Goal: Task Accomplishment & Management: Manage account settings

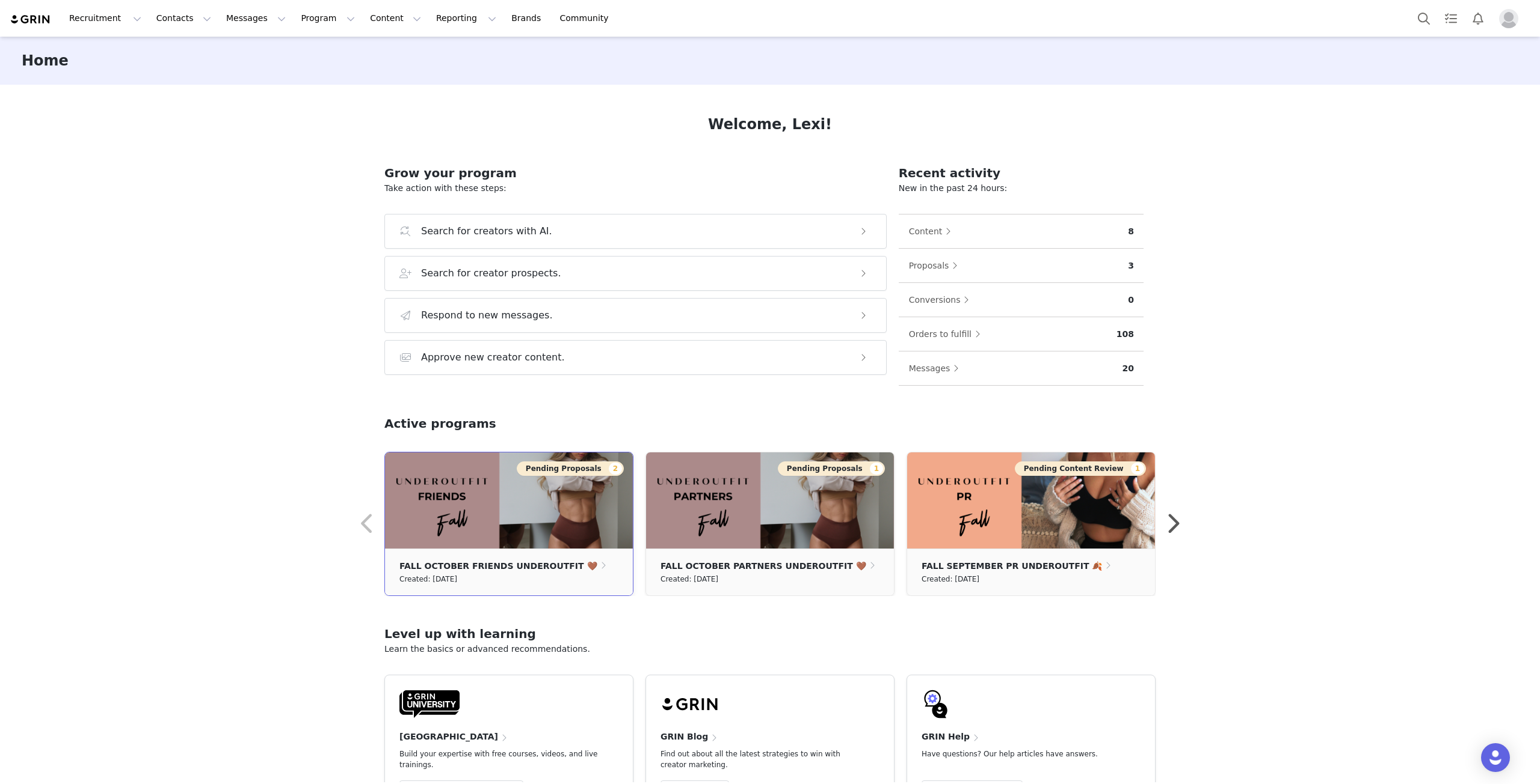
click at [570, 468] on button "Pending Proposals 2" at bounding box center [569, 469] width 107 height 15
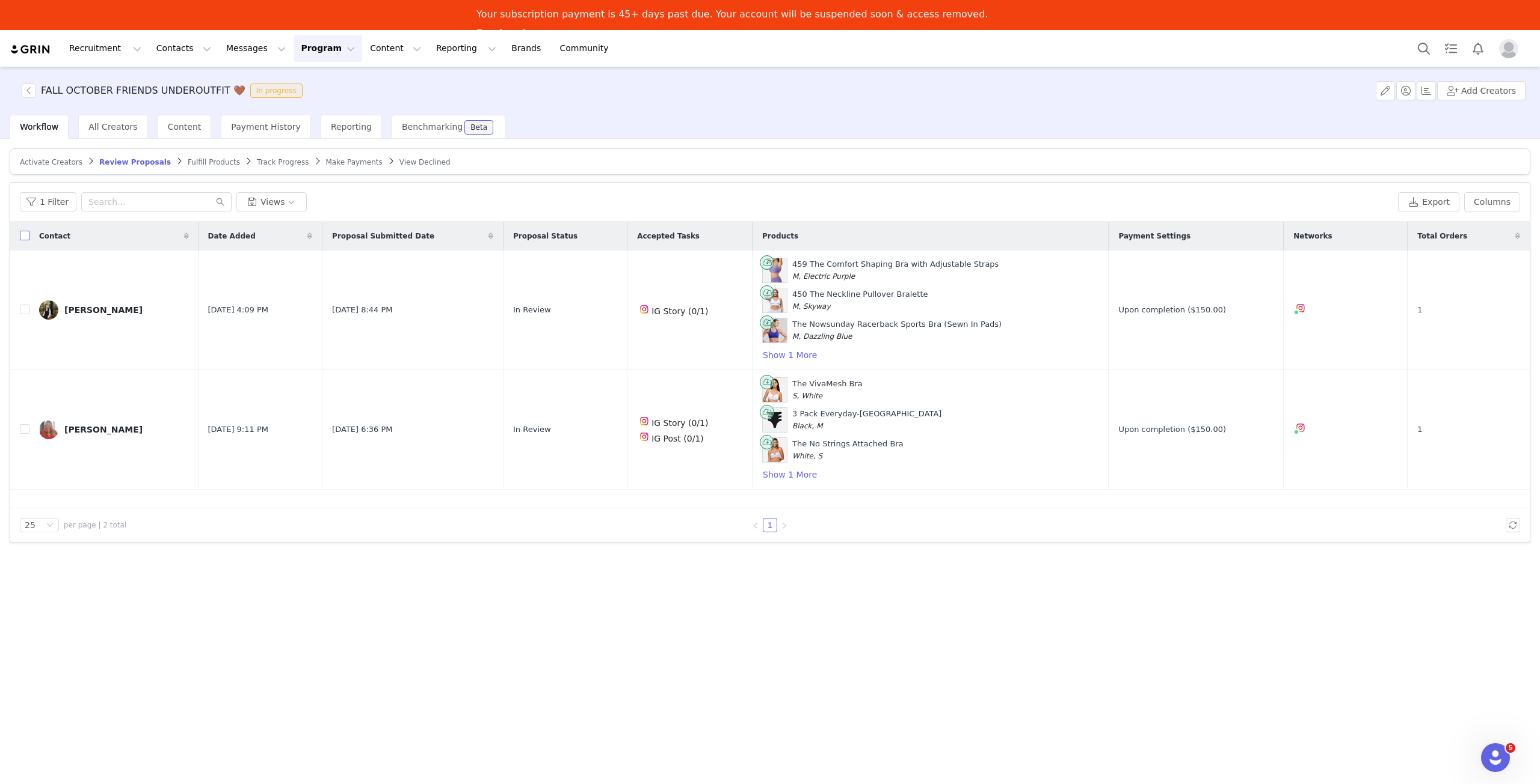
click at [24, 234] on input "checkbox" at bounding box center [24, 235] width 9 height 9
checkbox input "true"
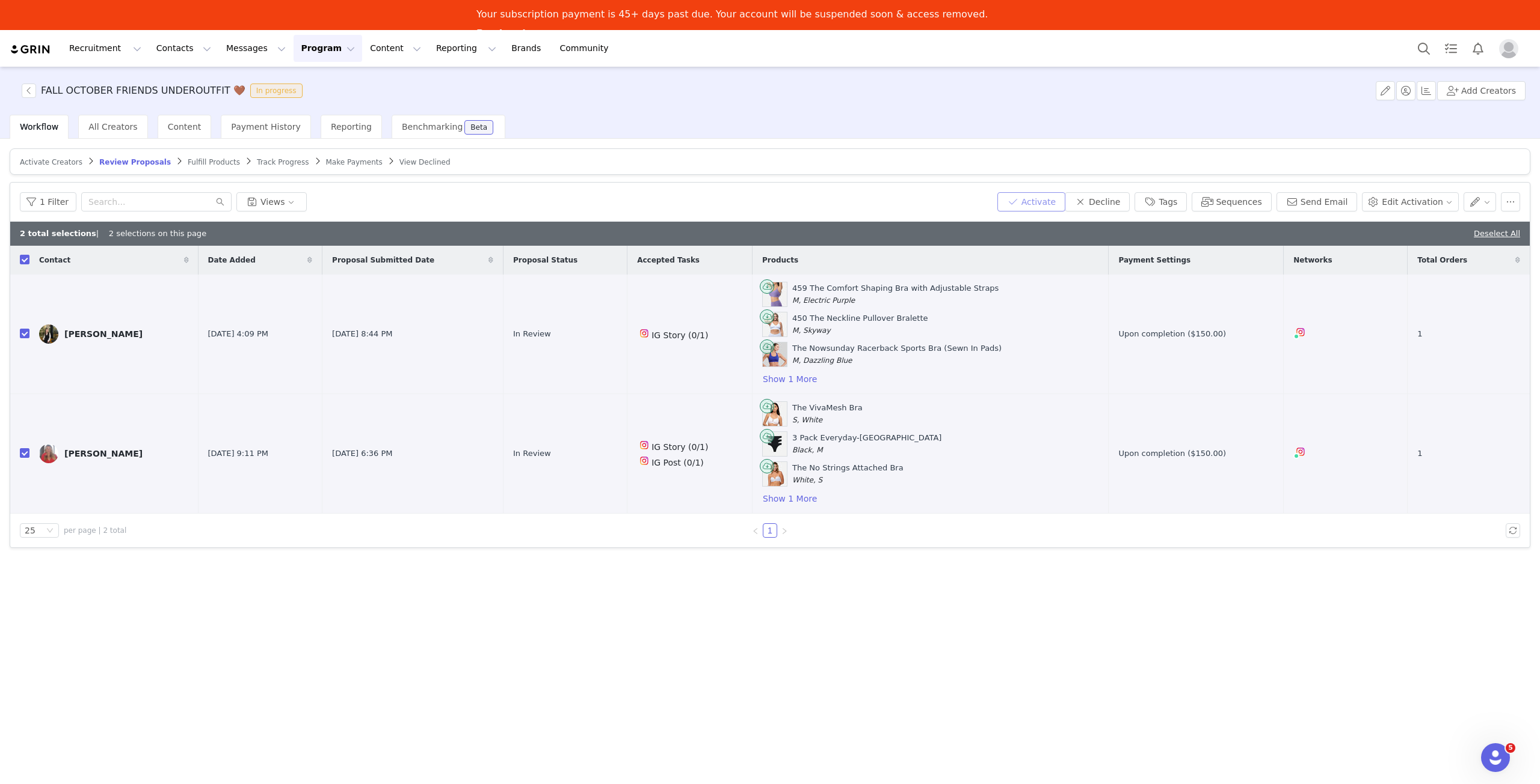
click at [1063, 199] on button "Activate" at bounding box center [1030, 202] width 68 height 19
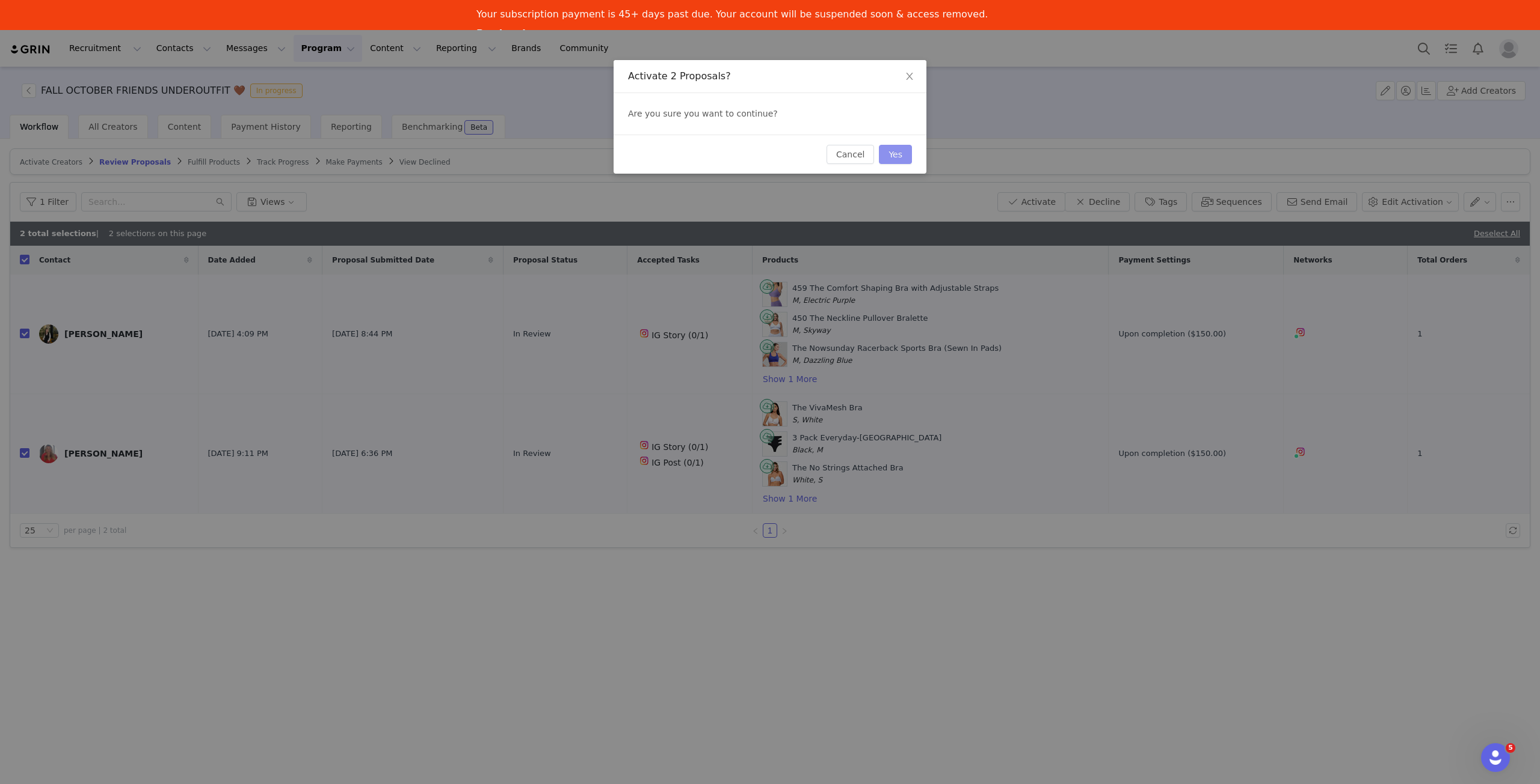
click at [889, 148] on button "Yes" at bounding box center [896, 154] width 33 height 19
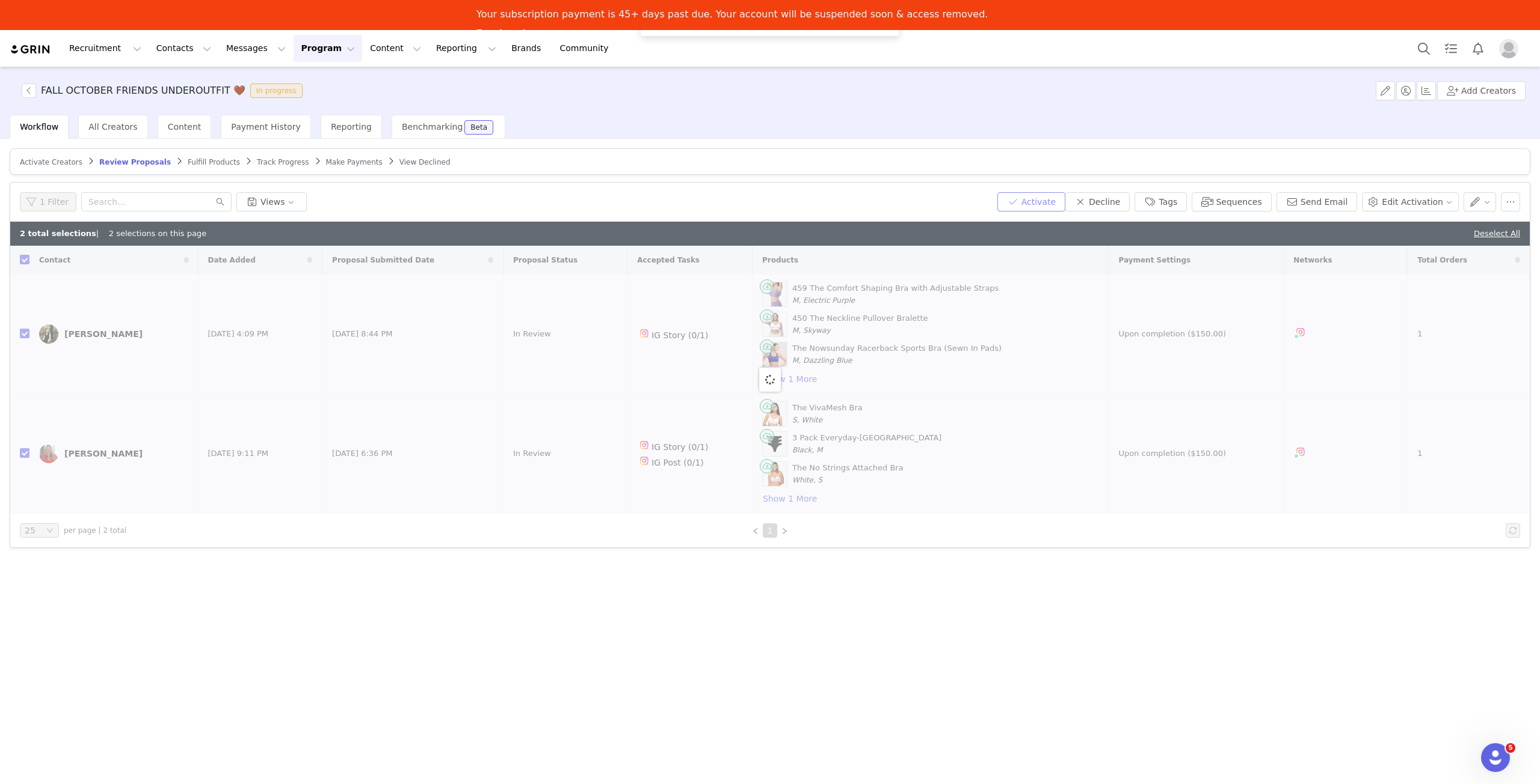
checkbox input "false"
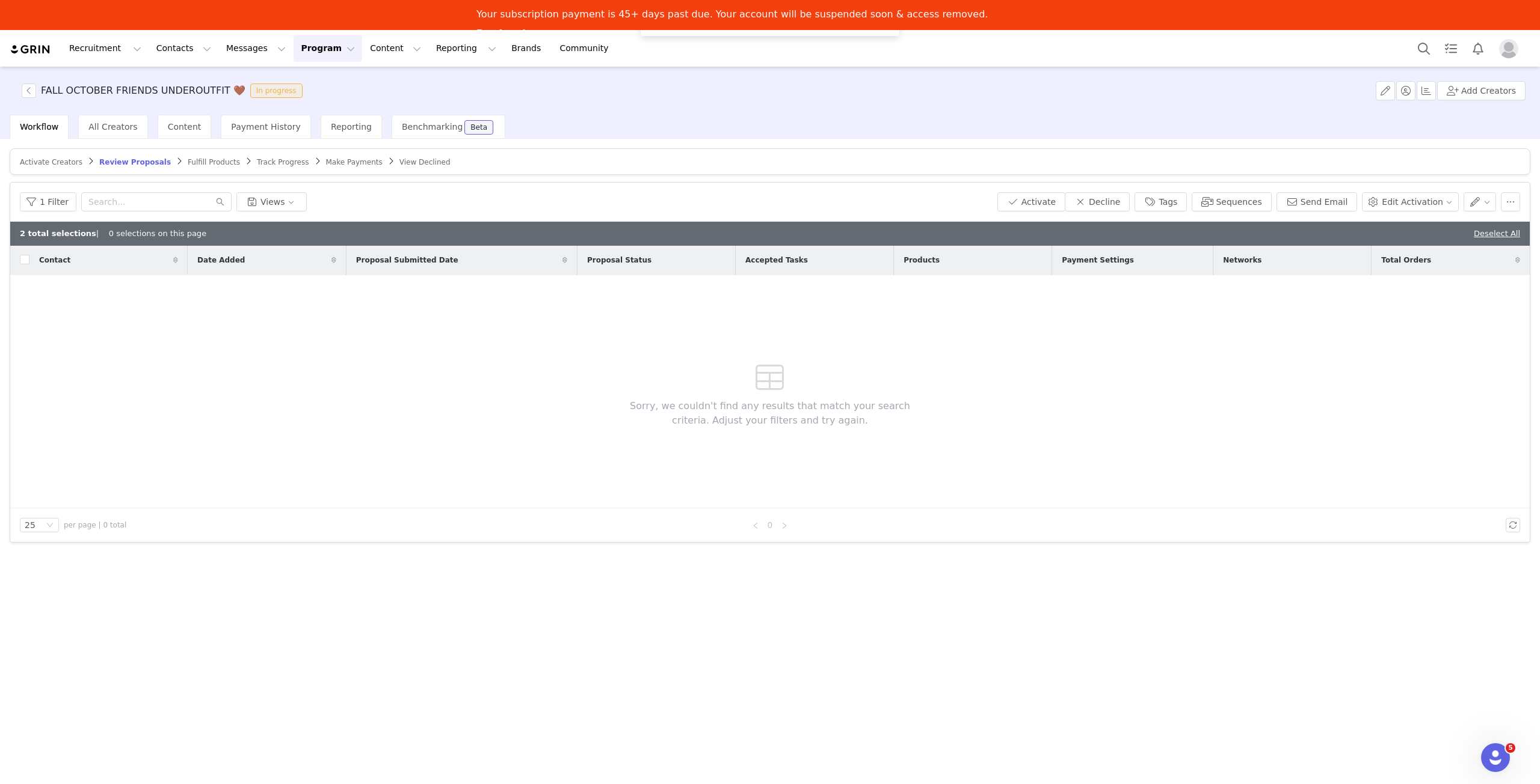
click at [187, 165] on span "Fulfill Products" at bounding box center [213, 162] width 52 height 8
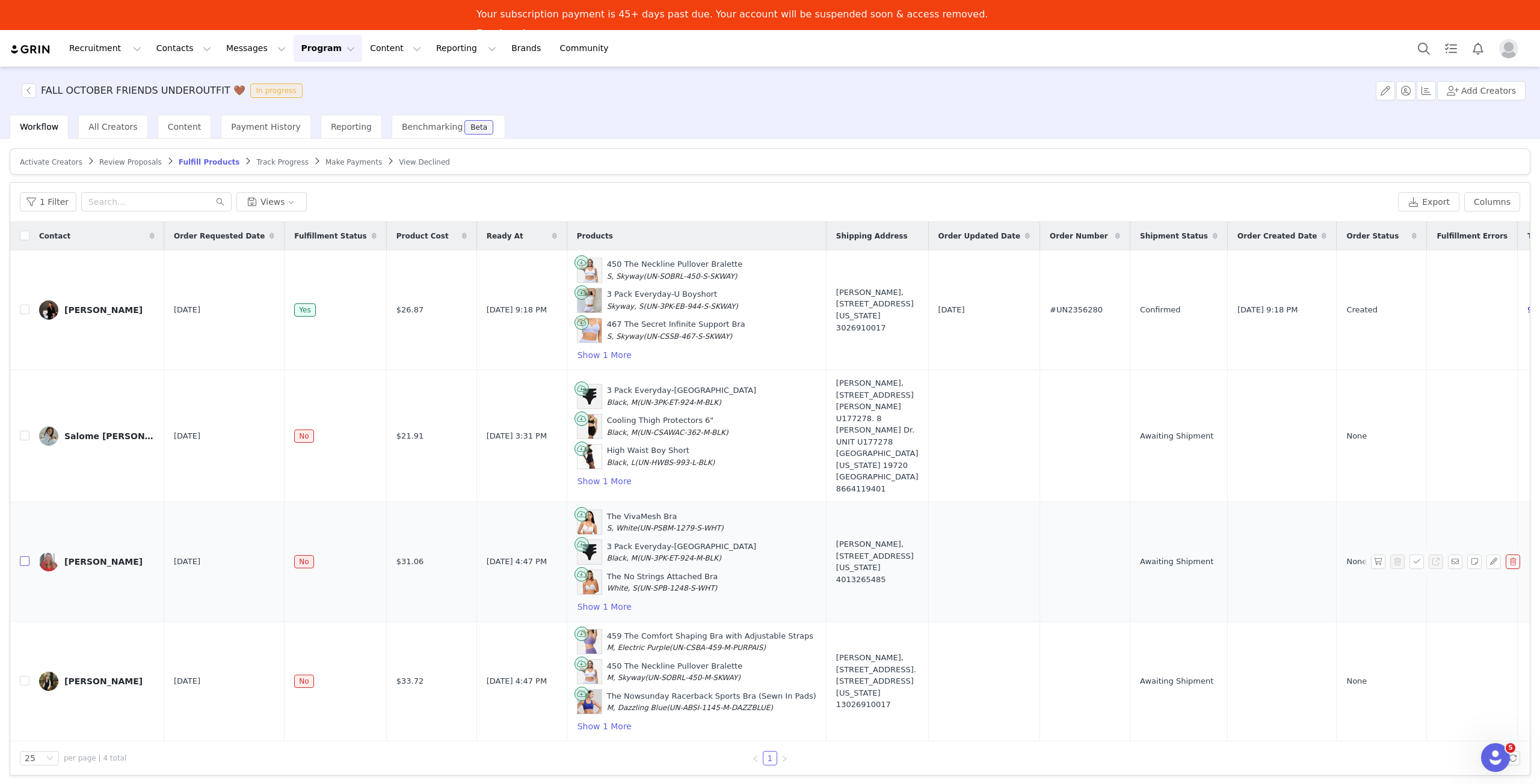
click at [23, 557] on input "checkbox" at bounding box center [24, 562] width 9 height 9
checkbox input "true"
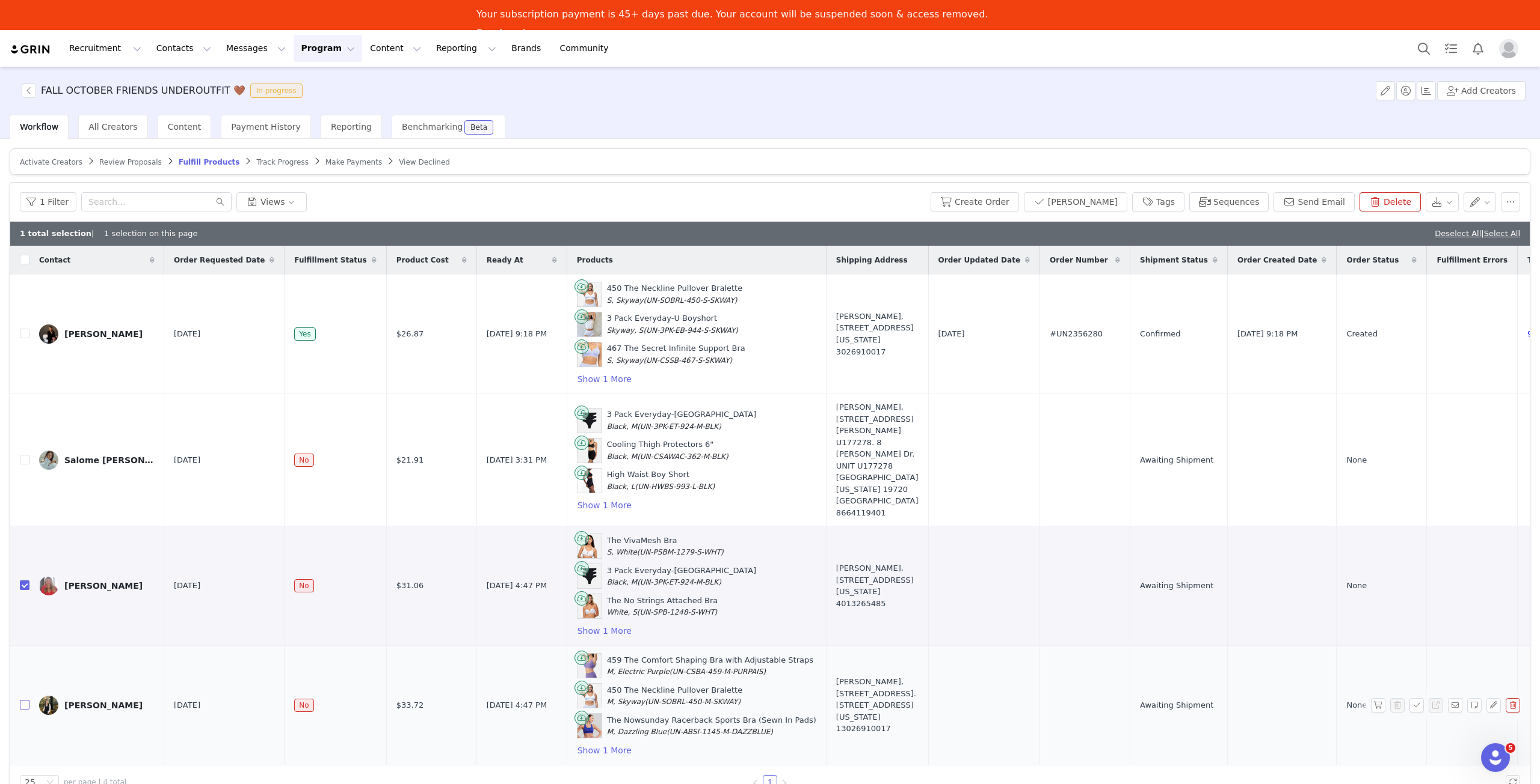
click at [23, 701] on input "checkbox" at bounding box center [24, 705] width 9 height 9
checkbox input "true"
click at [1019, 201] on button "Create Order" at bounding box center [974, 202] width 88 height 19
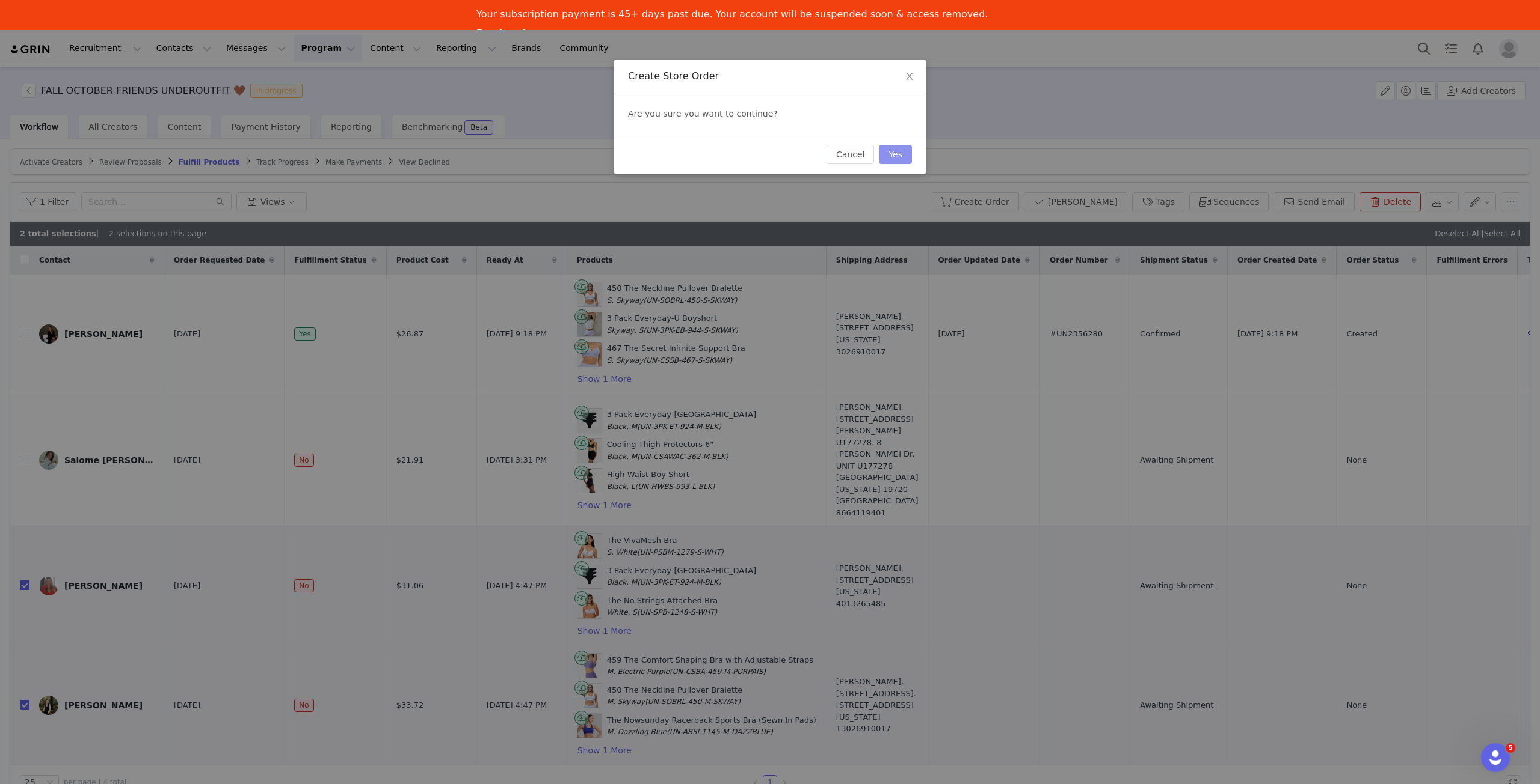
click at [898, 158] on button "Yes" at bounding box center [896, 154] width 33 height 19
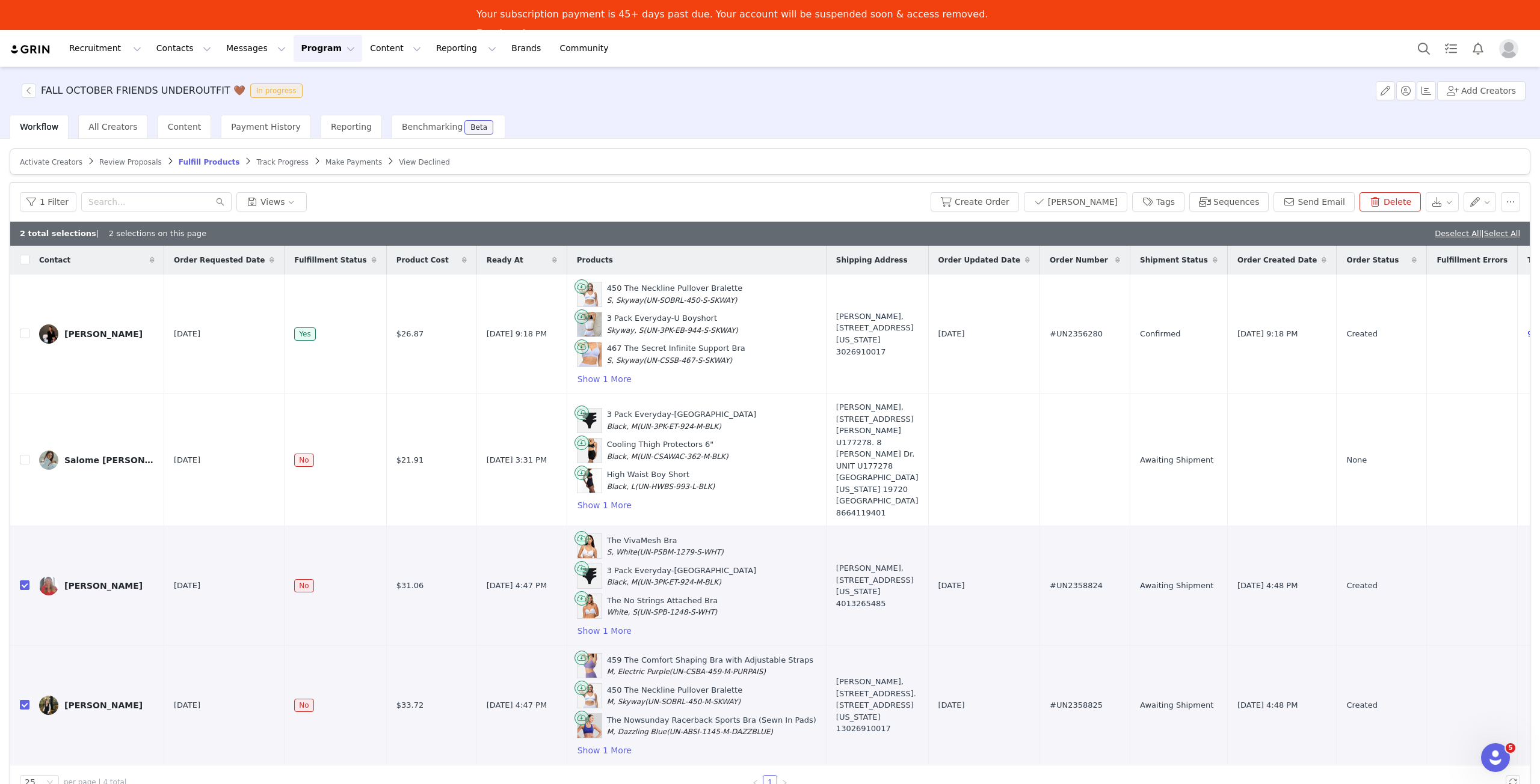
click at [19, 261] on th at bounding box center [19, 259] width 19 height 29
click at [23, 260] on input "checkbox" at bounding box center [24, 259] width 9 height 9
checkbox input "true"
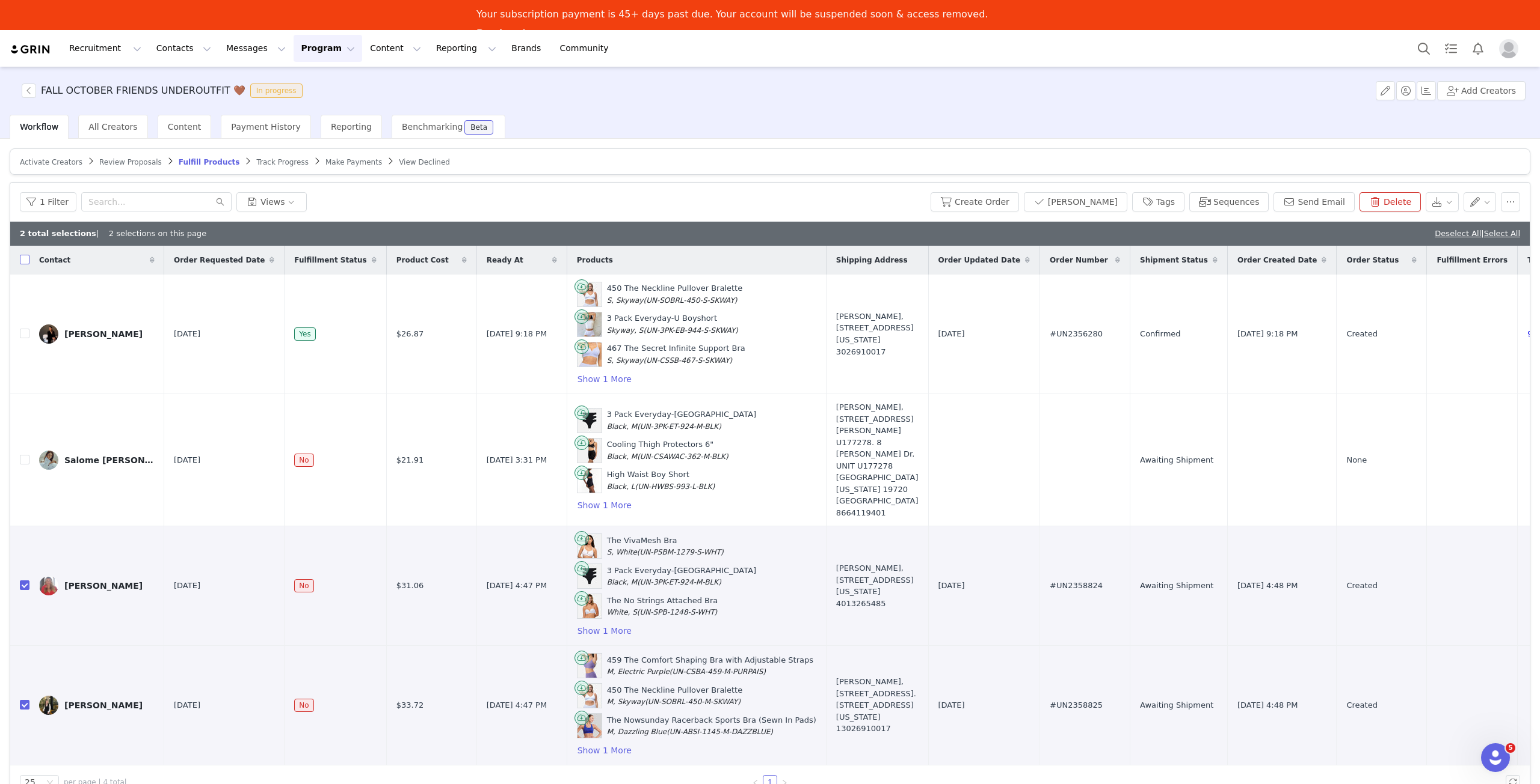
click at [23, 260] on input "checkbox" at bounding box center [24, 259] width 9 height 9
checkbox input "false"
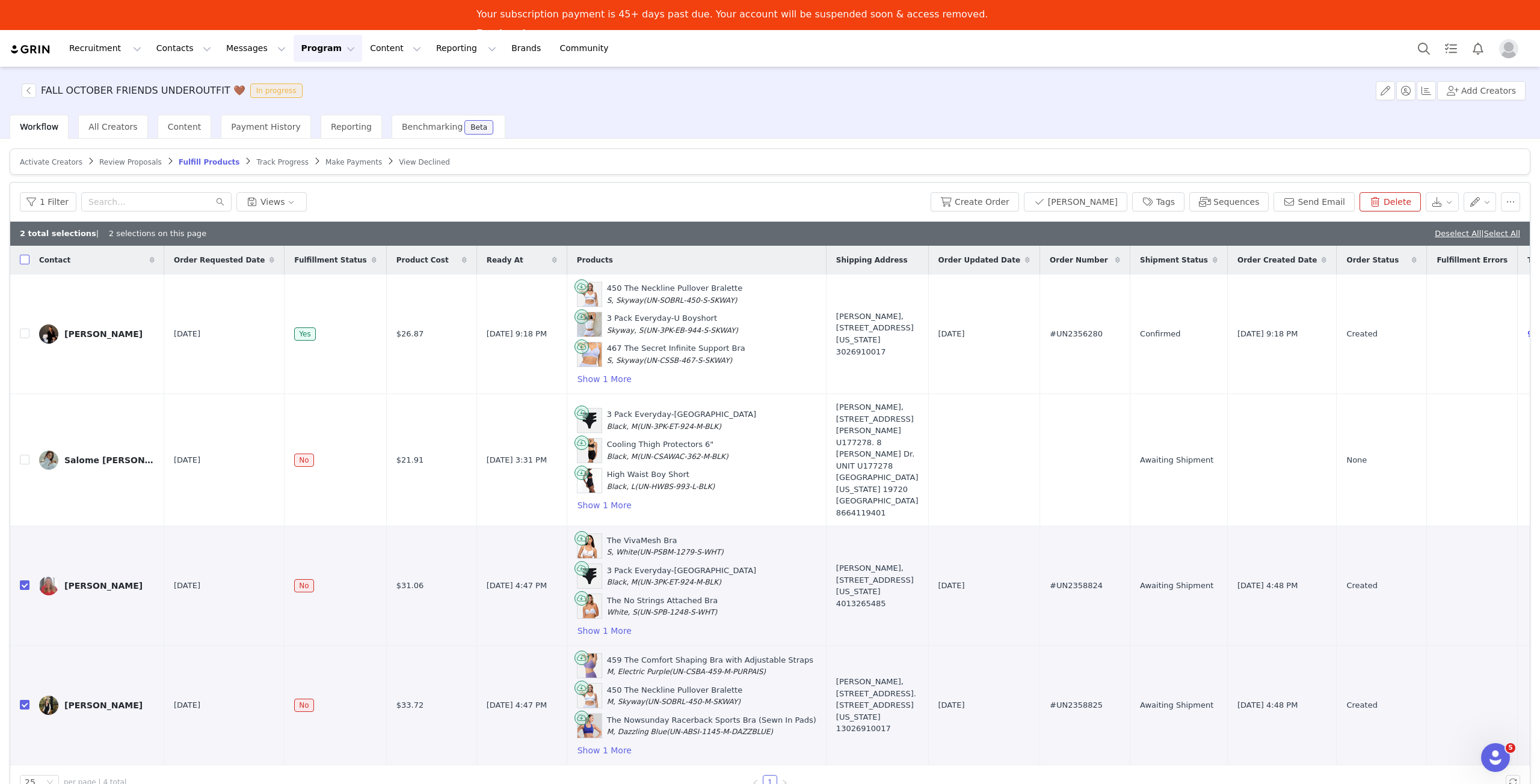
checkbox input "false"
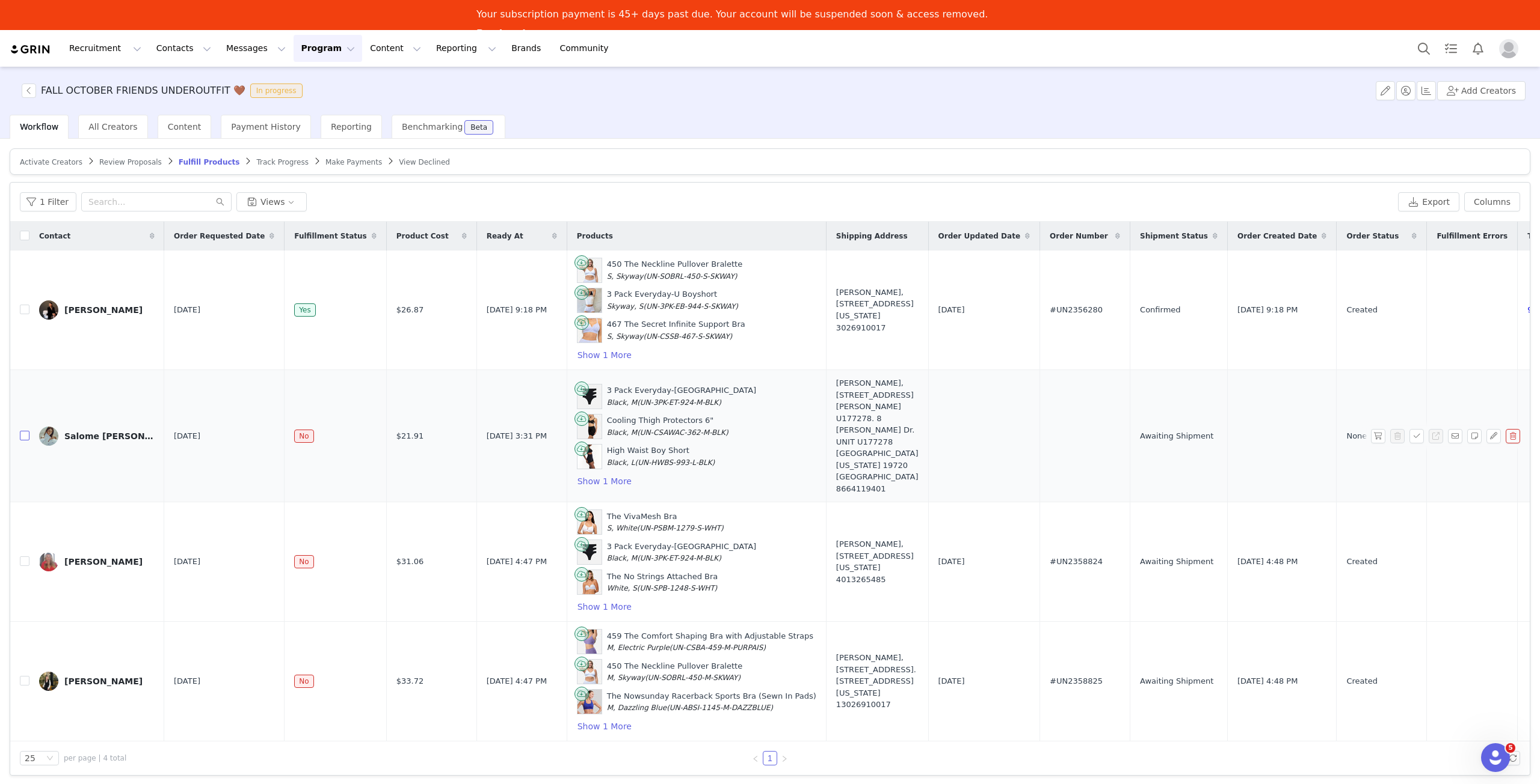
click at [23, 431] on input "checkbox" at bounding box center [24, 436] width 9 height 9
checkbox input "true"
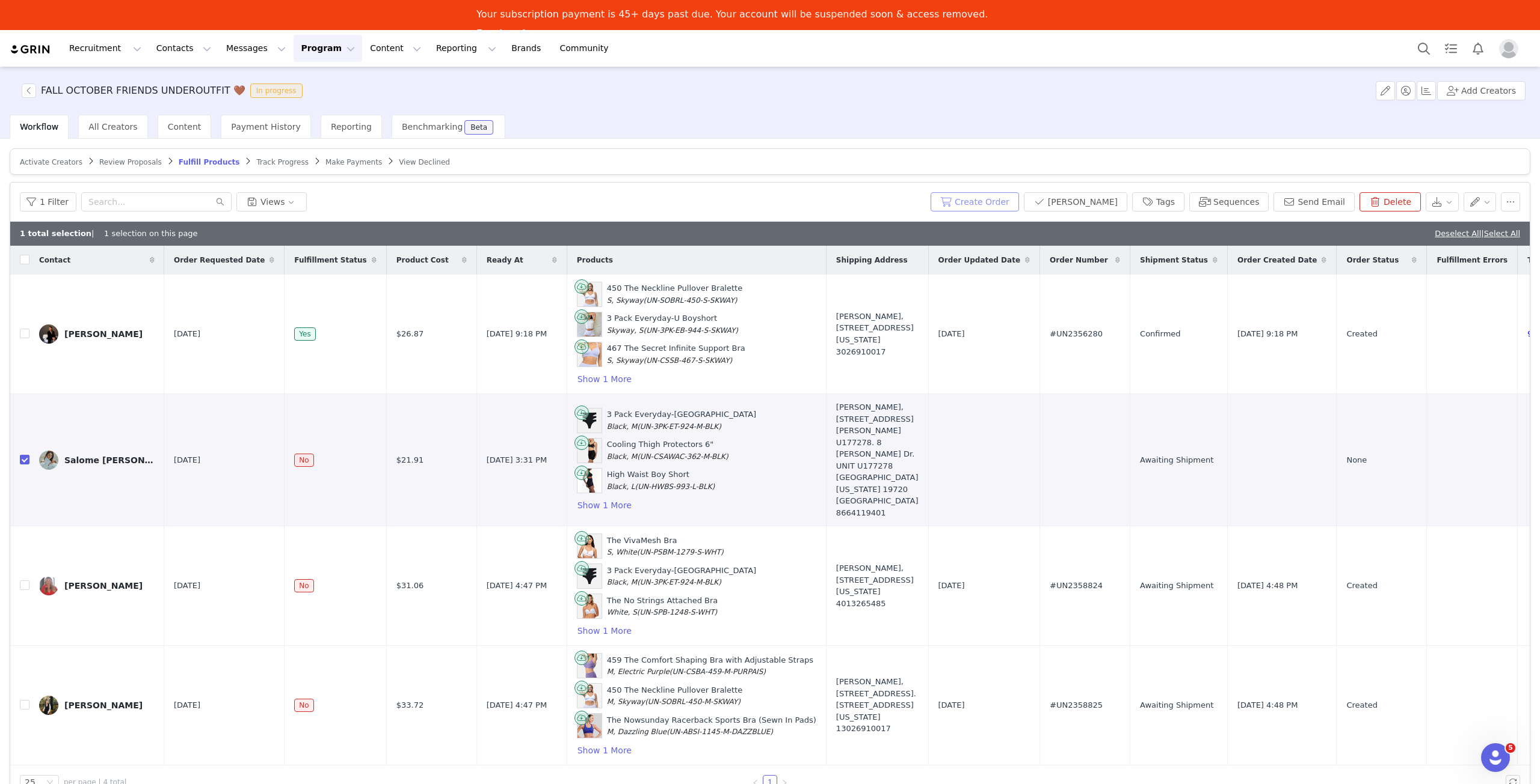
click at [1004, 200] on button "Create Order" at bounding box center [974, 202] width 88 height 19
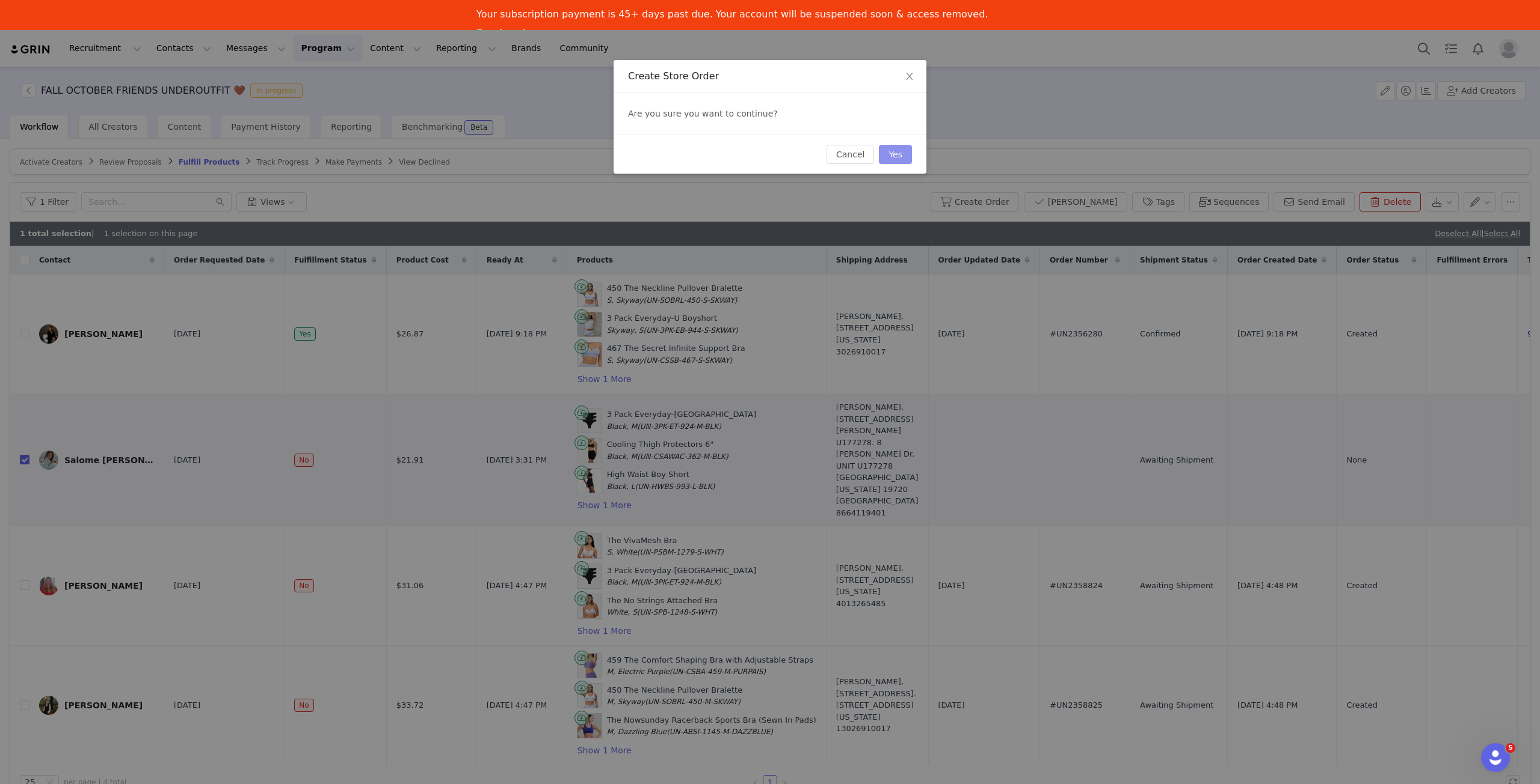
click at [901, 157] on button "Yes" at bounding box center [896, 154] width 33 height 19
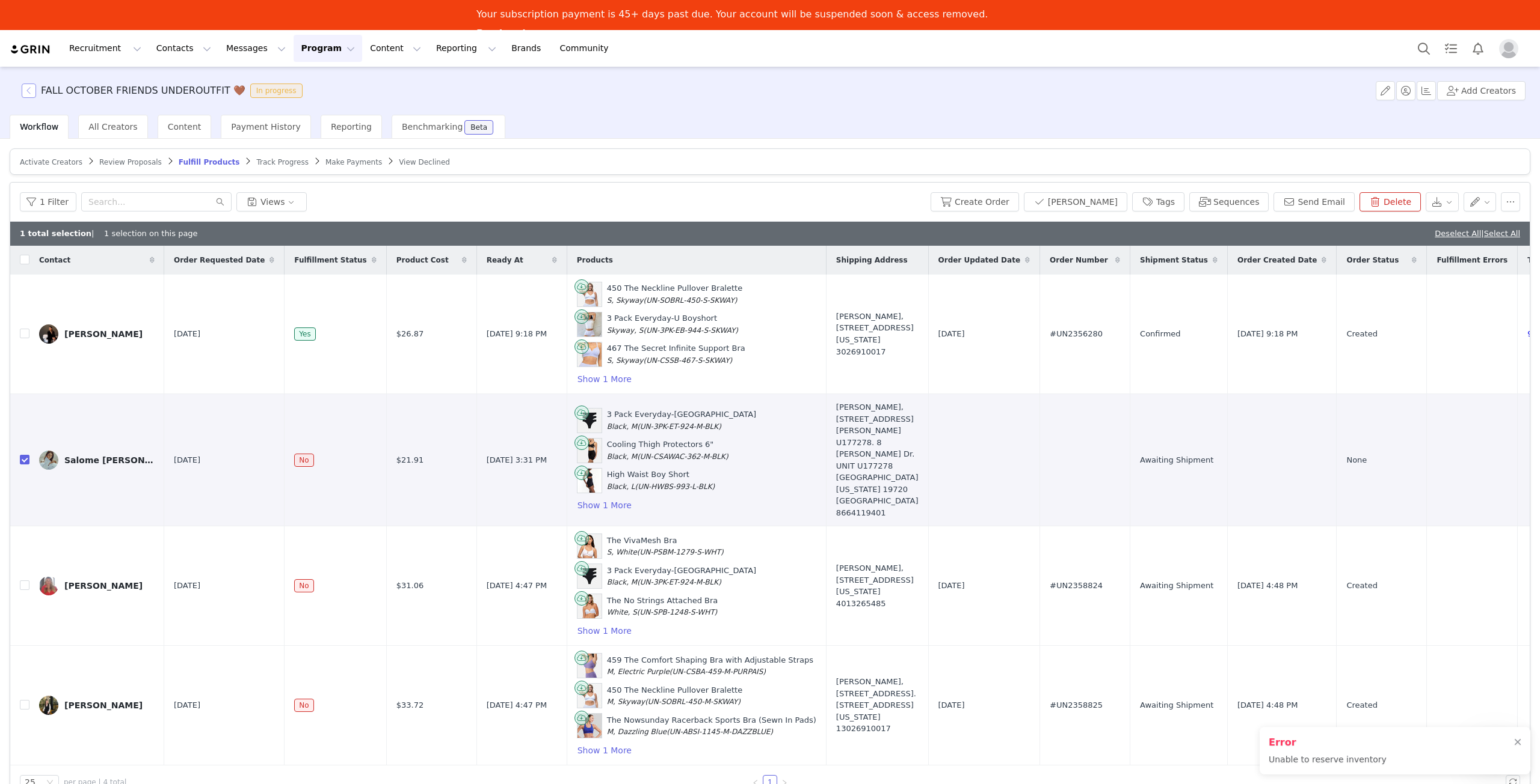
click at [22, 94] on button "button" at bounding box center [29, 91] width 15 height 15
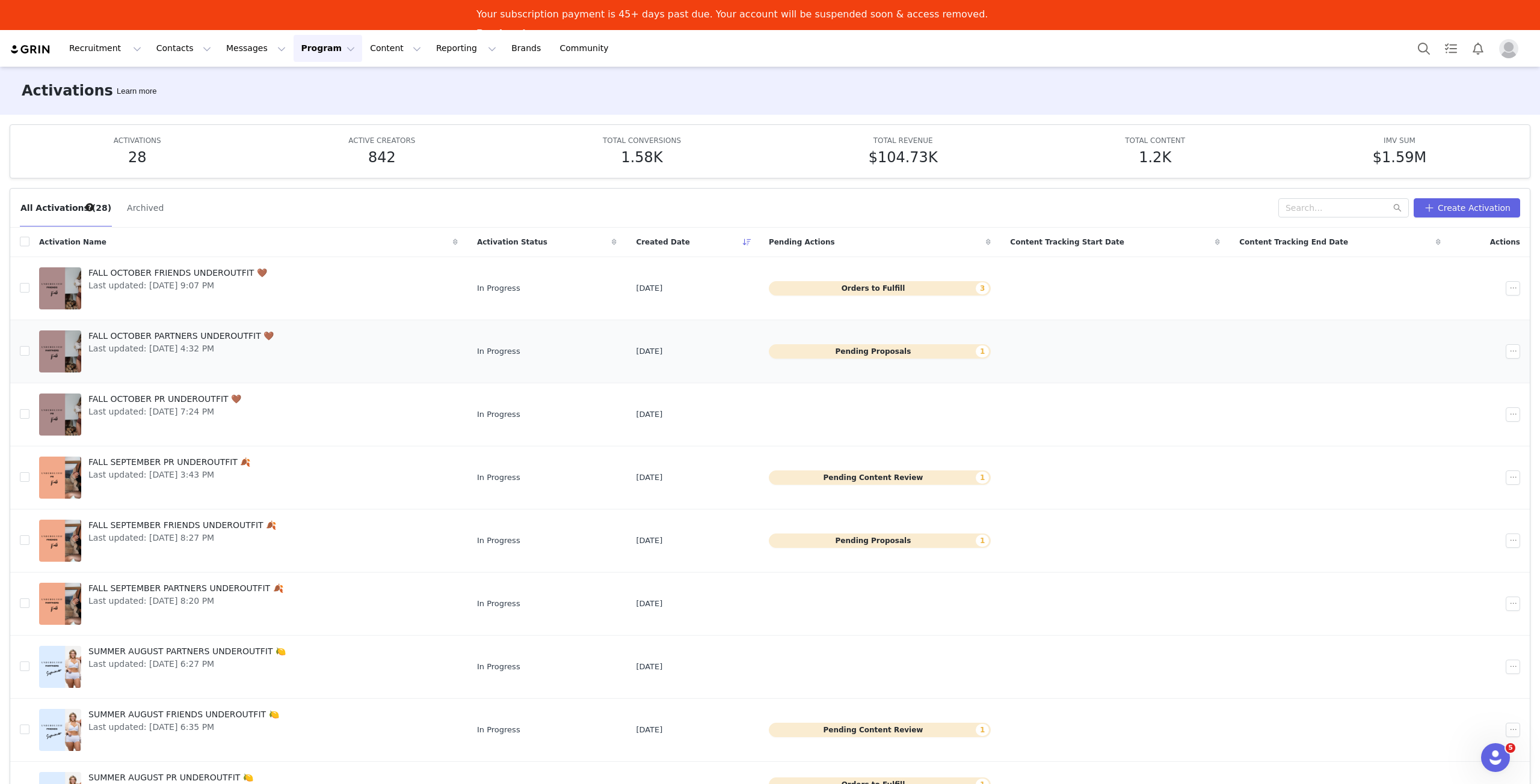
click at [929, 353] on button "Pending Proposals 1" at bounding box center [879, 352] width 222 height 15
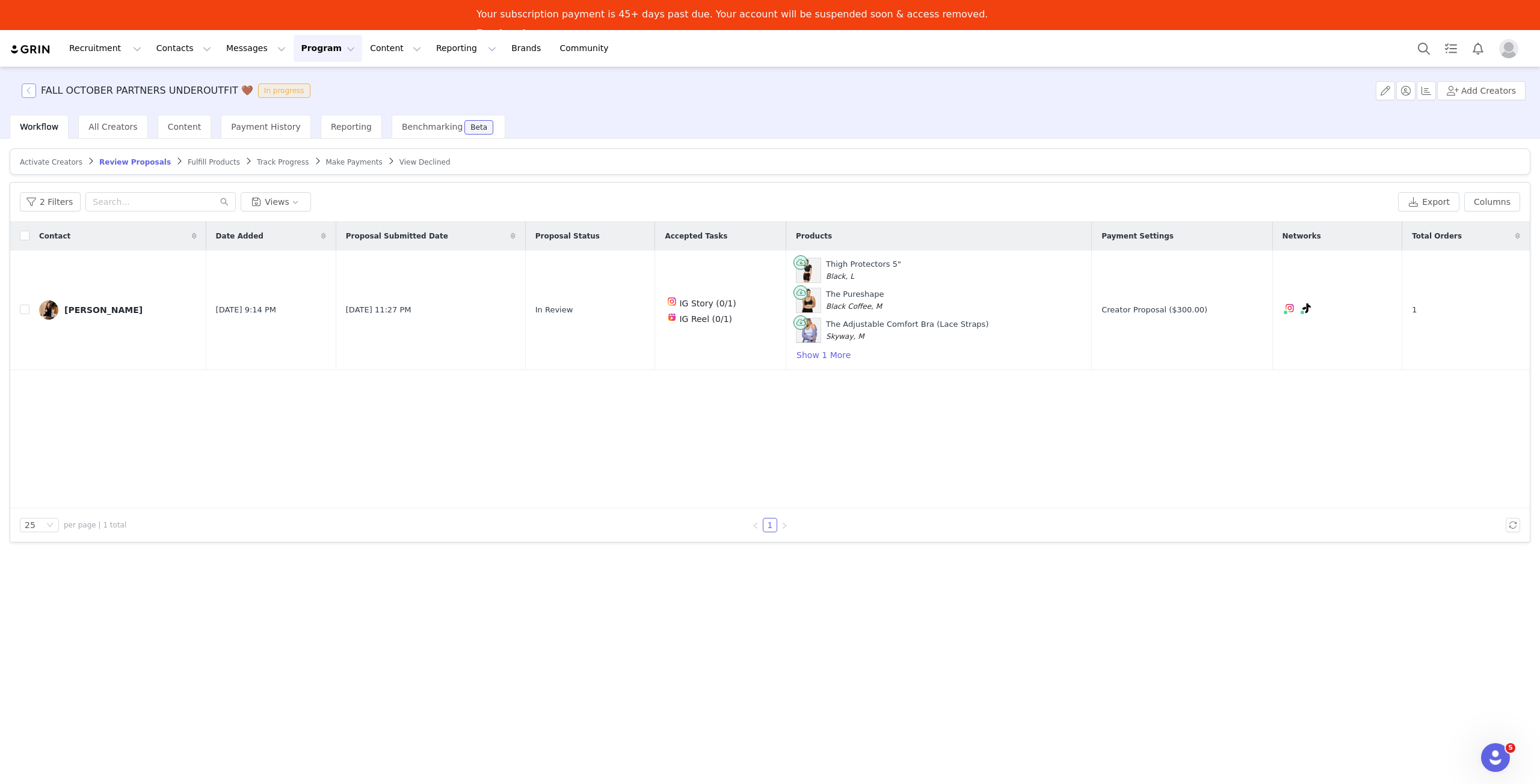
click at [27, 92] on button "button" at bounding box center [29, 91] width 15 height 15
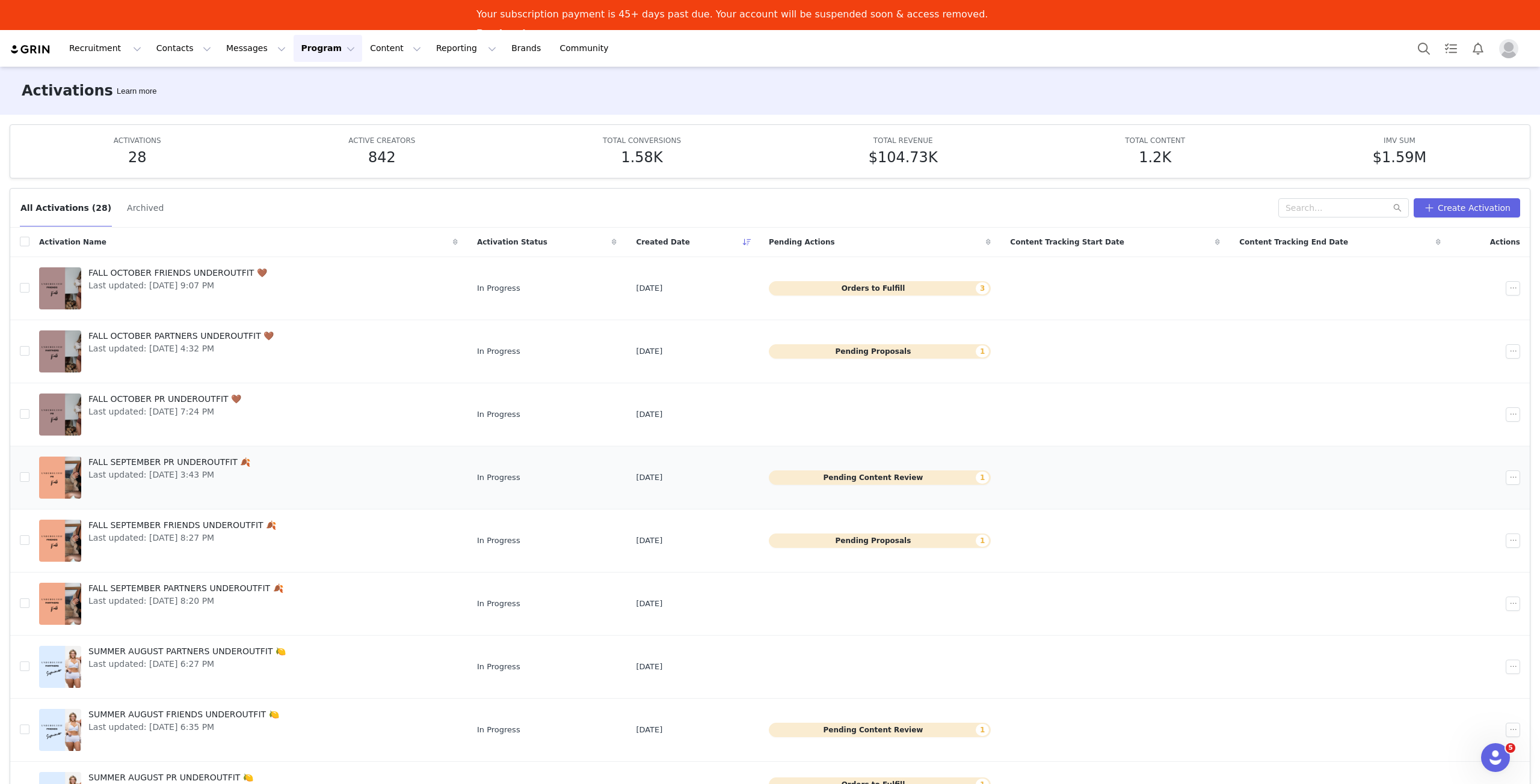
click at [840, 480] on button "Pending Content Review 1" at bounding box center [879, 478] width 222 height 15
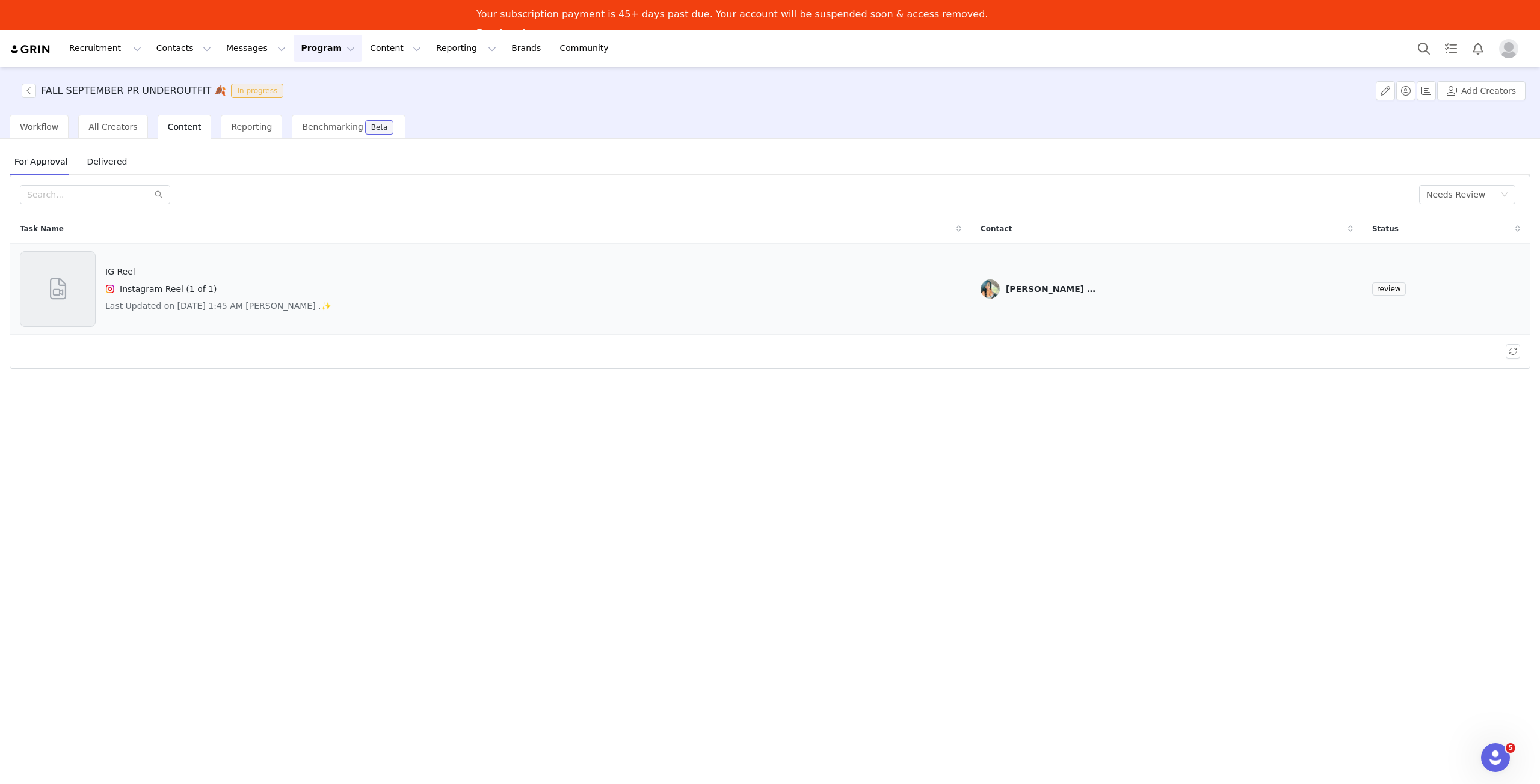
click at [128, 288] on h4 "Instagram Reel (1 of 1)" at bounding box center [168, 290] width 96 height 13
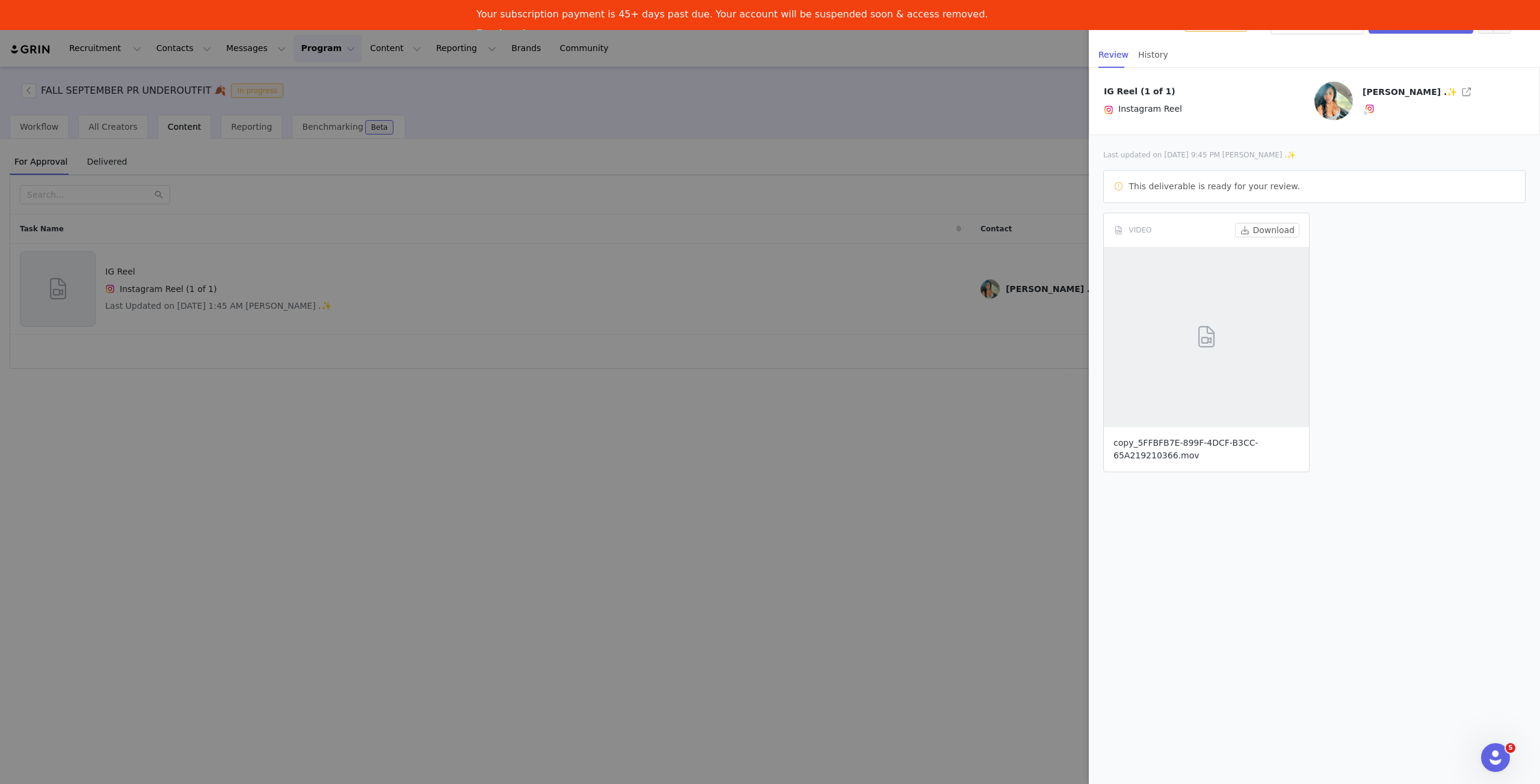
click at [1160, 449] on link "copy_5FFBFB7E-899F-4DCF-B3CC-65A219210366.mov" at bounding box center [1186, 449] width 145 height 22
click at [1461, 32] on button "Approve Content" at bounding box center [1420, 24] width 105 height 19
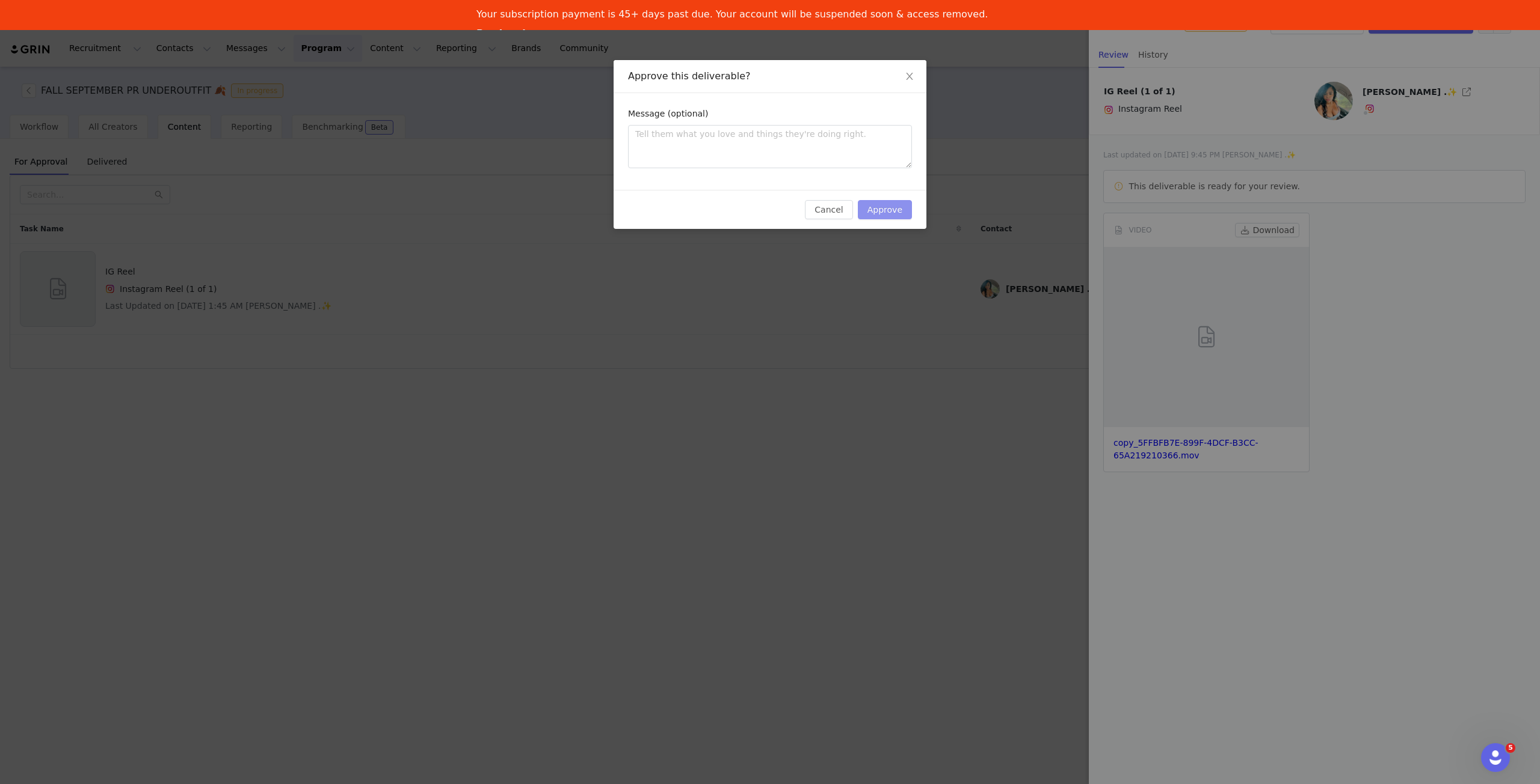
click at [892, 217] on button "Approve" at bounding box center [885, 209] width 54 height 19
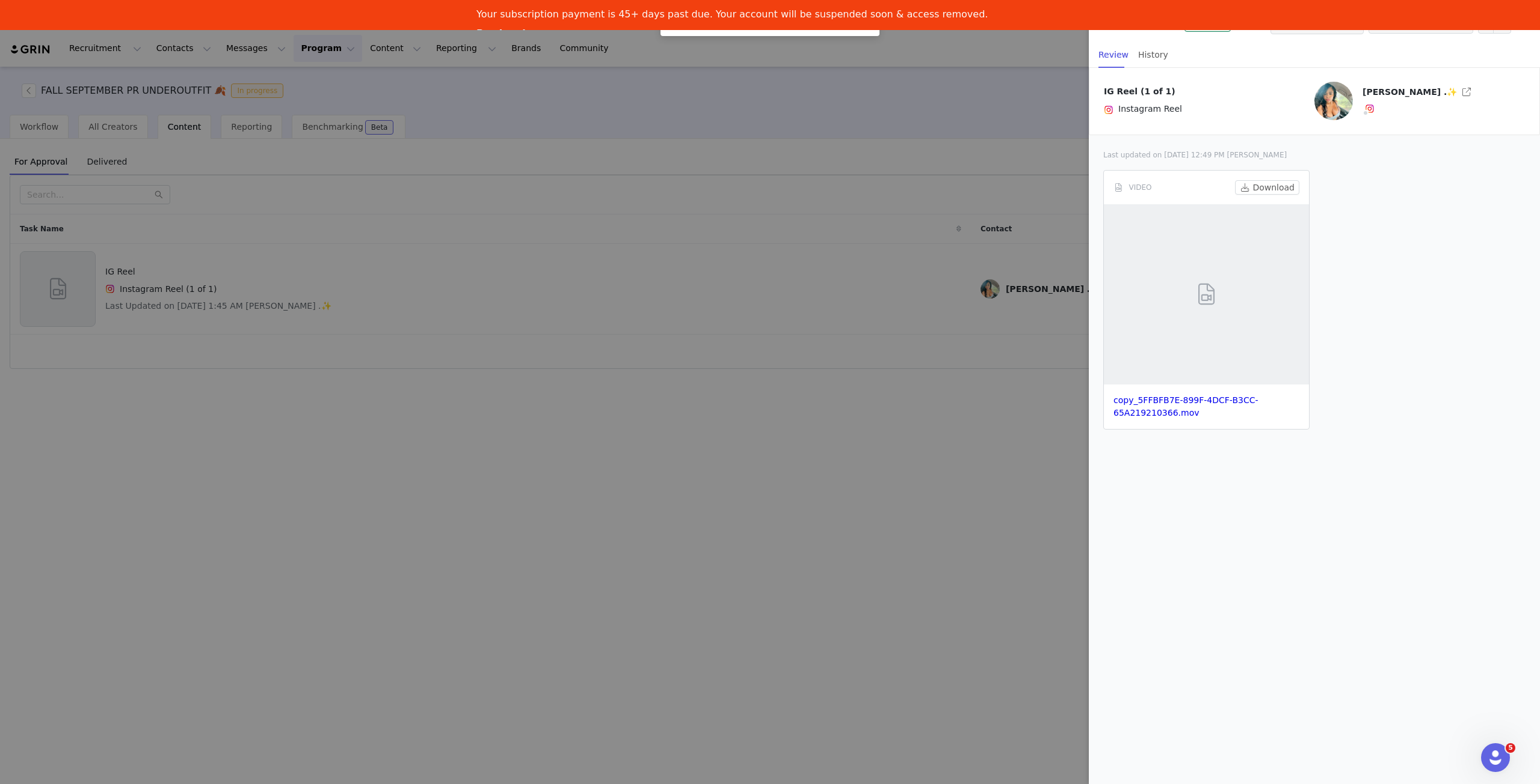
click at [238, 422] on div at bounding box center [770, 392] width 1540 height 784
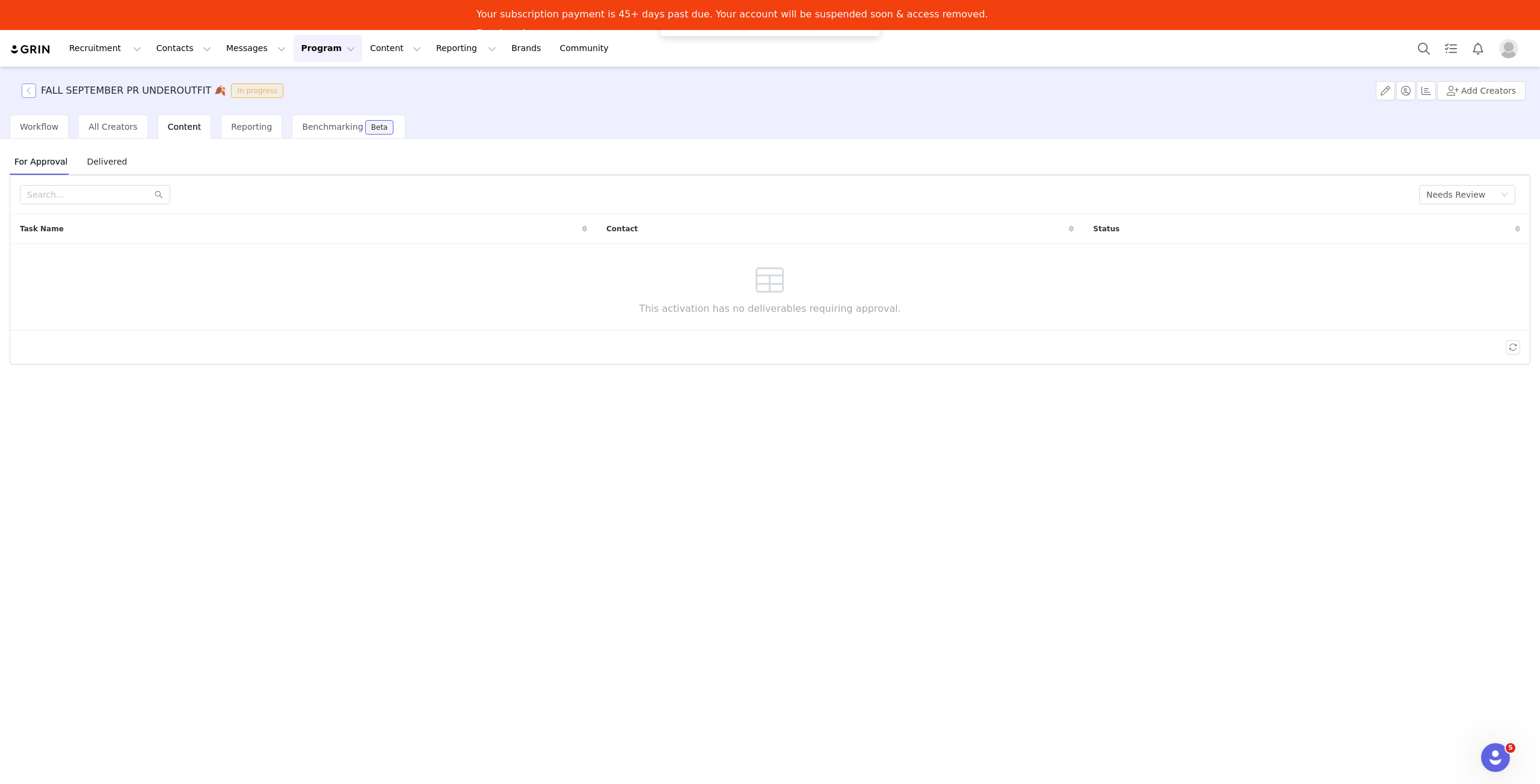
click at [26, 90] on button "button" at bounding box center [29, 91] width 15 height 15
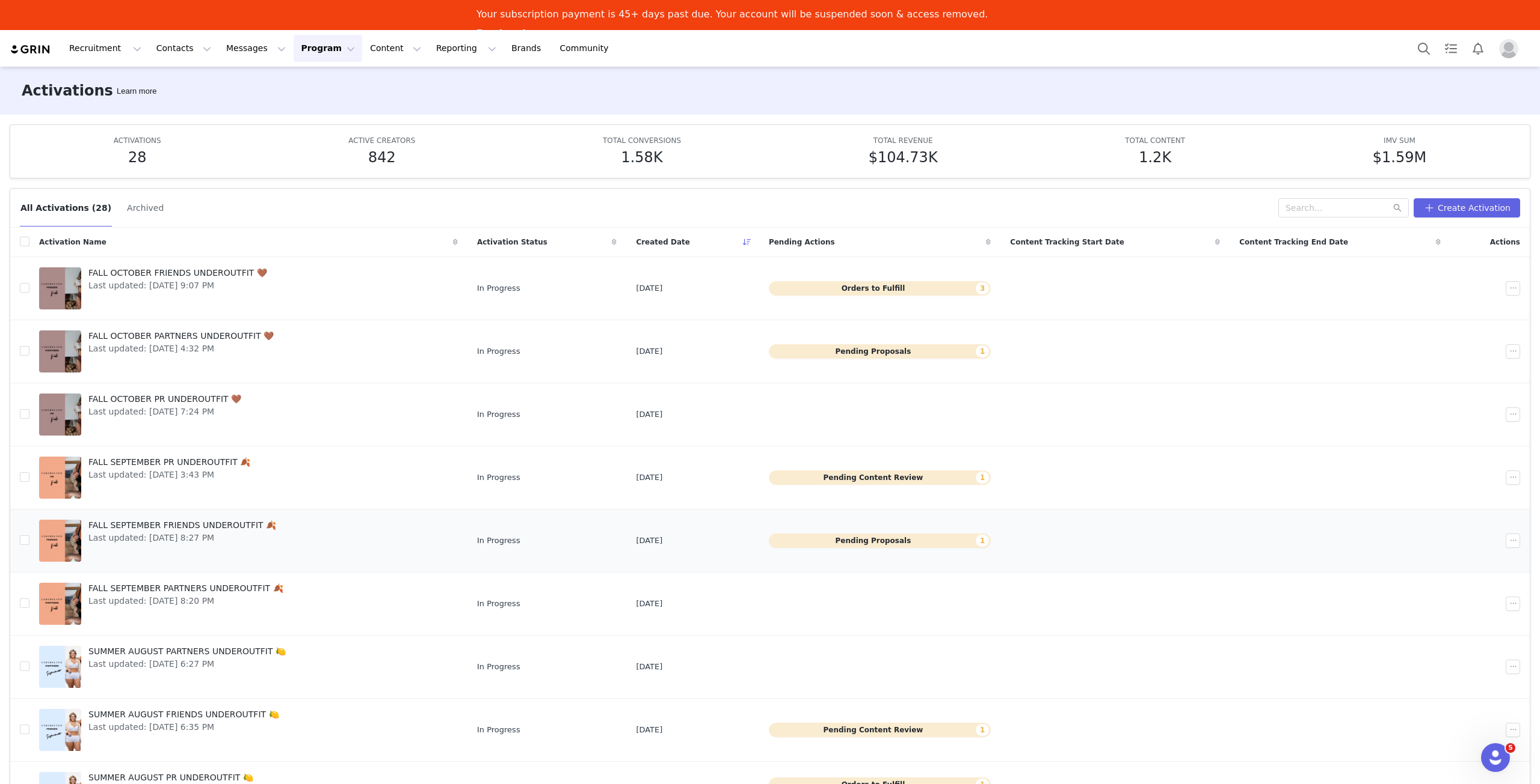
click at [931, 538] on button "Pending Proposals 1" at bounding box center [879, 541] width 222 height 15
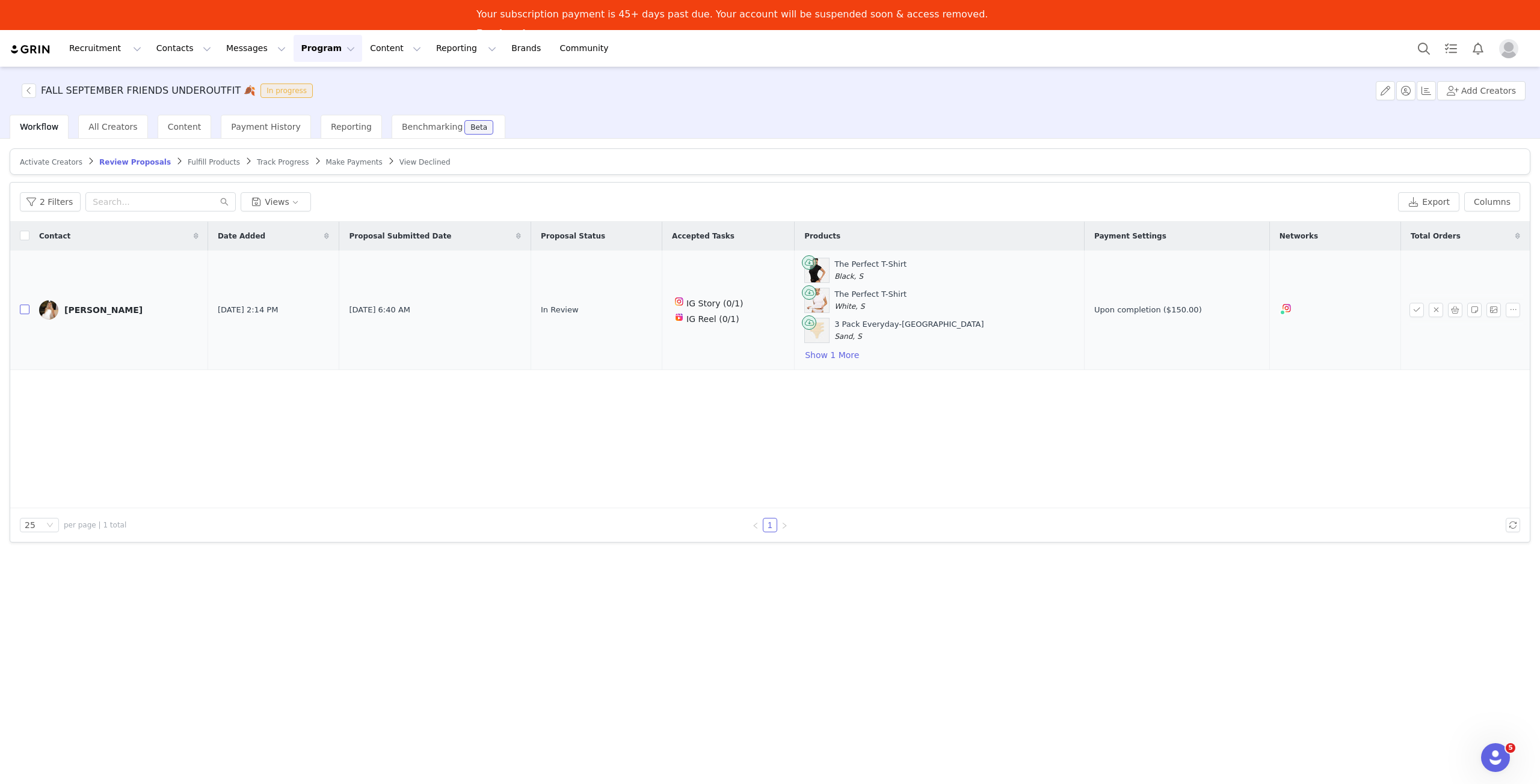
click at [26, 307] on input "checkbox" at bounding box center [24, 310] width 9 height 9
checkbox input "true"
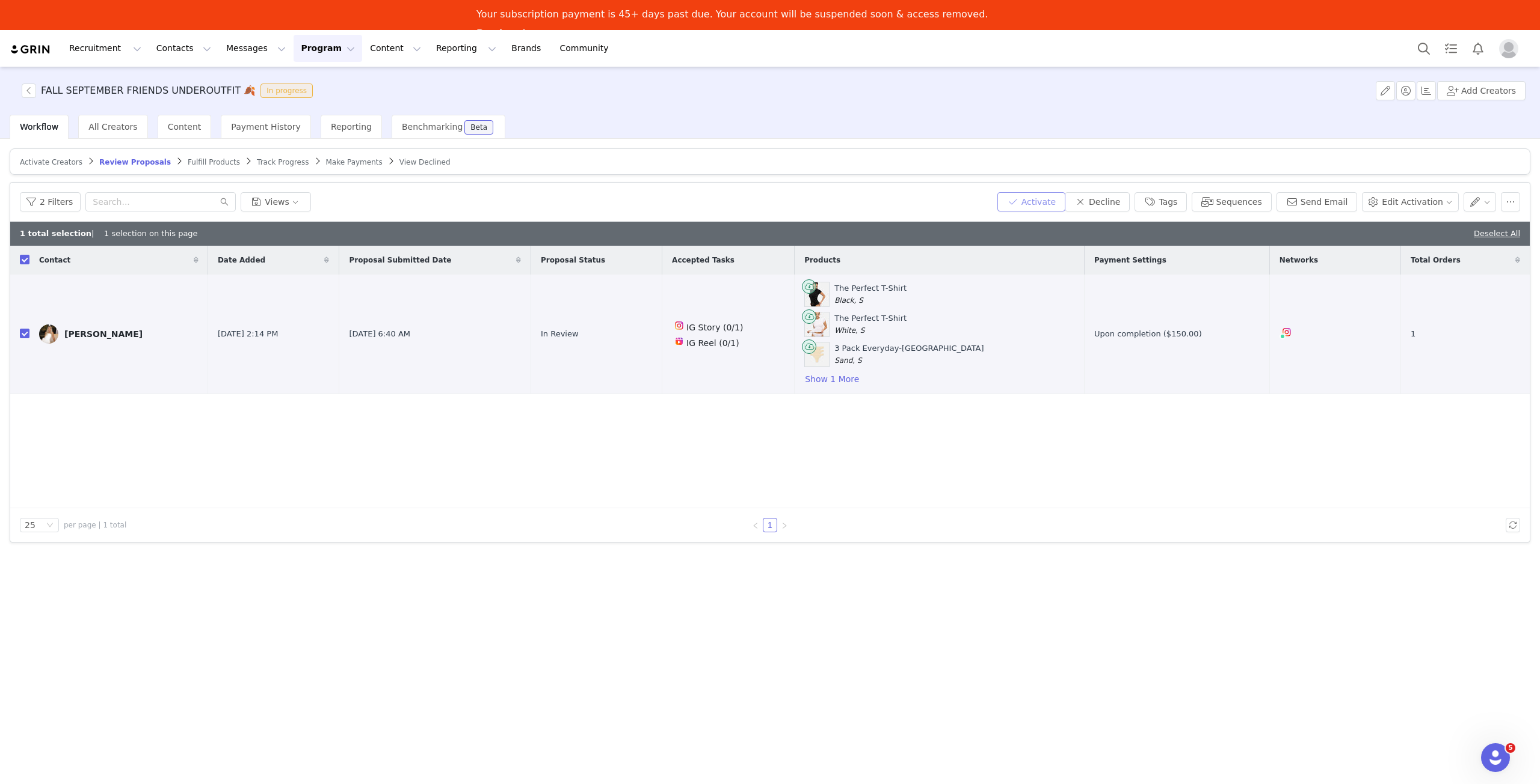
click at [1065, 208] on button "Activate" at bounding box center [1030, 202] width 68 height 19
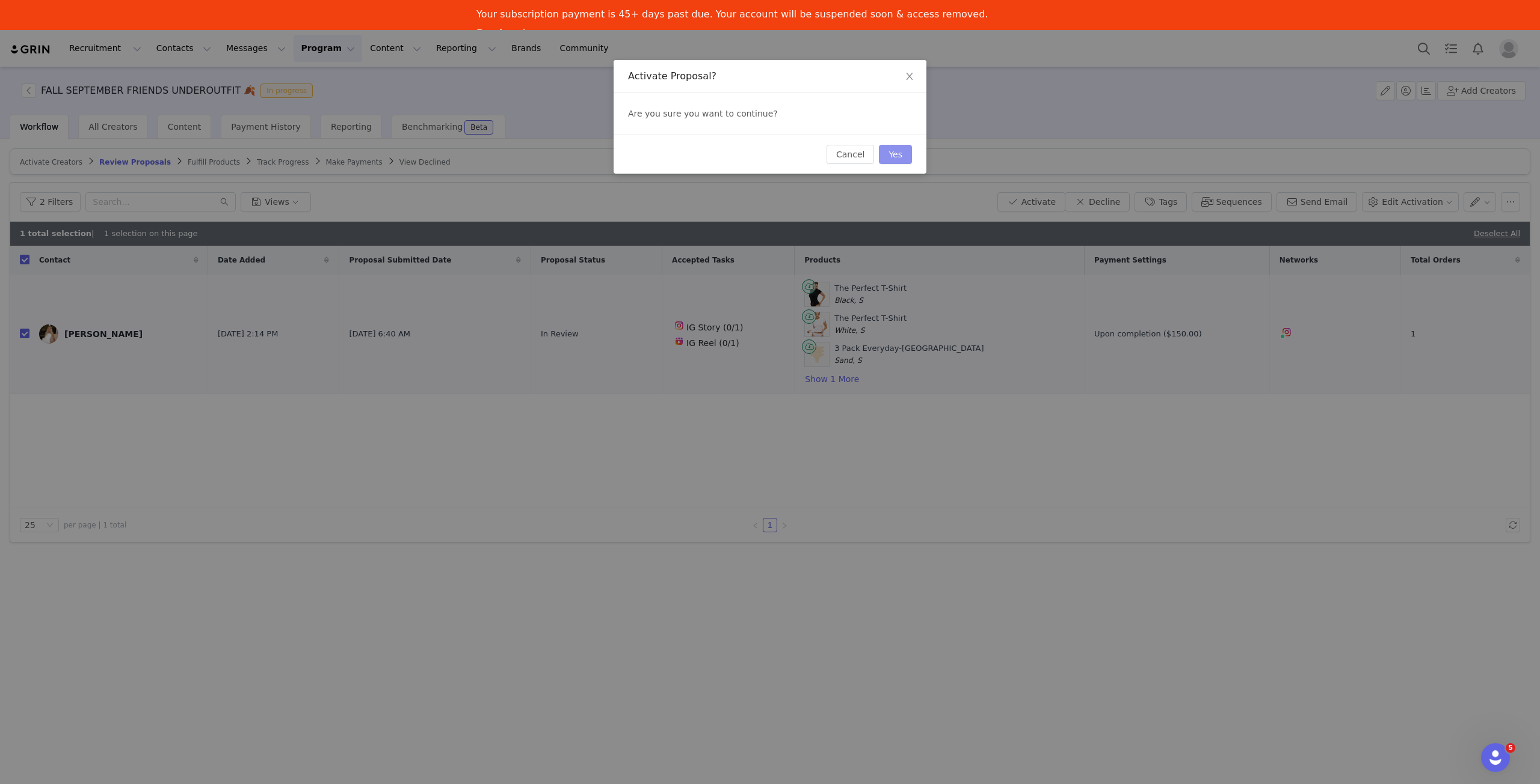
click at [901, 157] on button "Yes" at bounding box center [896, 154] width 33 height 19
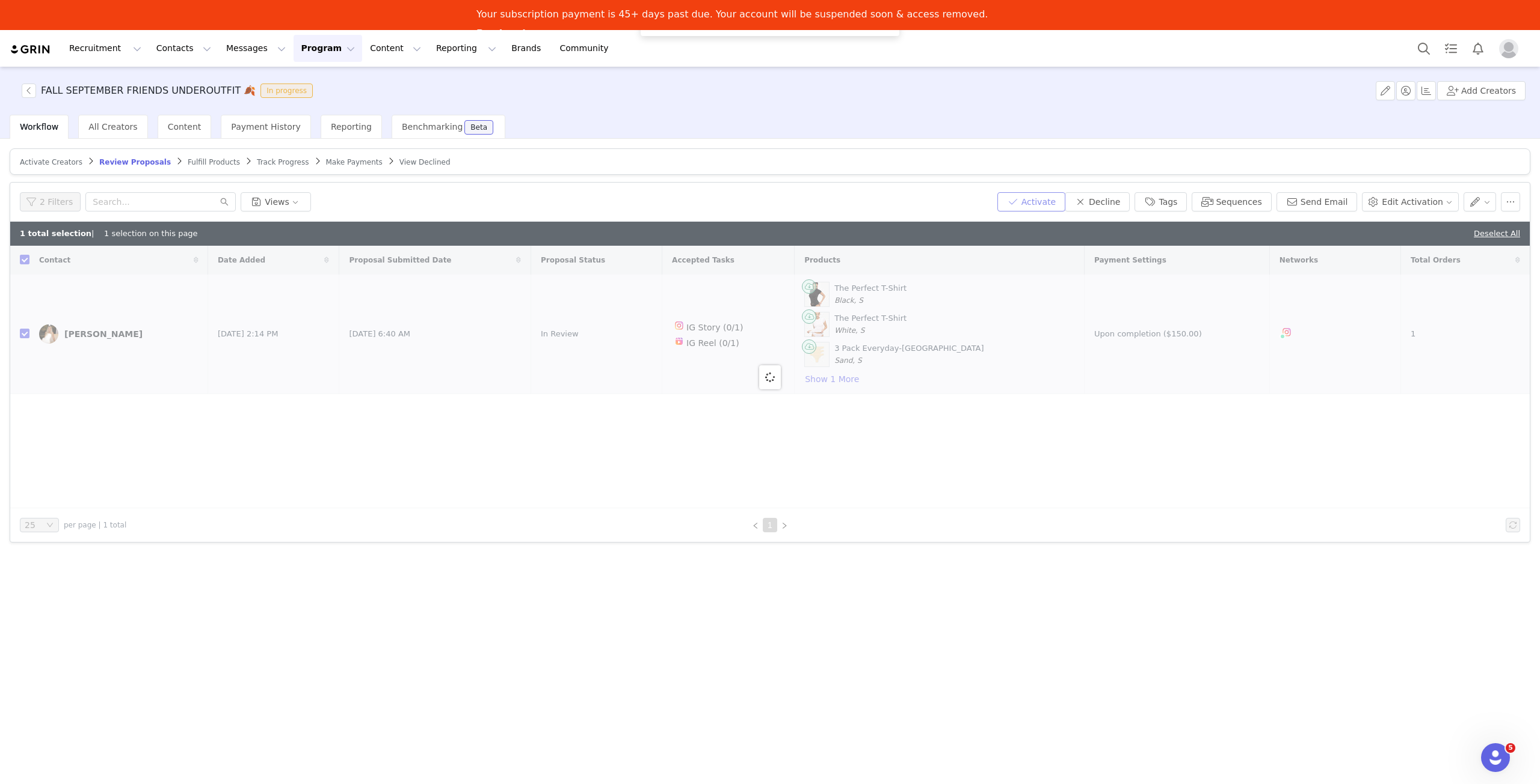
checkbox input "false"
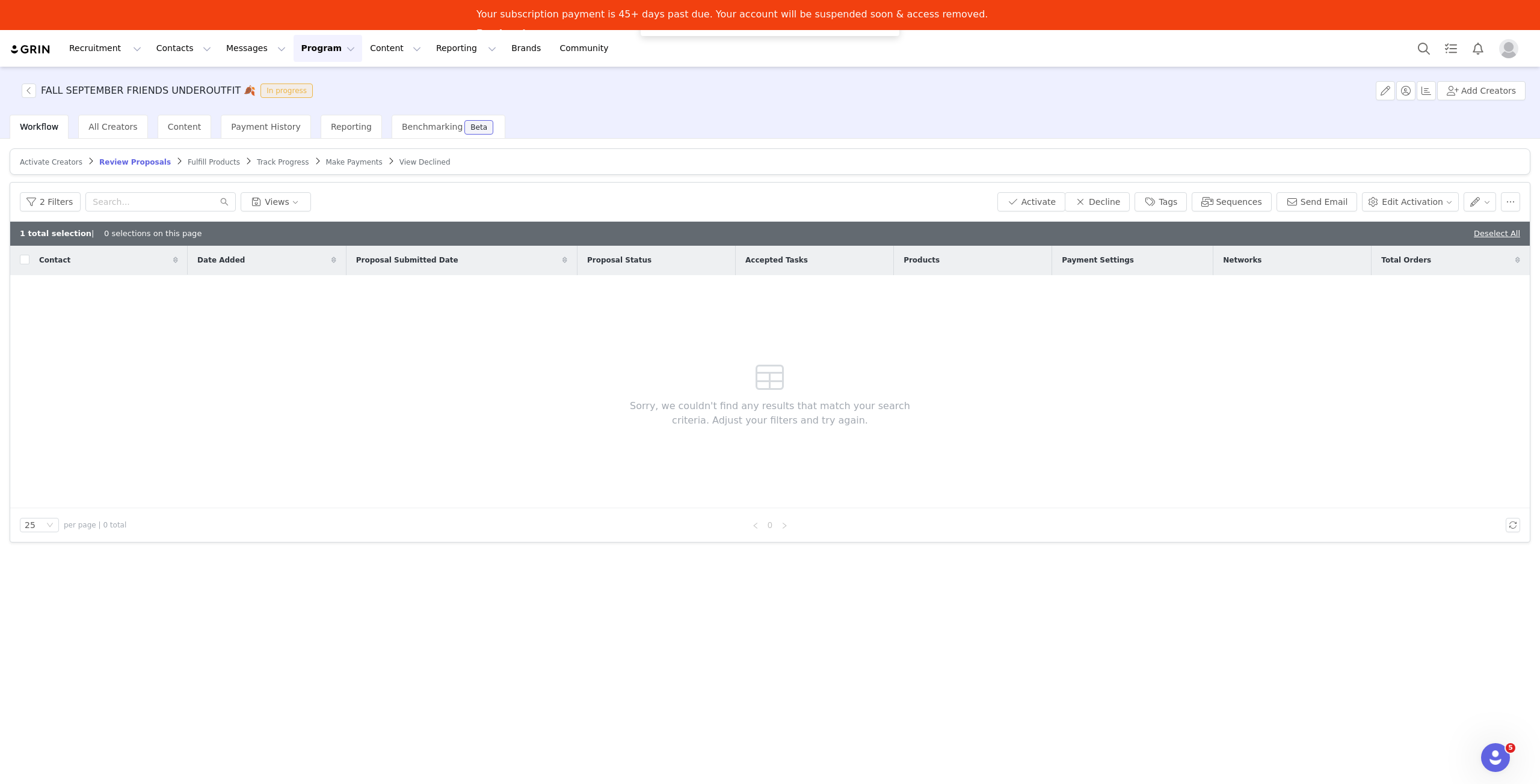
click at [187, 158] on link "Fulfill Products" at bounding box center [213, 162] width 52 height 9
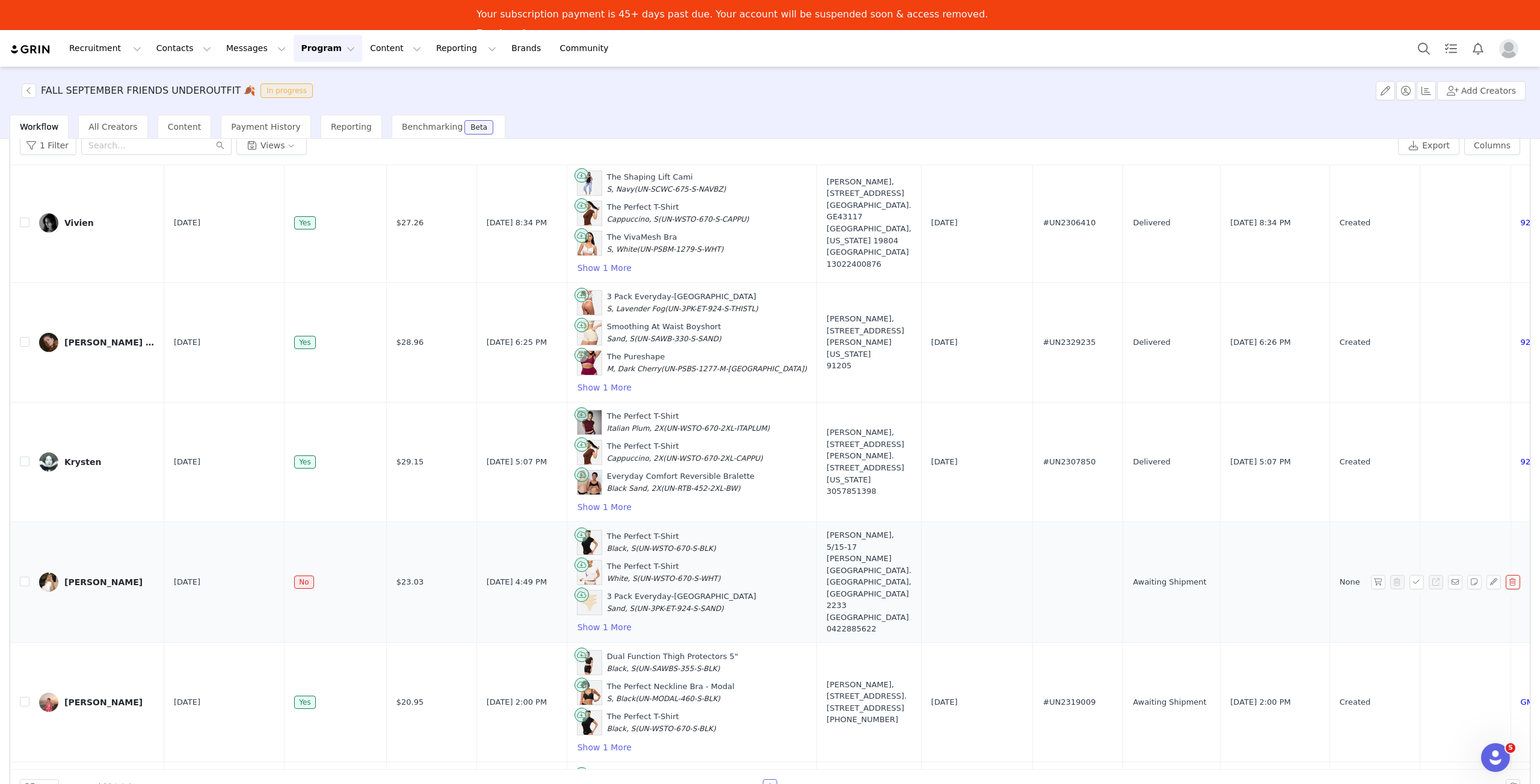
scroll to position [5, 0]
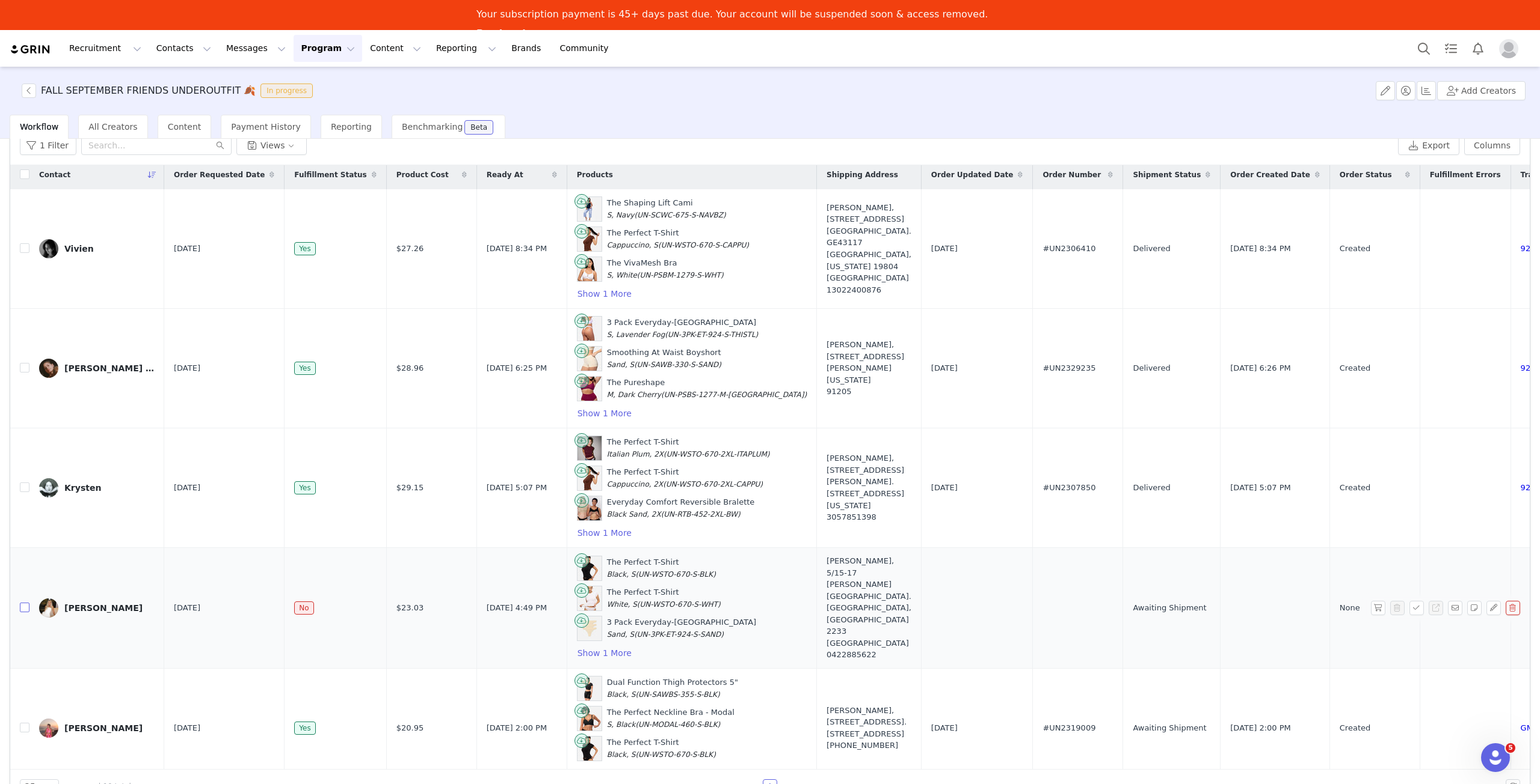
click at [23, 604] on input "checkbox" at bounding box center [24, 608] width 9 height 9
checkbox input "true"
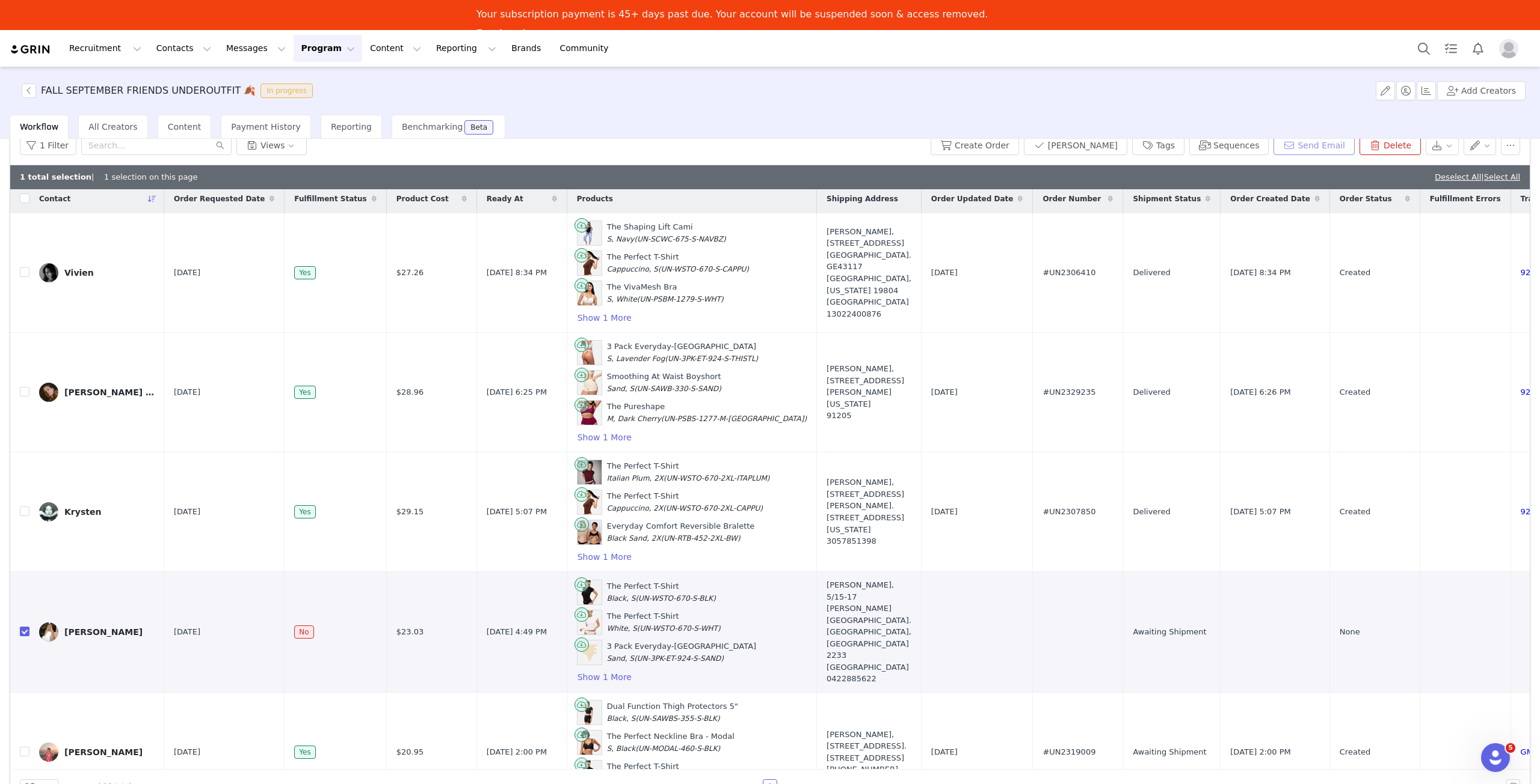
click at [1312, 145] on button "Send Email" at bounding box center [1314, 145] width 82 height 19
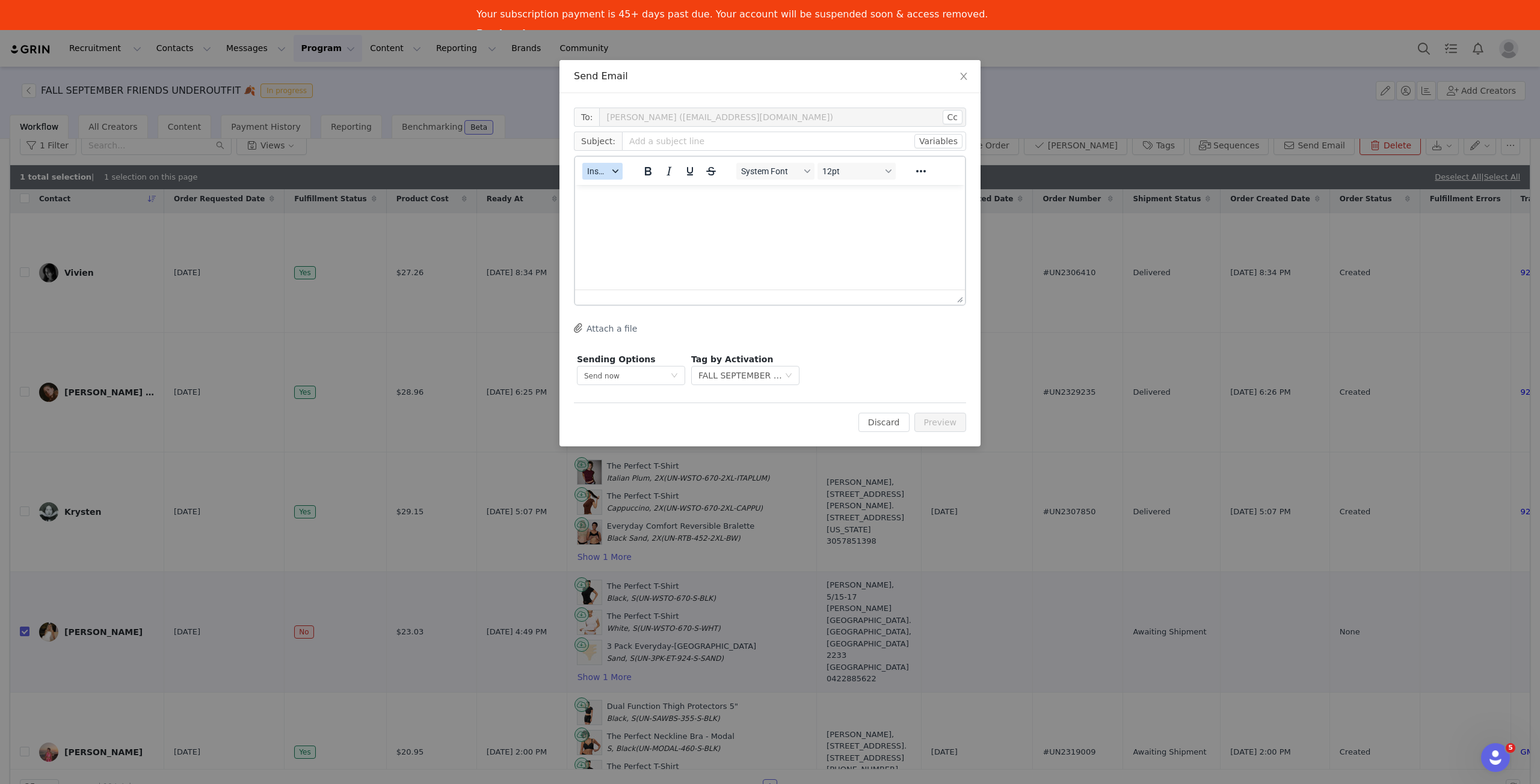
scroll to position [0, 0]
click at [610, 165] on button "Insert" at bounding box center [602, 171] width 40 height 17
click at [626, 189] on div "Insert Template" at bounding box center [646, 192] width 108 height 15
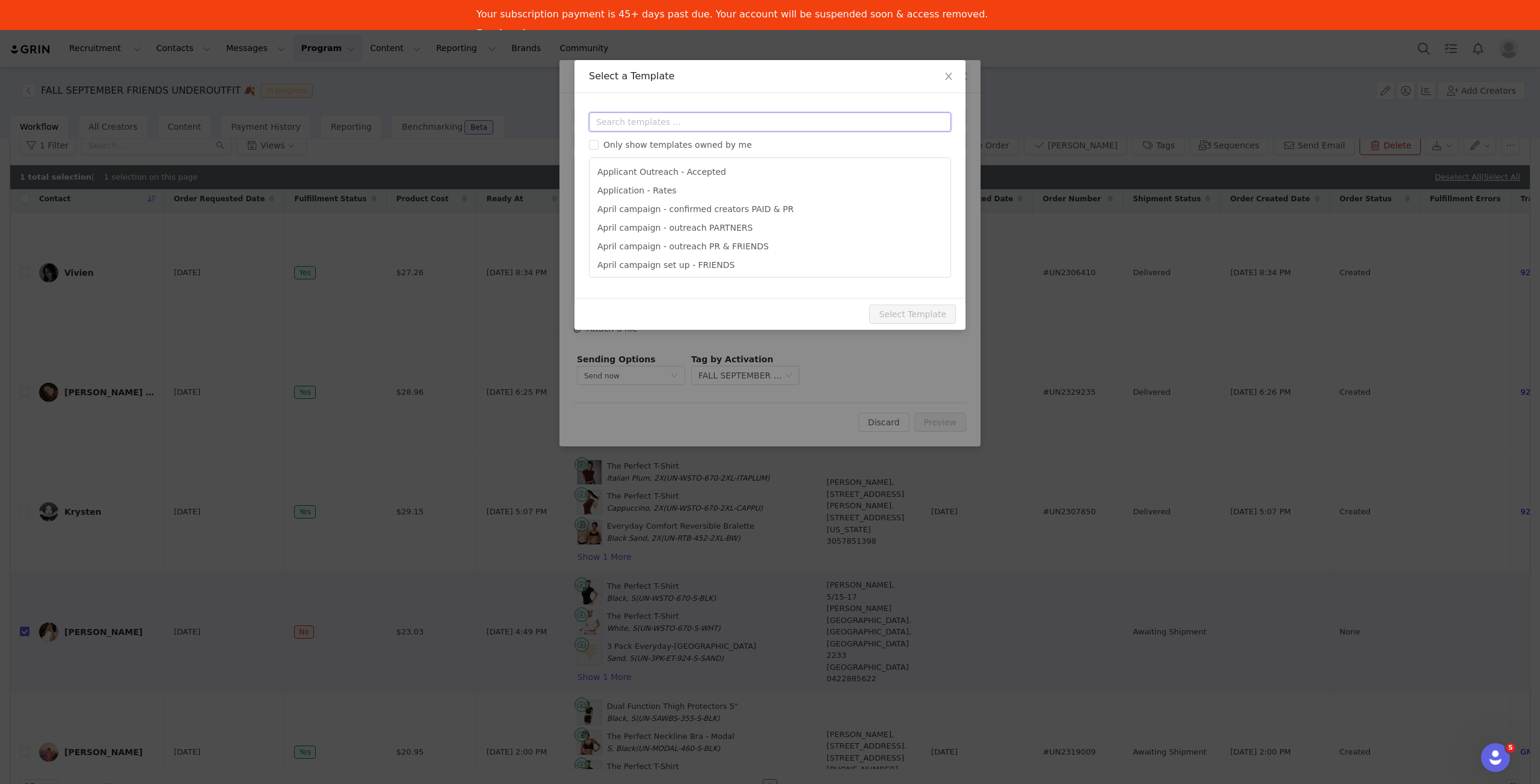
click at [719, 124] on input "text" at bounding box center [770, 121] width 362 height 19
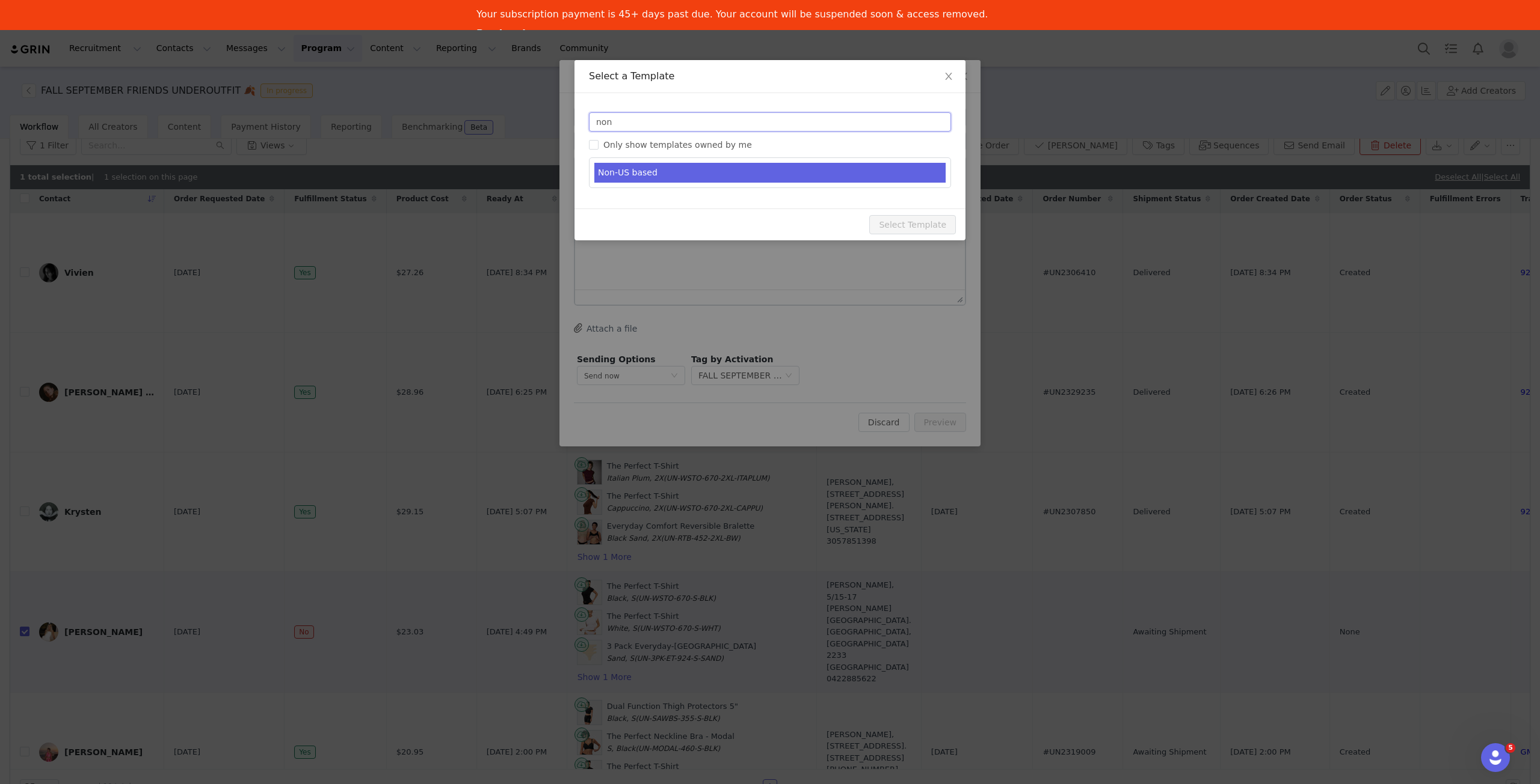
type input "non"
type input "from Underoutfit with 💕"
click at [683, 165] on li "Non-US based" at bounding box center [770, 172] width 351 height 19
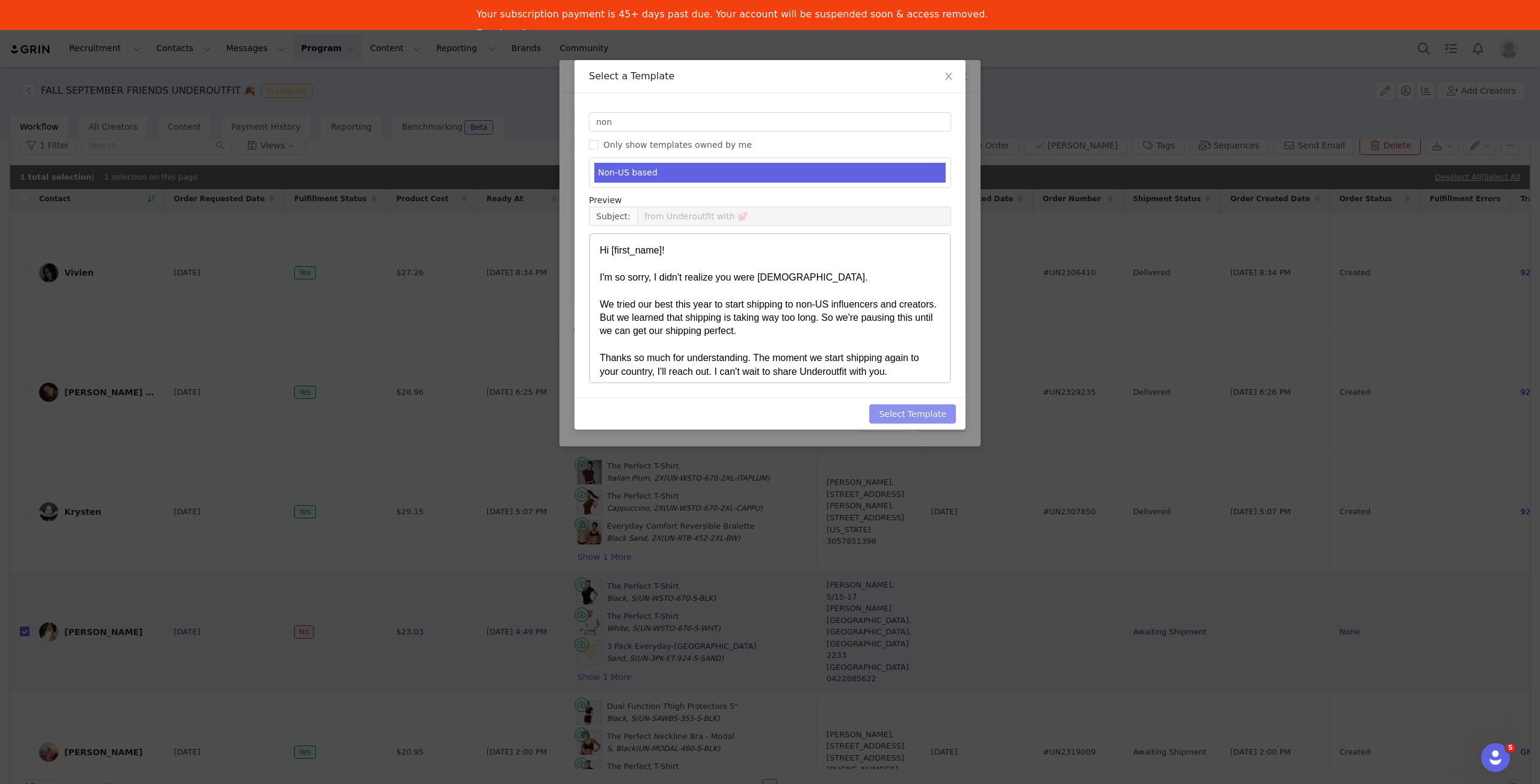
click at [939, 419] on div "Select Template" at bounding box center [770, 413] width 391 height 32
click at [940, 416] on button "Select Template" at bounding box center [911, 414] width 86 height 19
type input "from Underoutfit with 💕"
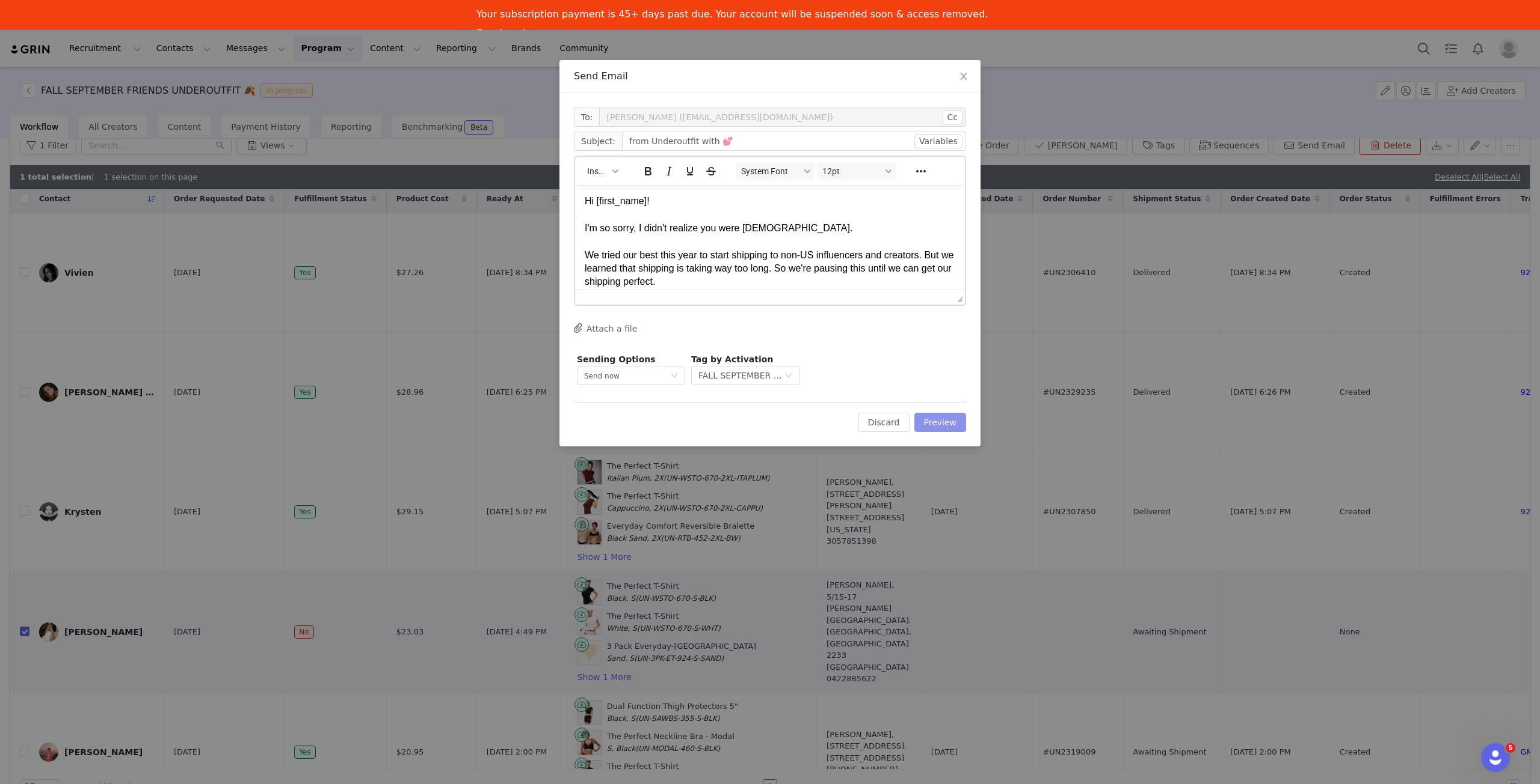
click at [948, 422] on button "Preview" at bounding box center [940, 423] width 52 height 19
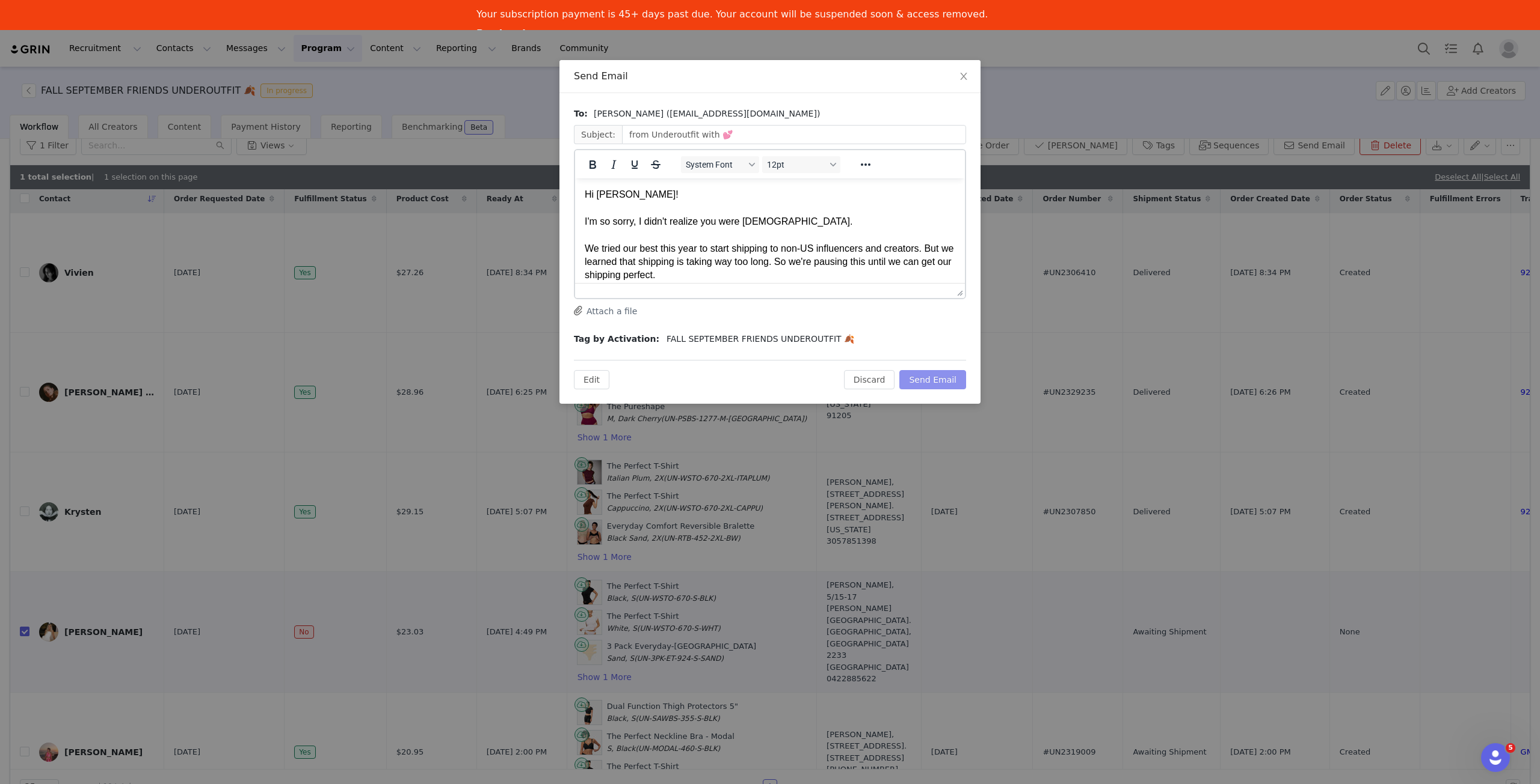
click at [942, 386] on button "Send Email" at bounding box center [933, 380] width 67 height 19
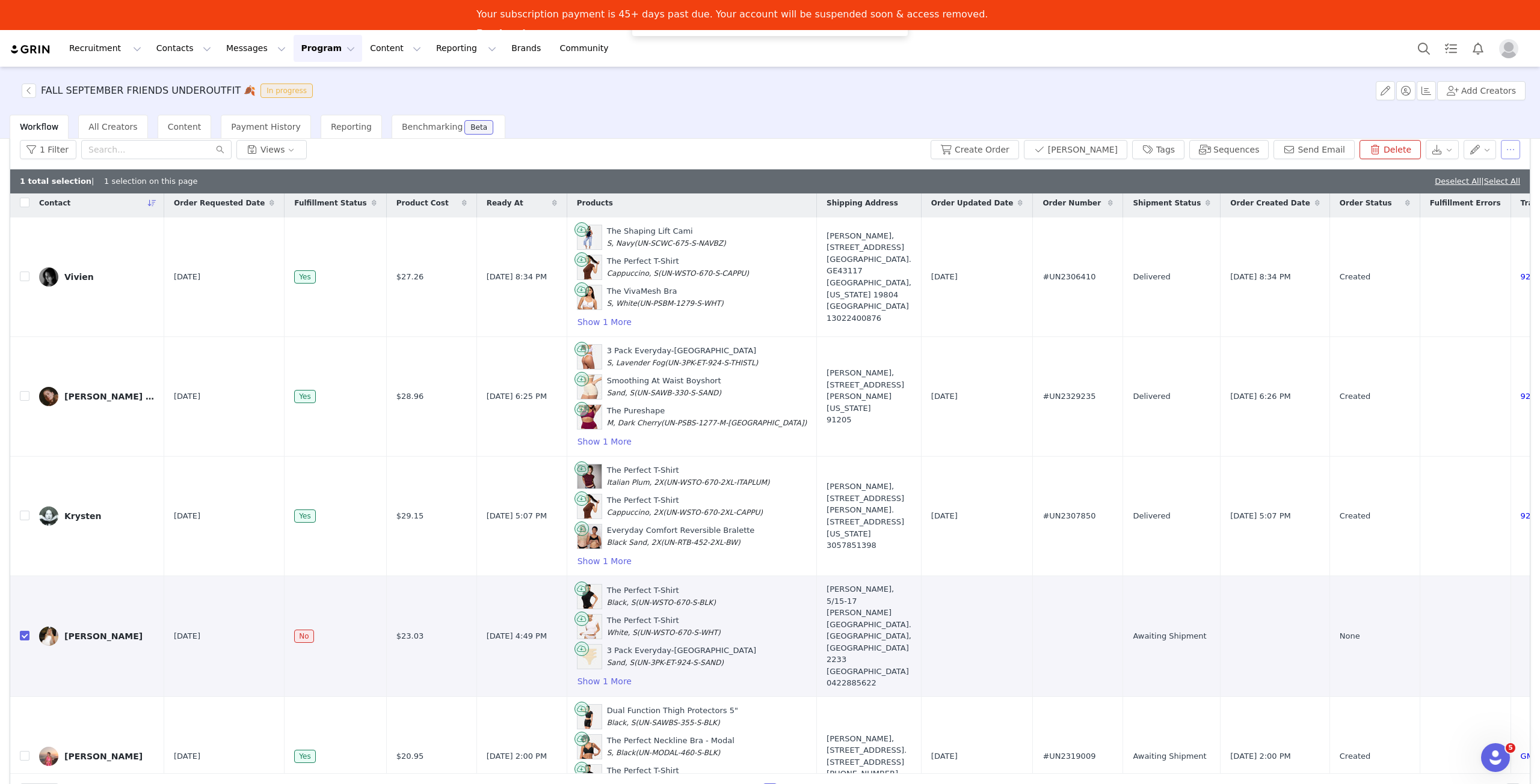
click at [1500, 148] on button "button" at bounding box center [1509, 149] width 19 height 19
click at [1427, 247] on span "Remove Proposal" at bounding box center [1427, 249] width 72 height 13
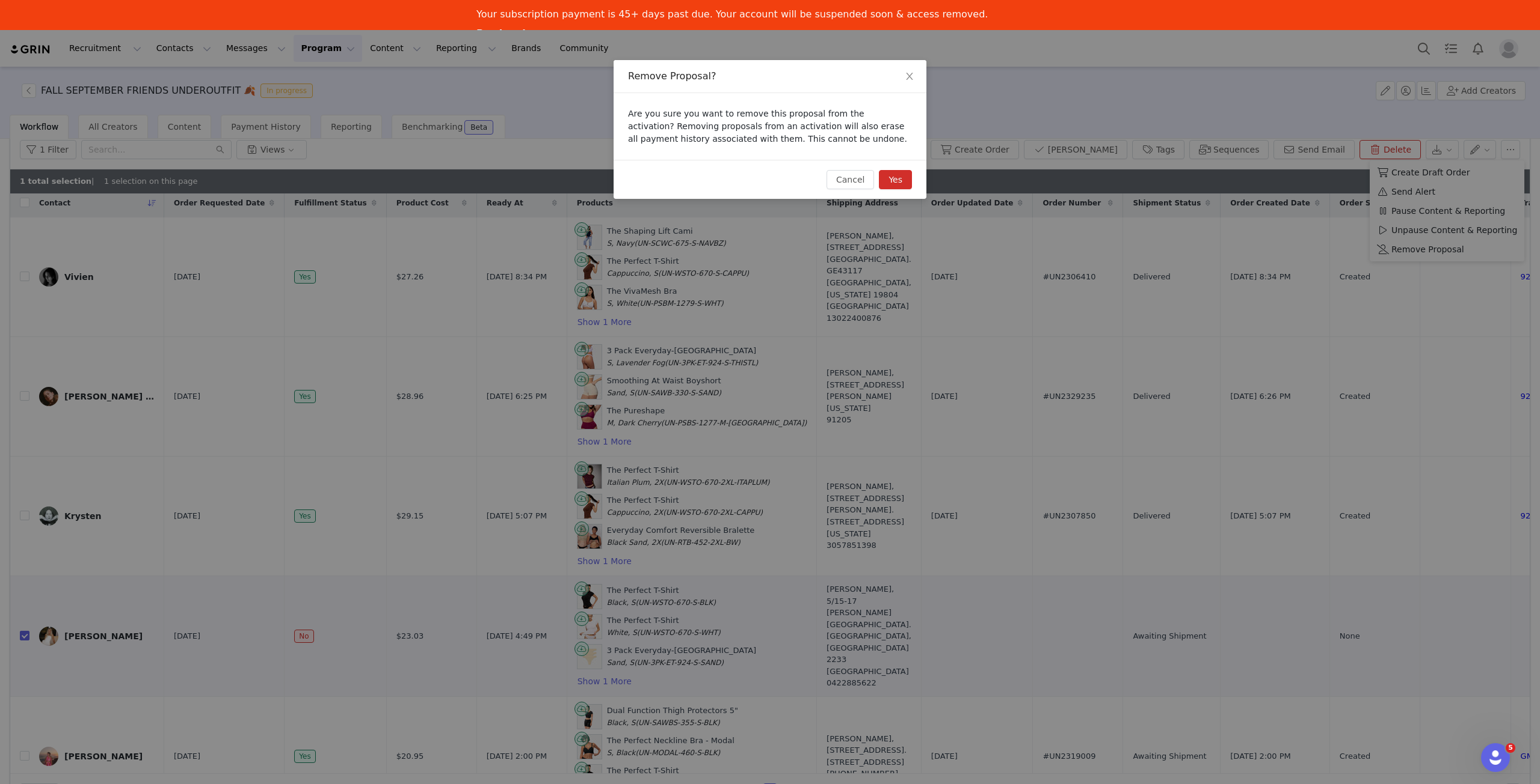
click at [905, 175] on button "Yes" at bounding box center [896, 180] width 33 height 19
checkbox input "false"
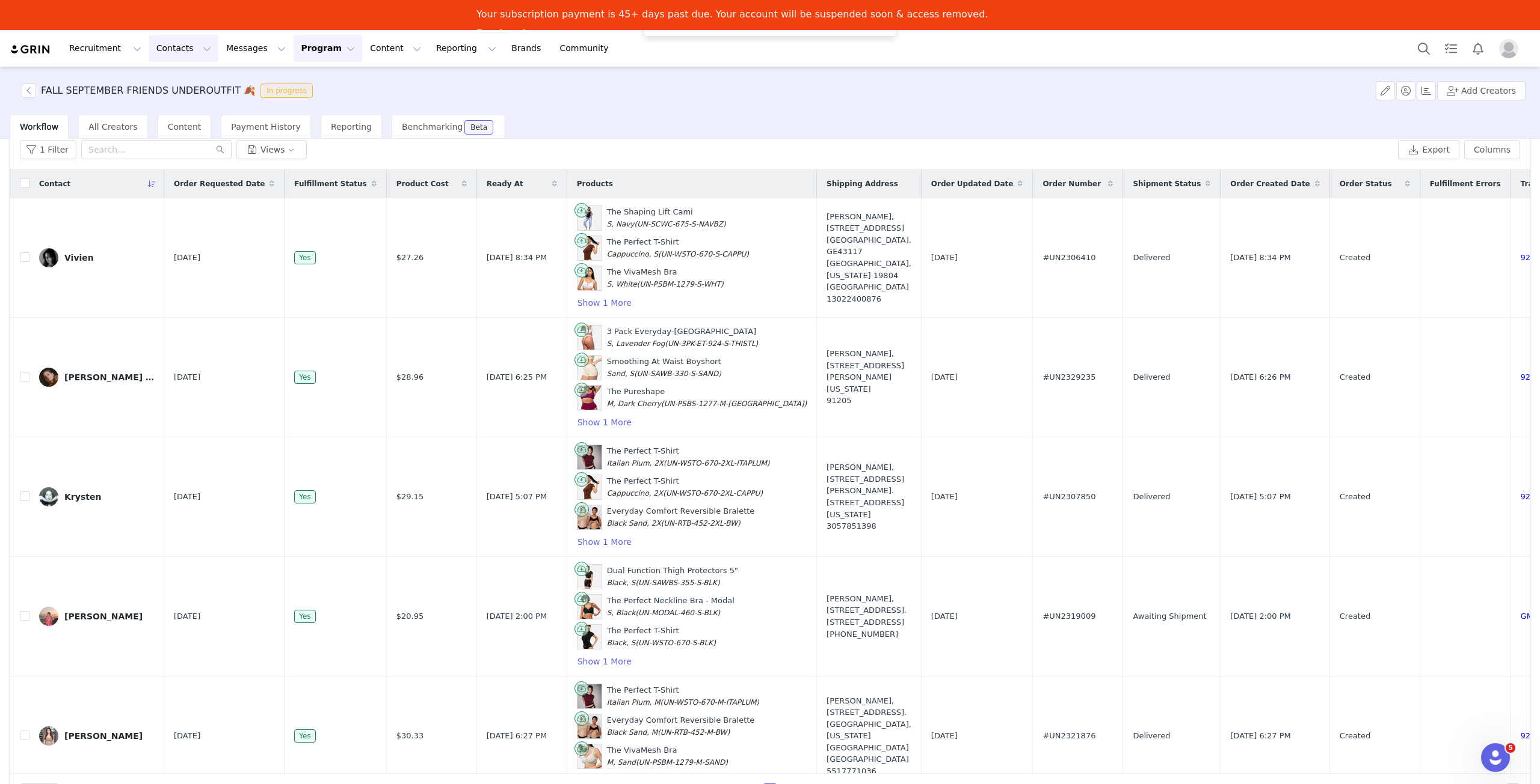
click at [165, 51] on button "Contacts Contacts" at bounding box center [184, 48] width 70 height 27
click at [188, 82] on div "Creators" at bounding box center [185, 83] width 81 height 13
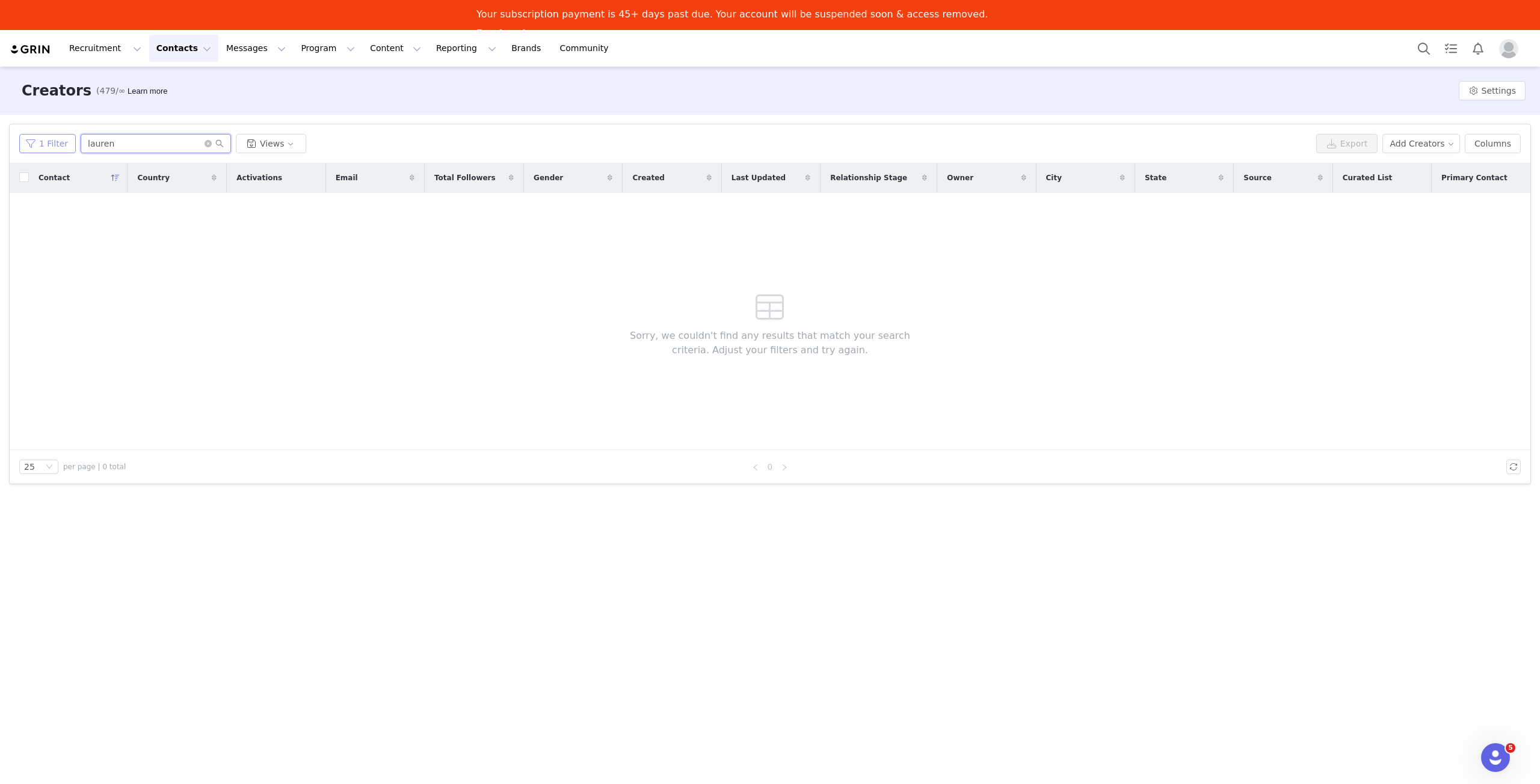
drag, startPoint x: 131, startPoint y: 148, endPoint x: 62, endPoint y: 138, distance: 69.7
click at [62, 138] on div "1 Filter lauren Views" at bounding box center [665, 144] width 1292 height 19
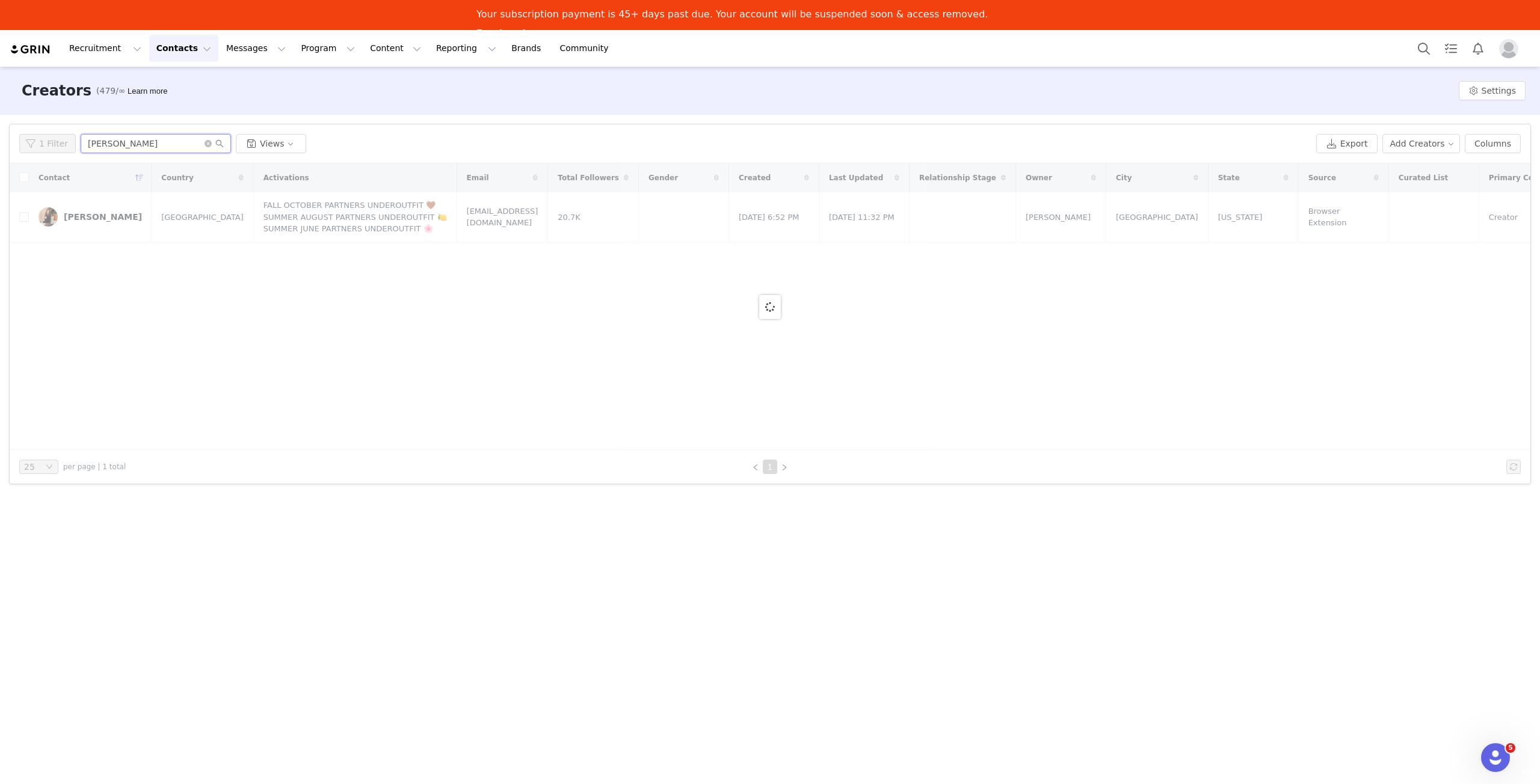
type input "holly"
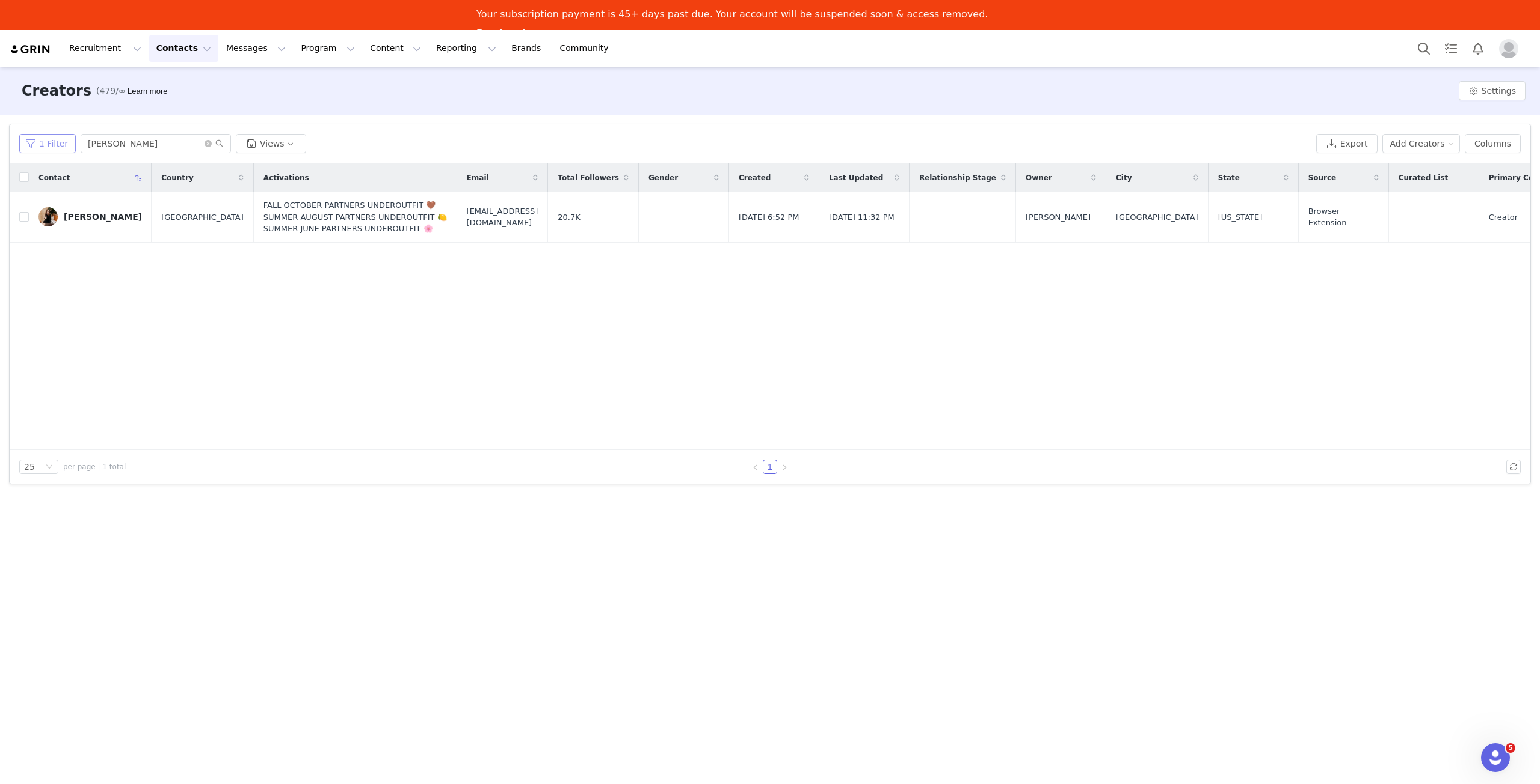
click at [44, 141] on button "1 Filter" at bounding box center [47, 144] width 57 height 19
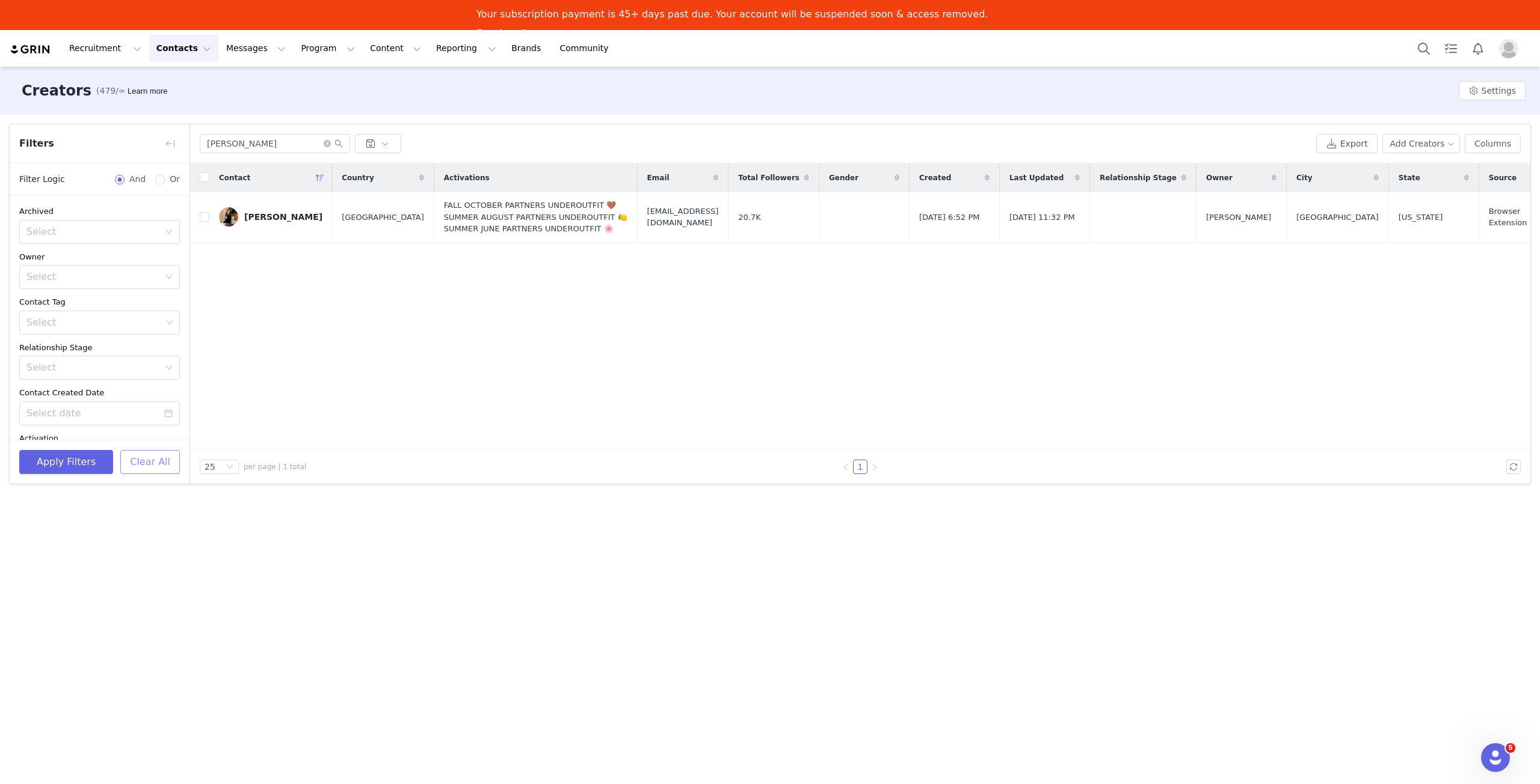
click at [146, 466] on button "Clear All" at bounding box center [150, 462] width 59 height 24
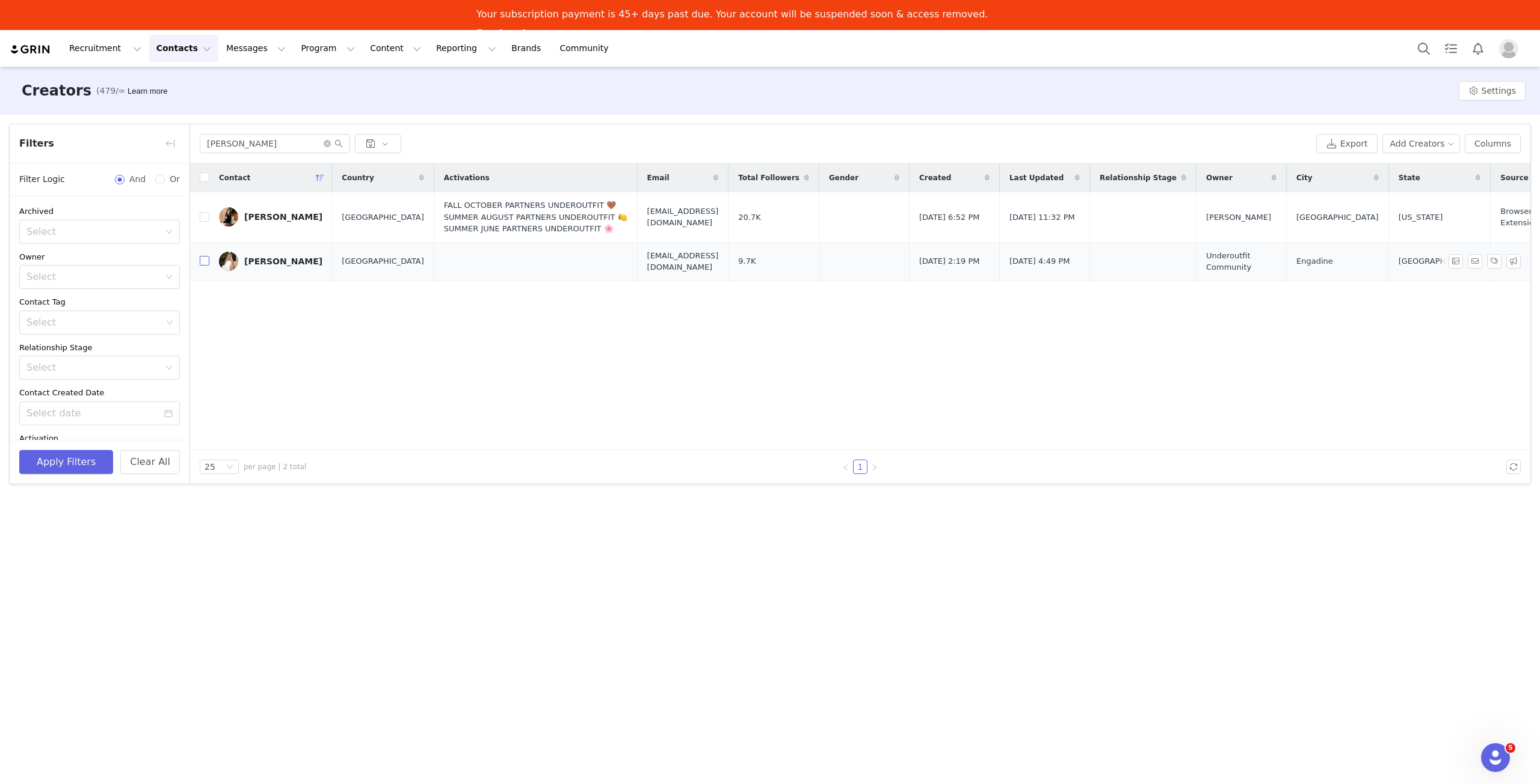
click at [206, 259] on input "checkbox" at bounding box center [204, 260] width 9 height 9
checkbox input "true"
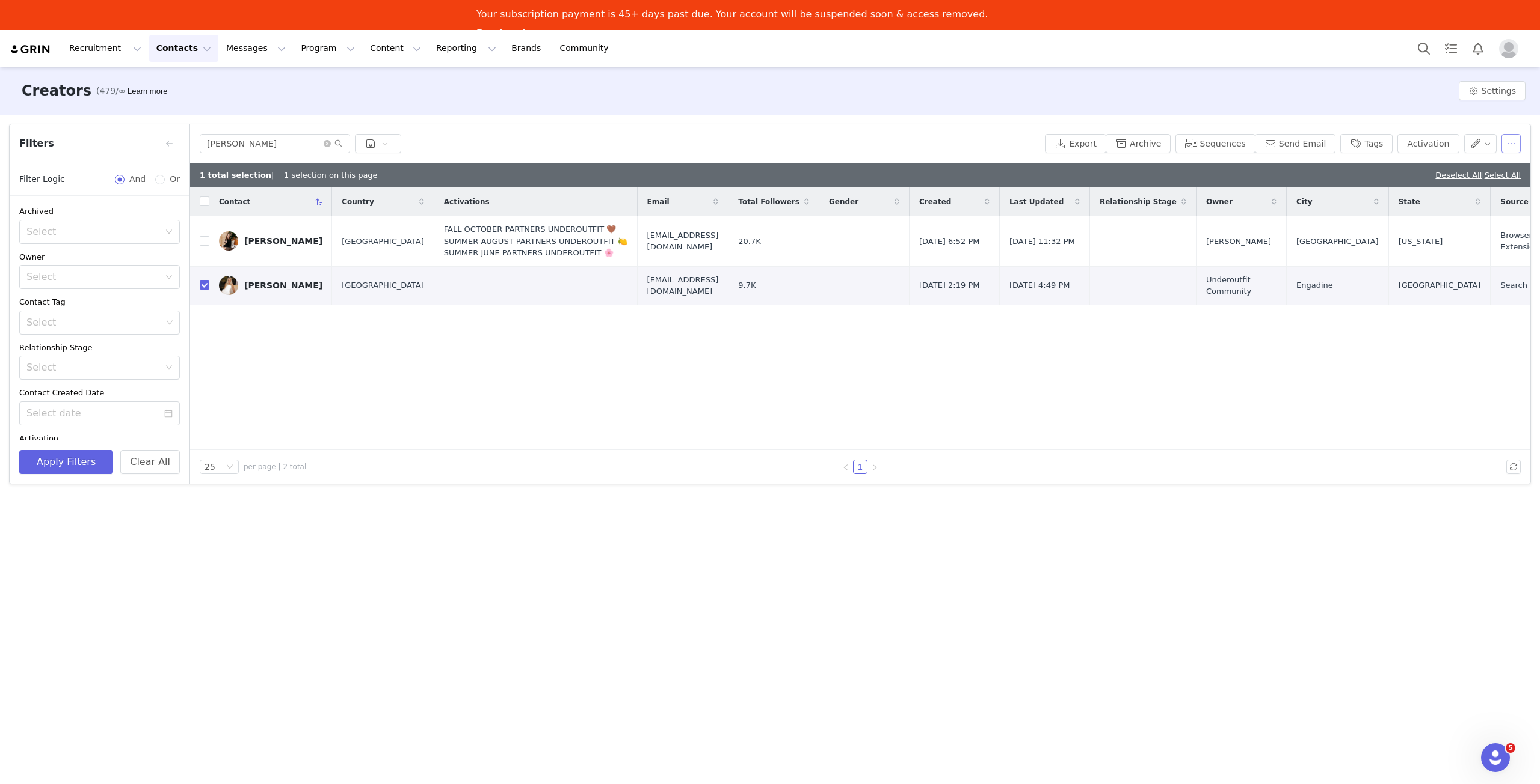
click at [1519, 145] on div "holly Export Archive Sequences Send Email Tags Activation" at bounding box center [859, 144] width 1340 height 39
click at [1510, 145] on button "button" at bounding box center [1510, 144] width 19 height 19
click at [1462, 247] on div "Delete" at bounding box center [1470, 245] width 106 height 13
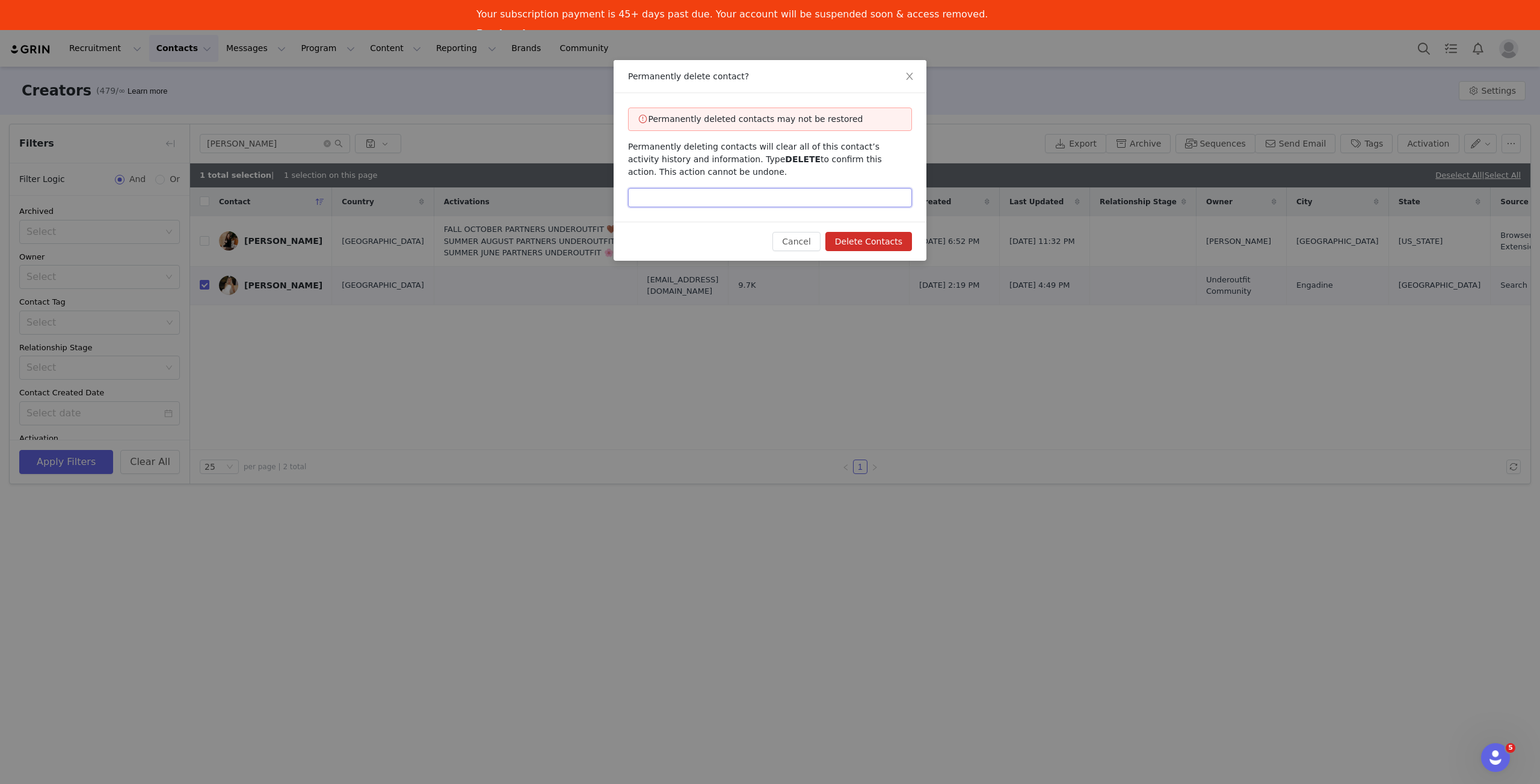
click at [816, 191] on input "text" at bounding box center [770, 197] width 284 height 19
type input "DELETE"
click at [887, 237] on button "Delete Contacts" at bounding box center [868, 241] width 86 height 19
checkbox input "false"
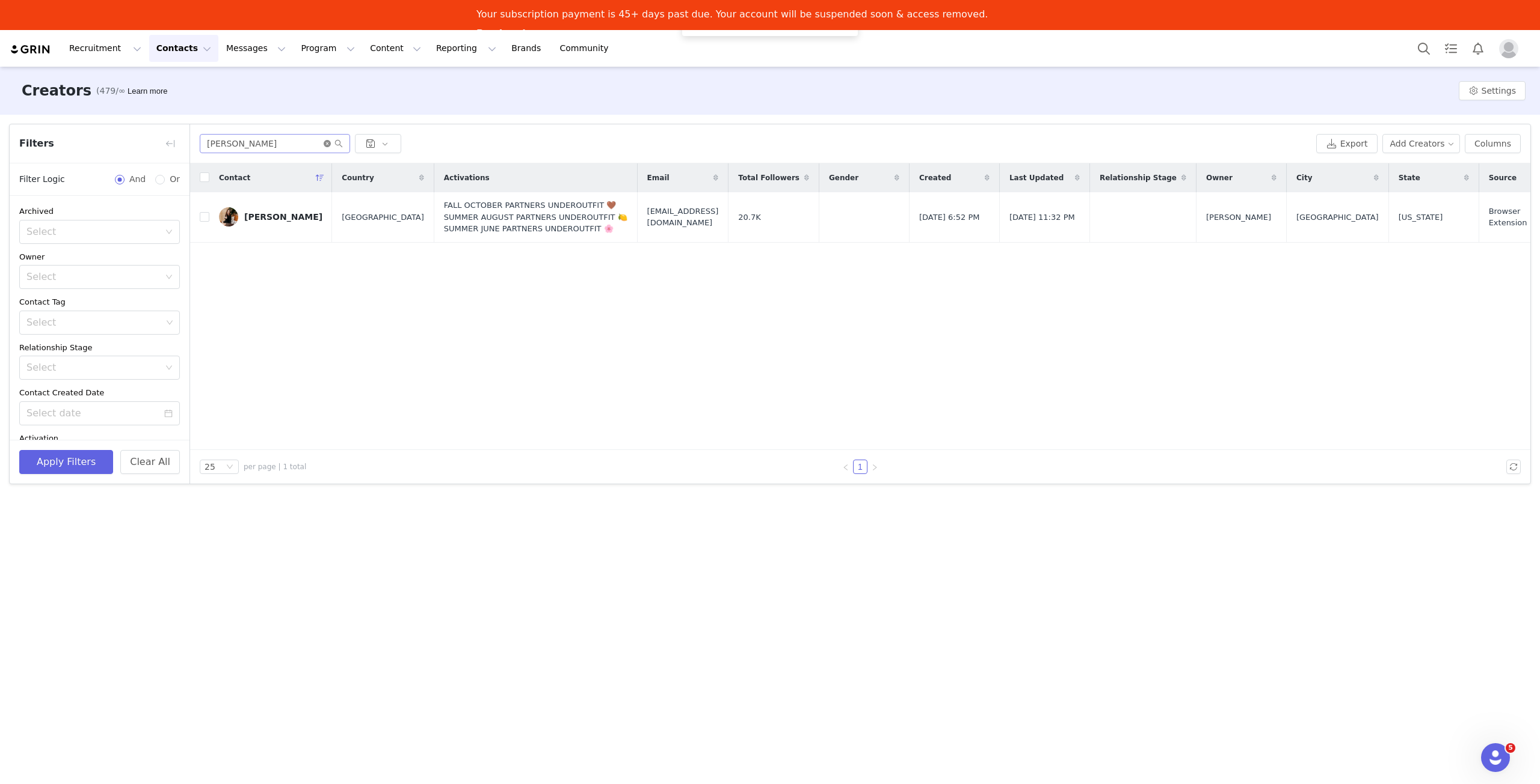
click at [327, 143] on icon "icon: close-circle" at bounding box center [327, 144] width 7 height 7
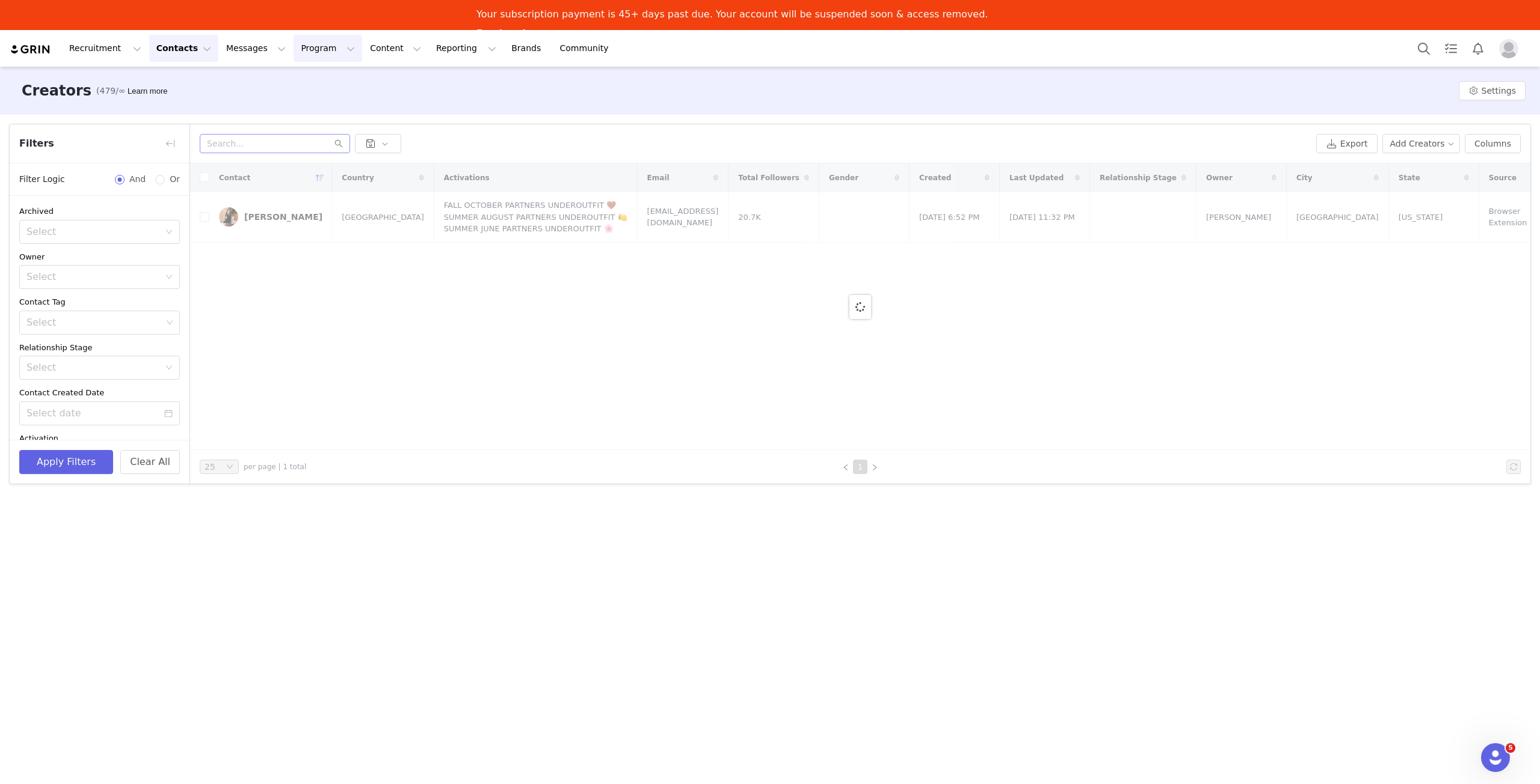
click at [299, 47] on button "Program Program" at bounding box center [328, 48] width 69 height 27
click at [306, 85] on p "Activations" at bounding box center [298, 83] width 46 height 13
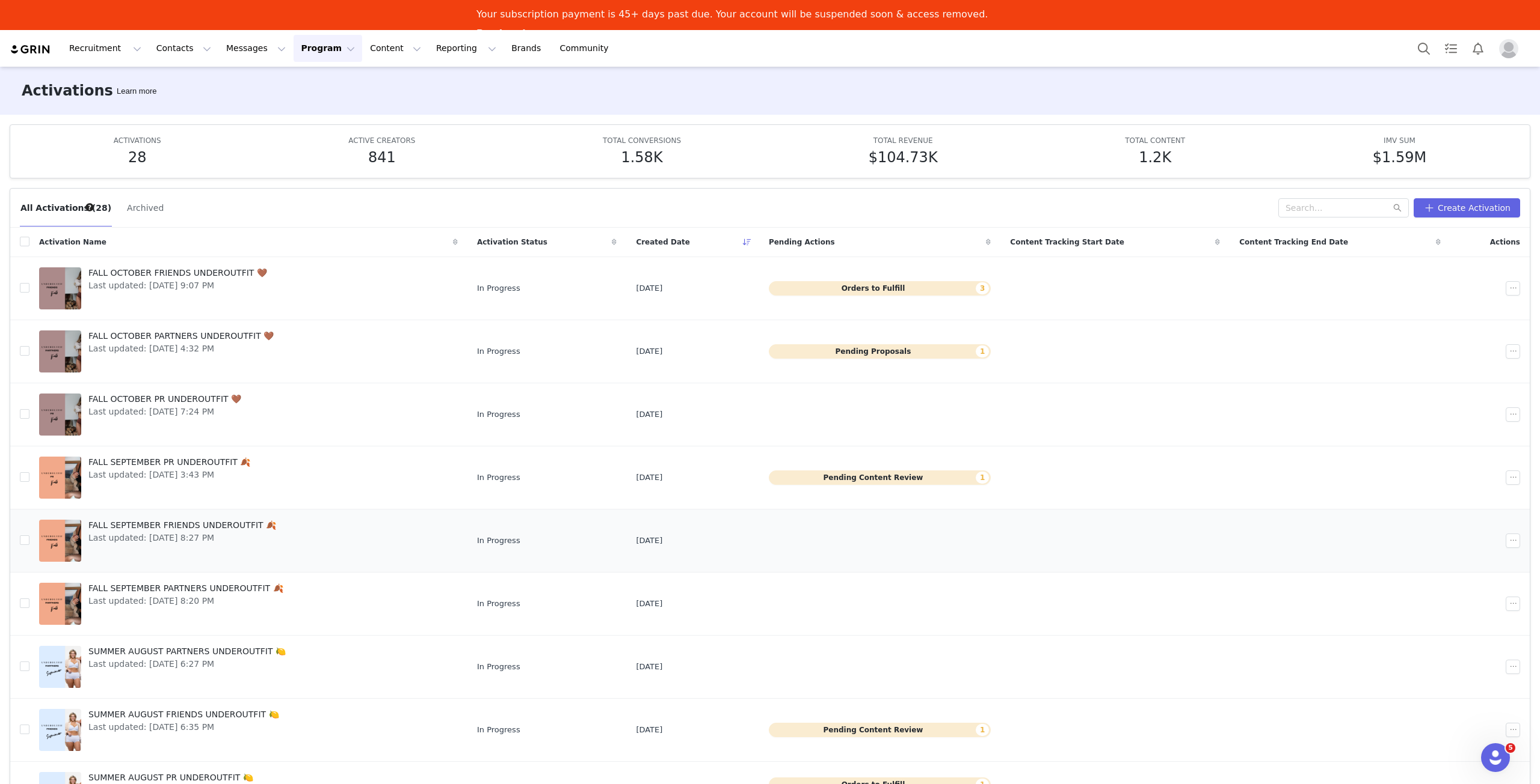
click at [172, 532] on span "Last updated: Aug 28, 2025 8:27 PM" at bounding box center [182, 538] width 187 height 13
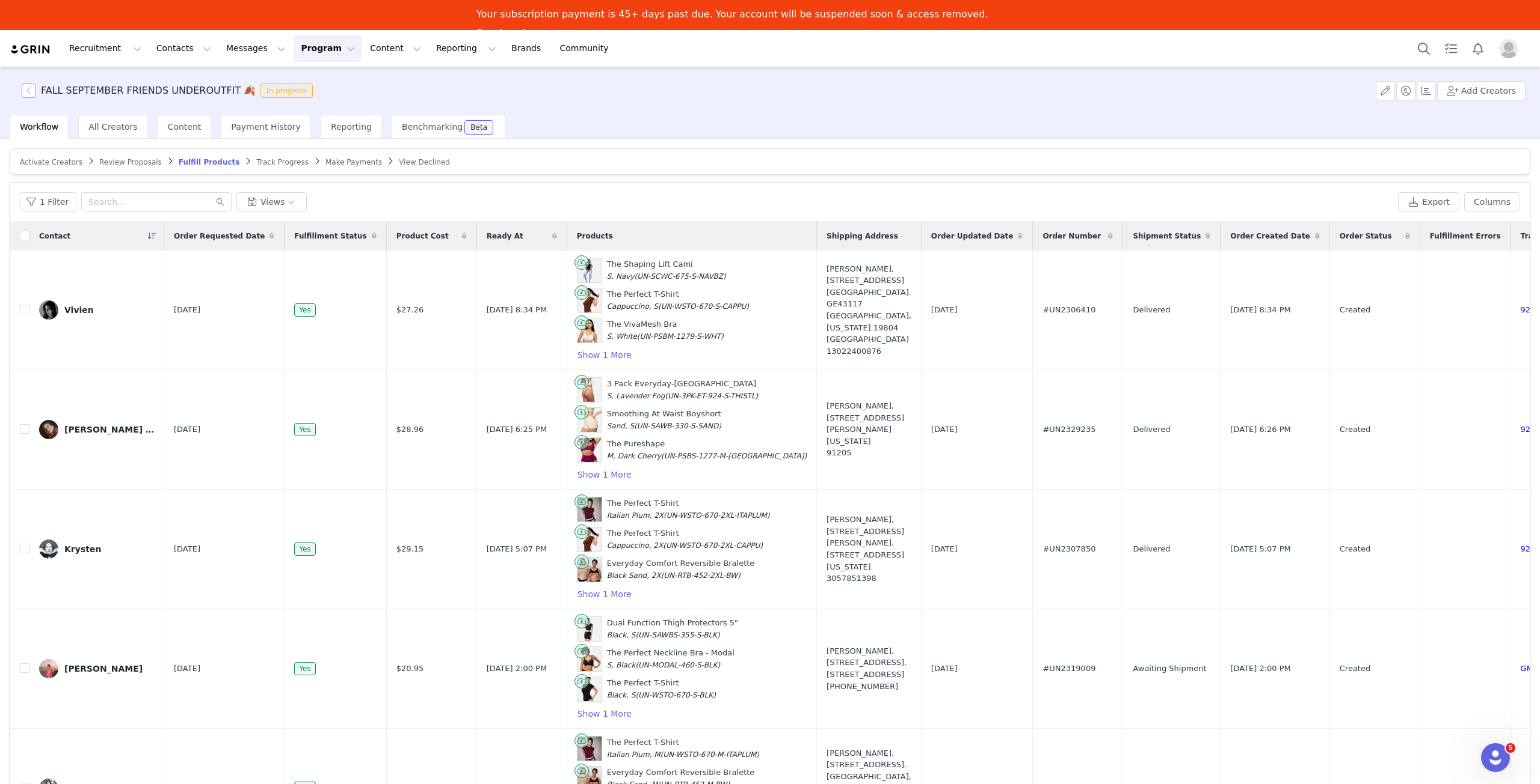
click at [32, 92] on button "button" at bounding box center [29, 91] width 15 height 15
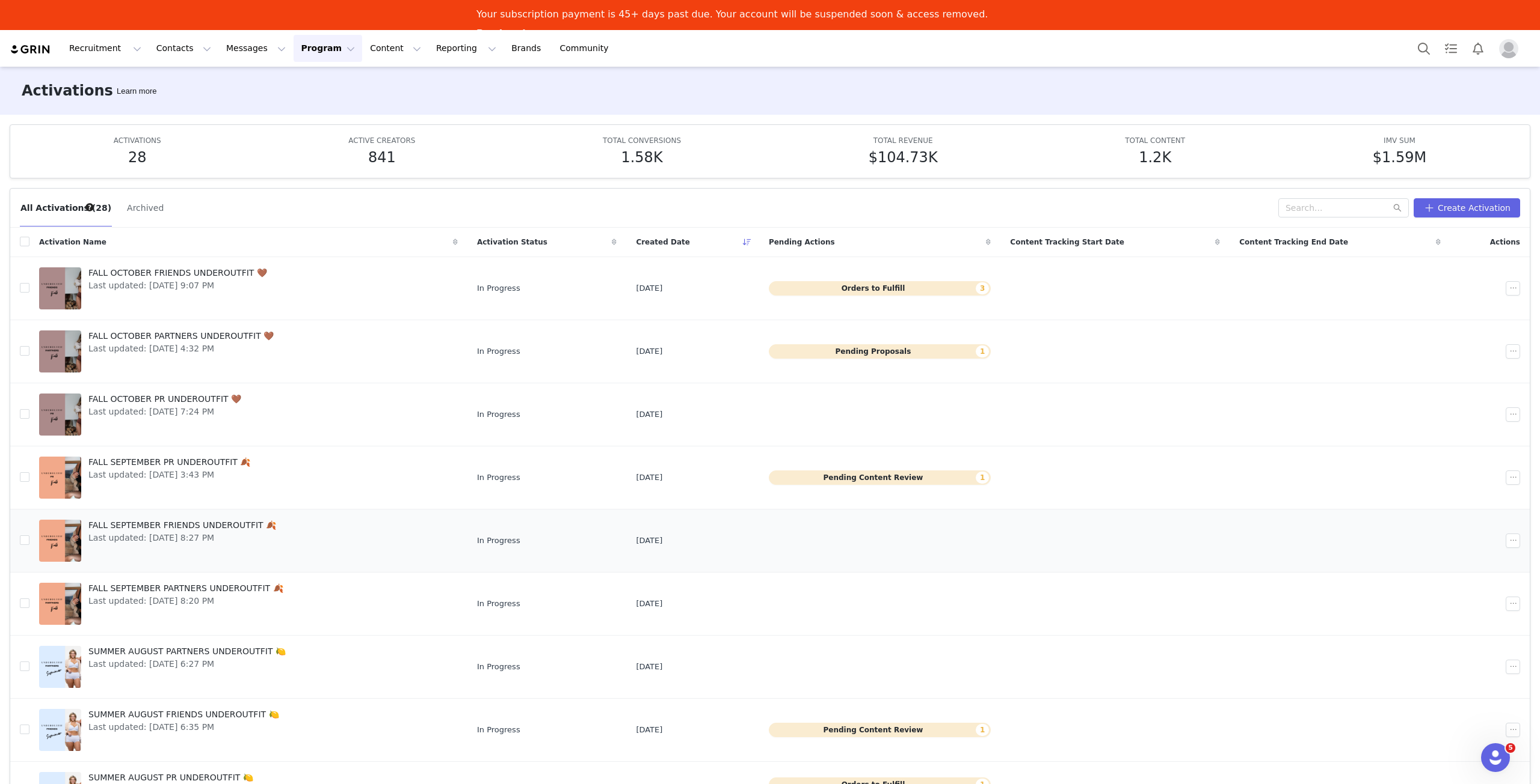
click at [185, 548] on div "FALL SEPTEMBER FRIENDS UNDEROUTFIT 🍂 Last updated: Aug 28, 2025 8:27 PM" at bounding box center [183, 541] width 202 height 48
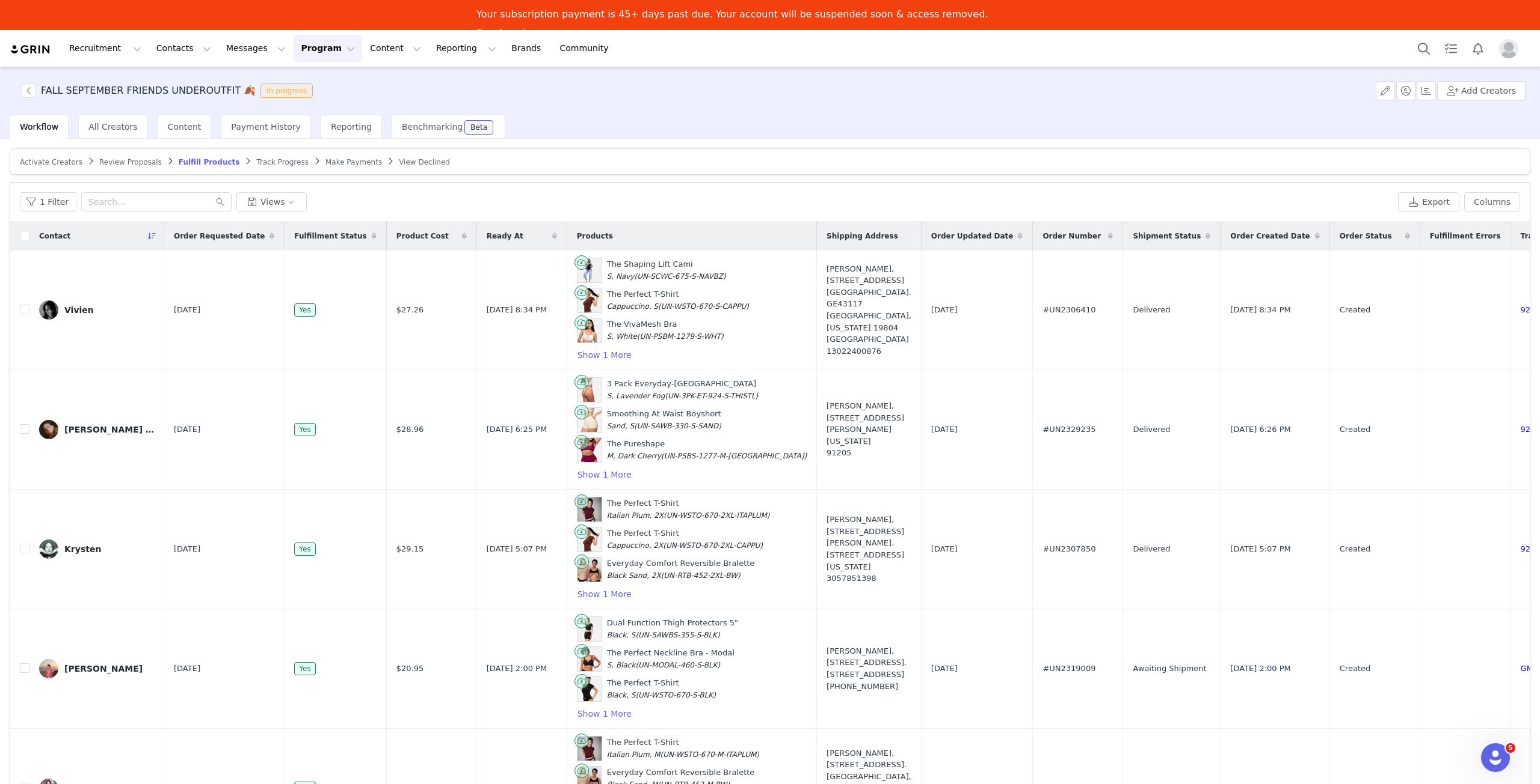
click at [256, 159] on span "Track Progress" at bounding box center [282, 162] width 52 height 8
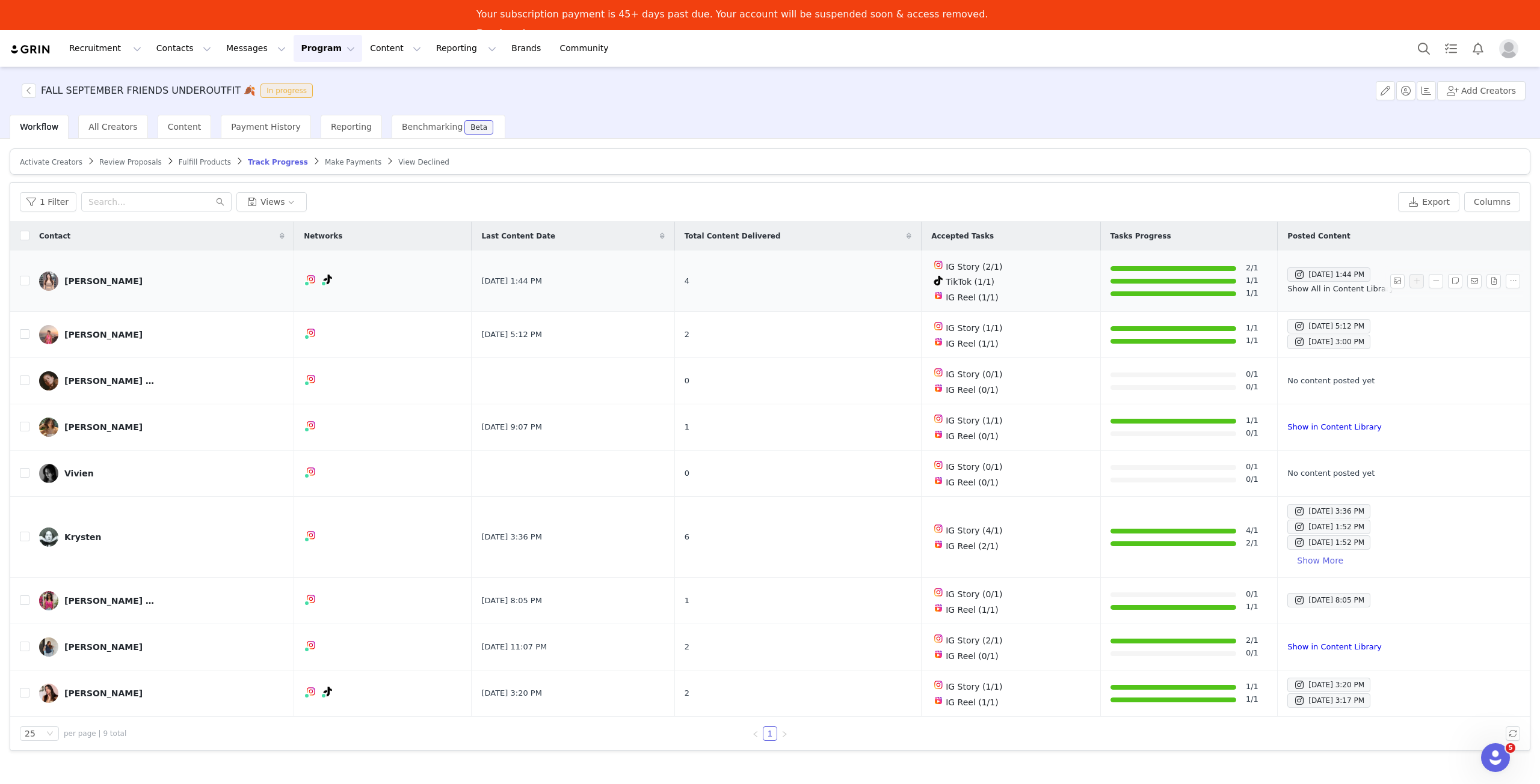
click at [1350, 285] on link "Show All in Content Library" at bounding box center [1340, 289] width 107 height 9
click at [53, 279] on img at bounding box center [48, 281] width 19 height 19
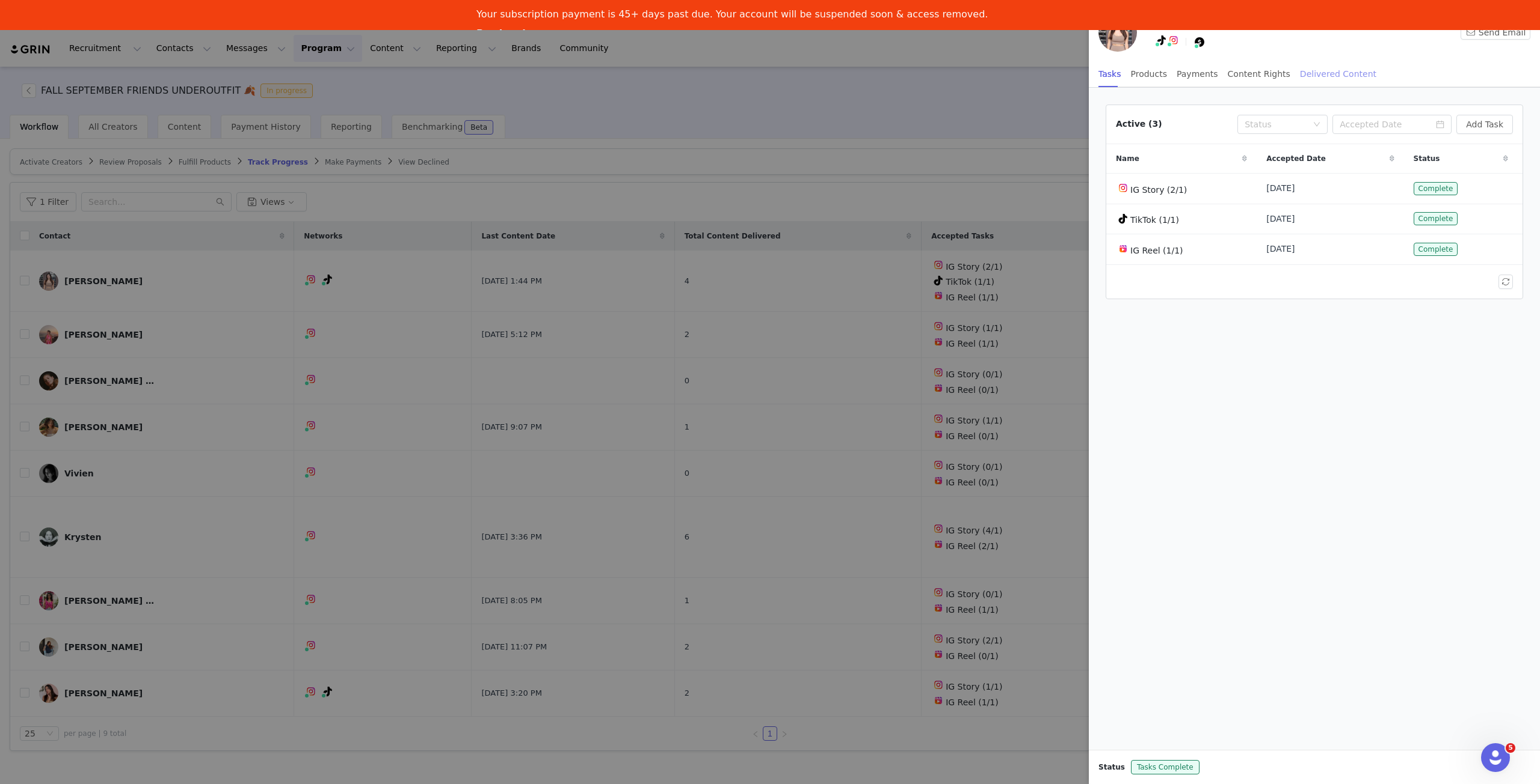
click at [1300, 74] on div "Delivered Content" at bounding box center [1338, 74] width 76 height 27
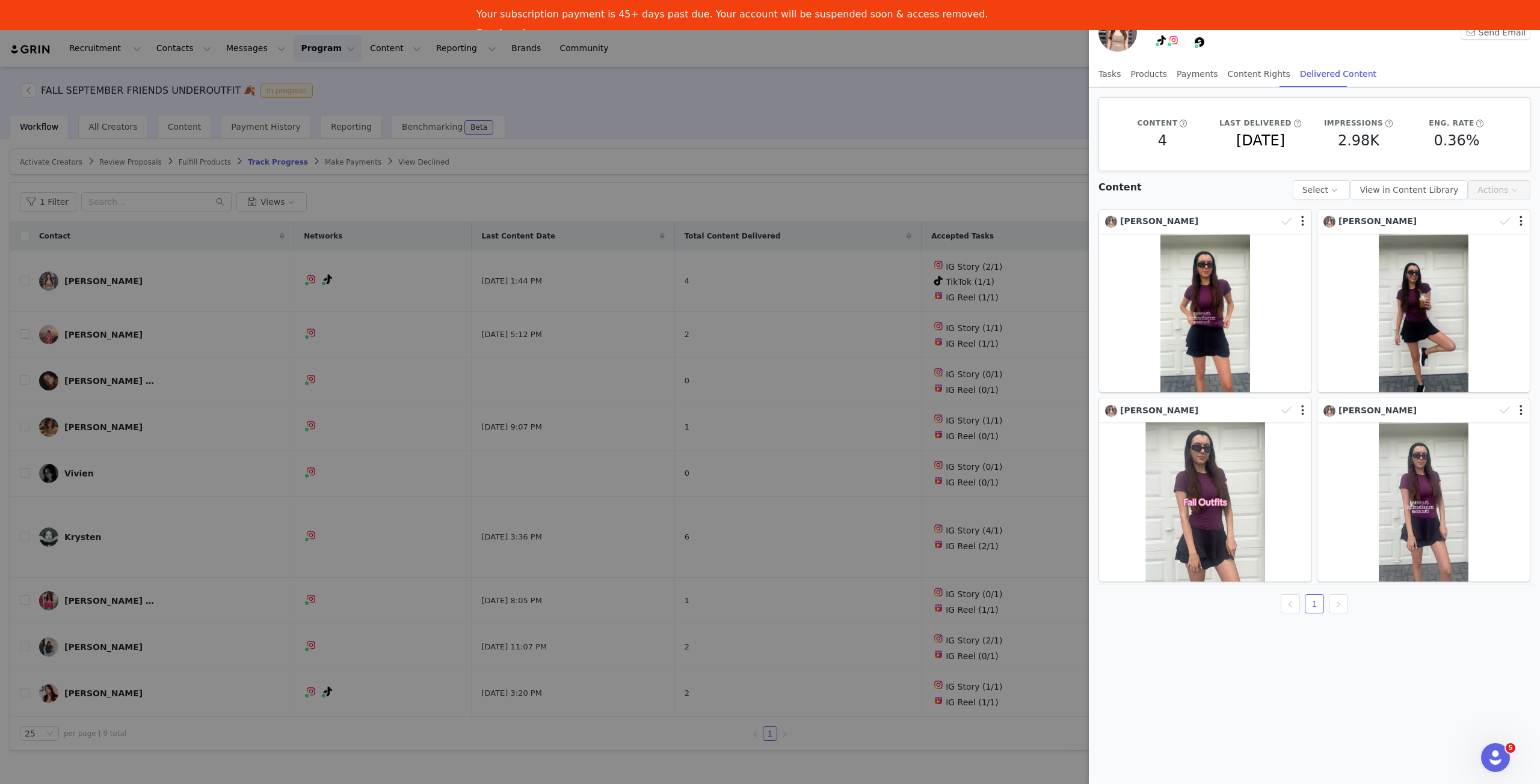
drag, startPoint x: 994, startPoint y: 139, endPoint x: 911, endPoint y: 227, distance: 121.0
click at [996, 139] on div at bounding box center [770, 392] width 1540 height 784
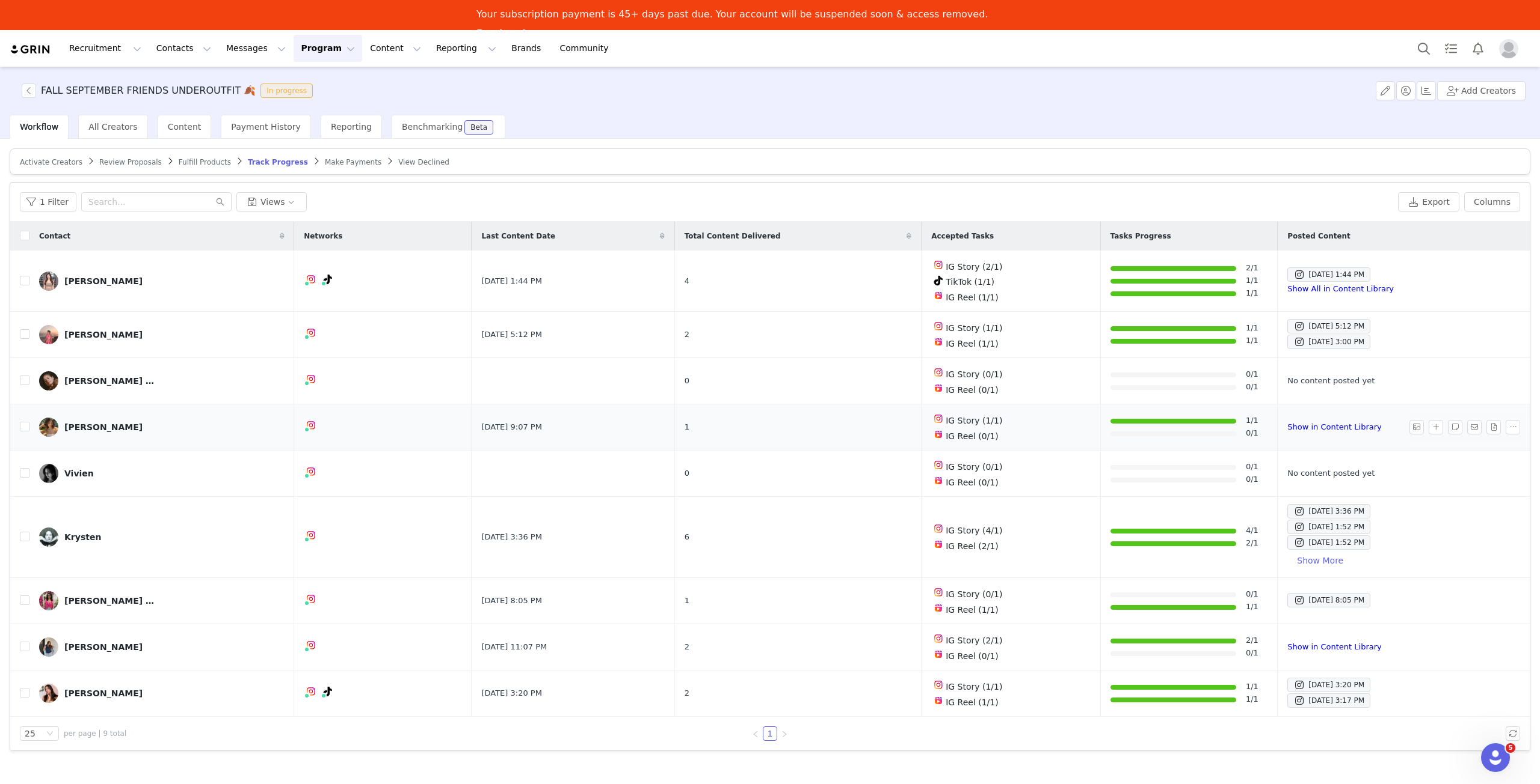
click at [50, 427] on img at bounding box center [48, 427] width 19 height 19
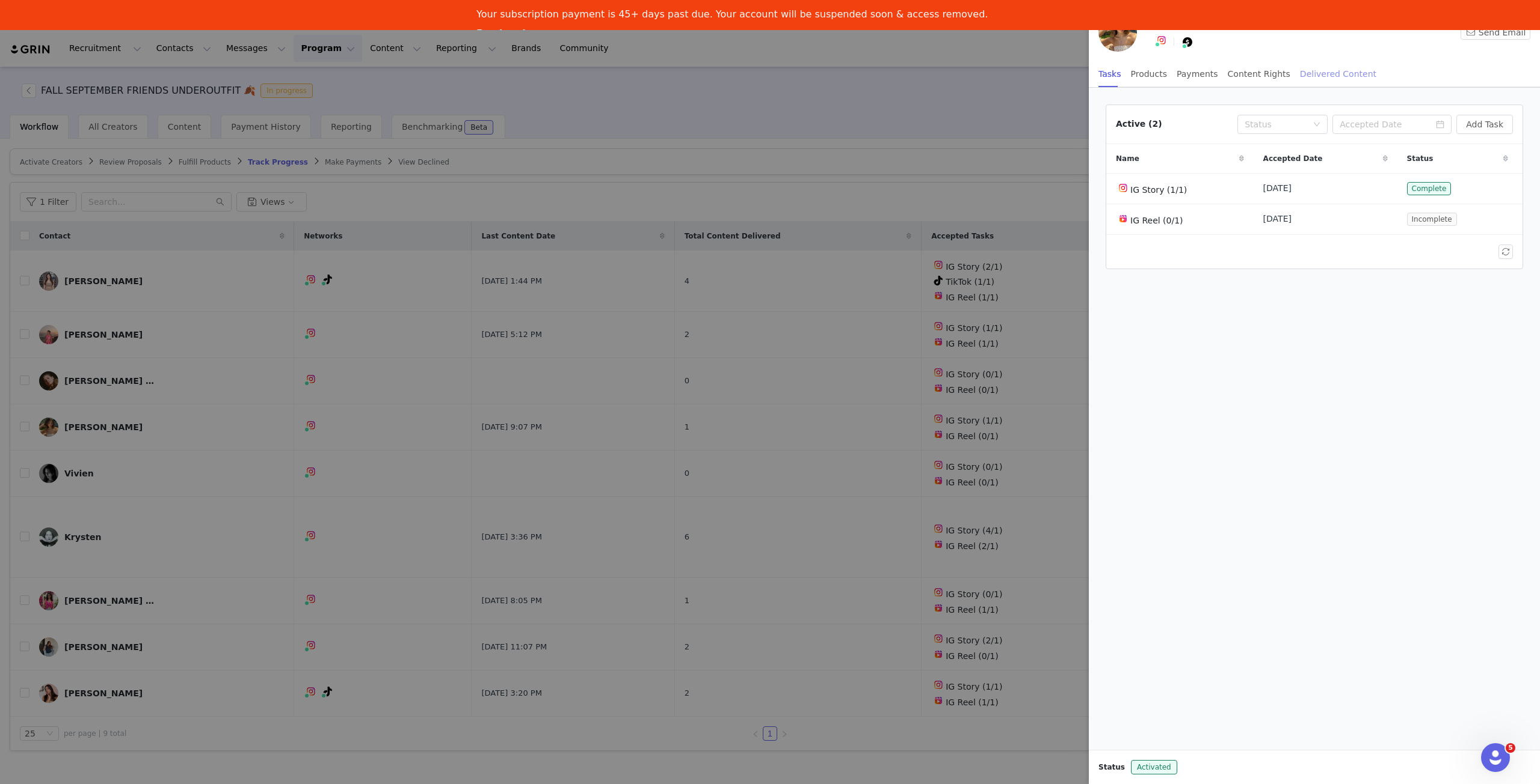
click at [1322, 70] on div "Delivered Content" at bounding box center [1338, 74] width 76 height 27
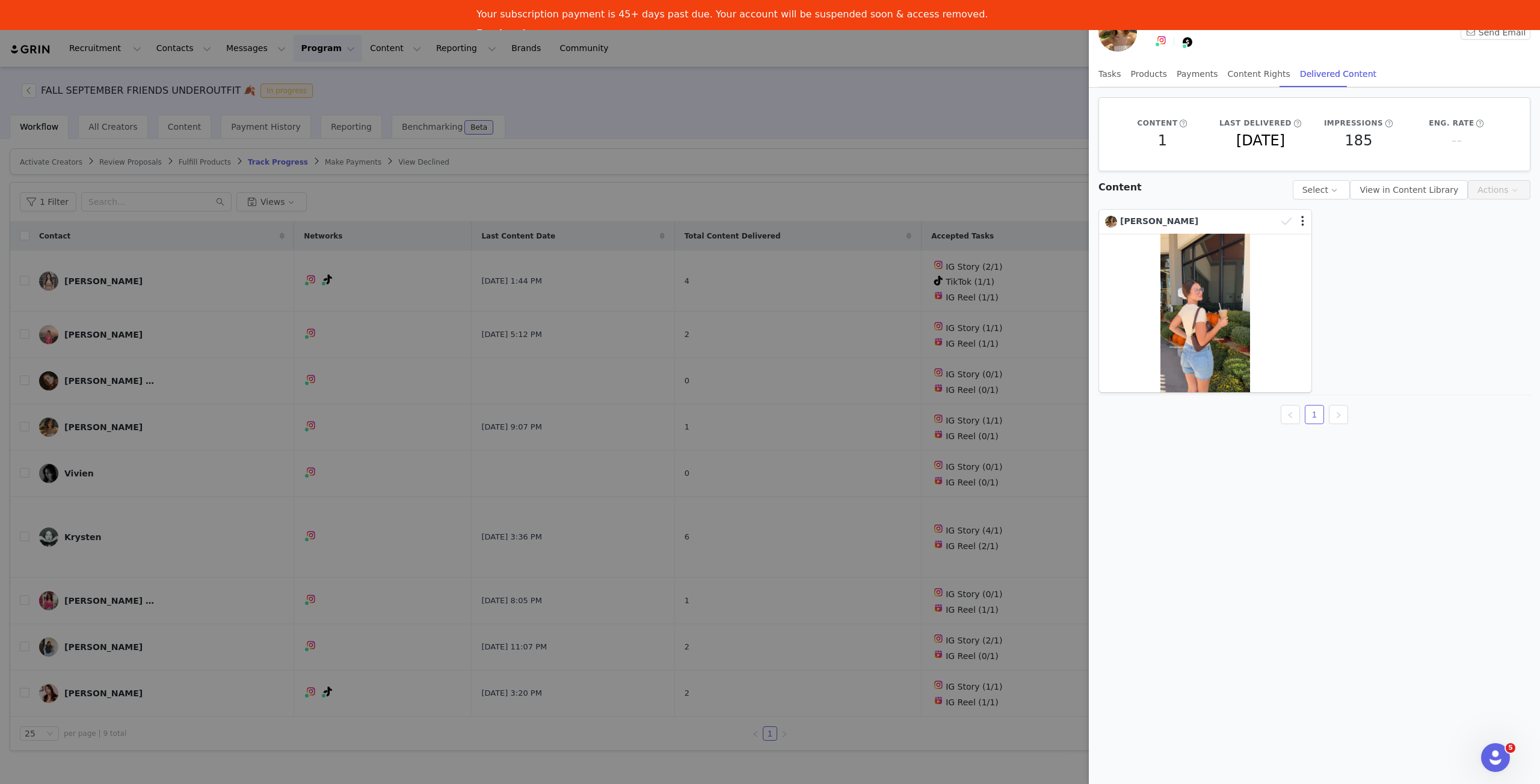
click at [753, 613] on div at bounding box center [770, 392] width 1540 height 784
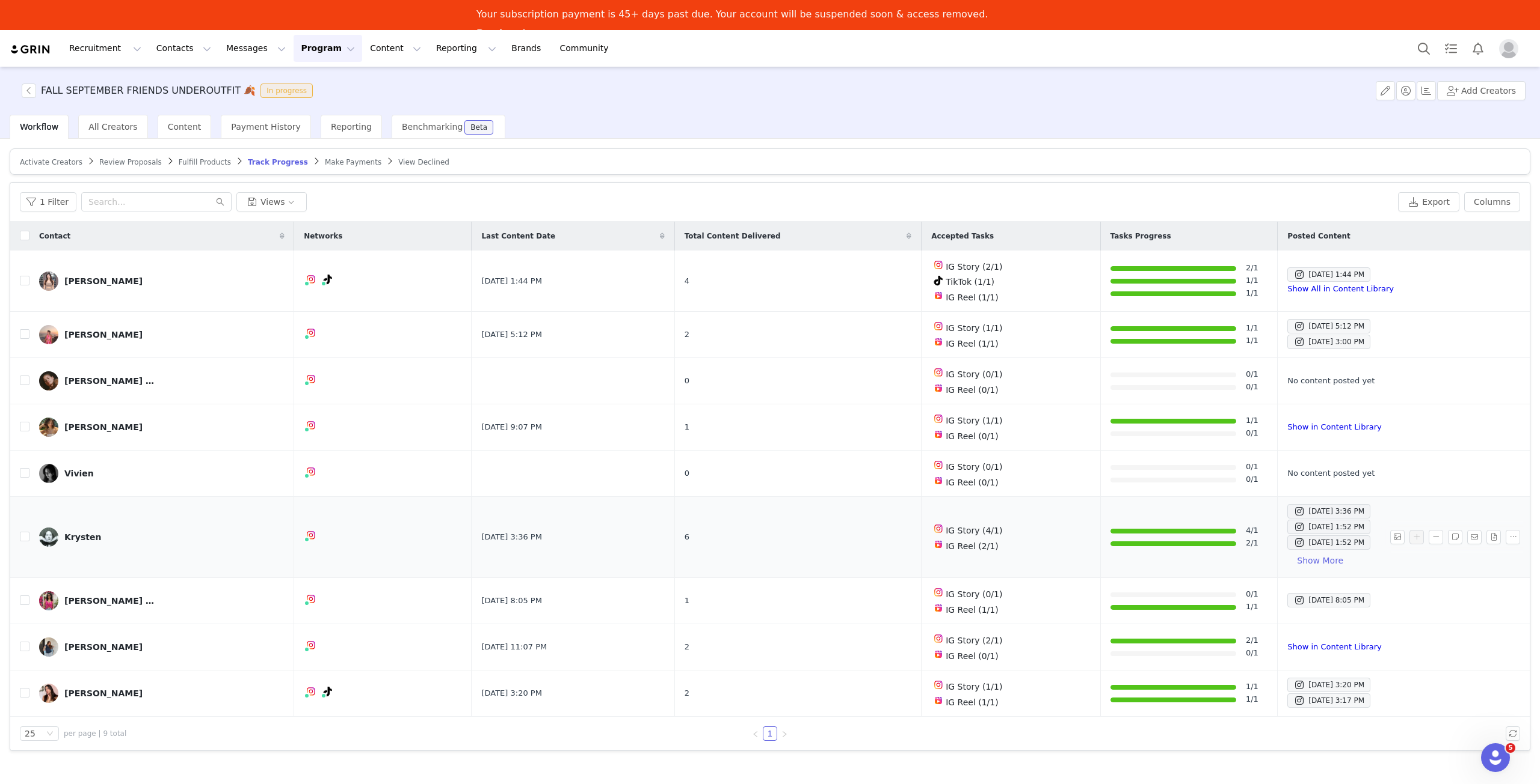
click at [57, 528] on img at bounding box center [48, 537] width 19 height 19
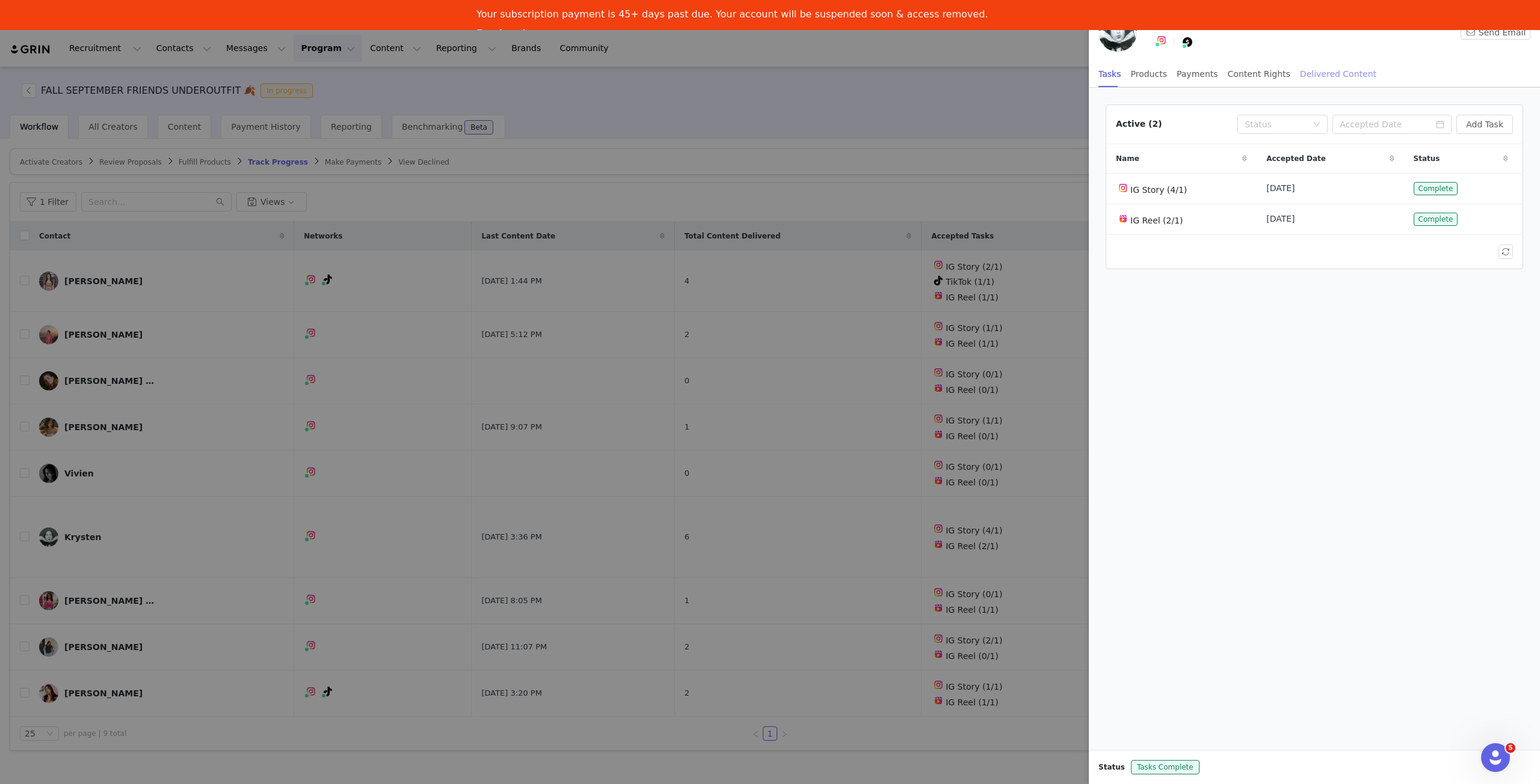
click at [1324, 70] on div "Delivered Content" at bounding box center [1338, 74] width 76 height 27
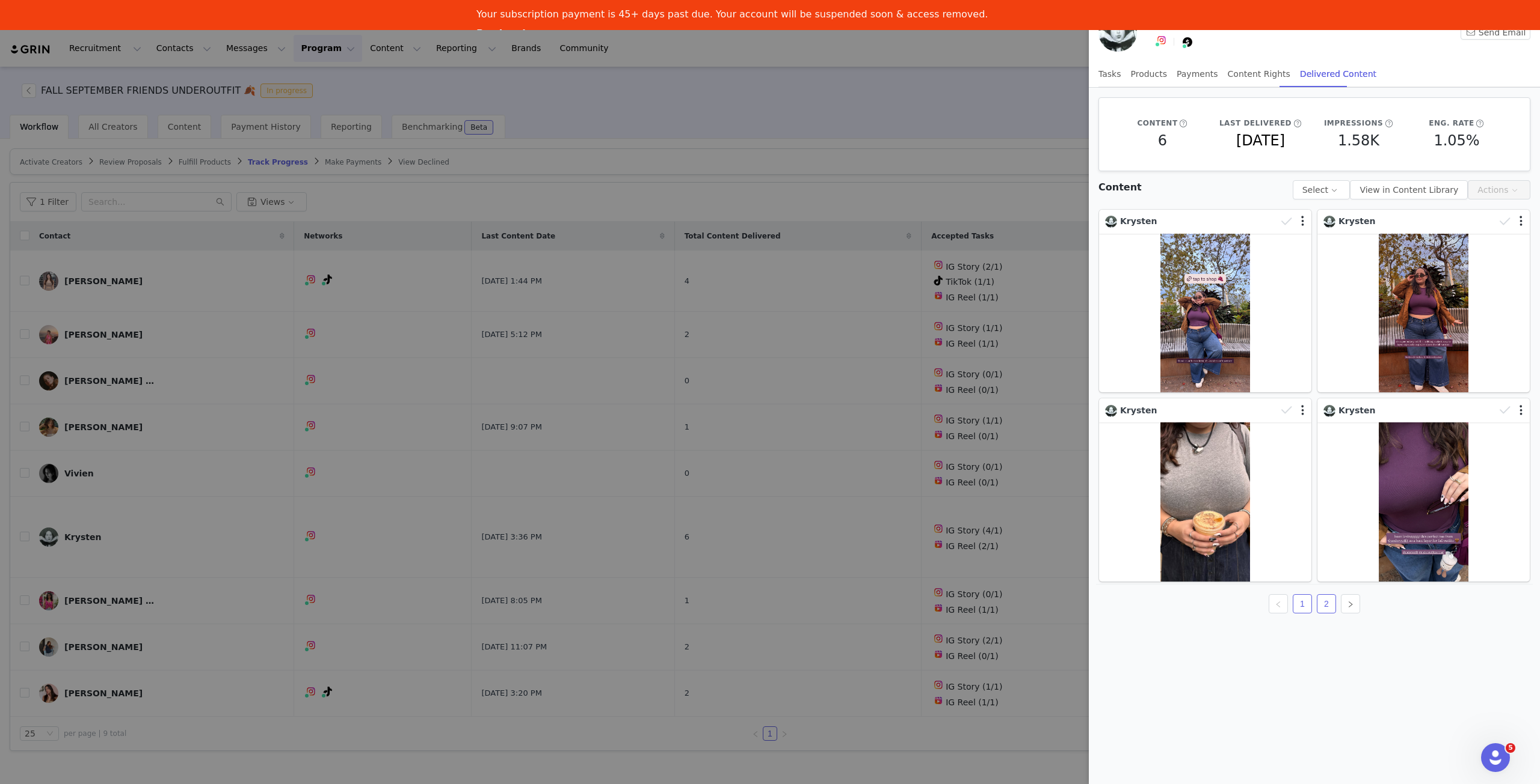
click at [1327, 596] on link "2" at bounding box center [1326, 603] width 18 height 18
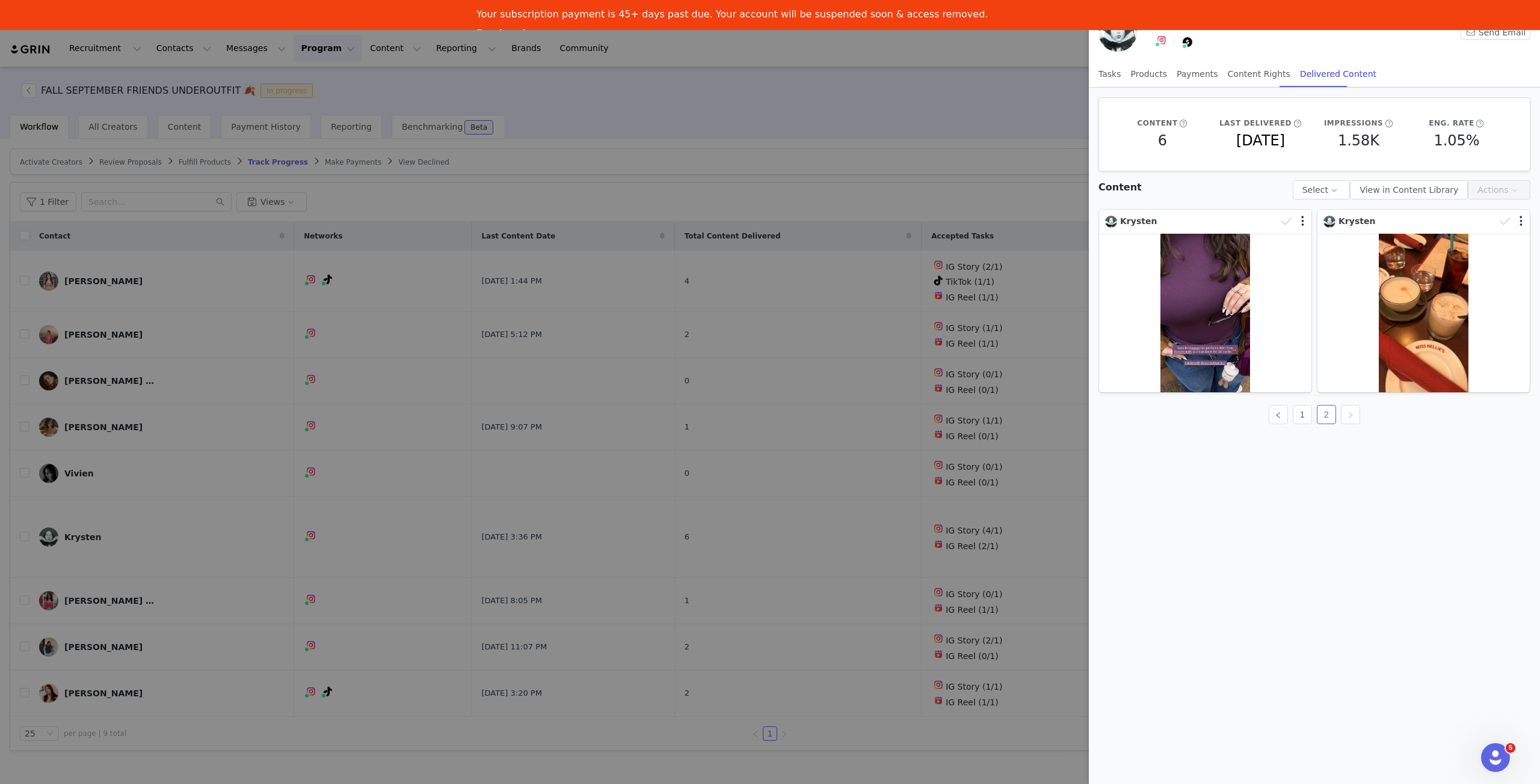
click at [782, 177] on div at bounding box center [770, 392] width 1540 height 784
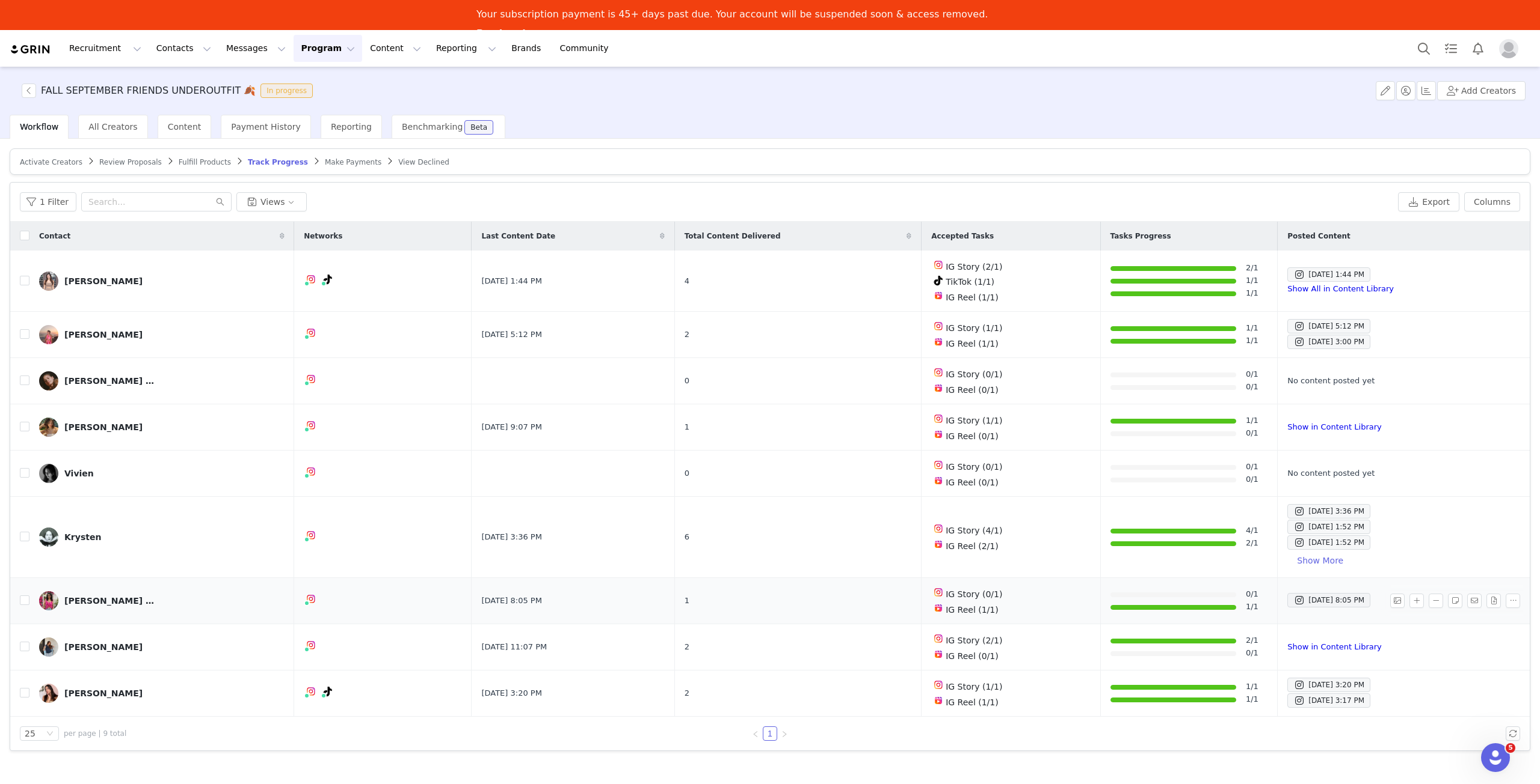
click at [47, 598] on img at bounding box center [48, 601] width 19 height 19
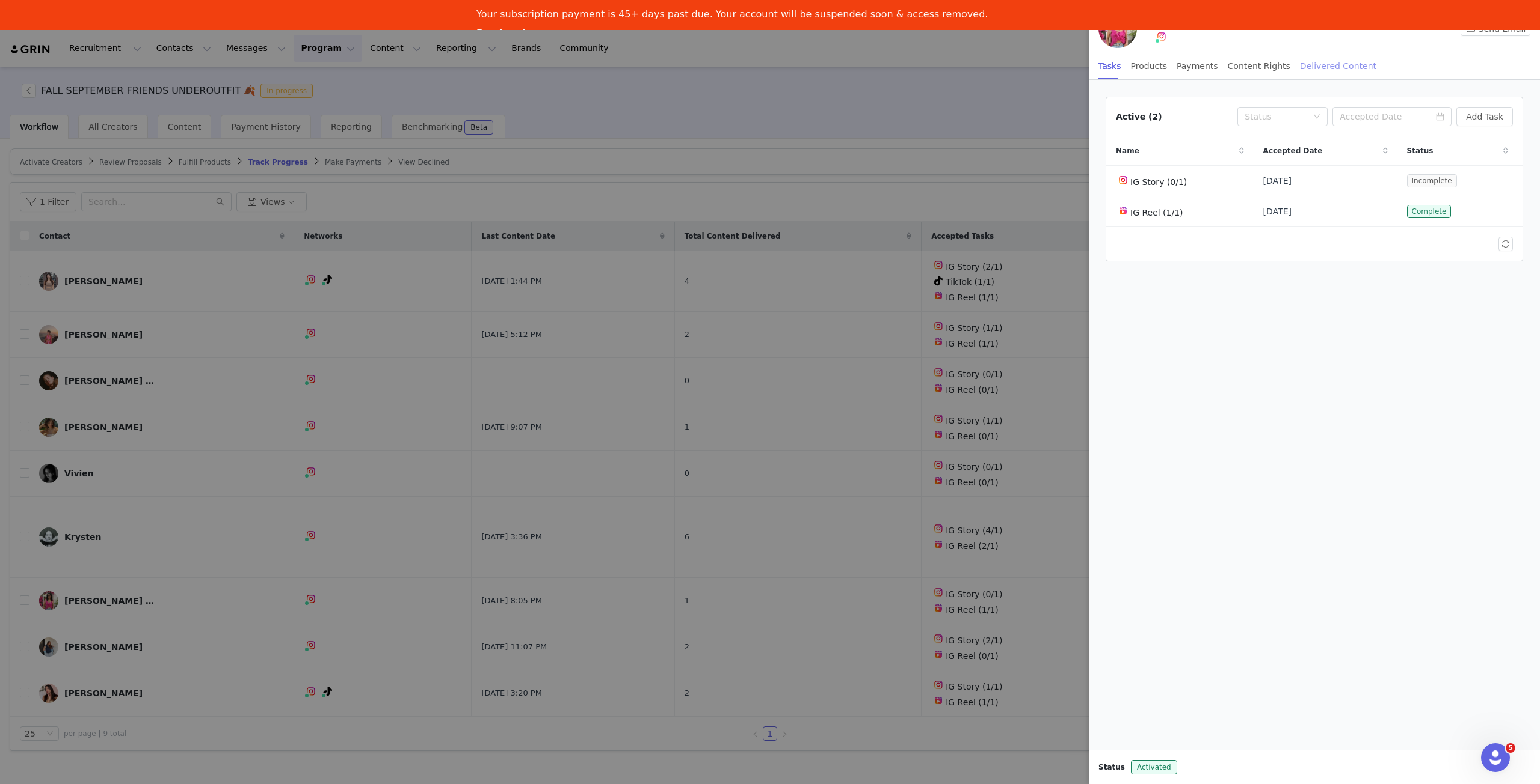
click at [1322, 66] on div "Delivered Content" at bounding box center [1338, 66] width 76 height 27
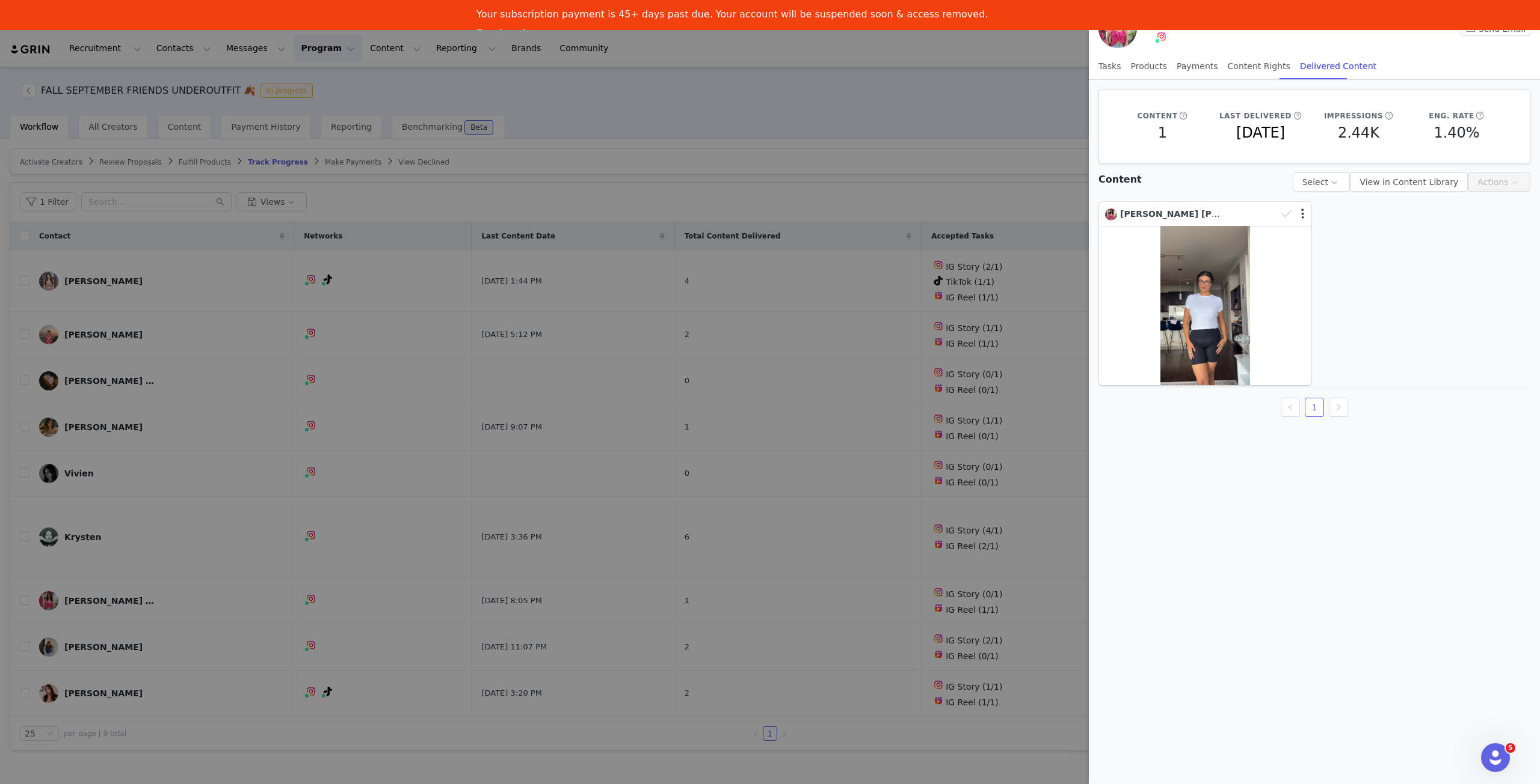
click at [193, 219] on div at bounding box center [770, 392] width 1540 height 784
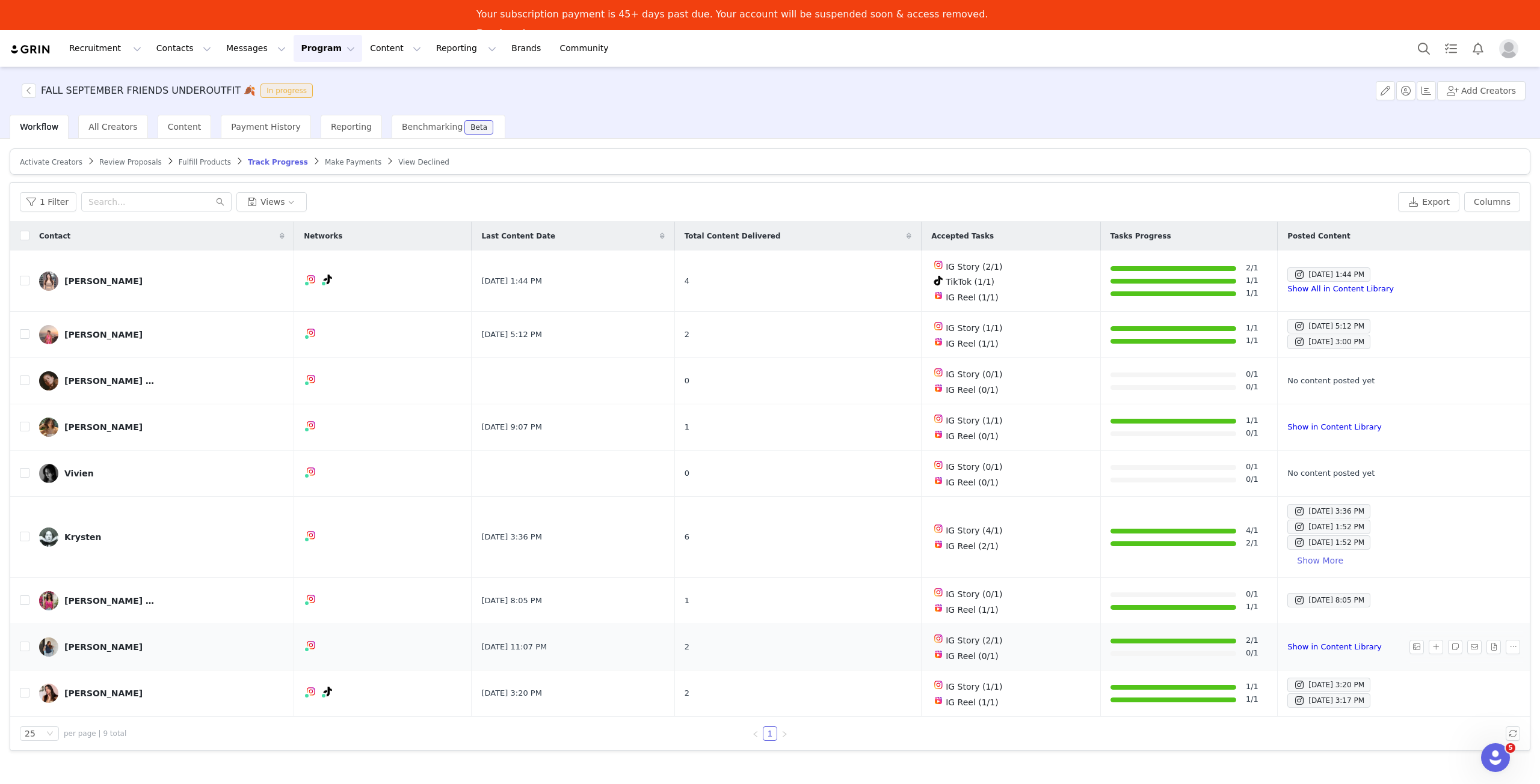
click at [54, 644] on img at bounding box center [48, 647] width 19 height 19
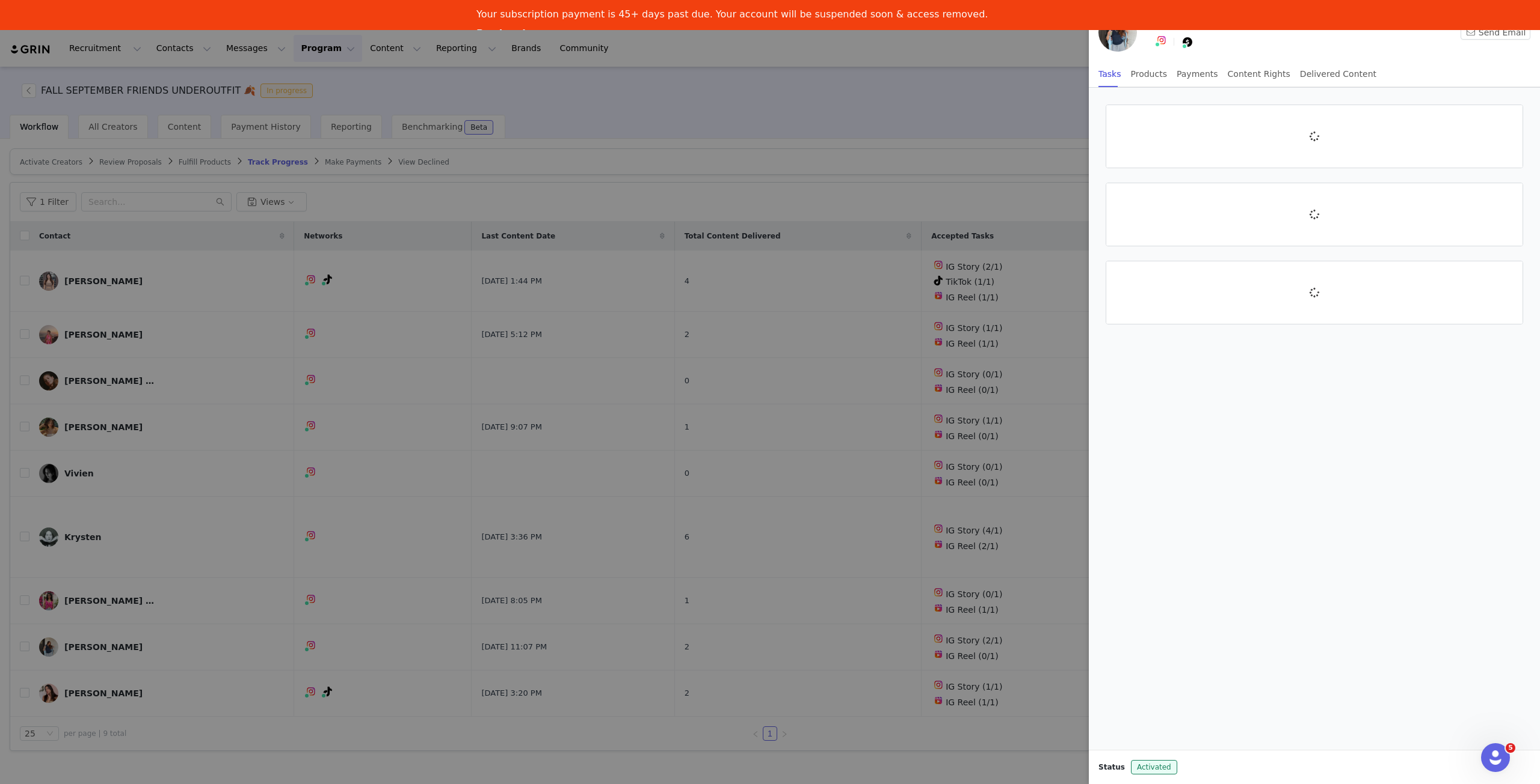
click at [52, 639] on div at bounding box center [770, 392] width 1540 height 784
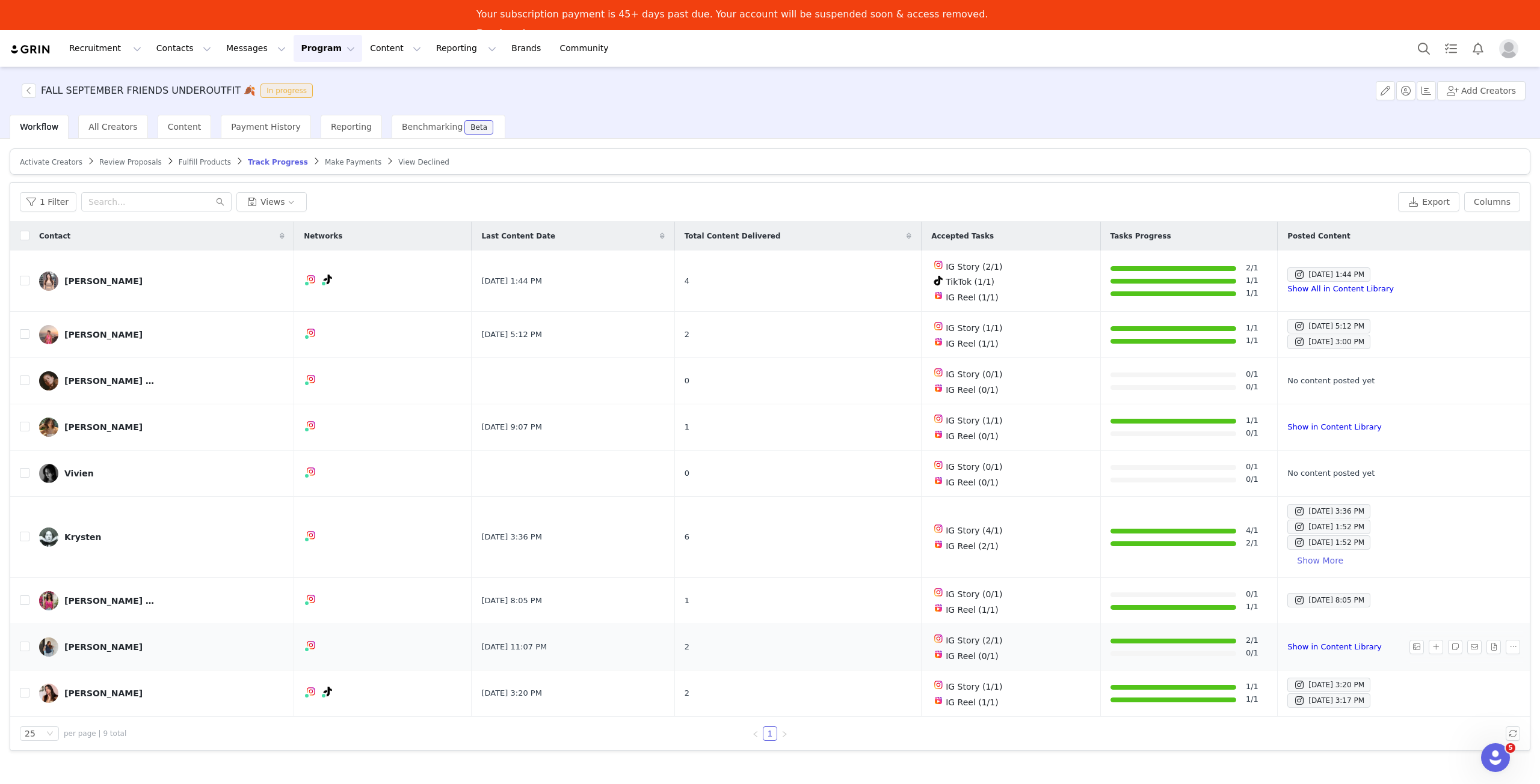
click at [49, 639] on img at bounding box center [48, 647] width 19 height 19
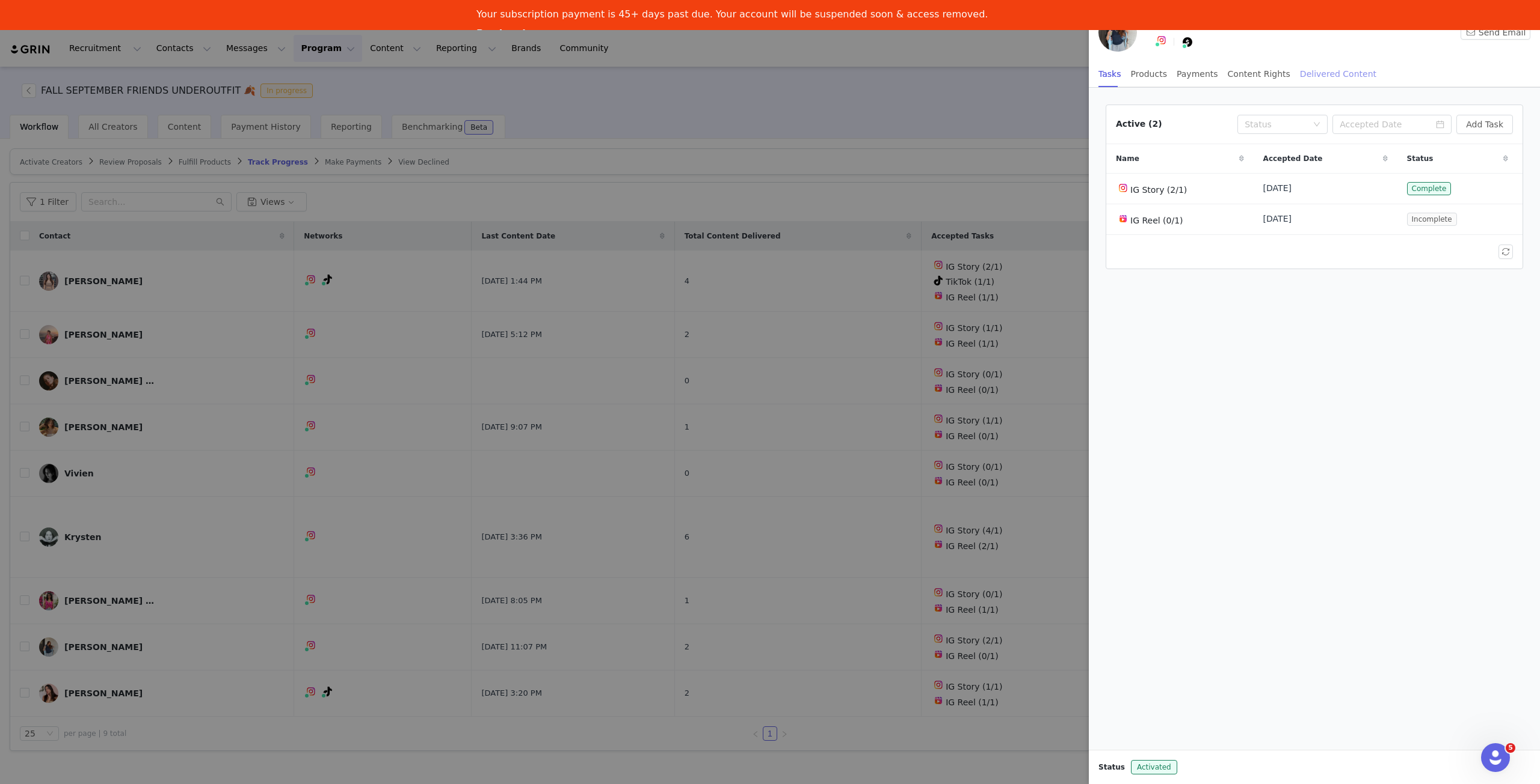
click at [1300, 70] on div "Delivered Content" at bounding box center [1338, 74] width 76 height 27
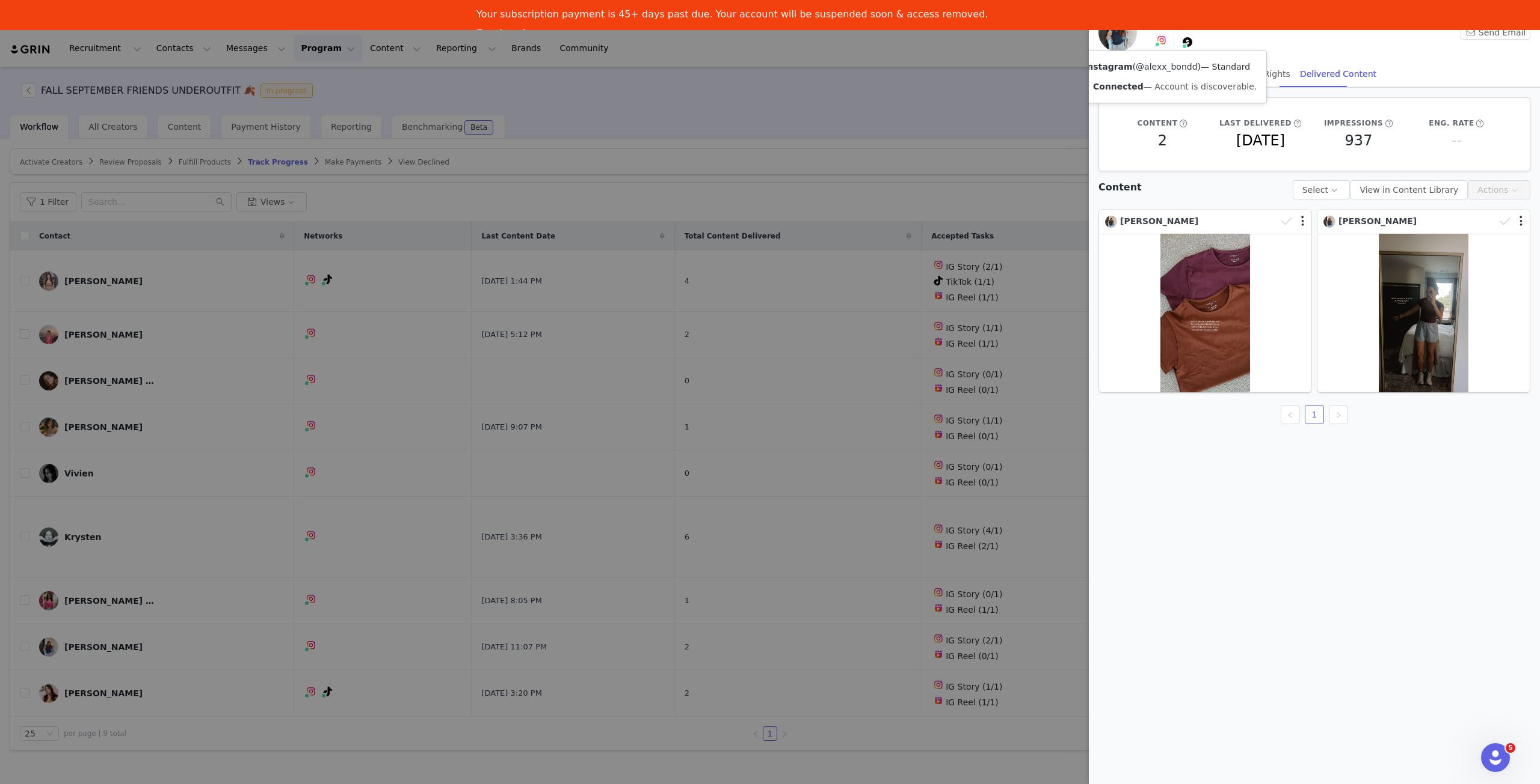
click at [1166, 68] on link "@alexx_bondd" at bounding box center [1166, 67] width 62 height 9
drag, startPoint x: 114, startPoint y: 577, endPoint x: 110, endPoint y: 585, distance: 8.9
click at [114, 577] on div at bounding box center [770, 392] width 1540 height 784
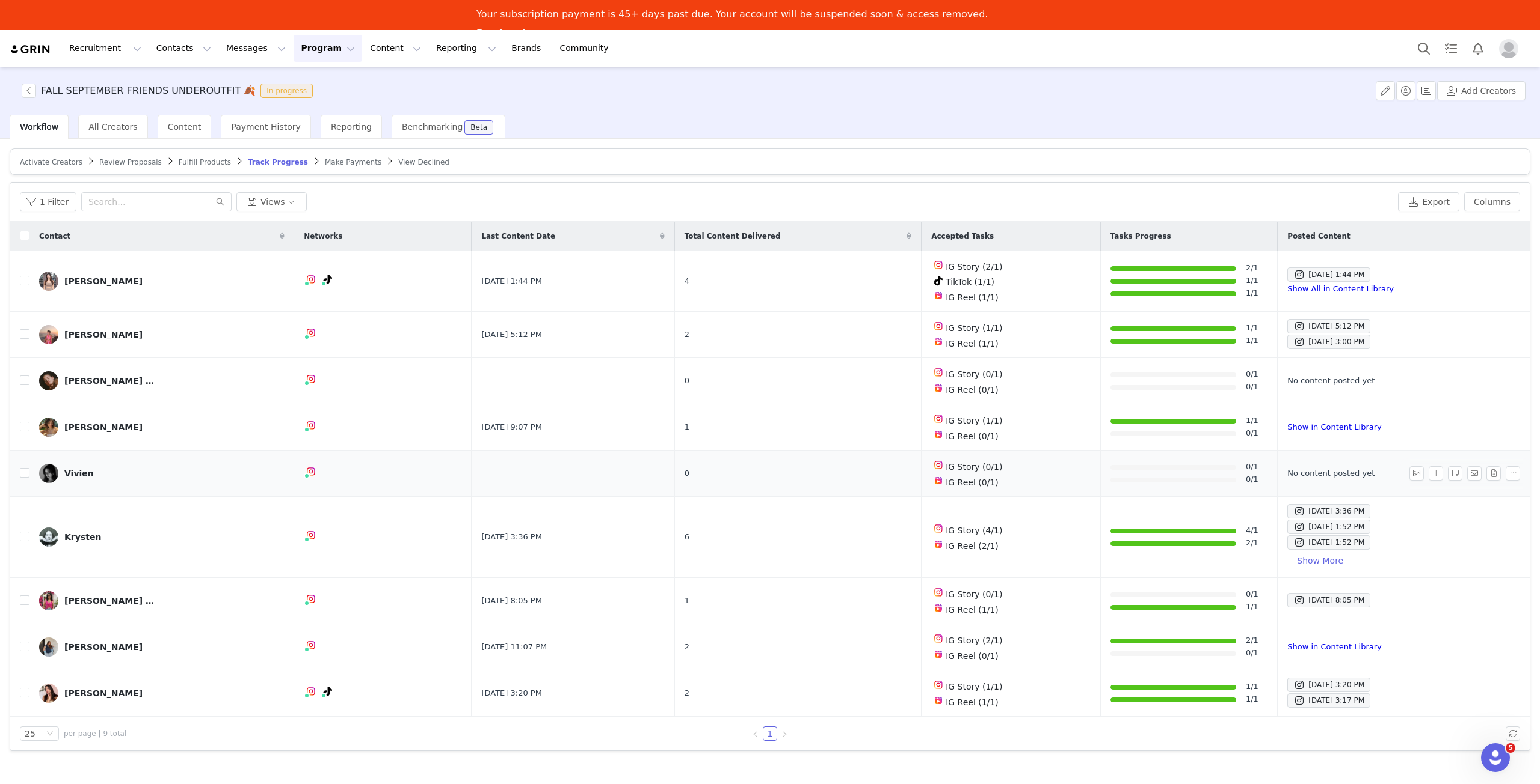
click at [49, 468] on img at bounding box center [48, 474] width 19 height 19
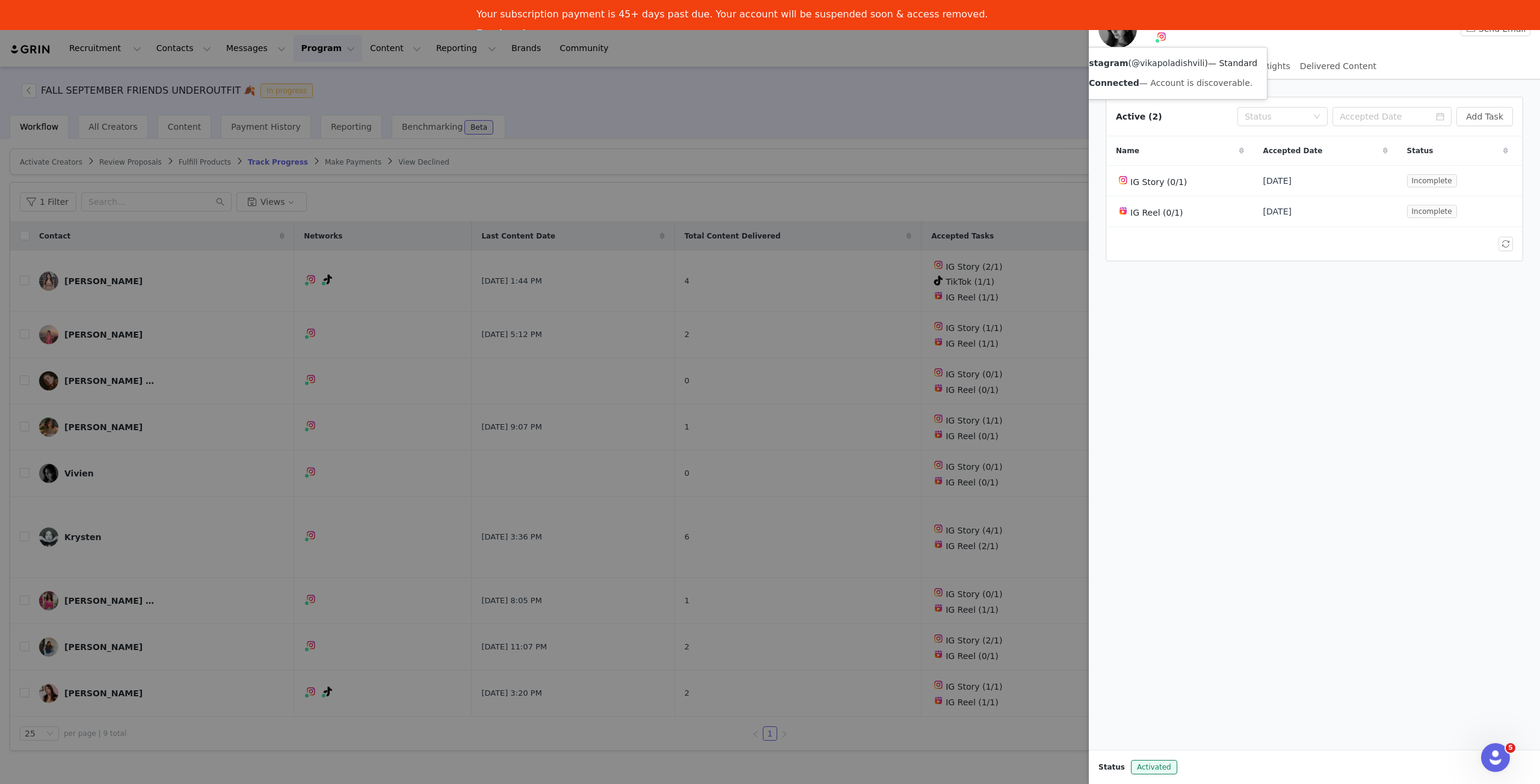
click at [1165, 62] on link "@vikapoladishvili" at bounding box center [1167, 63] width 72 height 9
click at [575, 528] on div at bounding box center [770, 392] width 1540 height 784
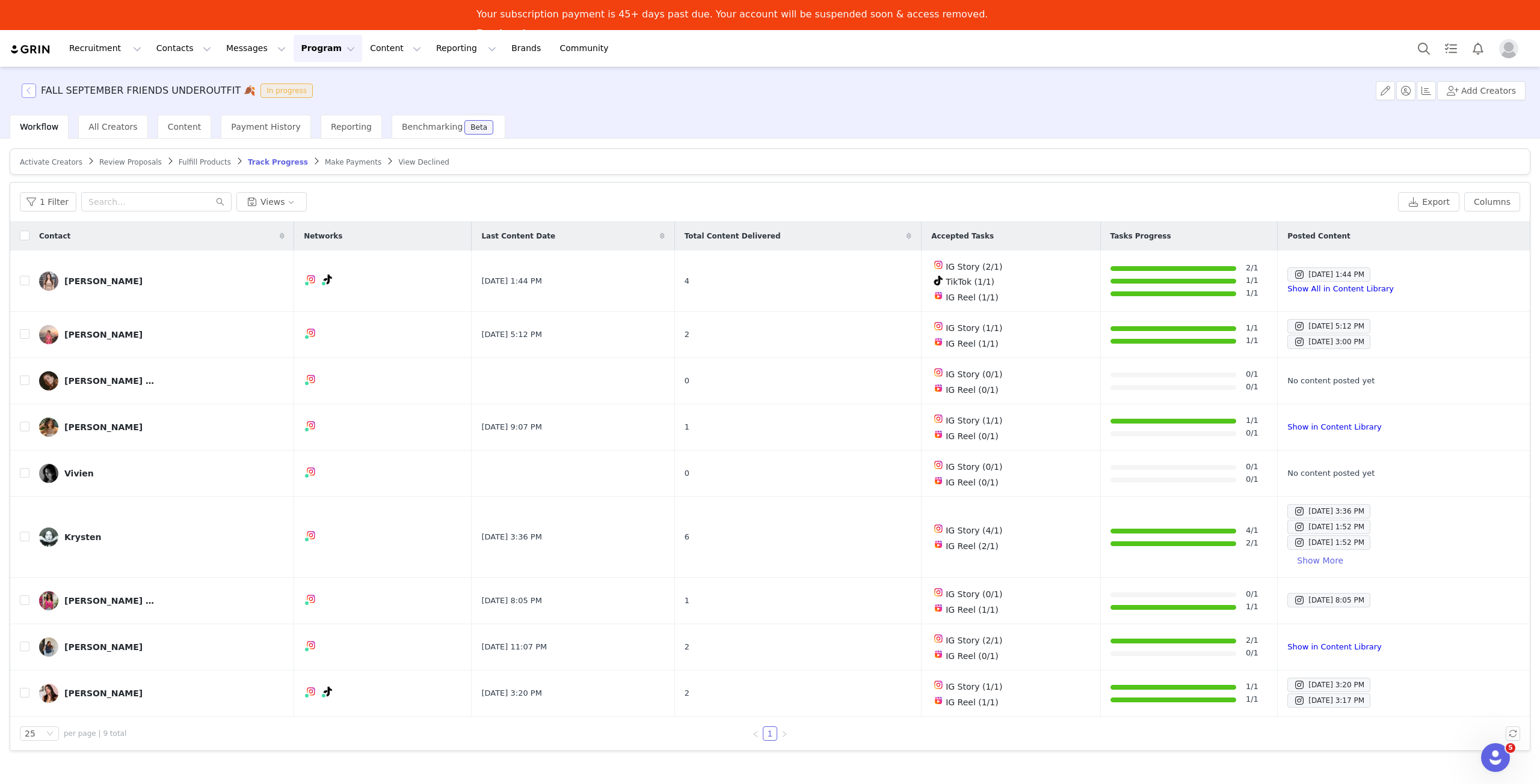
click at [29, 86] on button "button" at bounding box center [29, 91] width 15 height 15
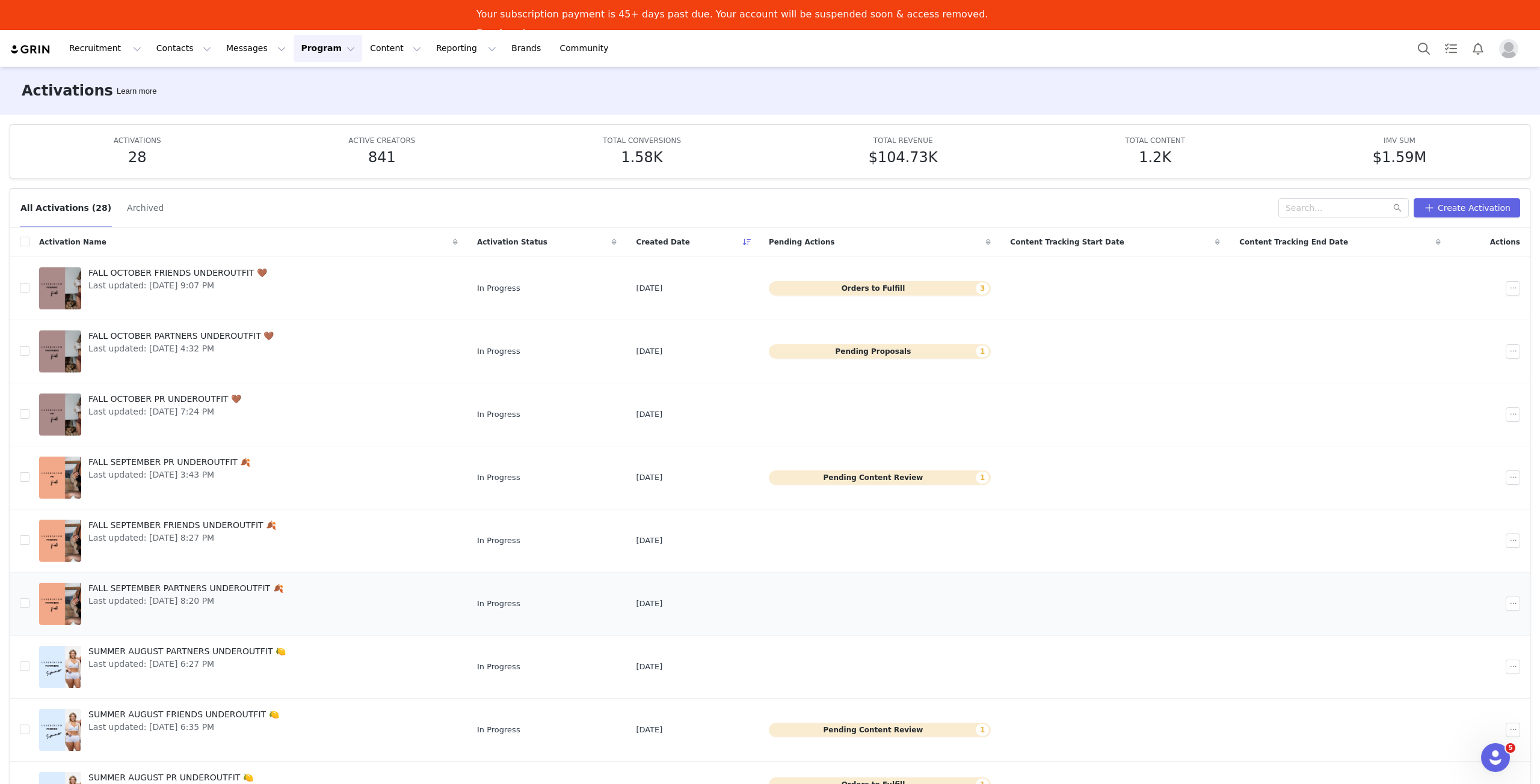
click at [162, 589] on span "FALL SEPTEMBER PARTNERS UNDEROUTFIT 🍂" at bounding box center [185, 589] width 195 height 13
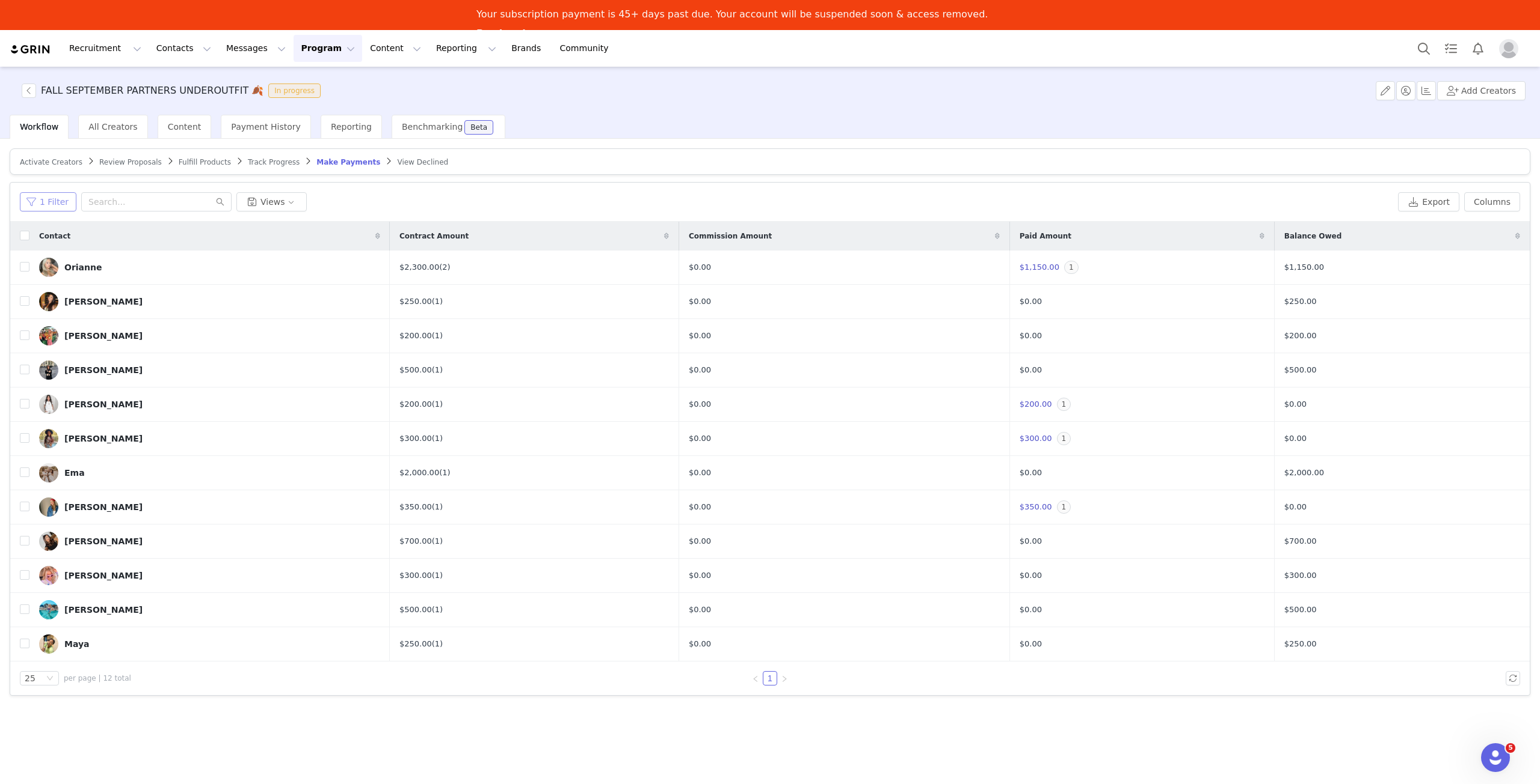
click at [40, 205] on button "1 Filter" at bounding box center [47, 202] width 57 height 19
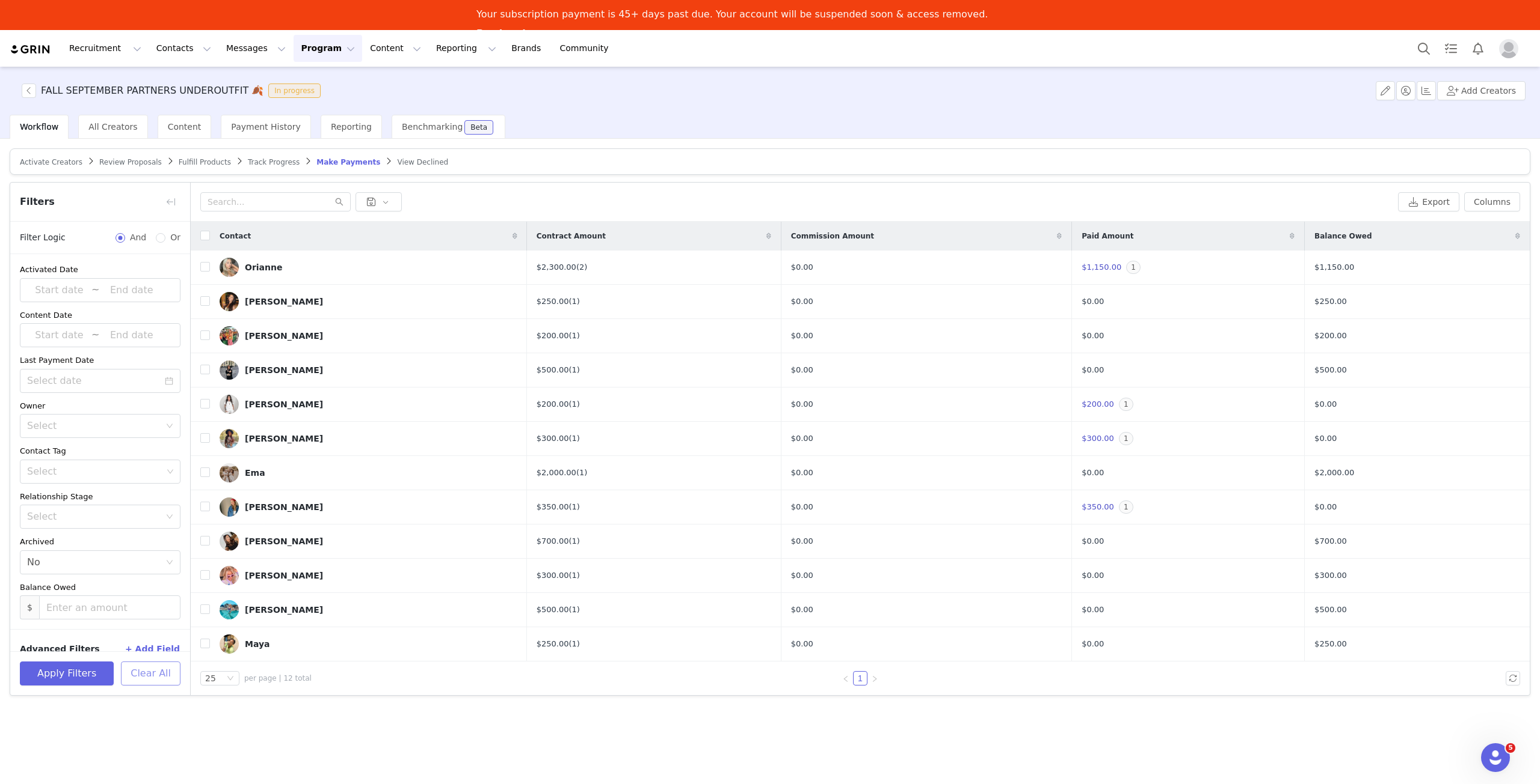
click at [138, 671] on button "Clear All" at bounding box center [150, 674] width 59 height 24
click at [171, 200] on button "button" at bounding box center [171, 202] width 19 height 19
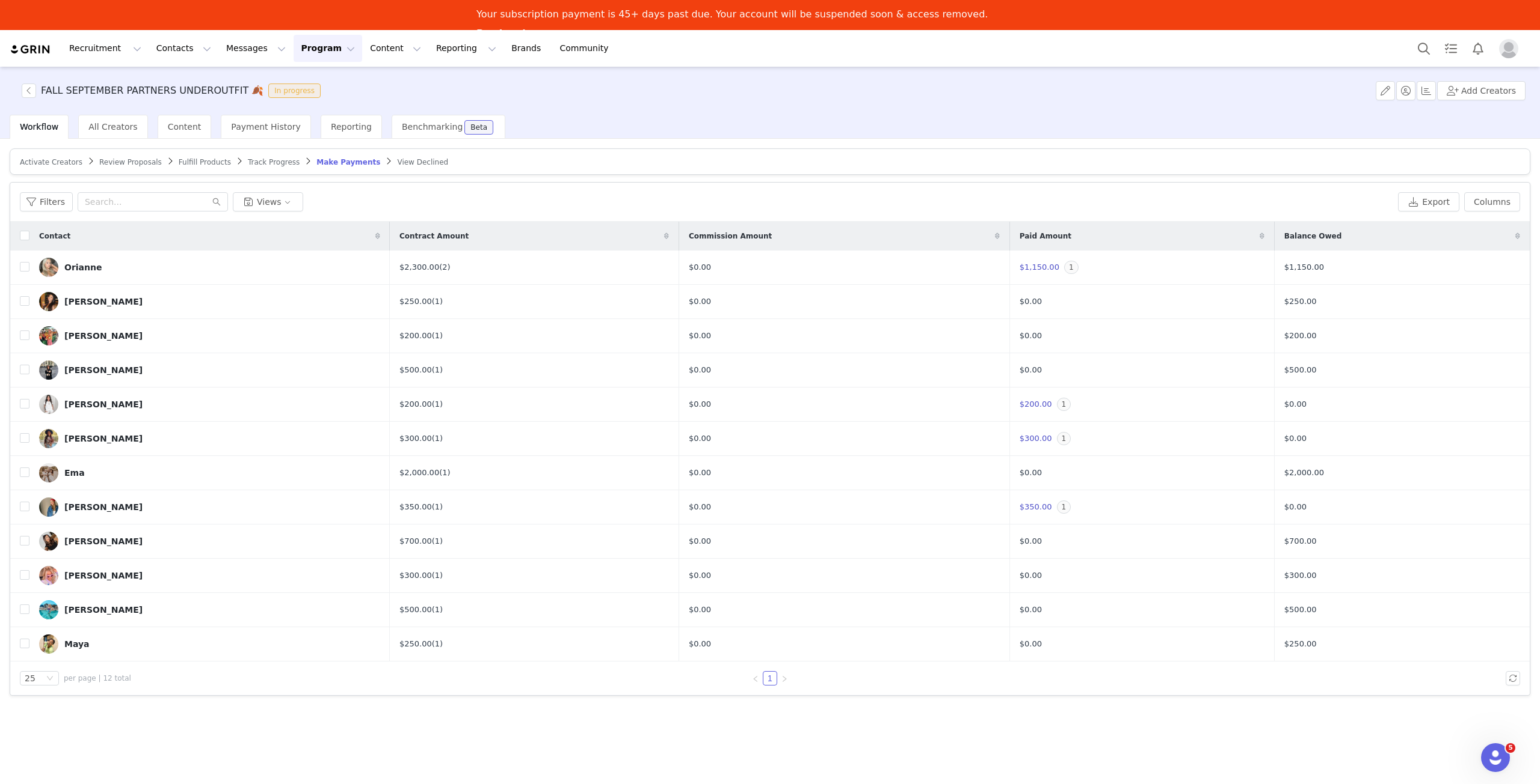
click at [268, 161] on span "Track Progress" at bounding box center [274, 162] width 52 height 8
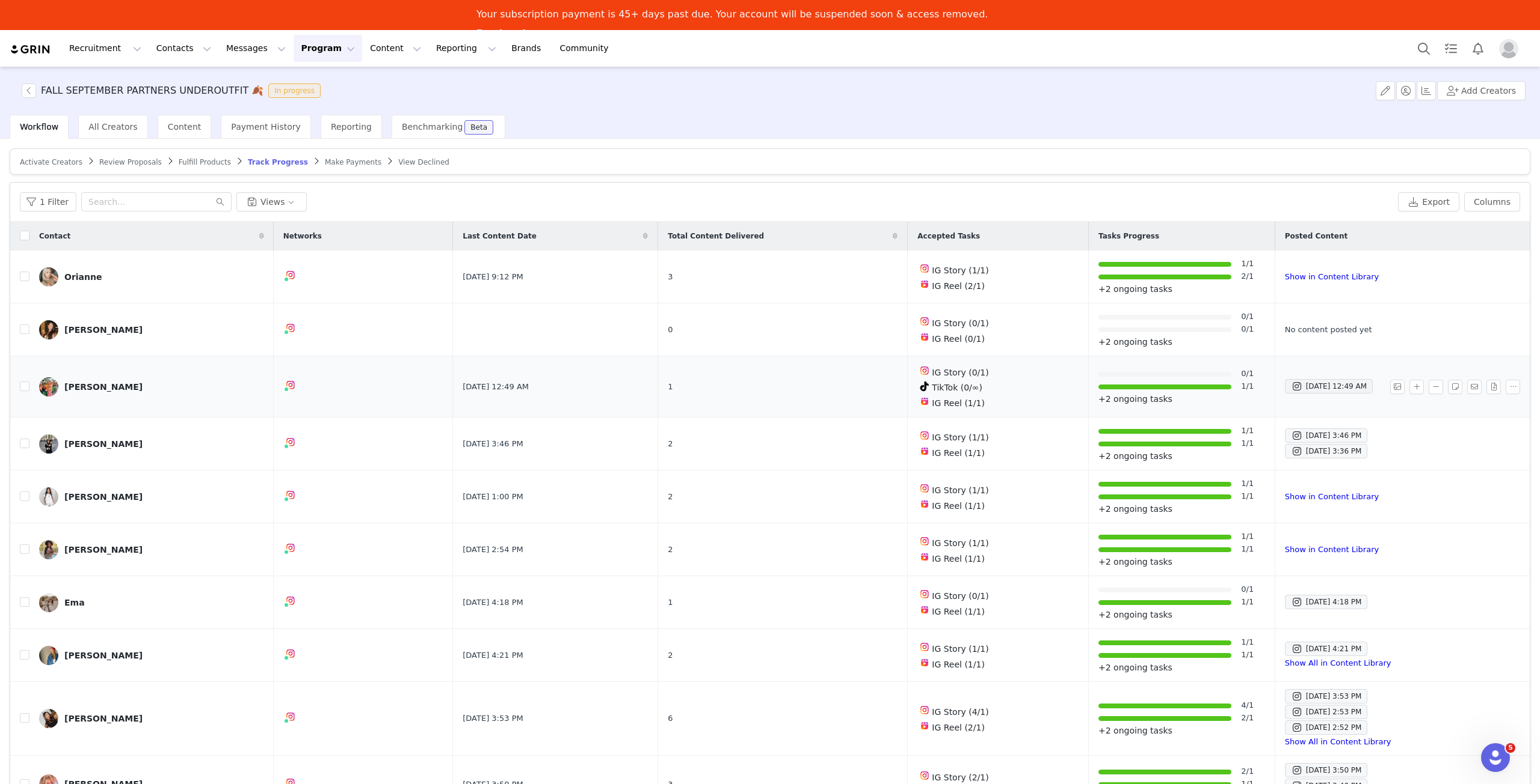
click at [52, 385] on img at bounding box center [48, 386] width 19 height 19
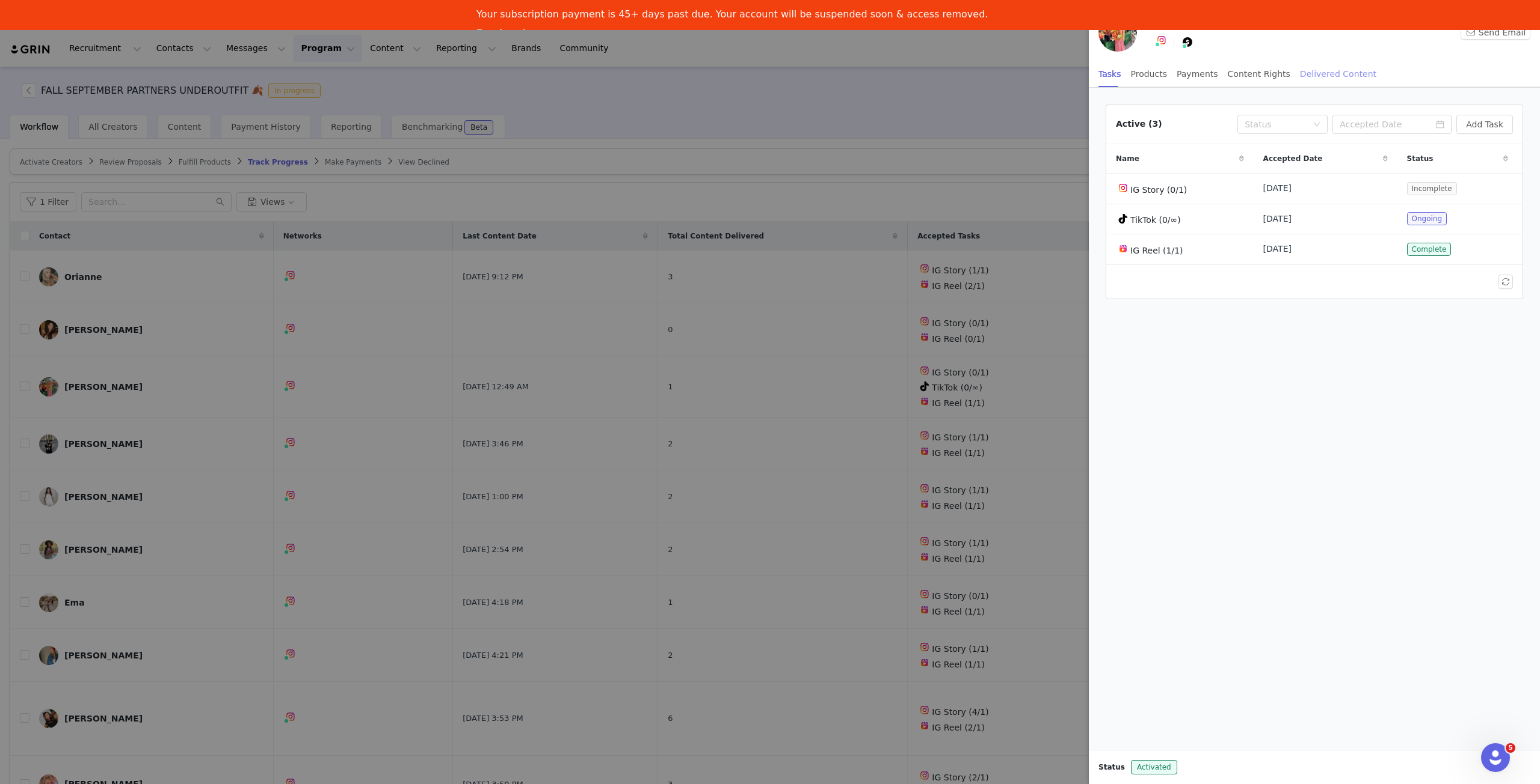
click at [1342, 75] on div "Delivered Content" at bounding box center [1338, 74] width 76 height 27
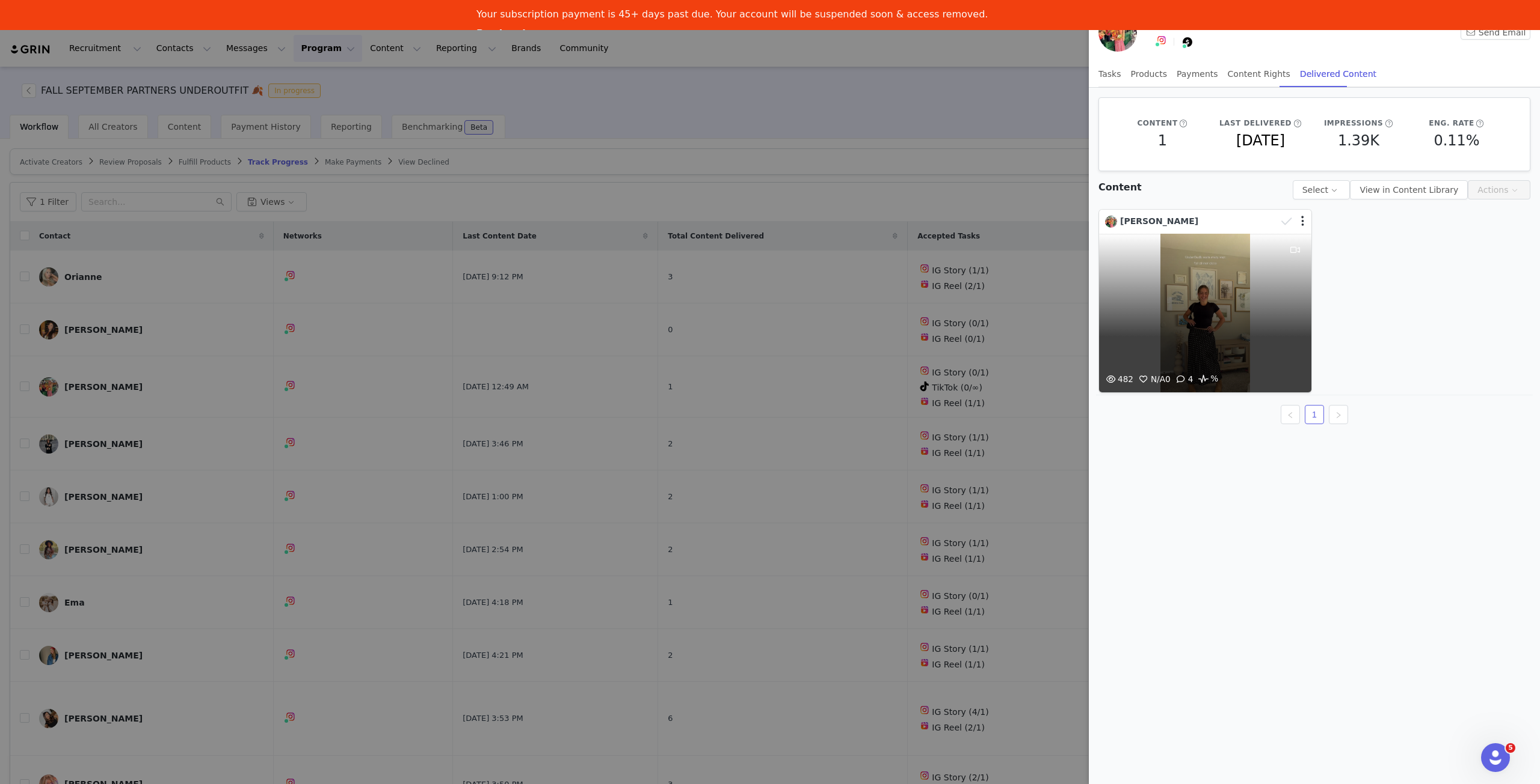
click at [1240, 351] on div "482 N/A 0 4 %" at bounding box center [1204, 313] width 212 height 159
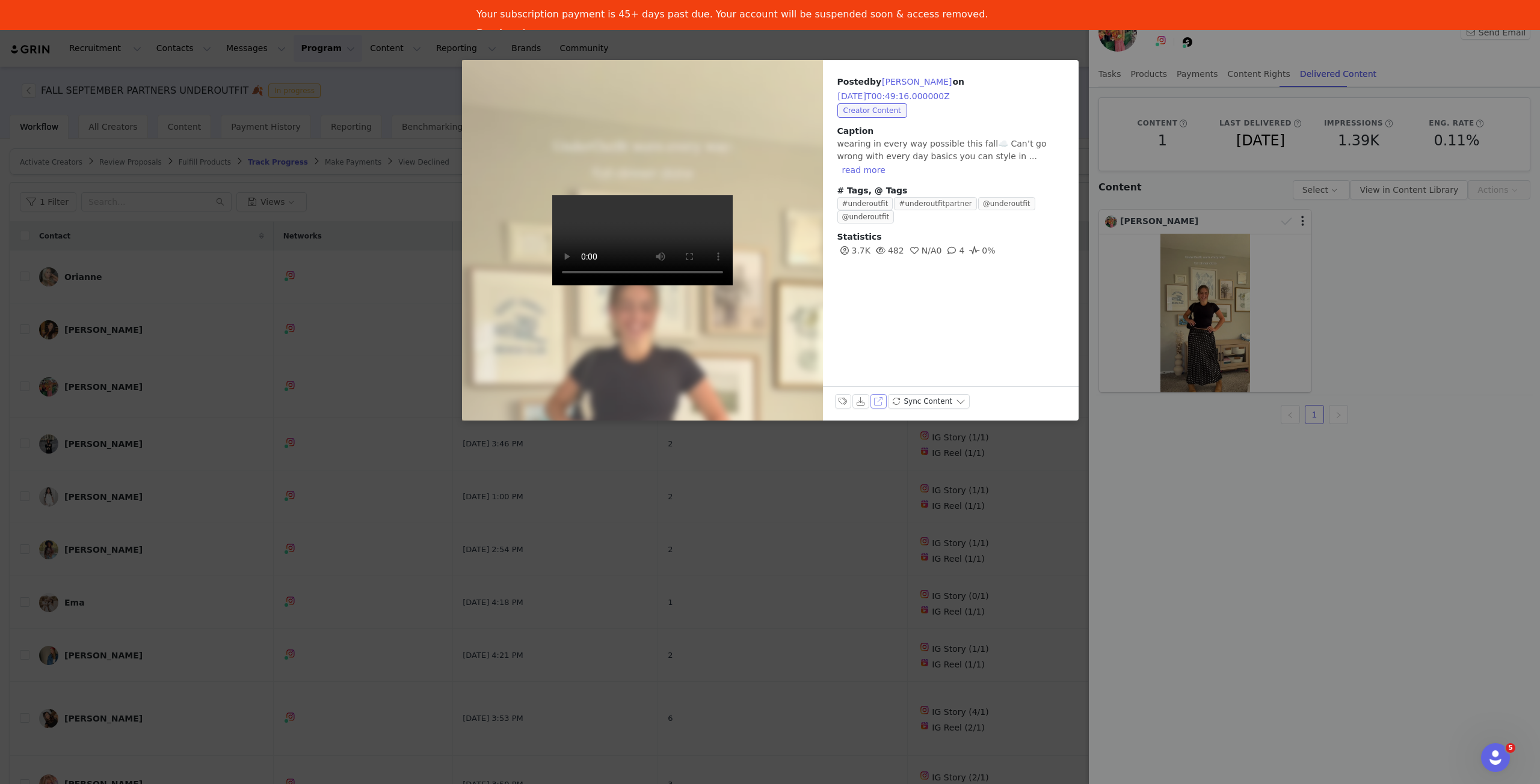
click at [882, 399] on button "View on Instagram" at bounding box center [879, 402] width 17 height 15
click at [730, 529] on div "Posted by Shelby Kapp on 2025-10-01T00:49:16.000000Z Creator Content Caption we…" at bounding box center [770, 392] width 1540 height 784
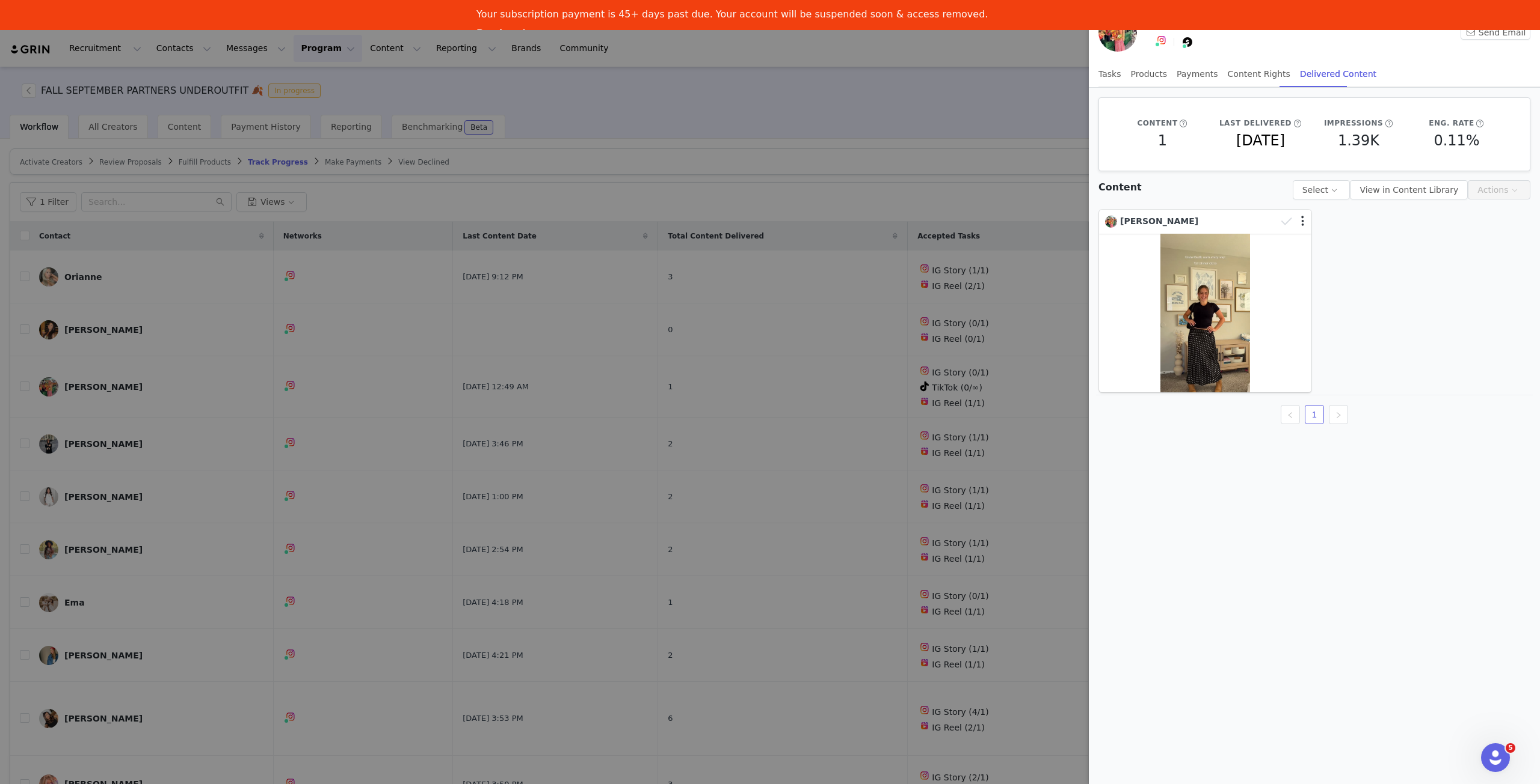
drag, startPoint x: 320, startPoint y: 604, endPoint x: 339, endPoint y: 587, distance: 25.5
click at [320, 604] on div at bounding box center [770, 392] width 1540 height 784
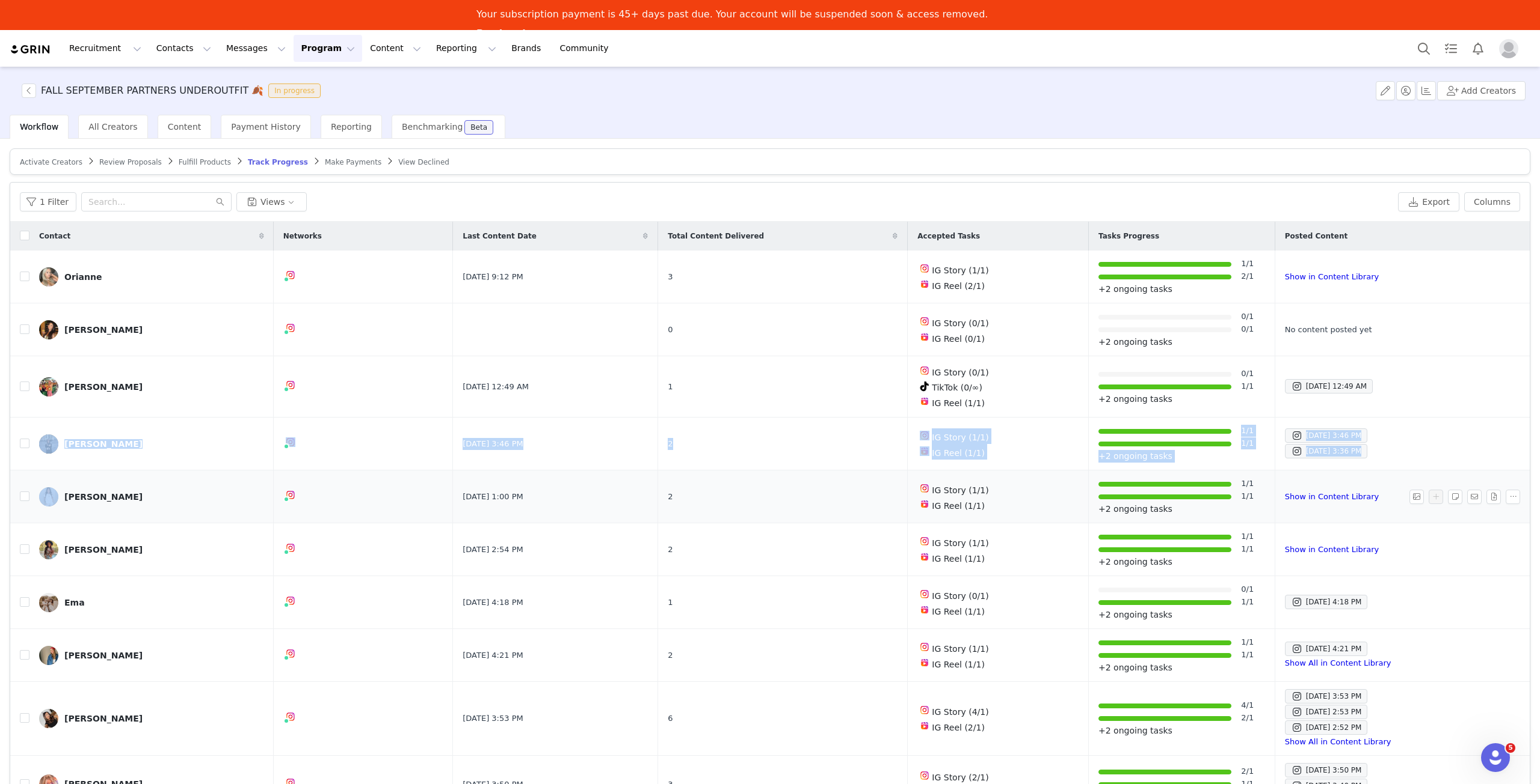
drag, startPoint x: 52, startPoint y: 464, endPoint x: 64, endPoint y: 480, distance: 20.0
click at [64, 479] on tbody "Orianne Sep 26, 2025 9:12 PM 3 IG Story (1/1) IG Reel (2/1) 1/1 2/1 +2 ongoing …" at bounding box center [770, 588] width 1520 height 677
click at [62, 490] on link "Carly J" at bounding box center [151, 497] width 225 height 19
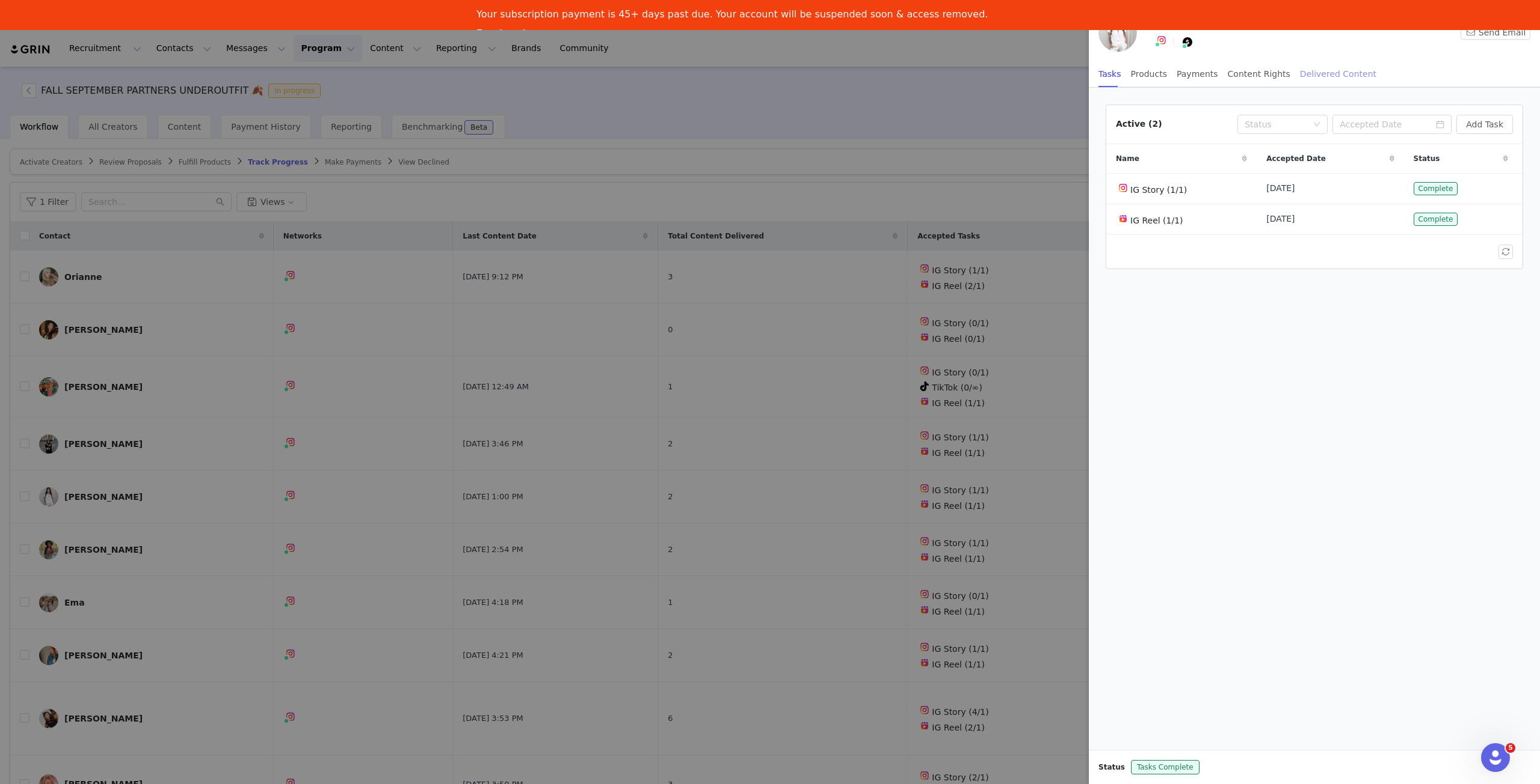
click at [1300, 79] on div "Delivered Content" at bounding box center [1338, 74] width 76 height 27
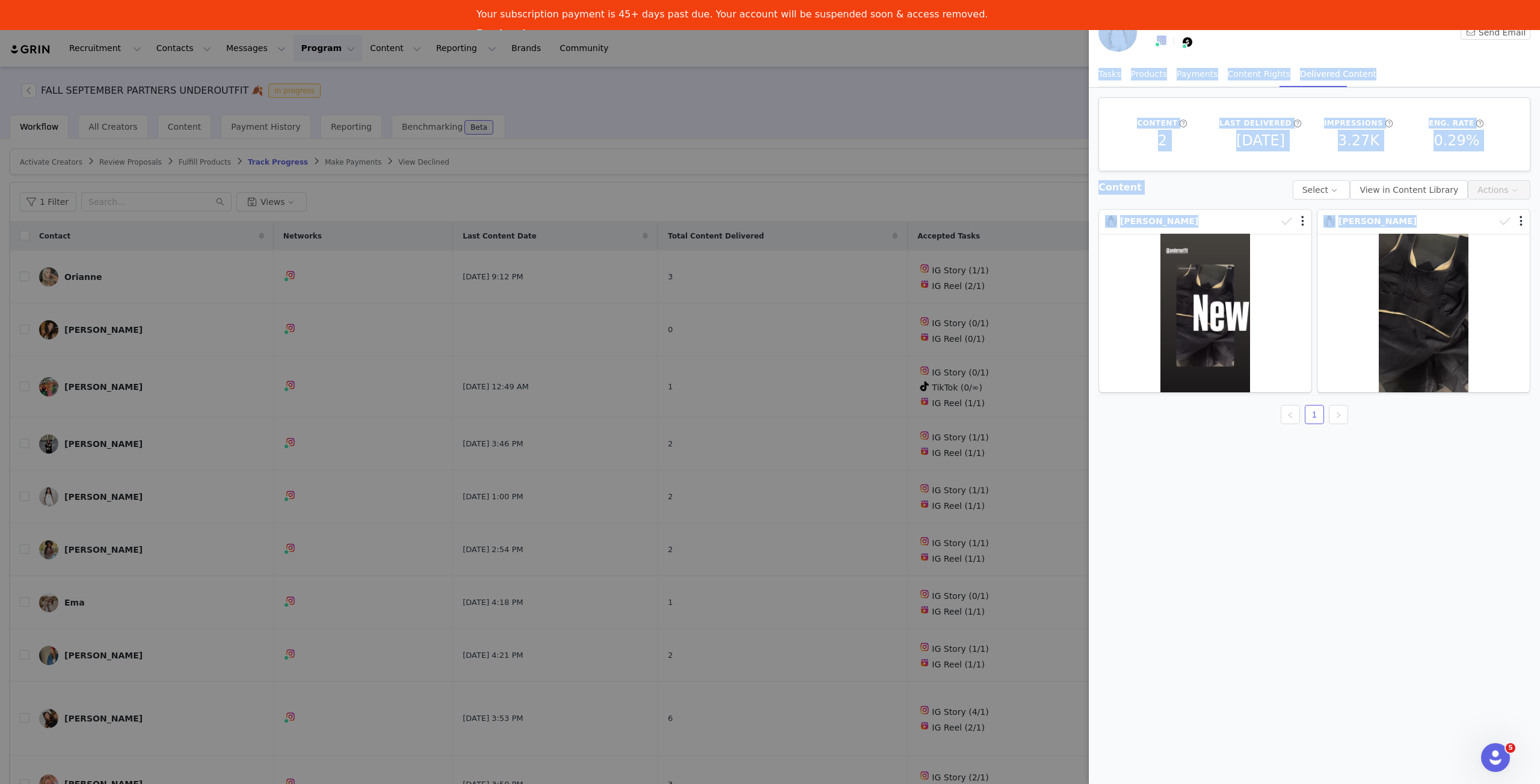
drag, startPoint x: 1427, startPoint y: 351, endPoint x: 727, endPoint y: 307, distance: 701.4
click at [733, 325] on div "Carly J Send Email Tasks Products Payments Content Rights Delivered Content Con…" at bounding box center [770, 392] width 1540 height 784
click at [682, 195] on div at bounding box center [770, 392] width 1540 height 784
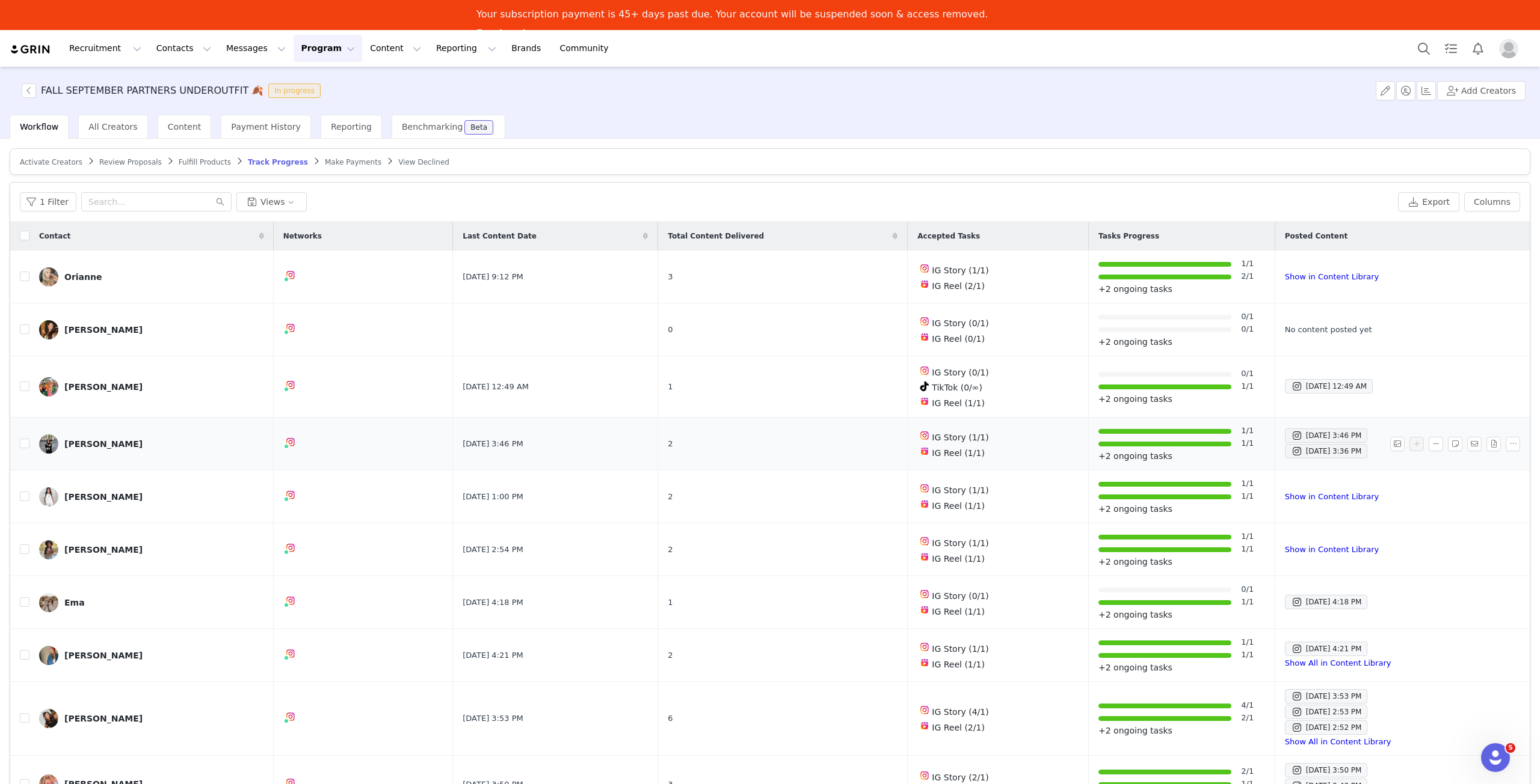
click at [54, 446] on img at bounding box center [48, 444] width 19 height 19
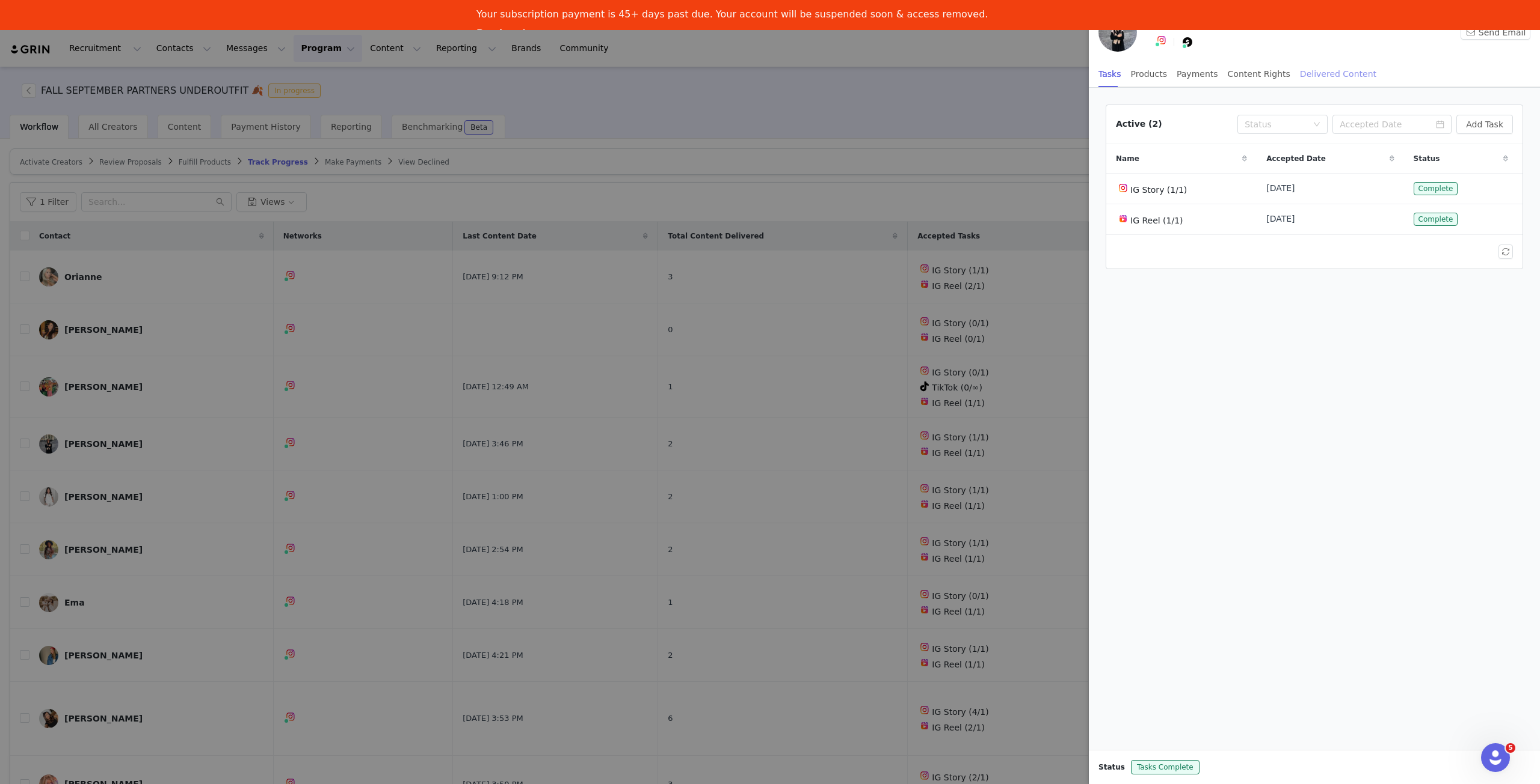
drag, startPoint x: 1314, startPoint y: 95, endPoint x: 1311, endPoint y: 82, distance: 13.3
click at [1313, 92] on div "Active (2) Status Add Task Name Accepted Date Status IG Story (1/1) Aug 29, 202…" at bounding box center [1314, 419] width 451 height 663
click at [1310, 80] on div "Delivered Content" at bounding box center [1338, 74] width 76 height 27
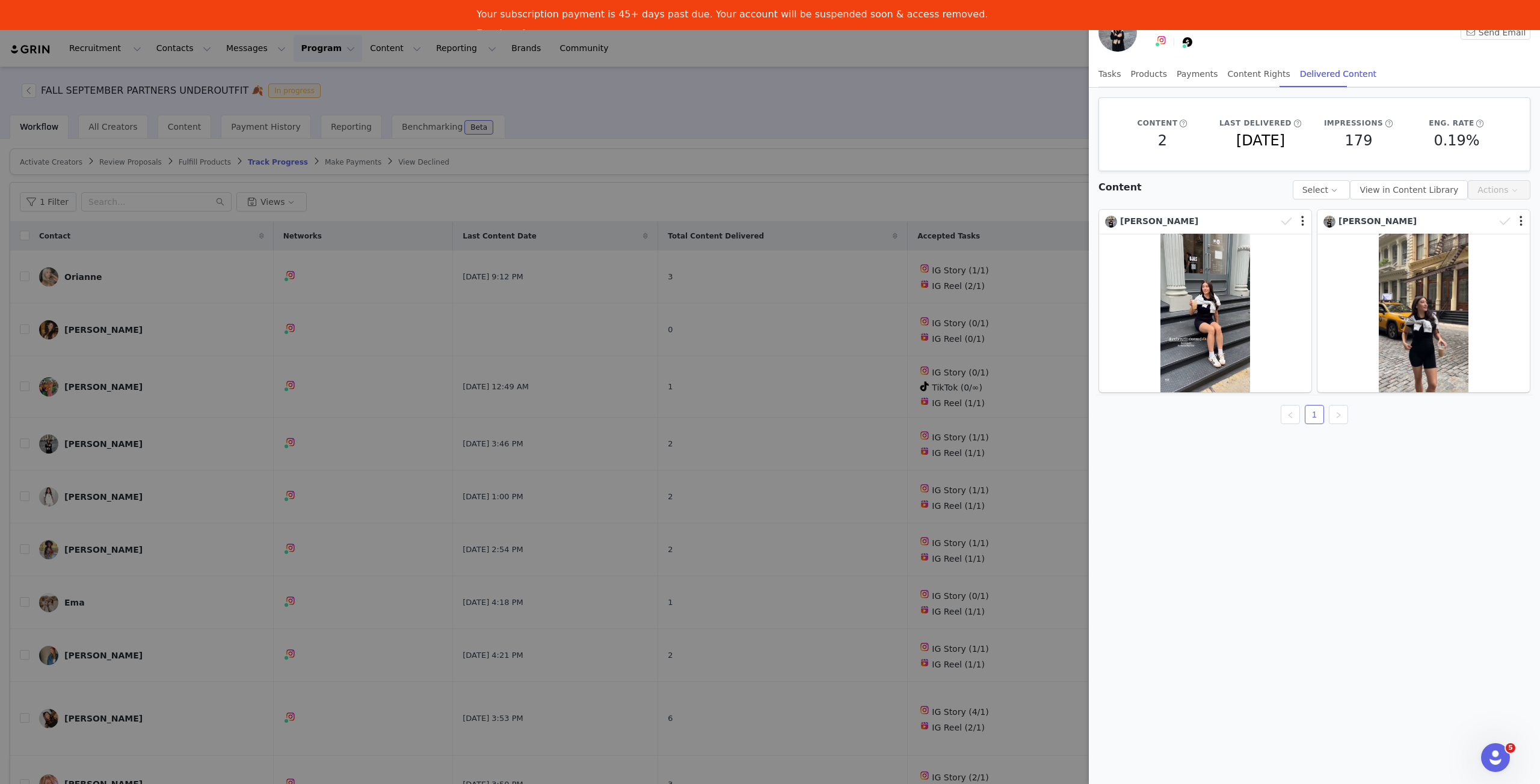
click at [974, 171] on div at bounding box center [770, 392] width 1540 height 784
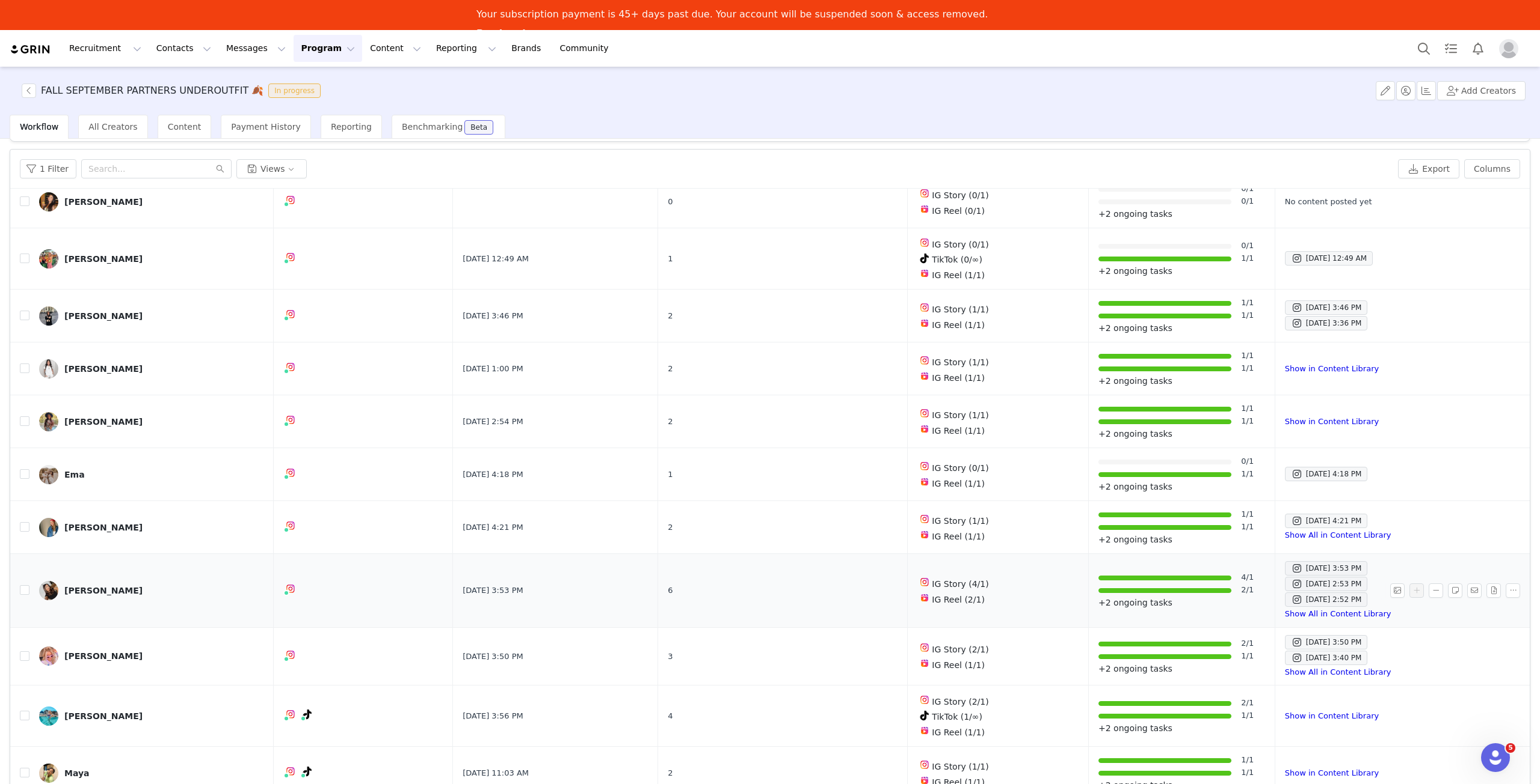
scroll to position [57, 0]
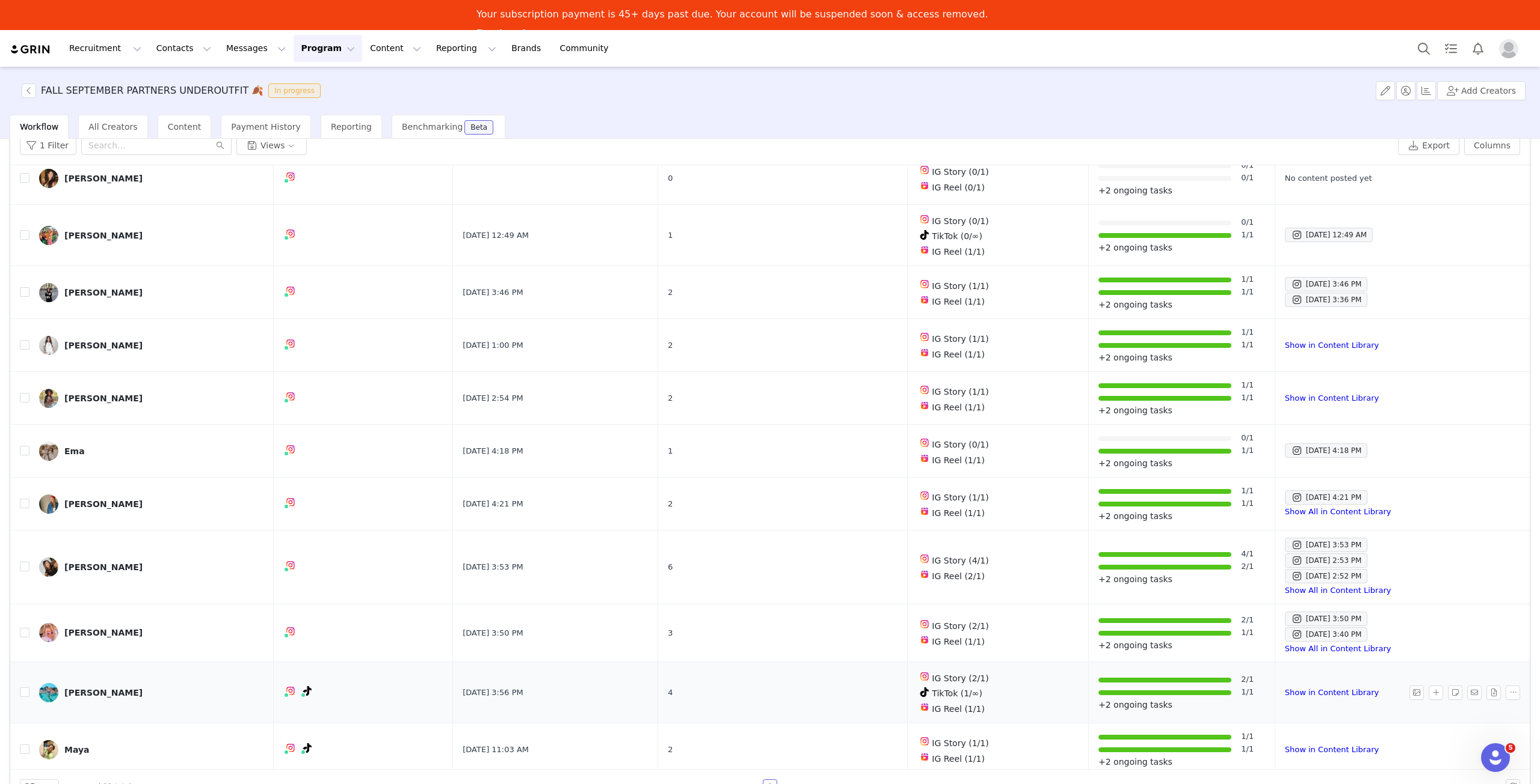
click at [52, 689] on img at bounding box center [48, 693] width 19 height 19
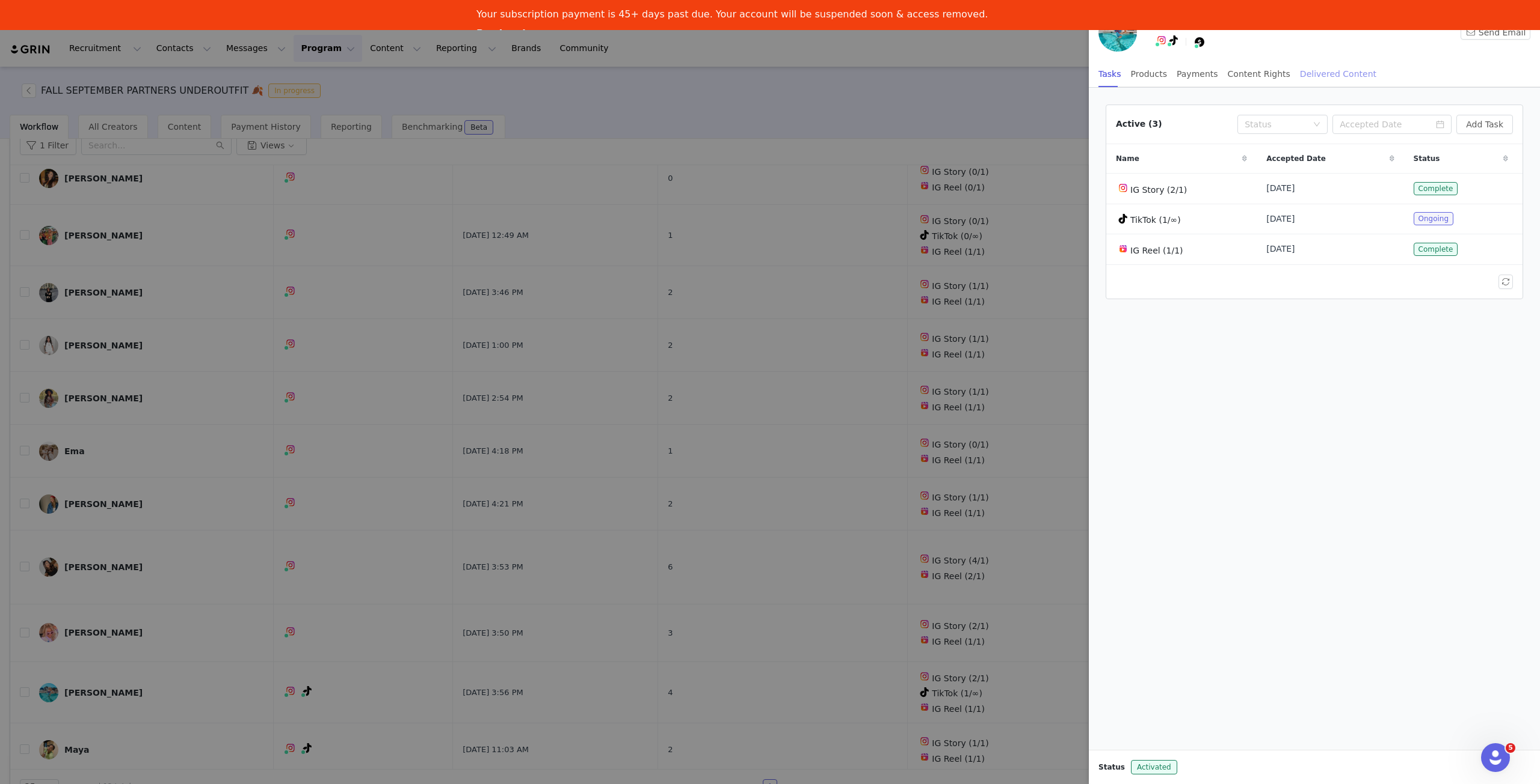
click at [1308, 76] on div "Delivered Content" at bounding box center [1338, 74] width 76 height 27
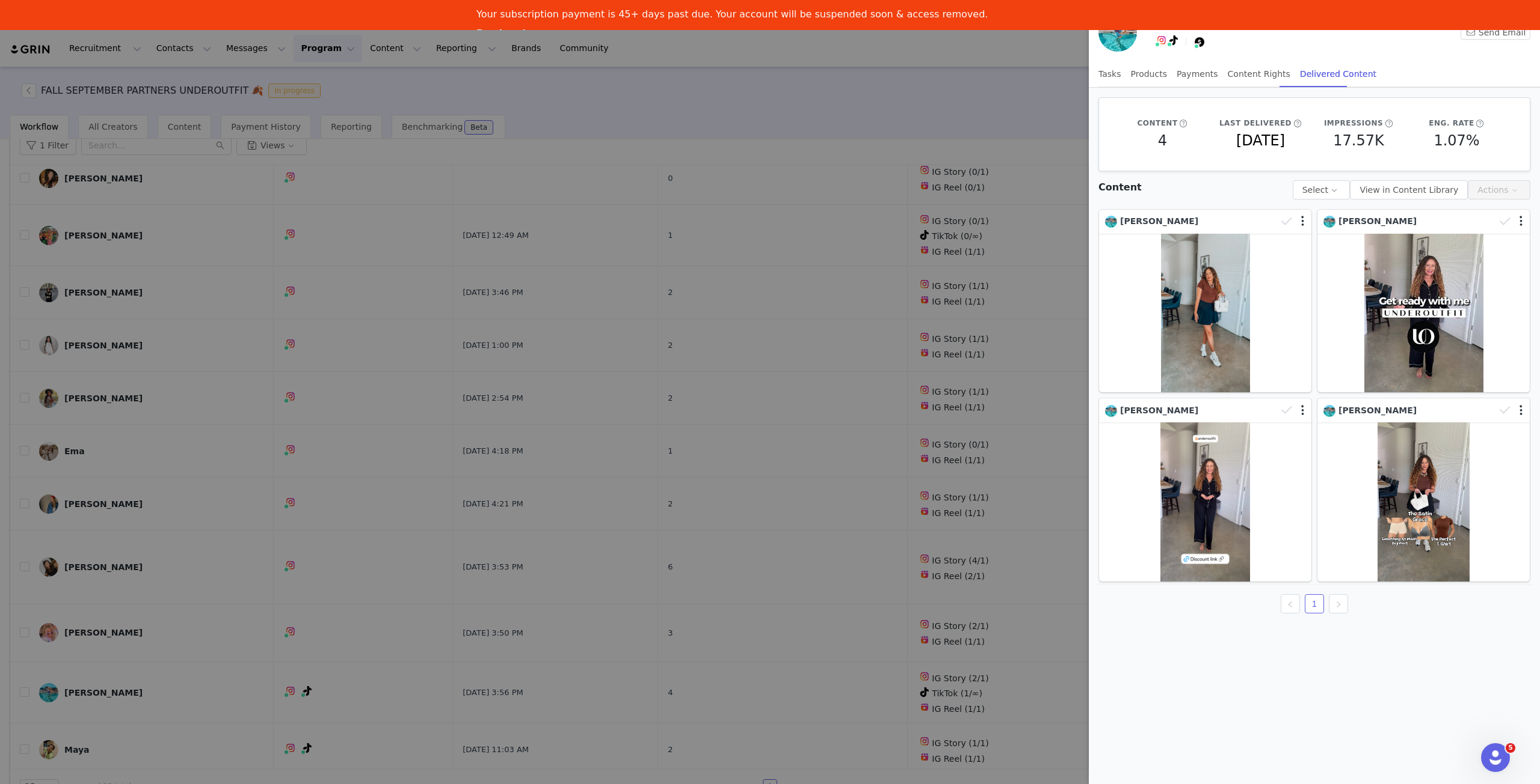
click at [668, 571] on div at bounding box center [770, 392] width 1540 height 784
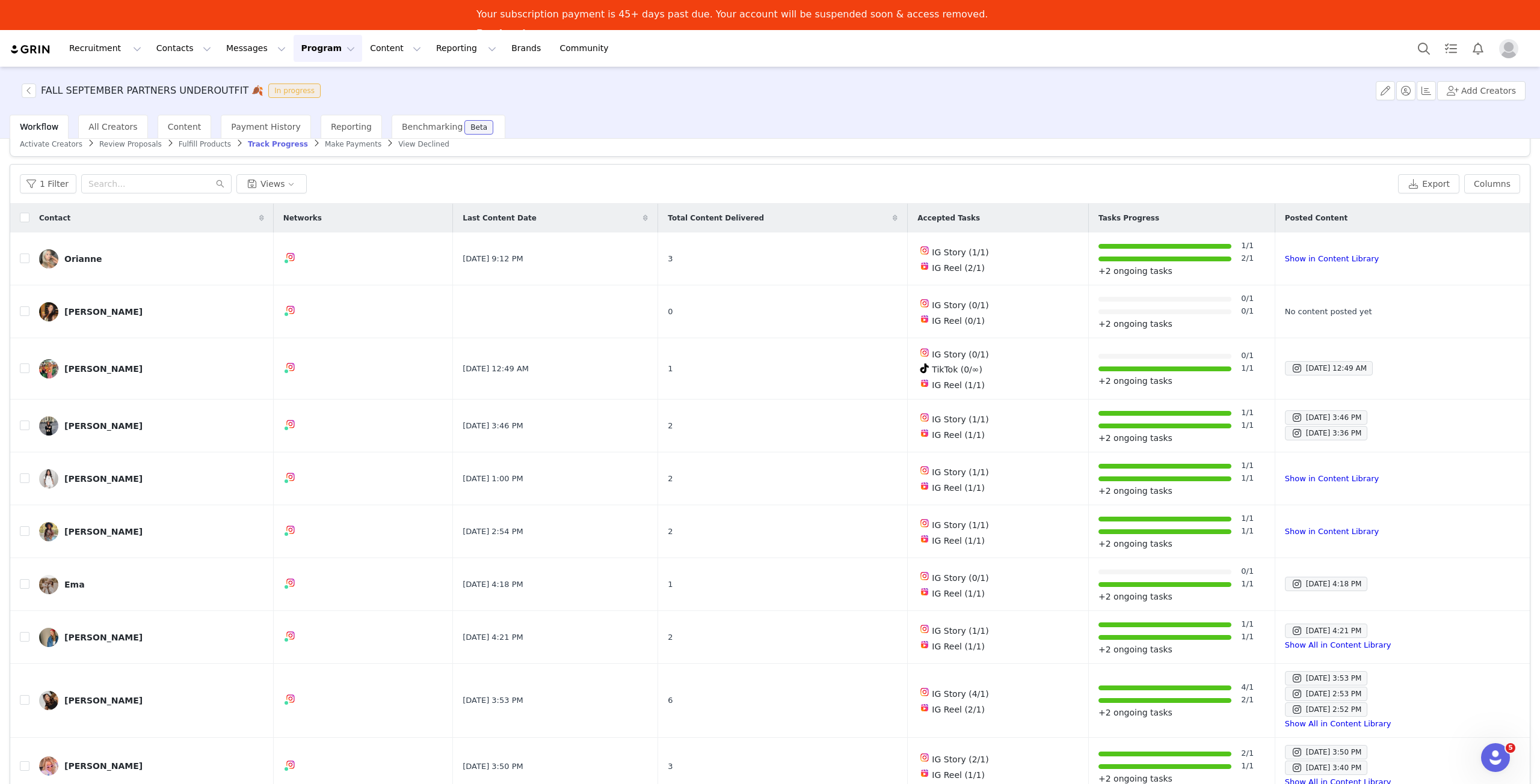
scroll to position [0, 0]
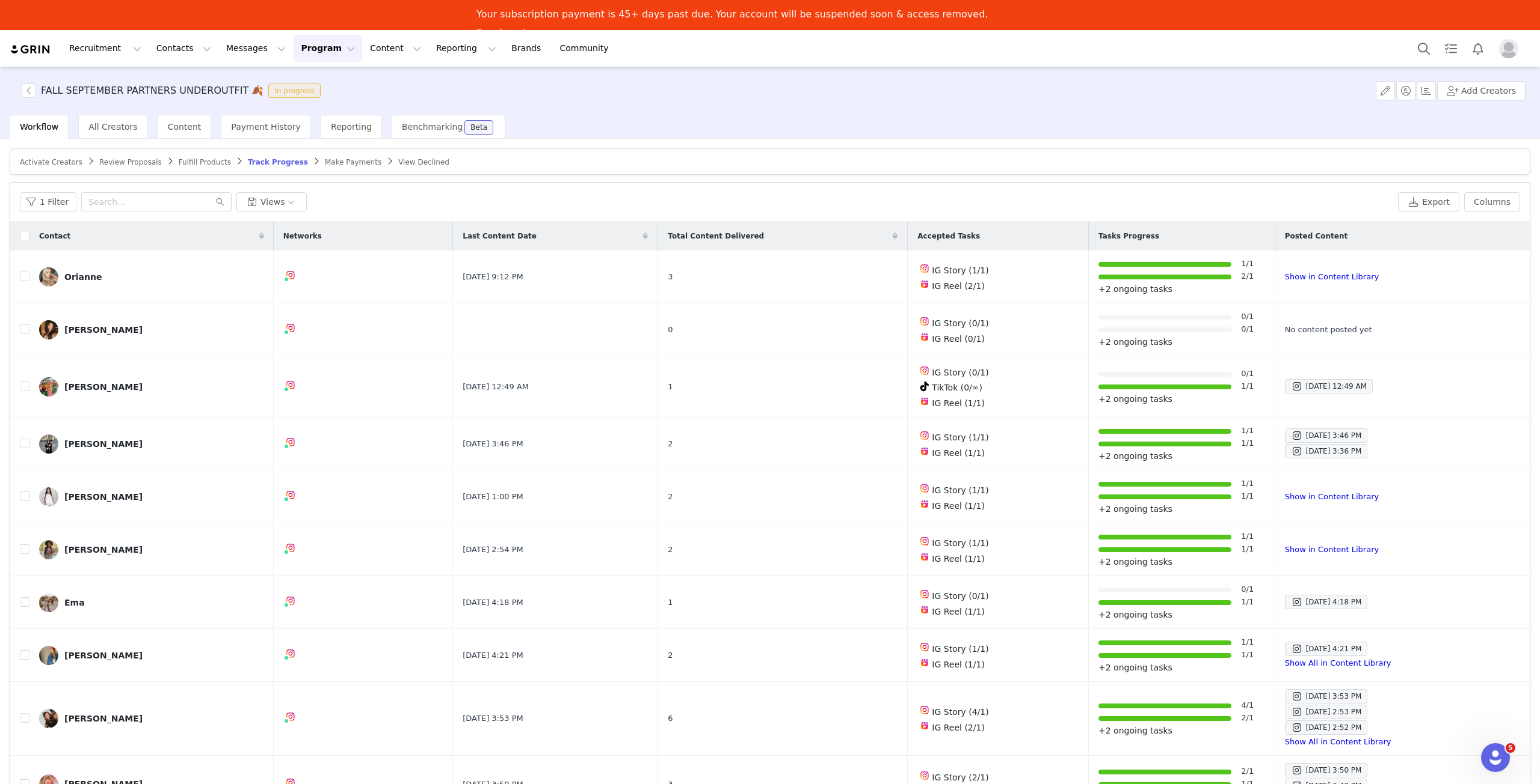
click at [325, 159] on span "Make Payments" at bounding box center [352, 162] width 57 height 8
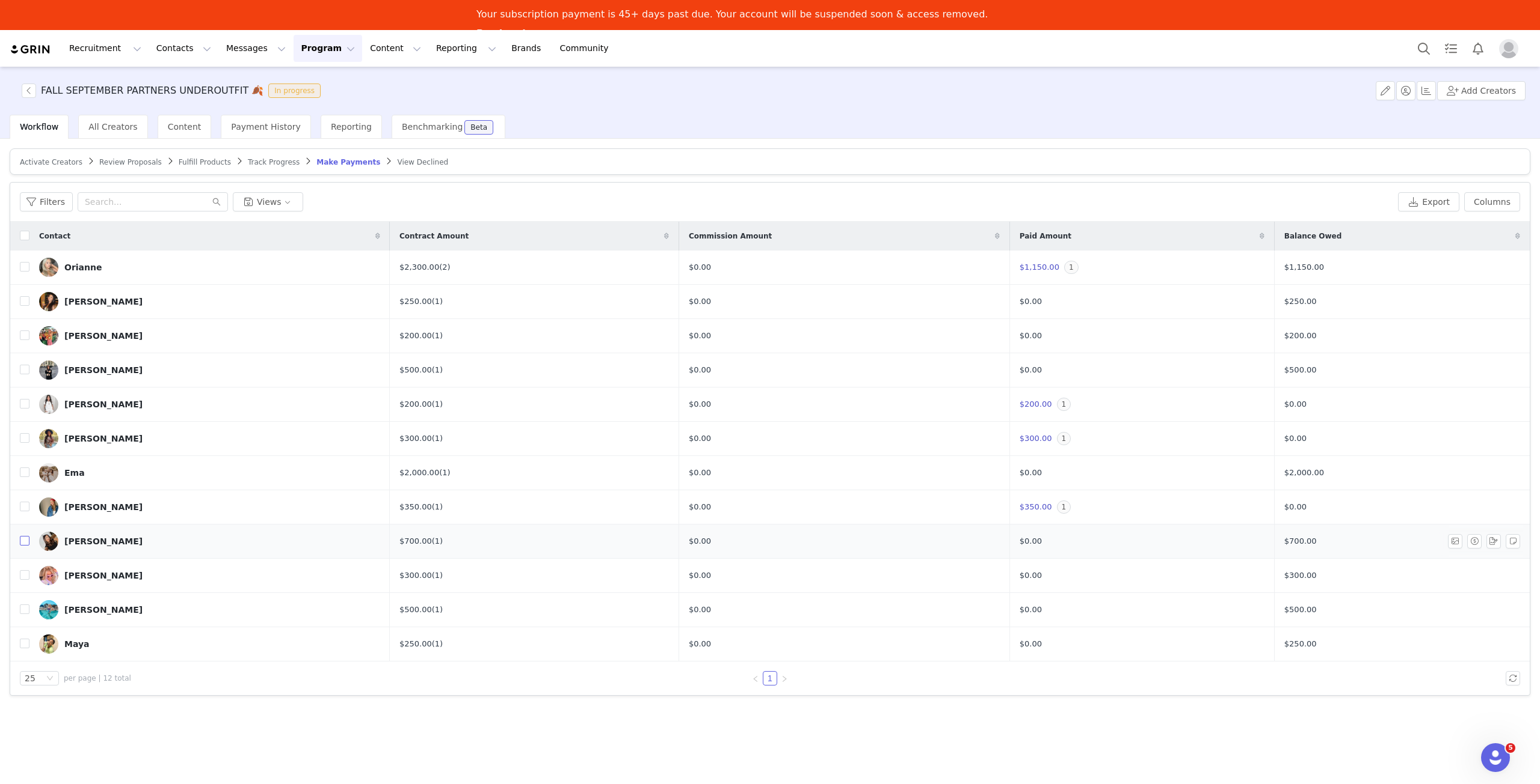
click at [21, 541] on input "checkbox" at bounding box center [24, 541] width 9 height 9
checkbox input "true"
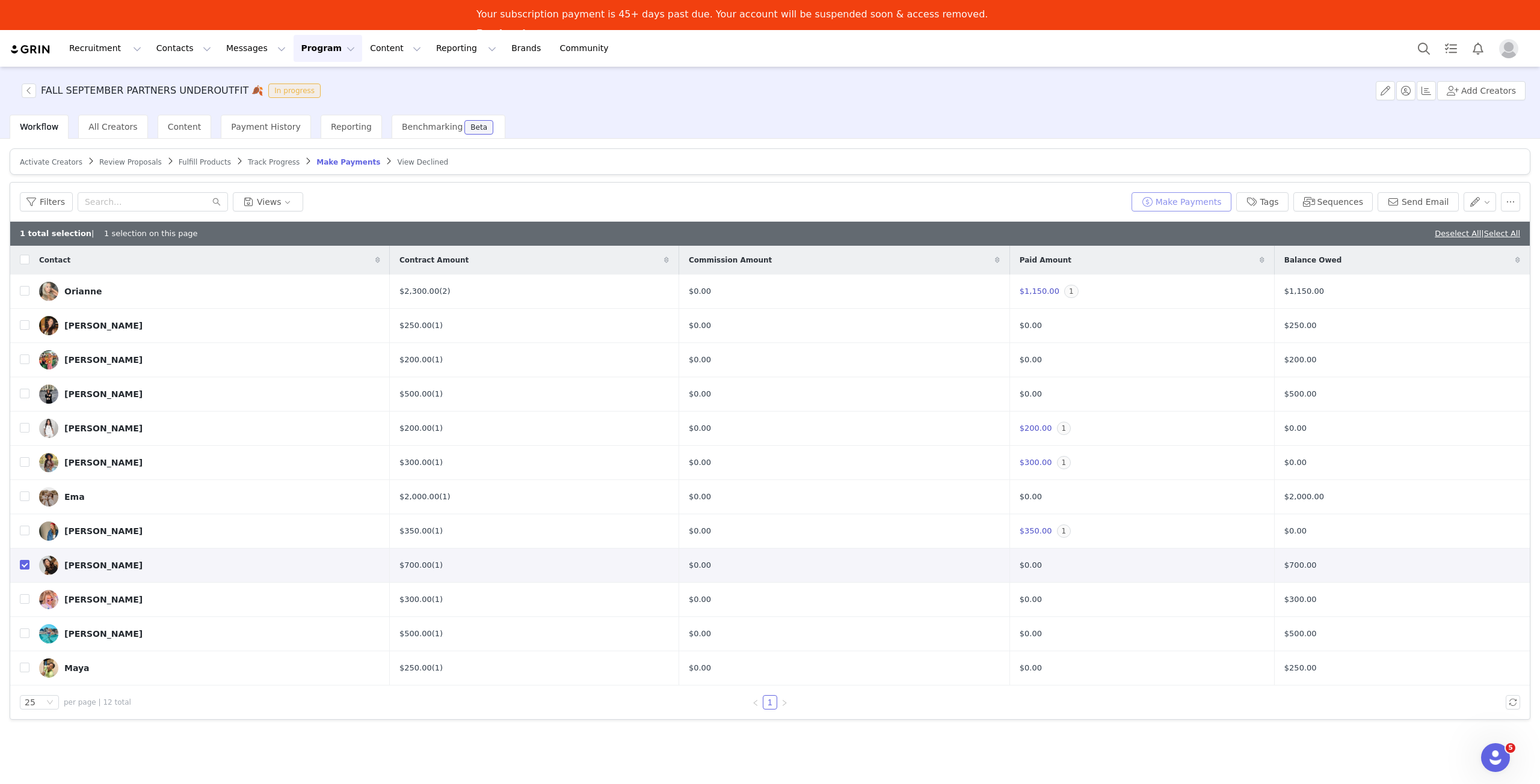
click at [1194, 208] on button "Make Payments" at bounding box center [1181, 202] width 100 height 19
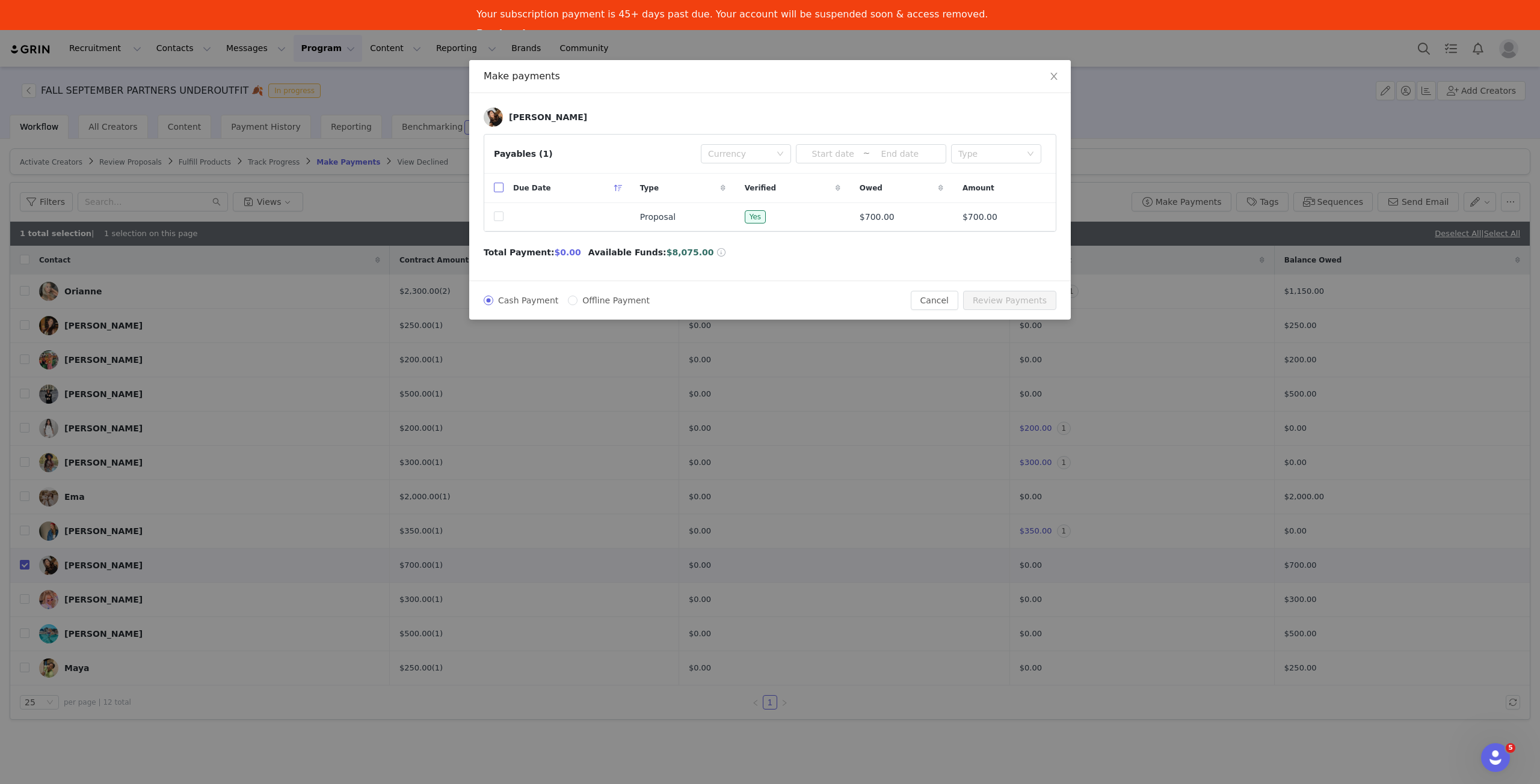
click at [499, 187] on input "checkbox" at bounding box center [499, 187] width 9 height 9
checkbox input "true"
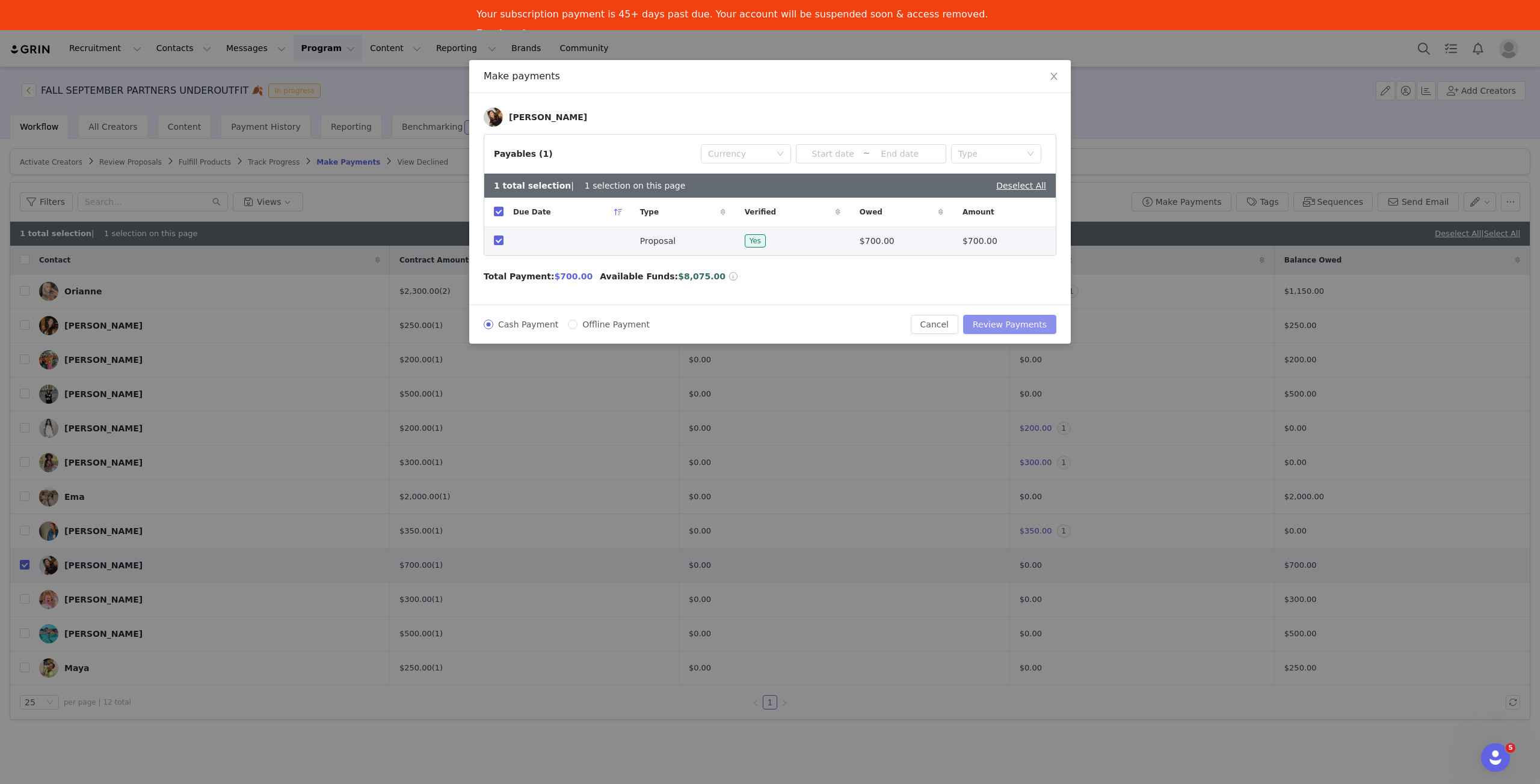
click at [1035, 328] on button "Review Payments" at bounding box center [1009, 324] width 94 height 19
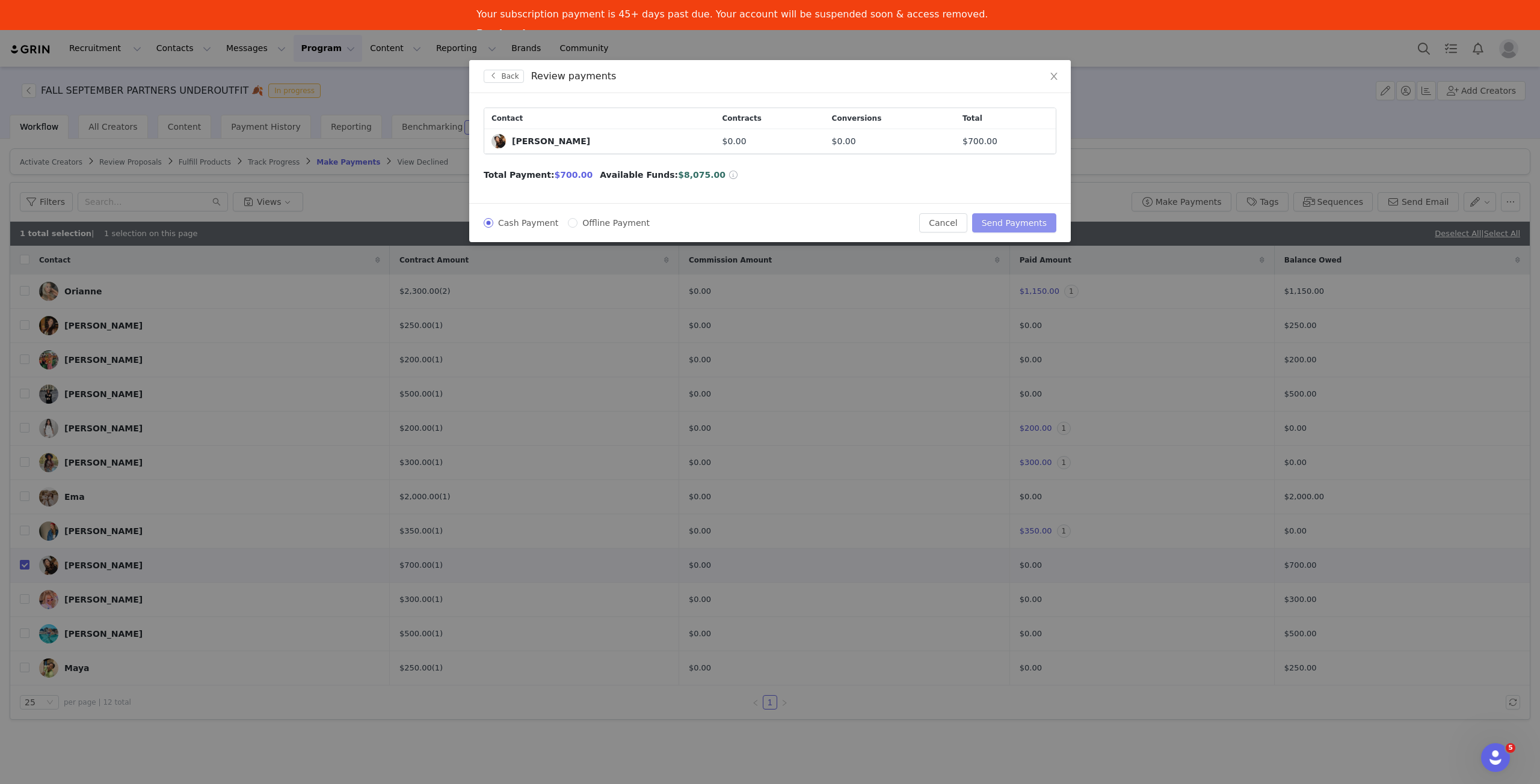
click at [1035, 220] on button "Send Payments" at bounding box center [1013, 222] width 84 height 19
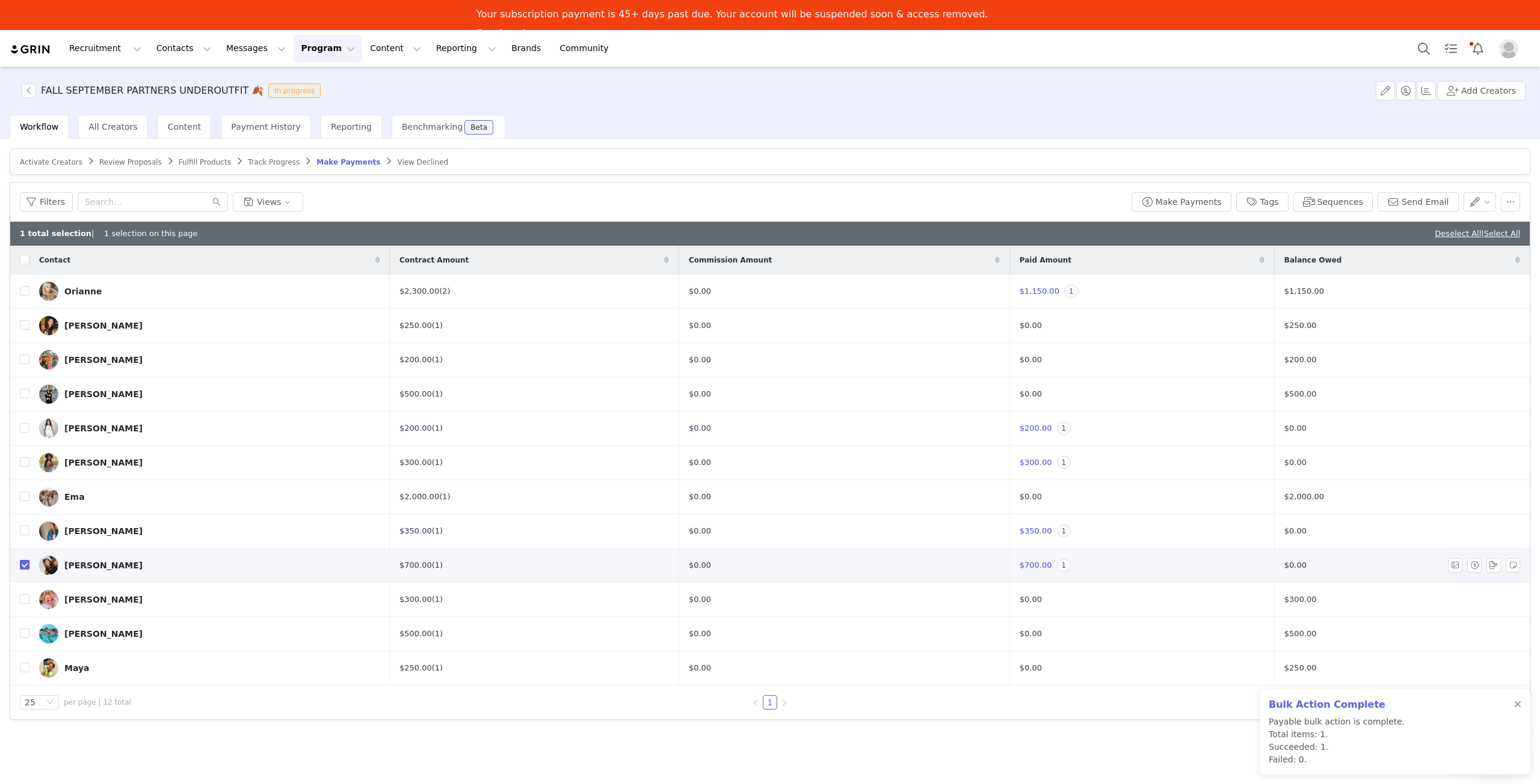
click at [27, 563] on input "checkbox" at bounding box center [24, 565] width 9 height 9
checkbox input "false"
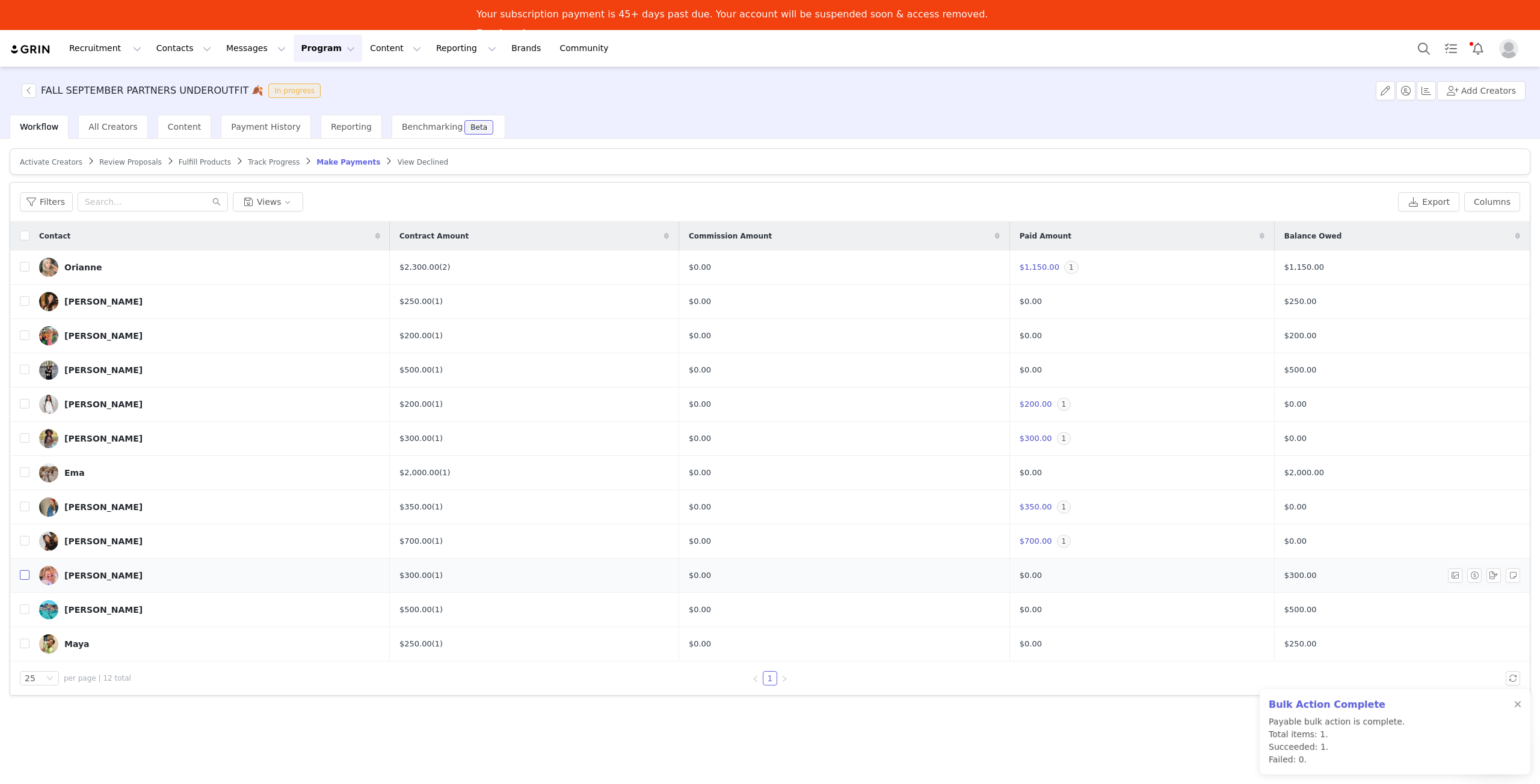
click at [25, 575] on input "checkbox" at bounding box center [24, 575] width 9 height 9
checkbox input "true"
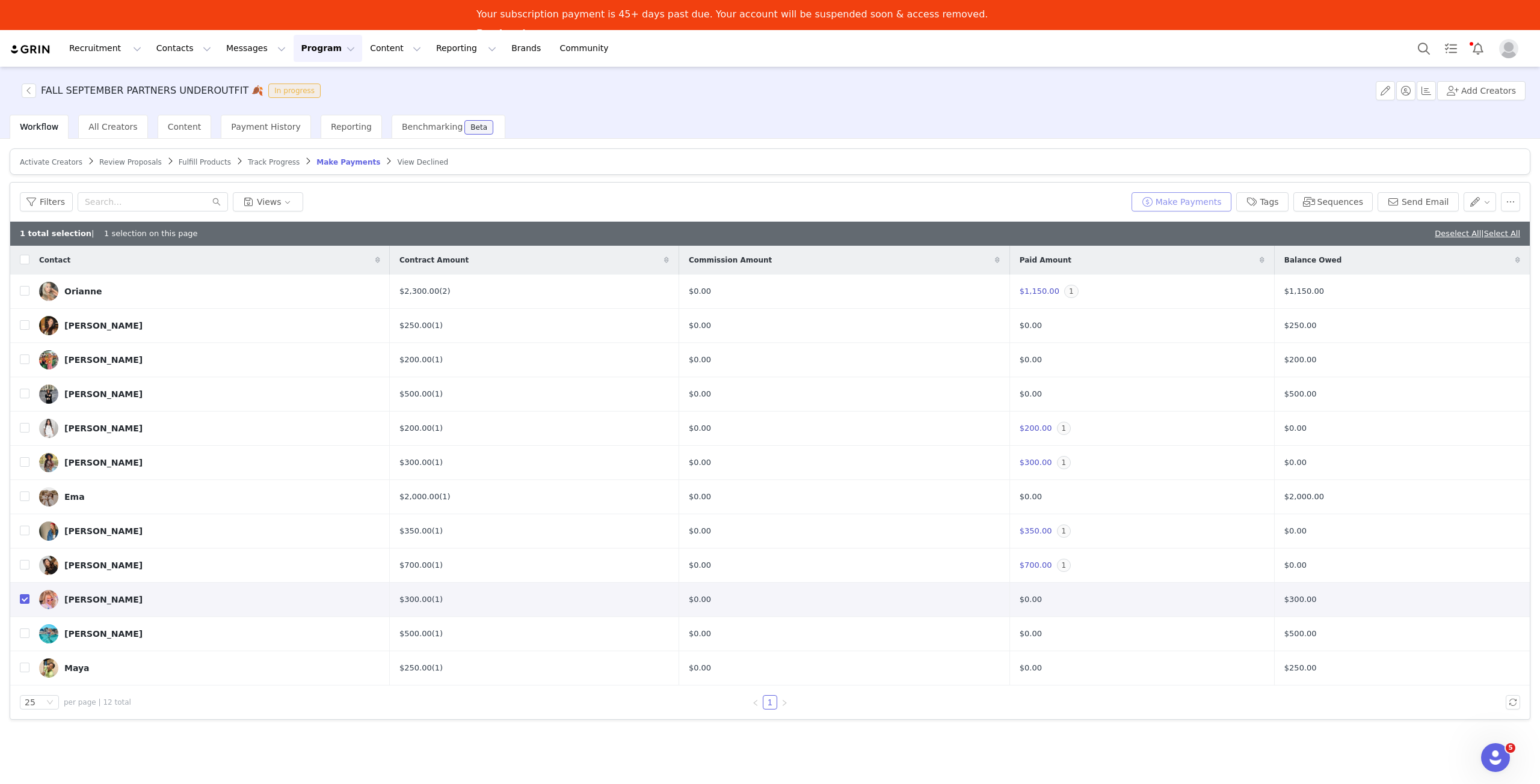
click at [1195, 203] on button "Make Payments" at bounding box center [1181, 202] width 100 height 19
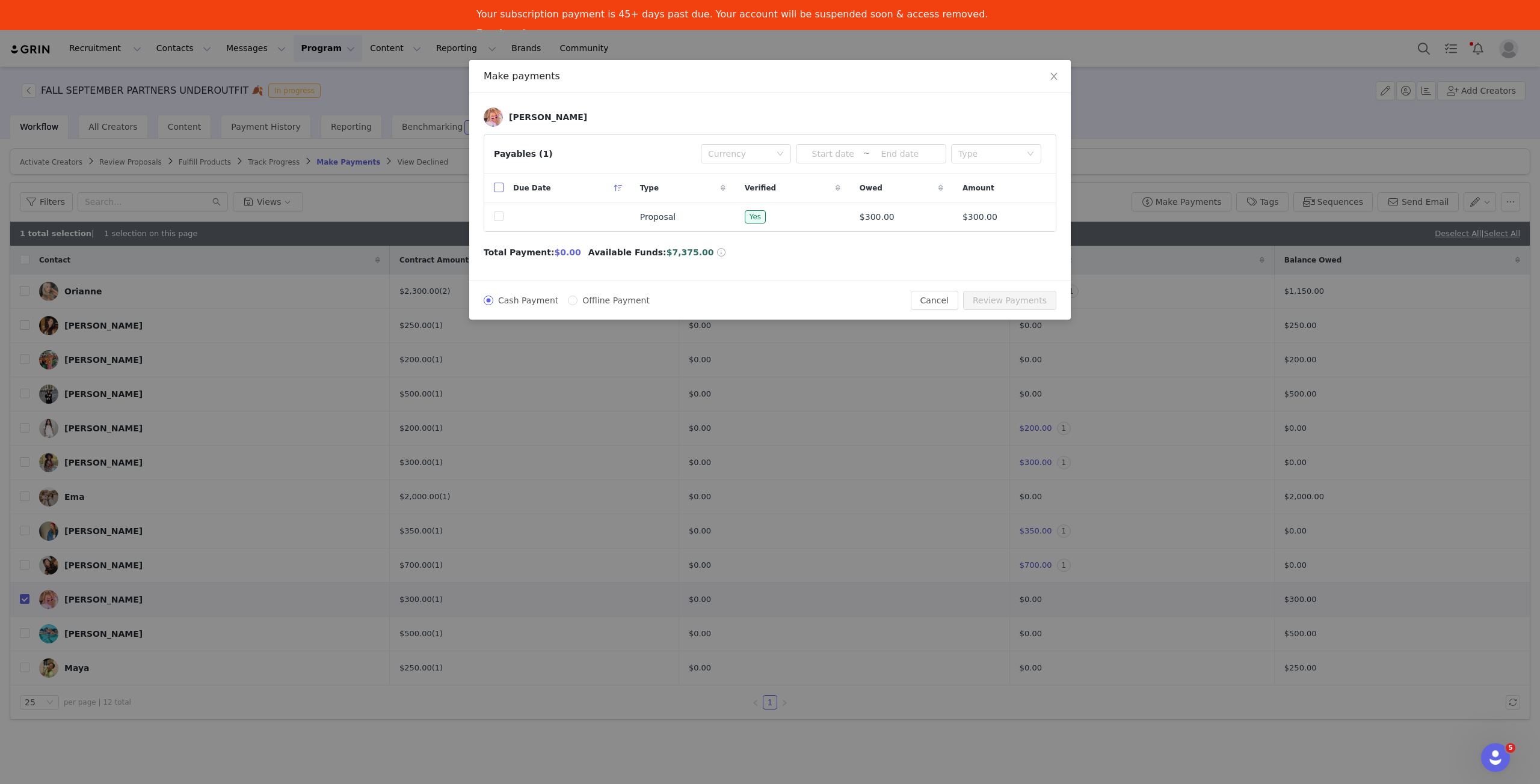
click at [496, 188] on input "checkbox" at bounding box center [499, 187] width 9 height 9
checkbox input "true"
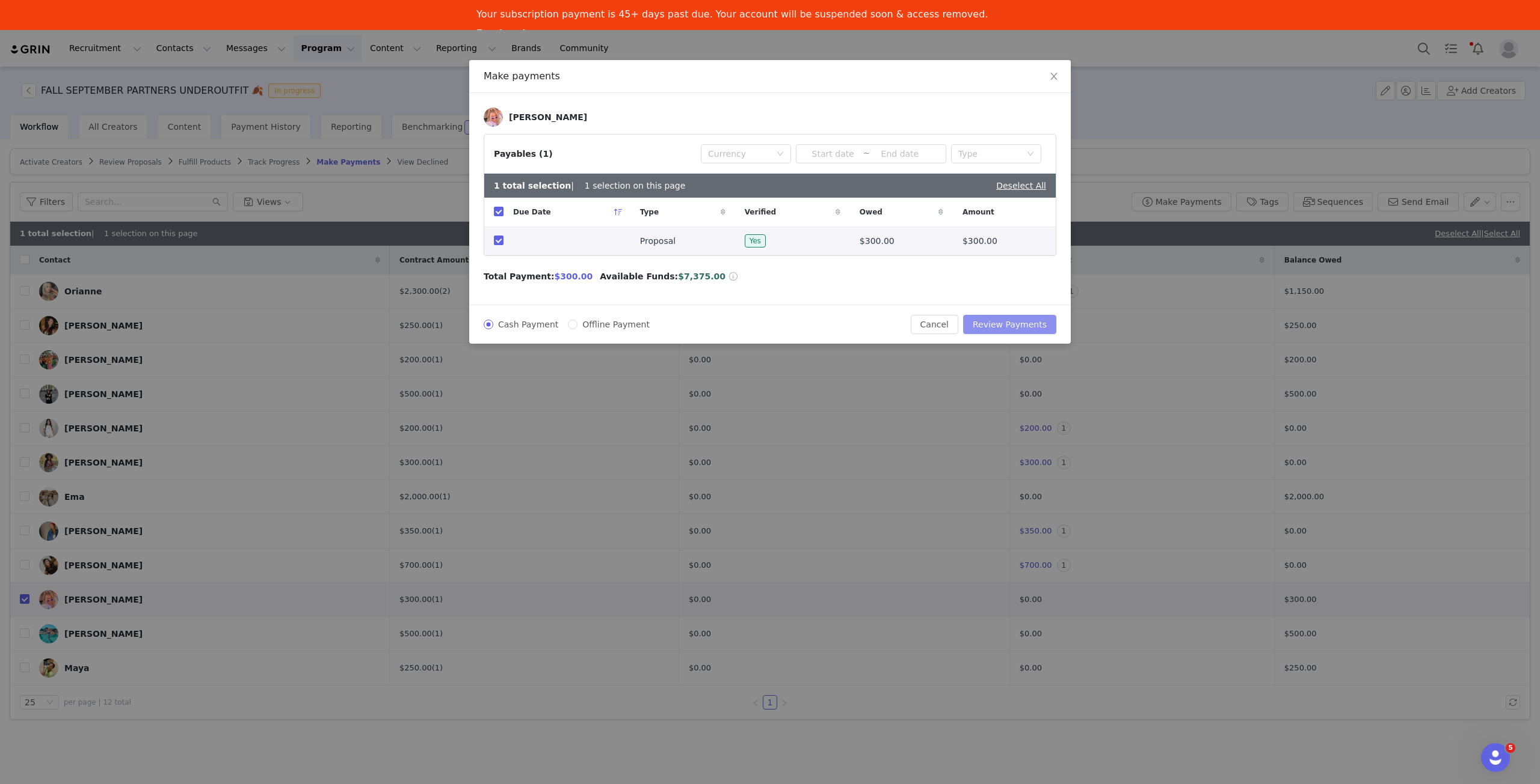
click at [1021, 322] on button "Review Payments" at bounding box center [1009, 324] width 94 height 19
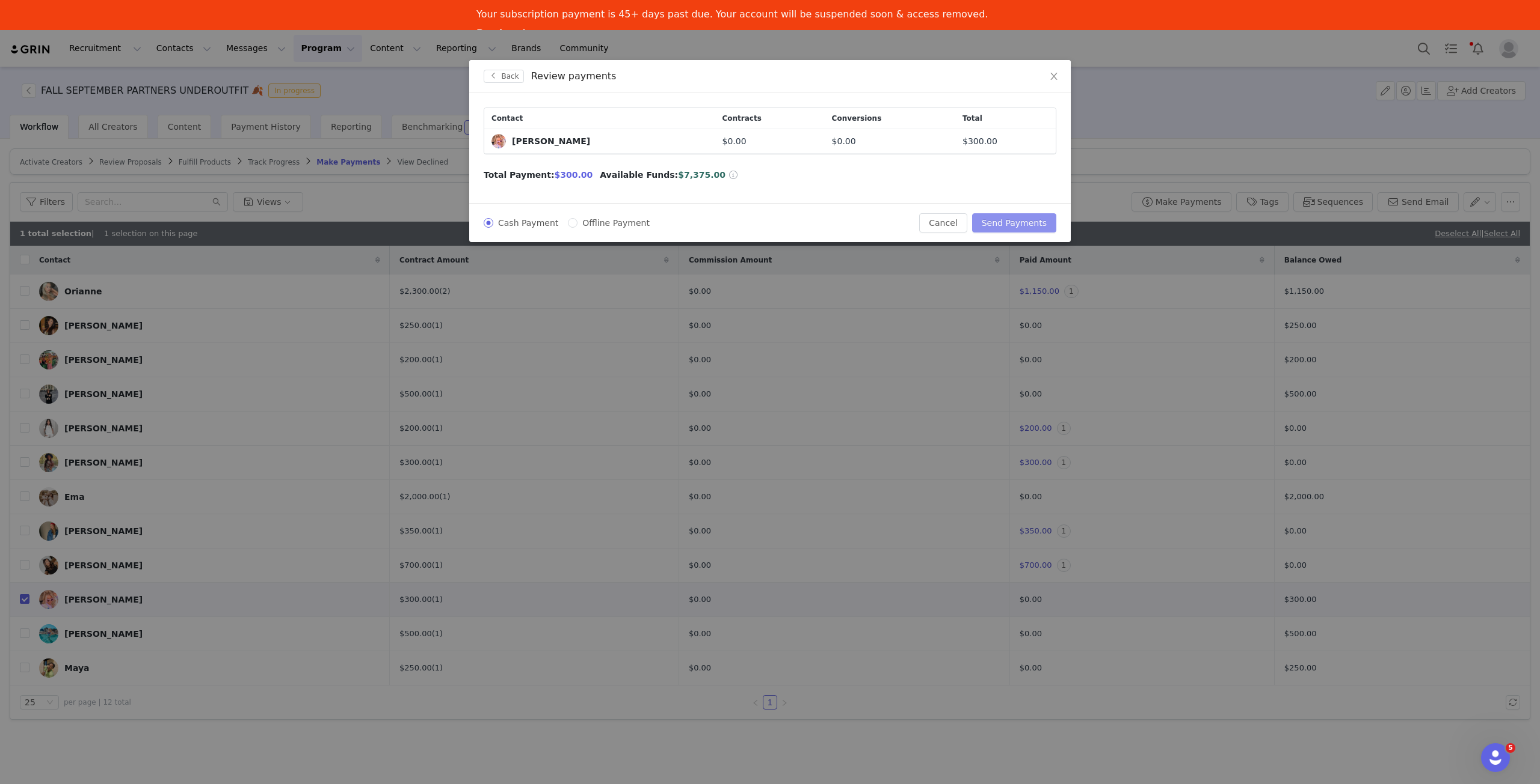
click at [1019, 221] on button "Send Payments" at bounding box center [1013, 222] width 84 height 19
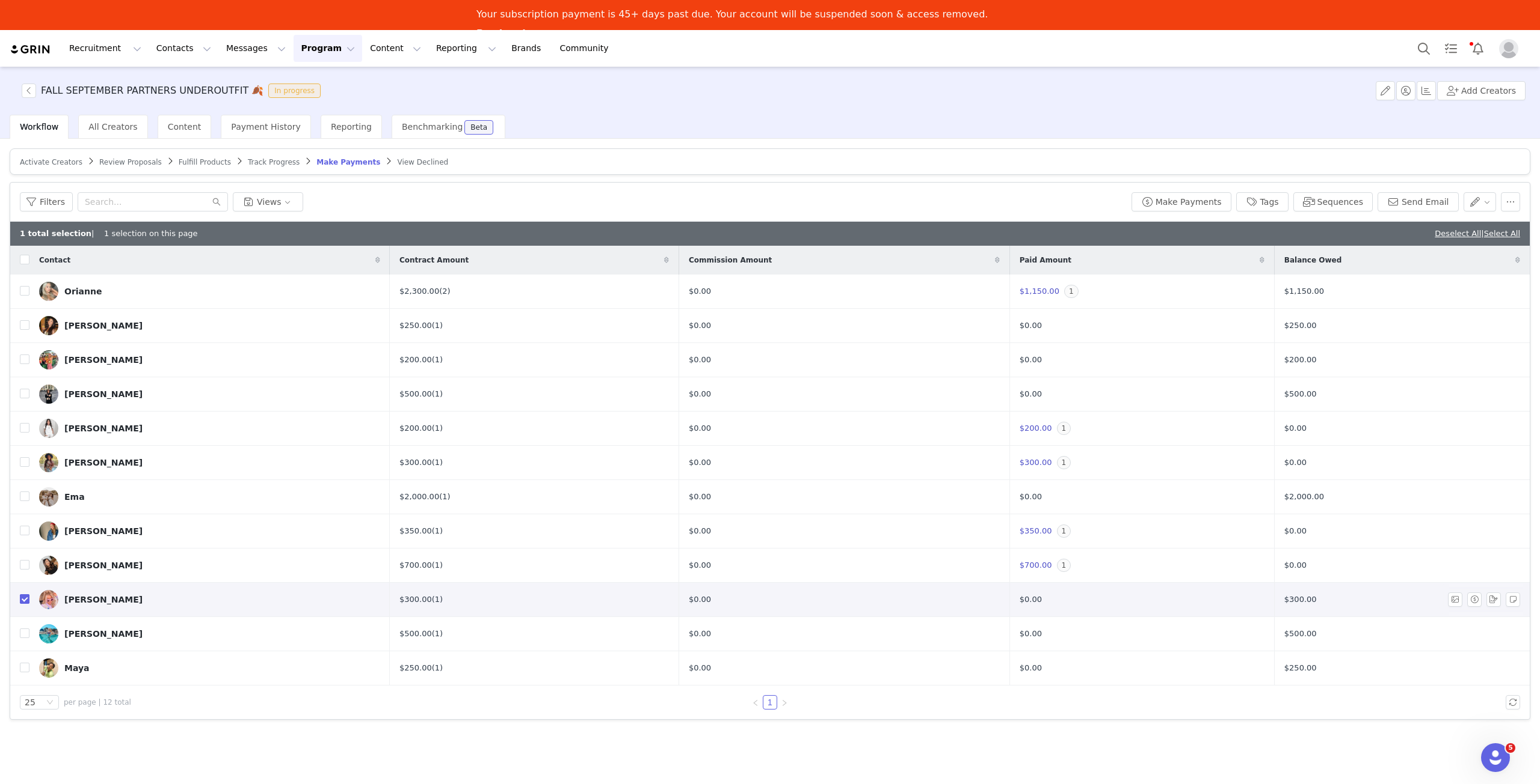
click at [27, 598] on input "checkbox" at bounding box center [24, 600] width 9 height 9
checkbox input "false"
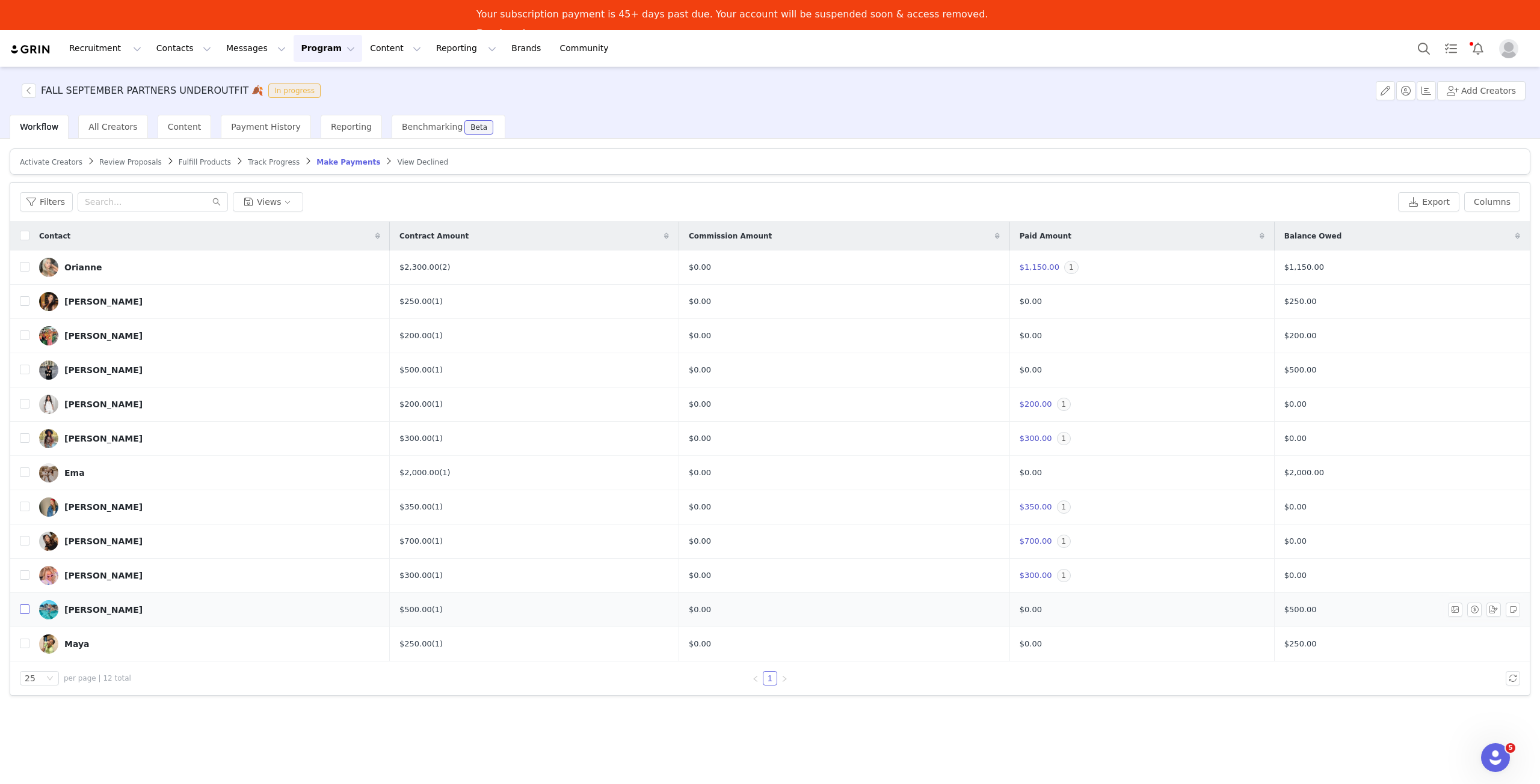
click at [23, 605] on input "checkbox" at bounding box center [24, 610] width 9 height 9
checkbox input "true"
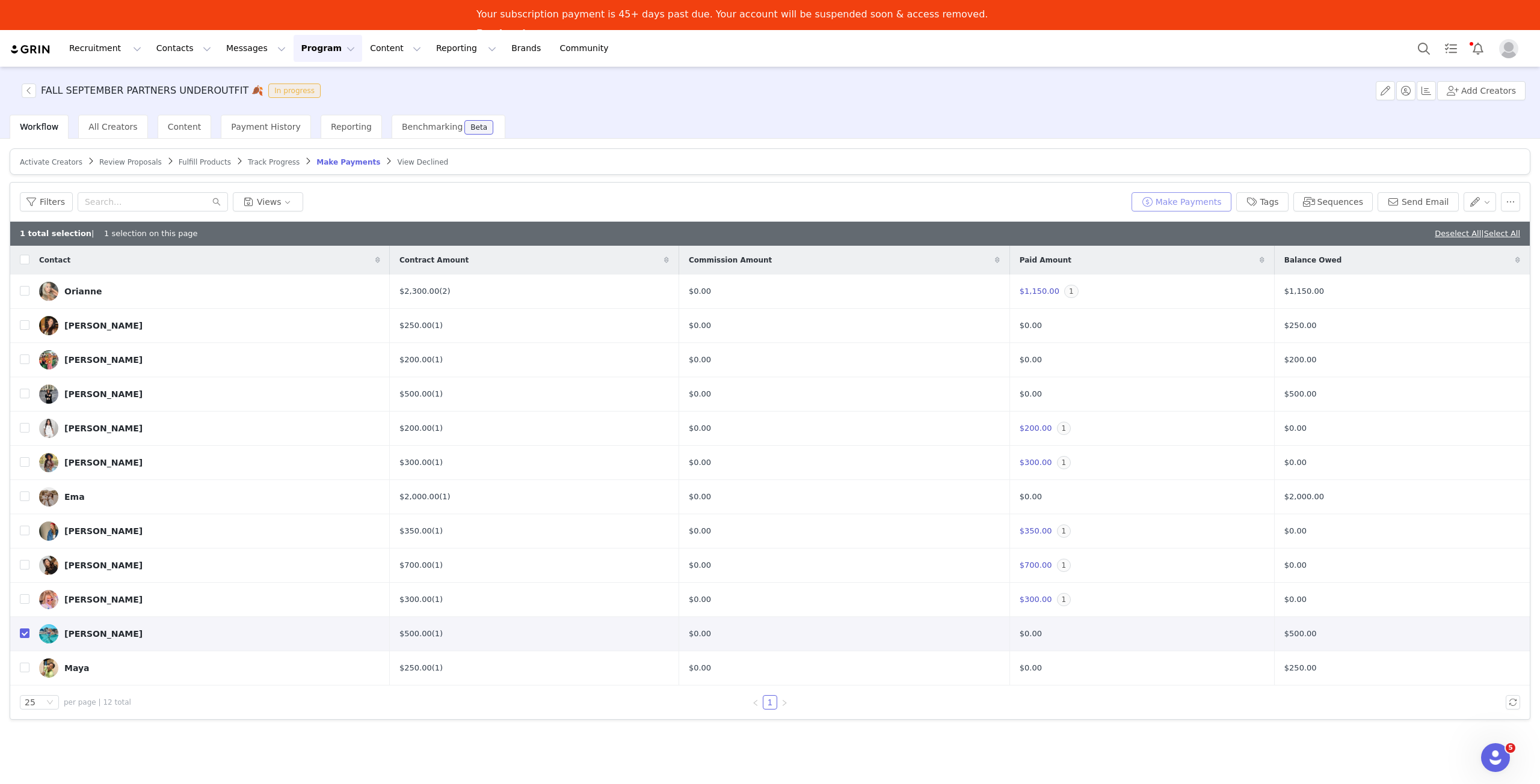
click at [1198, 203] on button "Make Payments" at bounding box center [1181, 202] width 100 height 19
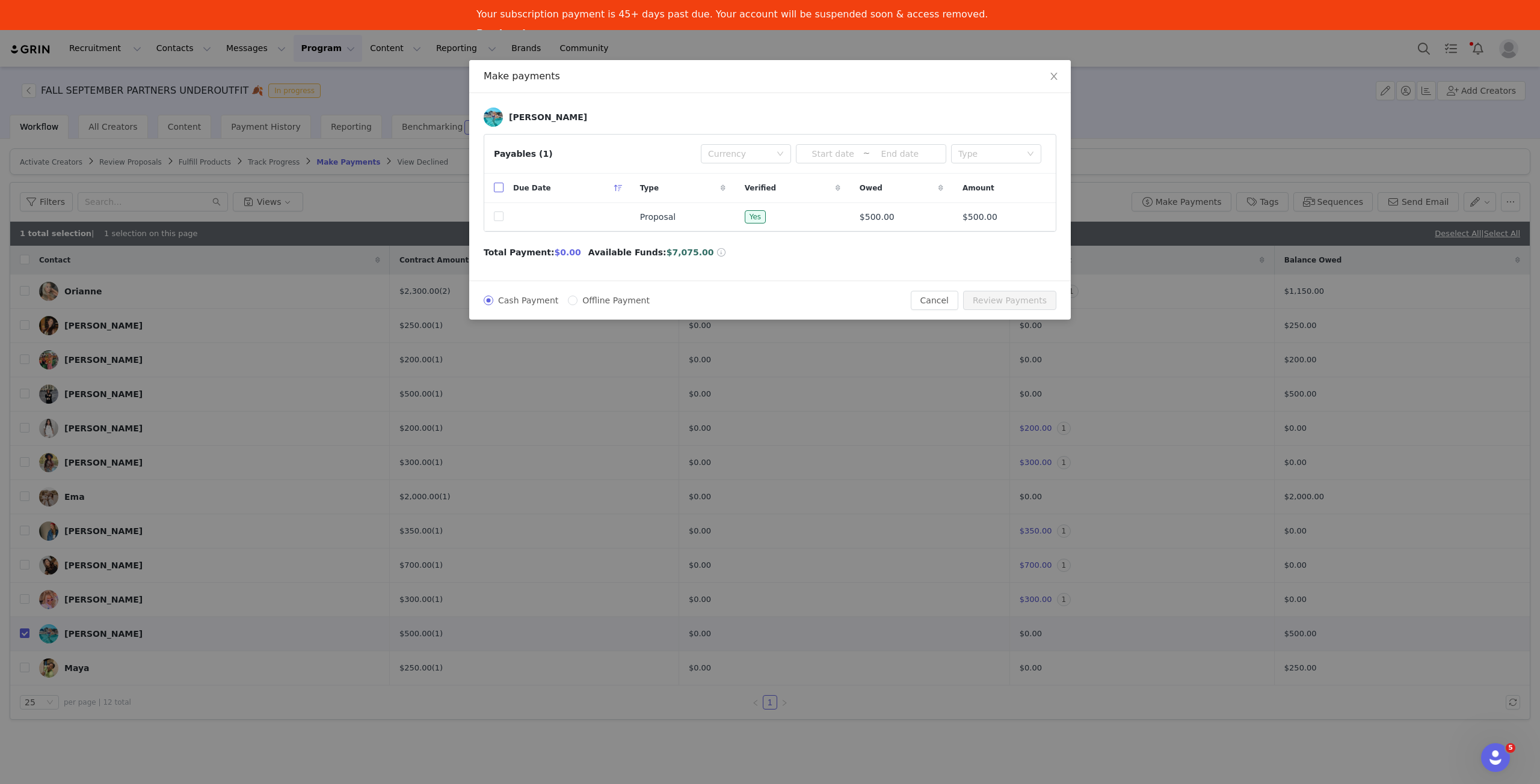
click at [497, 185] on input "checkbox" at bounding box center [499, 187] width 9 height 9
checkbox input "true"
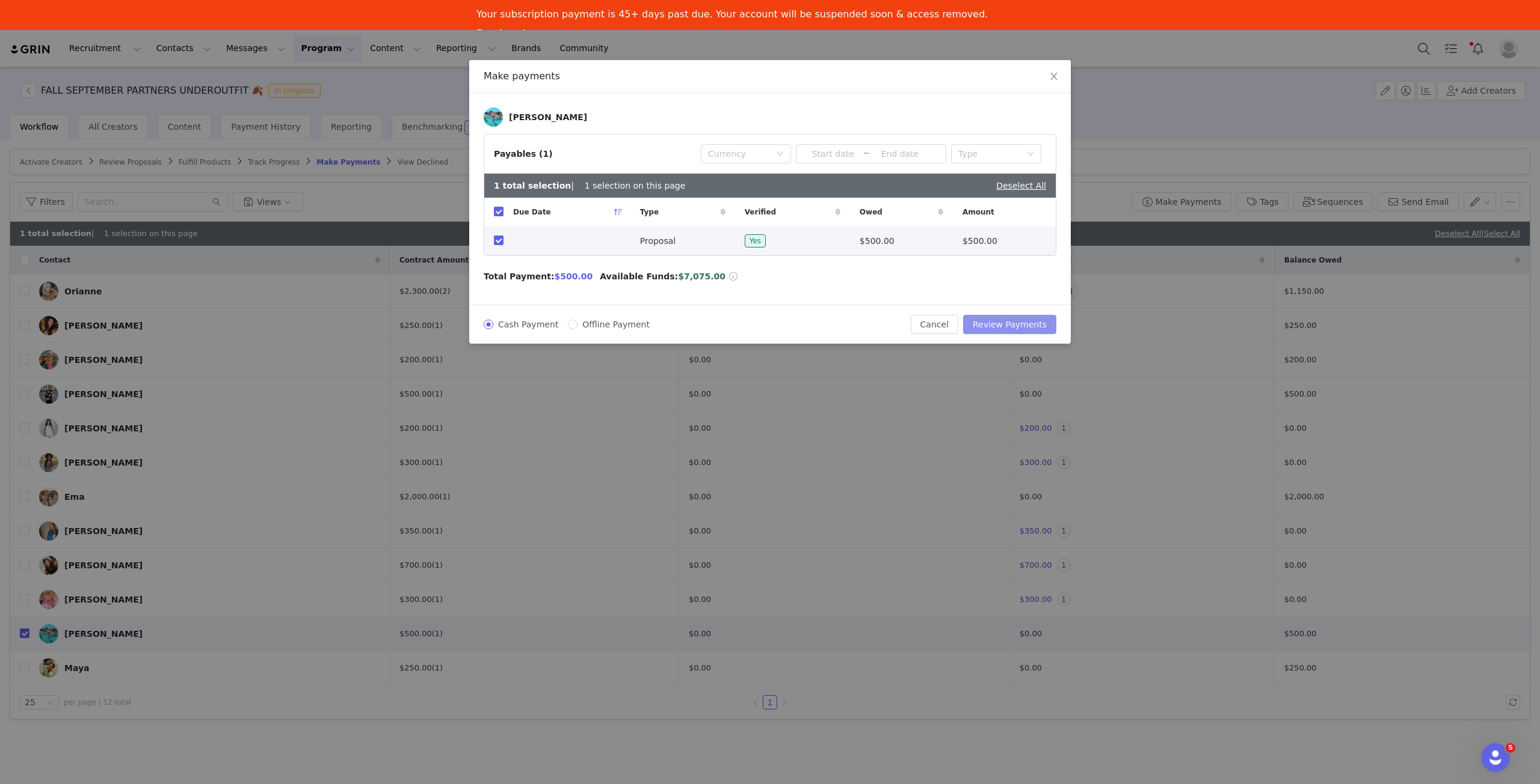
click at [1033, 321] on button "Review Payments" at bounding box center [1009, 324] width 94 height 19
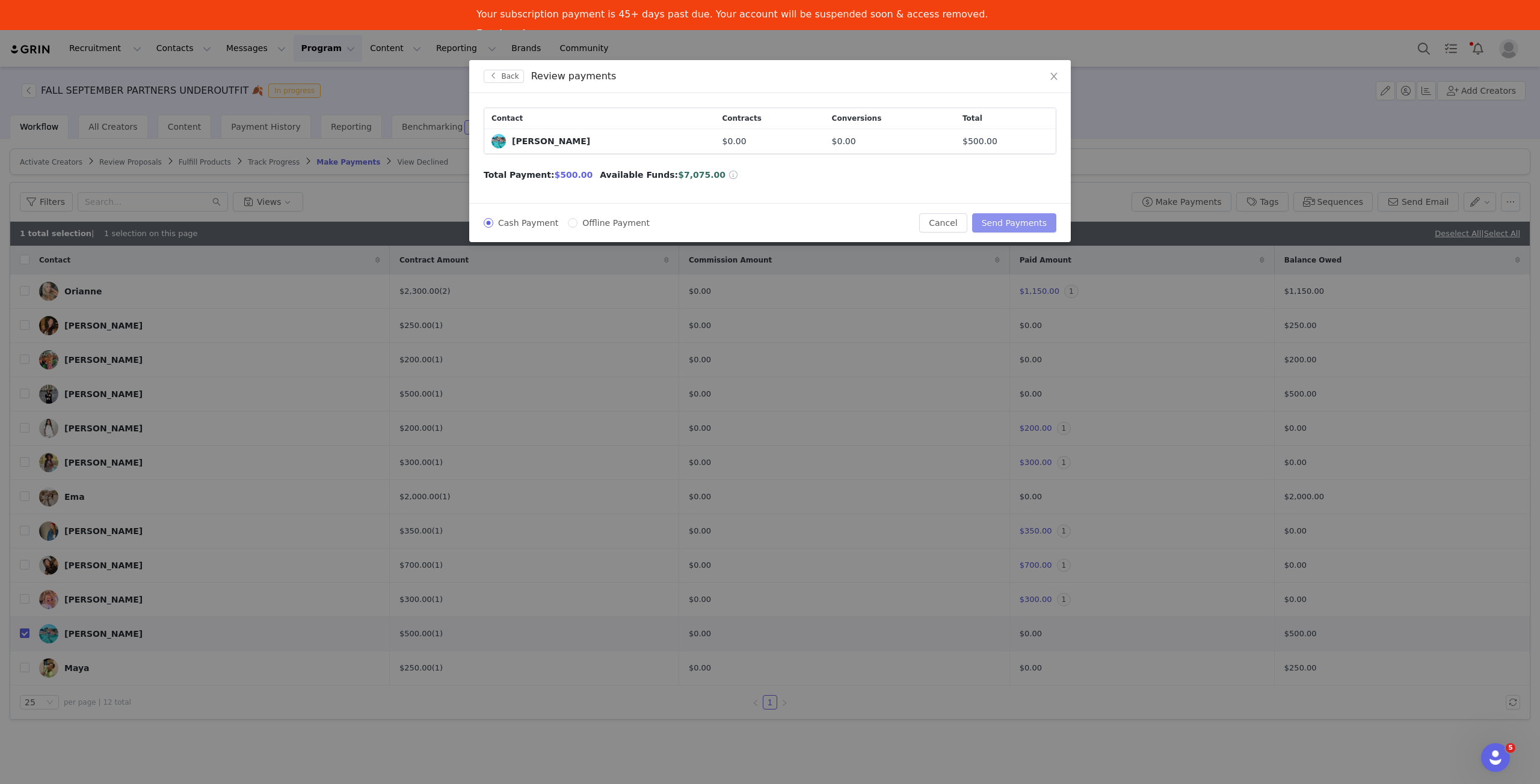
click at [1034, 225] on button "Send Payments" at bounding box center [1013, 222] width 84 height 19
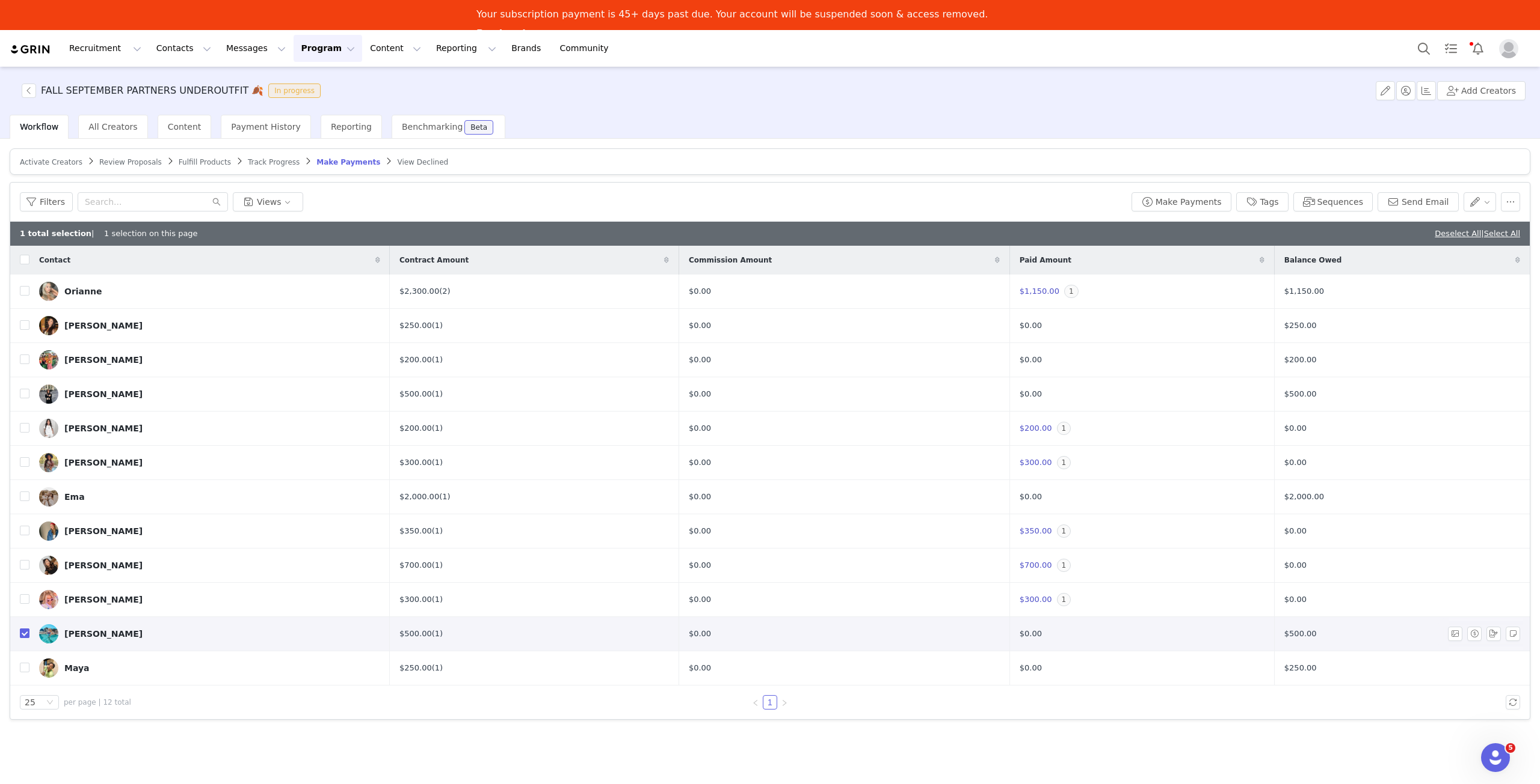
click at [27, 634] on input "checkbox" at bounding box center [24, 633] width 9 height 9
checkbox input "false"
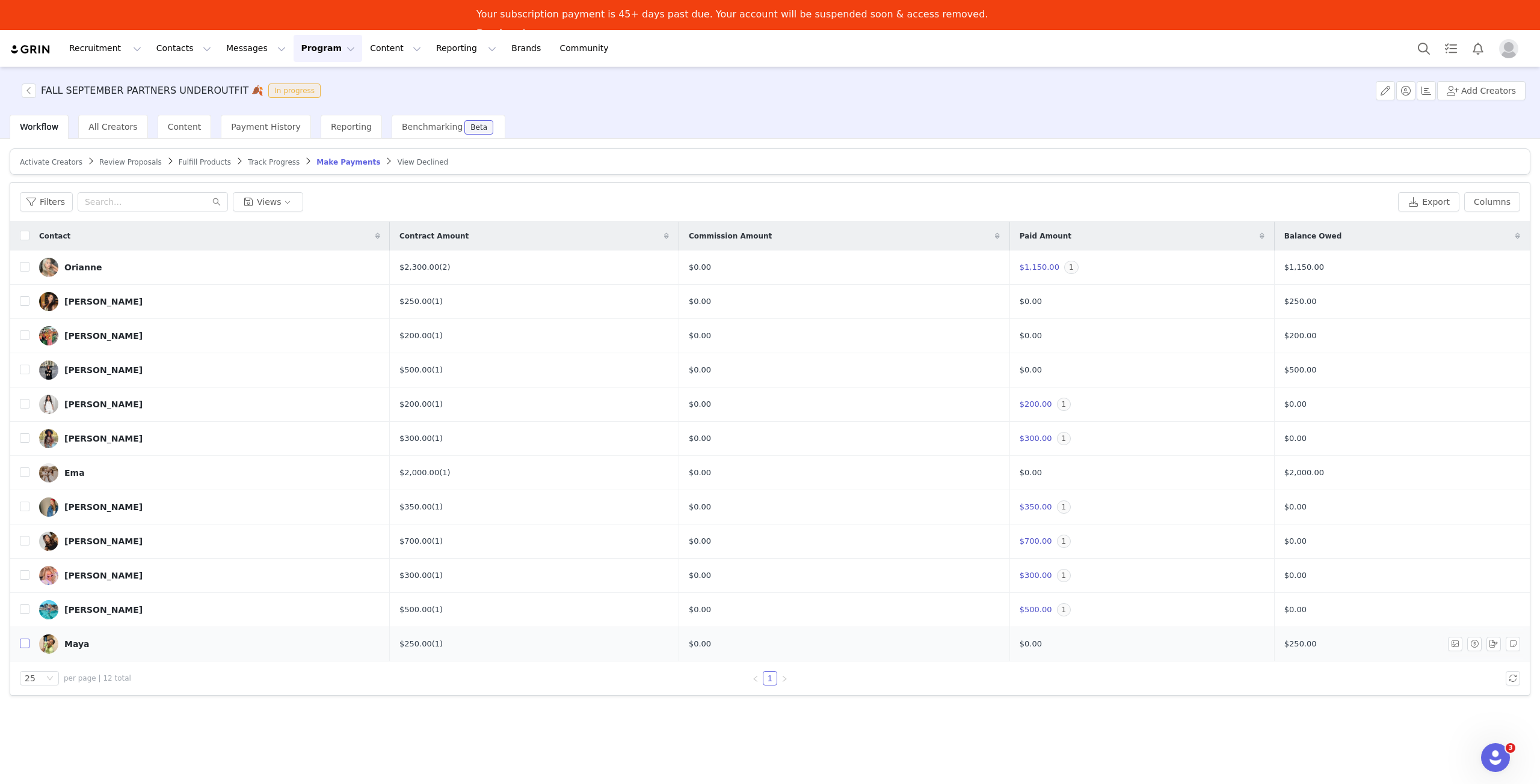
click at [23, 644] on input "checkbox" at bounding box center [24, 644] width 9 height 9
checkbox input "true"
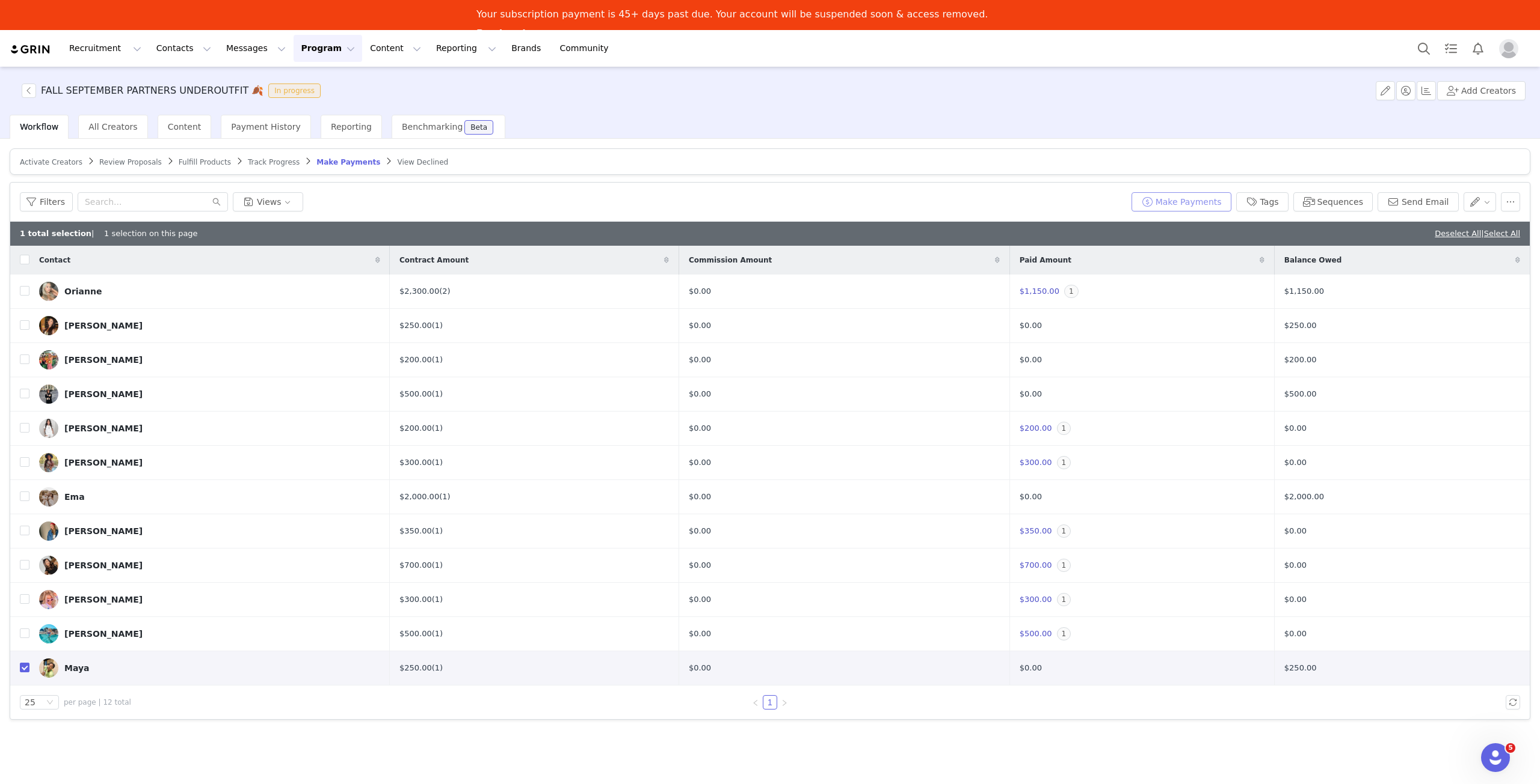
click at [1182, 201] on button "Make Payments" at bounding box center [1181, 202] width 100 height 19
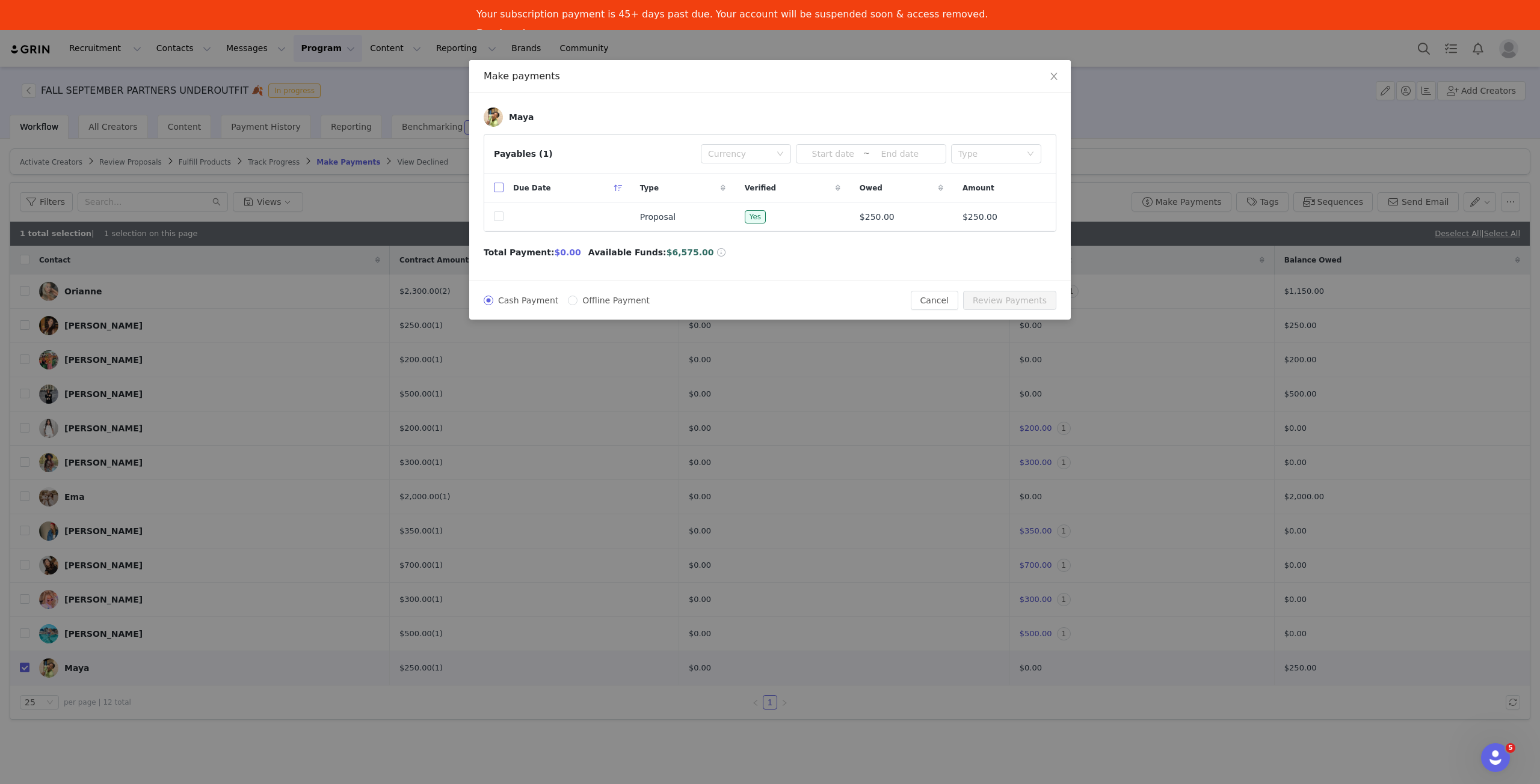
click at [501, 188] on input "checkbox" at bounding box center [499, 187] width 9 height 9
checkbox input "true"
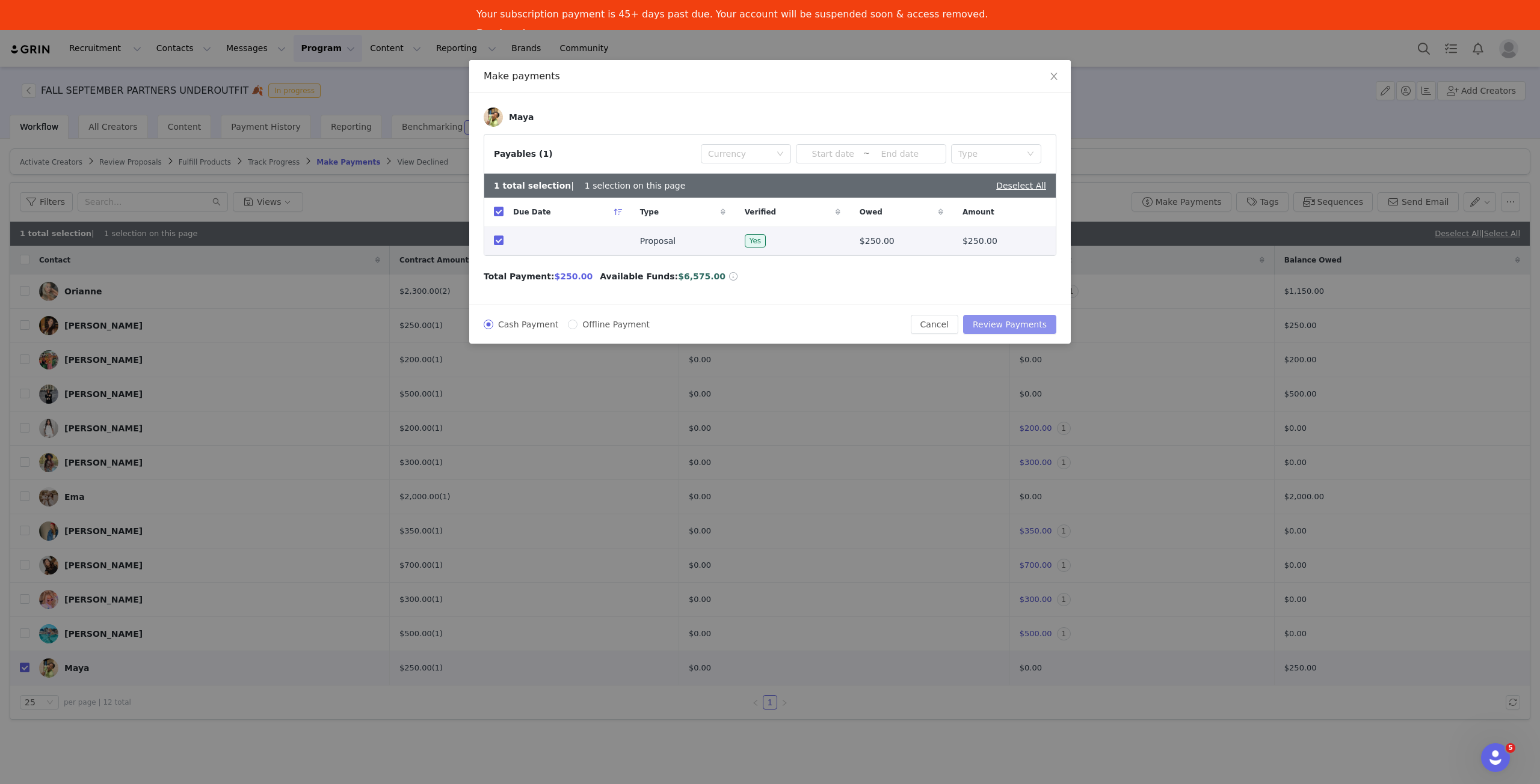
click at [1019, 322] on button "Review Payments" at bounding box center [1009, 324] width 94 height 19
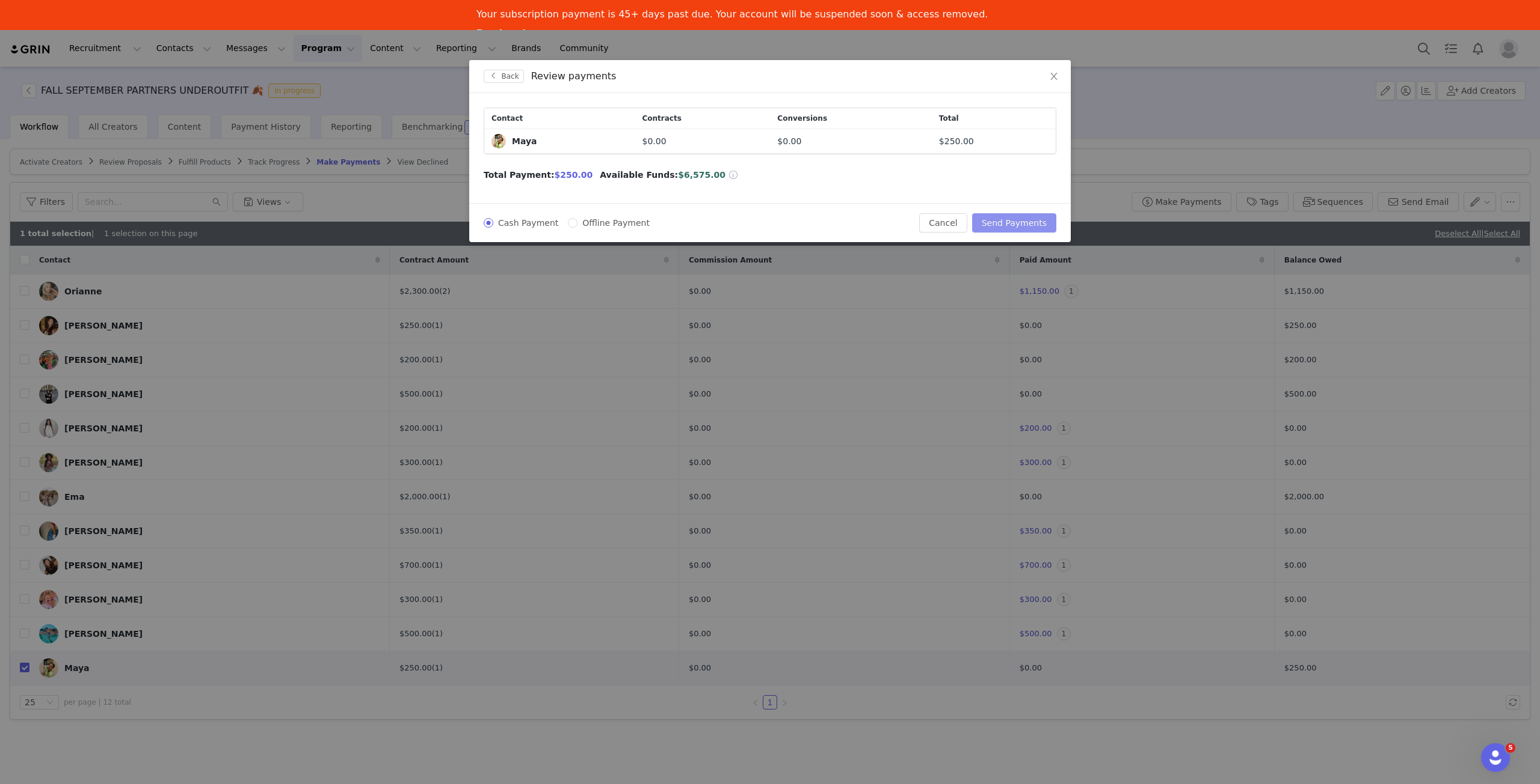
click at [1024, 221] on button "Send Payments" at bounding box center [1013, 222] width 84 height 19
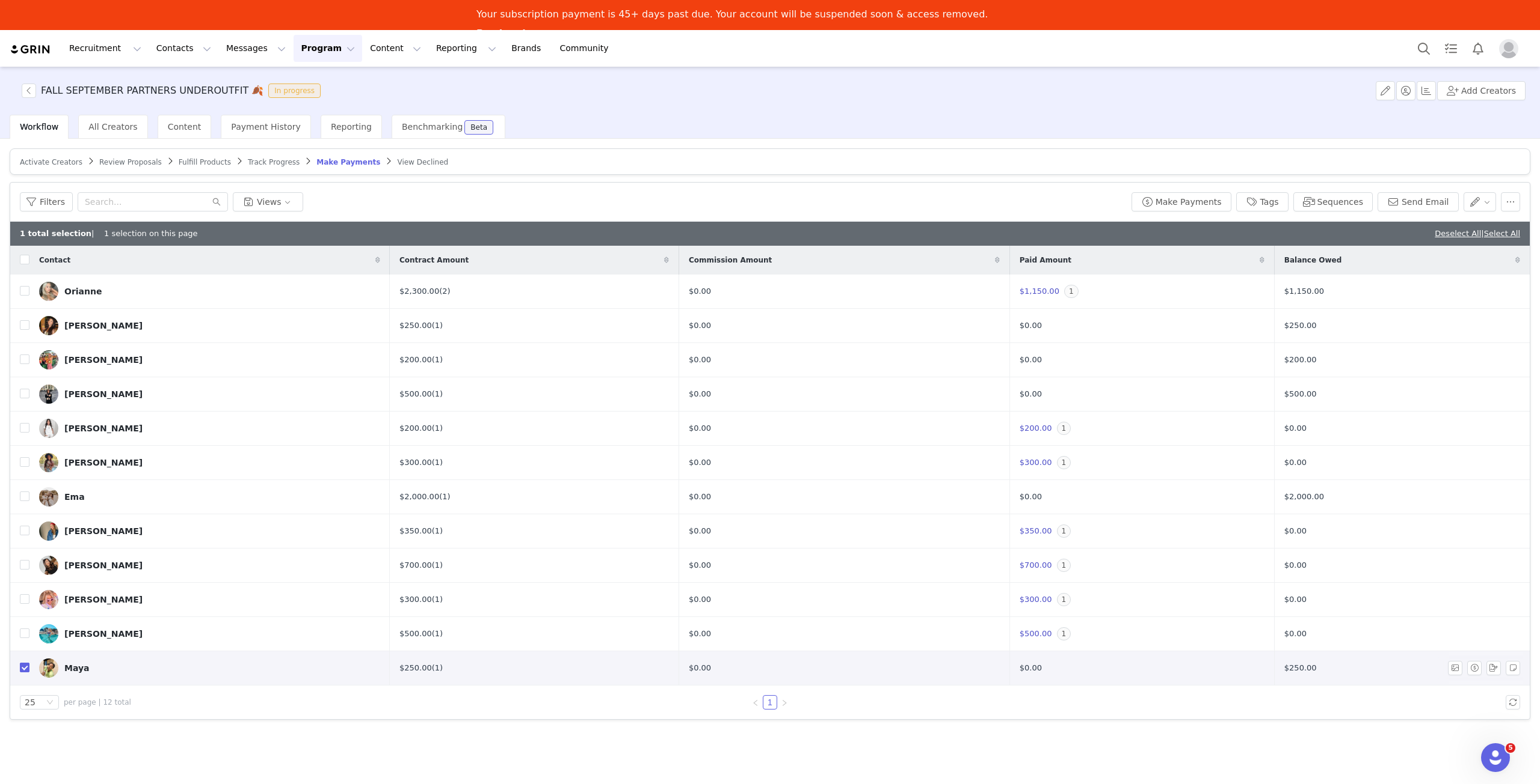
click at [27, 664] on input "checkbox" at bounding box center [24, 667] width 9 height 9
checkbox input "false"
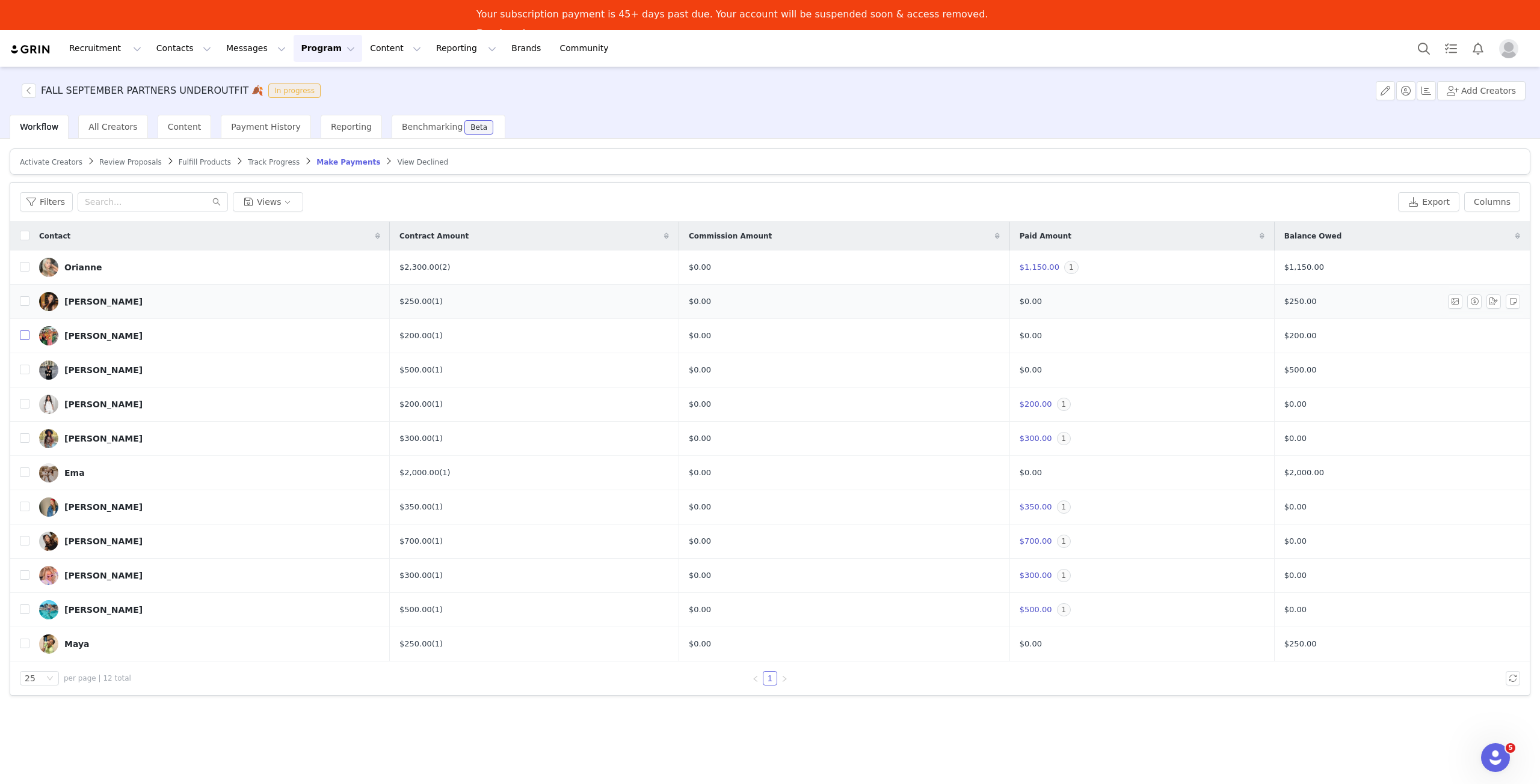
drag, startPoint x: 27, startPoint y: 331, endPoint x: 56, endPoint y: 328, distance: 29.2
click at [27, 331] on input "checkbox" at bounding box center [24, 335] width 9 height 9
checkbox input "true"
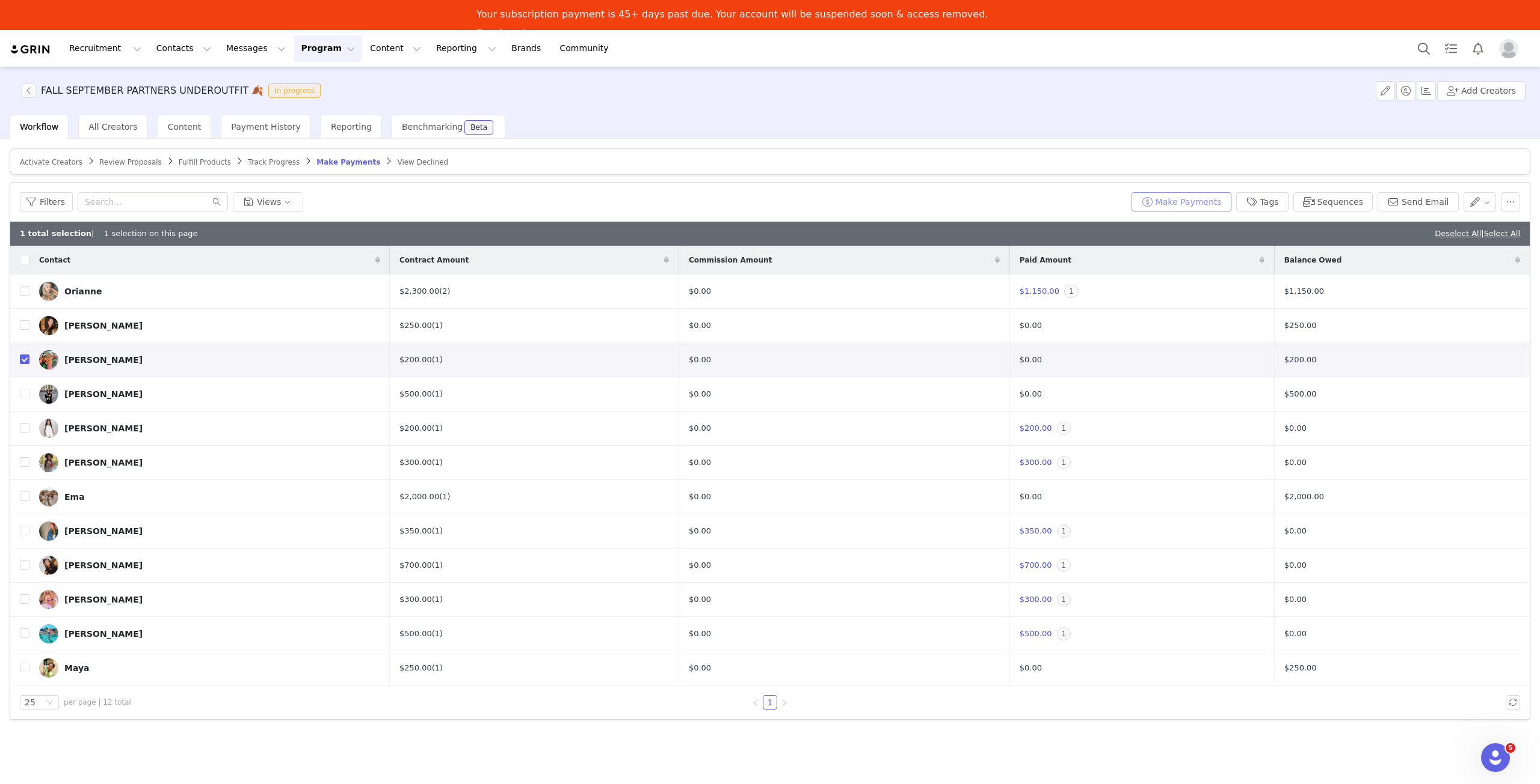
click at [1196, 200] on button "Make Payments" at bounding box center [1181, 202] width 100 height 19
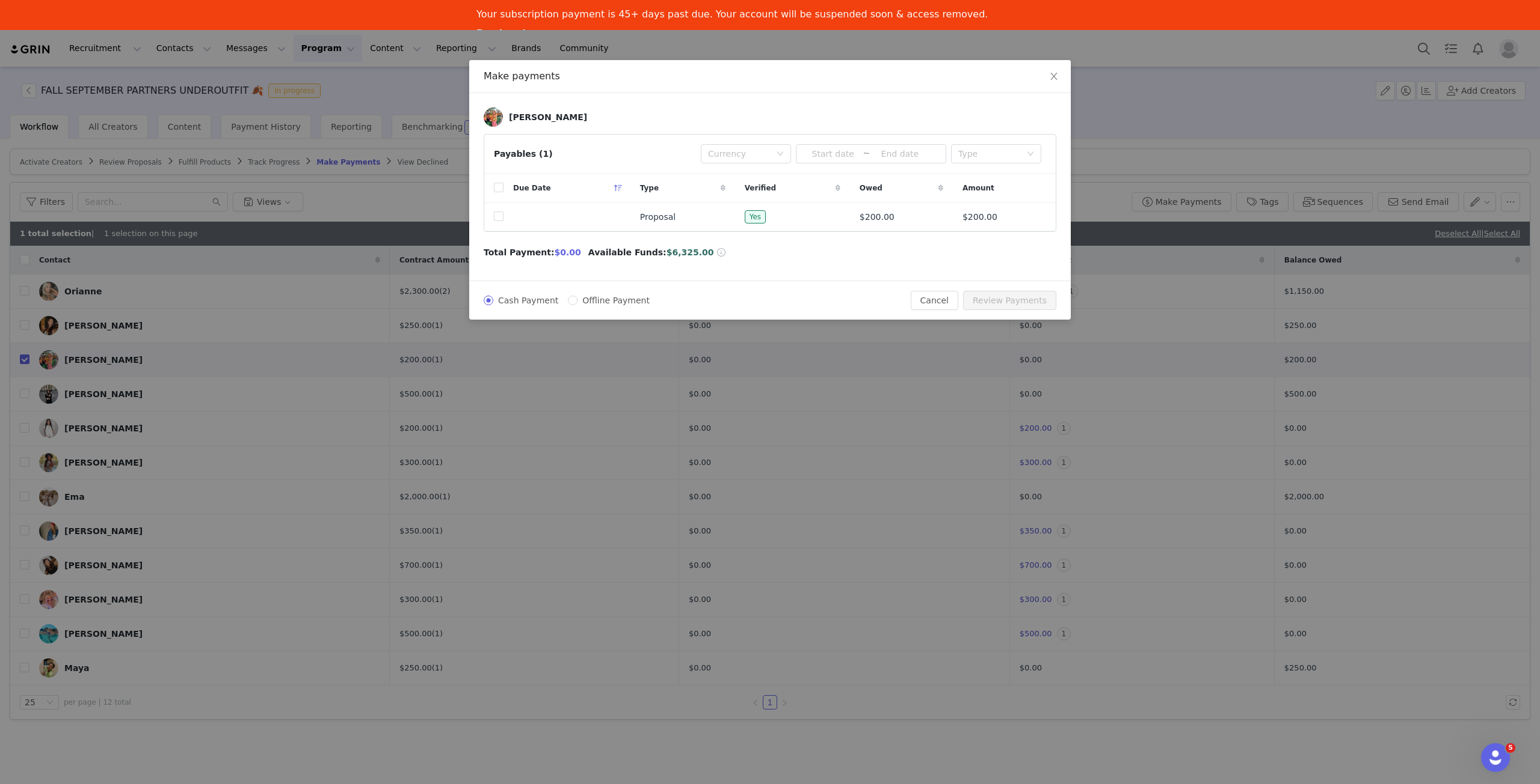
click at [504, 185] on div "Due Date" at bounding box center [566, 187] width 127 height 29
click at [499, 187] on input "checkbox" at bounding box center [499, 187] width 9 height 9
checkbox input "true"
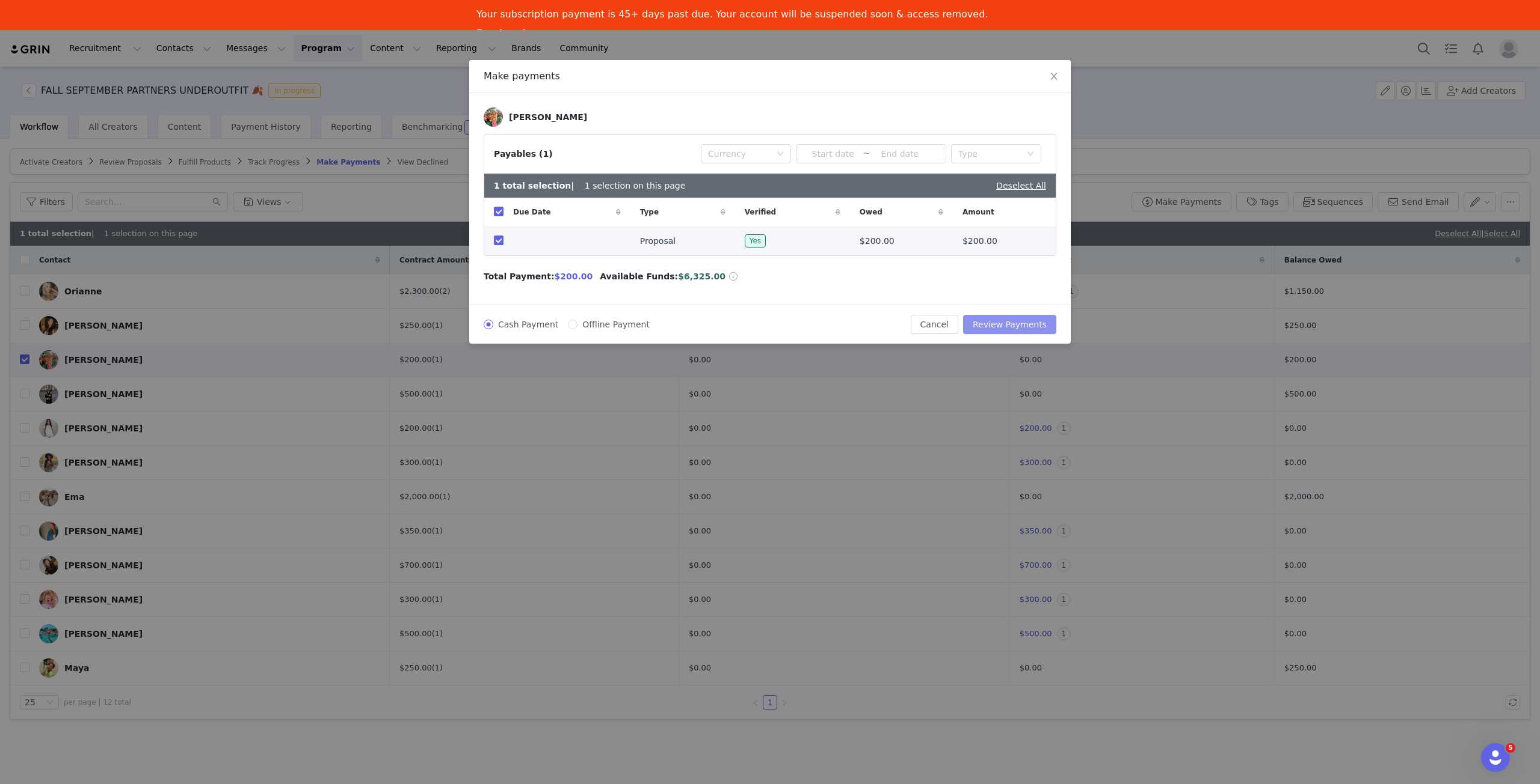
click at [1035, 324] on button "Review Payments" at bounding box center [1009, 324] width 94 height 19
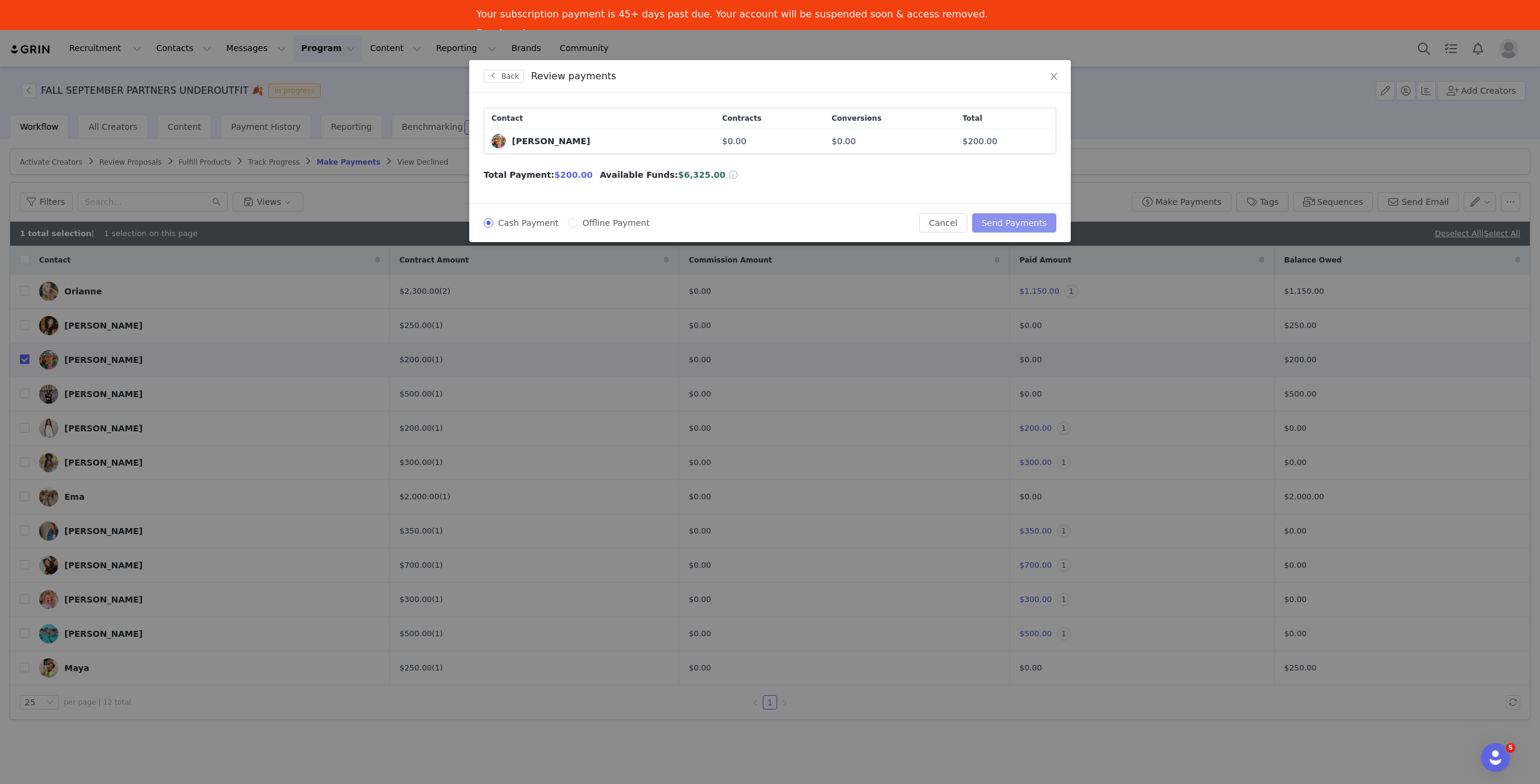
click at [1035, 225] on button "Send Payments" at bounding box center [1013, 222] width 84 height 19
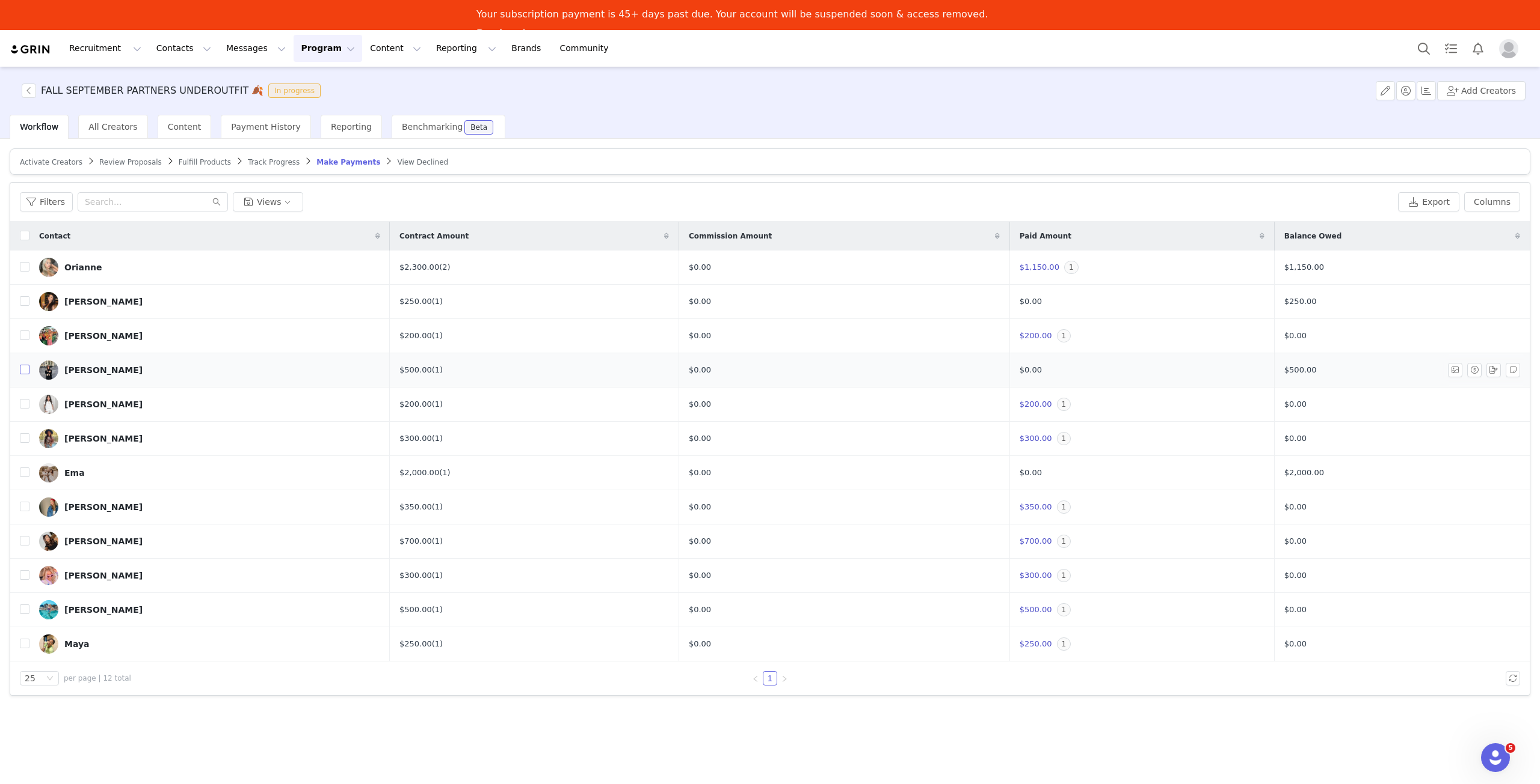
click at [23, 373] on input "checkbox" at bounding box center [24, 370] width 9 height 9
checkbox input "true"
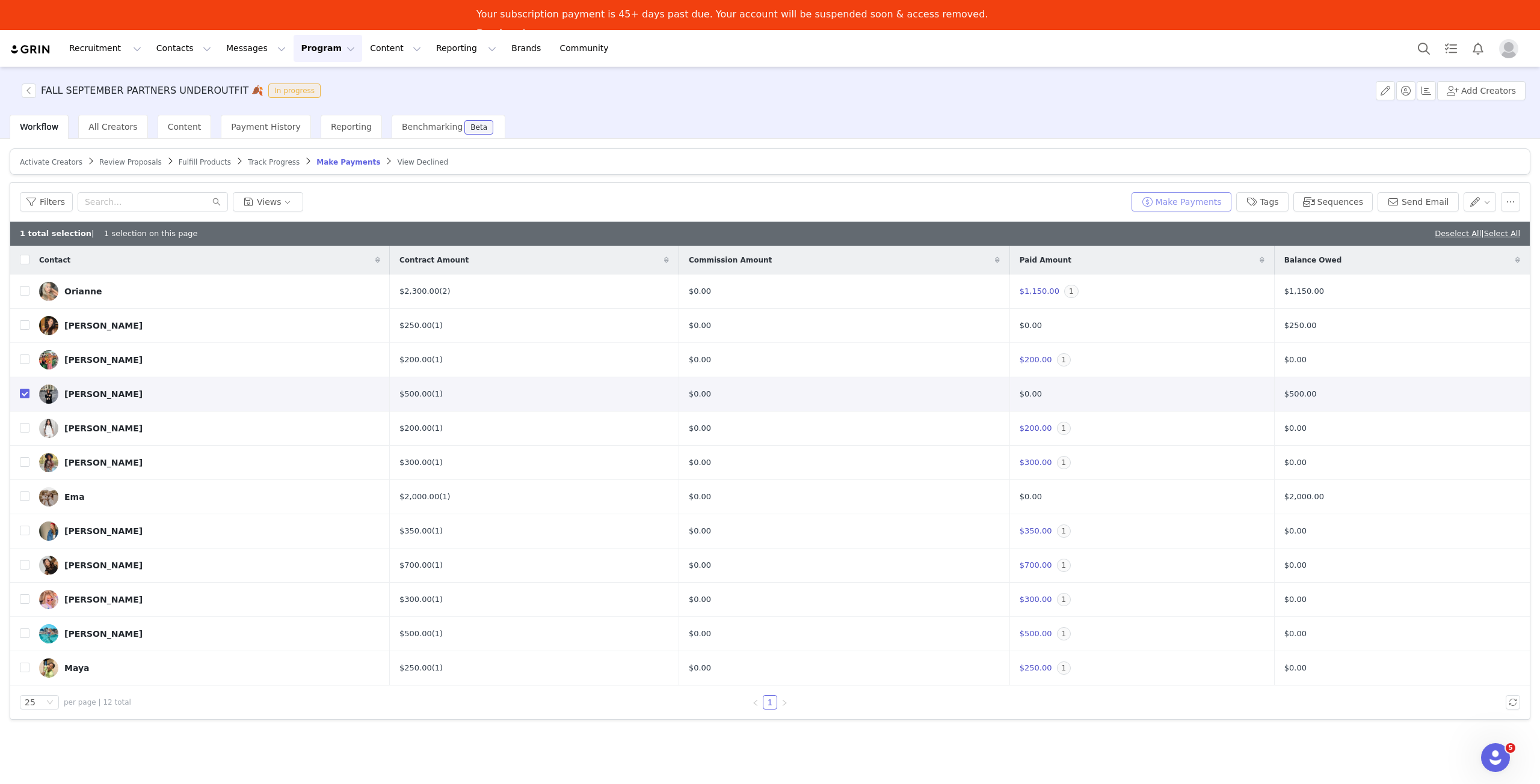
click at [1219, 206] on button "Make Payments" at bounding box center [1181, 202] width 100 height 19
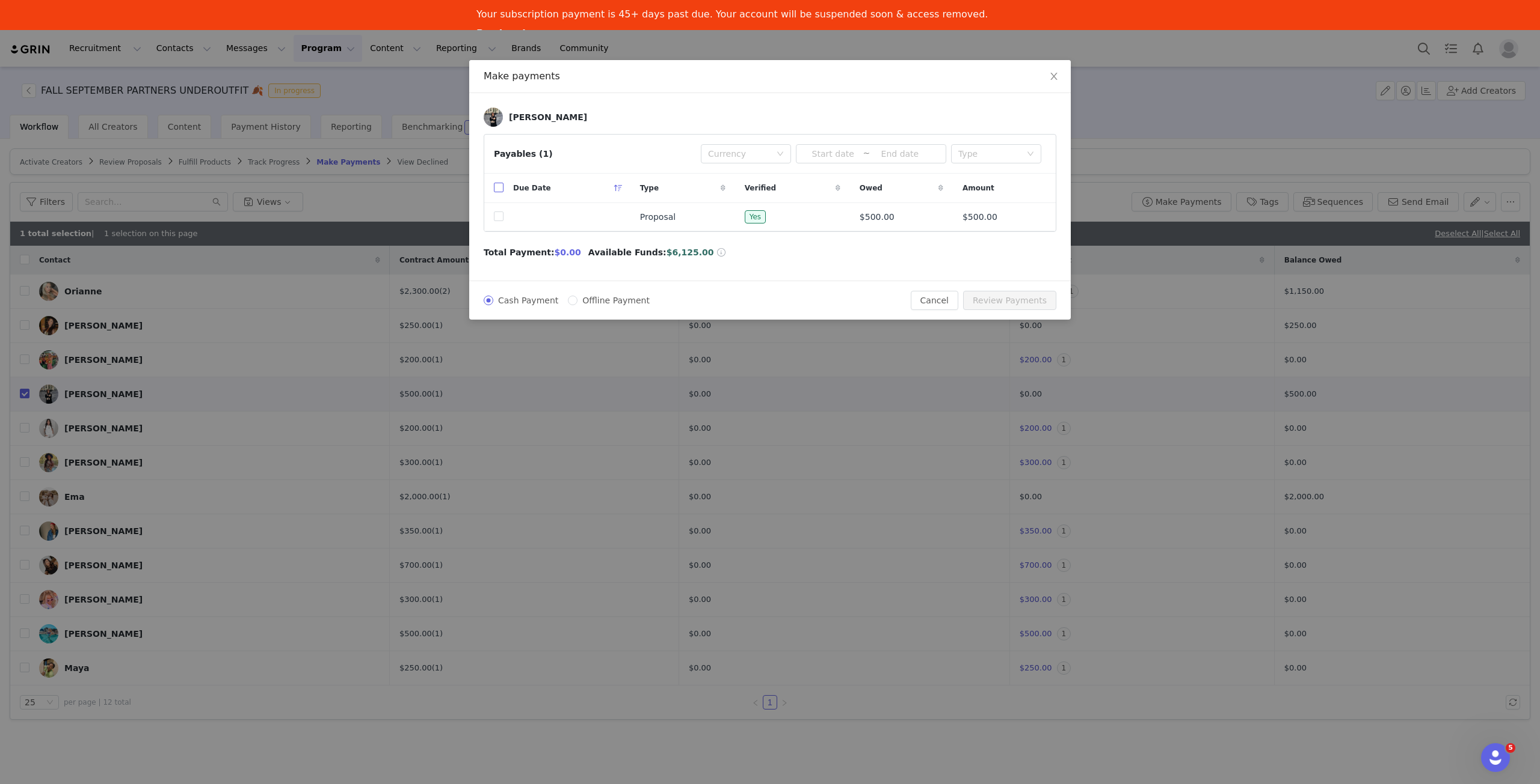
click at [499, 191] on input "checkbox" at bounding box center [499, 187] width 9 height 9
checkbox input "true"
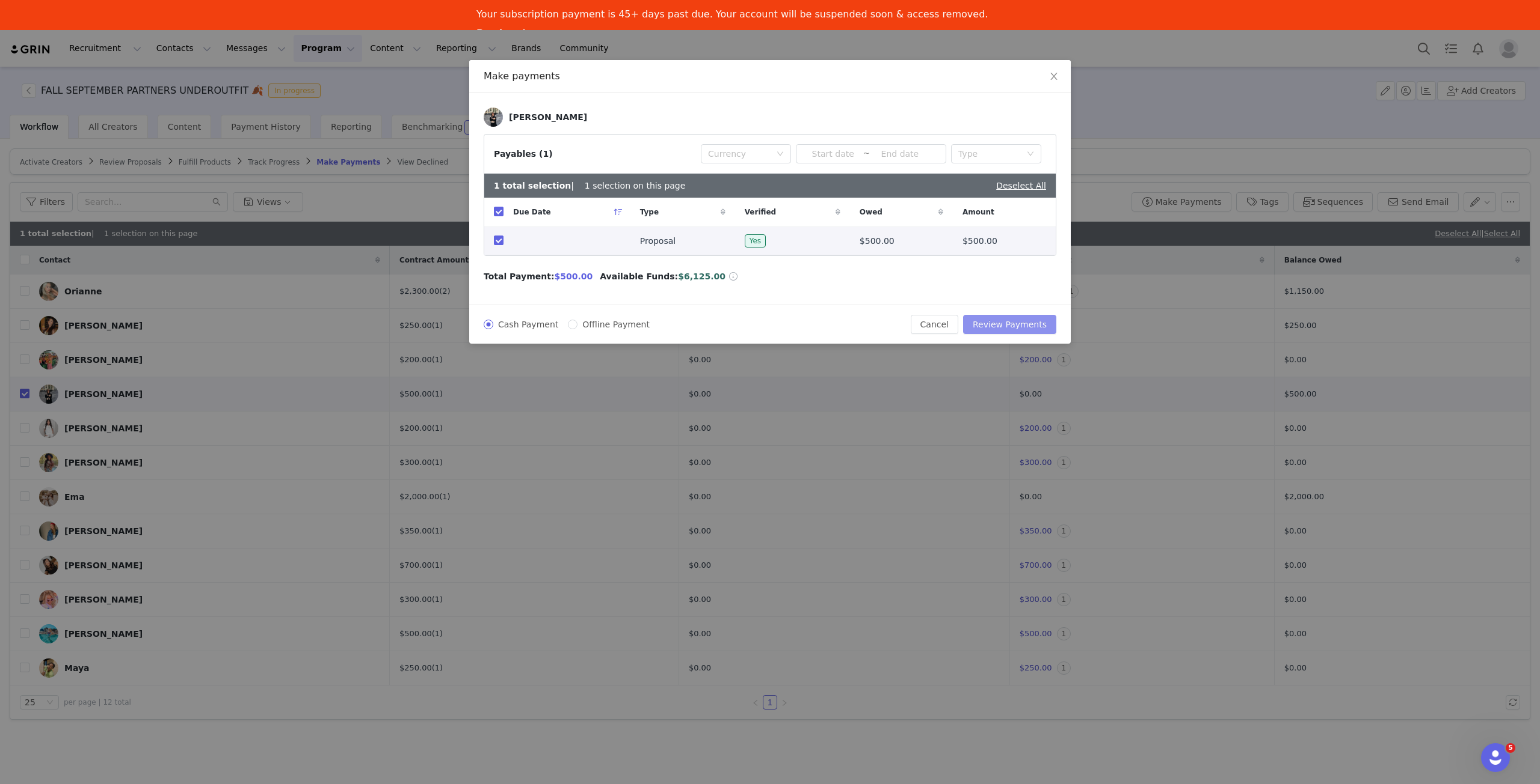
click at [1038, 320] on button "Review Payments" at bounding box center [1009, 324] width 94 height 19
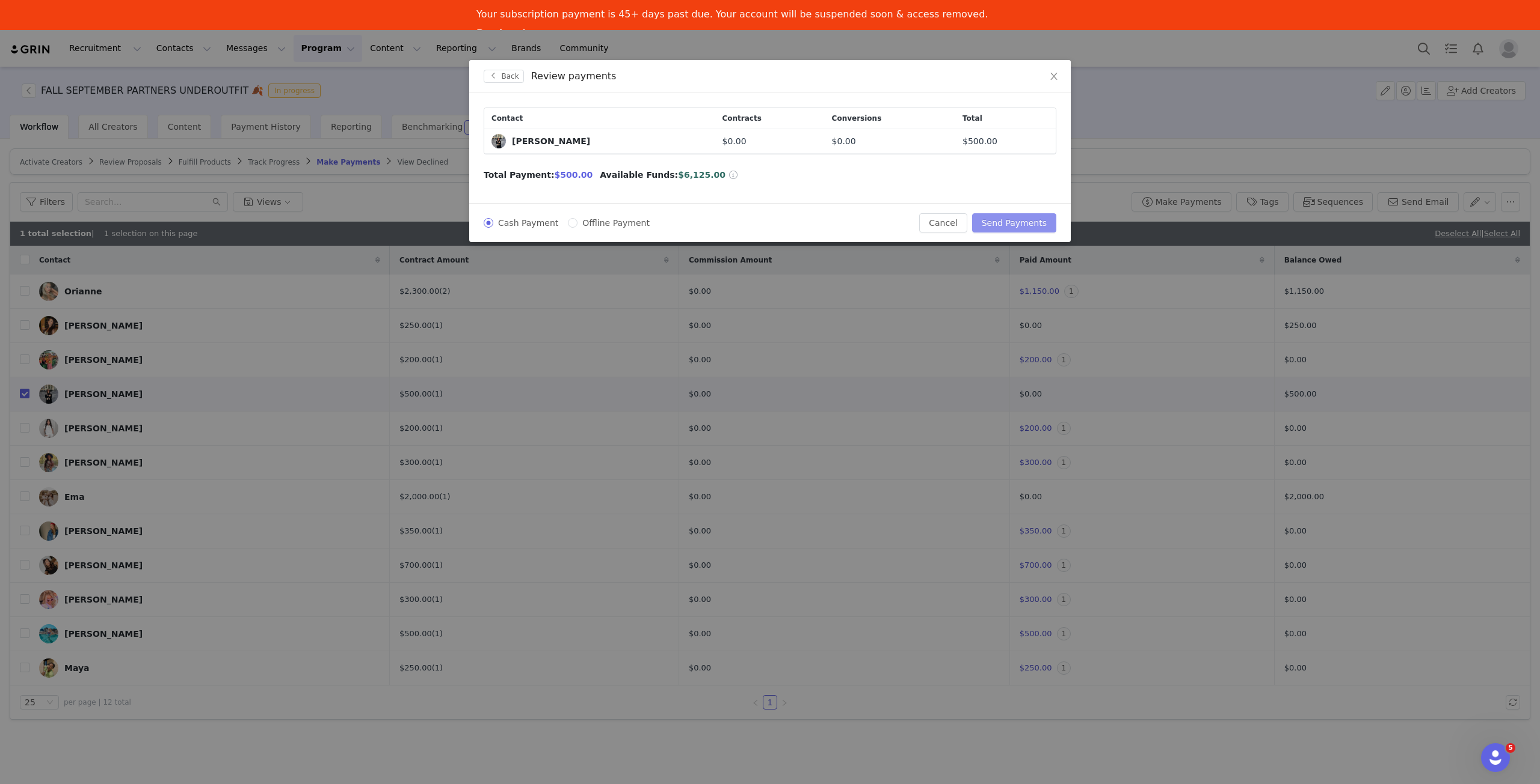
click at [1027, 227] on button "Send Payments" at bounding box center [1013, 222] width 84 height 19
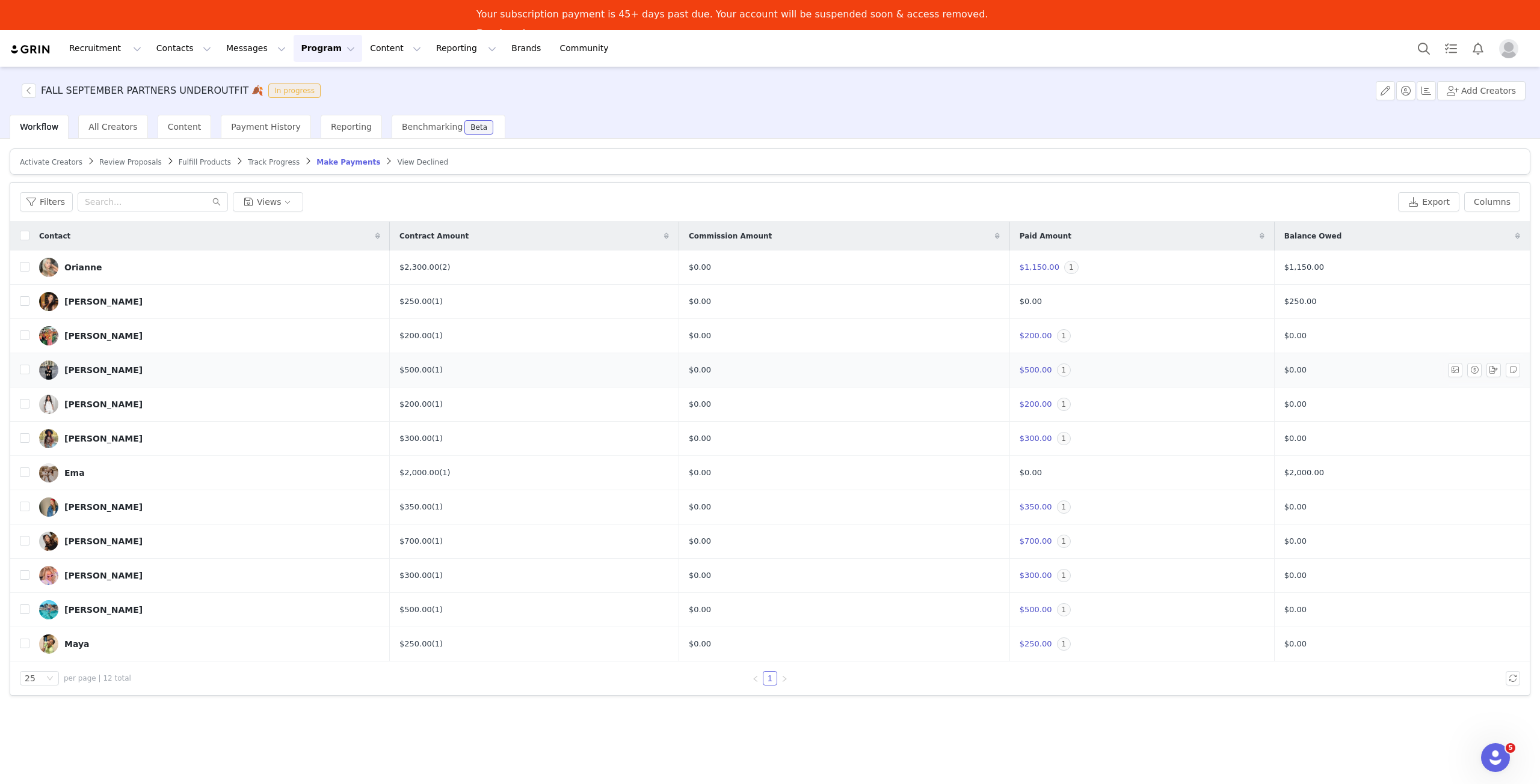
click at [53, 365] on img at bounding box center [48, 370] width 19 height 19
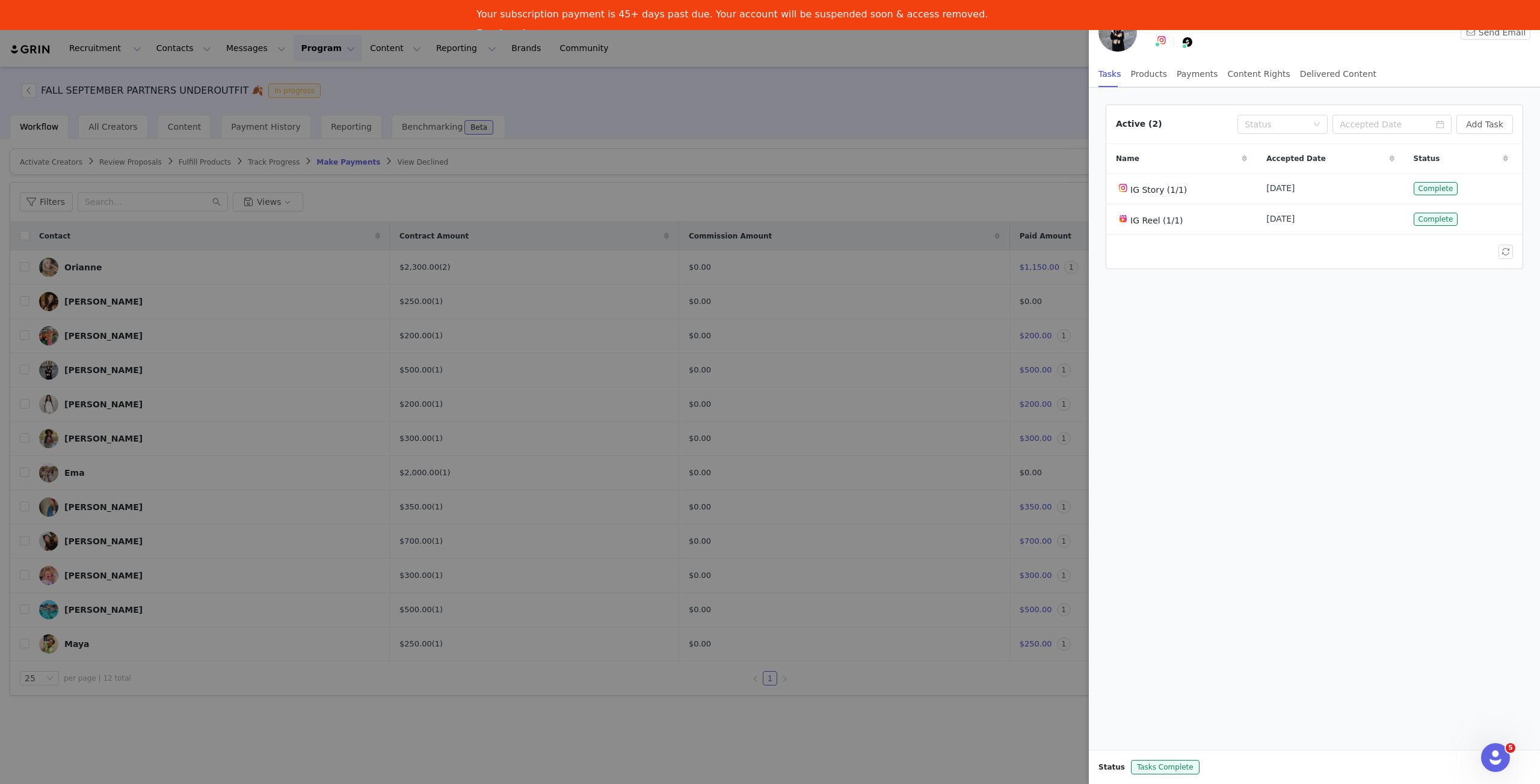
click at [393, 273] on div at bounding box center [770, 392] width 1540 height 784
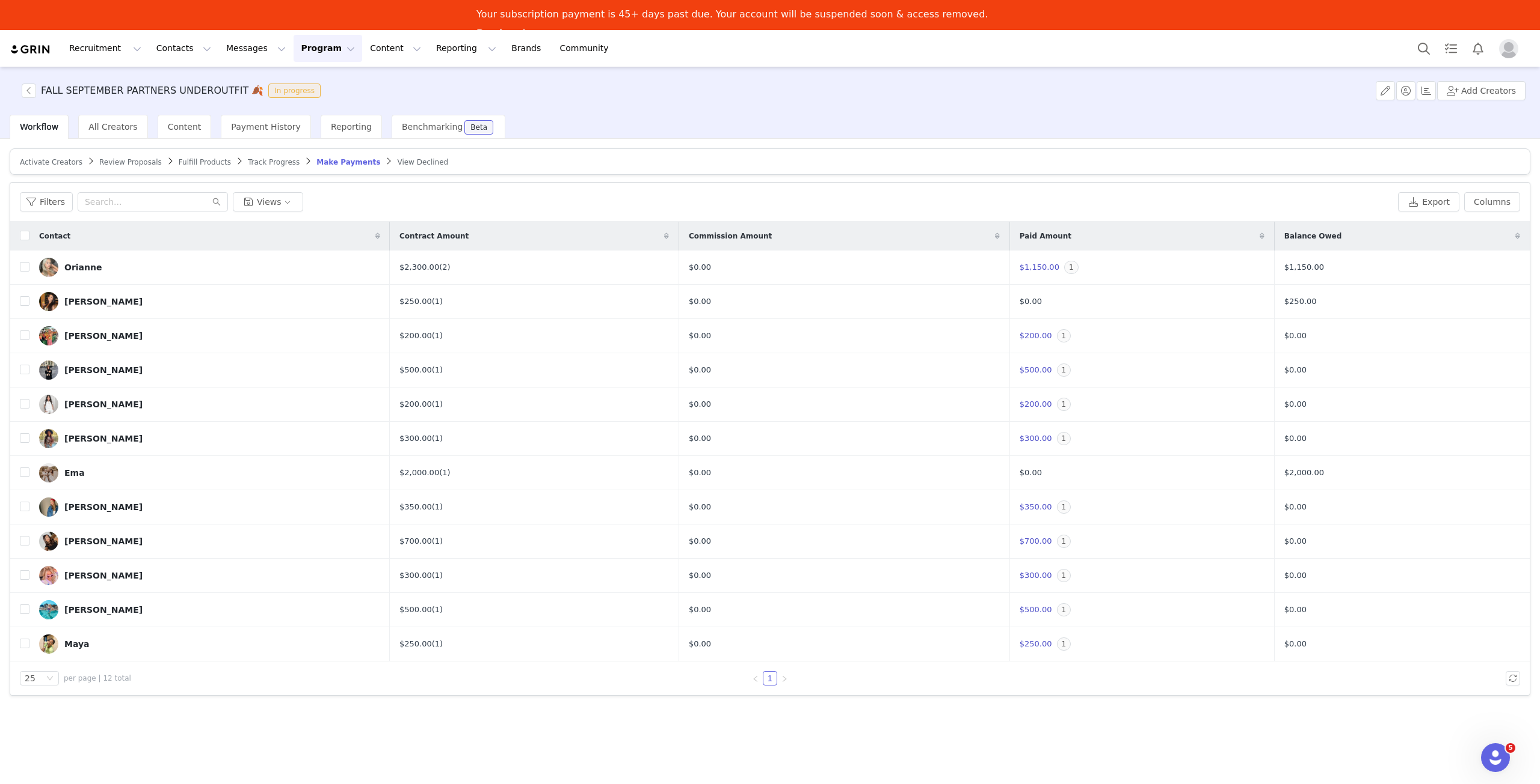
click at [300, 56] on button "Program Program" at bounding box center [328, 48] width 69 height 27
click at [295, 83] on p "Activations" at bounding box center [298, 83] width 46 height 13
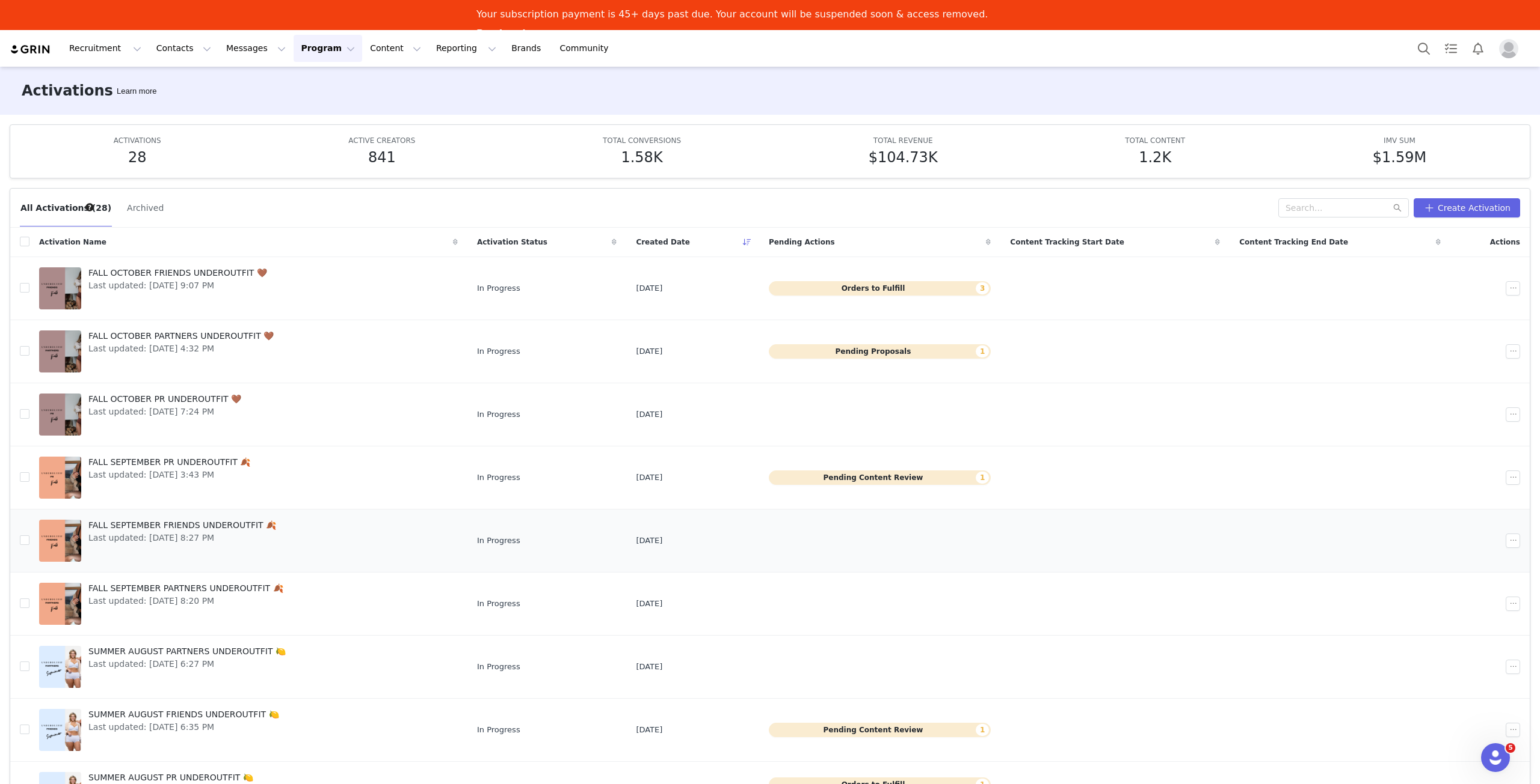
click at [171, 538] on span "Last updated: Aug 28, 2025 8:27 PM" at bounding box center [182, 538] width 187 height 13
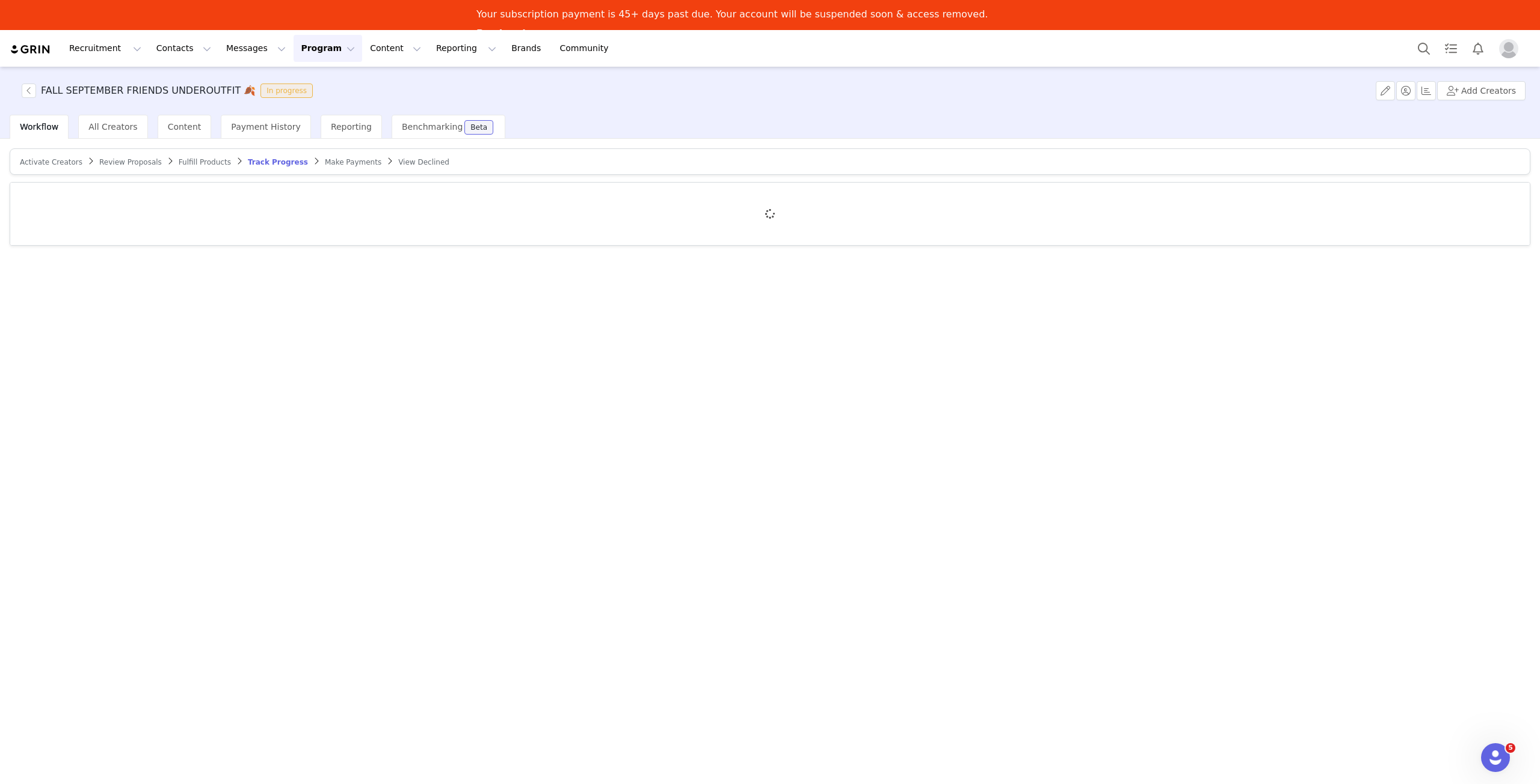
click at [325, 165] on span "Make Payments" at bounding box center [352, 162] width 57 height 8
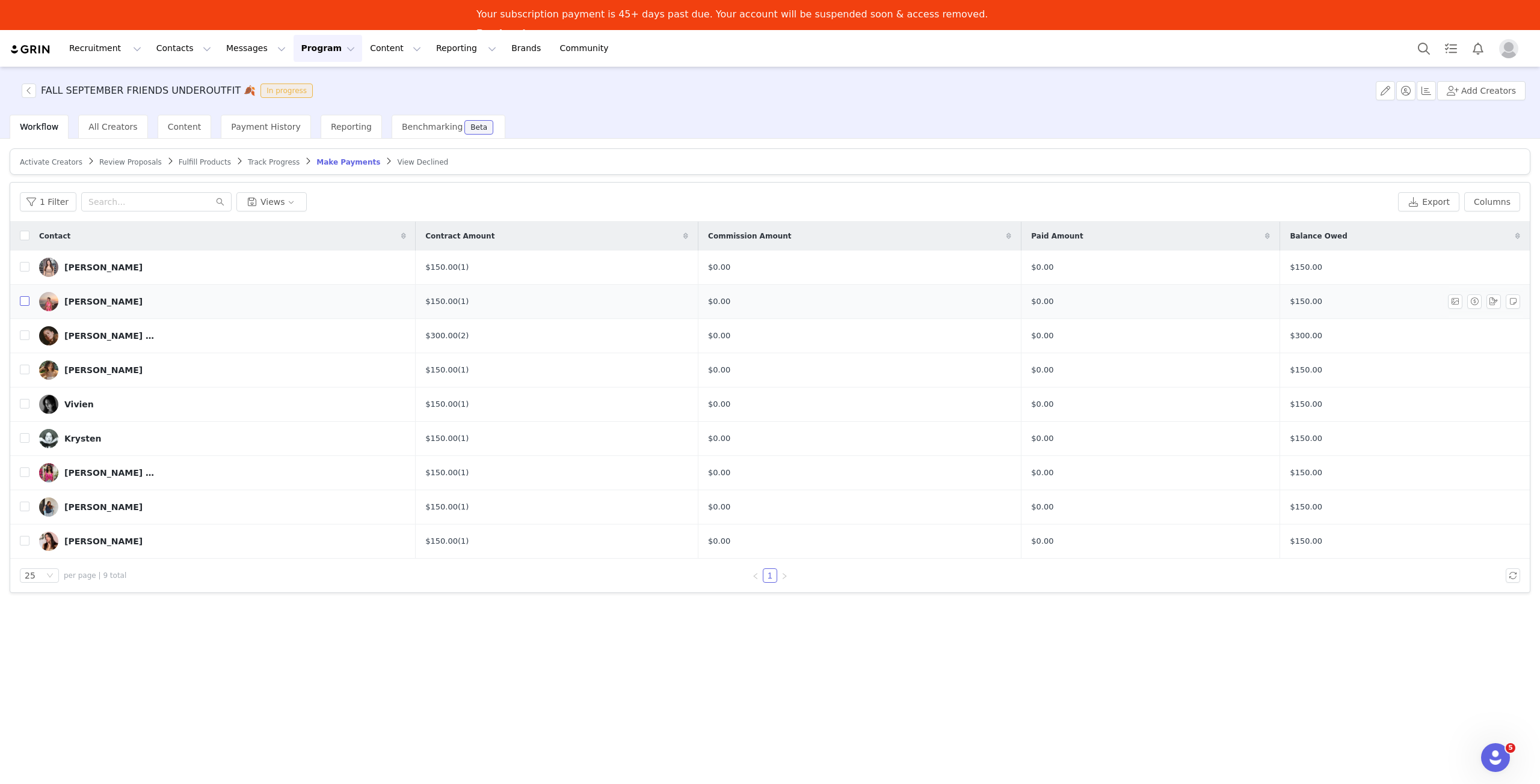
click at [23, 298] on input "checkbox" at bounding box center [24, 301] width 9 height 9
checkbox input "true"
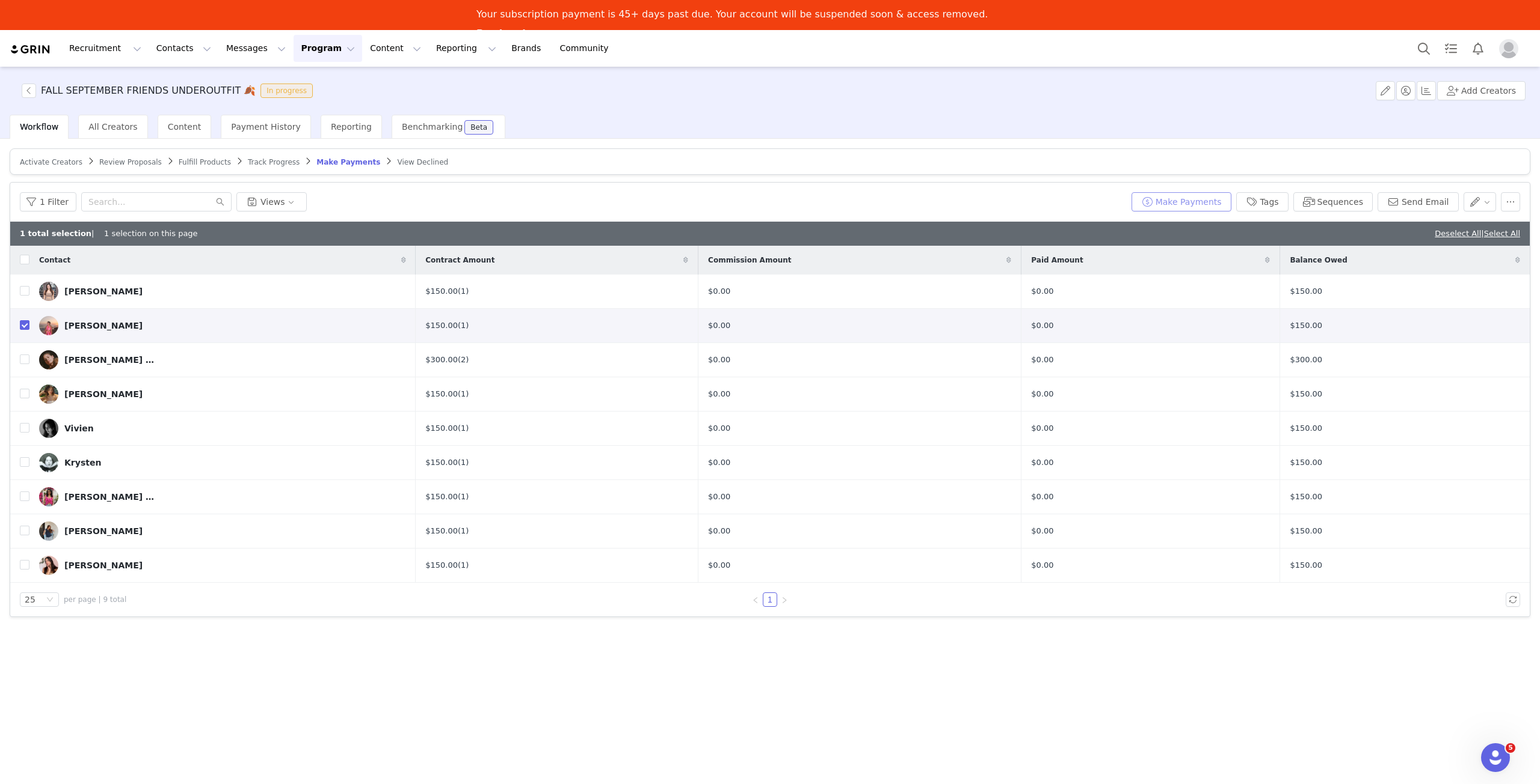
click at [1208, 206] on button "Make Payments" at bounding box center [1181, 202] width 100 height 19
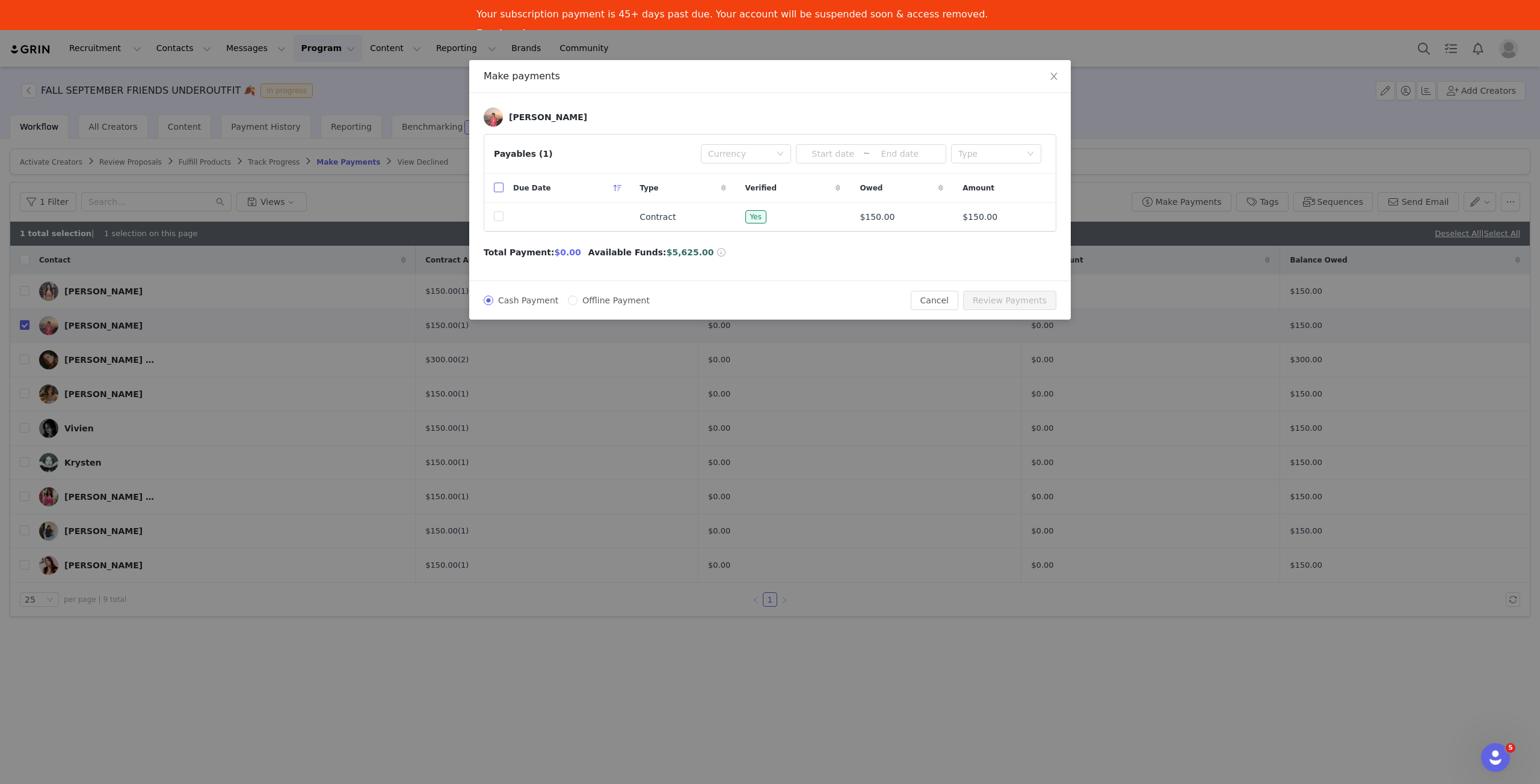
click at [499, 183] on input "checkbox" at bounding box center [499, 187] width 9 height 9
checkbox input "true"
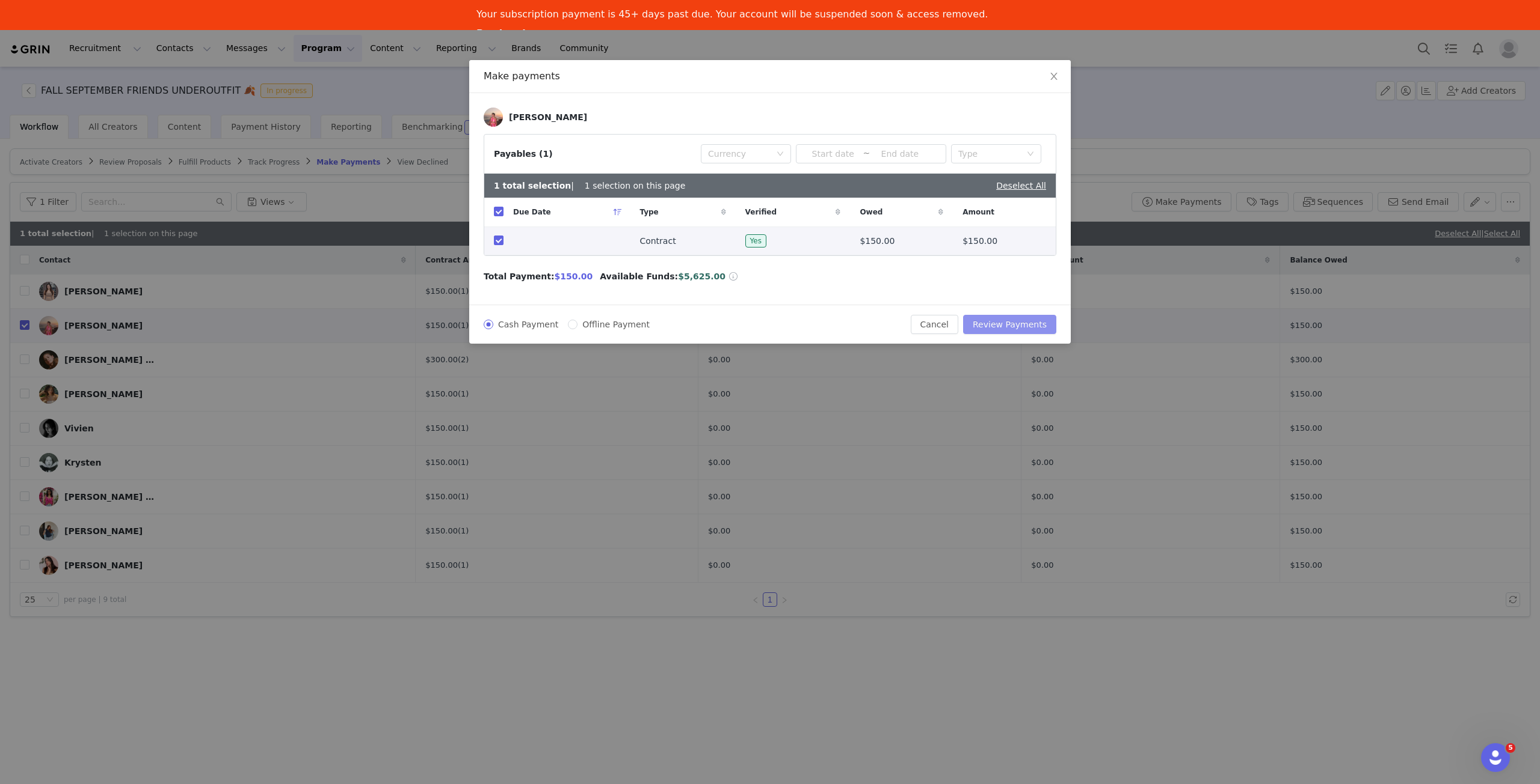
click at [1021, 317] on button "Review Payments" at bounding box center [1009, 324] width 94 height 19
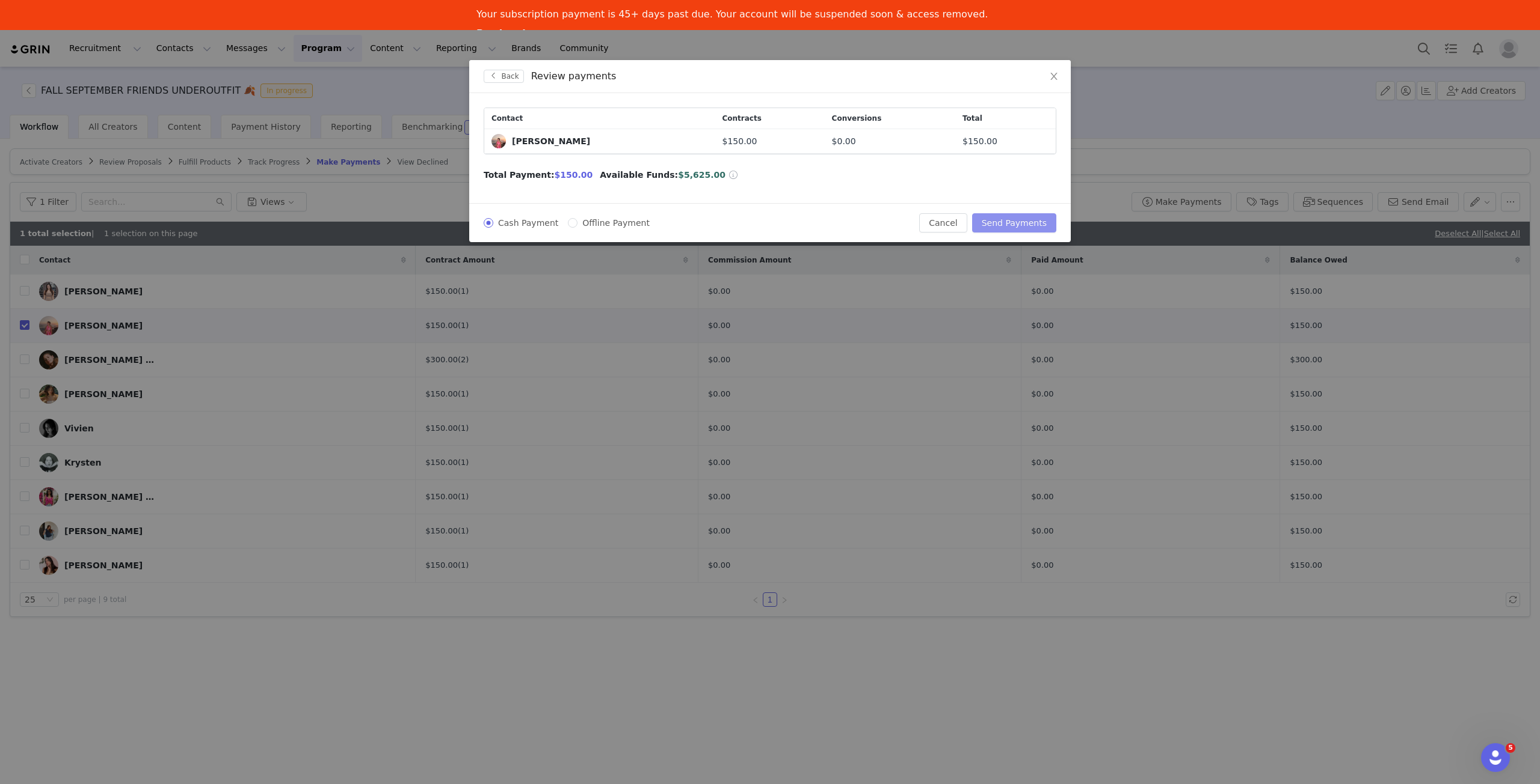
click at [1025, 218] on button "Send Payments" at bounding box center [1013, 222] width 84 height 19
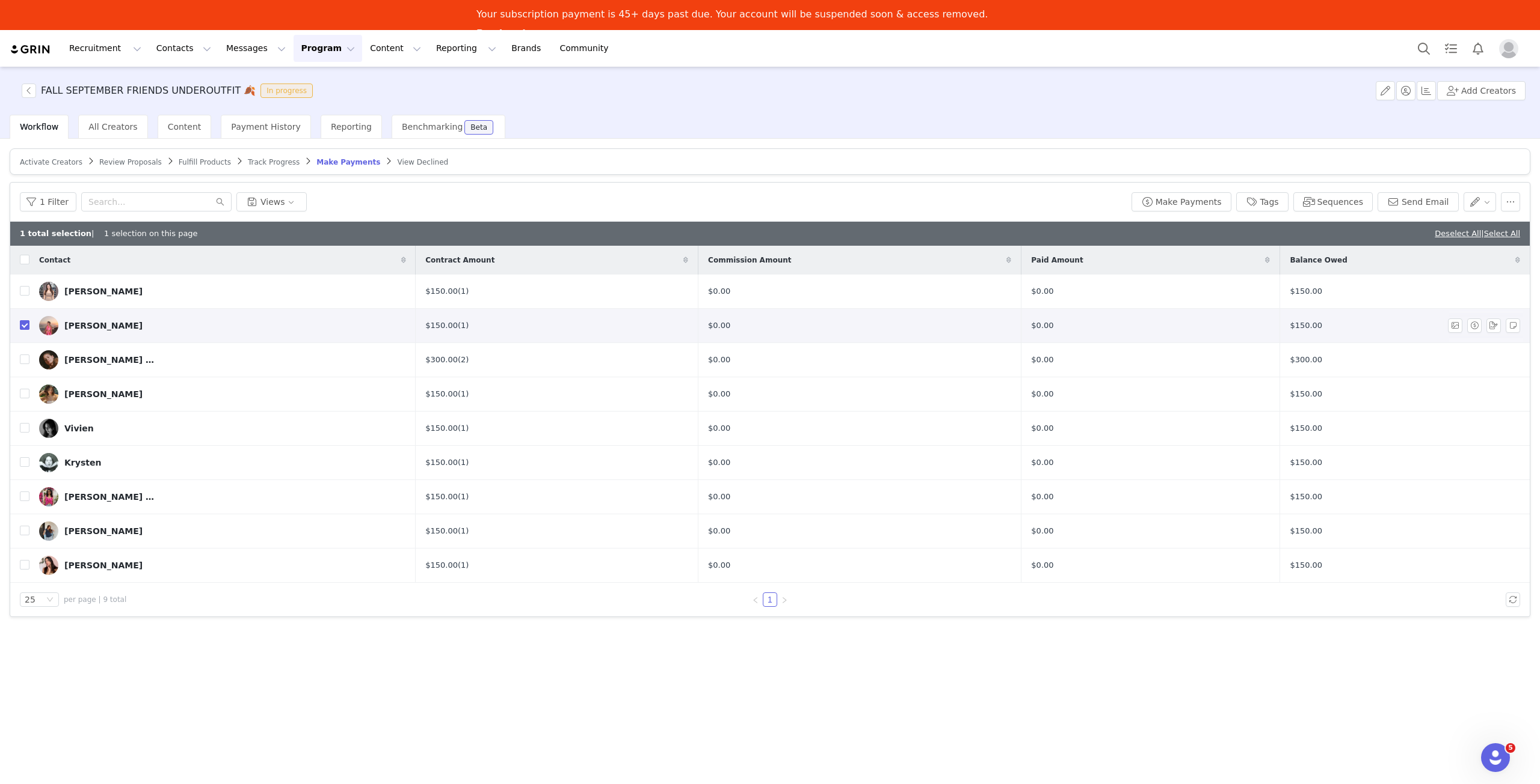
click at [24, 326] on input "checkbox" at bounding box center [24, 325] width 9 height 9
checkbox input "false"
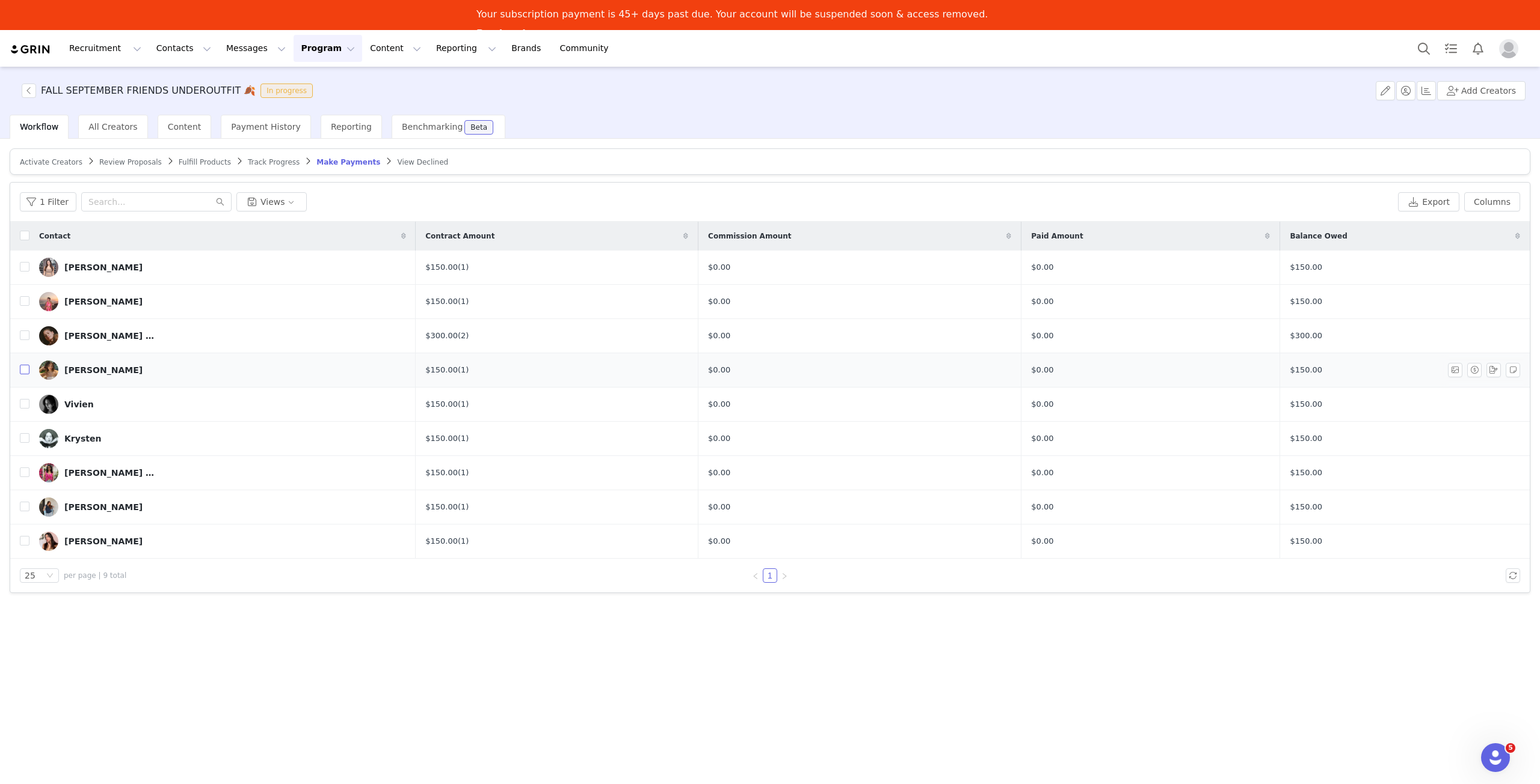
click at [25, 367] on input "checkbox" at bounding box center [24, 370] width 9 height 9
checkbox input "true"
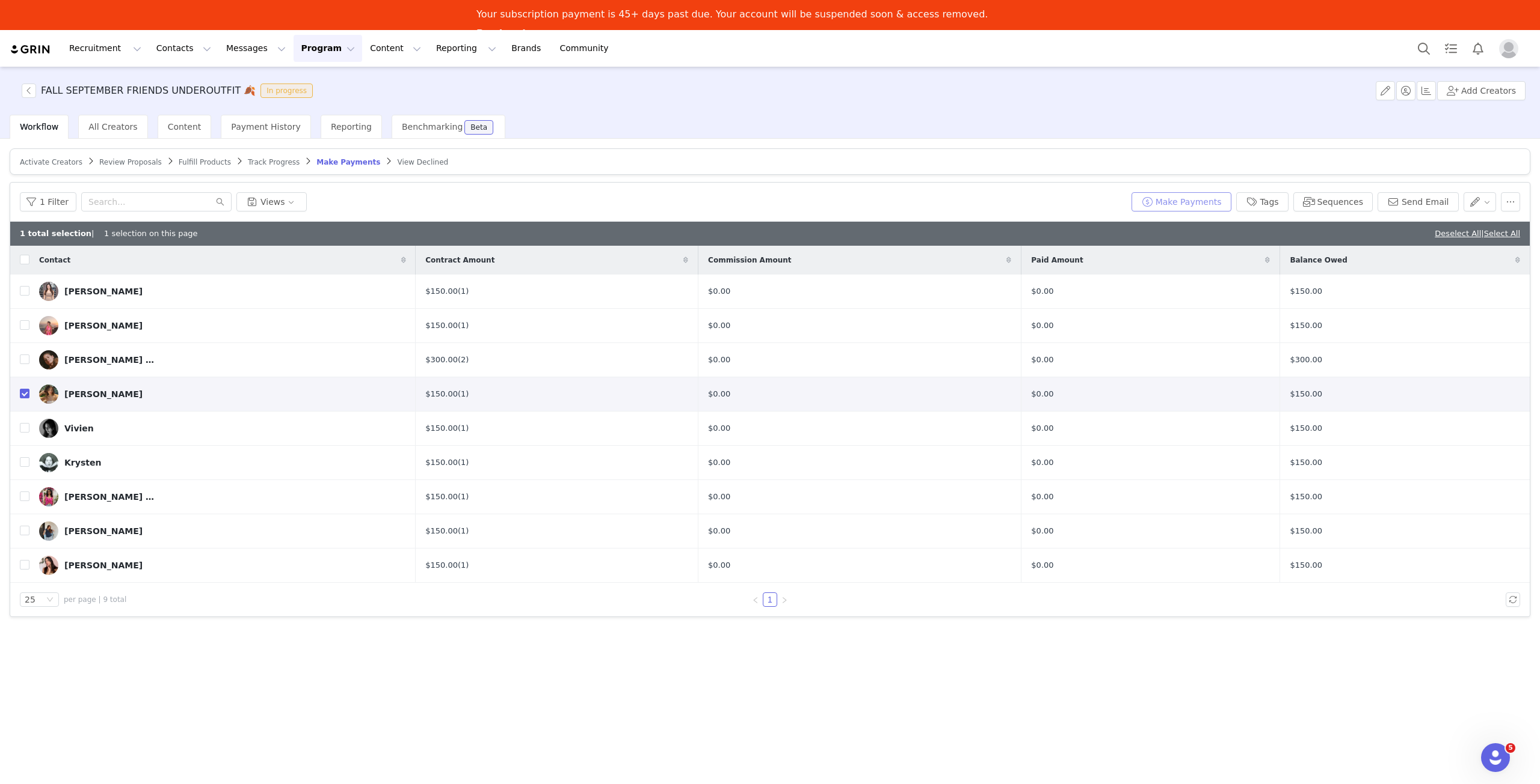
click at [1189, 207] on button "Make Payments" at bounding box center [1181, 202] width 100 height 19
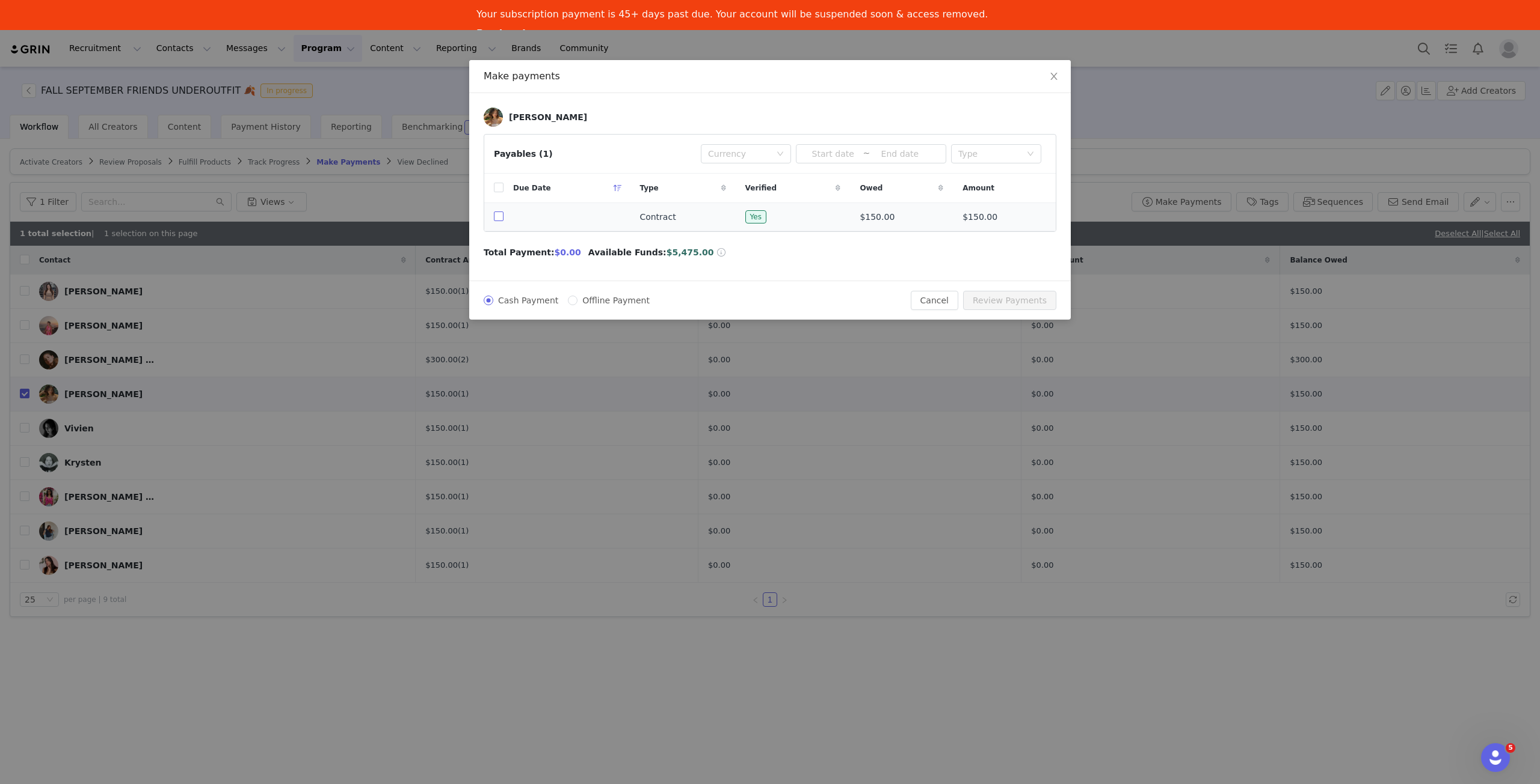
click at [495, 218] on input "checkbox" at bounding box center [499, 216] width 9 height 9
checkbox input "true"
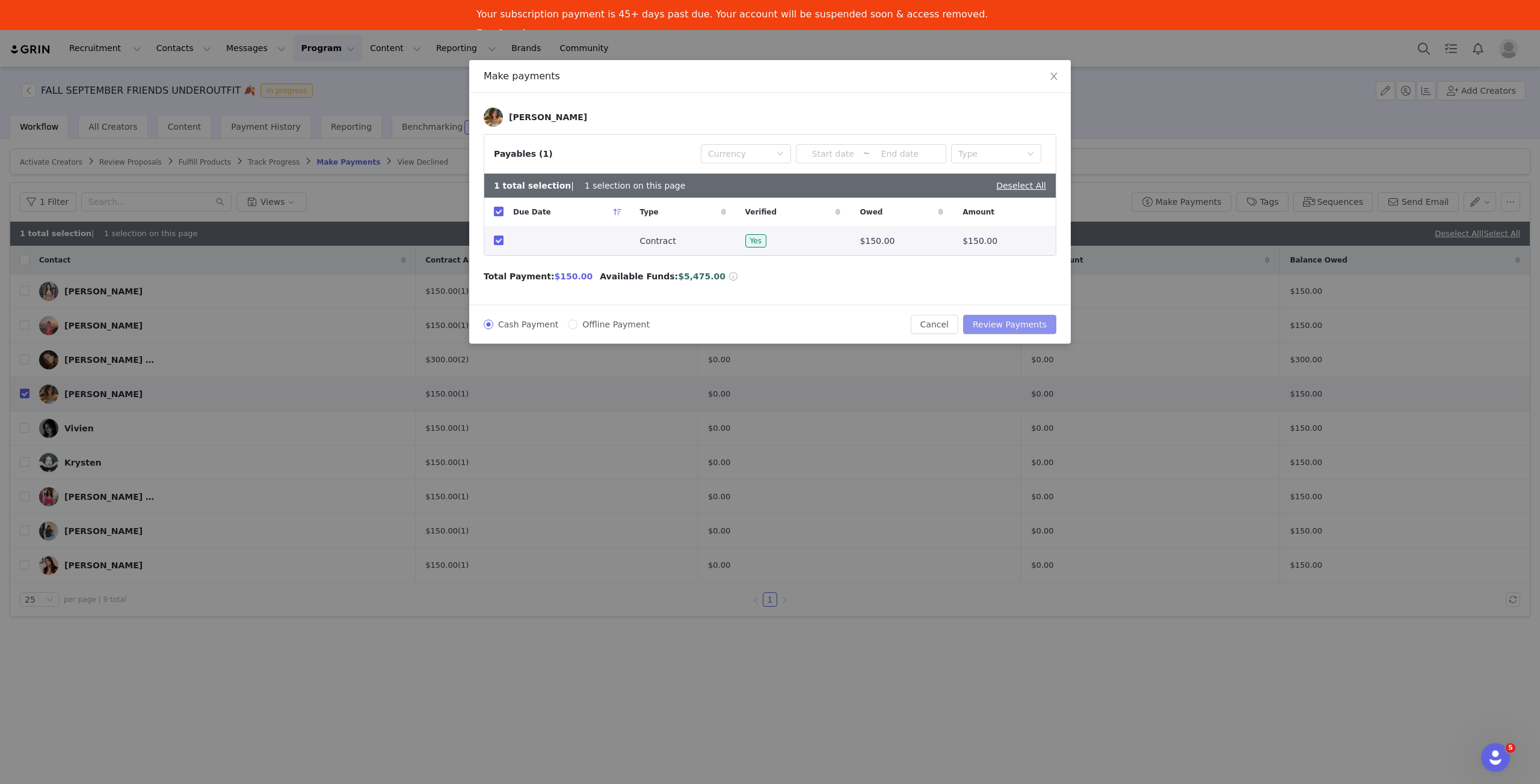
click at [1027, 325] on button "Review Payments" at bounding box center [1009, 324] width 94 height 19
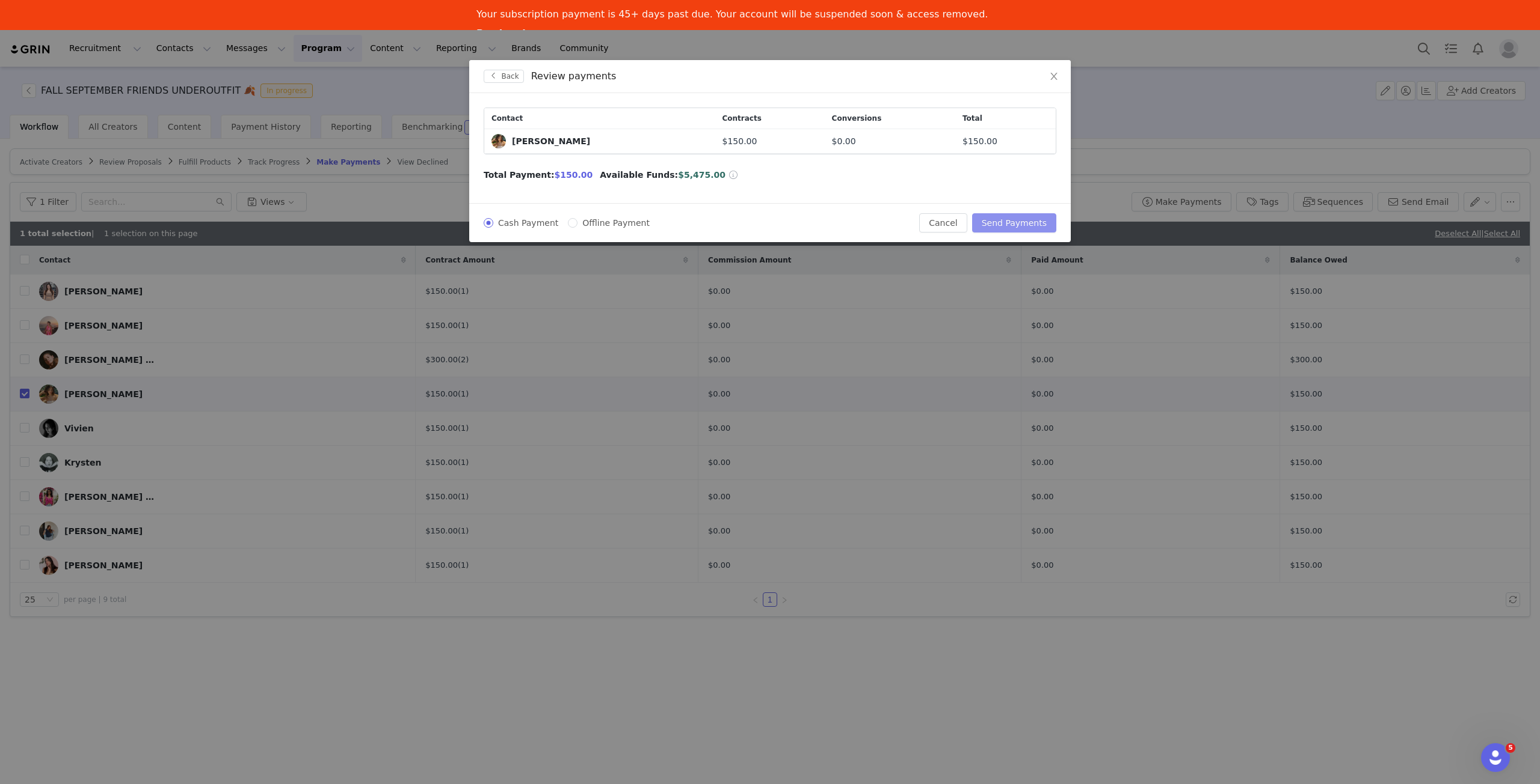
click at [1028, 221] on button "Send Payments" at bounding box center [1013, 222] width 84 height 19
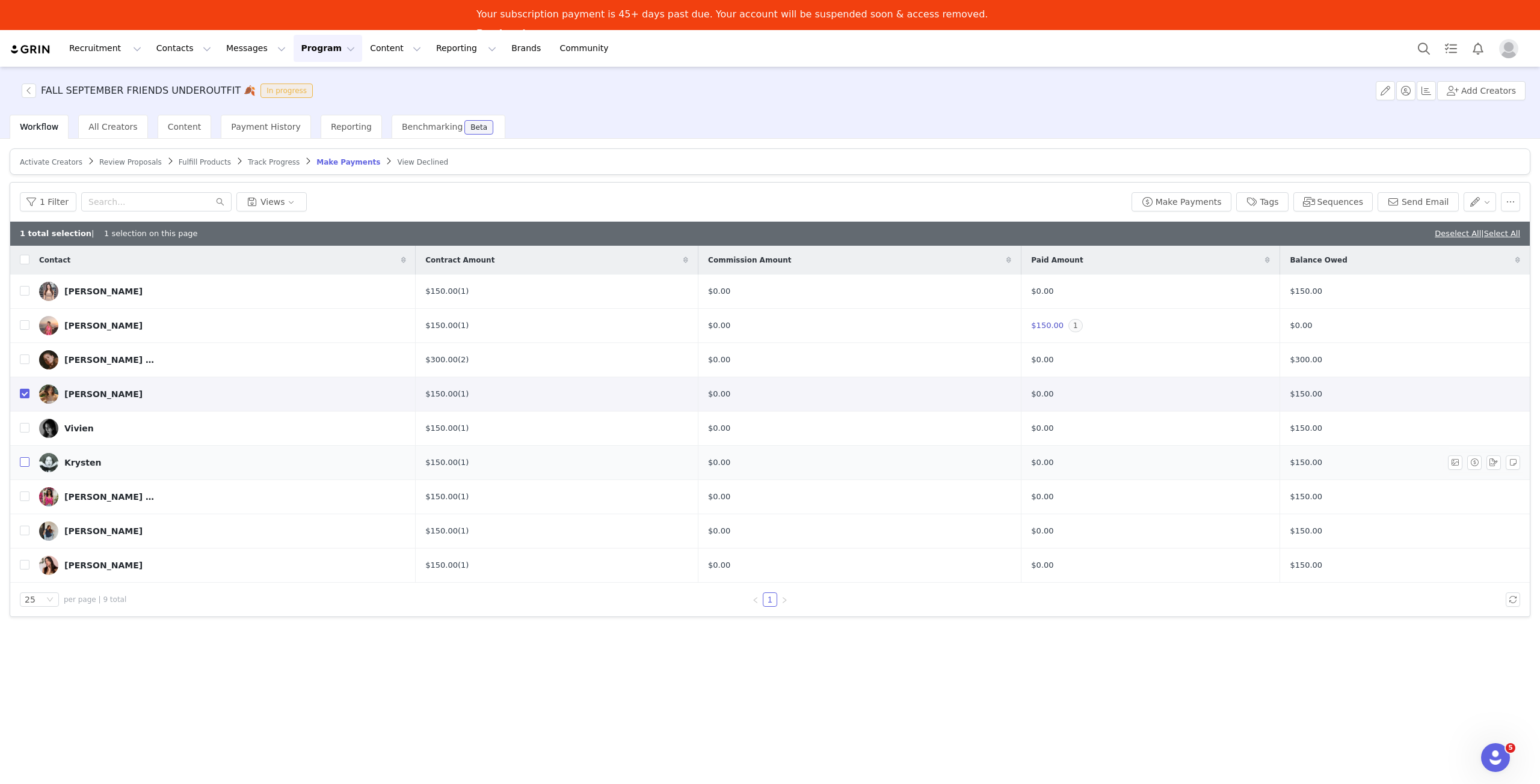
click at [22, 460] on input "checkbox" at bounding box center [24, 462] width 9 height 9
checkbox input "false"
click at [23, 392] on input "checkbox" at bounding box center [24, 394] width 9 height 9
checkbox input "false"
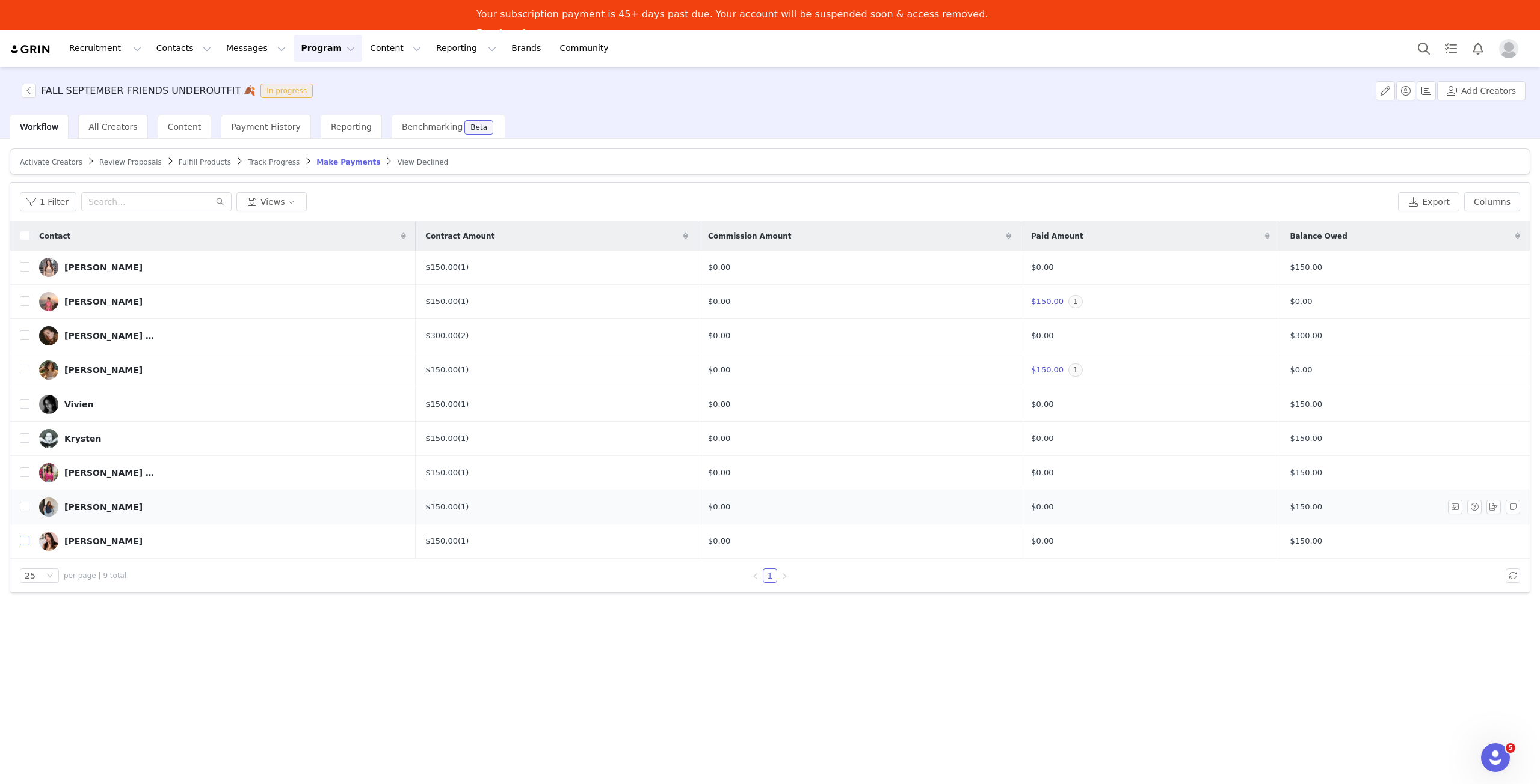
click at [23, 538] on input "checkbox" at bounding box center [24, 541] width 9 height 9
checkbox input "true"
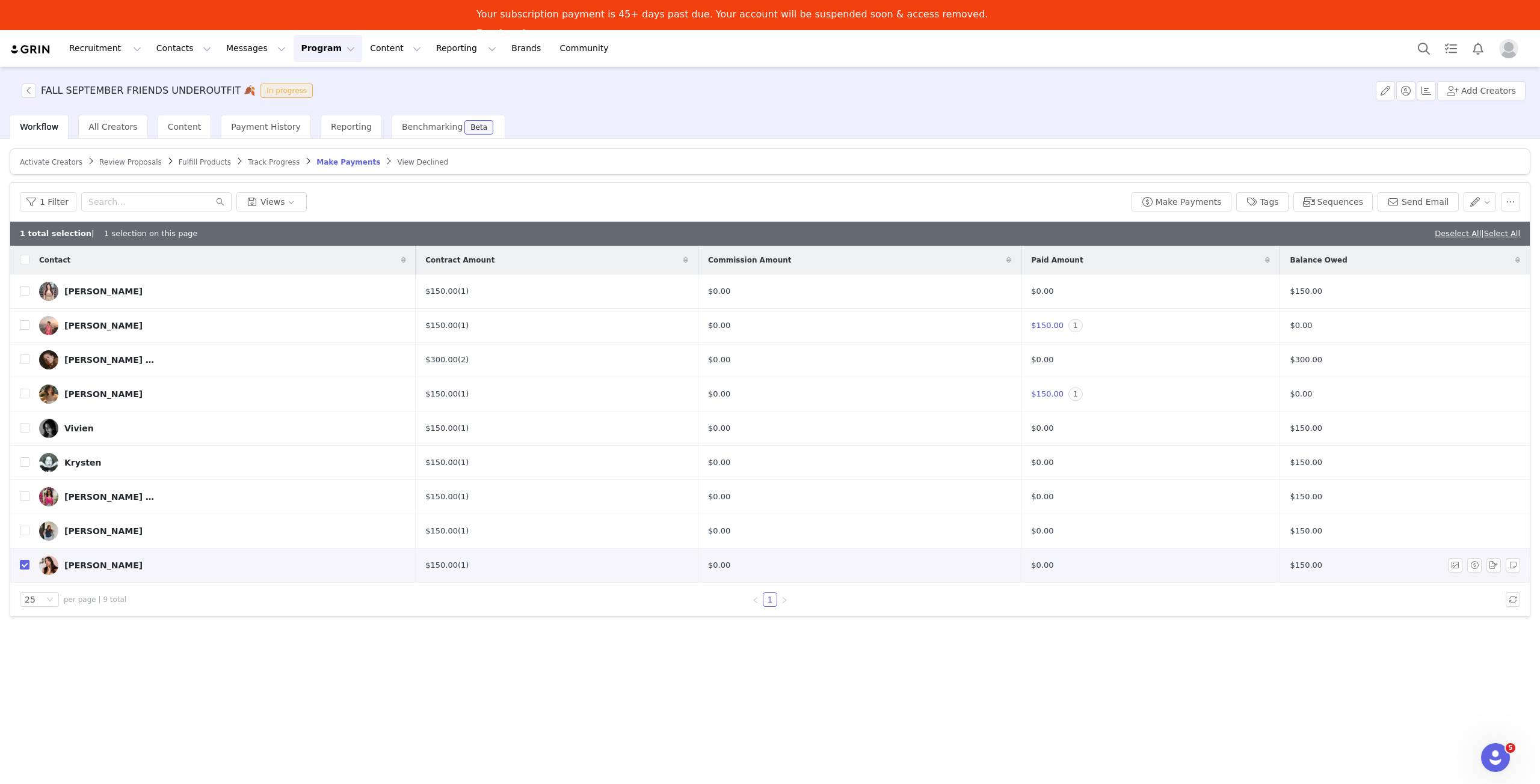
click at [56, 566] on img at bounding box center [48, 565] width 19 height 19
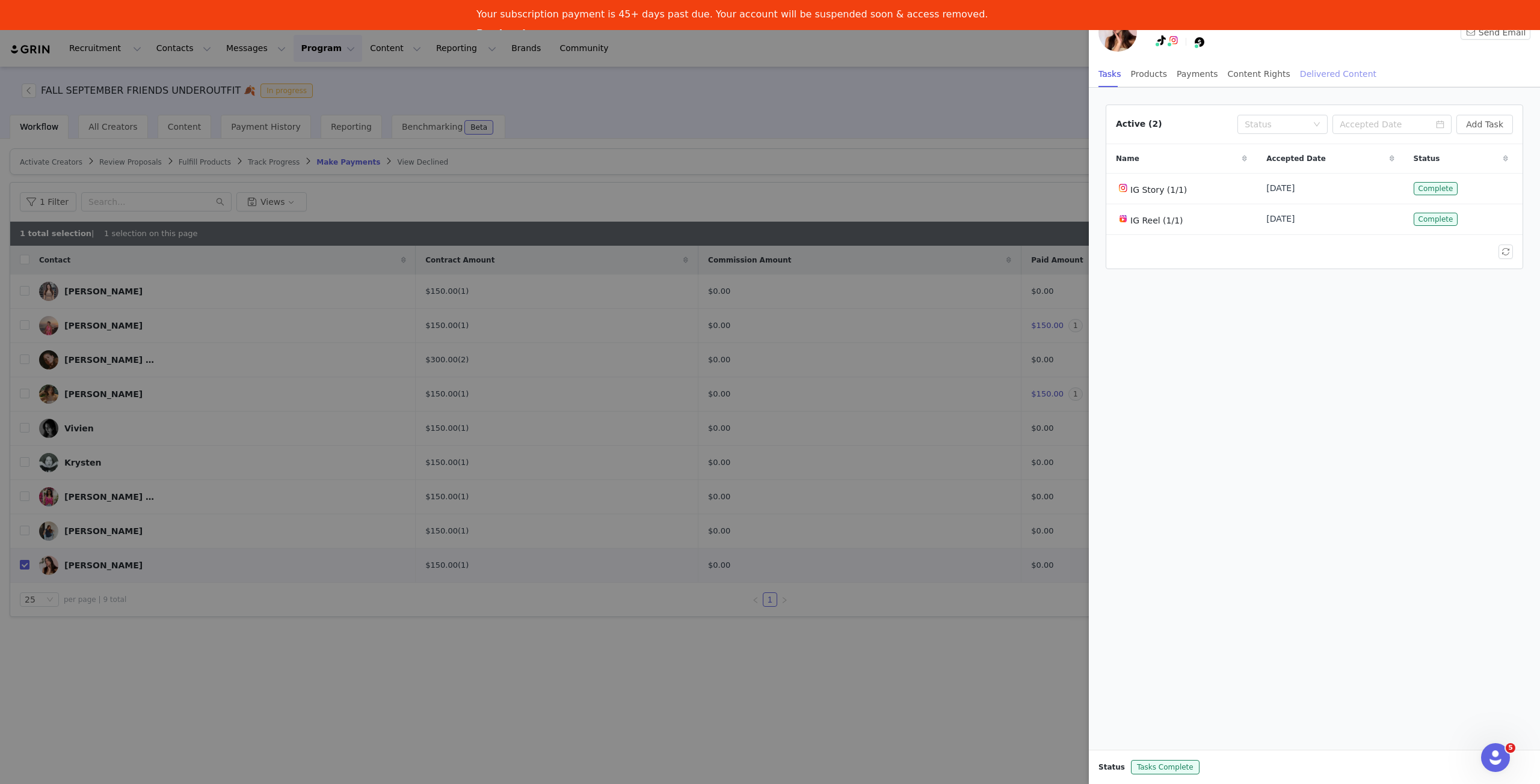
click at [1306, 73] on div "Delivered Content" at bounding box center [1338, 74] width 76 height 27
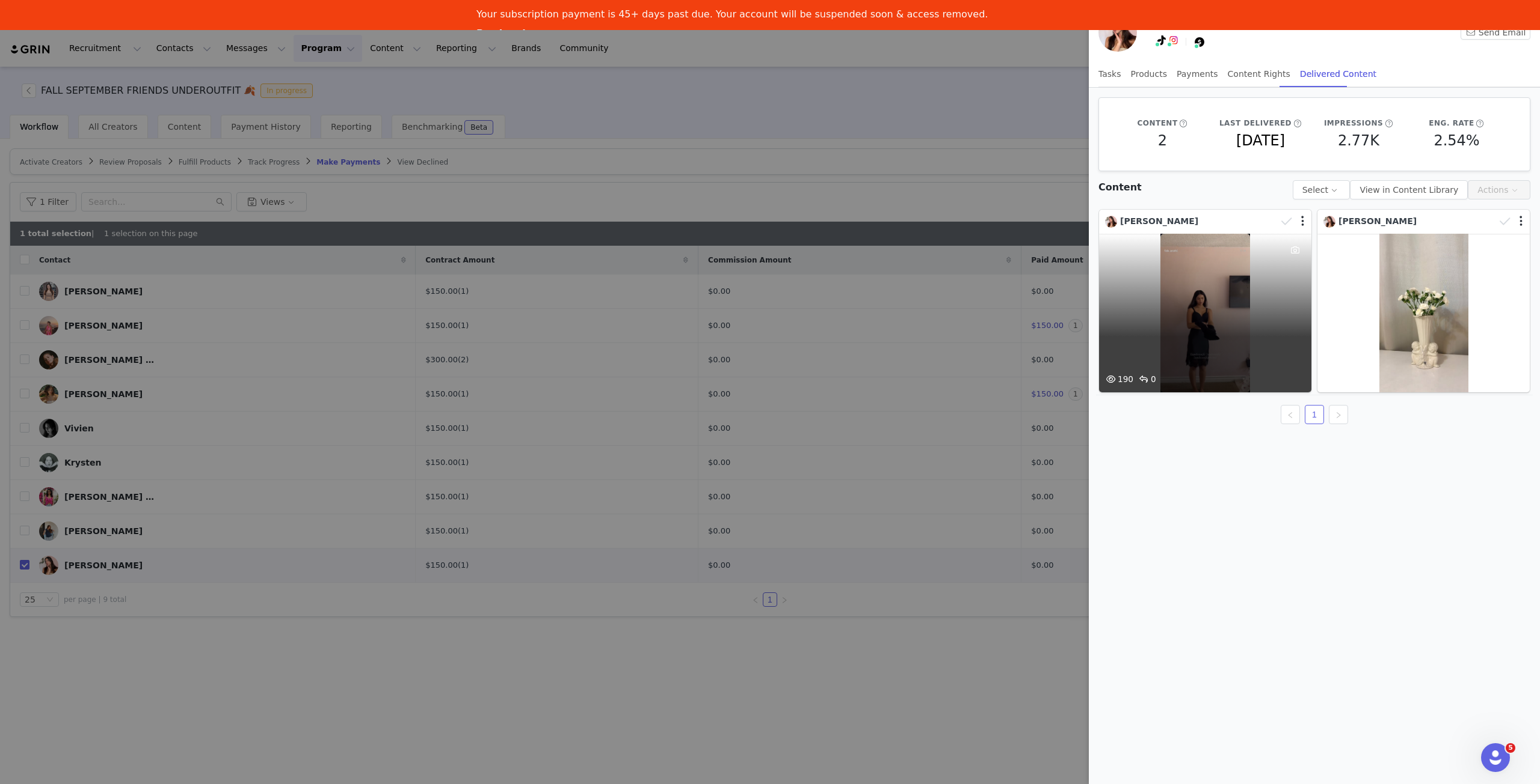
click at [1231, 285] on div "190 0" at bounding box center [1204, 313] width 212 height 159
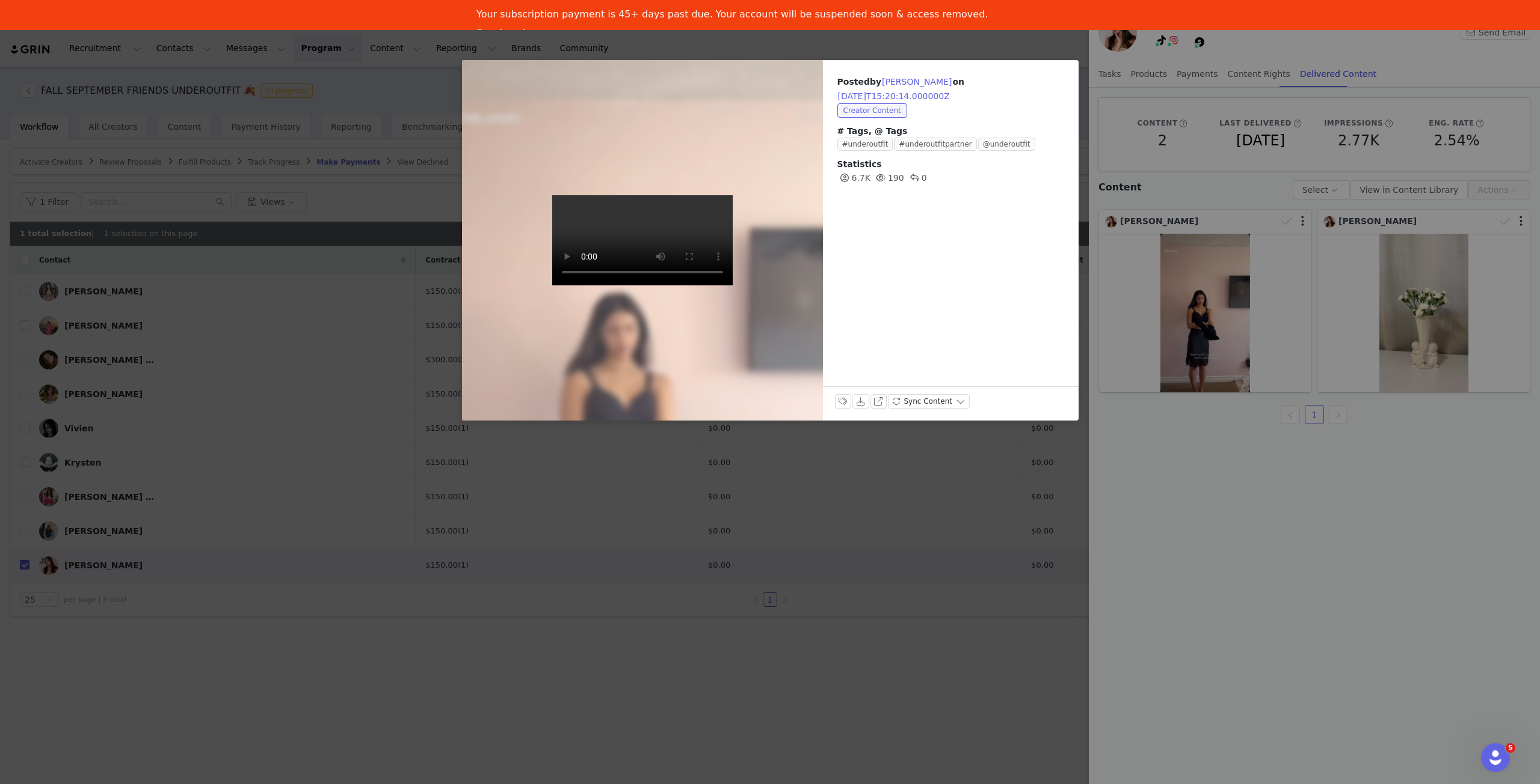
drag, startPoint x: 1265, startPoint y: 328, endPoint x: 1324, endPoint y: 309, distance: 62.0
click at [1269, 323] on div "Posted by [PERSON_NAME] on [DATE]T15:20:14.000000Z Creator Content # Tags, @ Ta…" at bounding box center [770, 392] width 1540 height 784
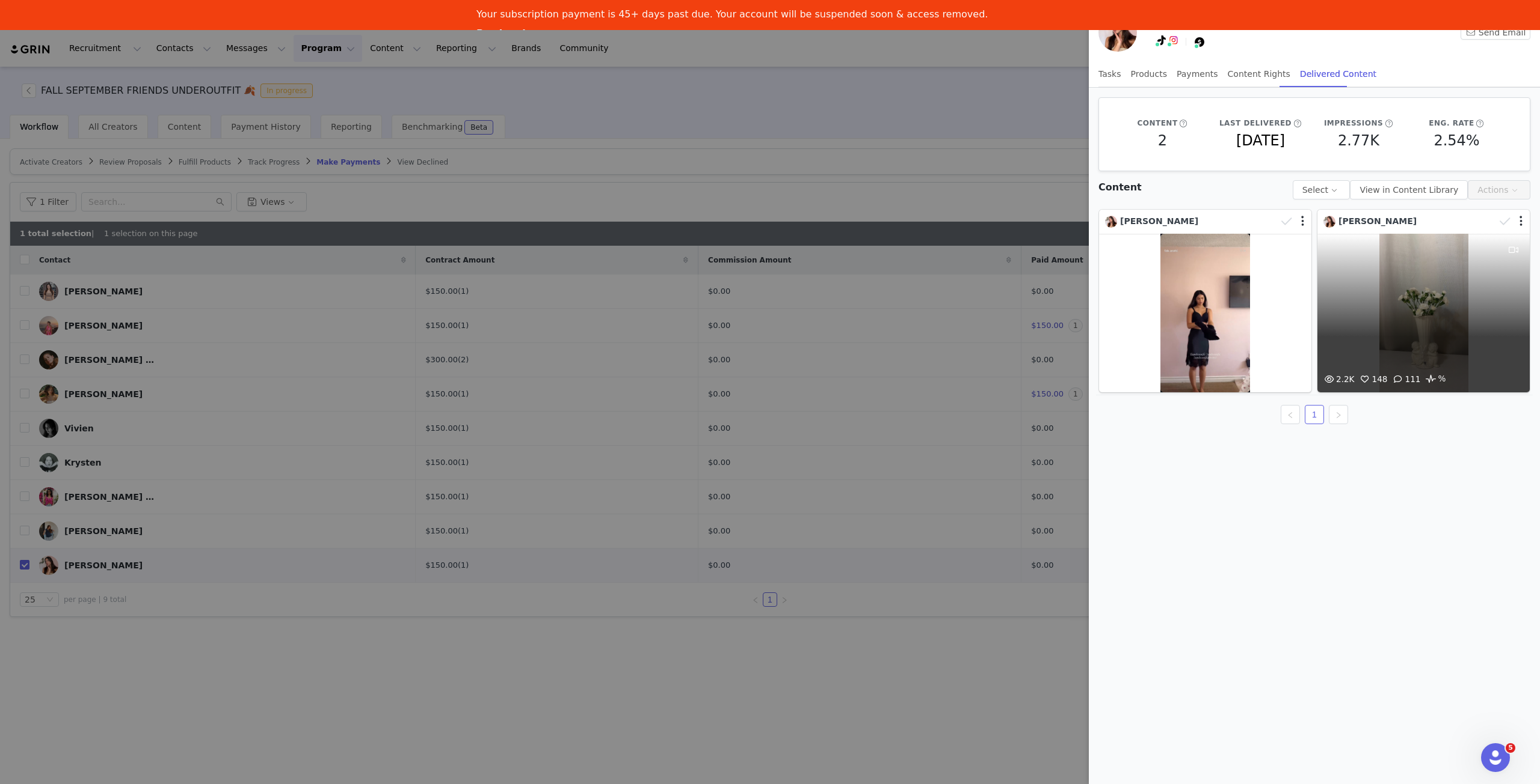
click at [1389, 302] on div "2.2K 148 111 %" at bounding box center [1423, 313] width 212 height 159
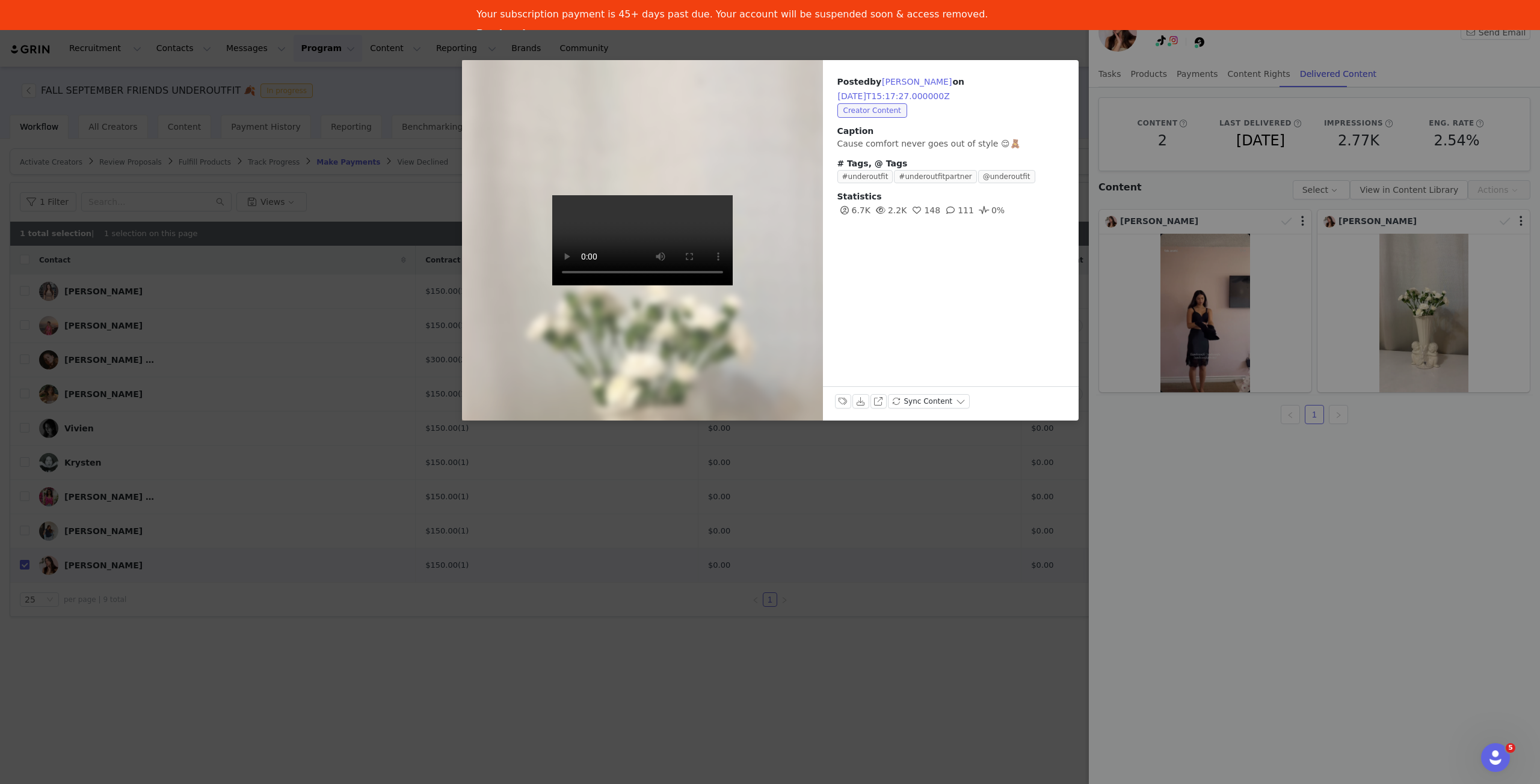
click at [712, 626] on div "Posted by Anahí Muñiz on 2025-09-22T15:17:27.000000Z Creator Content Caption …" at bounding box center [770, 392] width 1540 height 784
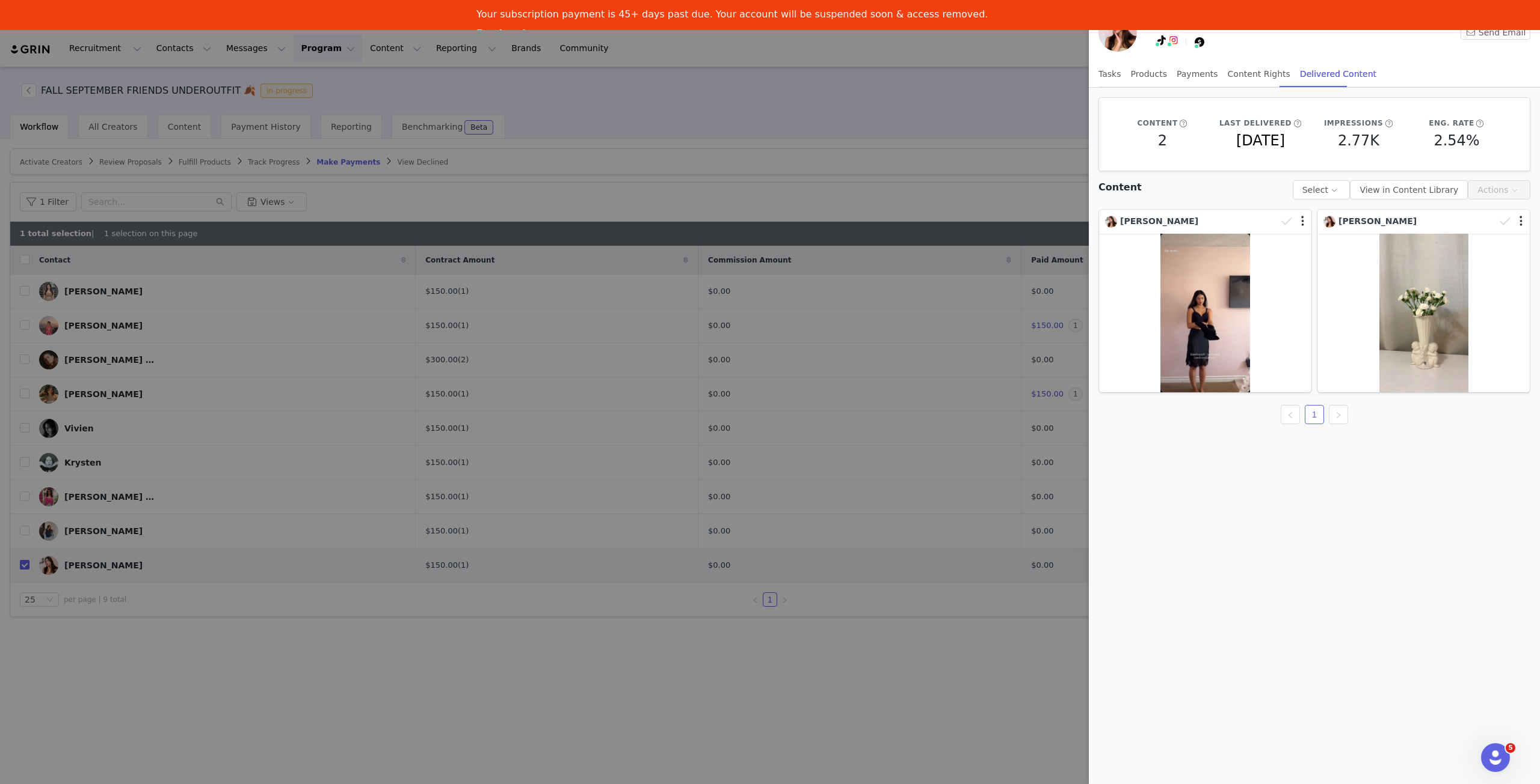
drag, startPoint x: 119, startPoint y: 661, endPoint x: 87, endPoint y: 634, distance: 41.9
click at [118, 660] on div at bounding box center [770, 392] width 1540 height 784
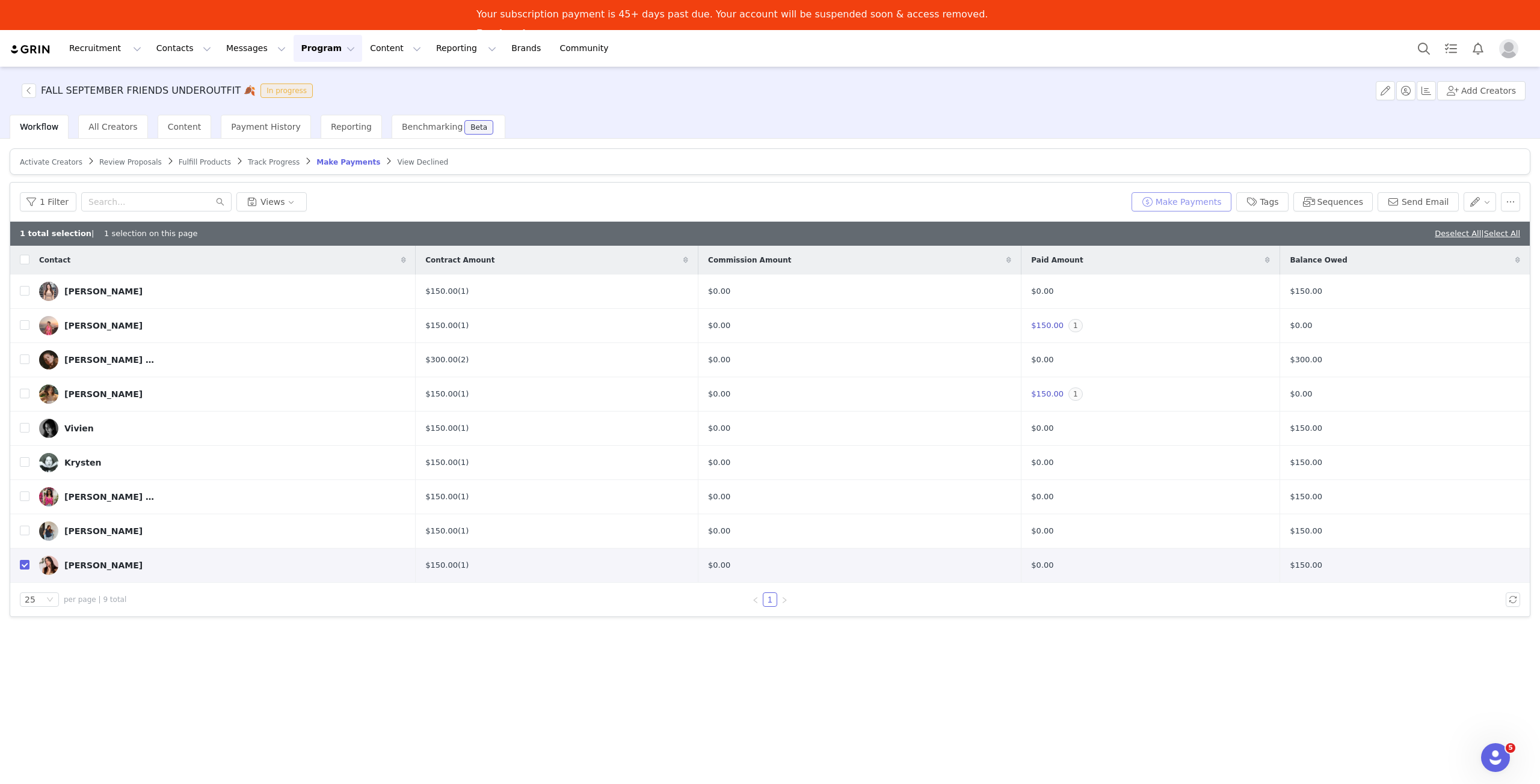
click at [1180, 203] on button "Make Payments" at bounding box center [1181, 202] width 100 height 19
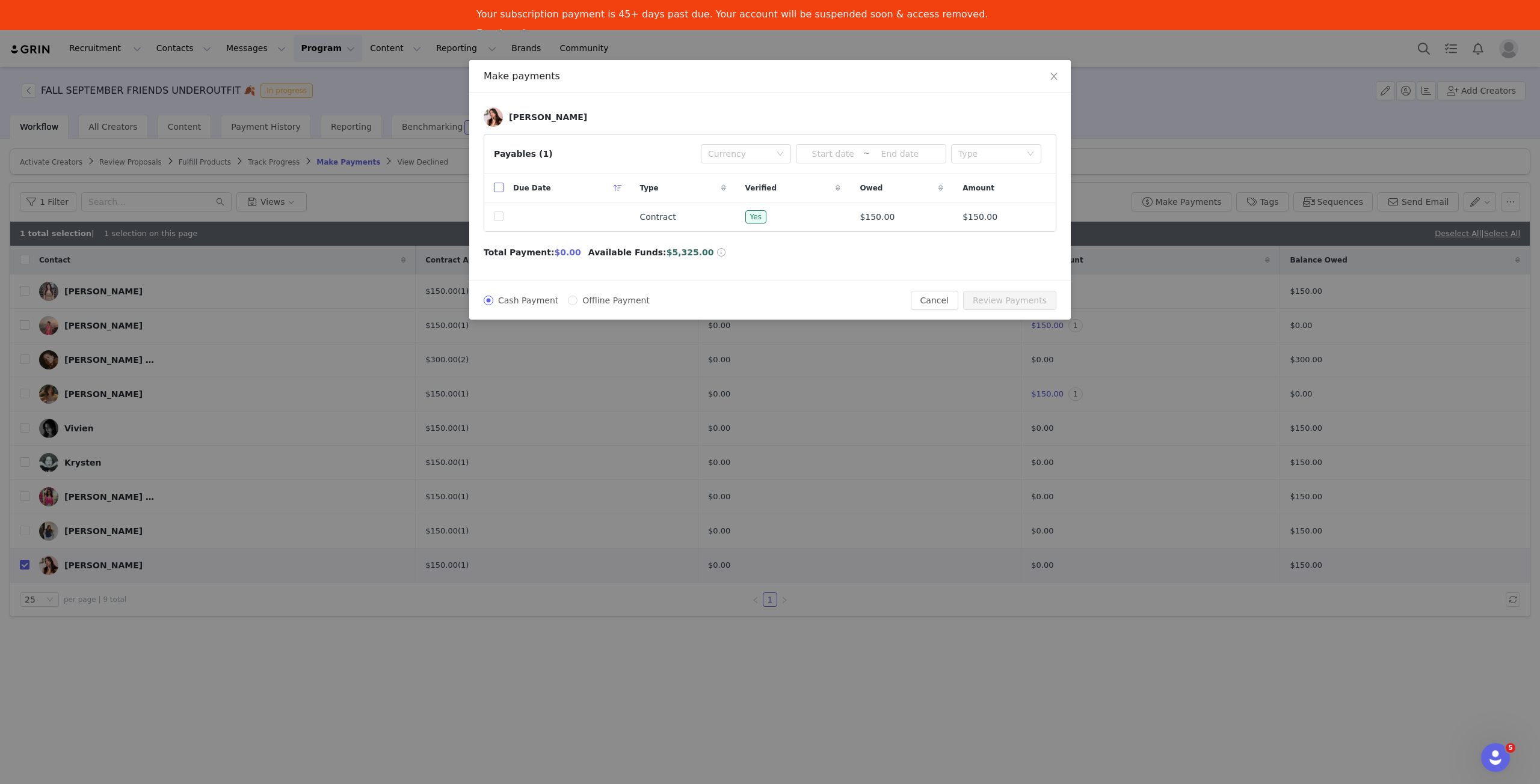
click at [498, 186] on input "checkbox" at bounding box center [499, 187] width 9 height 9
checkbox input "true"
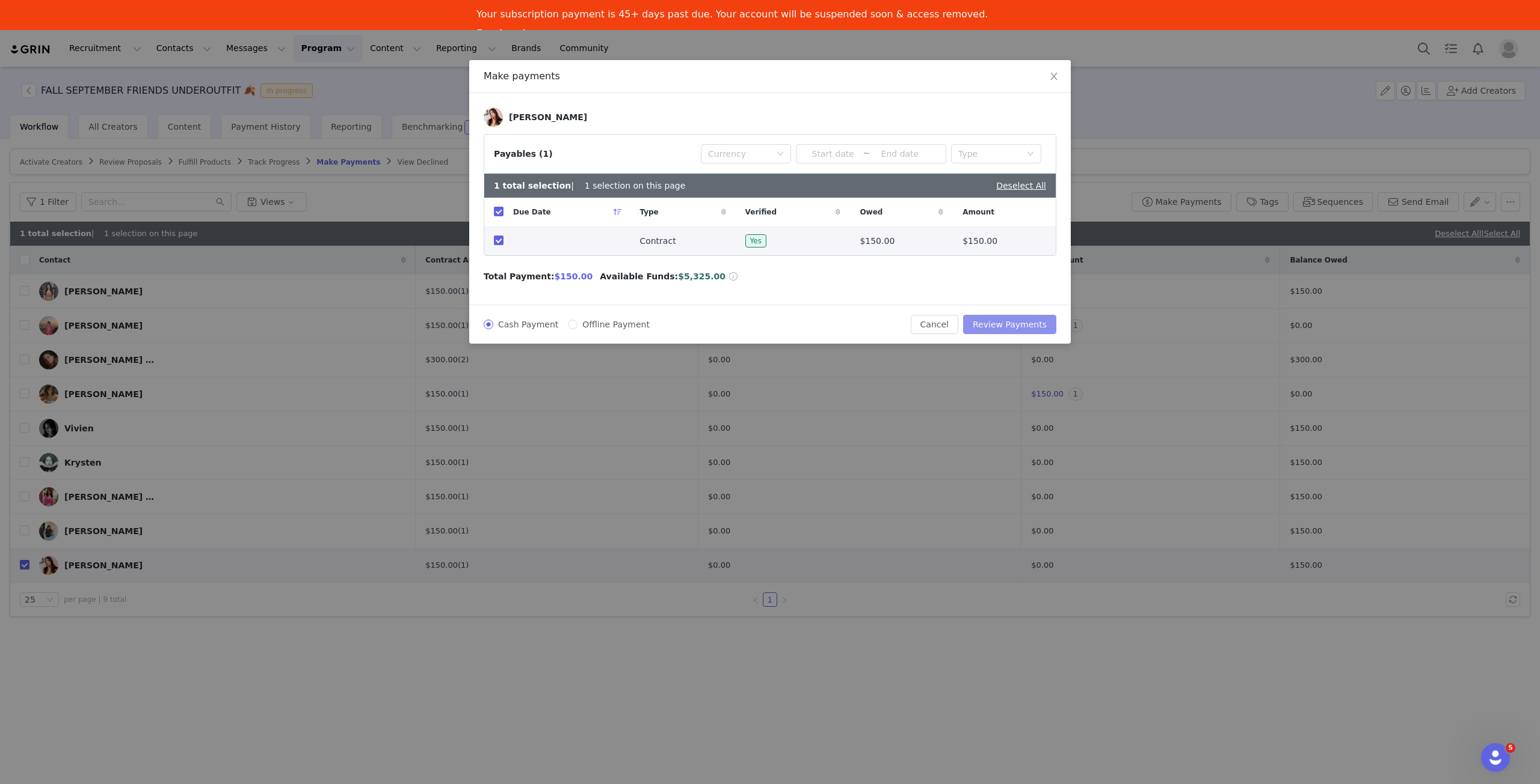
click at [1015, 322] on button "Review Payments" at bounding box center [1009, 324] width 94 height 19
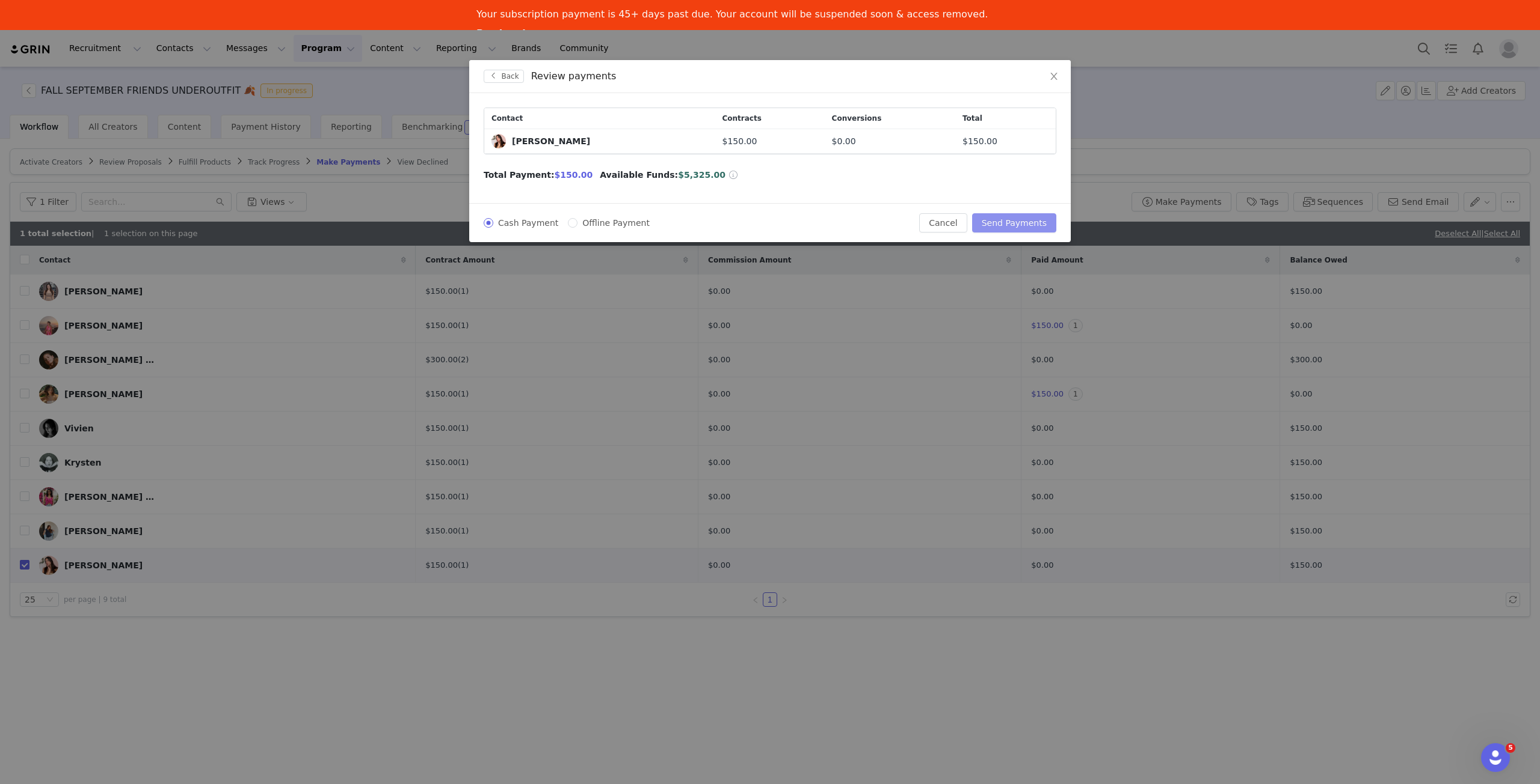
click at [1034, 218] on button "Send Payments" at bounding box center [1013, 222] width 84 height 19
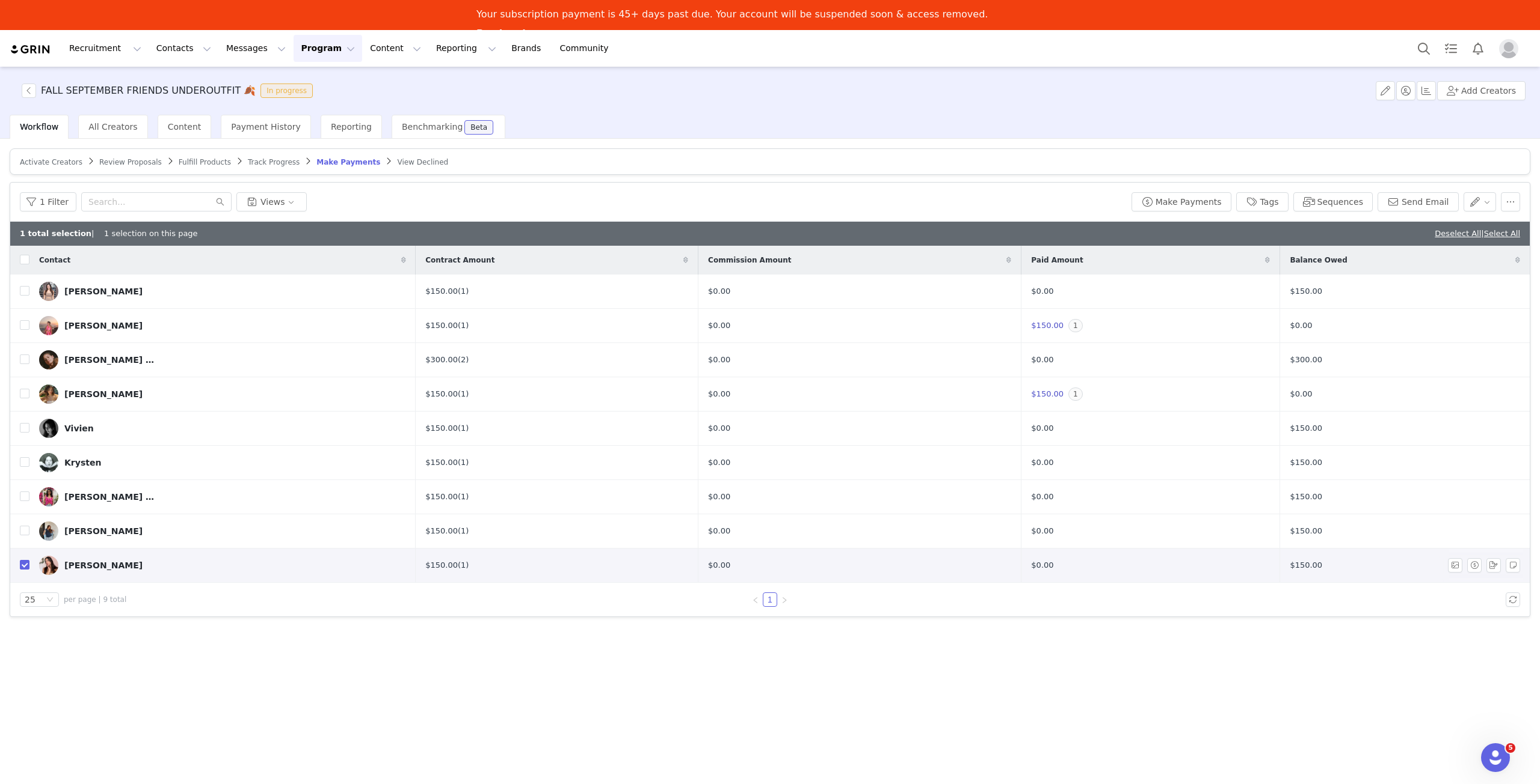
click at [19, 564] on td at bounding box center [19, 565] width 19 height 34
click at [23, 563] on input "checkbox" at bounding box center [24, 565] width 9 height 9
checkbox input "false"
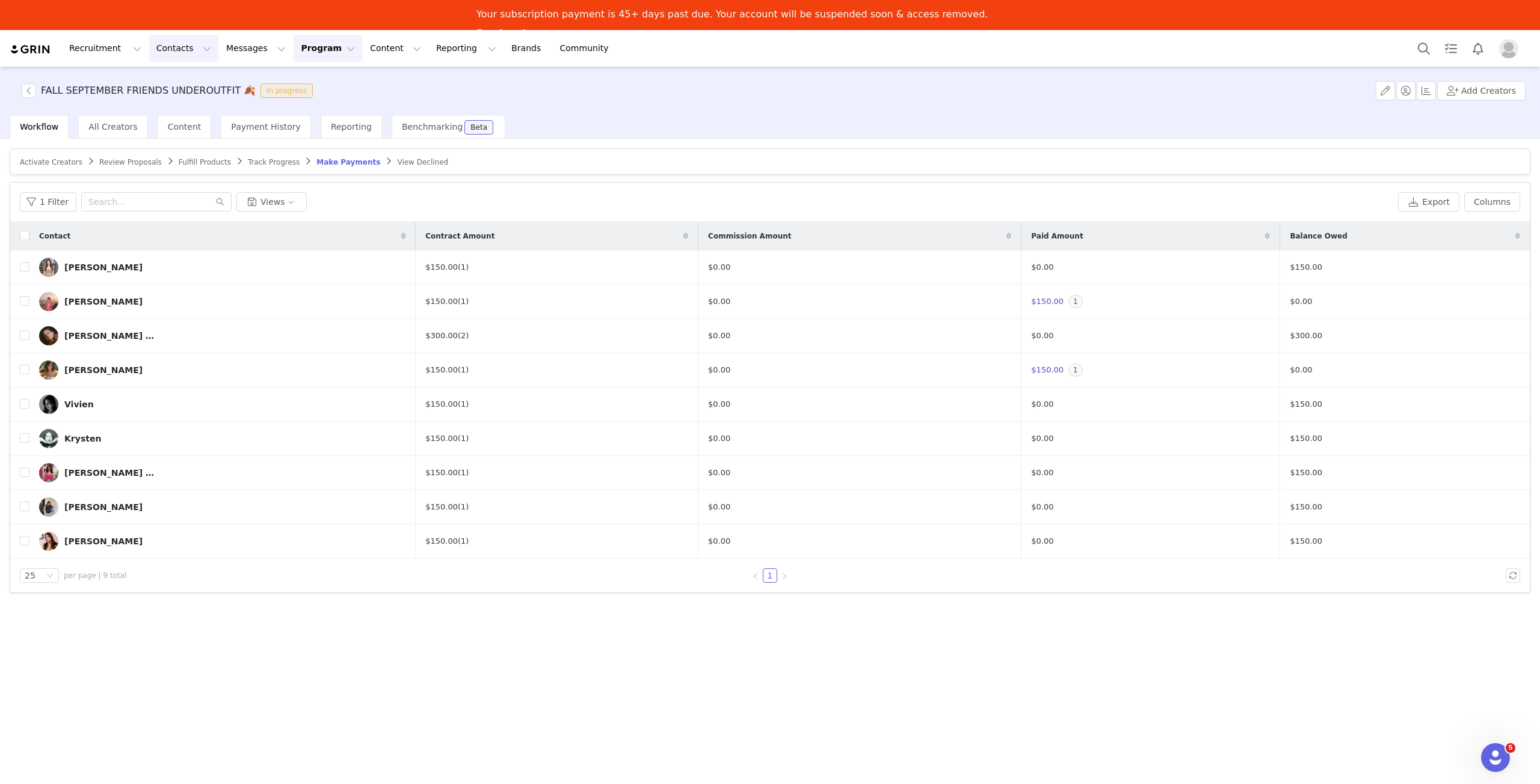
click at [164, 42] on button "Contacts Contacts" at bounding box center [184, 48] width 70 height 27
click at [176, 78] on p "Creators" at bounding box center [164, 83] width 36 height 13
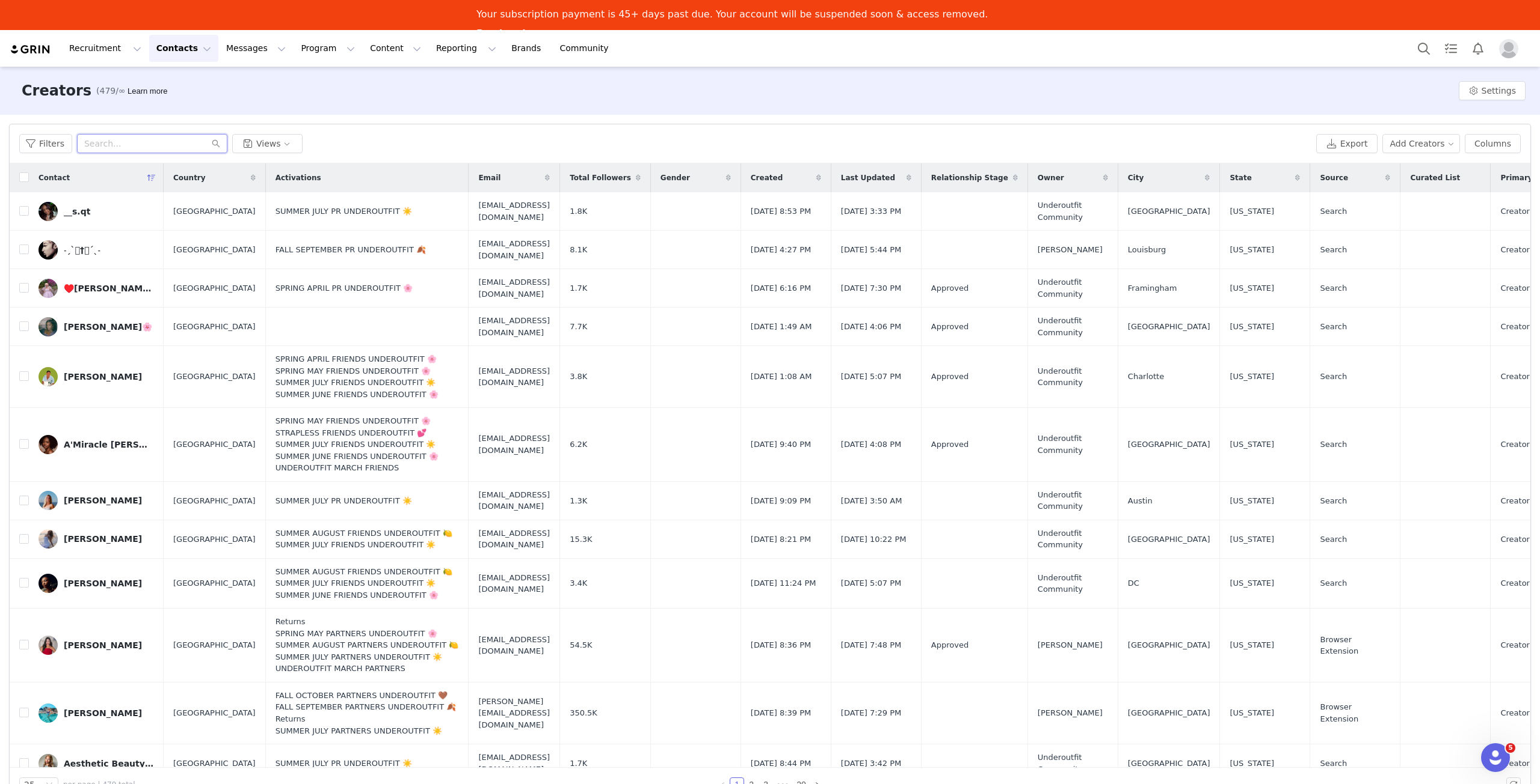
click at [139, 151] on input "text" at bounding box center [152, 144] width 150 height 19
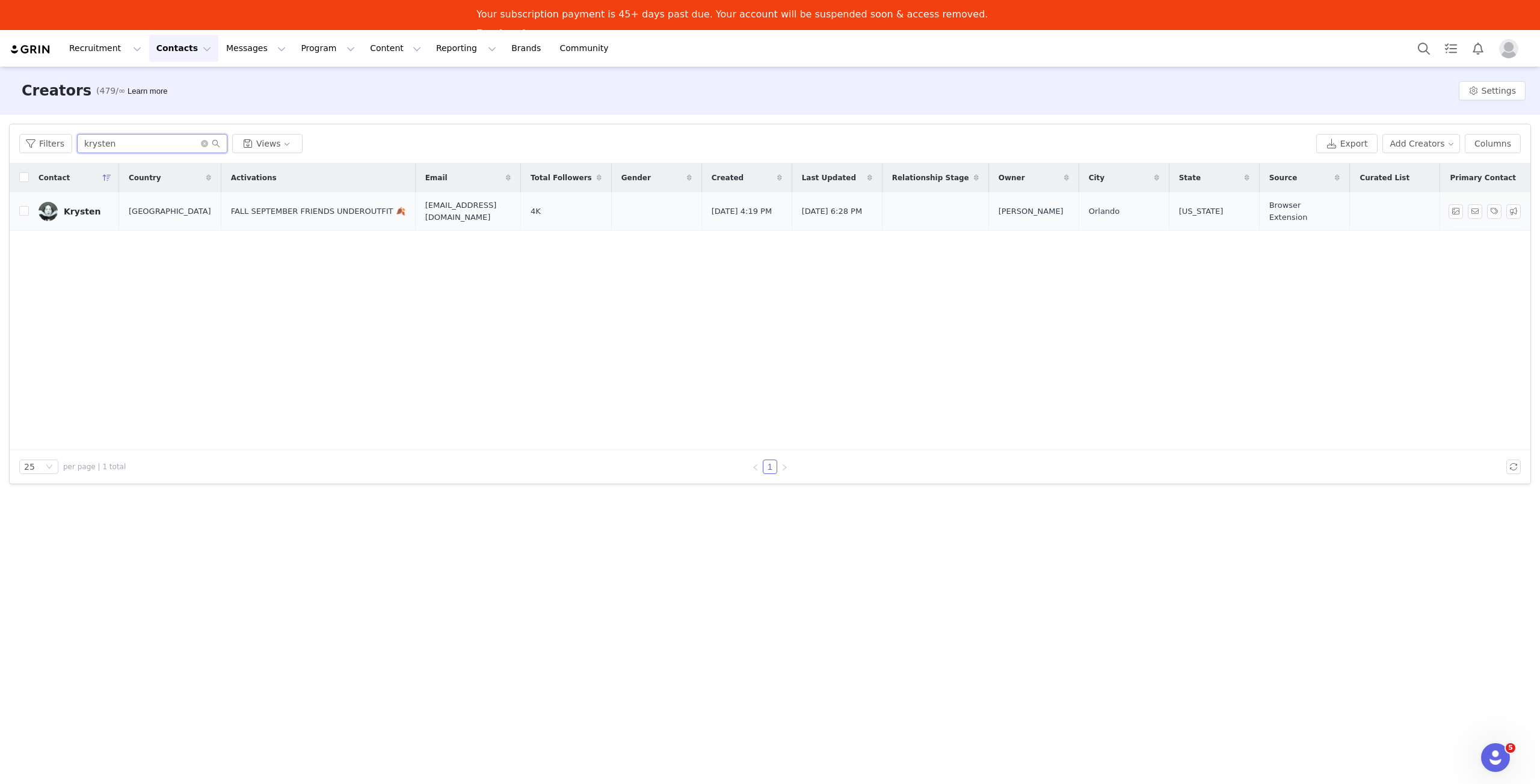
type input "krysten"
click at [51, 215] on img at bounding box center [48, 211] width 19 height 19
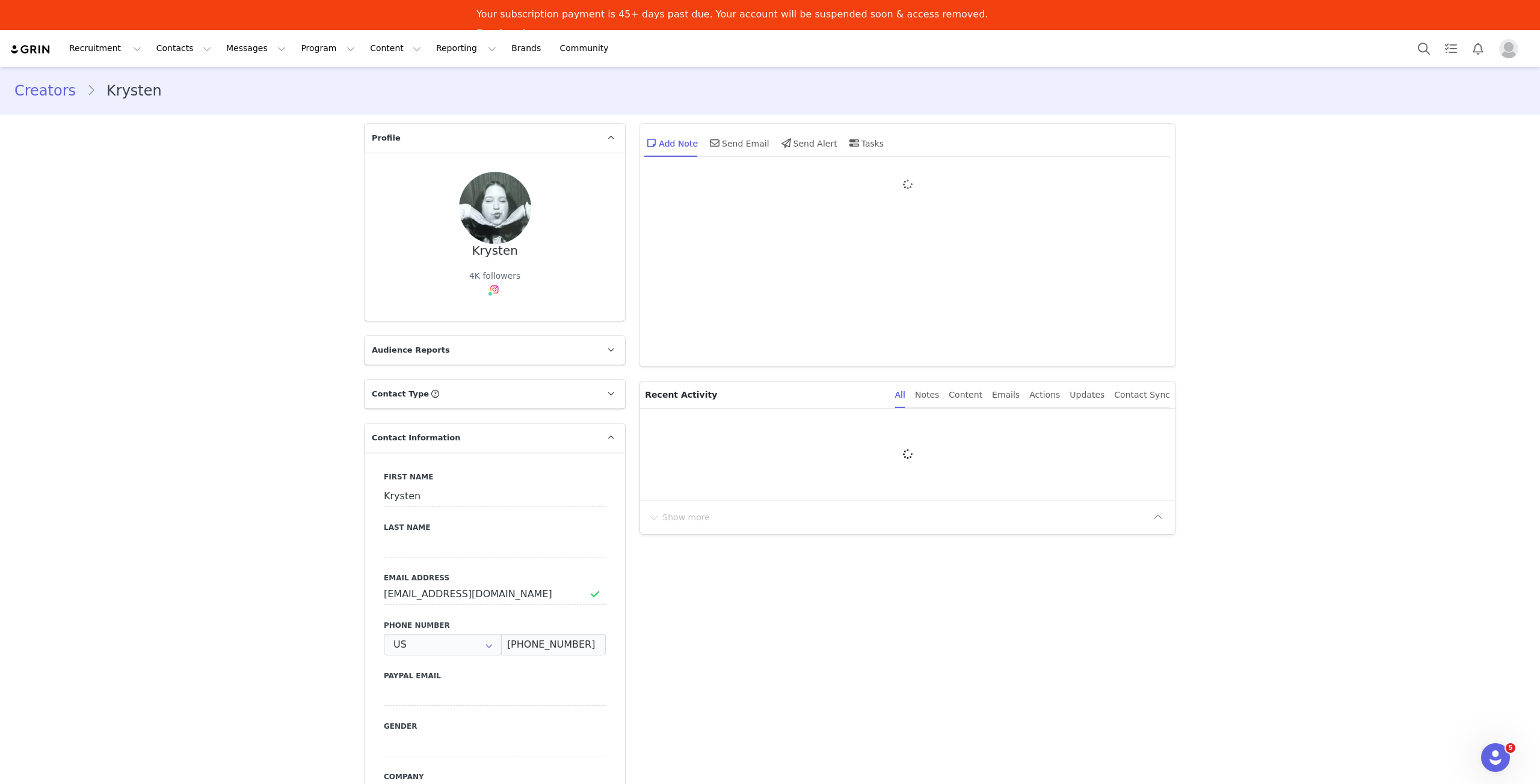
type input "+1 ([GEOGRAPHIC_DATA])"
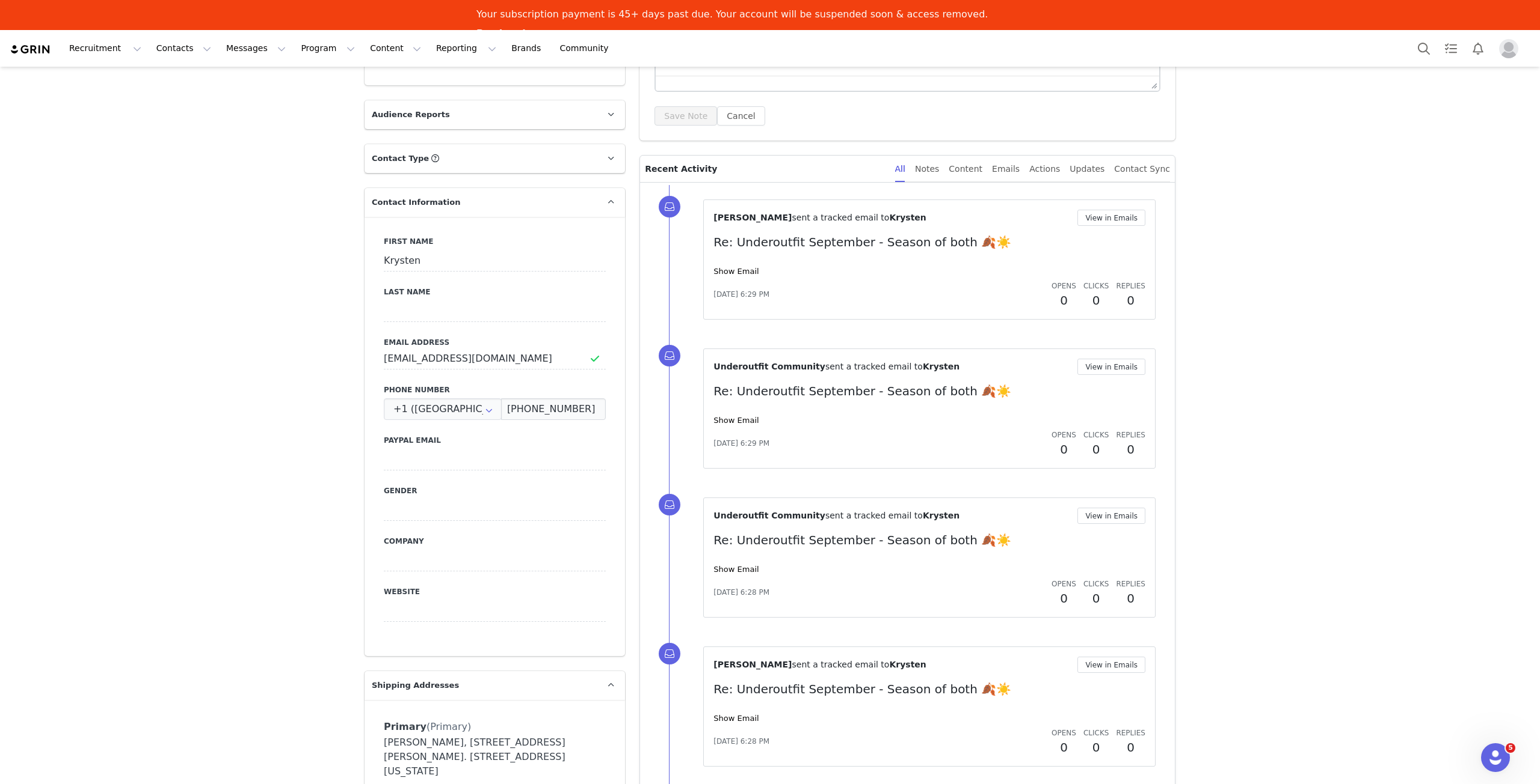
scroll to position [193, 0]
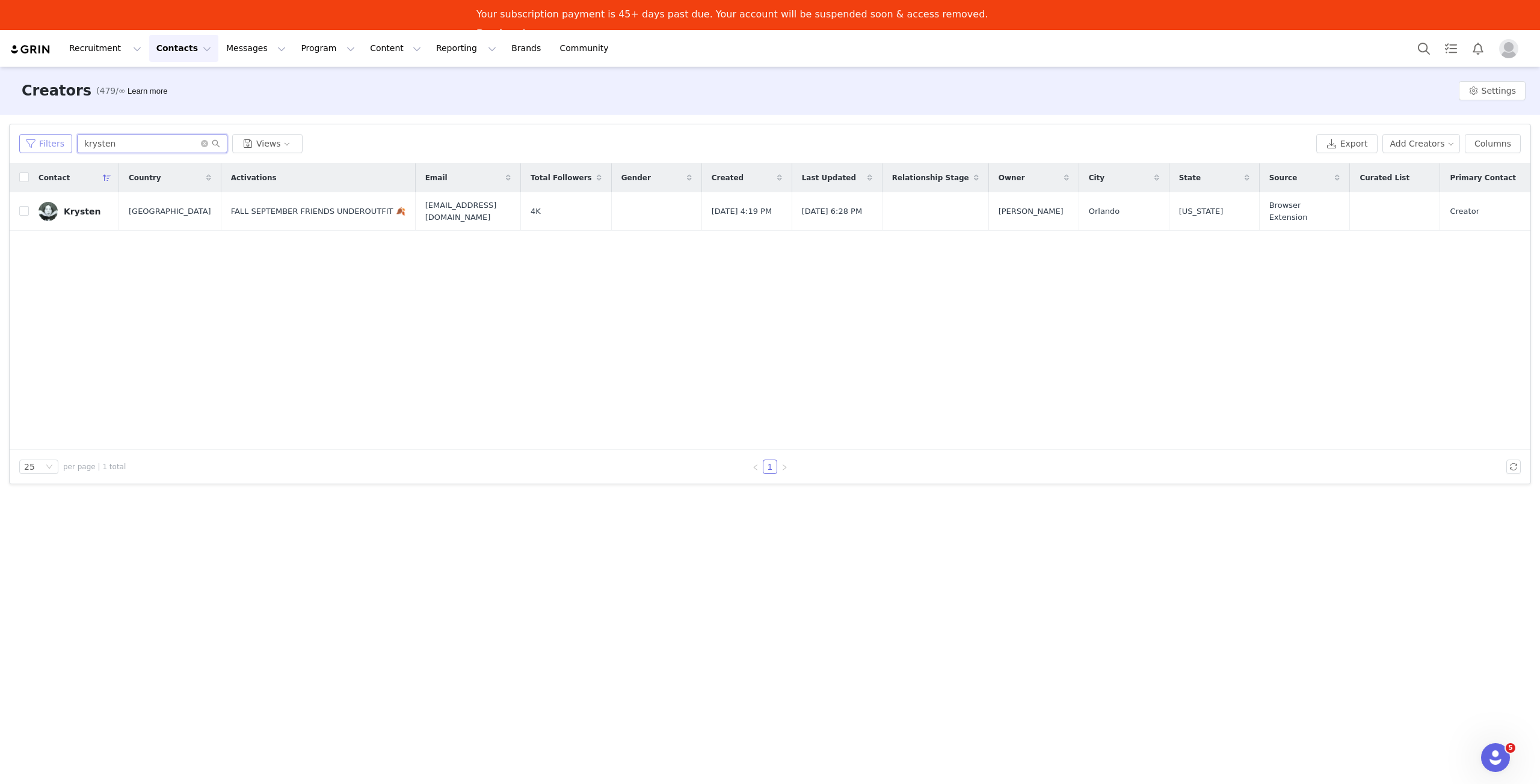
drag, startPoint x: 120, startPoint y: 147, endPoint x: 42, endPoint y: 147, distance: 78.0
click at [42, 147] on div "Filters krysten Views" at bounding box center [665, 144] width 1292 height 19
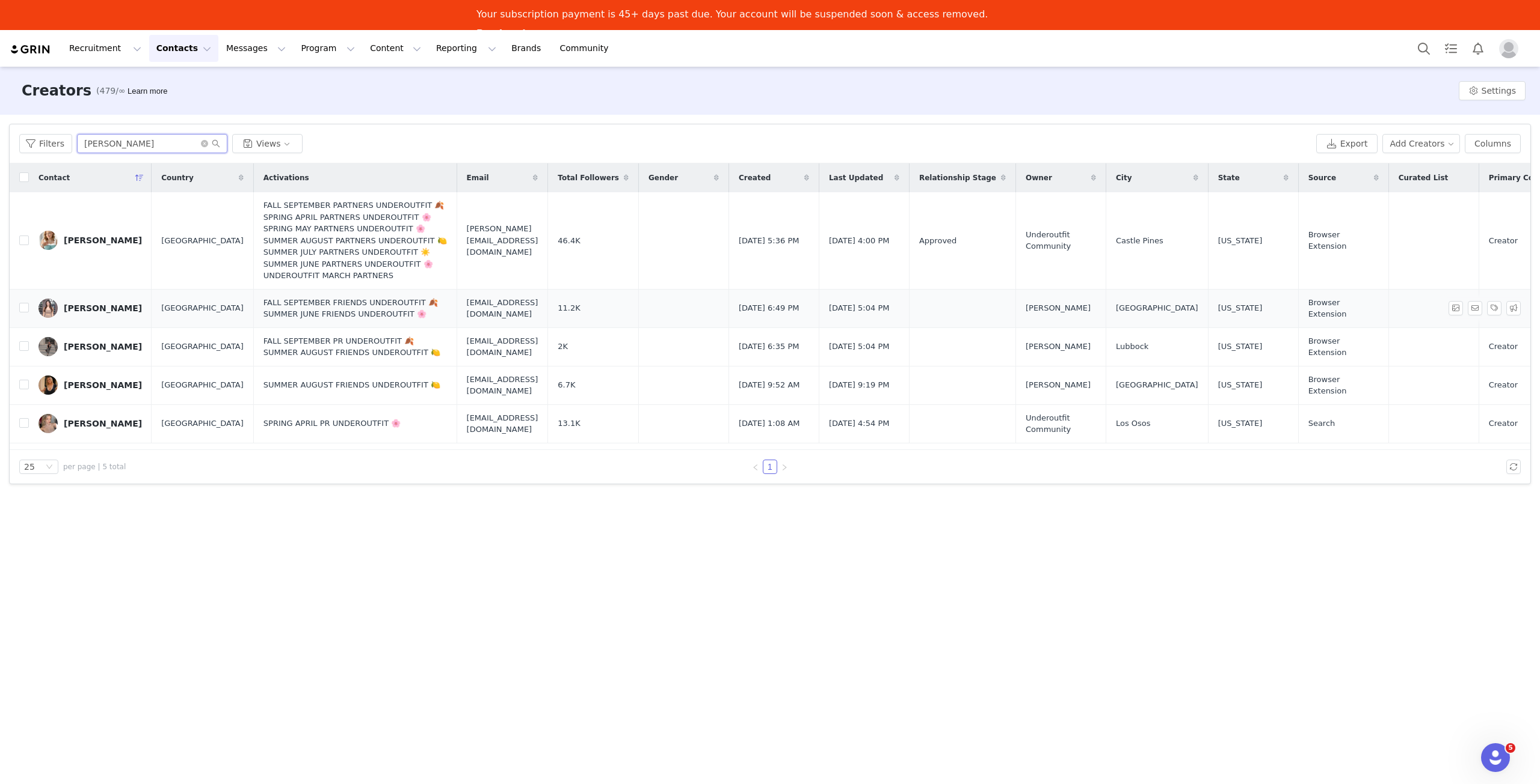
type input "dani"
click at [52, 306] on img at bounding box center [48, 308] width 19 height 19
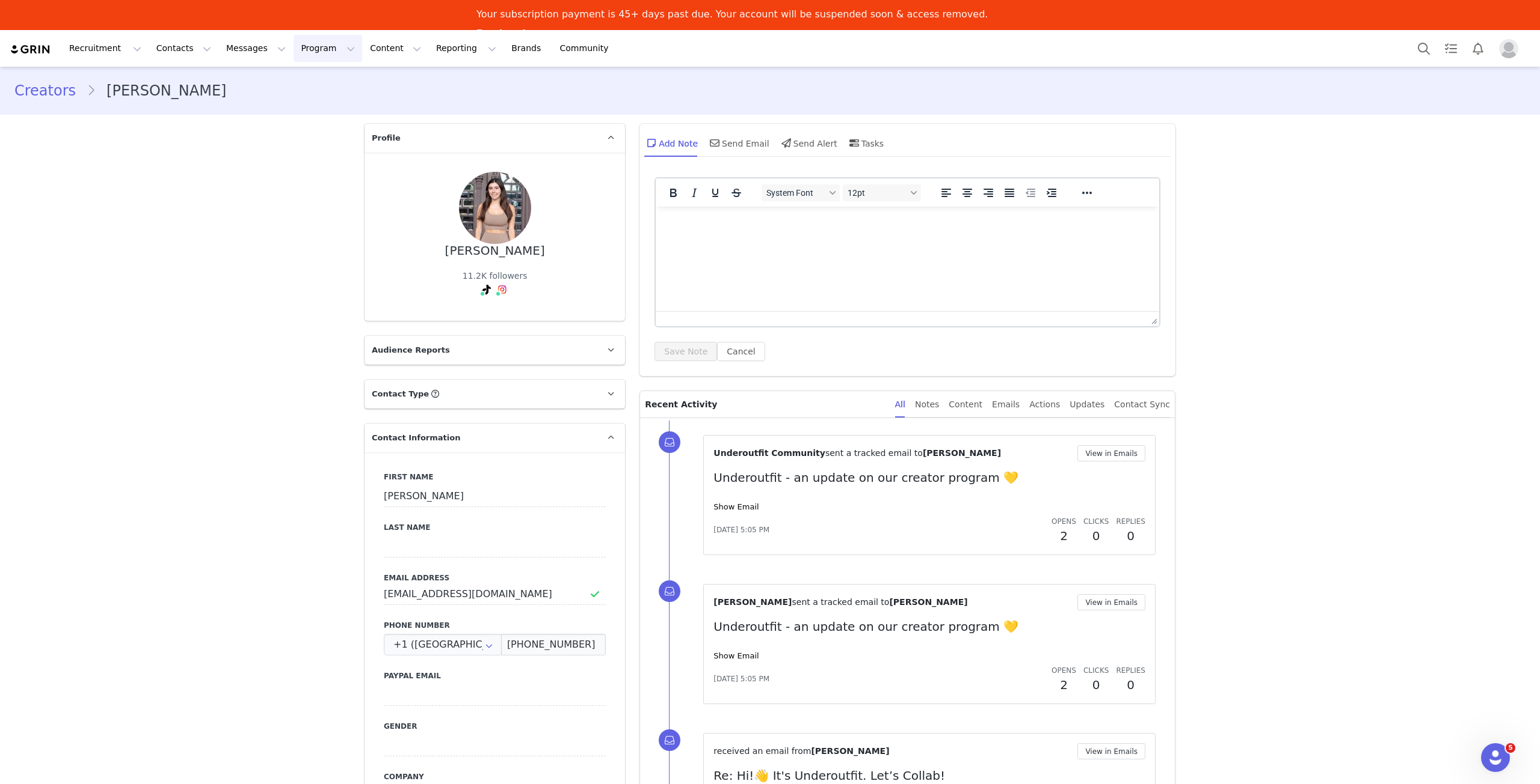
click at [294, 50] on button "Program Program" at bounding box center [328, 48] width 69 height 27
click at [303, 82] on p "Activations" at bounding box center [298, 83] width 46 height 13
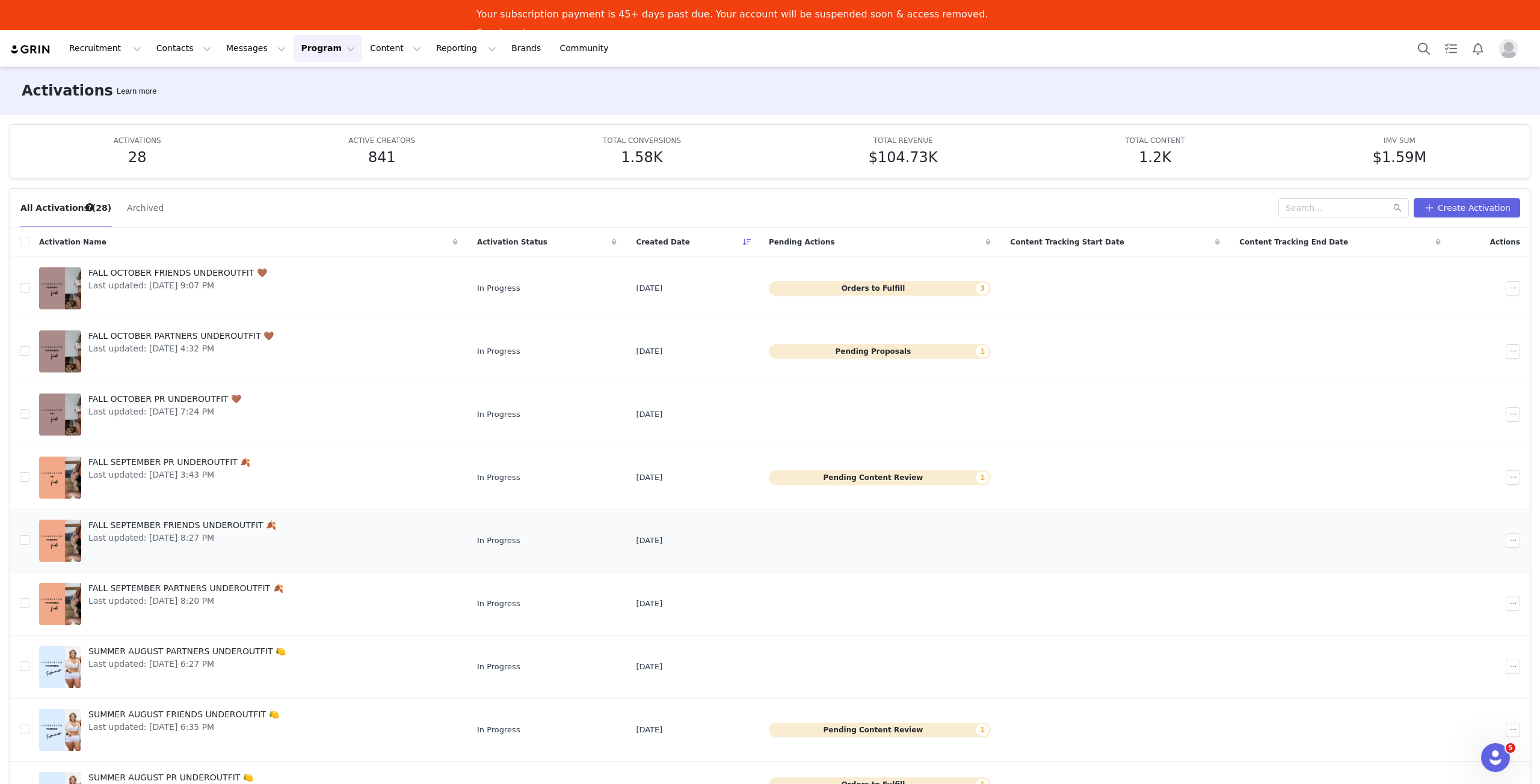
click at [187, 539] on span "Last updated: [DATE] 8:27 PM" at bounding box center [182, 538] width 187 height 13
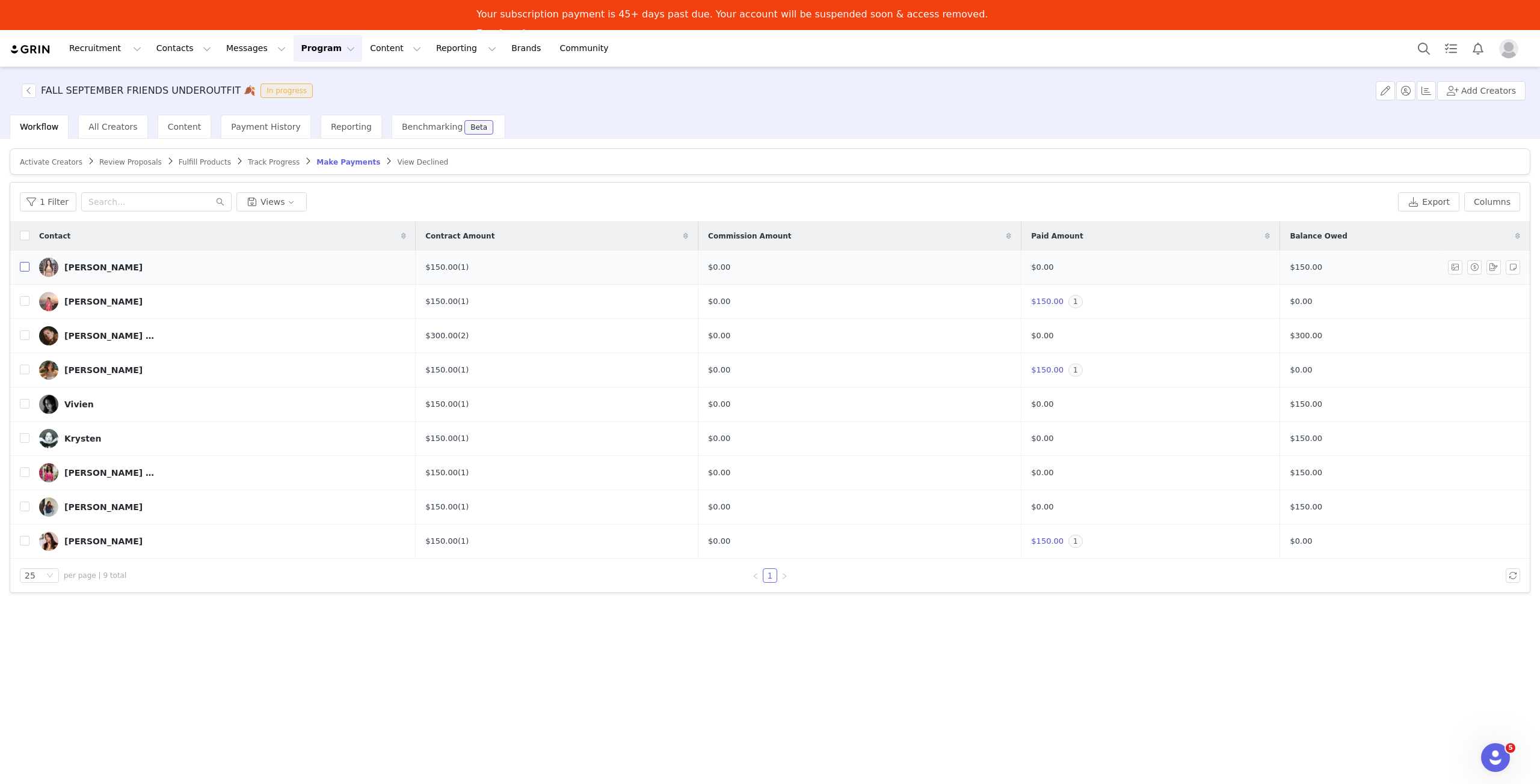
click at [24, 267] on input "checkbox" at bounding box center [24, 267] width 9 height 9
checkbox input "true"
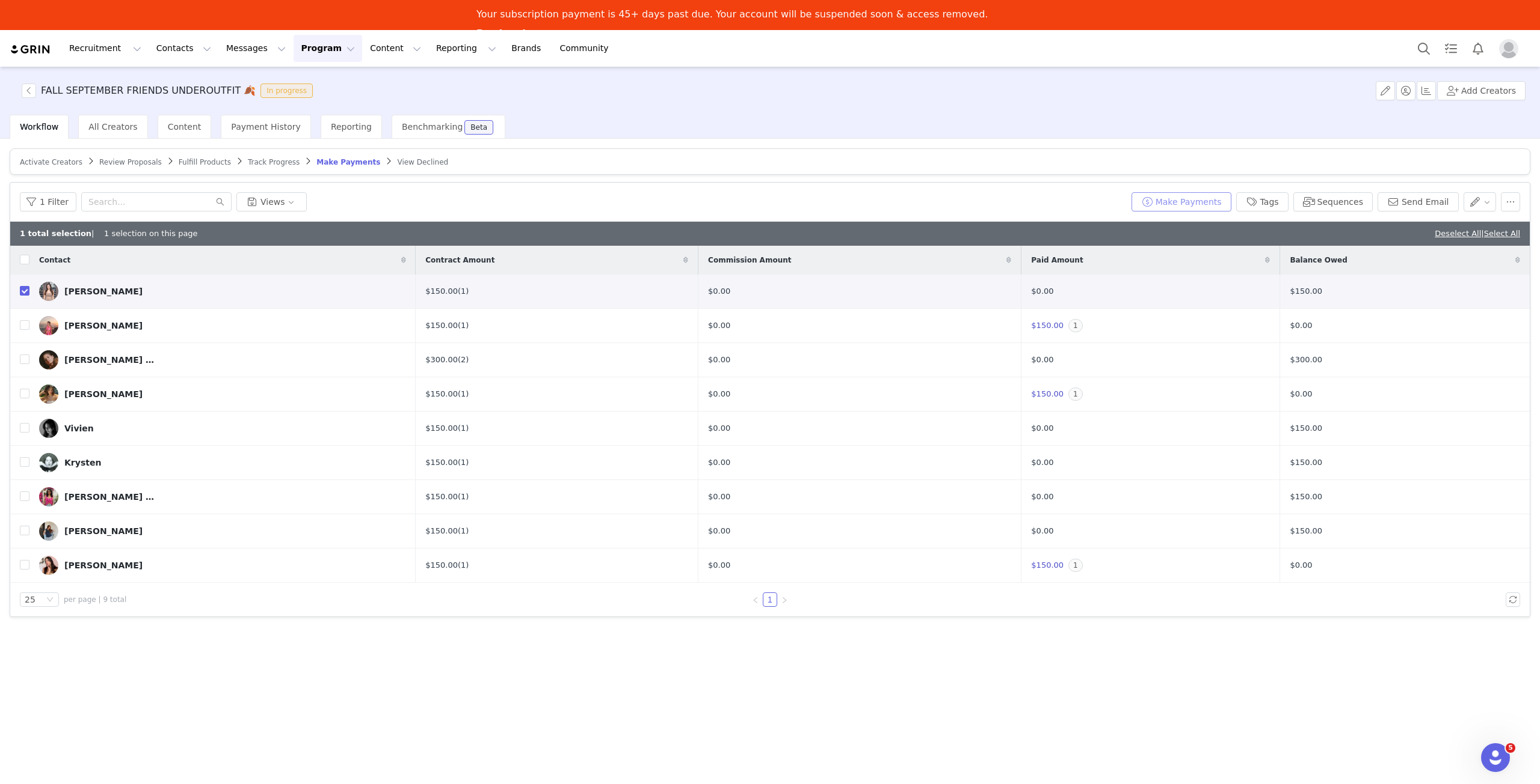
click at [1227, 203] on button "Make Payments" at bounding box center [1181, 202] width 100 height 19
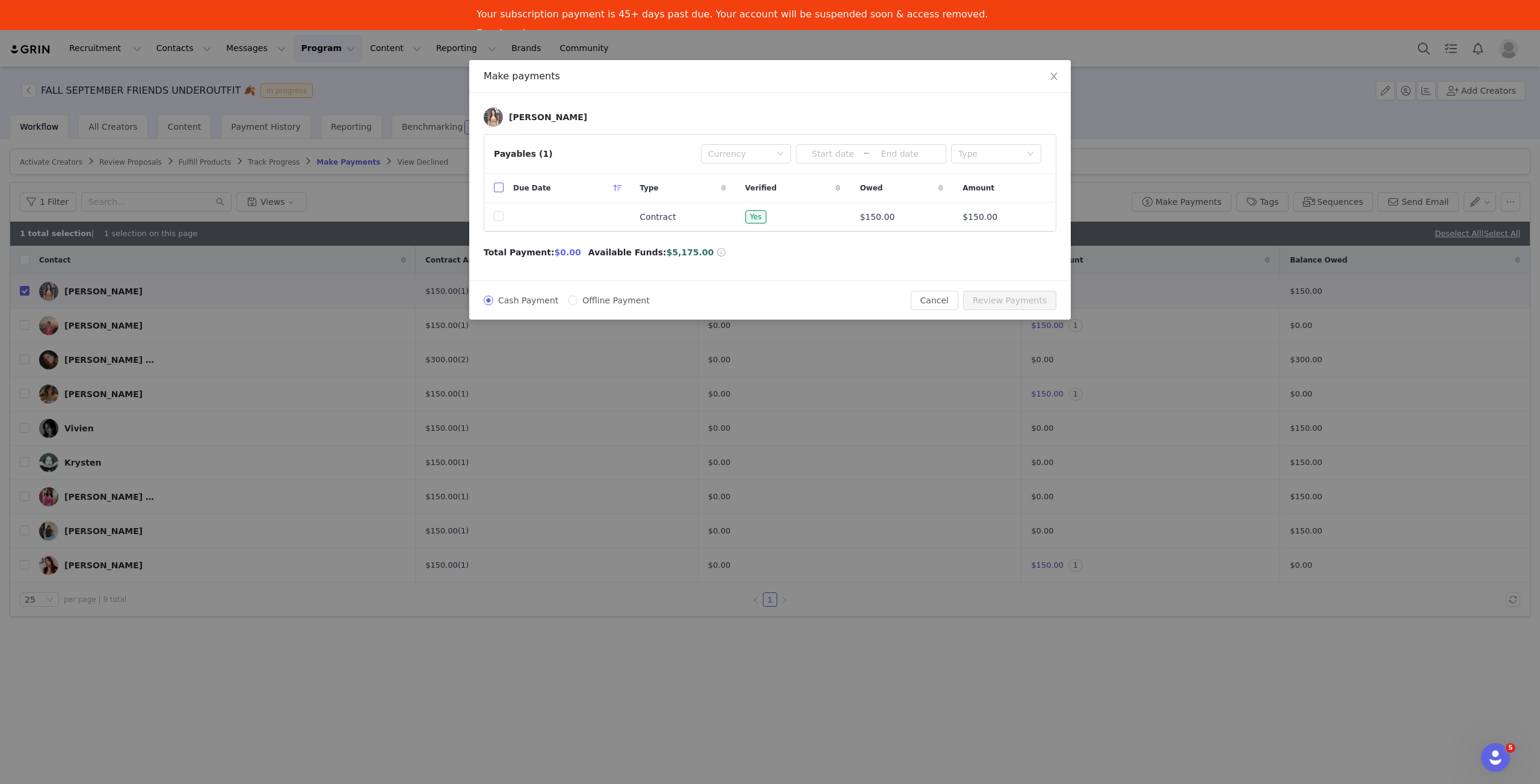
click at [497, 185] on input "checkbox" at bounding box center [499, 187] width 9 height 9
checkbox input "true"
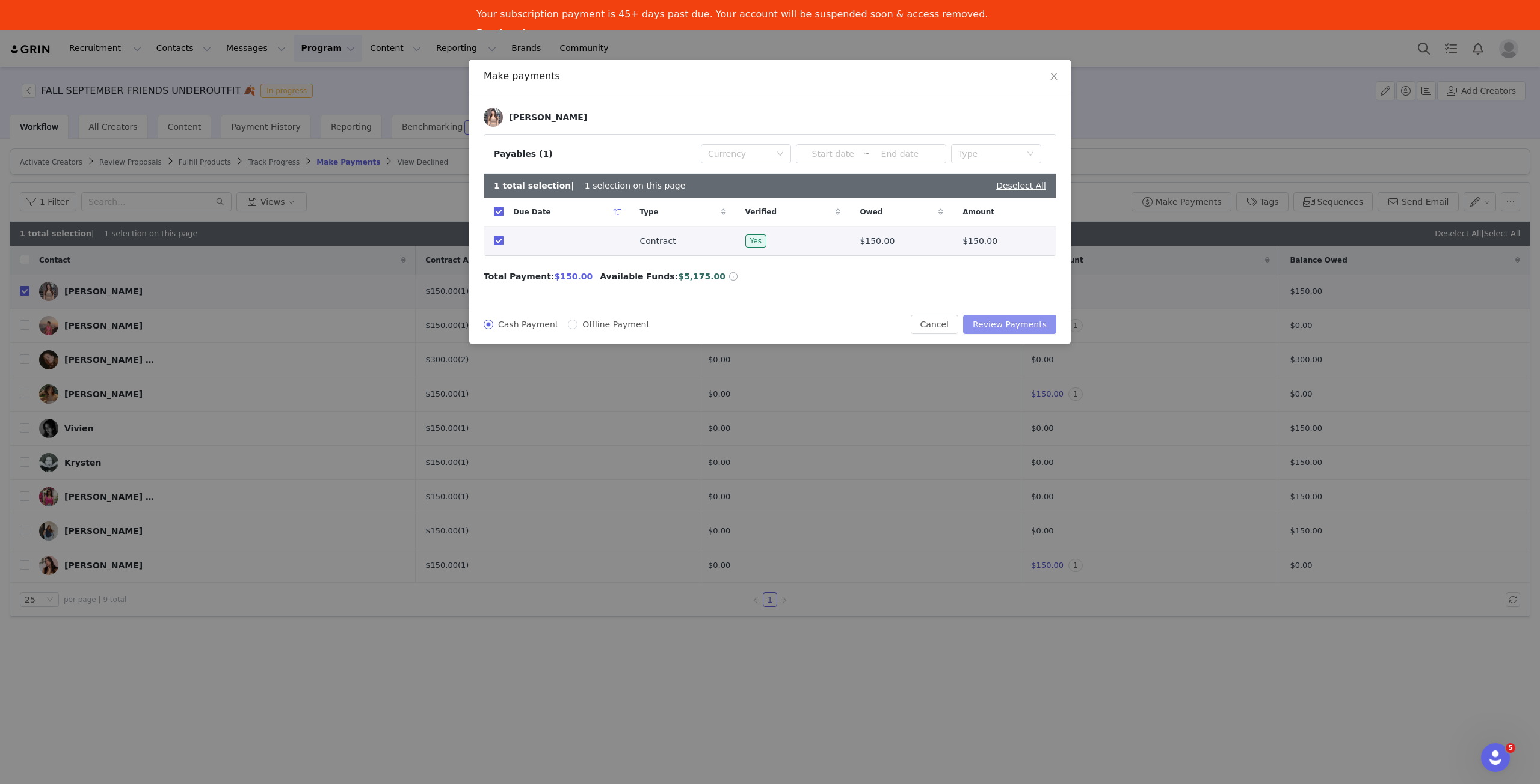
click at [1012, 325] on button "Review Payments" at bounding box center [1009, 324] width 94 height 19
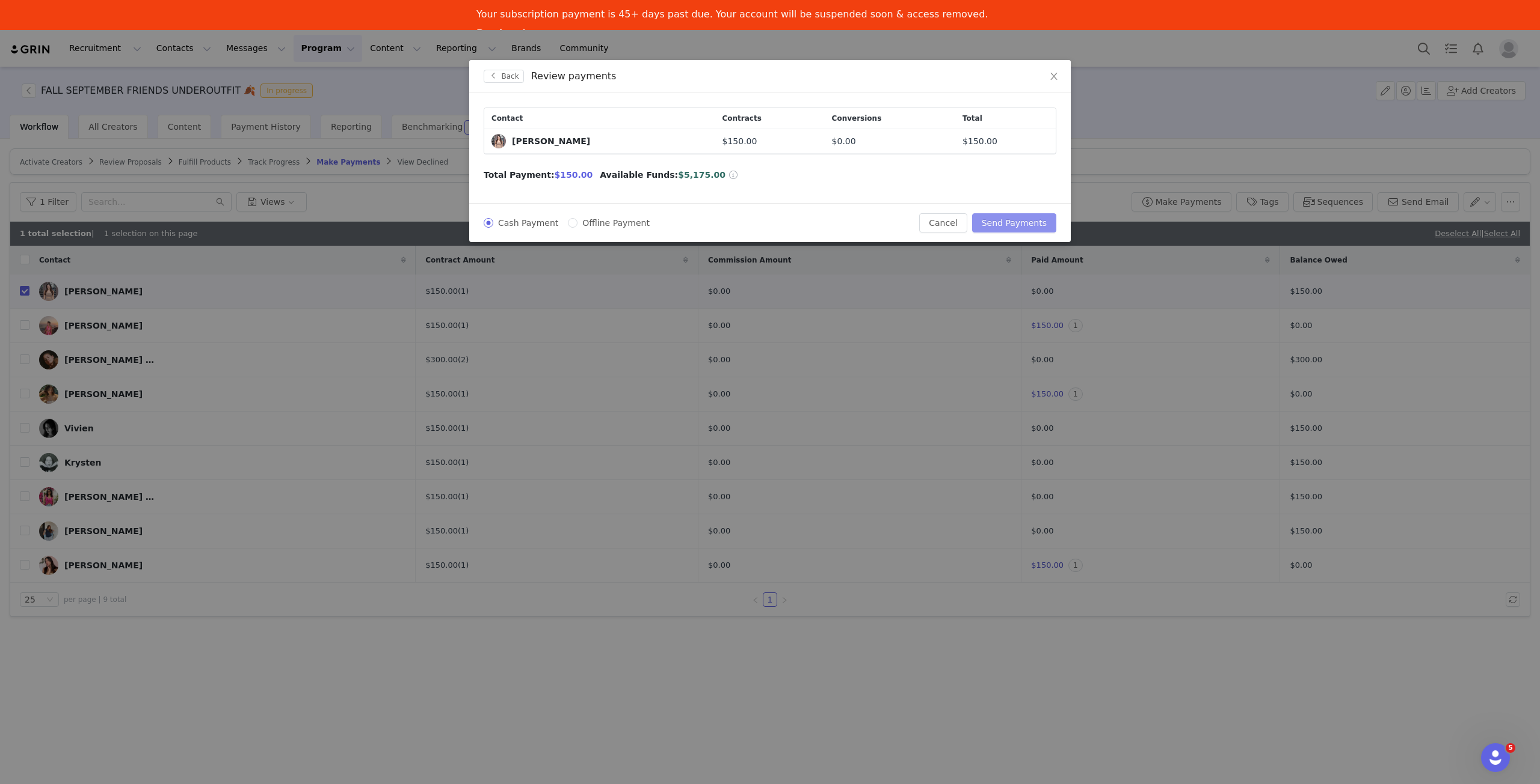
click at [1021, 217] on button "Send Payments" at bounding box center [1013, 222] width 84 height 19
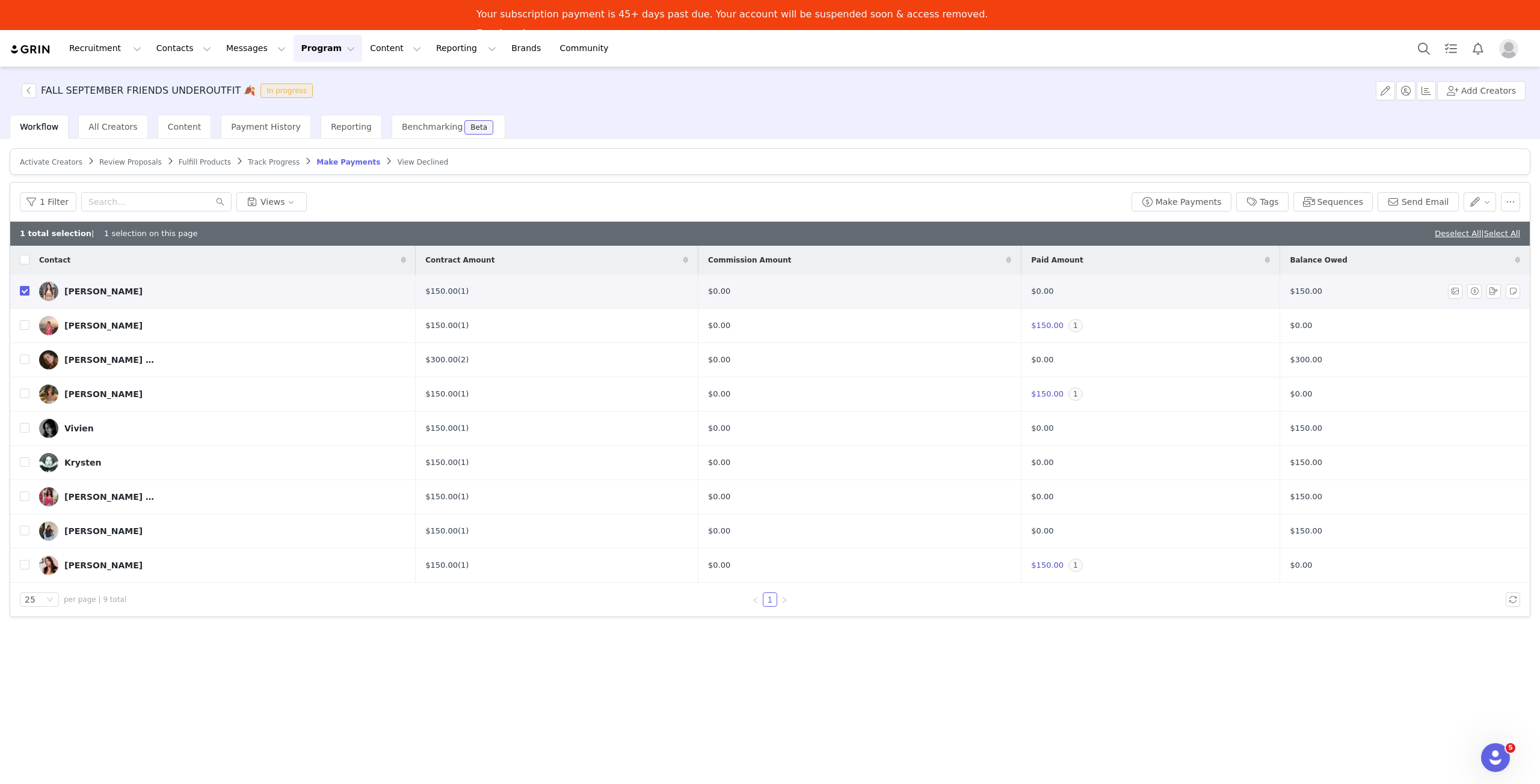
click at [25, 292] on input "checkbox" at bounding box center [24, 291] width 9 height 9
checkbox input "false"
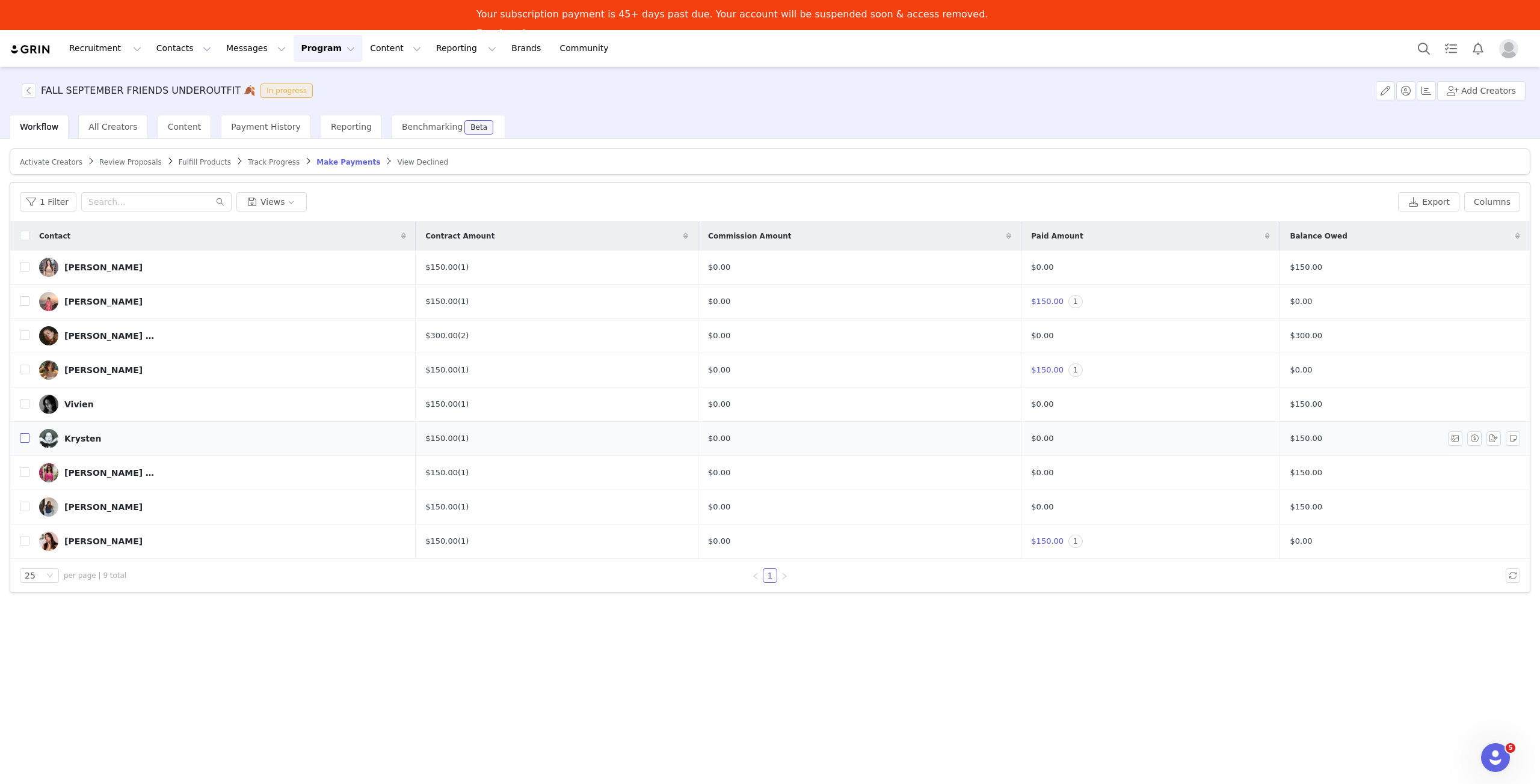
click at [27, 438] on input "checkbox" at bounding box center [24, 438] width 9 height 9
checkbox input "true"
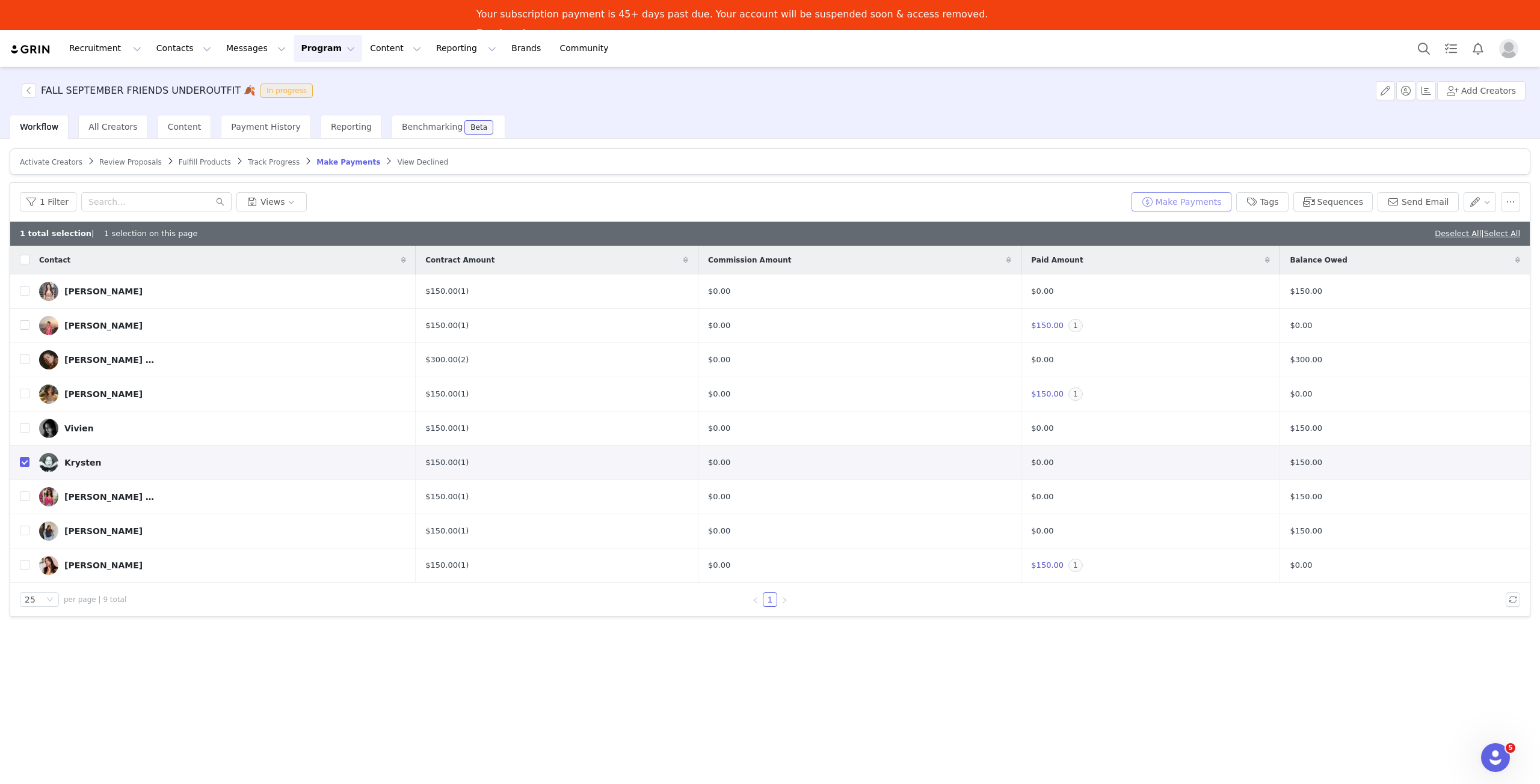
click at [1199, 197] on button "Make Payments" at bounding box center [1181, 202] width 100 height 19
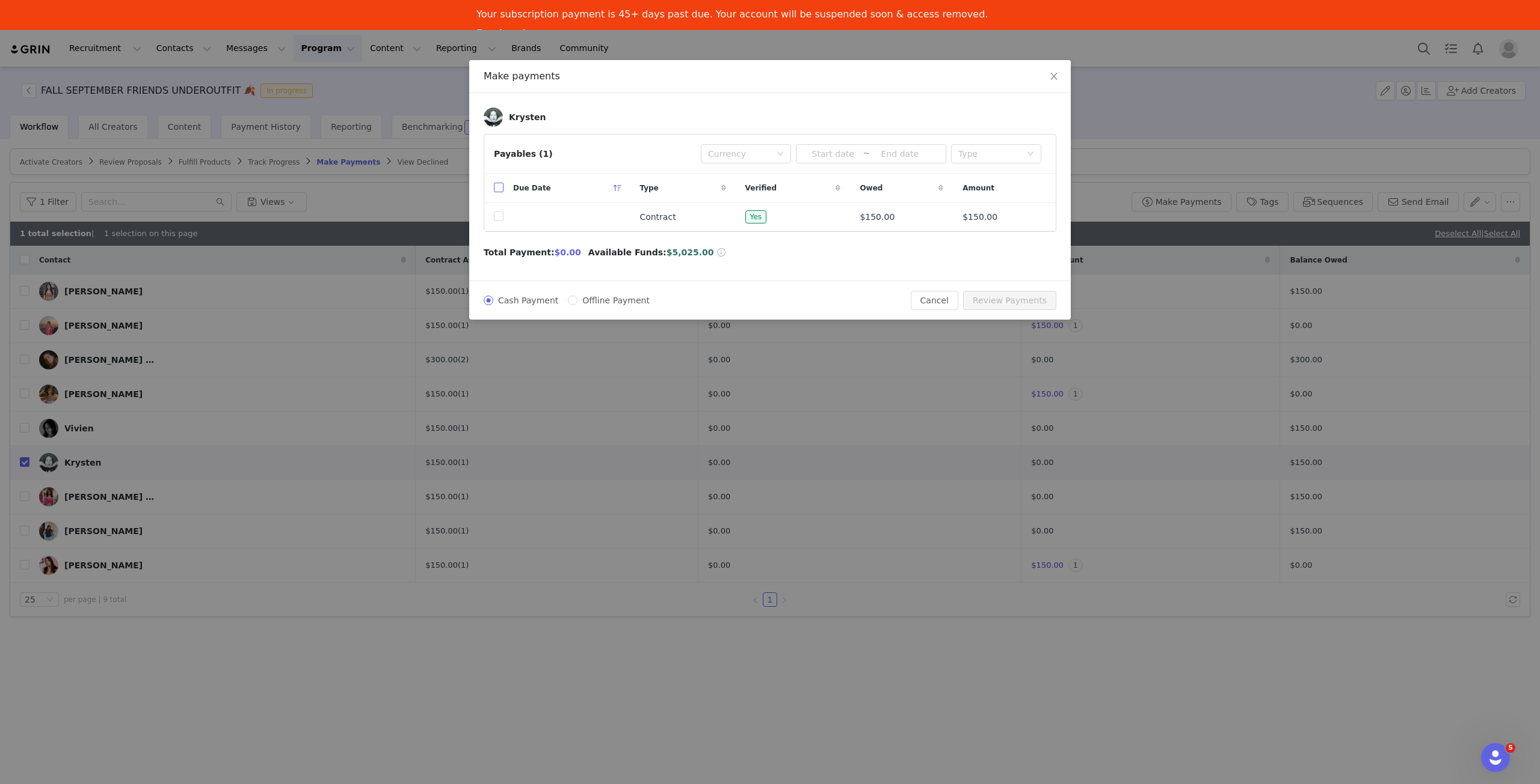
click at [501, 188] on input "checkbox" at bounding box center [499, 187] width 9 height 9
checkbox input "true"
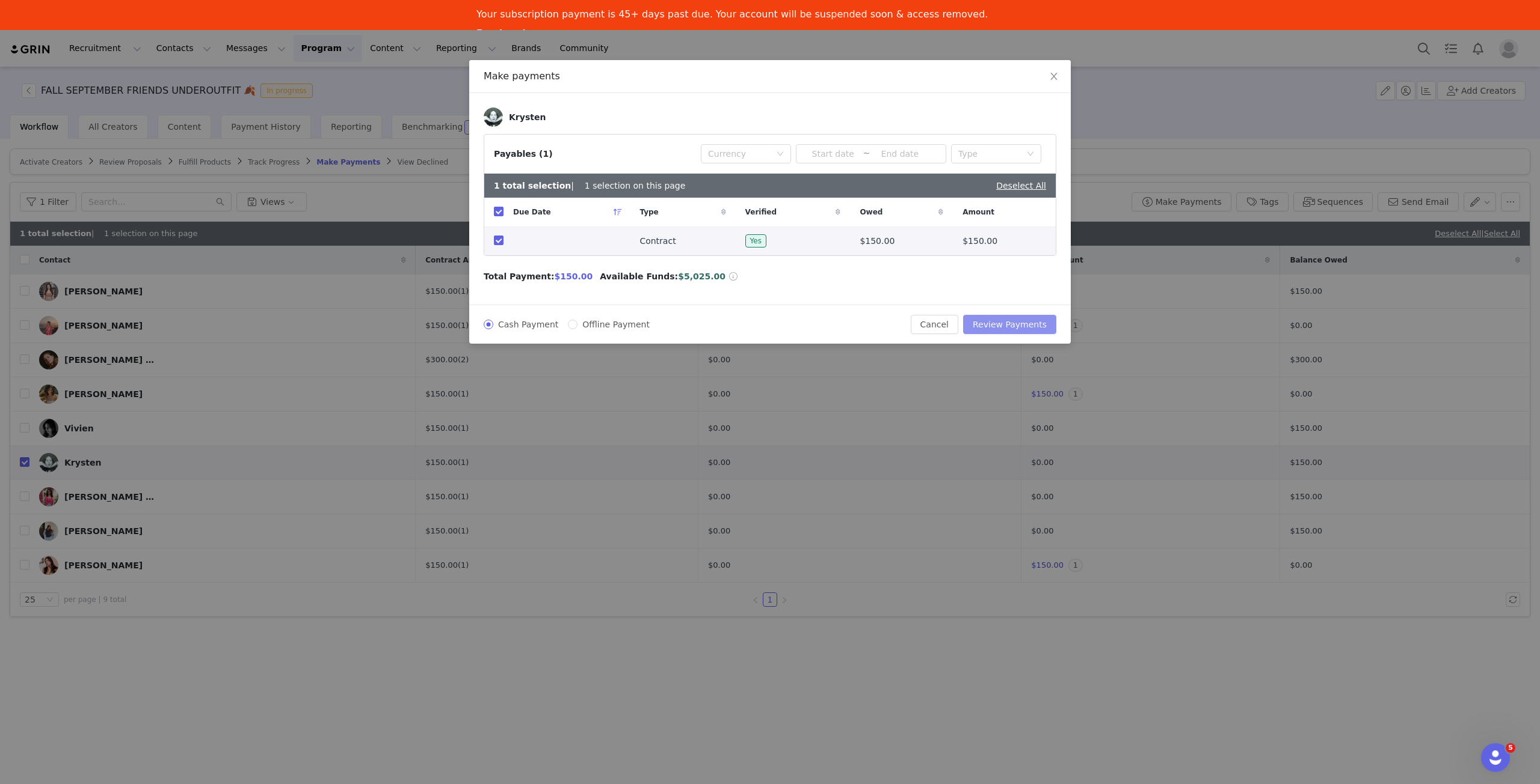
click at [1037, 322] on button "Review Payments" at bounding box center [1009, 324] width 94 height 19
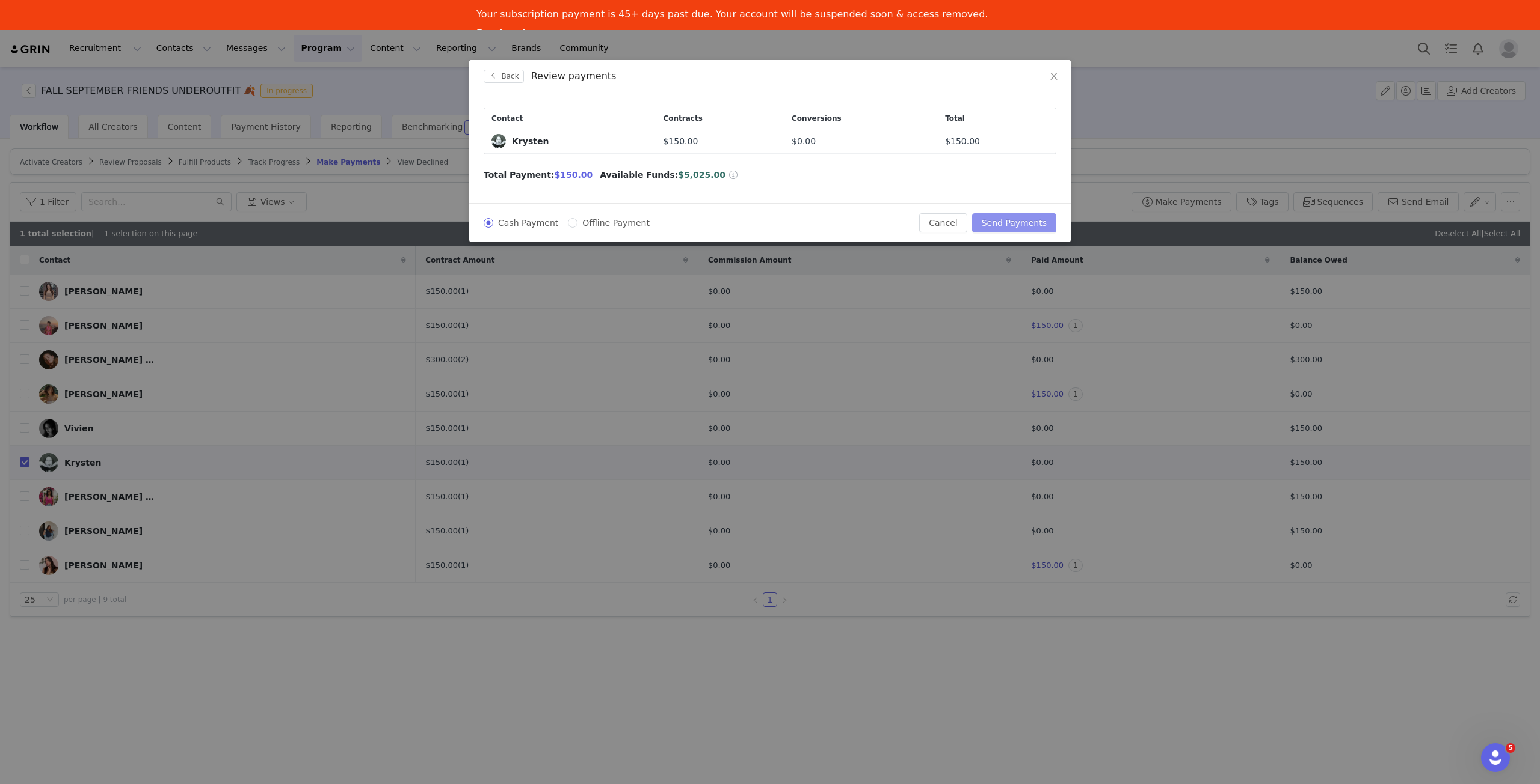
click at [1032, 224] on button "Send Payments" at bounding box center [1013, 222] width 84 height 19
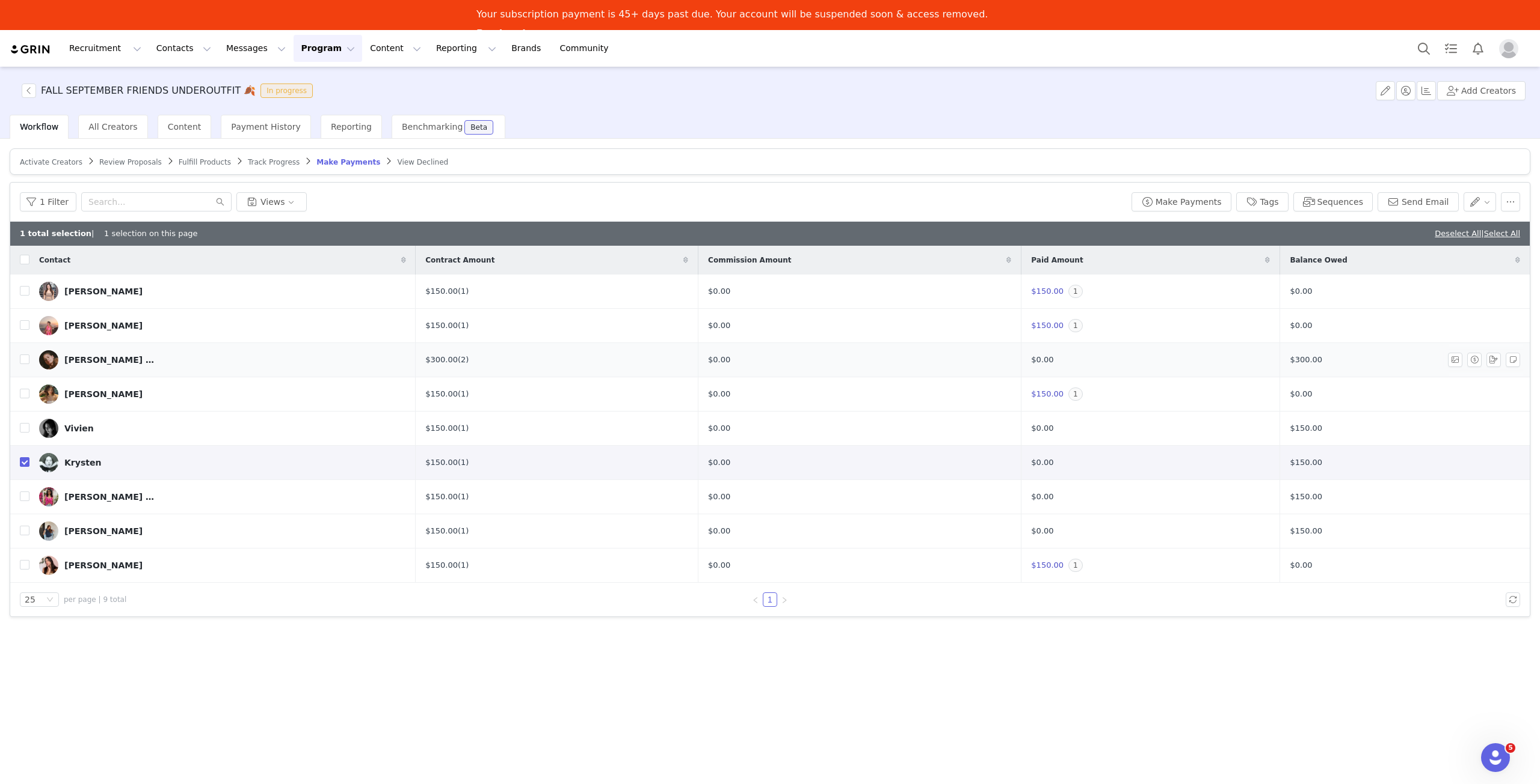
drag, startPoint x: 27, startPoint y: 456, endPoint x: 76, endPoint y: 333, distance: 132.4
click at [27, 457] on label at bounding box center [24, 463] width 9 height 13
click at [27, 458] on input "checkbox" at bounding box center [24, 462] width 9 height 9
checkbox input "false"
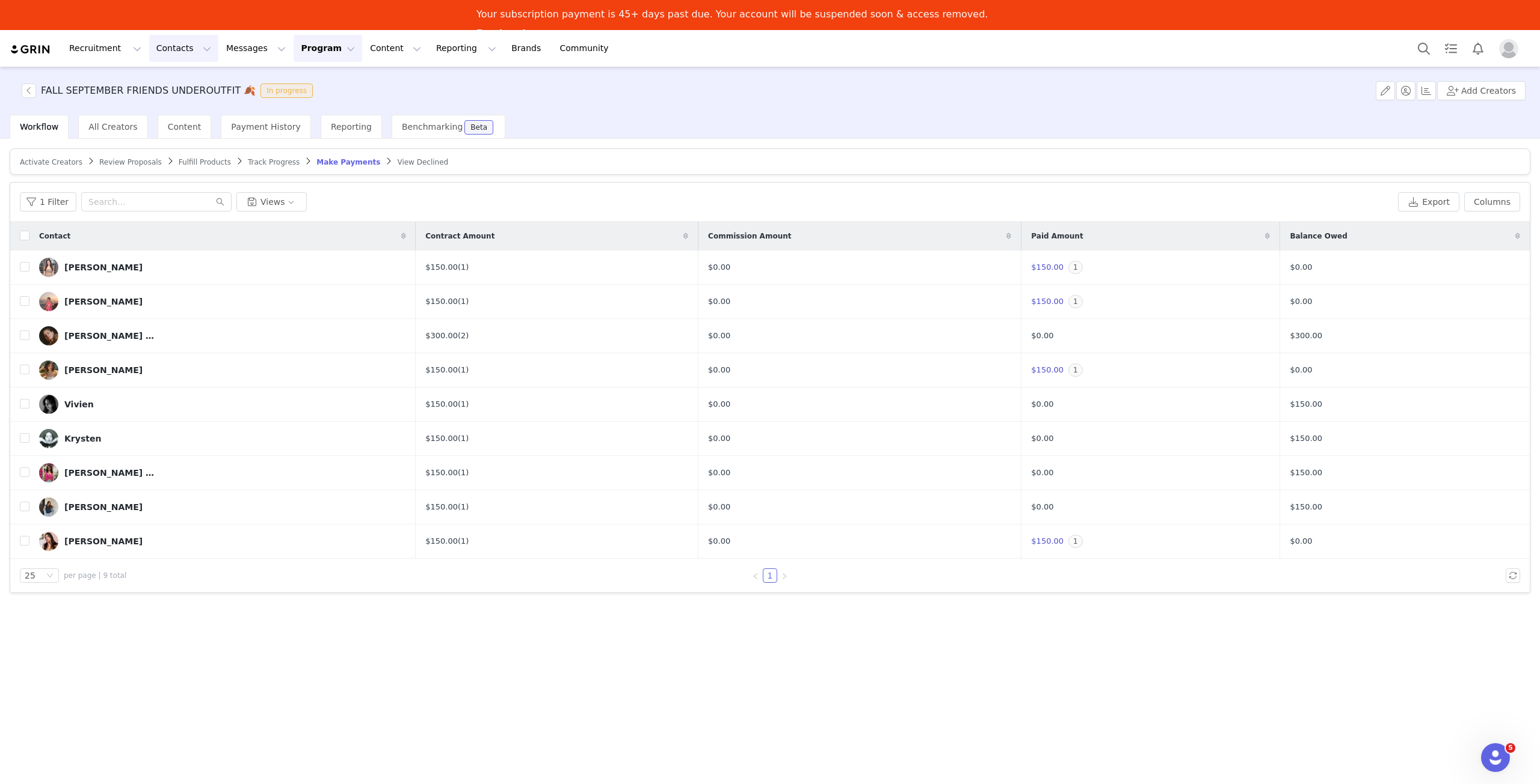
click at [173, 46] on button "Contacts Contacts" at bounding box center [184, 48] width 70 height 27
click at [201, 84] on div "Creators" at bounding box center [185, 83] width 81 height 13
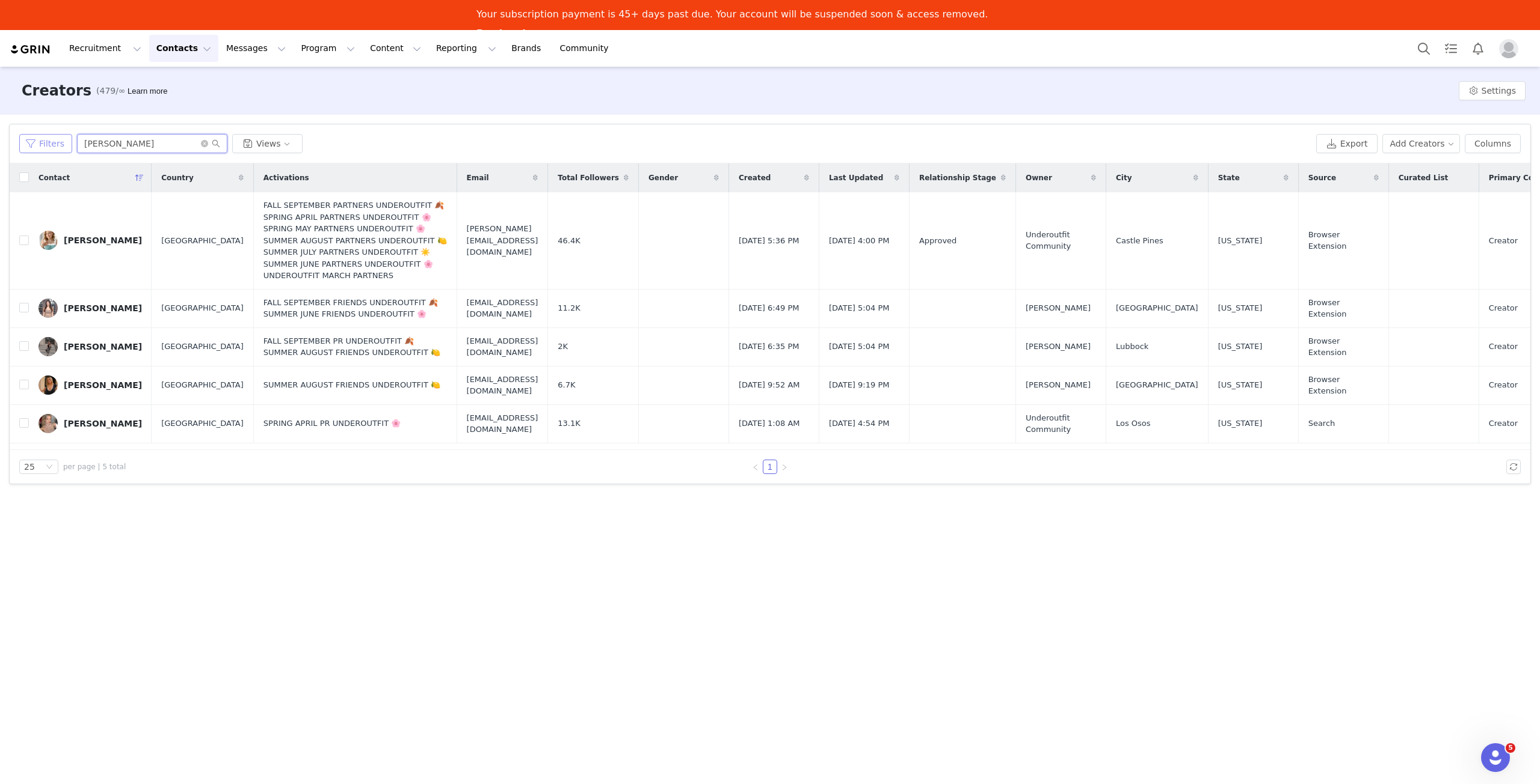
drag, startPoint x: 69, startPoint y: 151, endPoint x: 62, endPoint y: 151, distance: 7.0
click at [62, 151] on div "Filters dani Views" at bounding box center [665, 144] width 1292 height 19
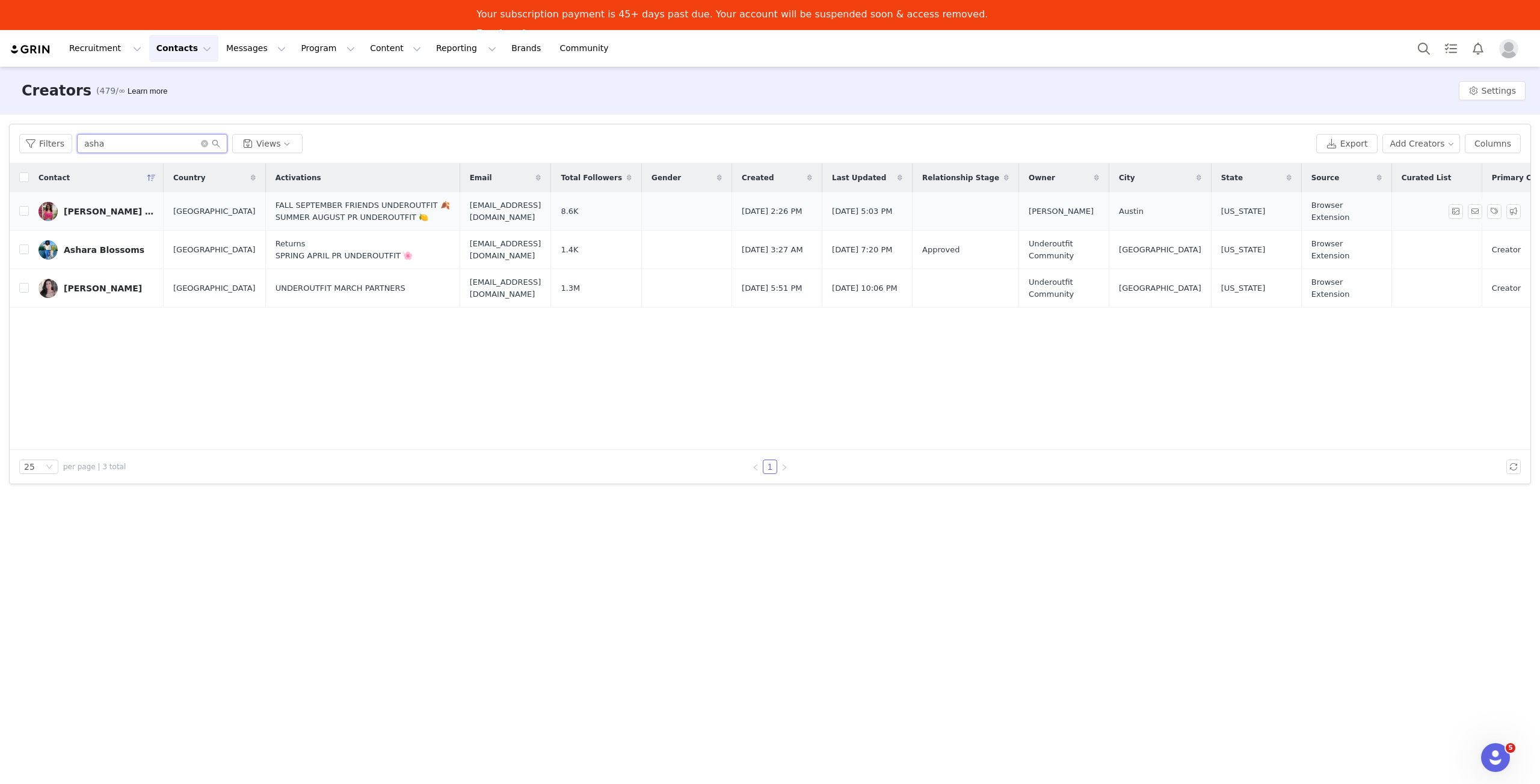
type input "asha"
click at [54, 206] on img at bounding box center [48, 211] width 19 height 19
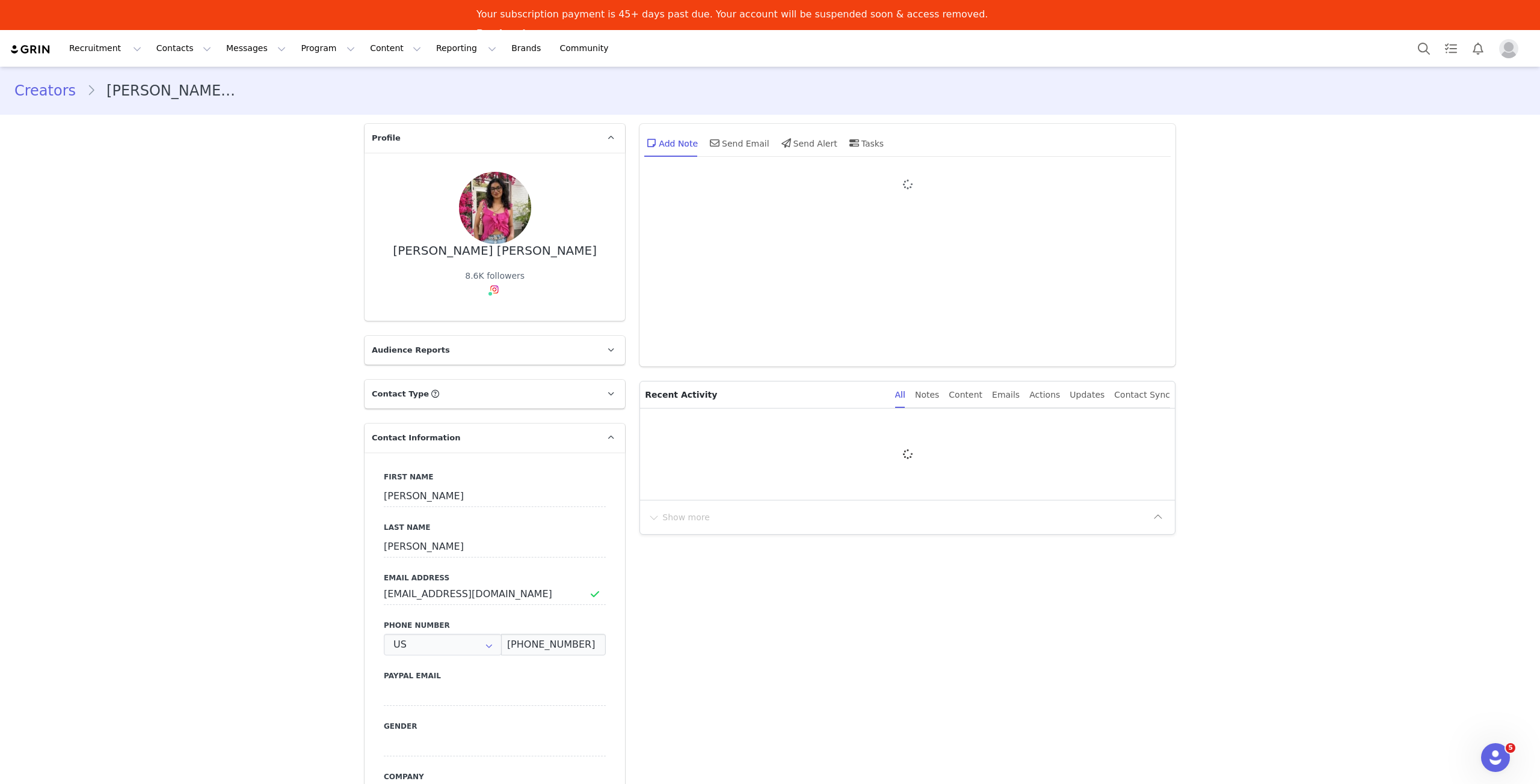
type input "+1 ([GEOGRAPHIC_DATA])"
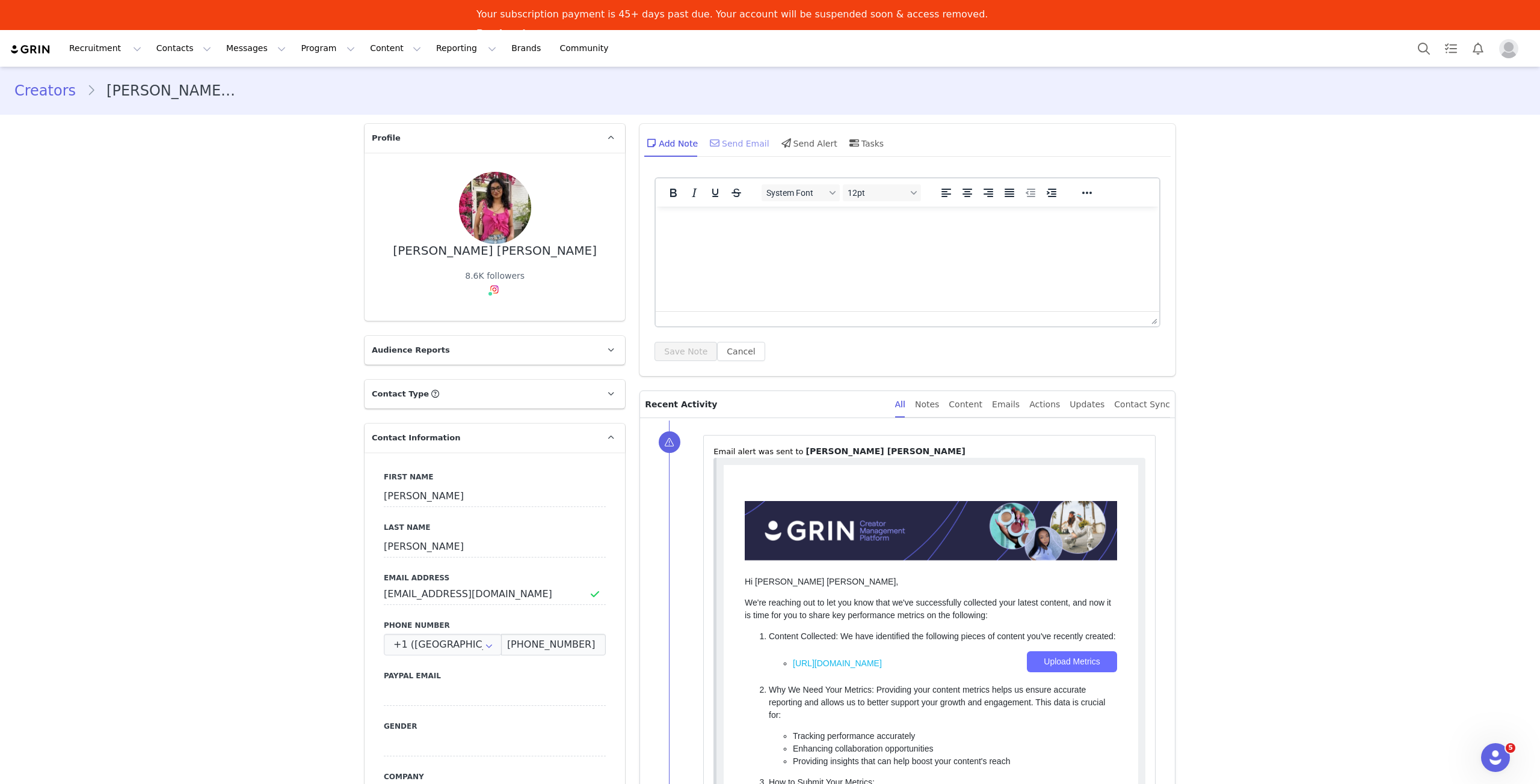
click at [745, 138] on div "Send Email" at bounding box center [738, 143] width 62 height 29
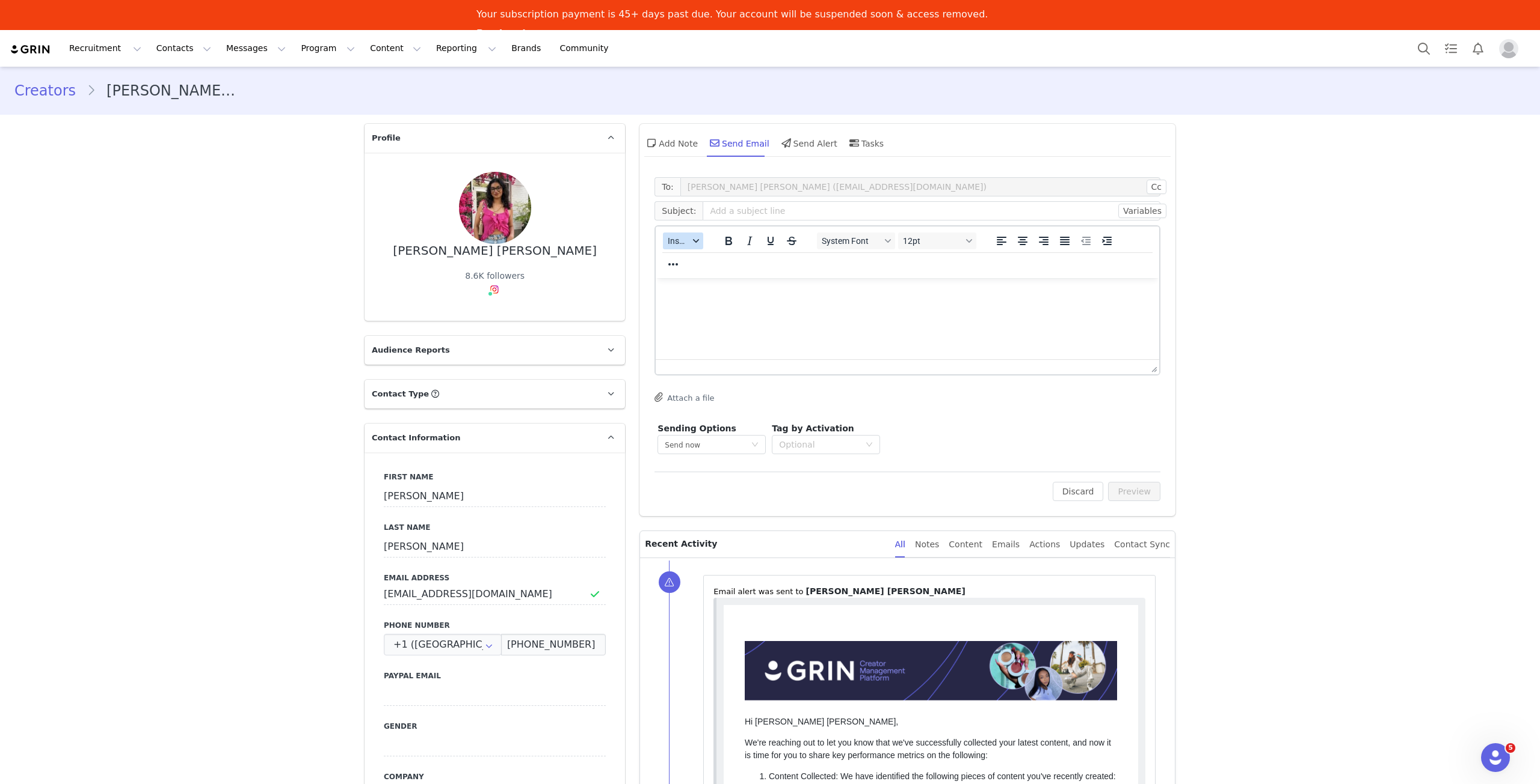
click at [693, 242] on icon "button" at bounding box center [695, 241] width 6 height 6
drag, startPoint x: 694, startPoint y: 248, endPoint x: 703, endPoint y: 262, distance: 16.6
click at [703, 262] on div "Insert Template" at bounding box center [722, 261] width 108 height 15
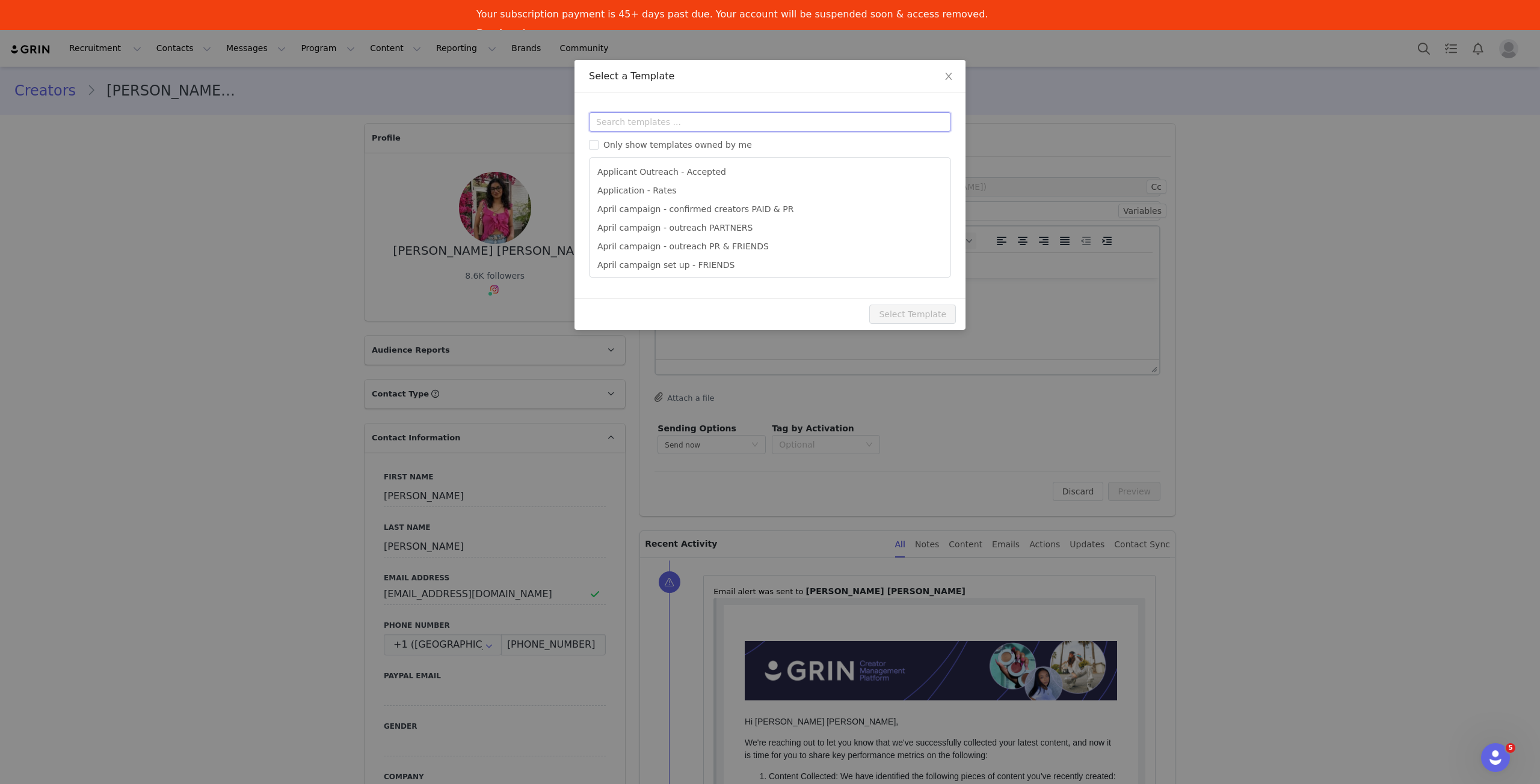
click at [784, 122] on input "text" at bounding box center [770, 121] width 362 height 19
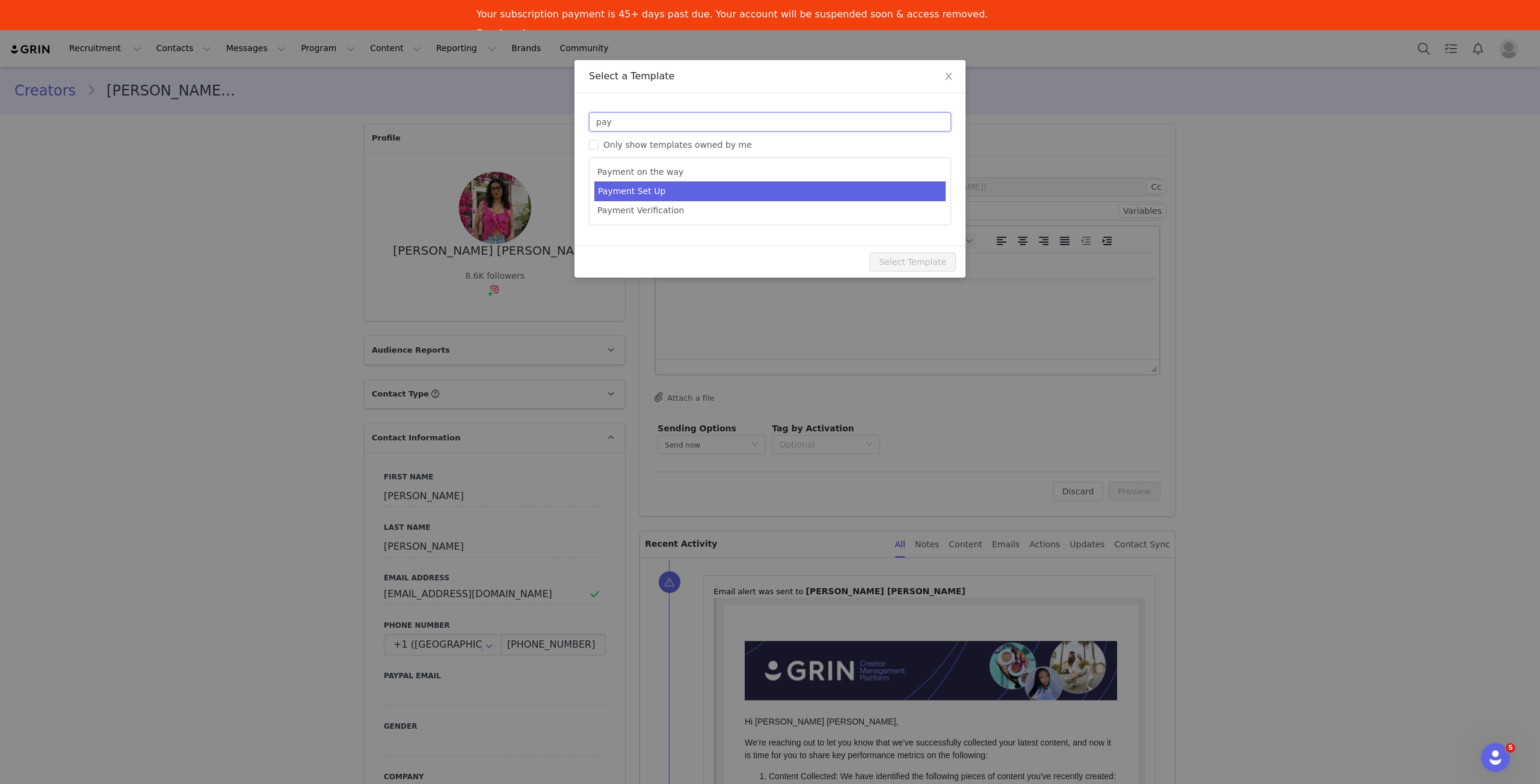
type input "pay"
click at [748, 185] on li "Payment Set Up" at bounding box center [770, 191] width 351 height 19
type input "Set up Payments with UNDEROUTFIT 💸"
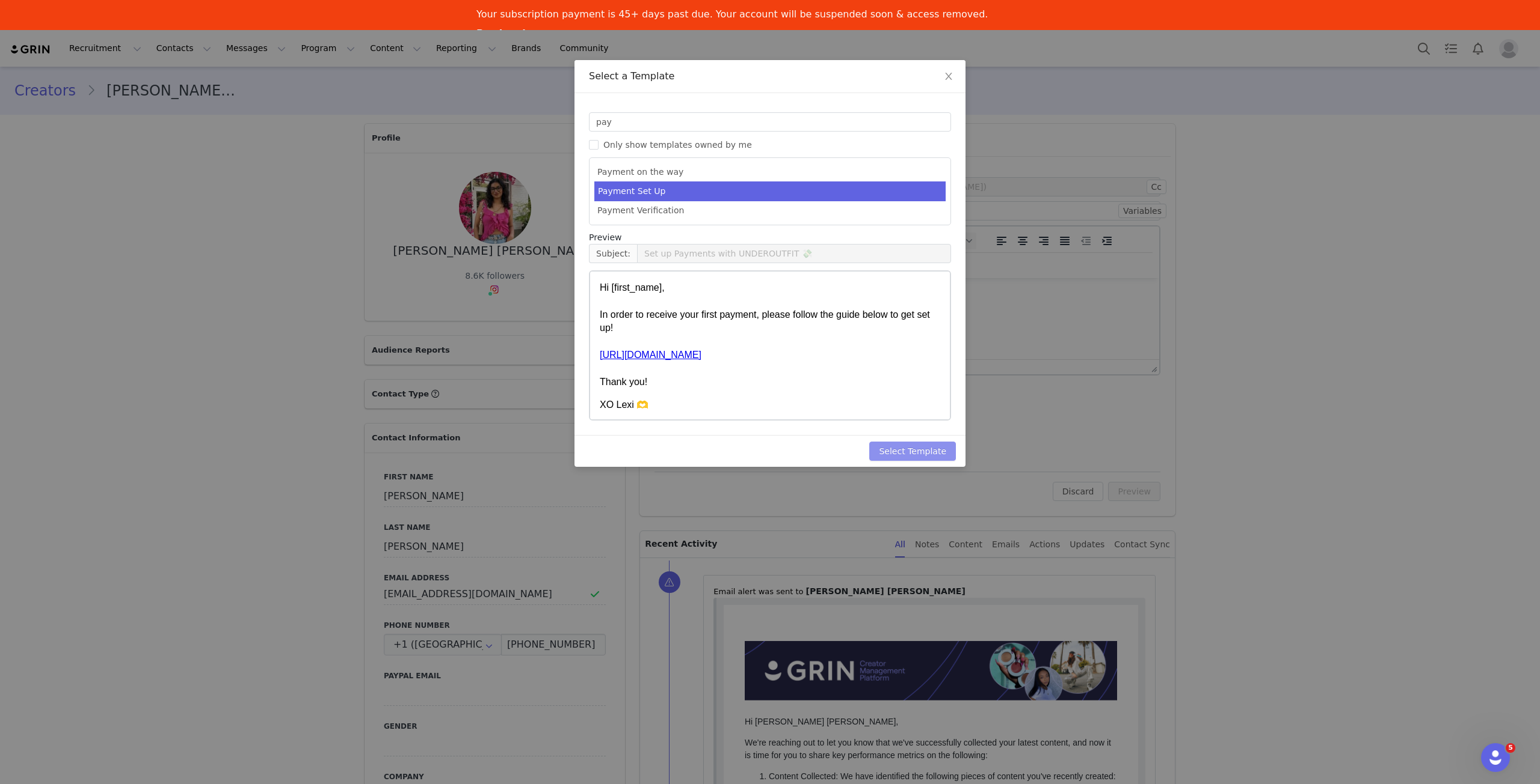
drag, startPoint x: 917, startPoint y: 449, endPoint x: 930, endPoint y: 452, distance: 13.3
click at [918, 449] on button "Select Template" at bounding box center [911, 451] width 86 height 19
type input "Set up Payments with UNDEROUTFIT 💸"
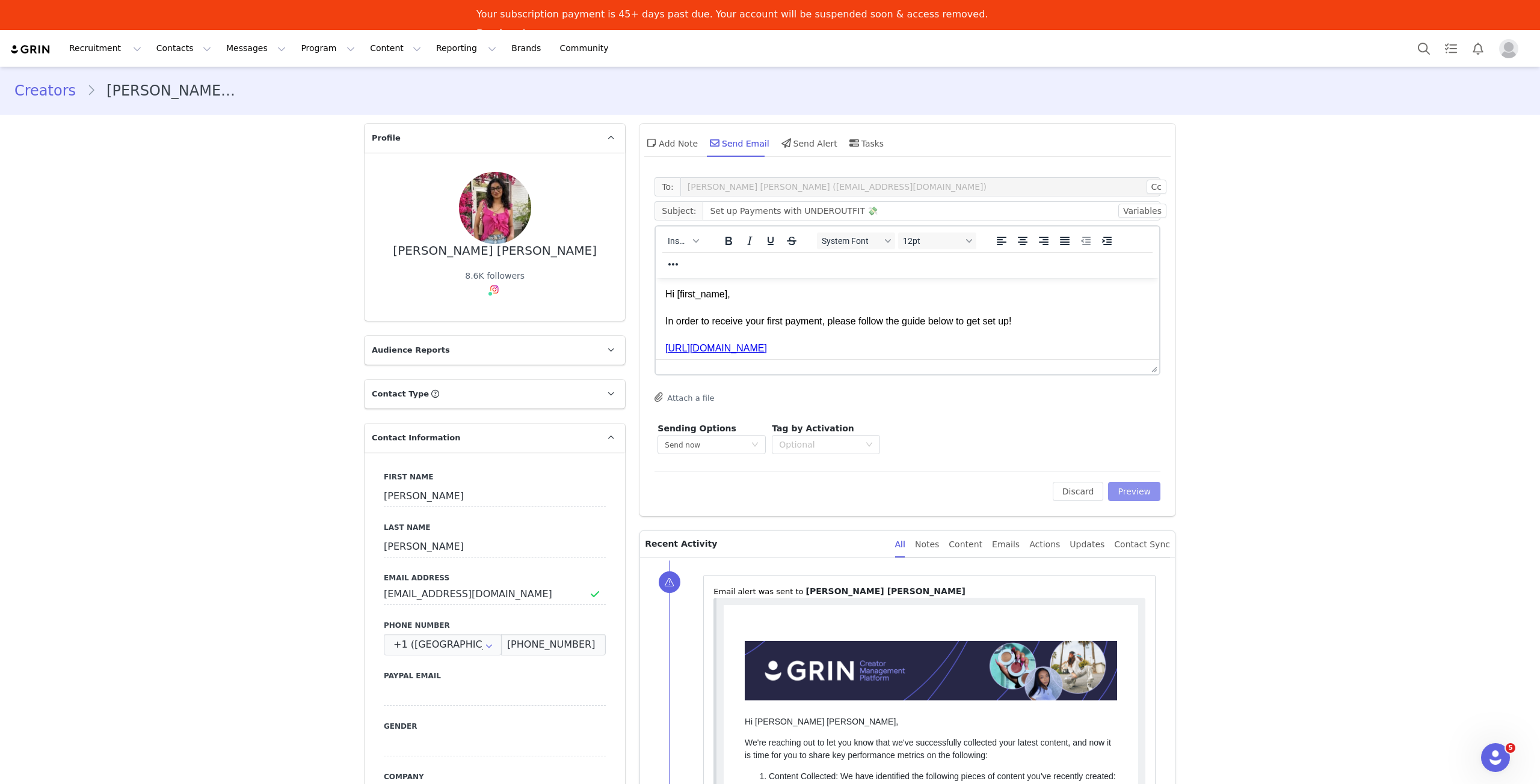
click at [1137, 492] on button "Preview" at bounding box center [1134, 491] width 52 height 19
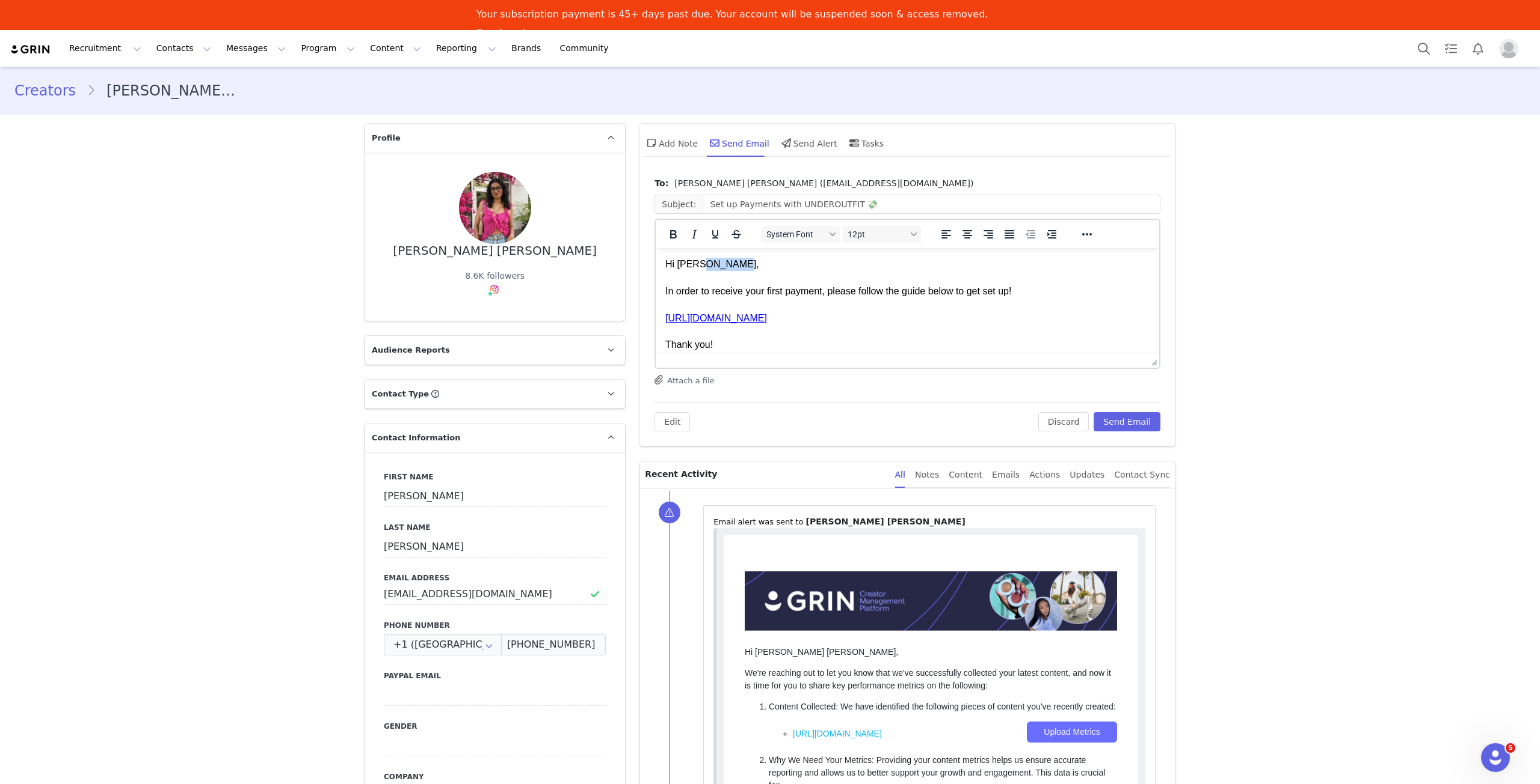
drag, startPoint x: 732, startPoint y: 260, endPoint x: 702, endPoint y: 259, distance: 30.0
click at [702, 259] on p "Hi Asha Gorjala, In order to receive your first payment, please follow the guid…" at bounding box center [907, 305] width 484 height 95
click at [1125, 413] on button "Send Email" at bounding box center [1126, 422] width 67 height 19
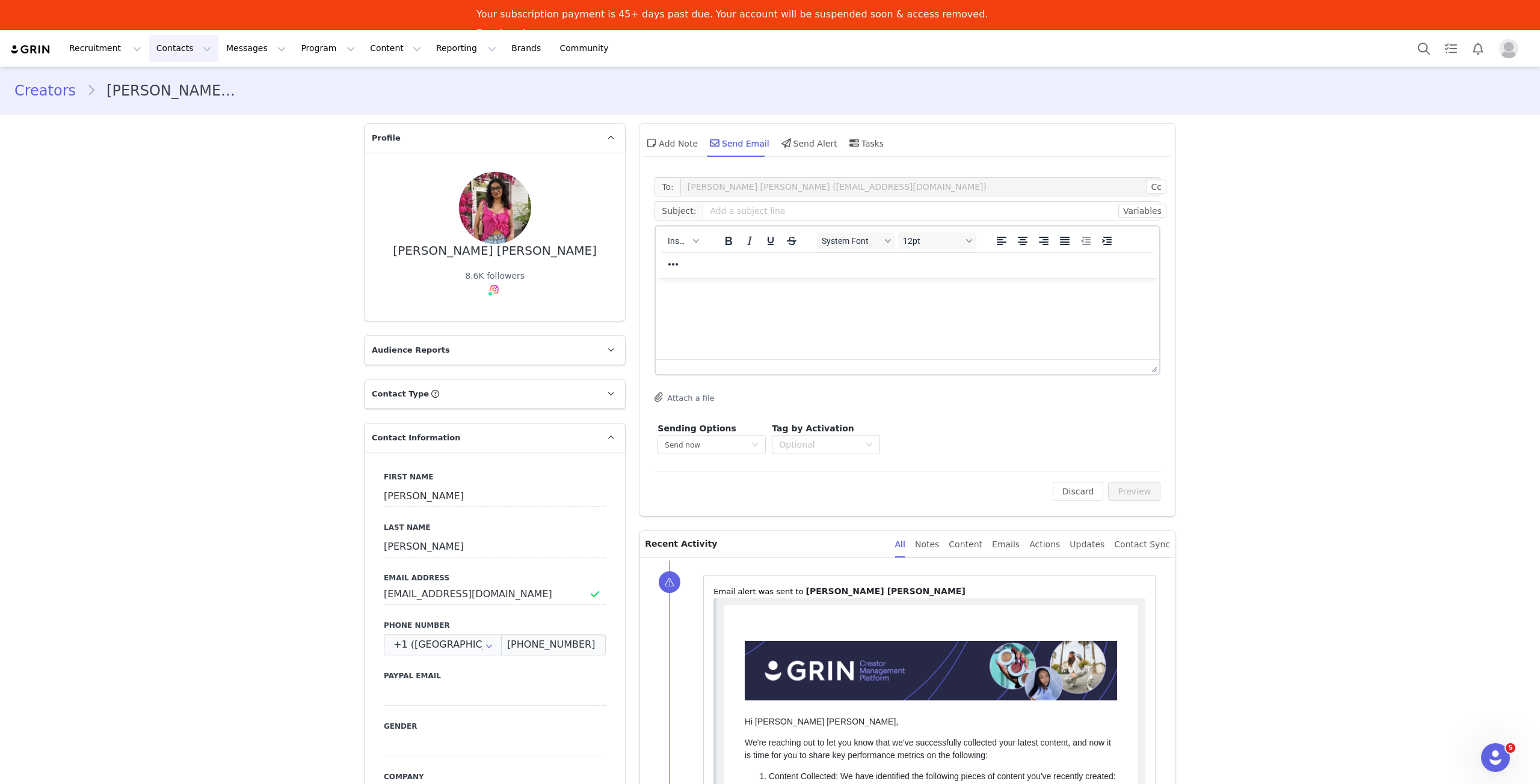
click at [168, 46] on button "Contacts Contacts" at bounding box center [184, 48] width 70 height 27
drag, startPoint x: 290, startPoint y: 45, endPoint x: 308, endPoint y: 66, distance: 27.7
click at [294, 45] on button "Program Program" at bounding box center [328, 48] width 69 height 27
click at [321, 87] on div "Activations" at bounding box center [312, 83] width 81 height 13
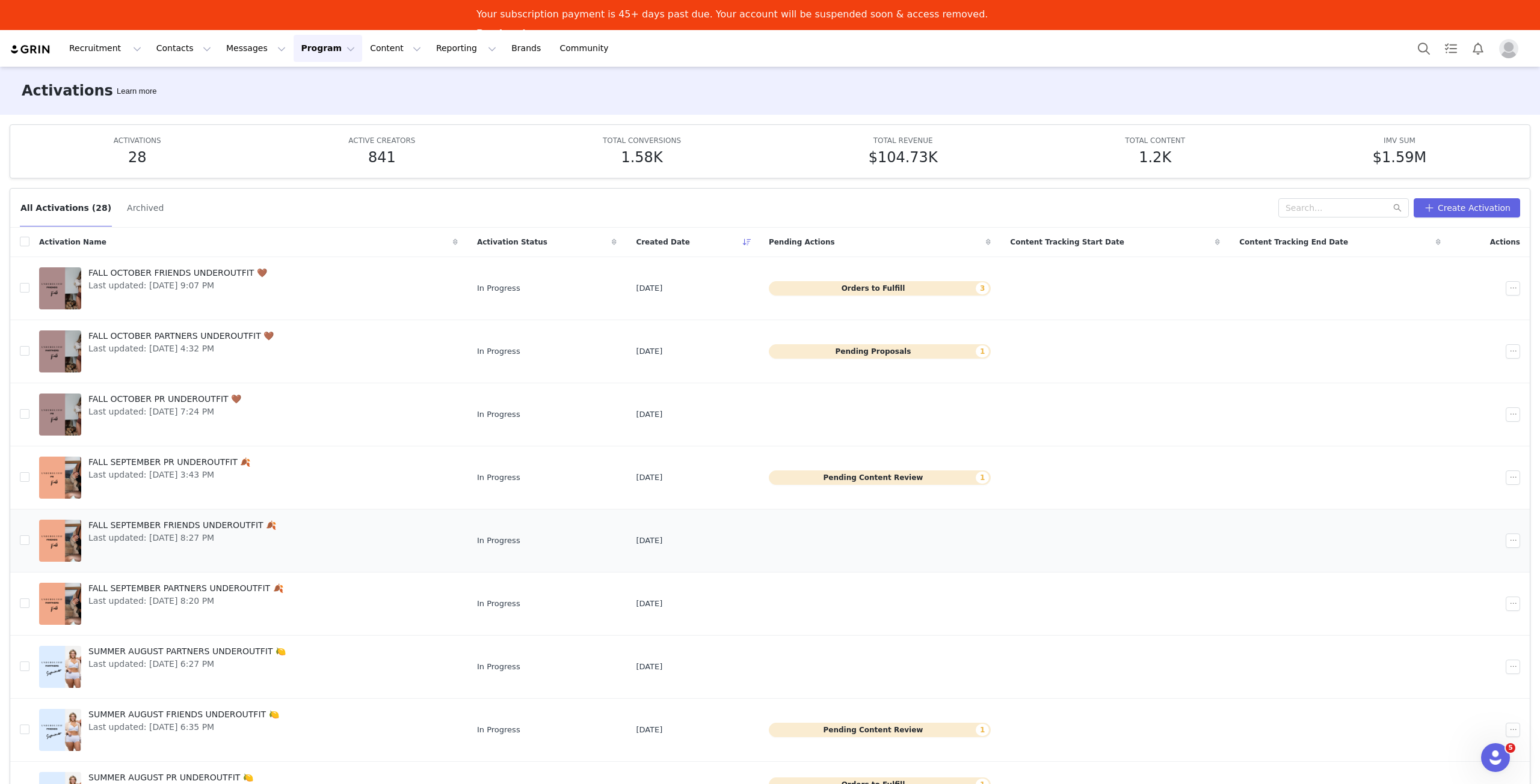
click at [182, 537] on span "Last updated: [DATE] 8:27 PM" at bounding box center [182, 538] width 187 height 13
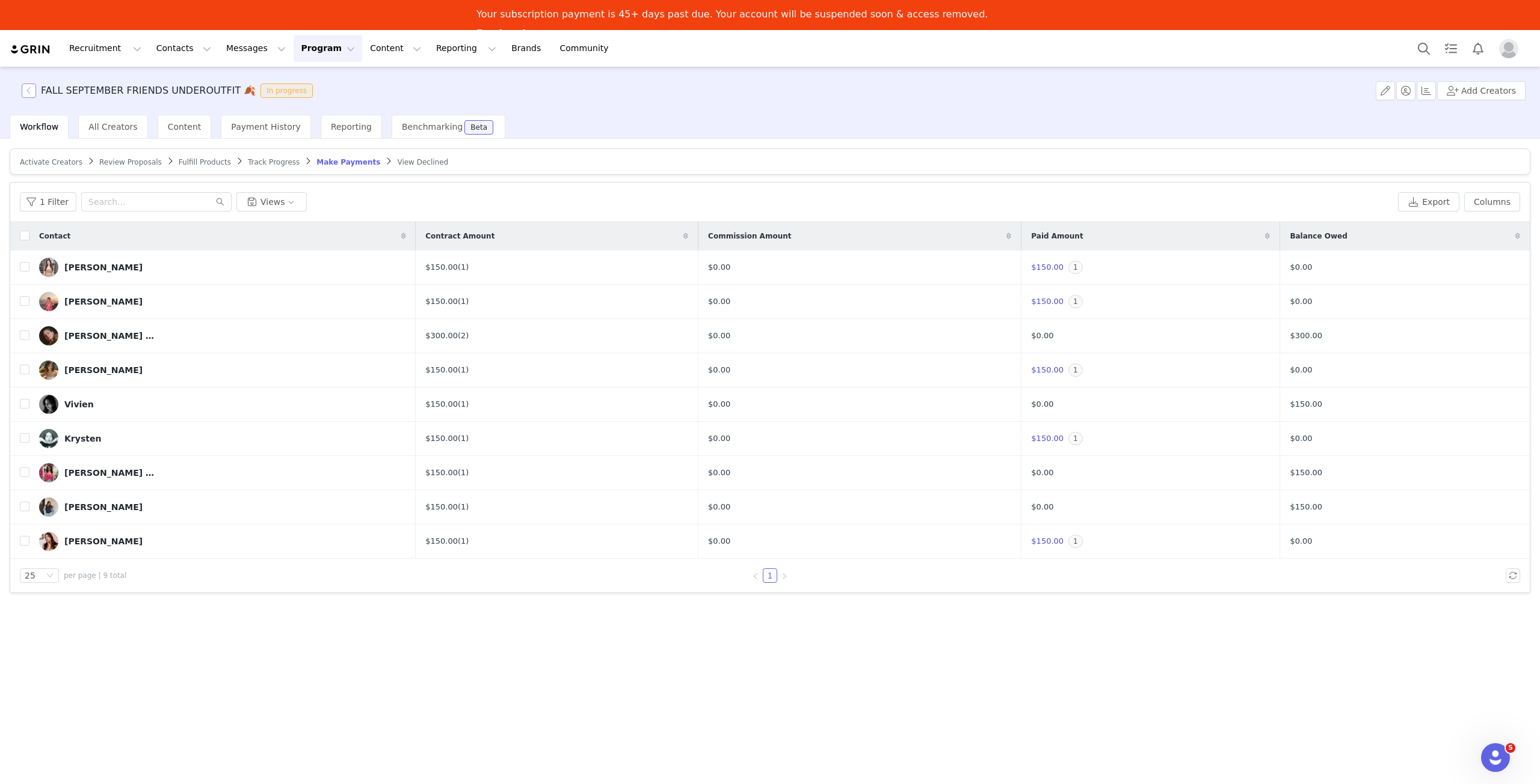
click at [27, 95] on button "button" at bounding box center [29, 91] width 15 height 15
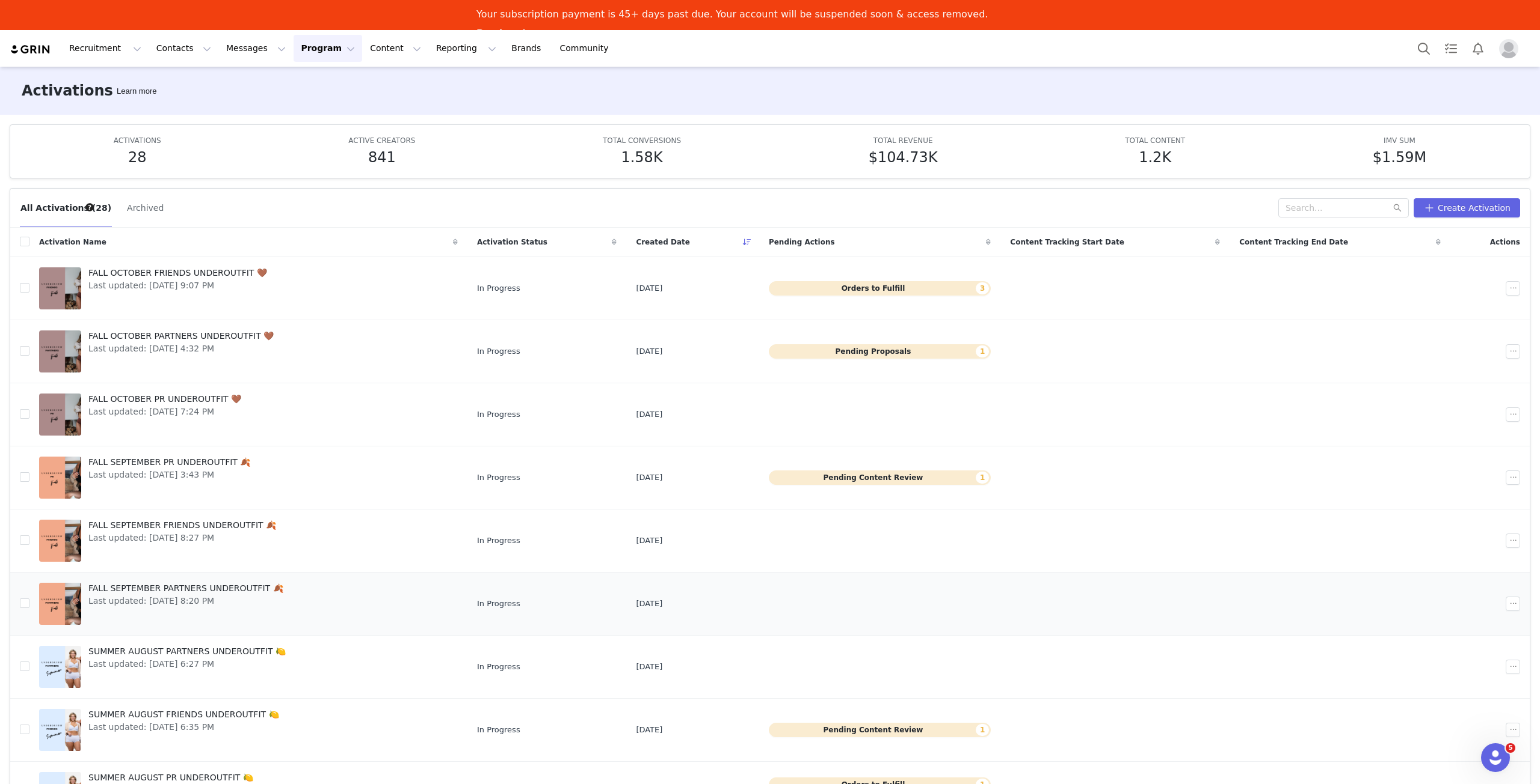
click at [174, 585] on span "FALL SEPTEMBER PARTNERS UNDEROUTFIT 🍂" at bounding box center [185, 589] width 195 height 13
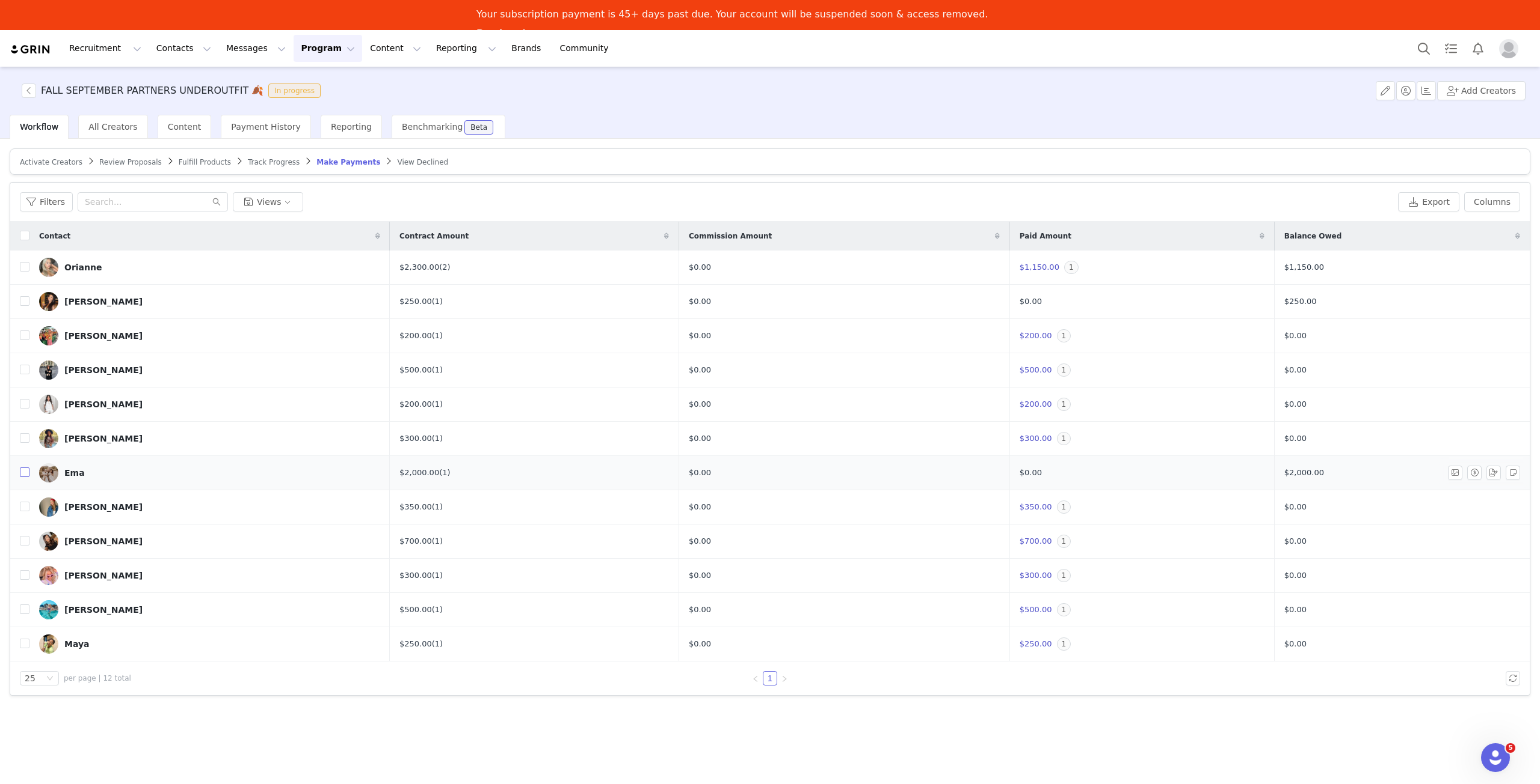
click at [23, 472] on input "checkbox" at bounding box center [24, 473] width 9 height 9
checkbox input "true"
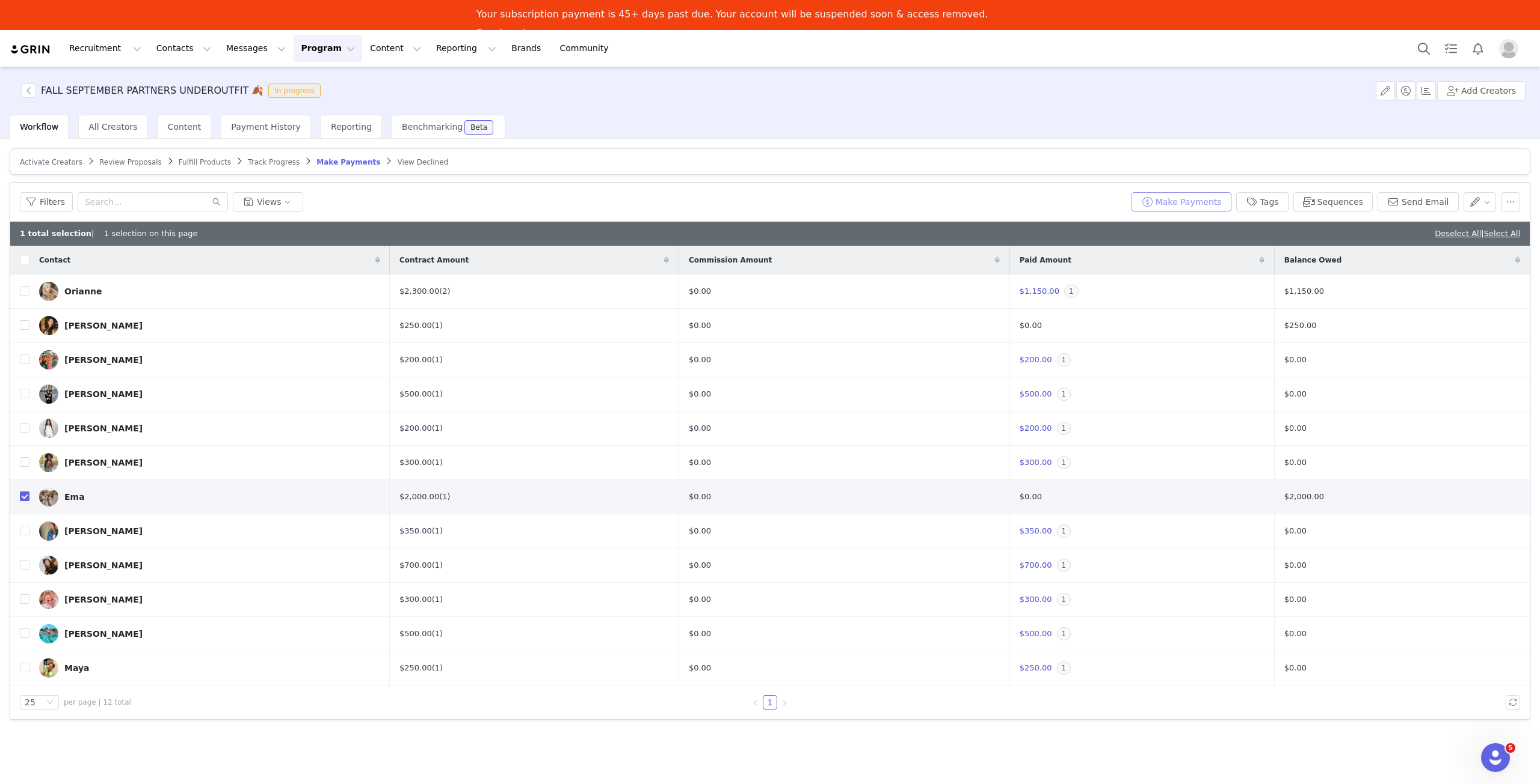
click at [1216, 209] on button "Make Payments" at bounding box center [1181, 202] width 100 height 19
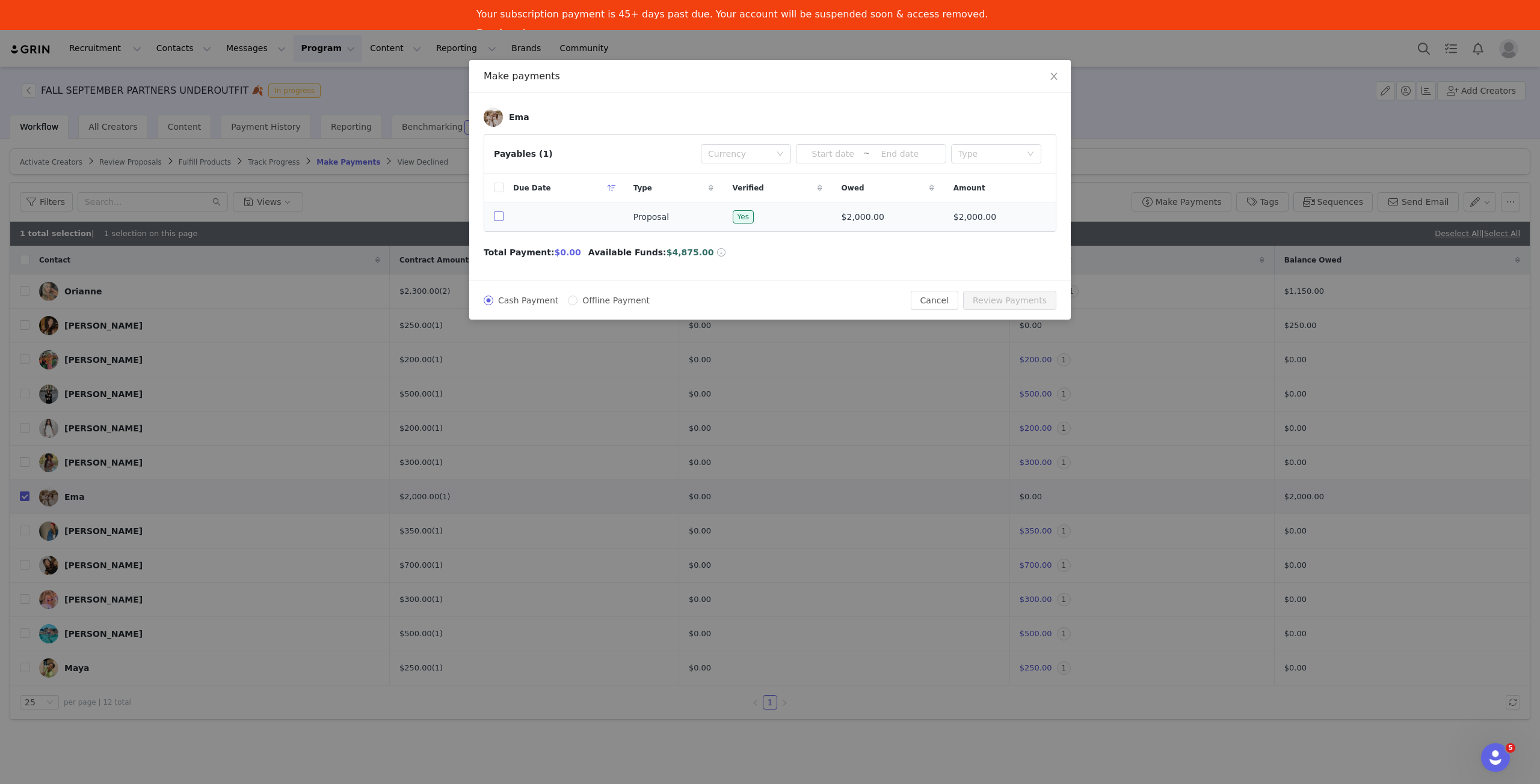
click at [499, 218] on input "checkbox" at bounding box center [499, 216] width 9 height 9
checkbox input "true"
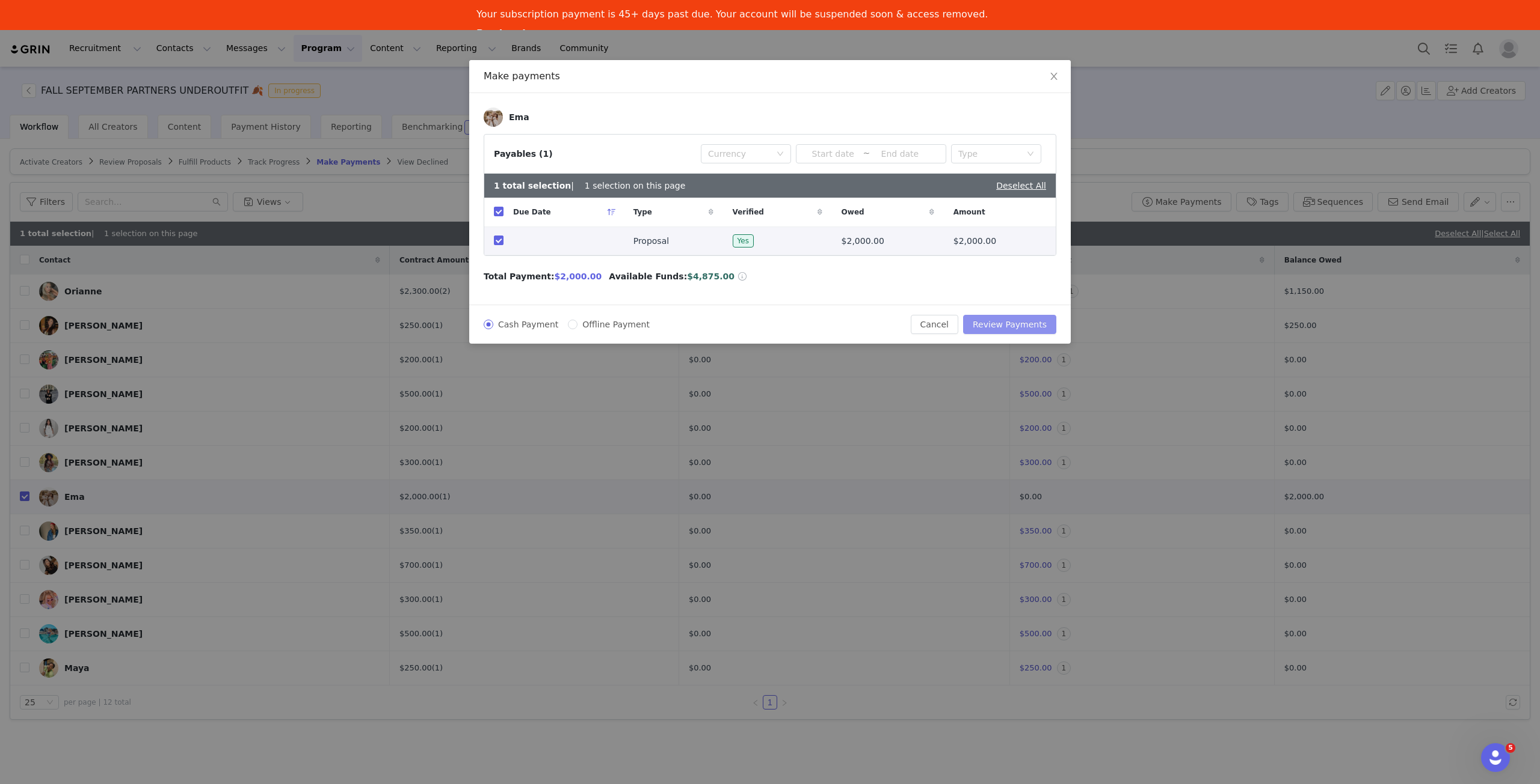
click at [1049, 322] on button "Review Payments" at bounding box center [1009, 324] width 94 height 19
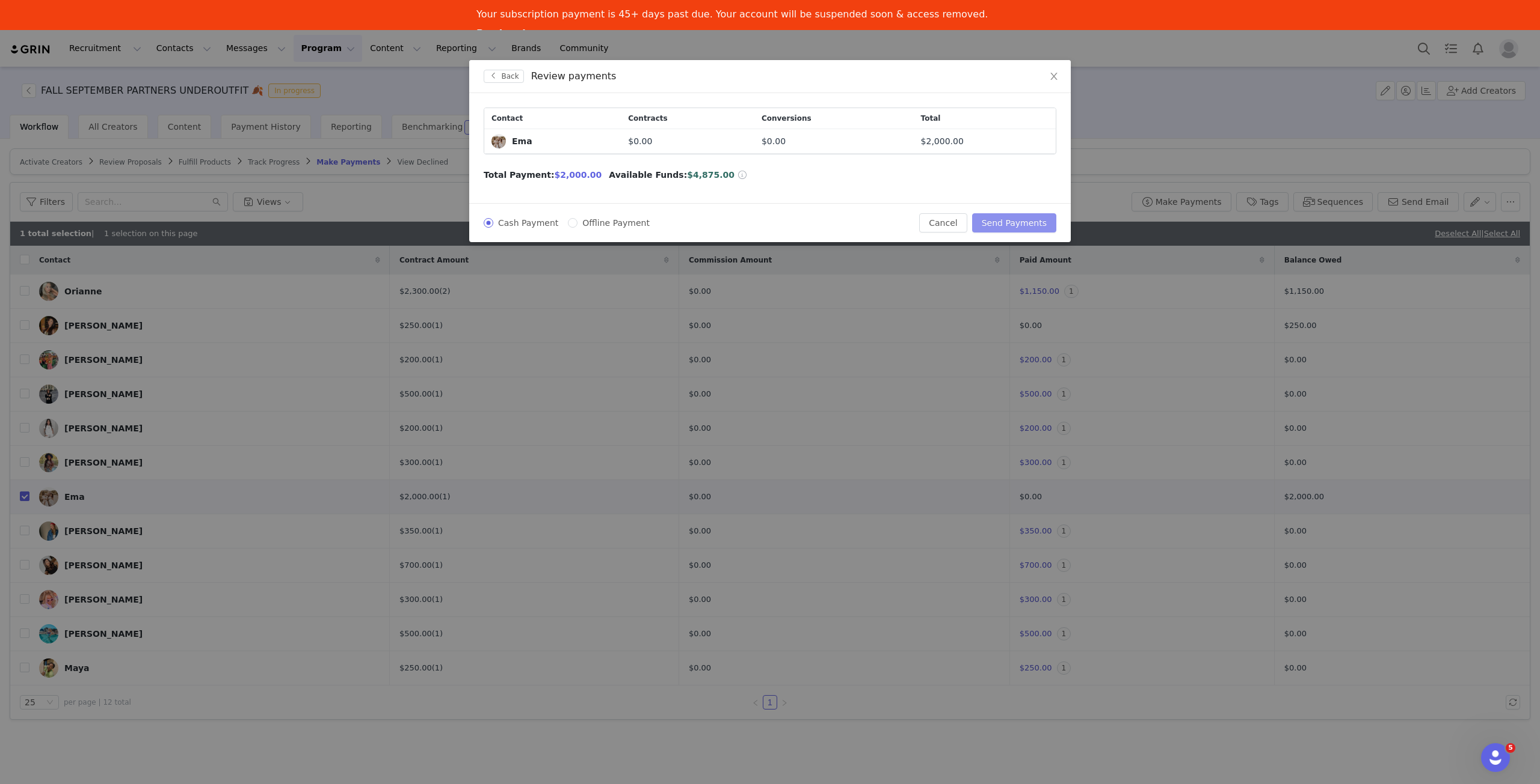
click at [1025, 224] on button "Send Payments" at bounding box center [1013, 222] width 84 height 19
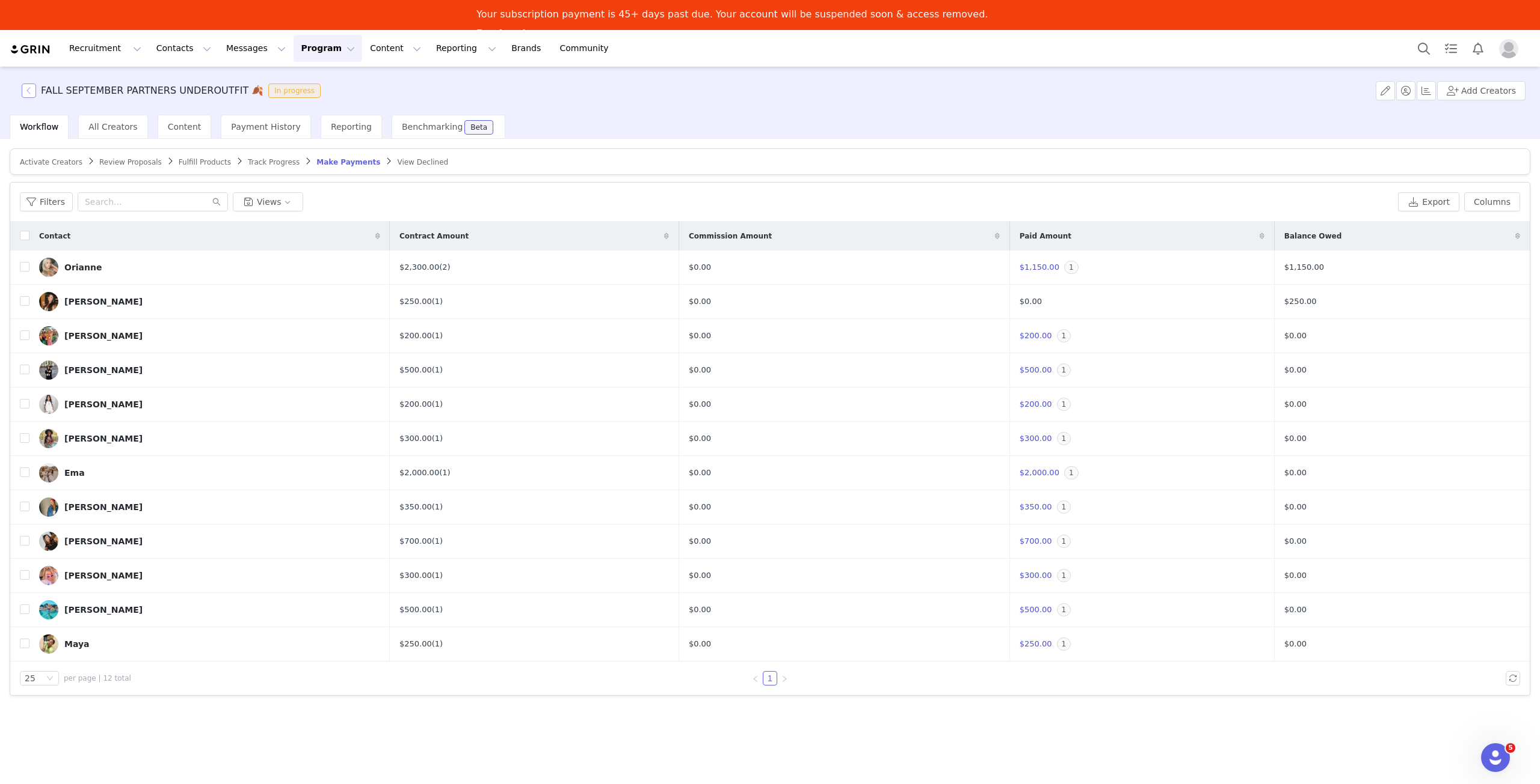
click at [30, 90] on button "button" at bounding box center [29, 91] width 15 height 15
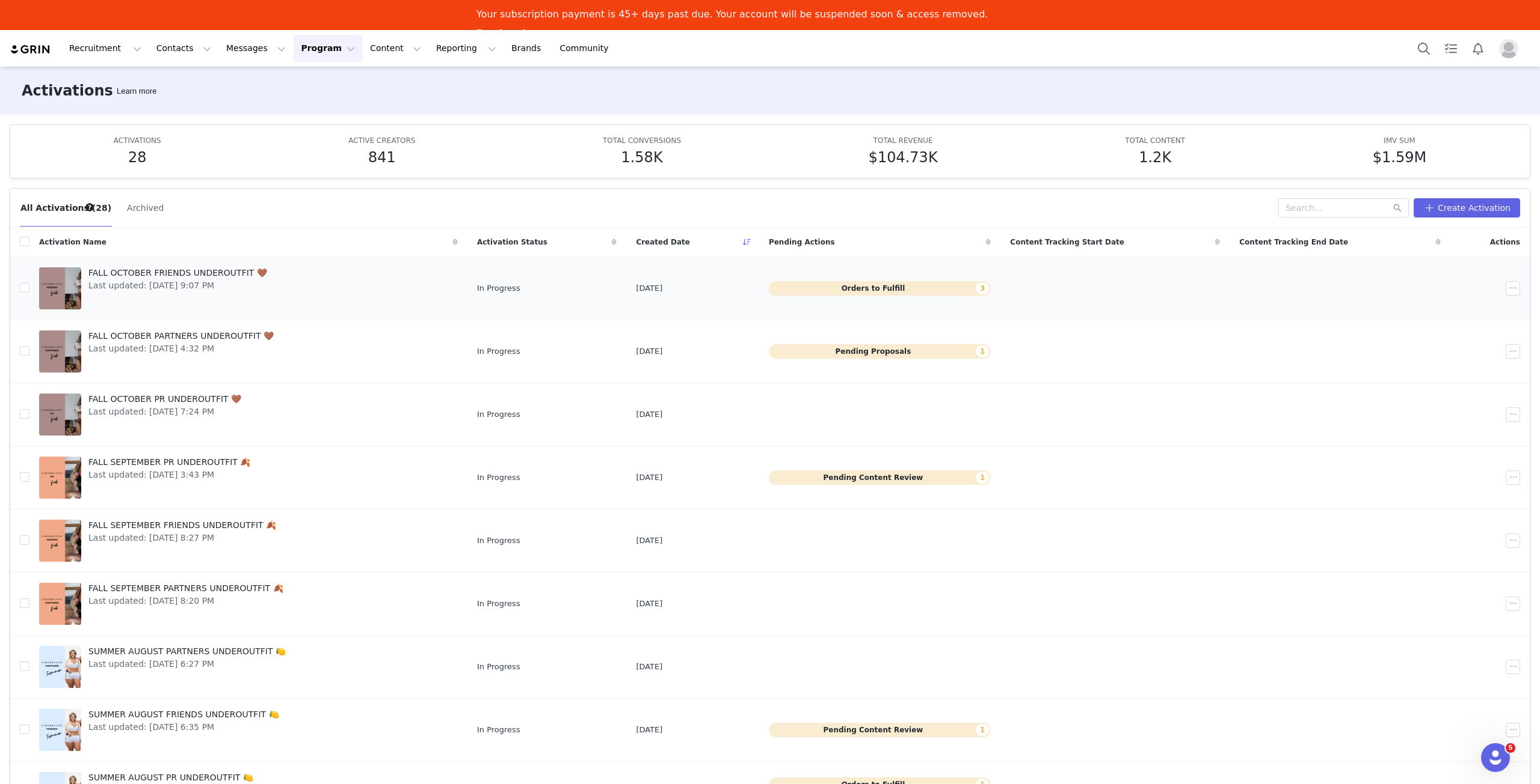
click at [179, 280] on span "Last updated: [DATE] 9:07 PM" at bounding box center [177, 286] width 179 height 13
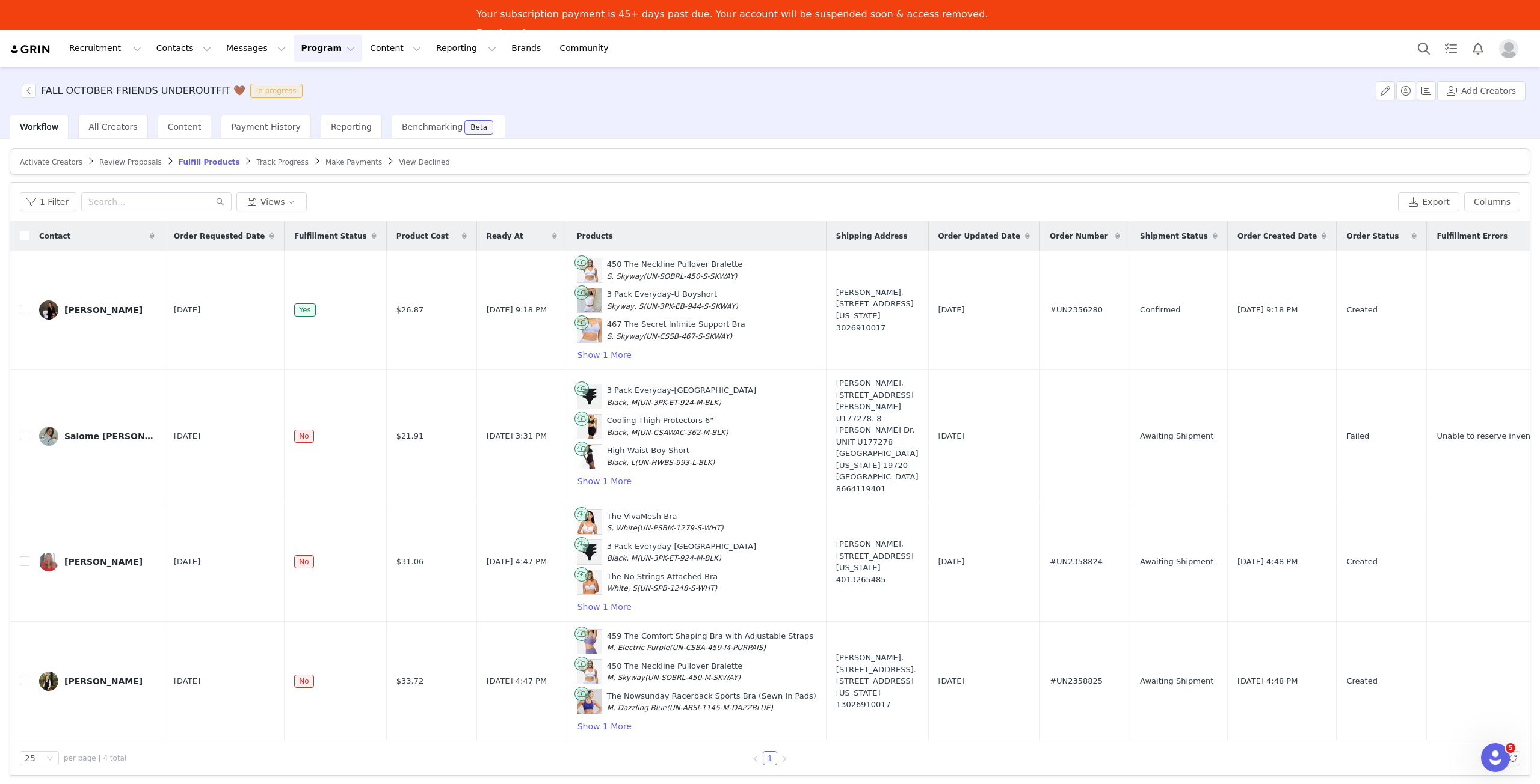
click at [314, 167] on article "Activate Creators Review Proposals Fulfill Products Track Progress Make Payment…" at bounding box center [770, 161] width 1521 height 27
click at [325, 165] on span "Make Payments" at bounding box center [353, 162] width 57 height 8
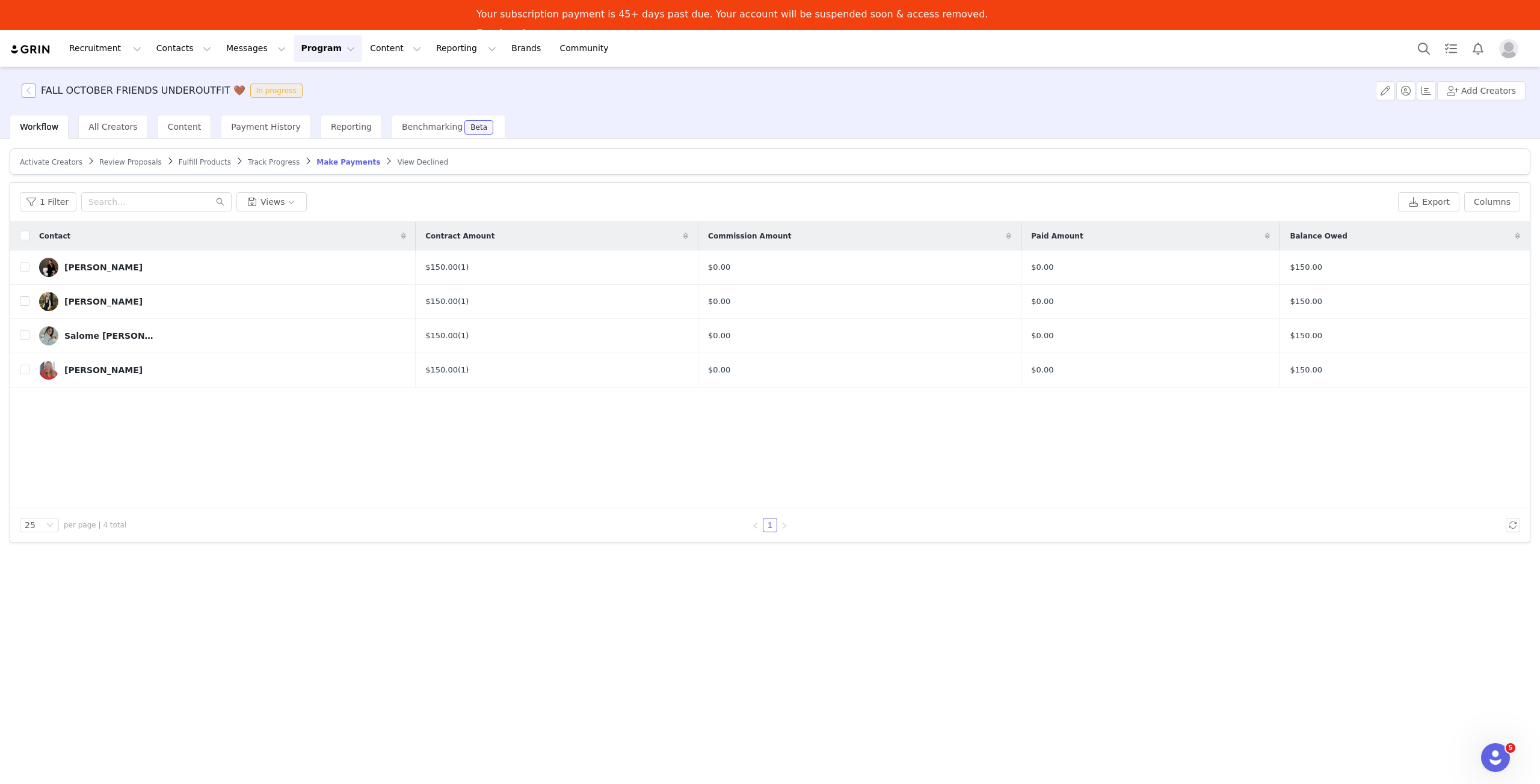
click at [29, 92] on button "button" at bounding box center [29, 91] width 15 height 15
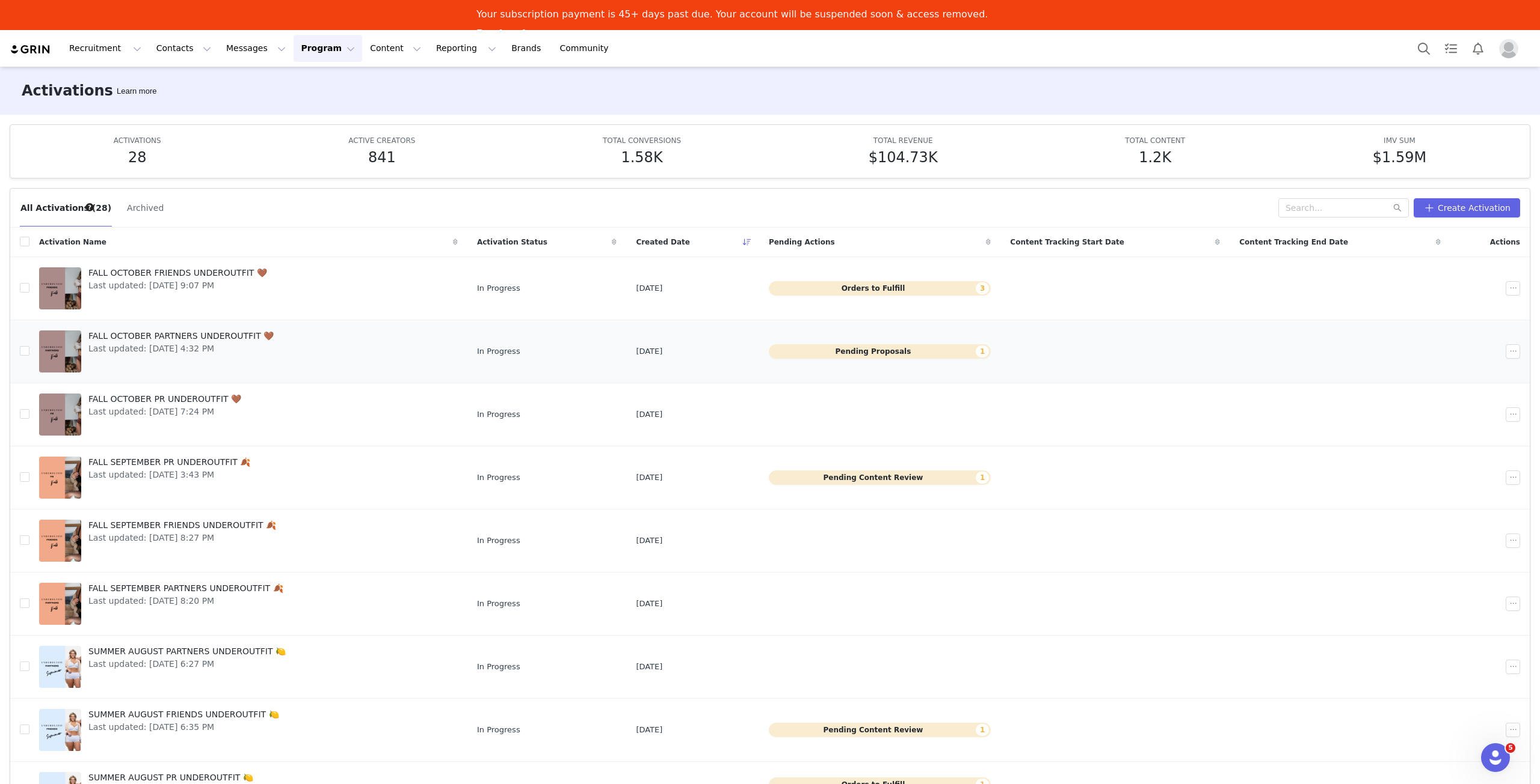
click at [169, 339] on span "FALL OCTOBER PARTNERS UNDEROUTFIT 🤎" at bounding box center [181, 336] width 185 height 13
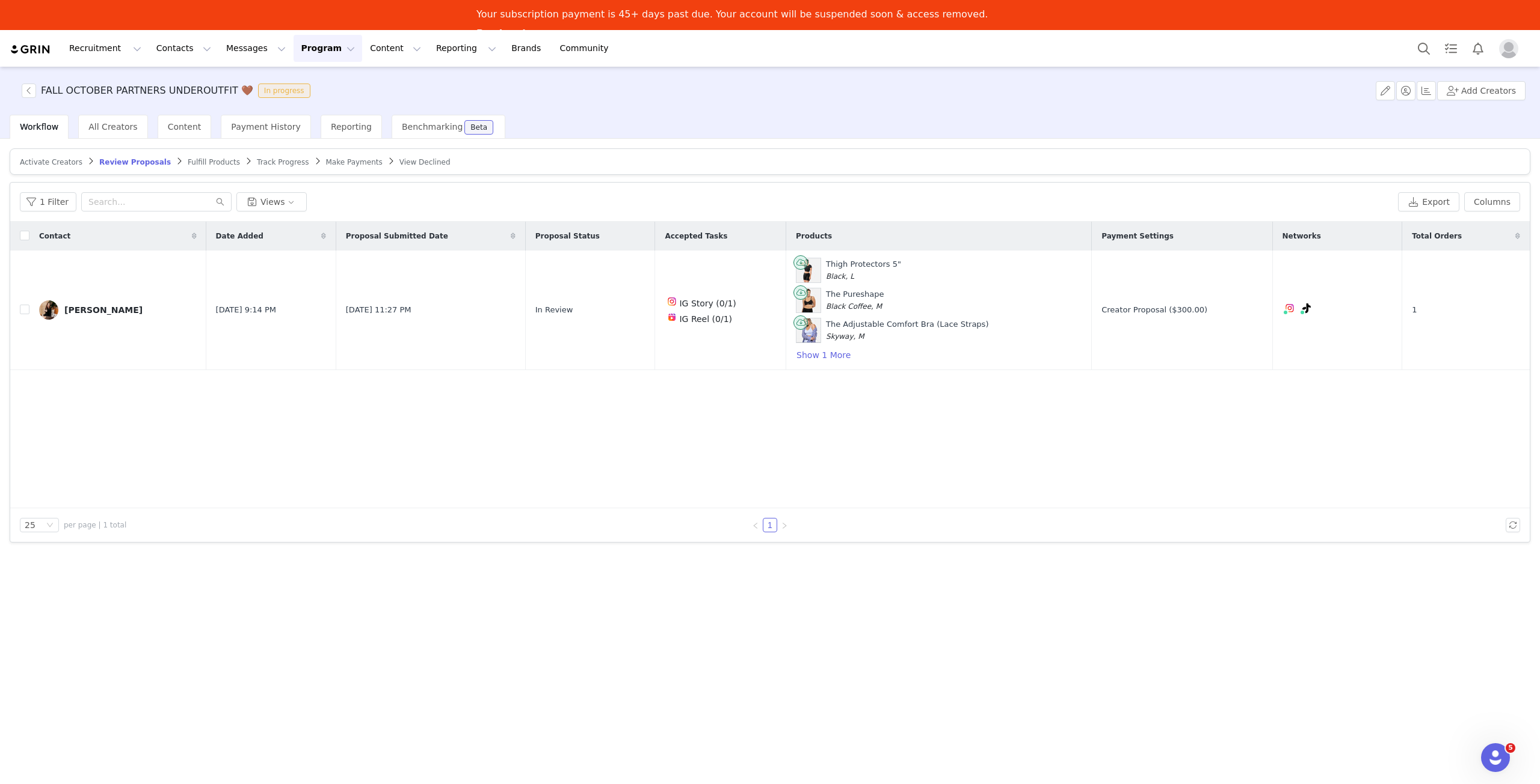
click at [326, 159] on span "Make Payments" at bounding box center [354, 162] width 57 height 8
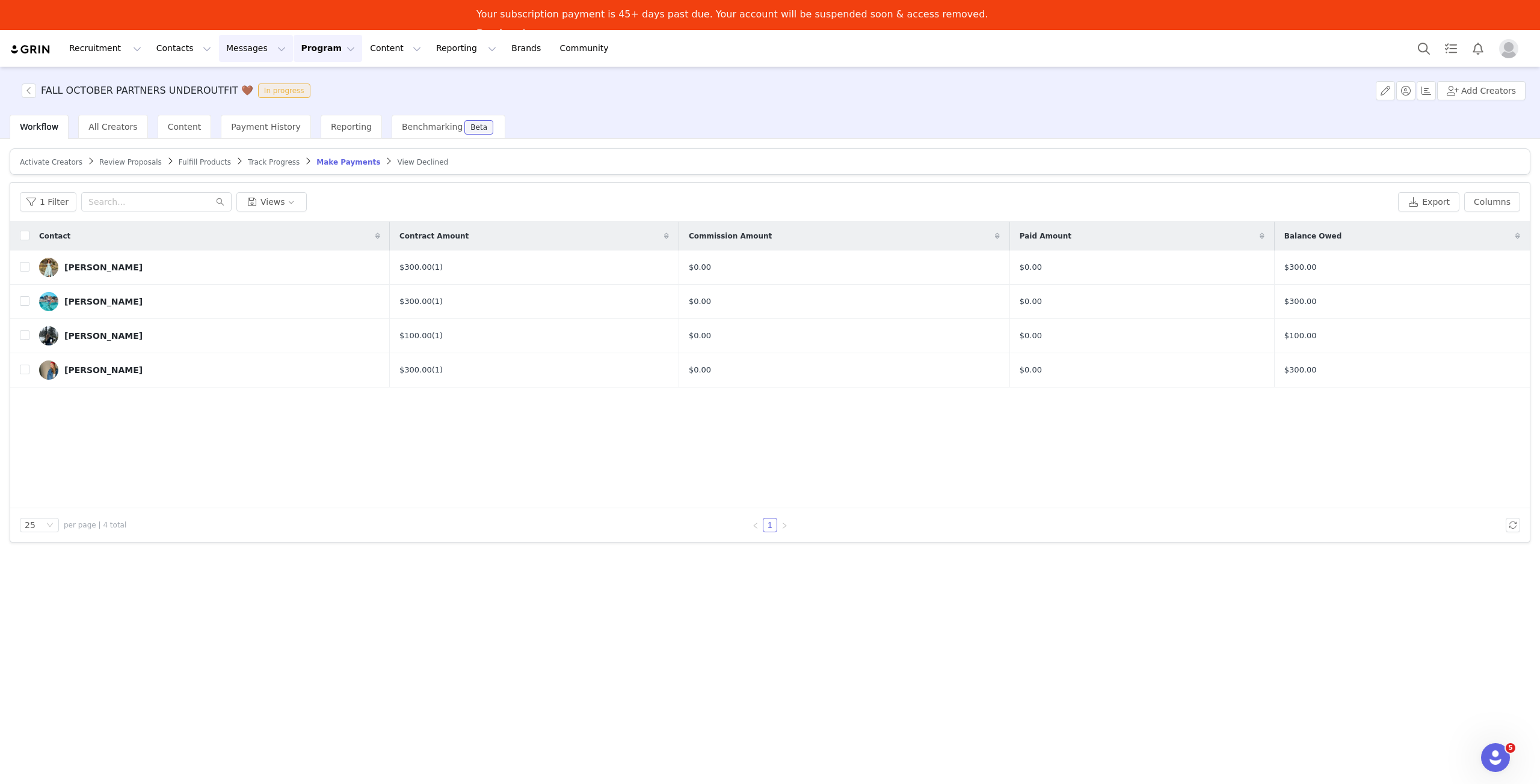
click at [248, 54] on button "Messages Messages" at bounding box center [256, 48] width 74 height 27
click at [239, 112] on link "Inbox" at bounding box center [247, 106] width 95 height 22
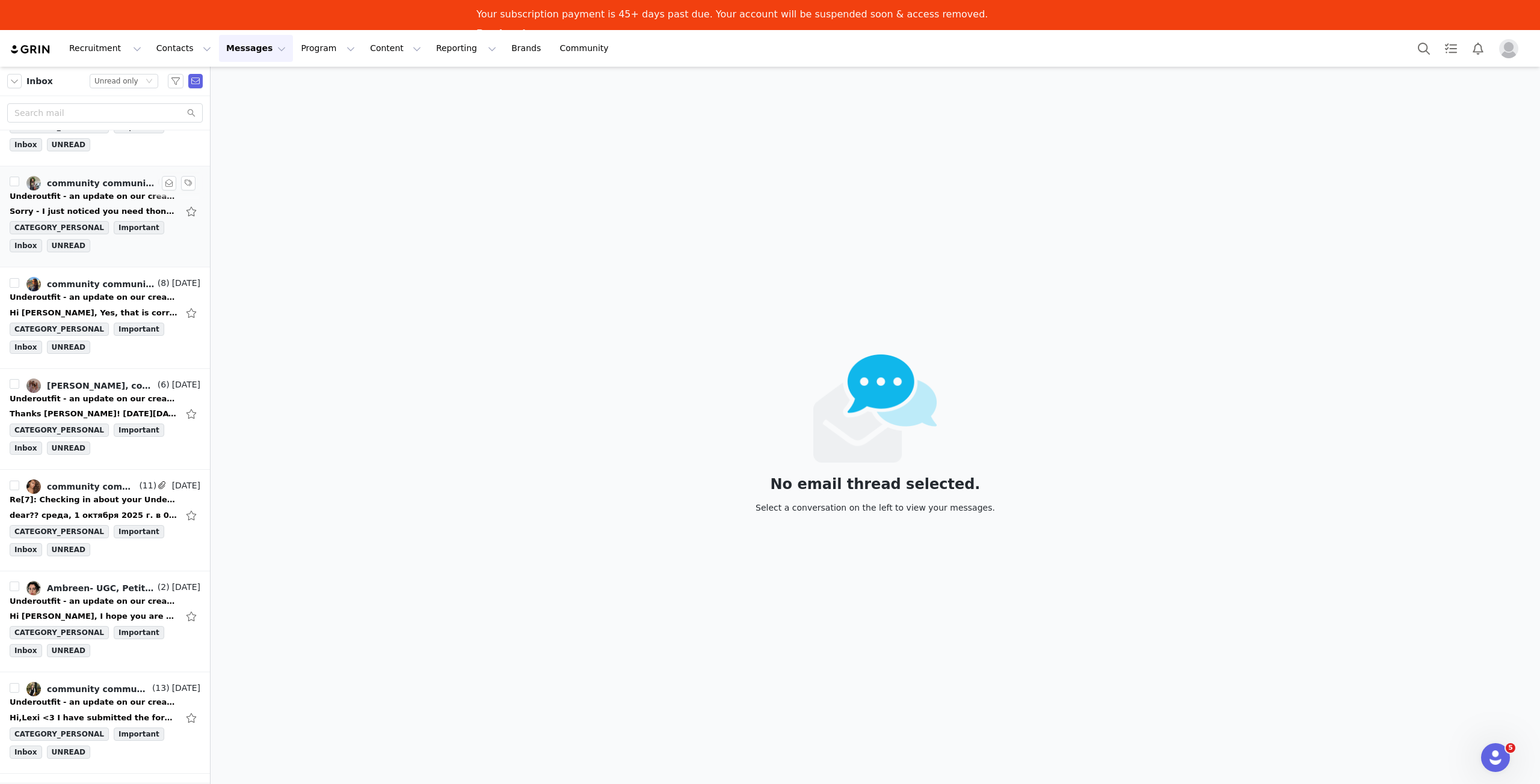
scroll to position [902, 0]
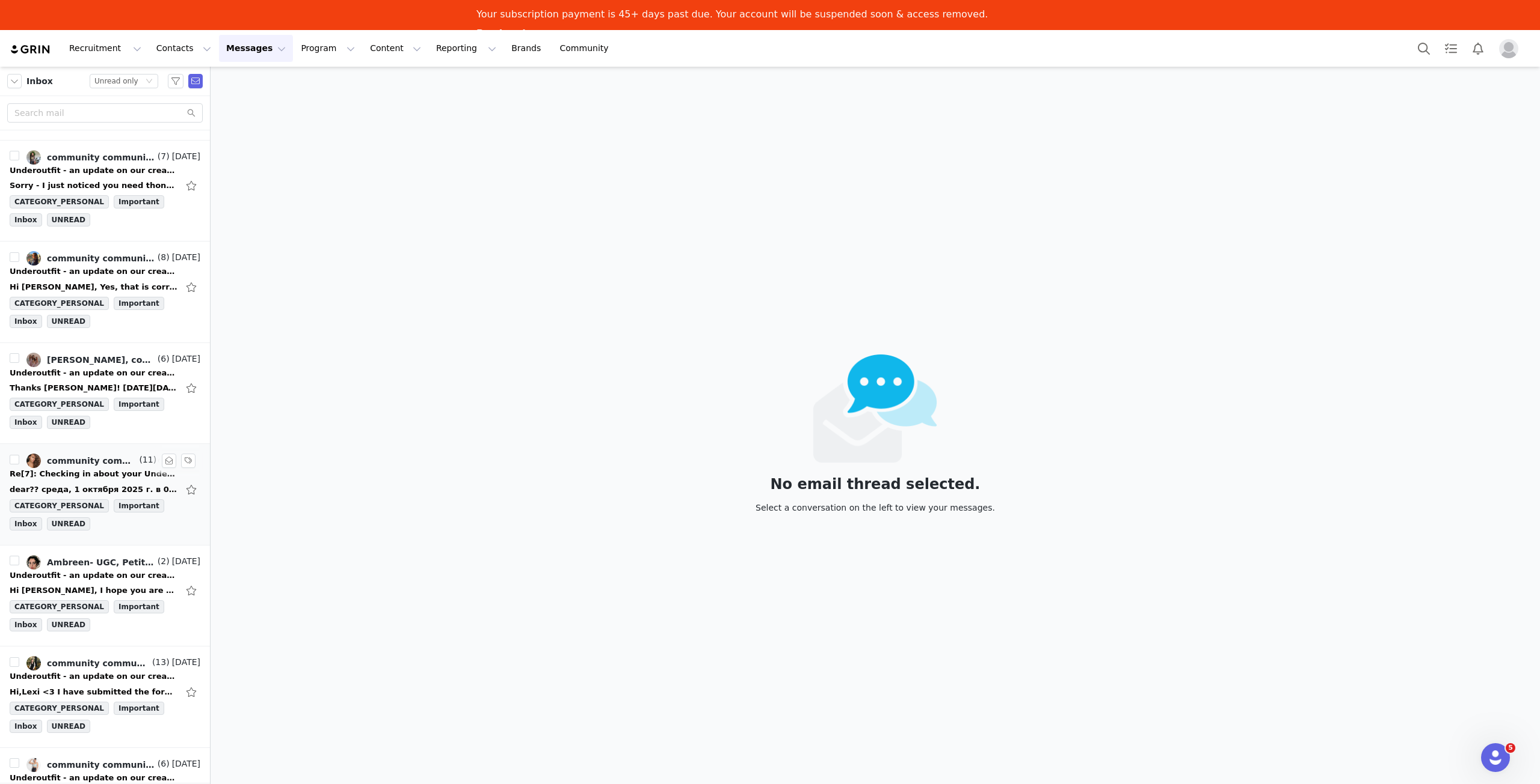
click at [117, 468] on div "Re[7]: Checking in about your Underoutfit package" at bounding box center [94, 474] width 169 height 12
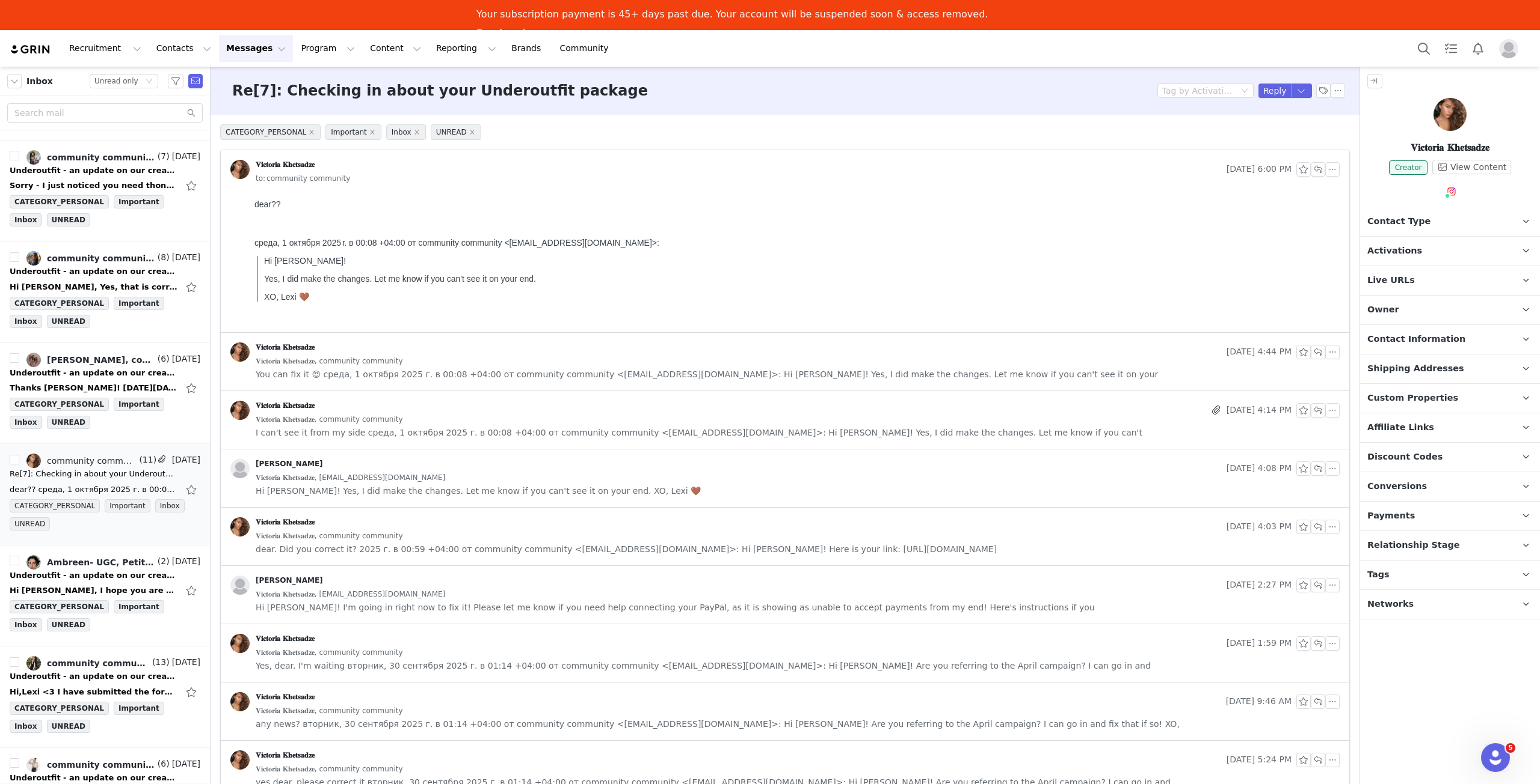
scroll to position [0, 0]
click at [544, 438] on span "I can't see it from my side среда, 1 октября 2025 г. в 00:08 +04:00 от communit…" at bounding box center [699, 433] width 886 height 13
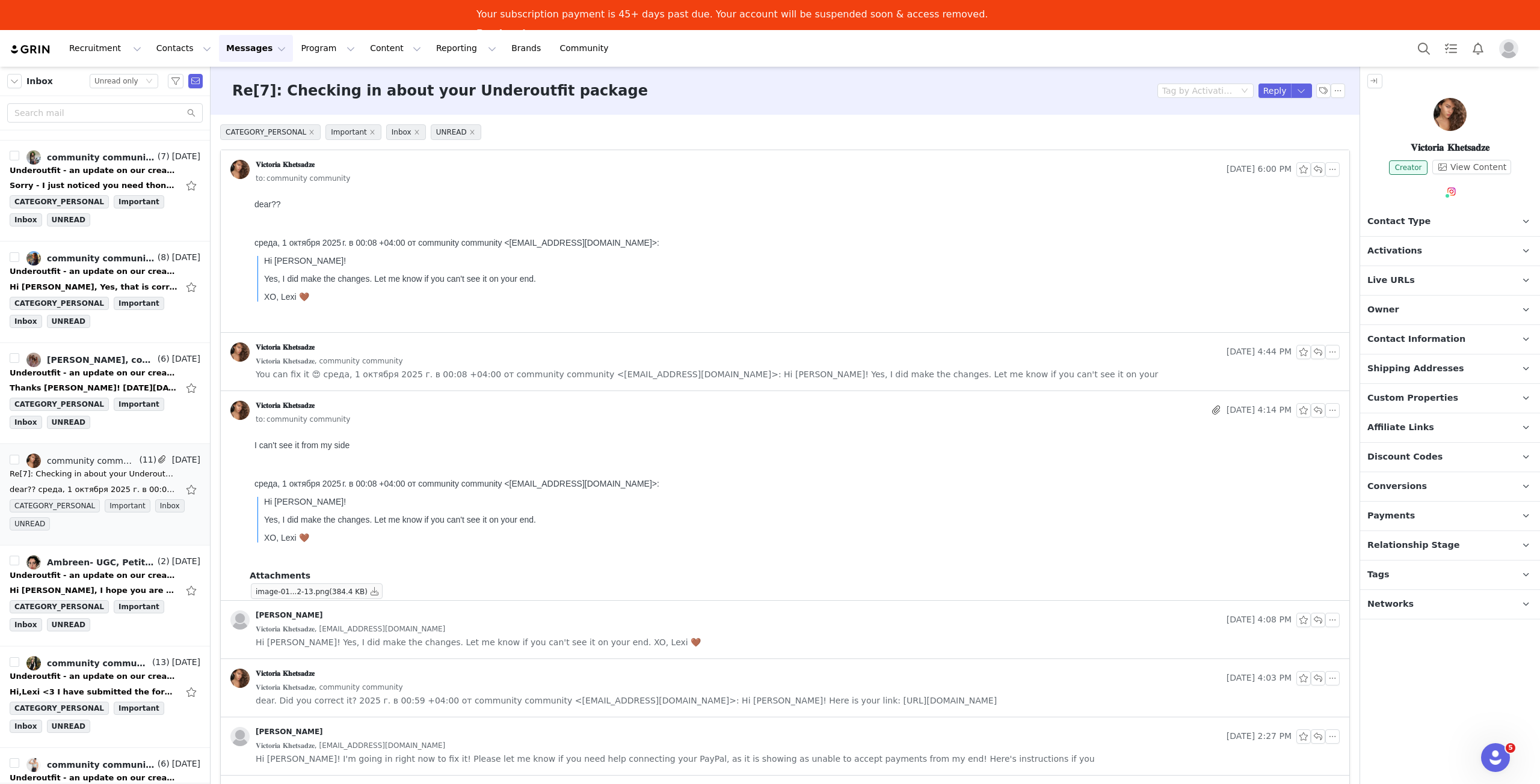
click at [564, 350] on div "𝐕𝐢𝐜𝐭𝐨𝐫𝐢𝐚 𝐊𝐡𝐞𝐭𝐬𝐚𝐝𝐳𝐞" at bounding box center [725, 352] width 991 height 19
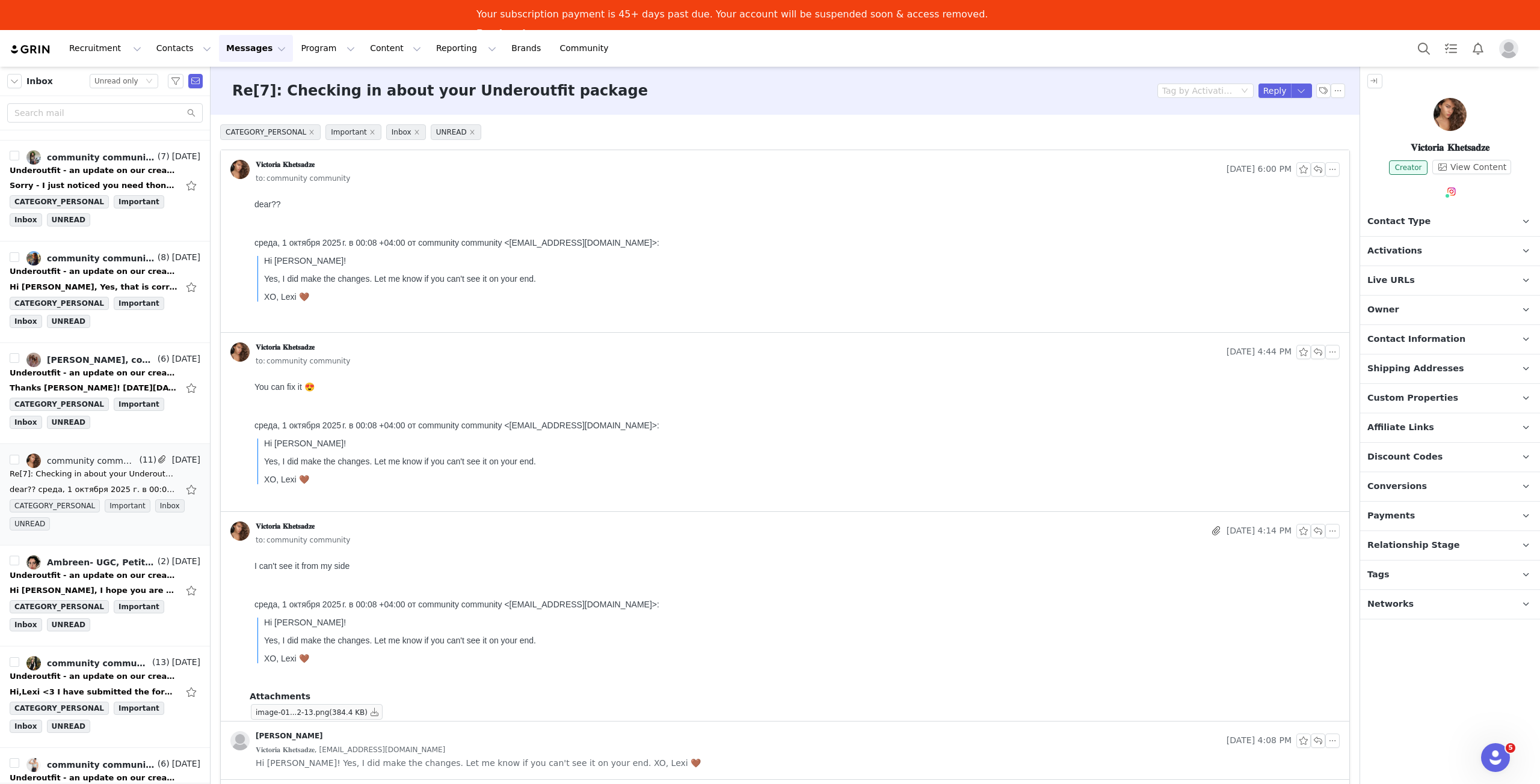
click at [1470, 247] on p "Activations" at bounding box center [1435, 251] width 151 height 29
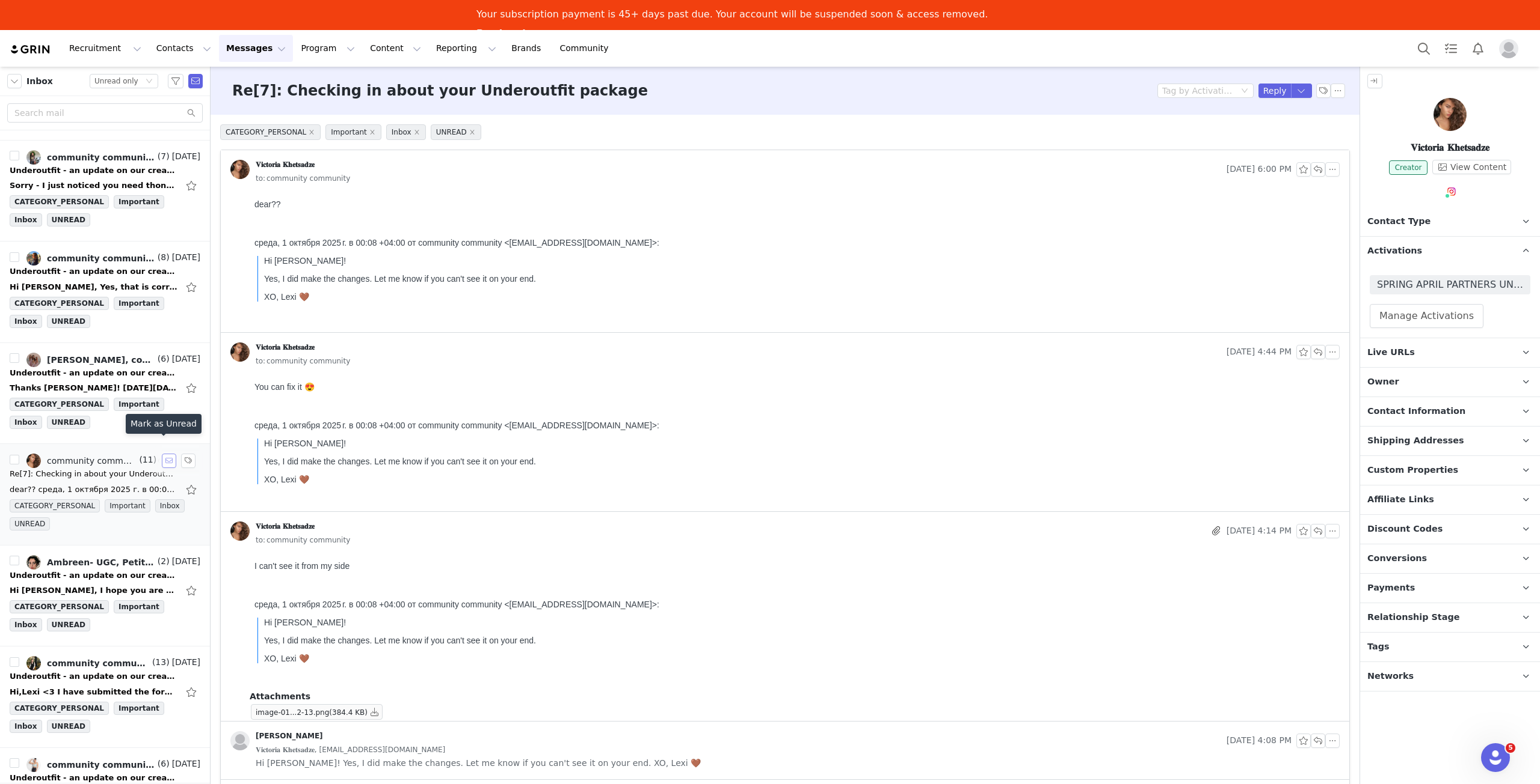
click at [163, 454] on button "button" at bounding box center [169, 462] width 15 height 15
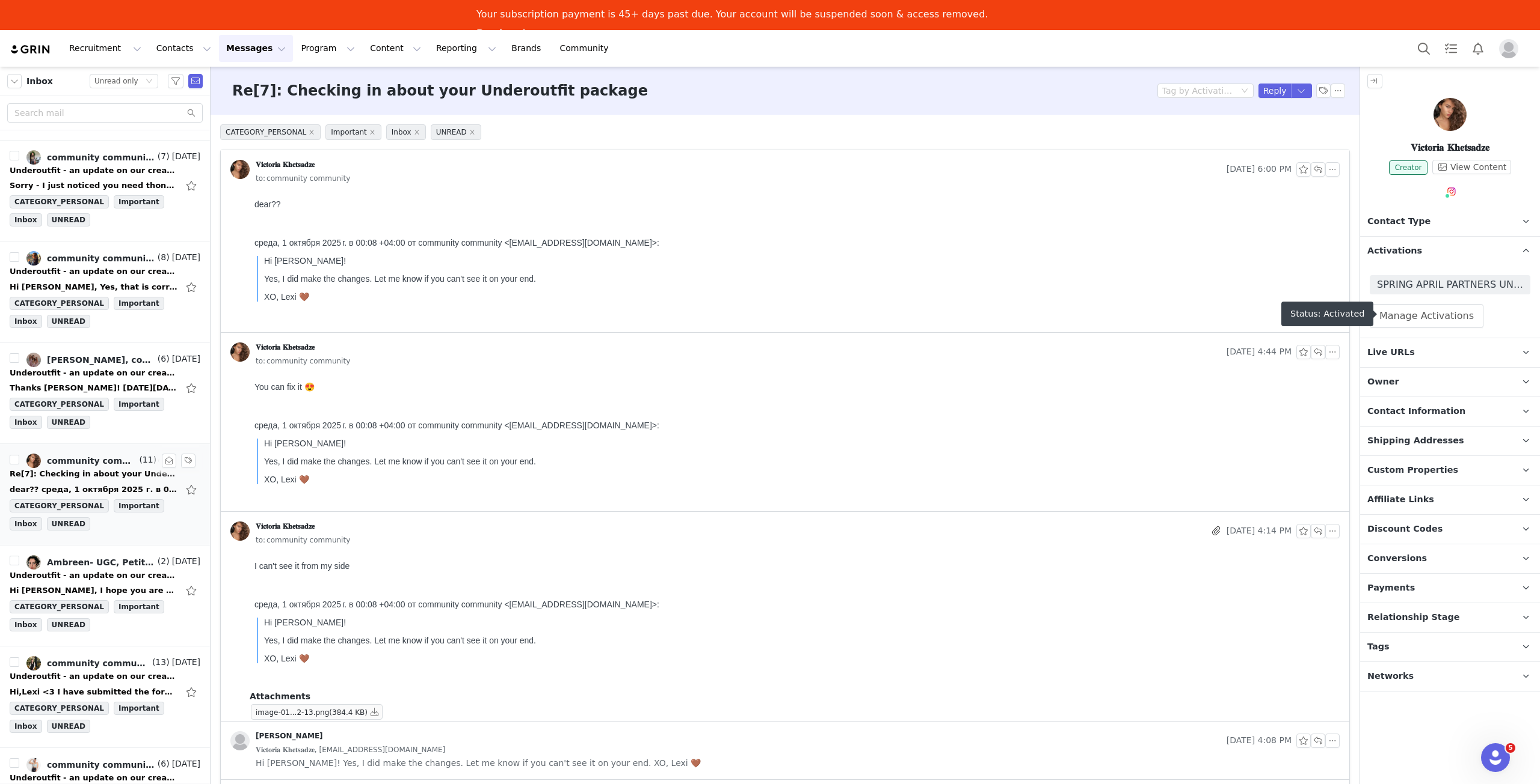
click at [1424, 286] on span "SPRING APRIL PARTNERS UNDEROUTFIT 🌸" at bounding box center [1450, 285] width 146 height 15
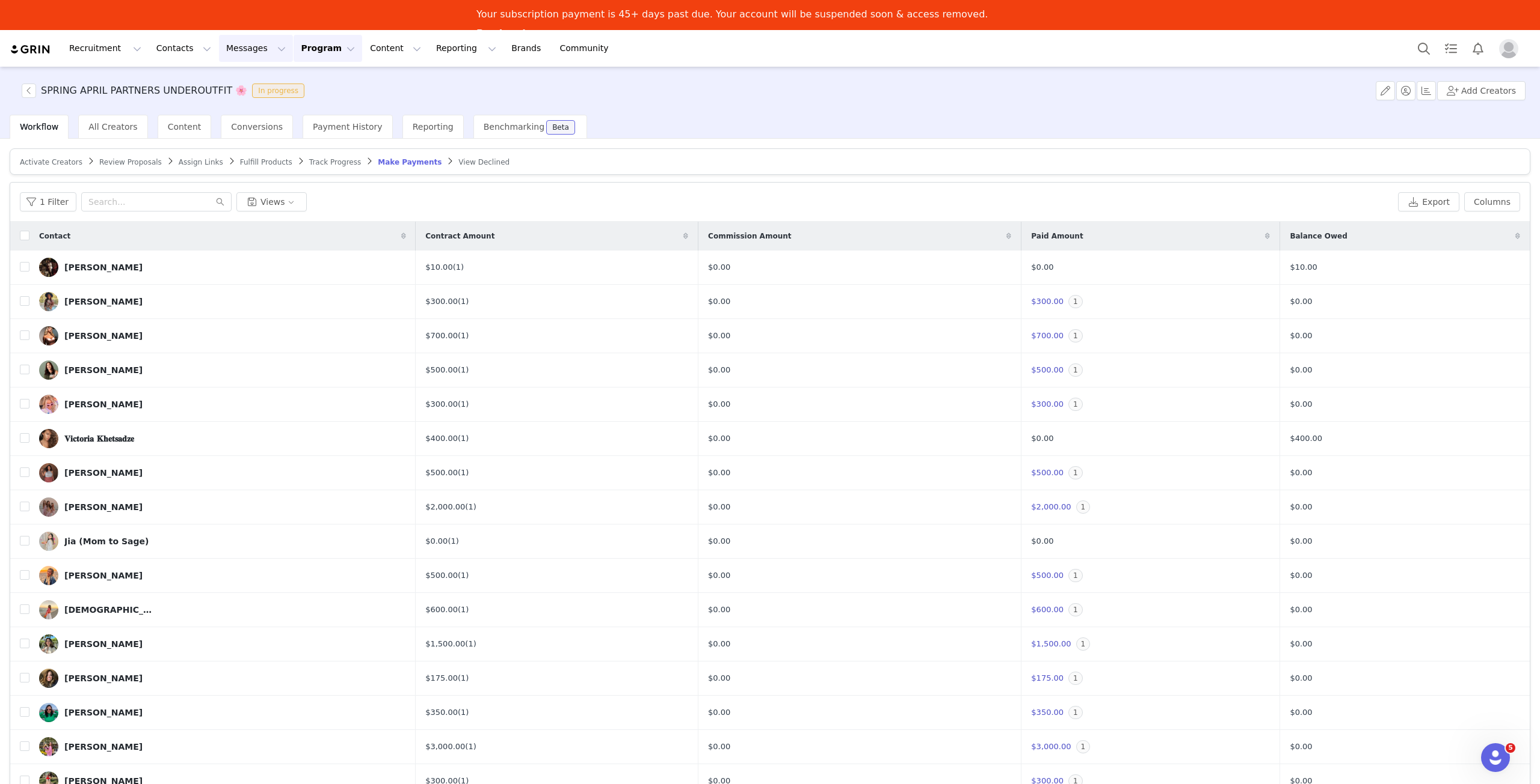
click at [219, 57] on button "Messages Messages" at bounding box center [256, 48] width 74 height 27
click at [257, 104] on div "Inbox" at bounding box center [246, 106] width 81 height 13
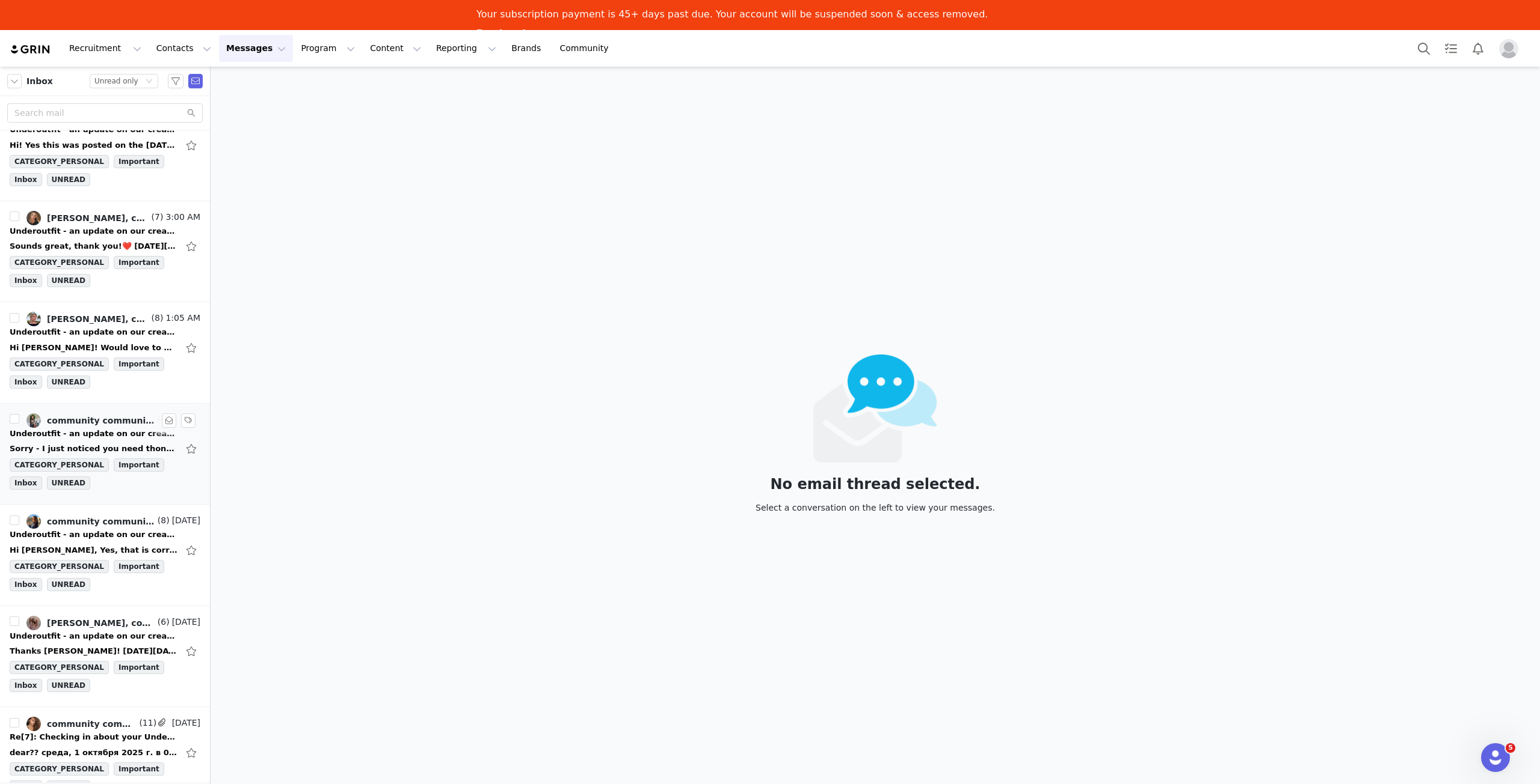
scroll to position [662, 0]
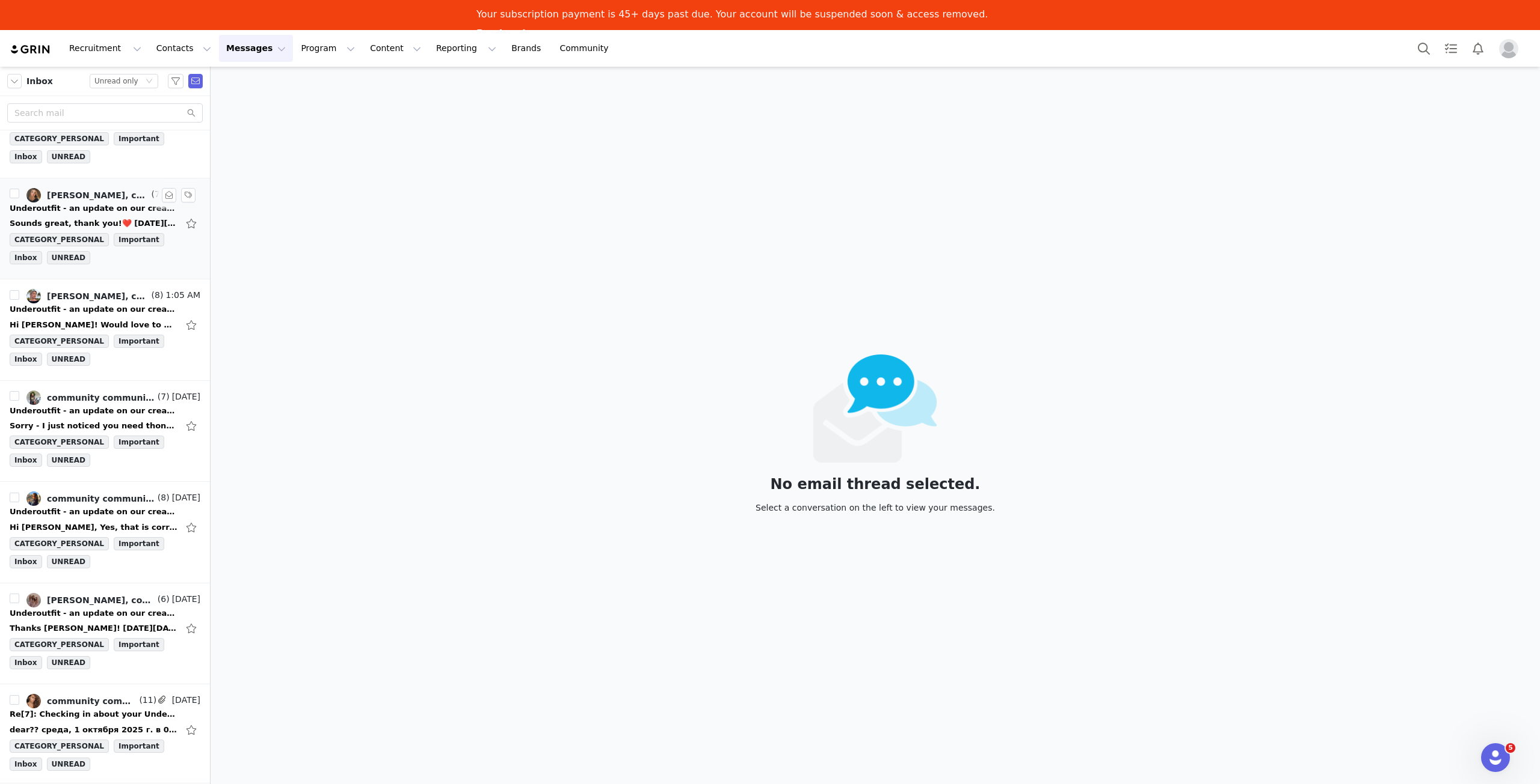
click at [102, 218] on div "Sounds great, thank you!❤️ [DATE][DATE] 23:37, community community <[EMAIL_ADDR…" at bounding box center [94, 223] width 169 height 12
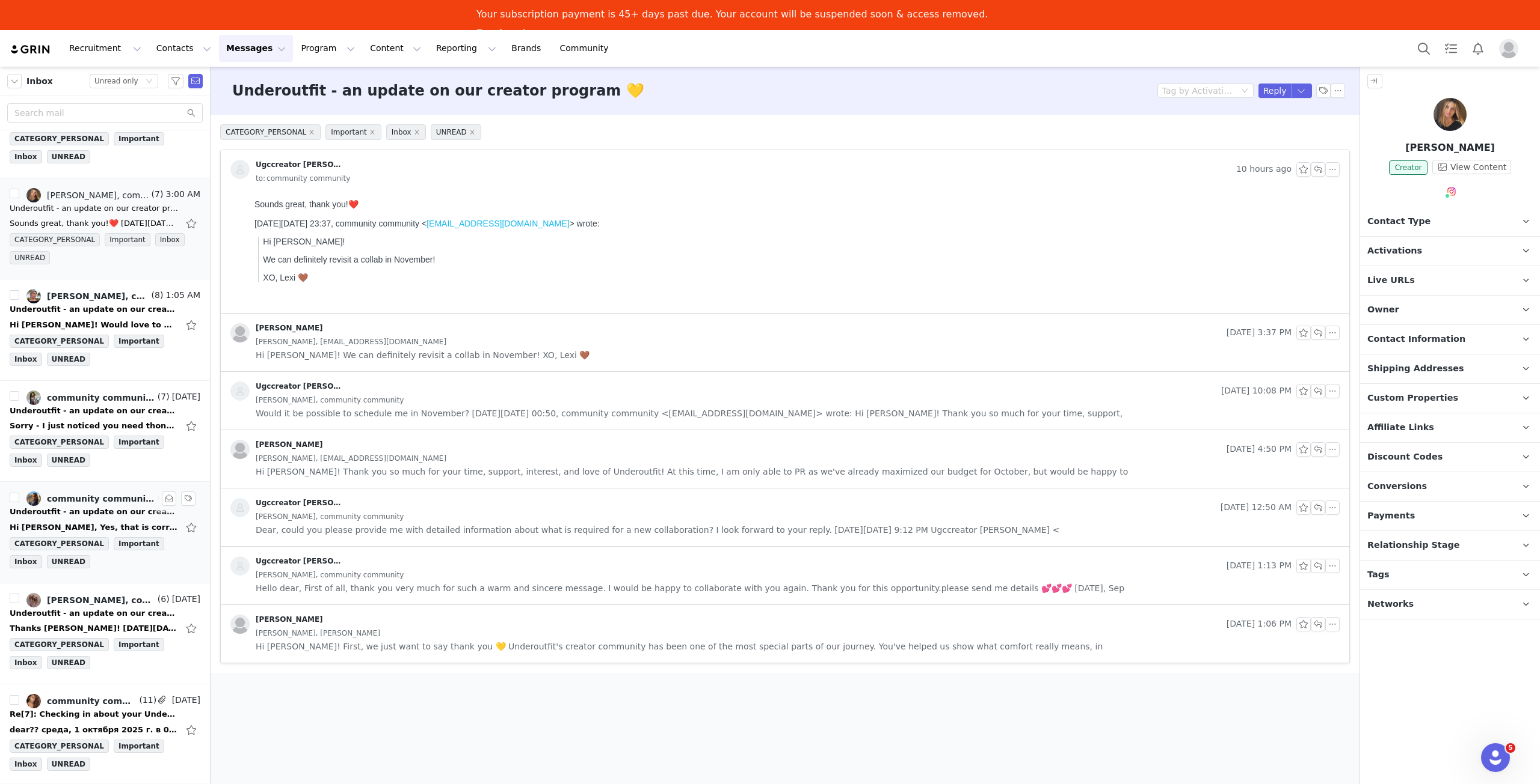
scroll to position [0, 0]
click at [112, 420] on div "Sorry - I just noticed you need thongs promoted. I'll pass but thanks!! [DATE][…" at bounding box center [94, 425] width 169 height 12
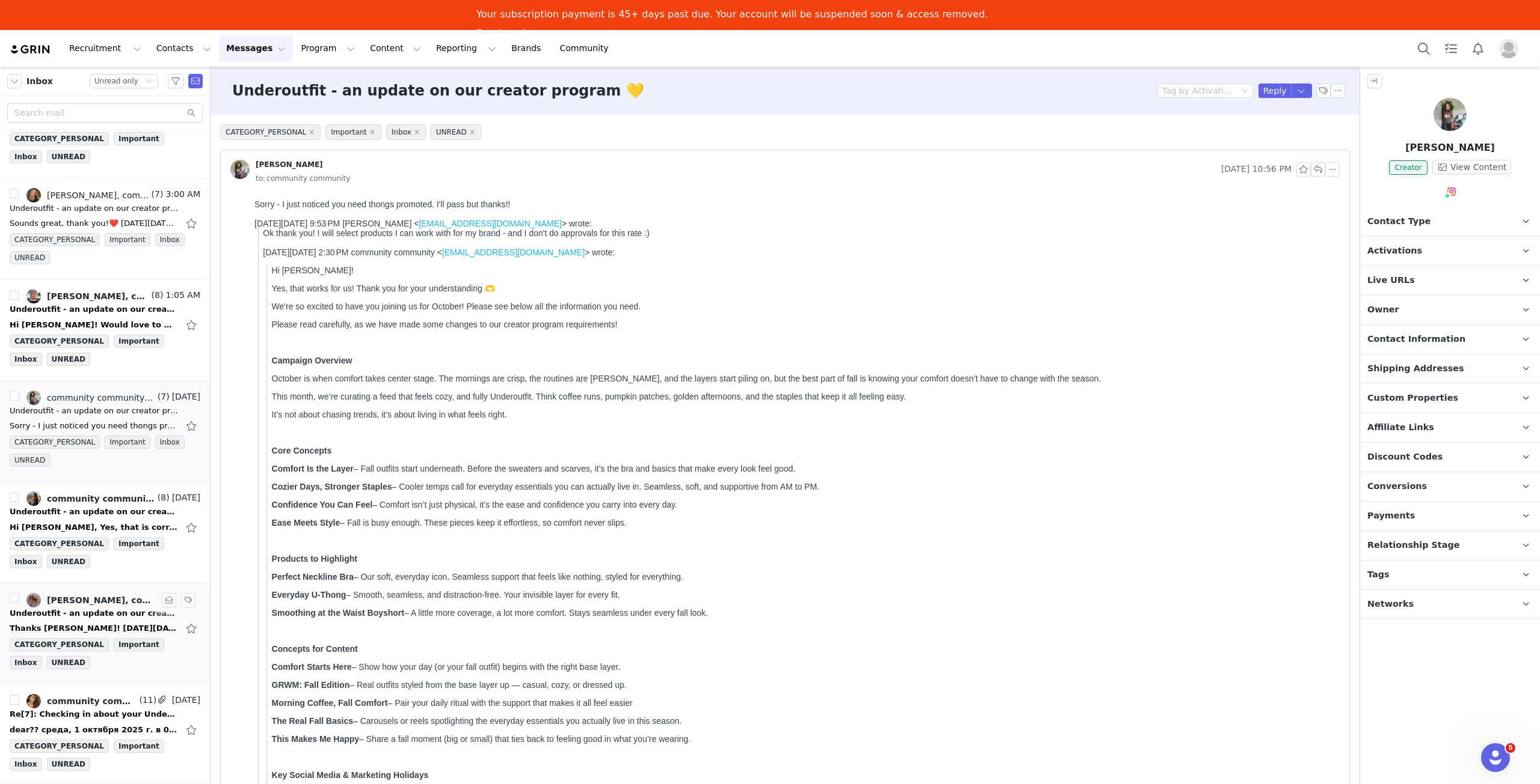
click at [94, 608] on div "Underoutfit - an update on our creator program 💛" at bounding box center [94, 613] width 169 height 12
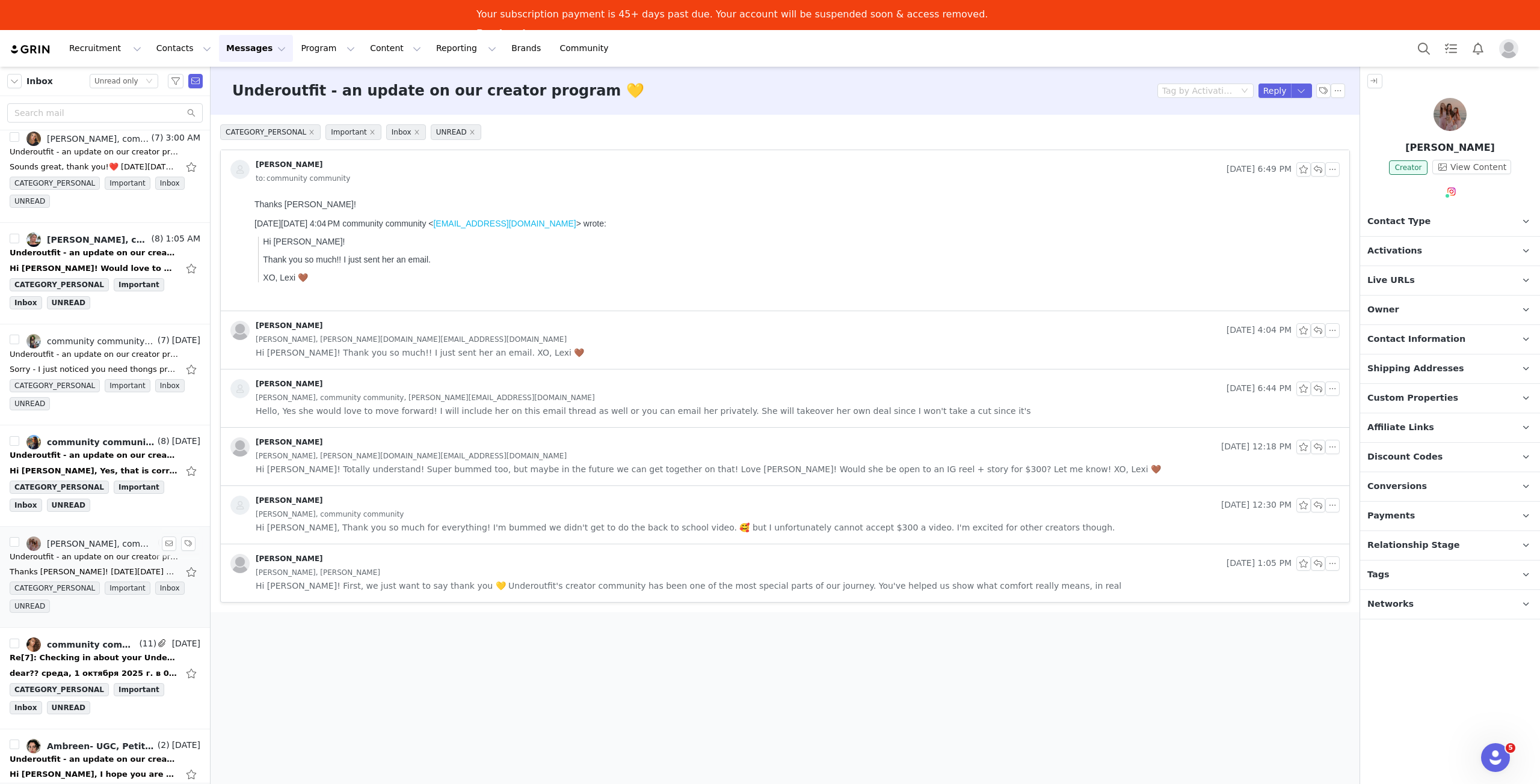
scroll to position [841, 0]
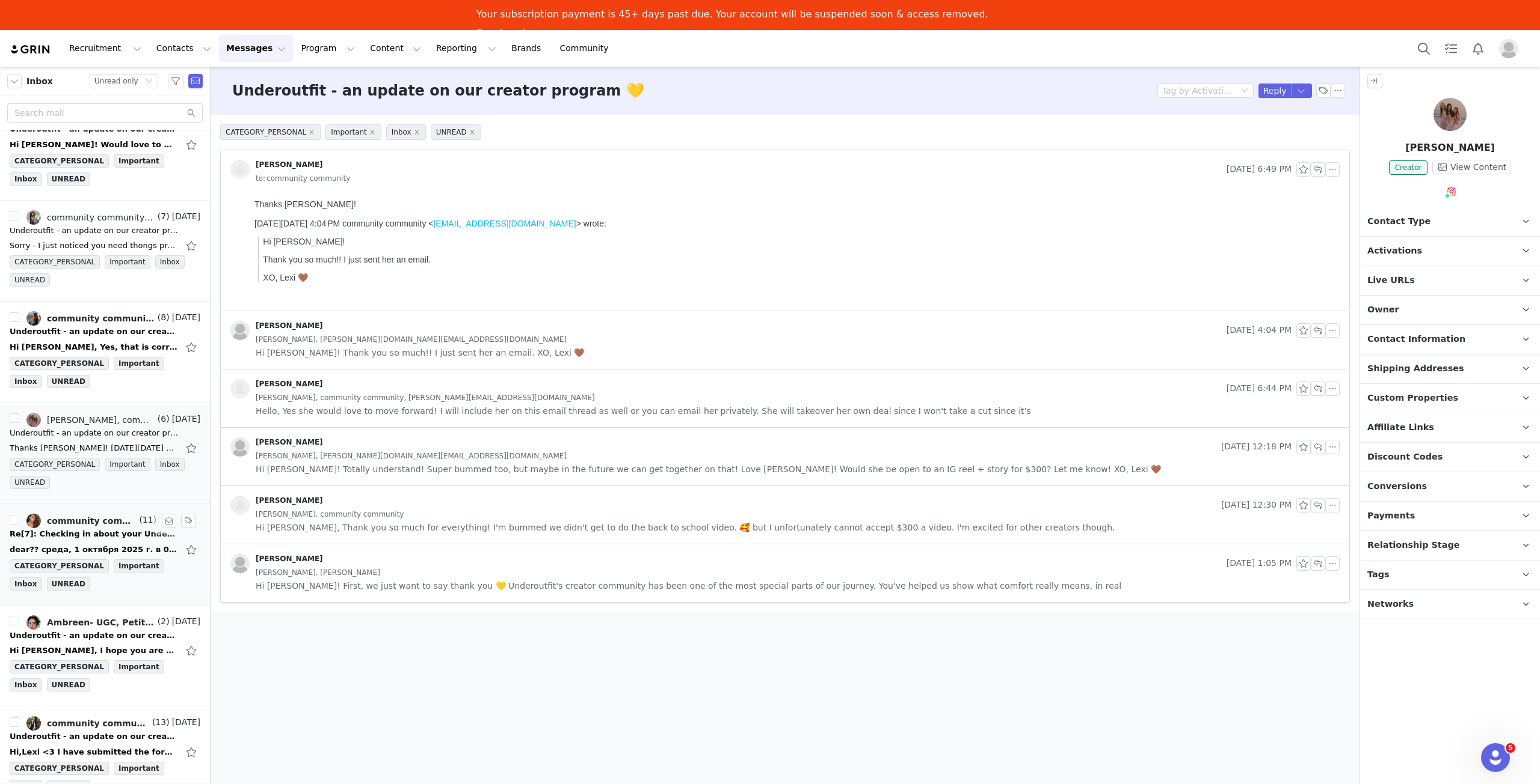
click at [91, 544] on div "dear?? среда, 1 октября 2025 г. в 00:08 +04:00 от community community <[EMAIL_A…" at bounding box center [94, 550] width 169 height 12
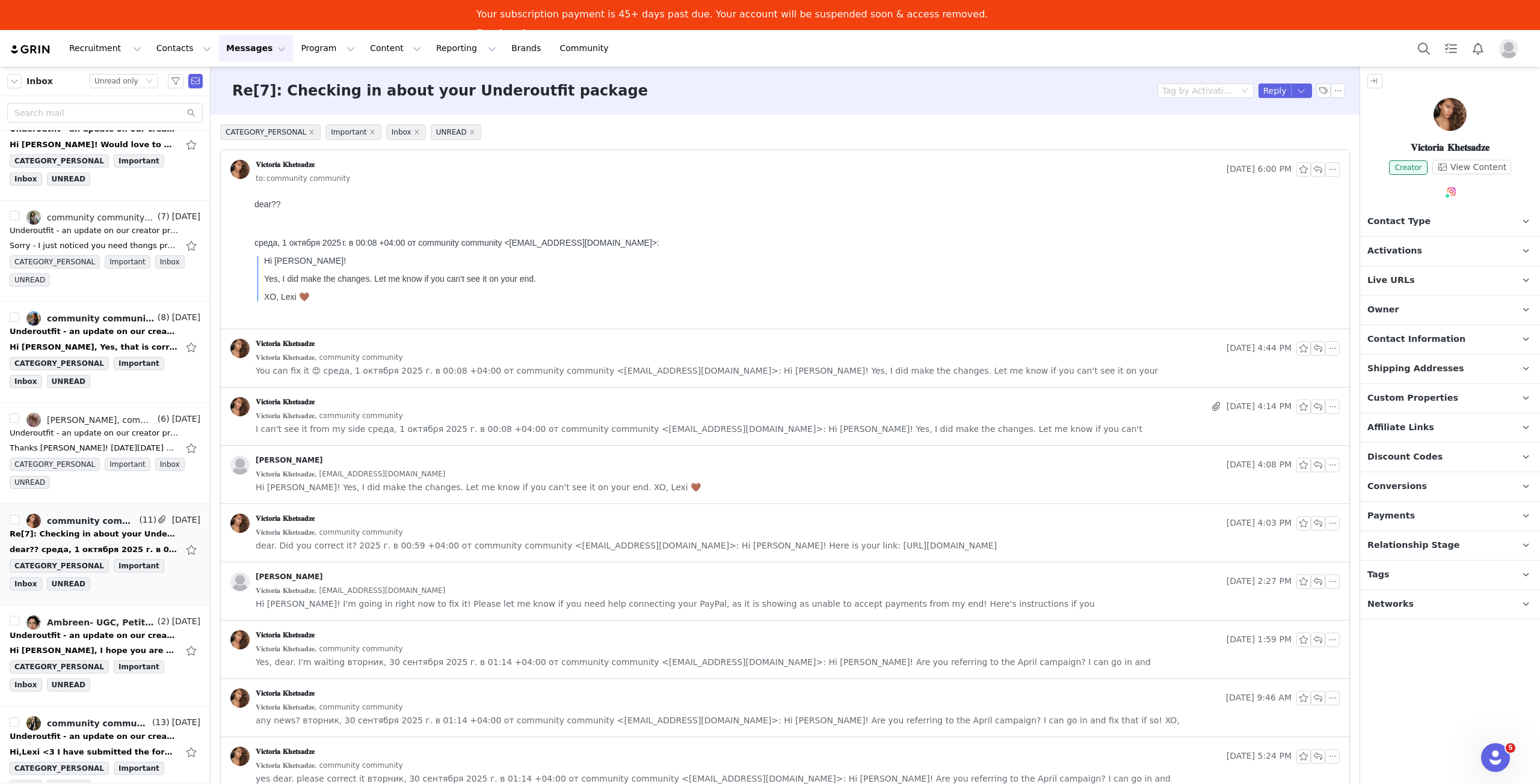
scroll to position [0, 0]
click at [1310, 167] on button "button" at bounding box center [1317, 170] width 15 height 15
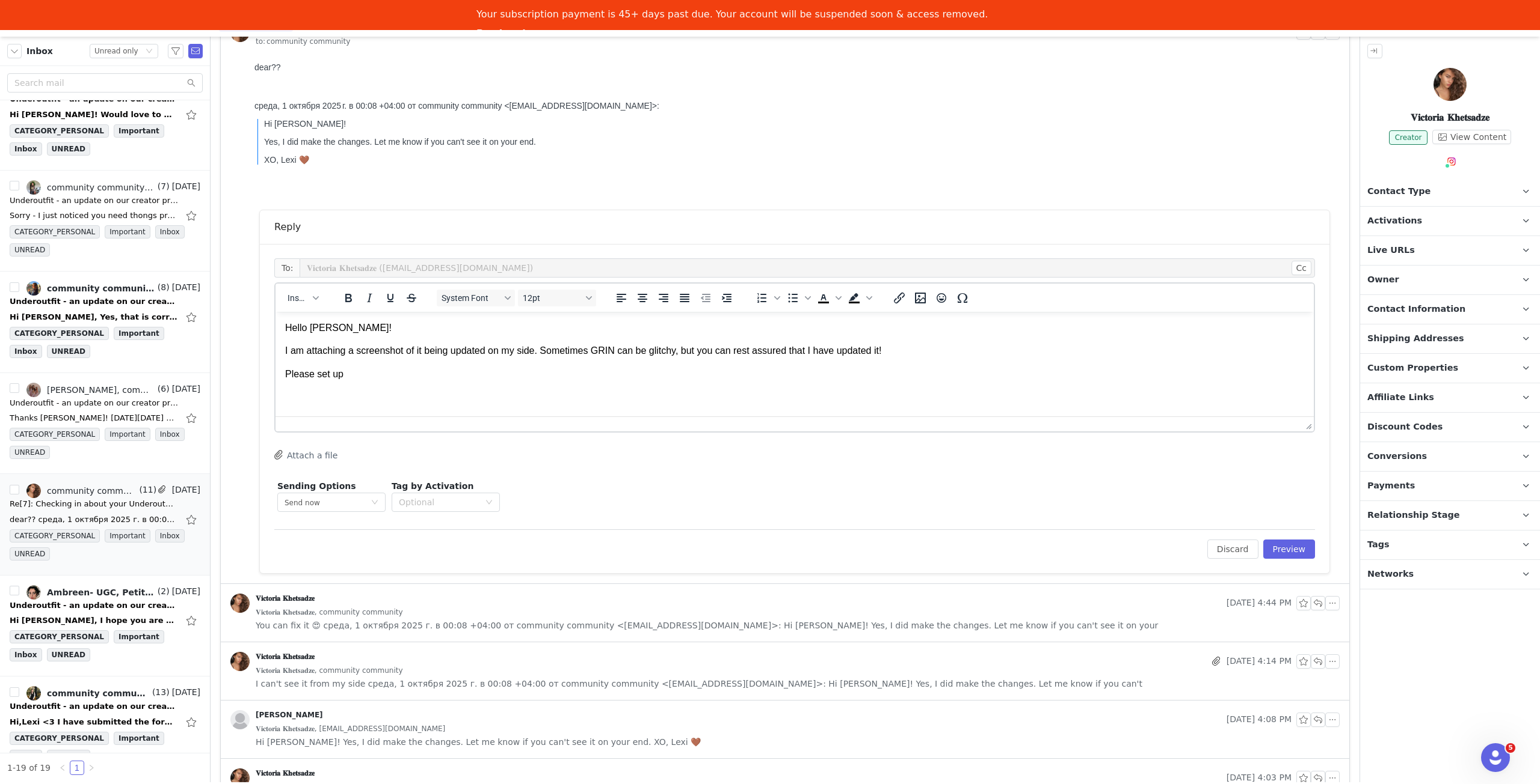
click at [1451, 487] on p "Payments" at bounding box center [1435, 486] width 151 height 29
click at [1451, 486] on p "Payments" at bounding box center [1435, 486] width 151 height 29
click at [507, 381] on html "Hello Victoria! I am attaching a screenshot of it being updated on my side. Som…" at bounding box center [795, 351] width 1038 height 79
click at [848, 393] on p "XO, Lexi 🤎" at bounding box center [794, 398] width 1019 height 13
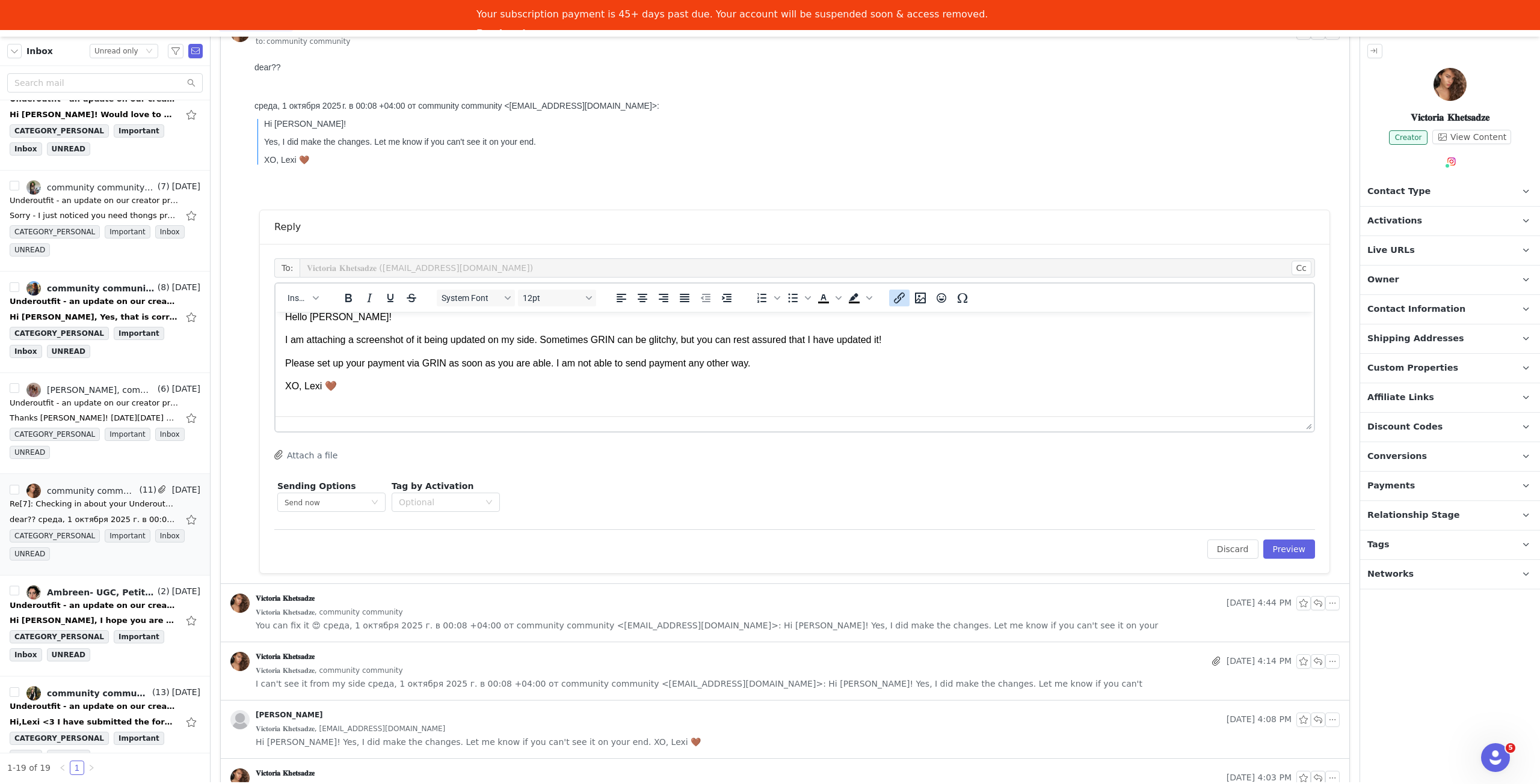
click at [907, 295] on button "Insert/edit link" at bounding box center [899, 298] width 20 height 17
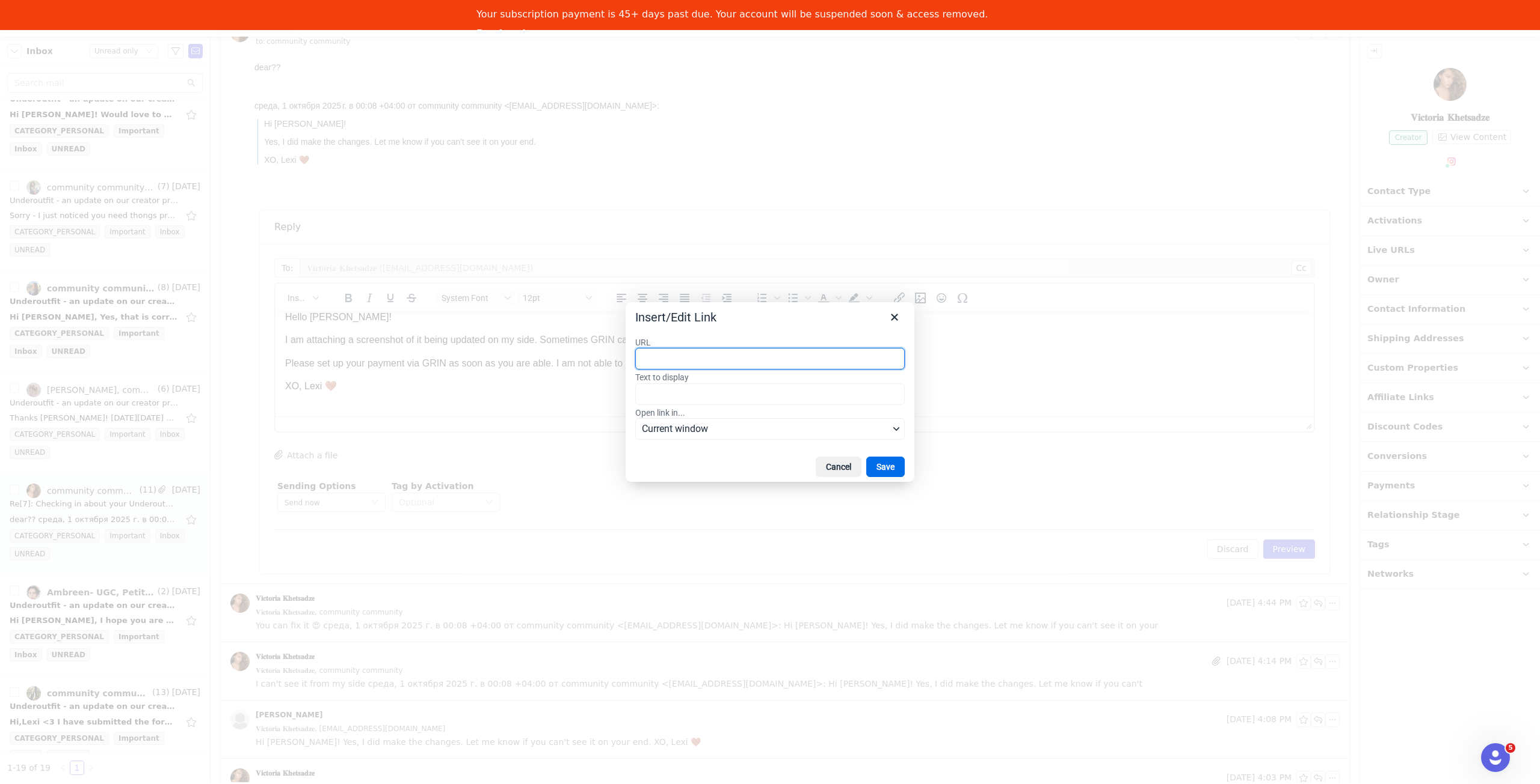
click at [919, 305] on div at bounding box center [770, 392] width 1540 height 784
drag, startPoint x: 851, startPoint y: 470, endPoint x: 857, endPoint y: 424, distance: 46.4
click at [850, 468] on button "Cancel" at bounding box center [838, 467] width 45 height 20
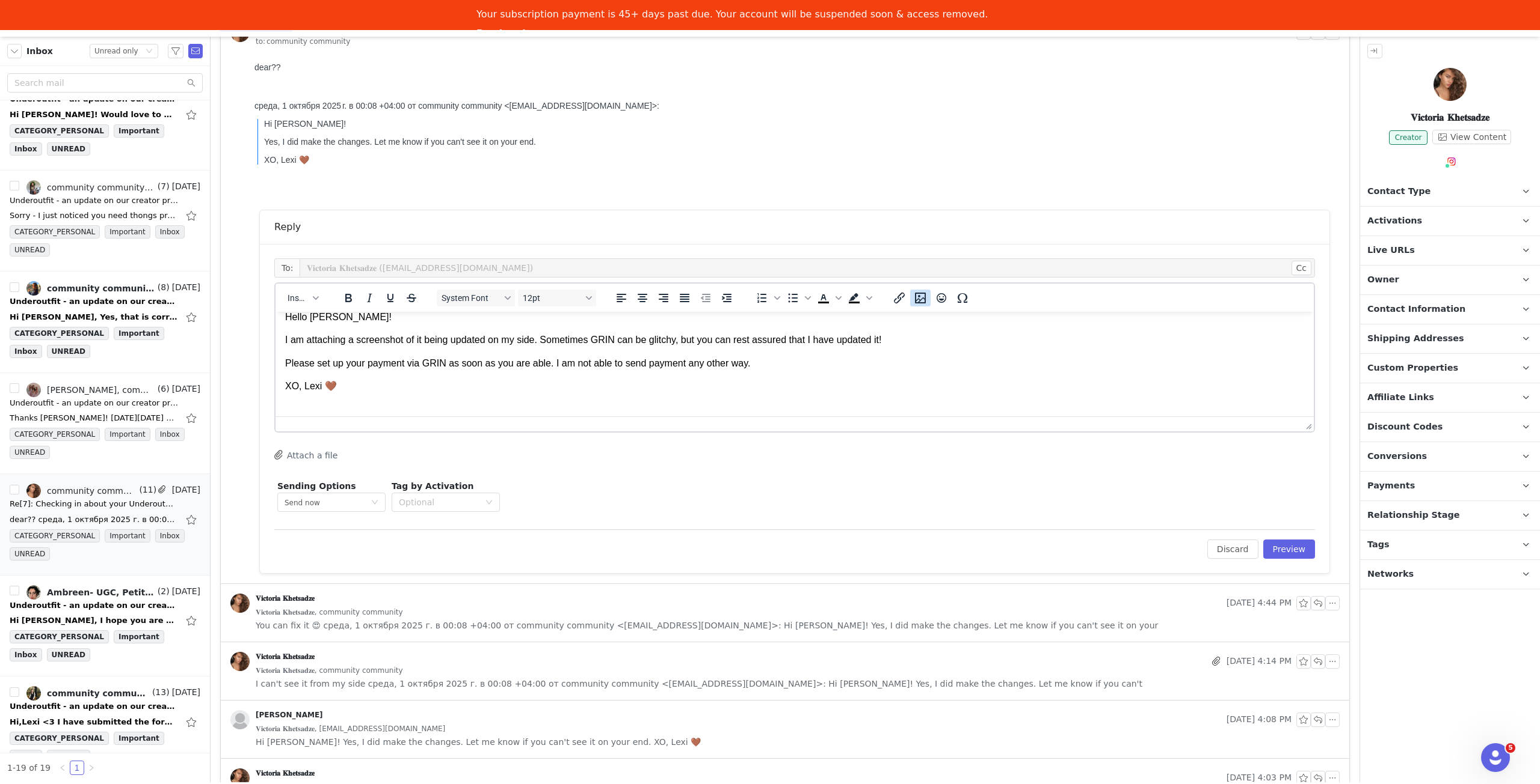
click at [922, 305] on button "Insert/edit image" at bounding box center [920, 298] width 20 height 17
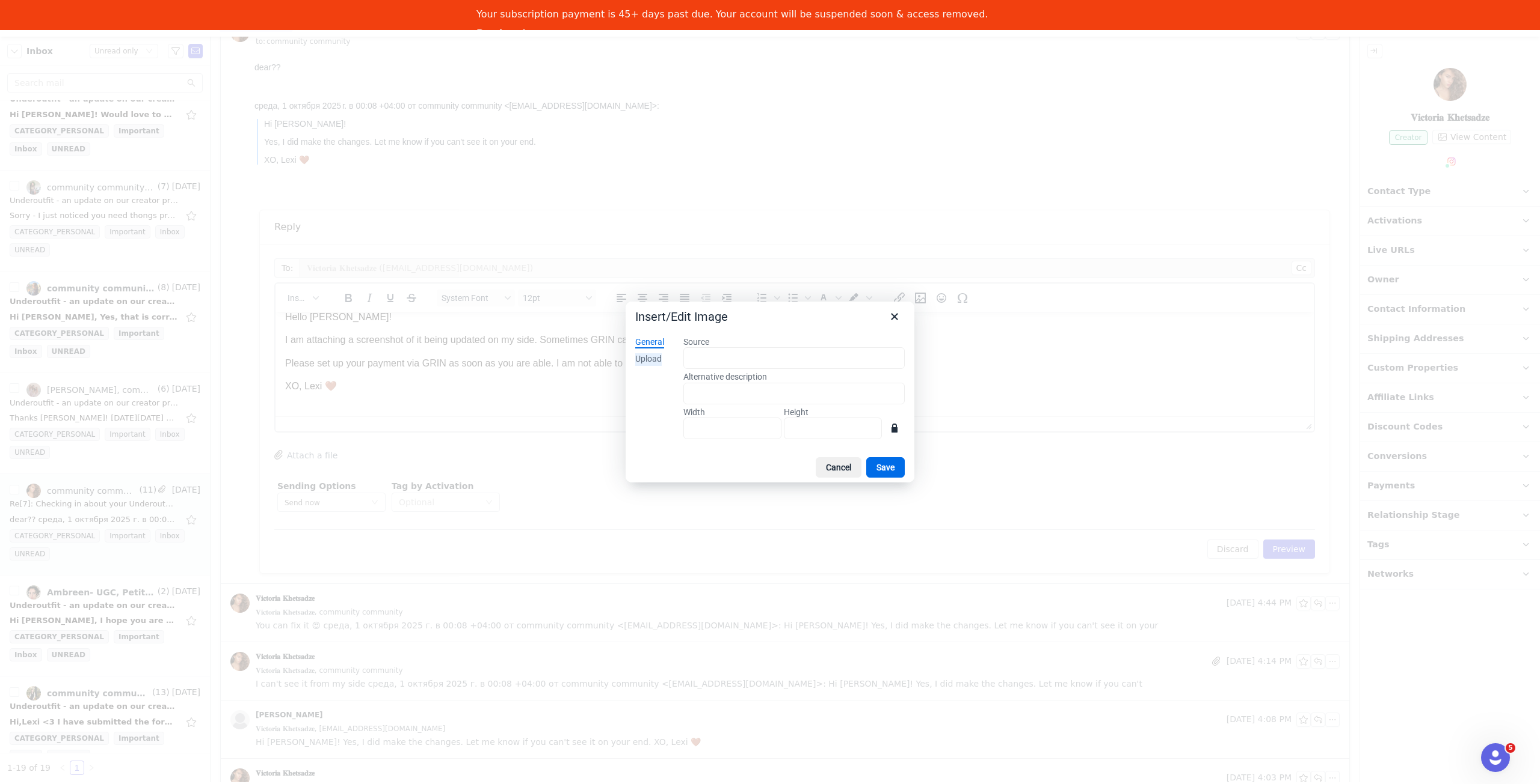
click at [652, 362] on div "Upload" at bounding box center [648, 359] width 27 height 12
click at [806, 395] on button "Browse for an image" at bounding box center [794, 399] width 97 height 20
type input "1200"
type input "21"
click at [893, 471] on button "Save" at bounding box center [885, 468] width 39 height 20
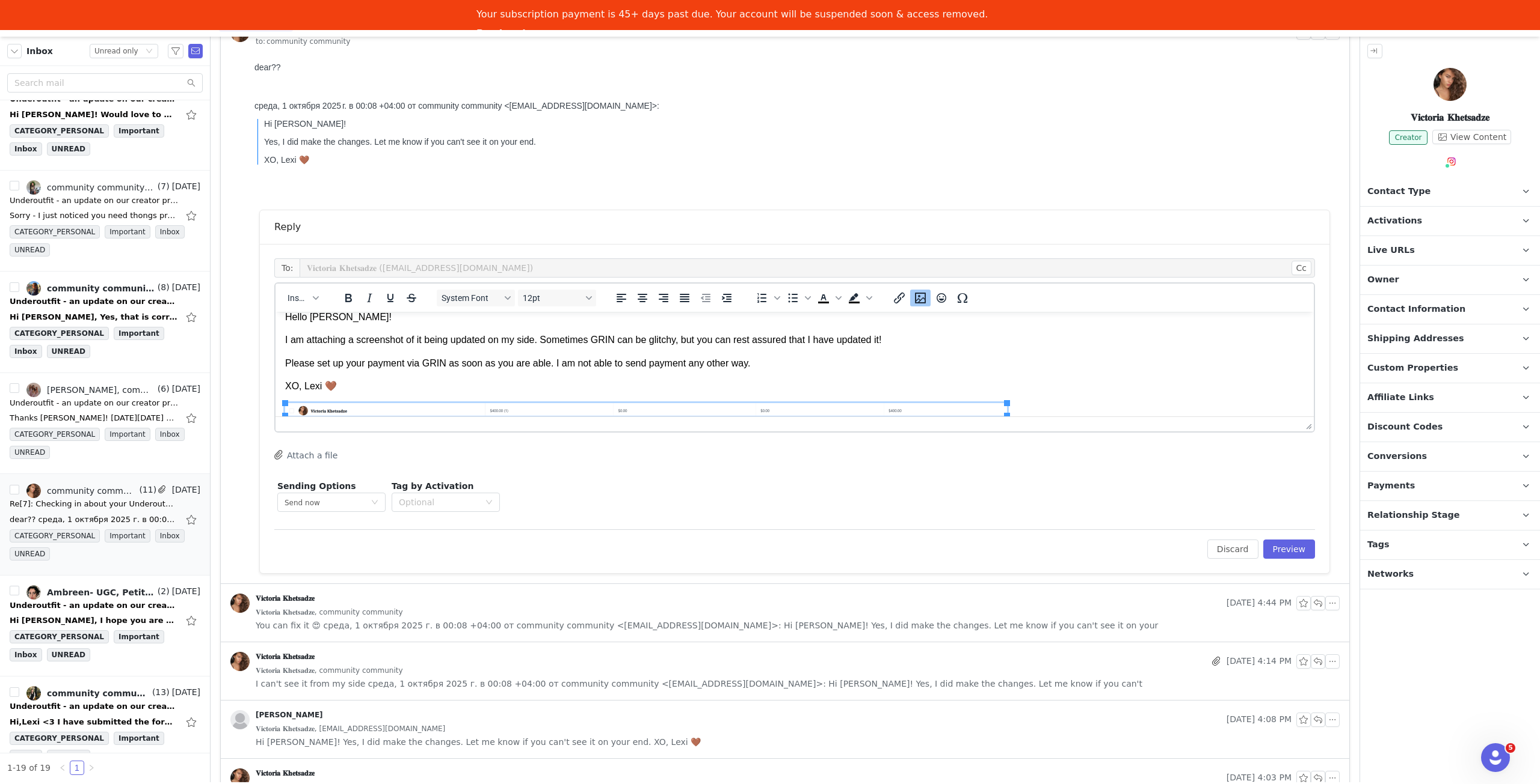
scroll to position [13, 0]
click at [1287, 549] on button "Preview" at bounding box center [1289, 549] width 52 height 19
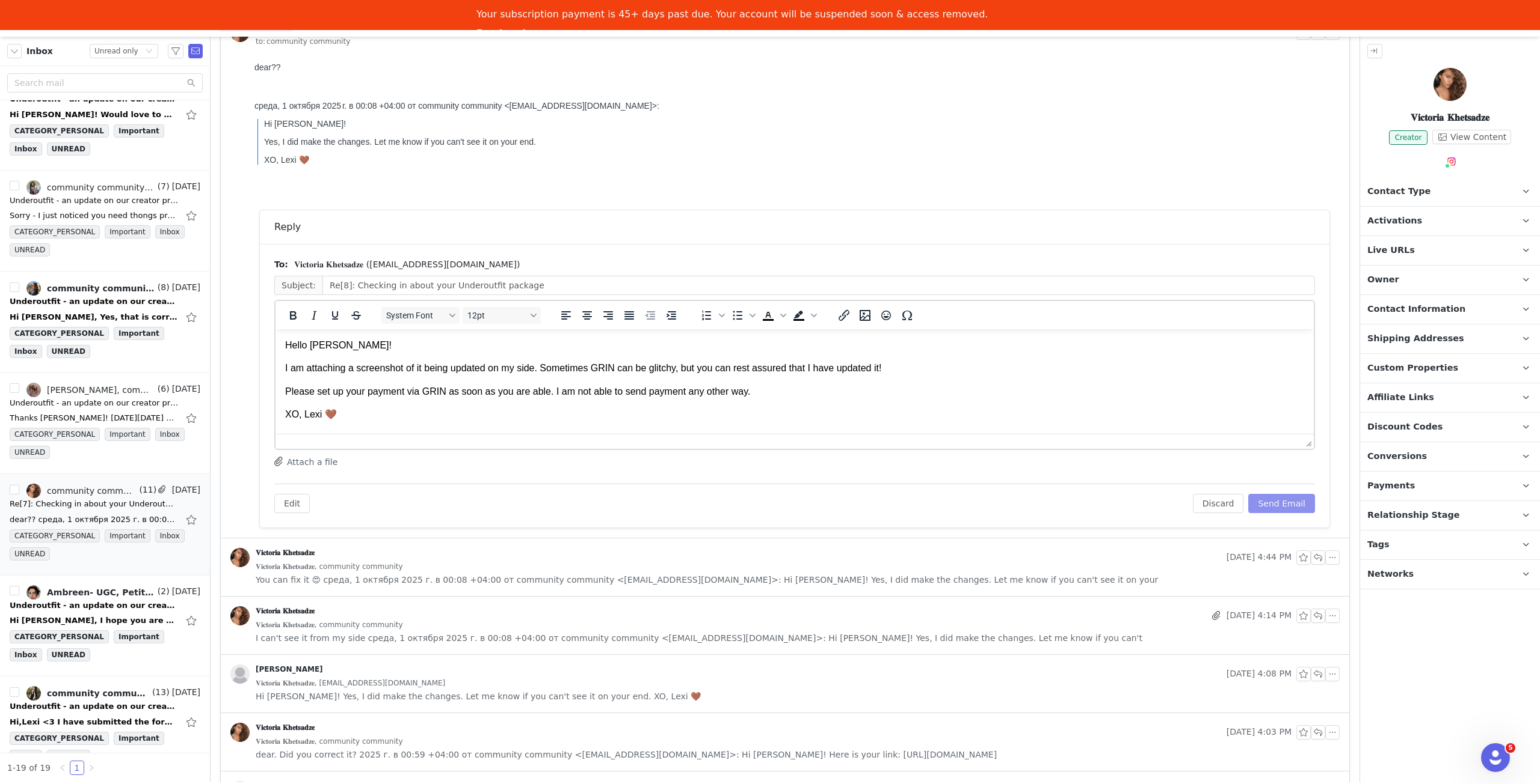
scroll to position [0, 0]
click at [1273, 503] on button "Send Email" at bounding box center [1281, 503] width 67 height 19
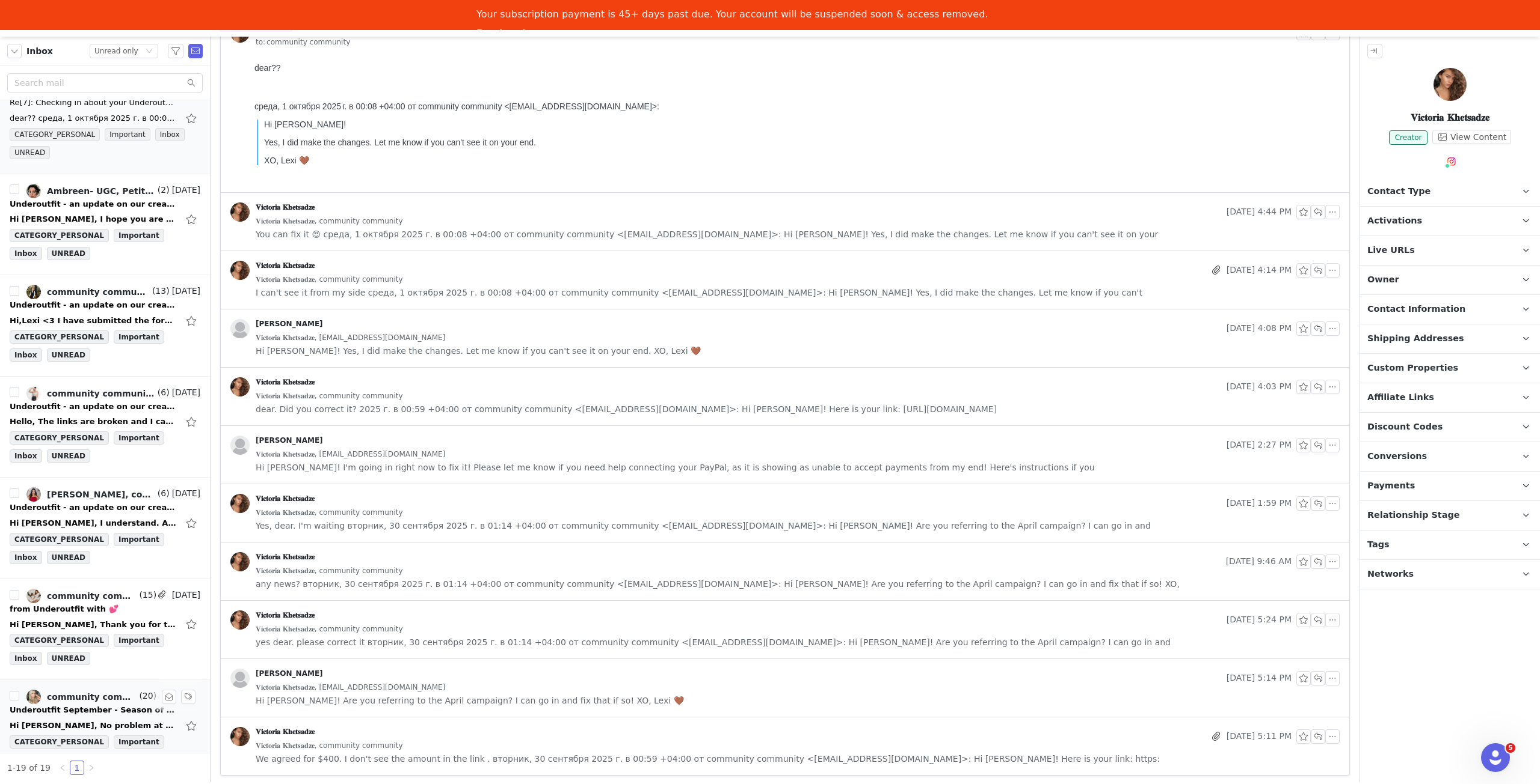
scroll to position [1252, 0]
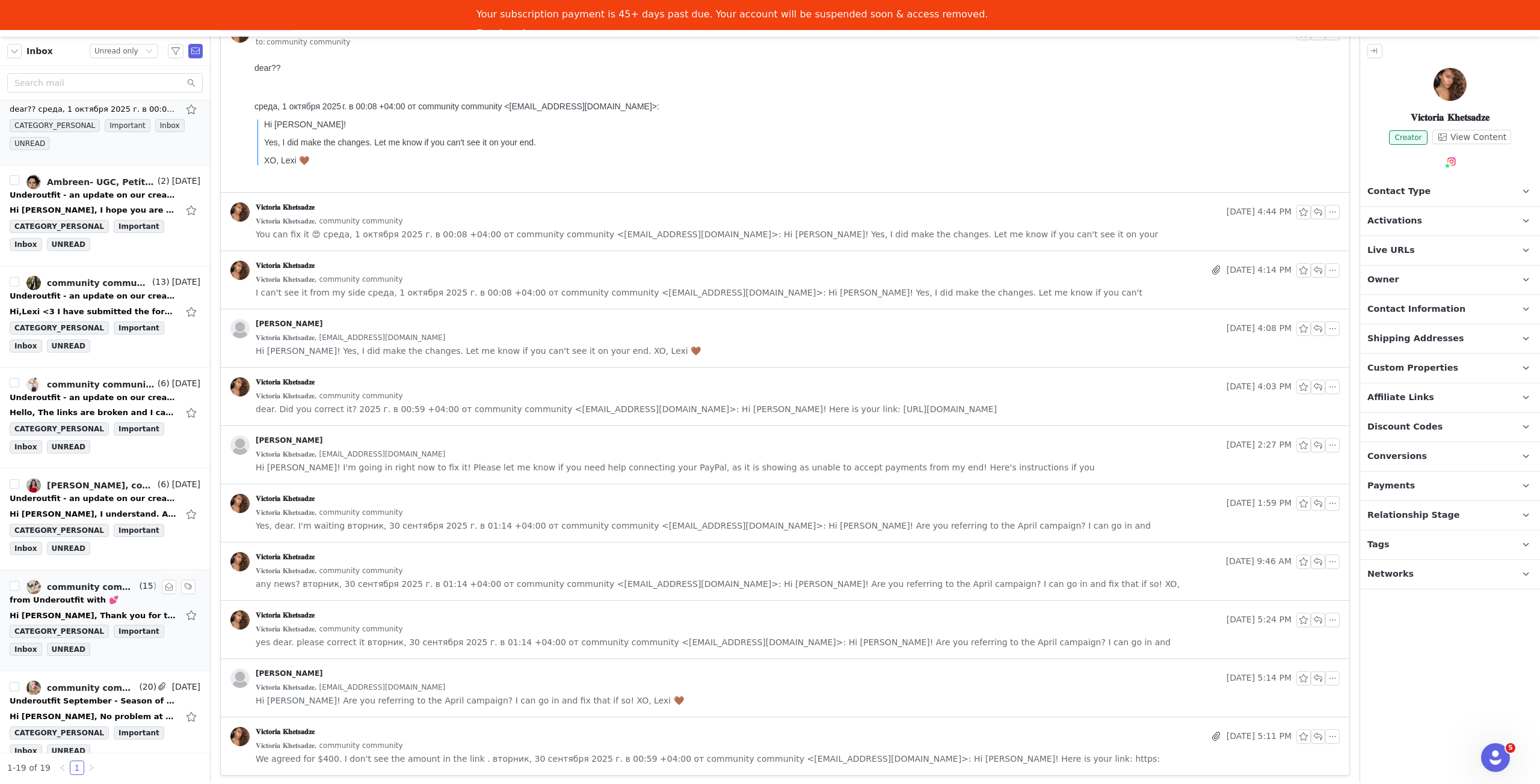
click at [99, 610] on div "Hi Lexi, Thank you for the information! The content will be submitted to you so…" at bounding box center [94, 615] width 169 height 12
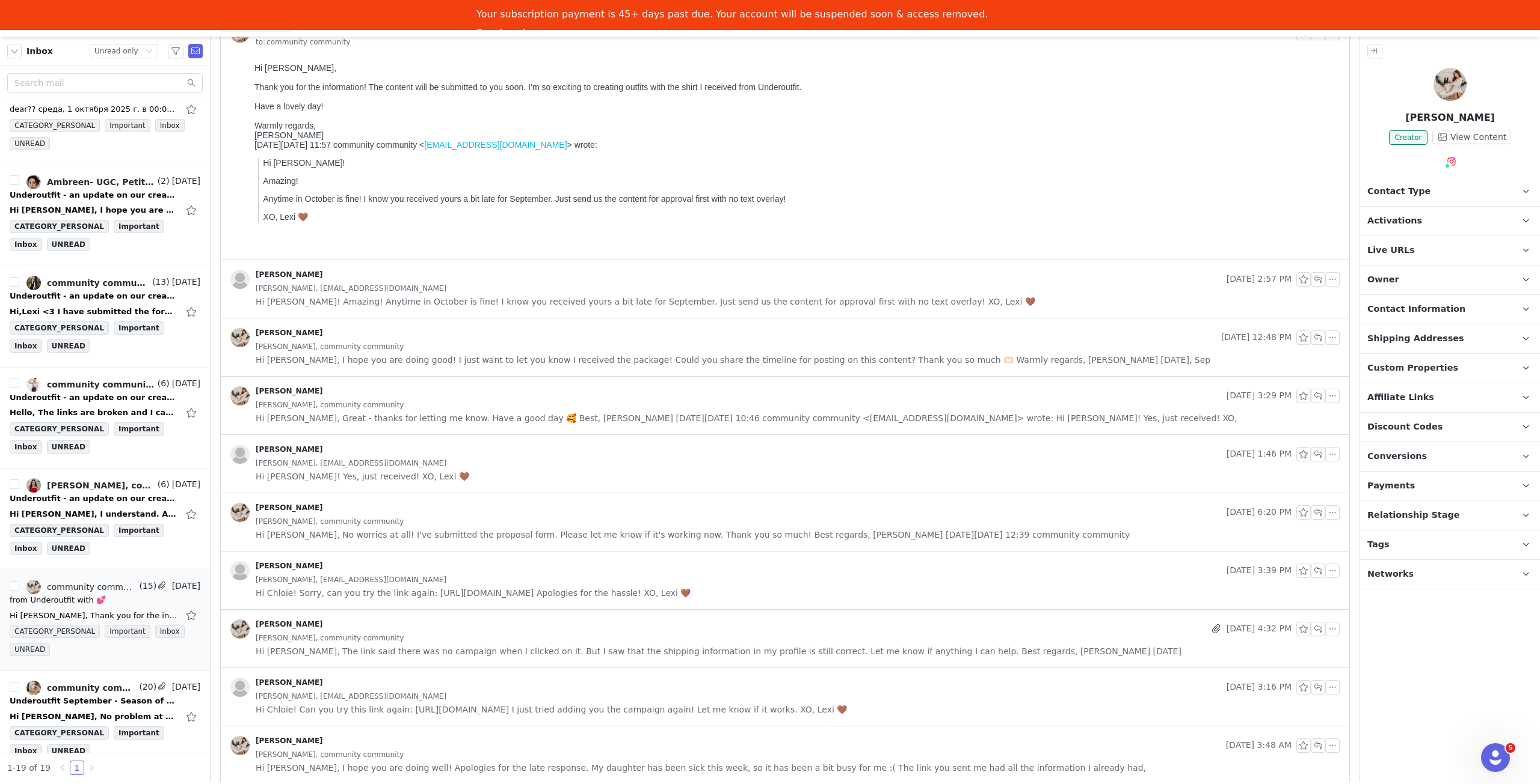
scroll to position [0, 0]
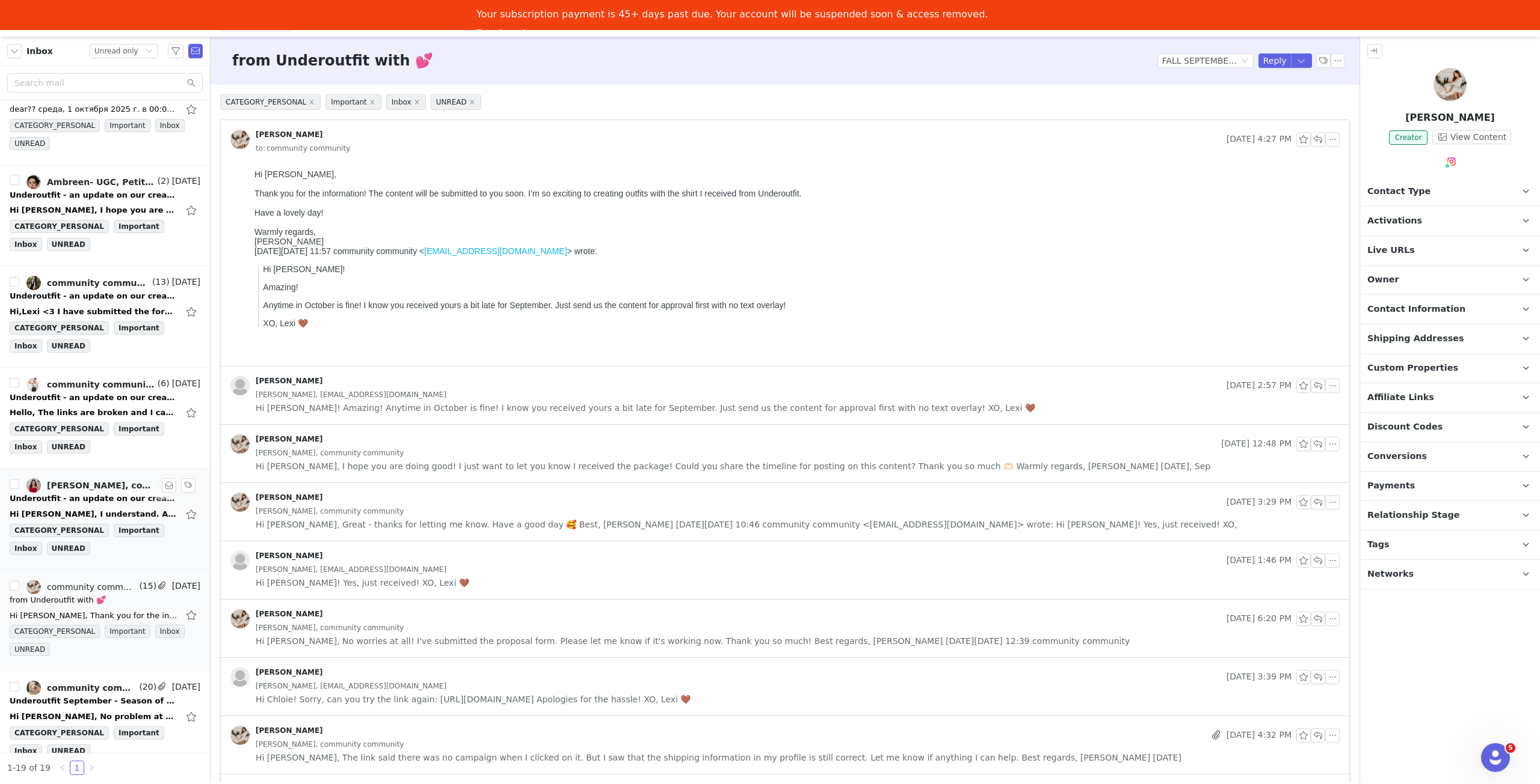
click at [74, 509] on div "Hi Lexi, I understand. Although I usually charge more for a Reel and stories, I…" at bounding box center [94, 514] width 169 height 12
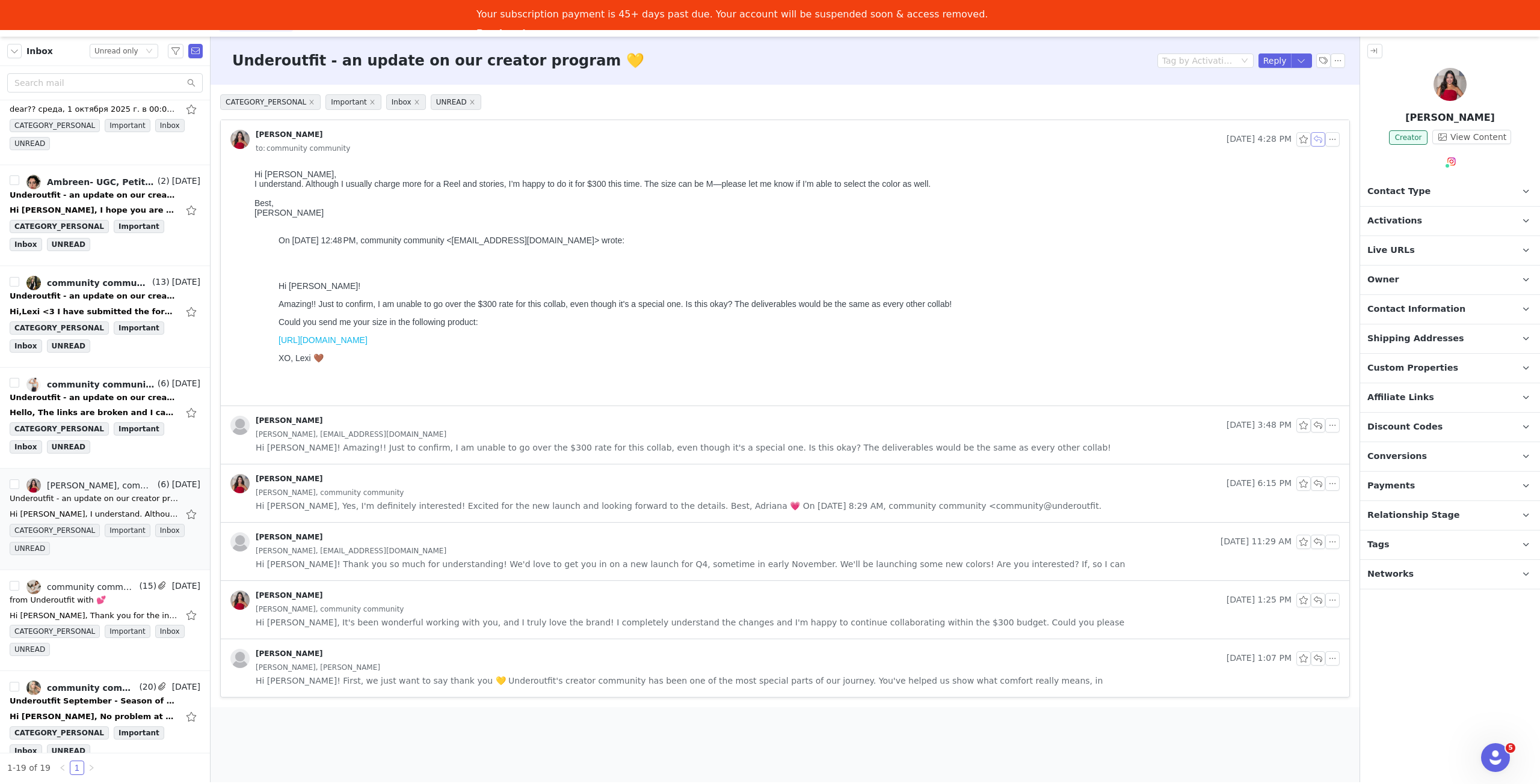
click at [1319, 139] on button "button" at bounding box center [1317, 140] width 15 height 15
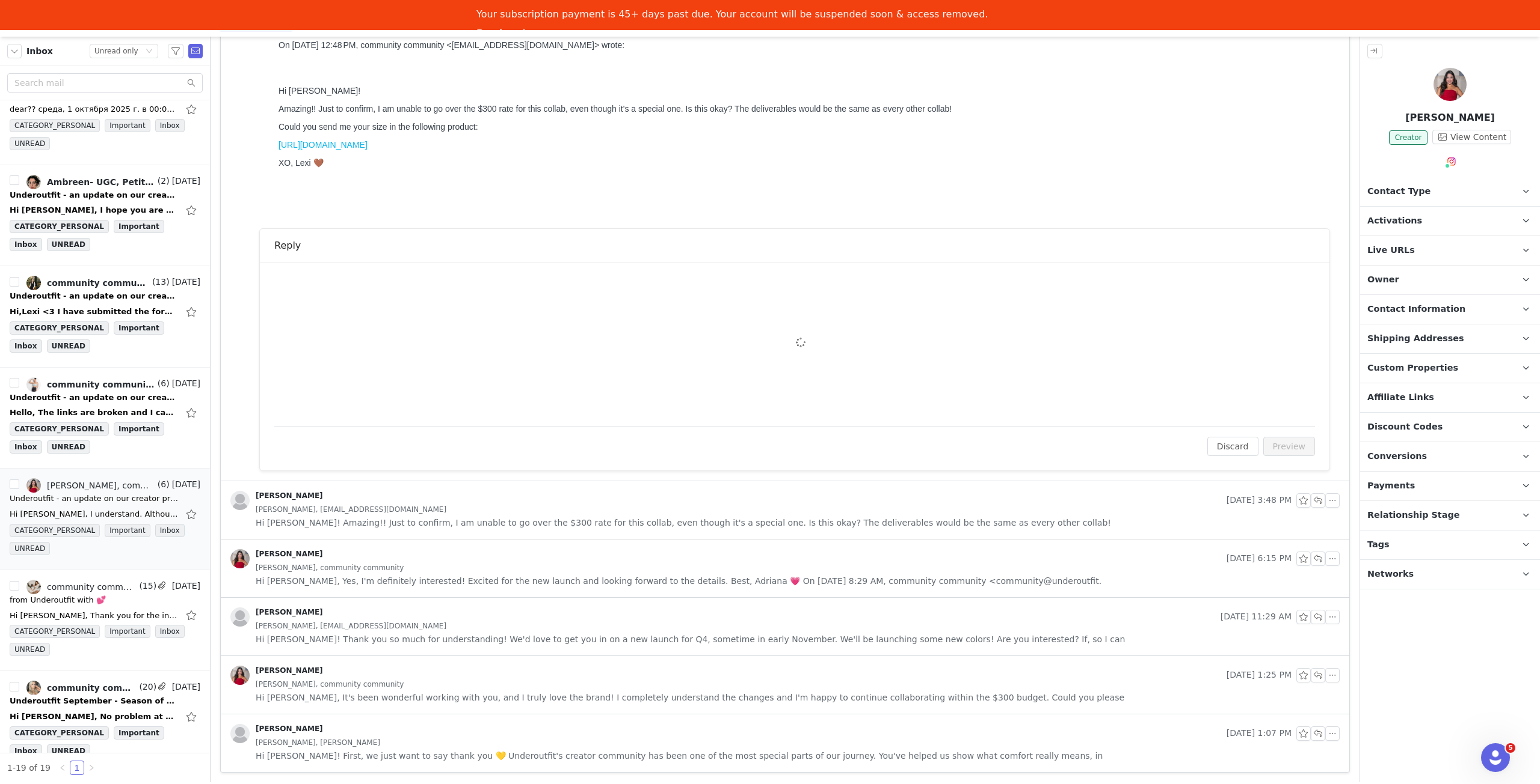
scroll to position [214, 0]
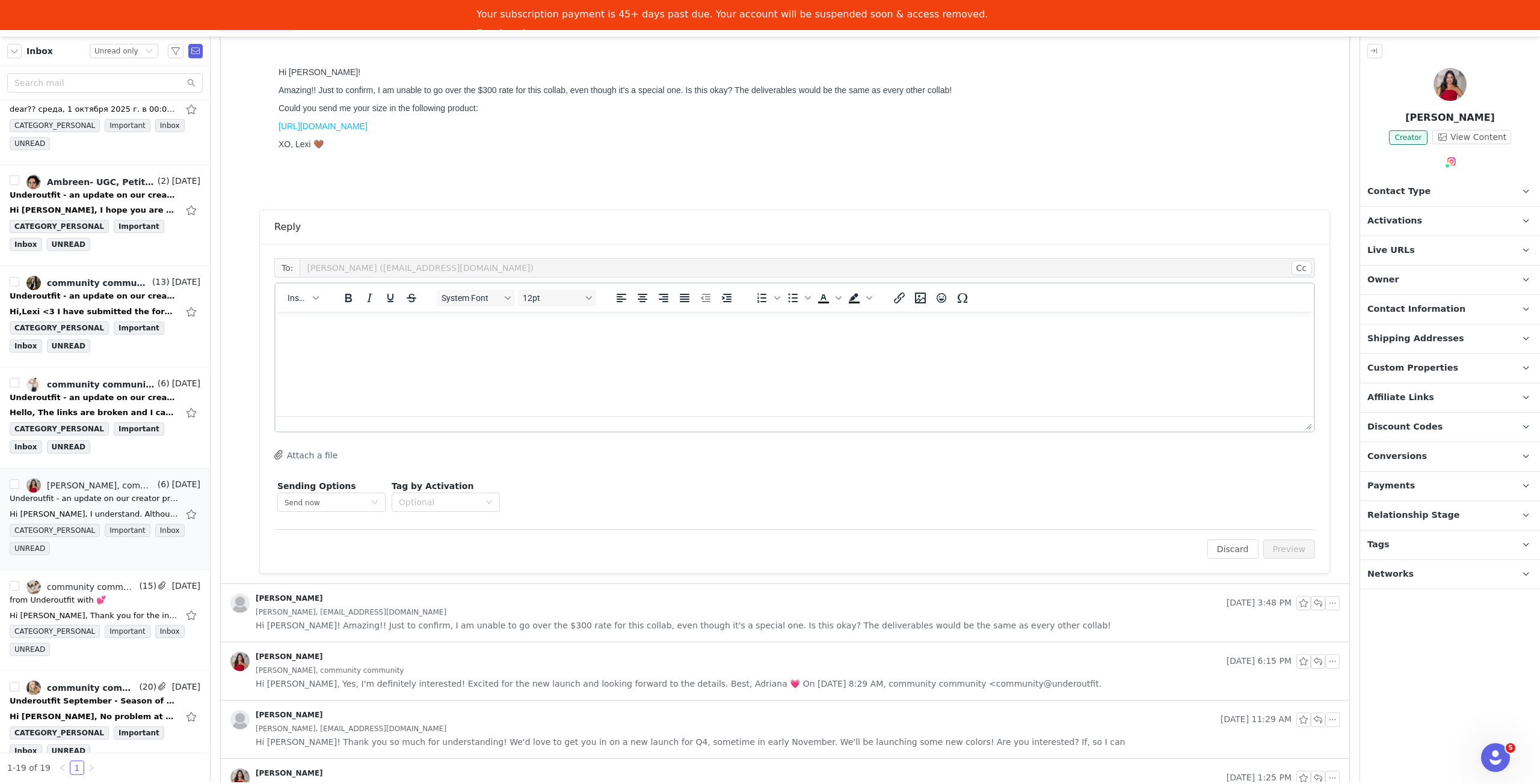
click at [667, 420] on div at bounding box center [795, 424] width 1038 height 15
click at [667, 345] on html at bounding box center [795, 328] width 1038 height 32
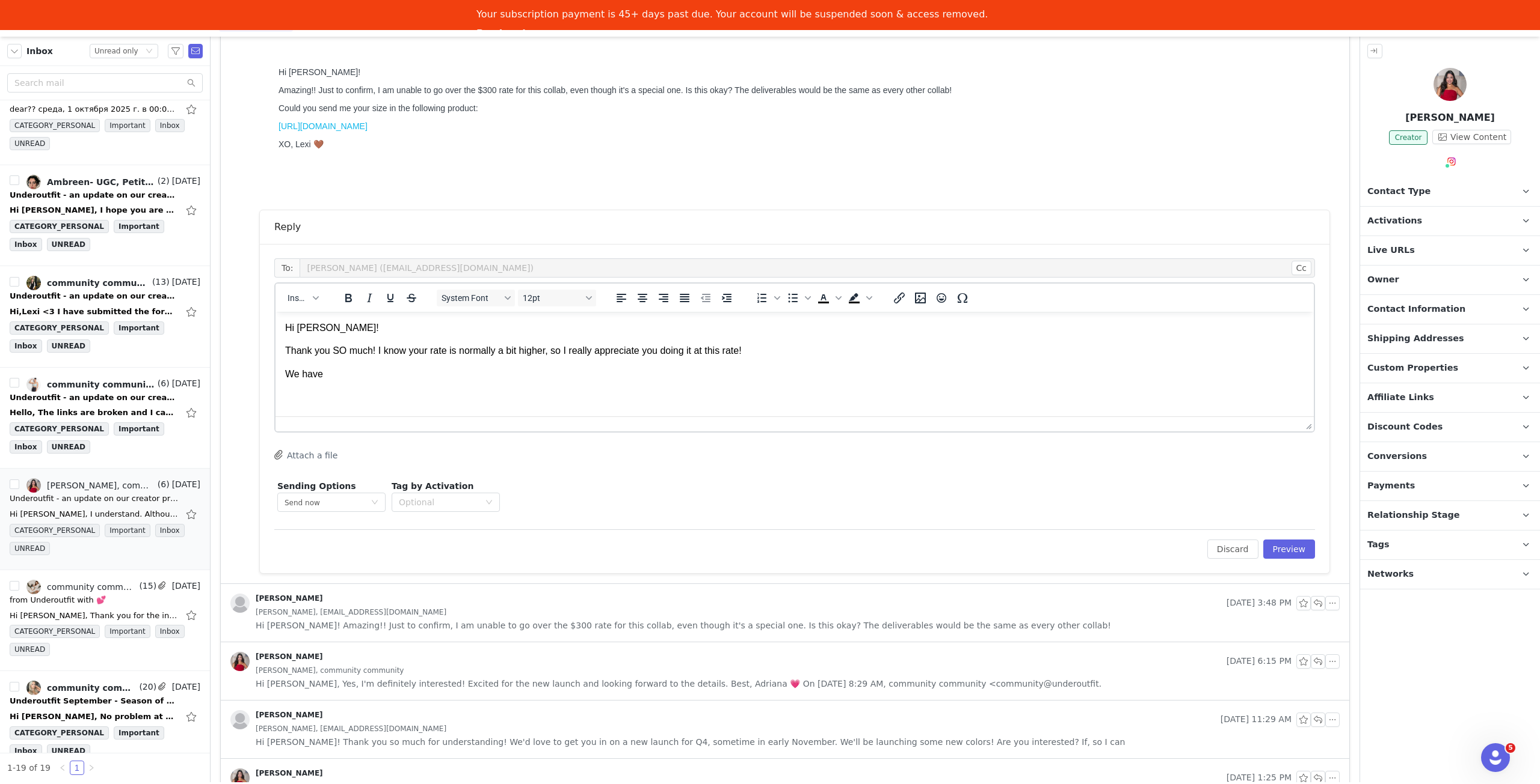
click at [440, 373] on p "We have" at bounding box center [794, 374] width 1019 height 13
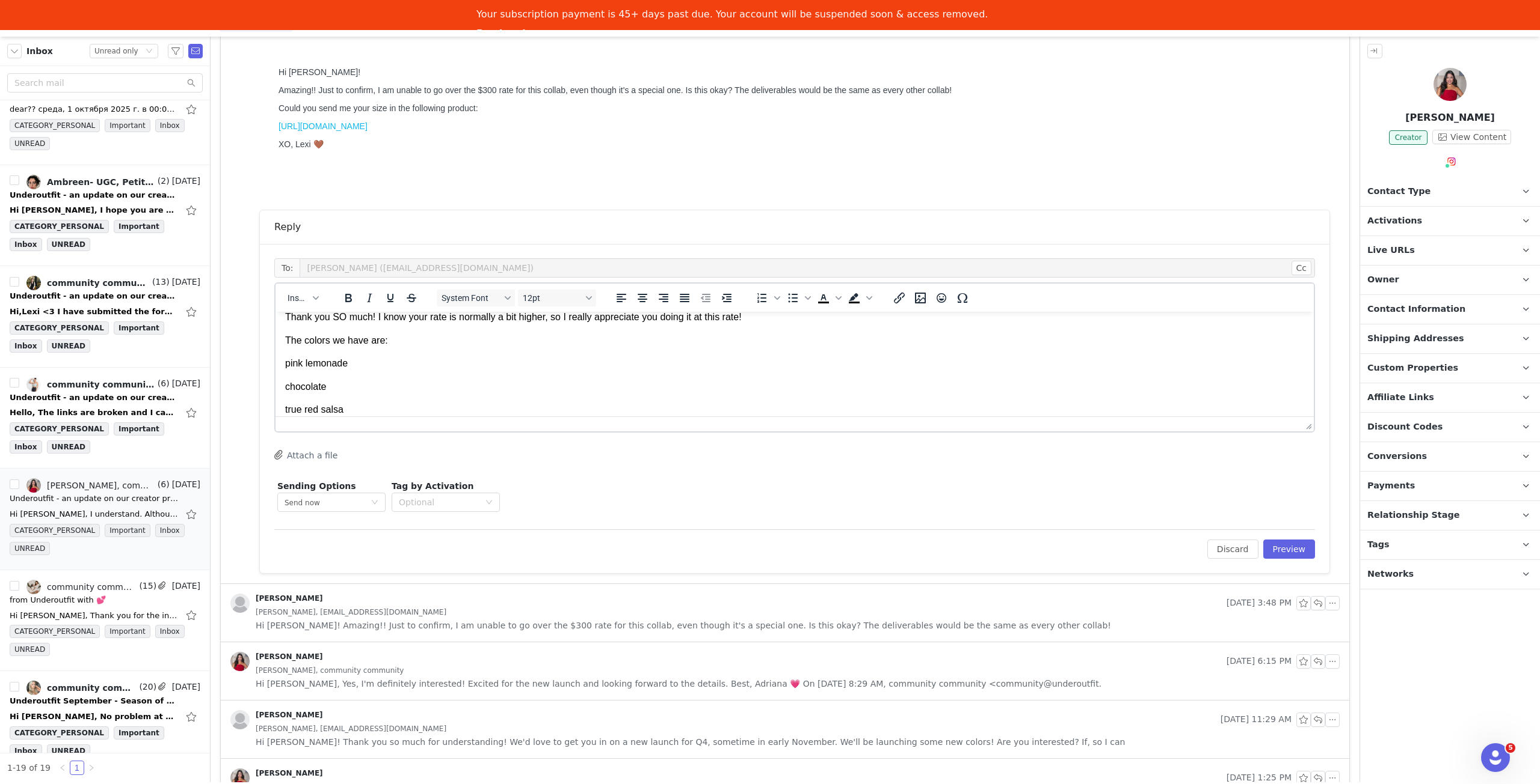
click at [321, 410] on p "true red salsa" at bounding box center [794, 410] width 1019 height 13
click at [286, 385] on p "true red salsa" at bounding box center [794, 394] width 1019 height 27
click at [286, 369] on p "chocolate true red salsa" at bounding box center [794, 386] width 1019 height 40
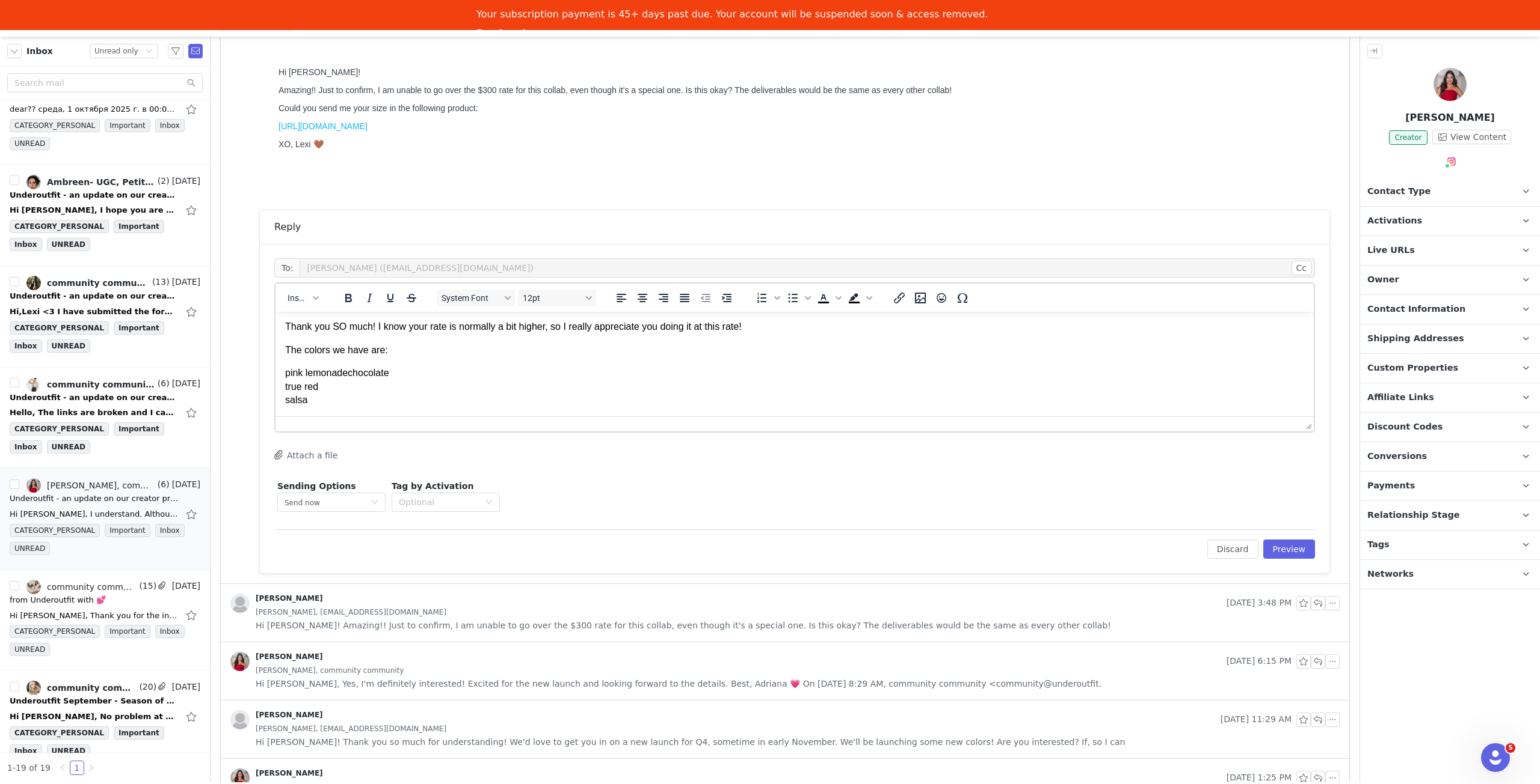
scroll to position [37, 0]
click at [336, 406] on p "pink lemonade chocolate true red salsa" at bounding box center [794, 380] width 1019 height 54
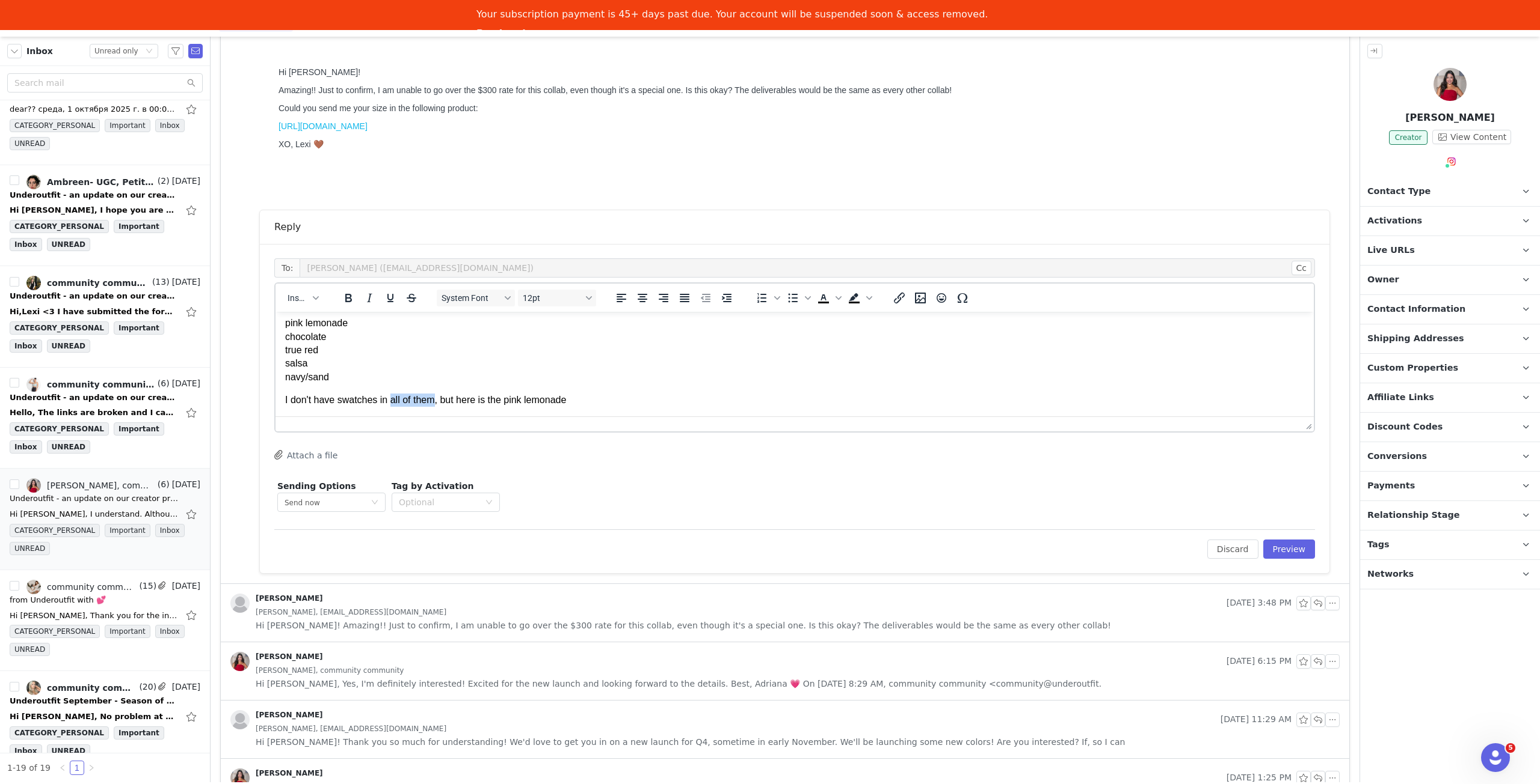
drag, startPoint x: 434, startPoint y: 411, endPoint x: 390, endPoint y: 410, distance: 44.0
click at [390, 410] on html "Hi Adriana! Thank you SO much! I know your rate is normally a bit higher, so I …" at bounding box center [795, 327] width 1038 height 179
drag, startPoint x: 606, startPoint y: 404, endPoint x: 503, endPoint y: 399, distance: 103.1
click at [503, 399] on p "I don't have swatches in of the navy/sand, but here is the pink lemonade" at bounding box center [794, 400] width 1019 height 13
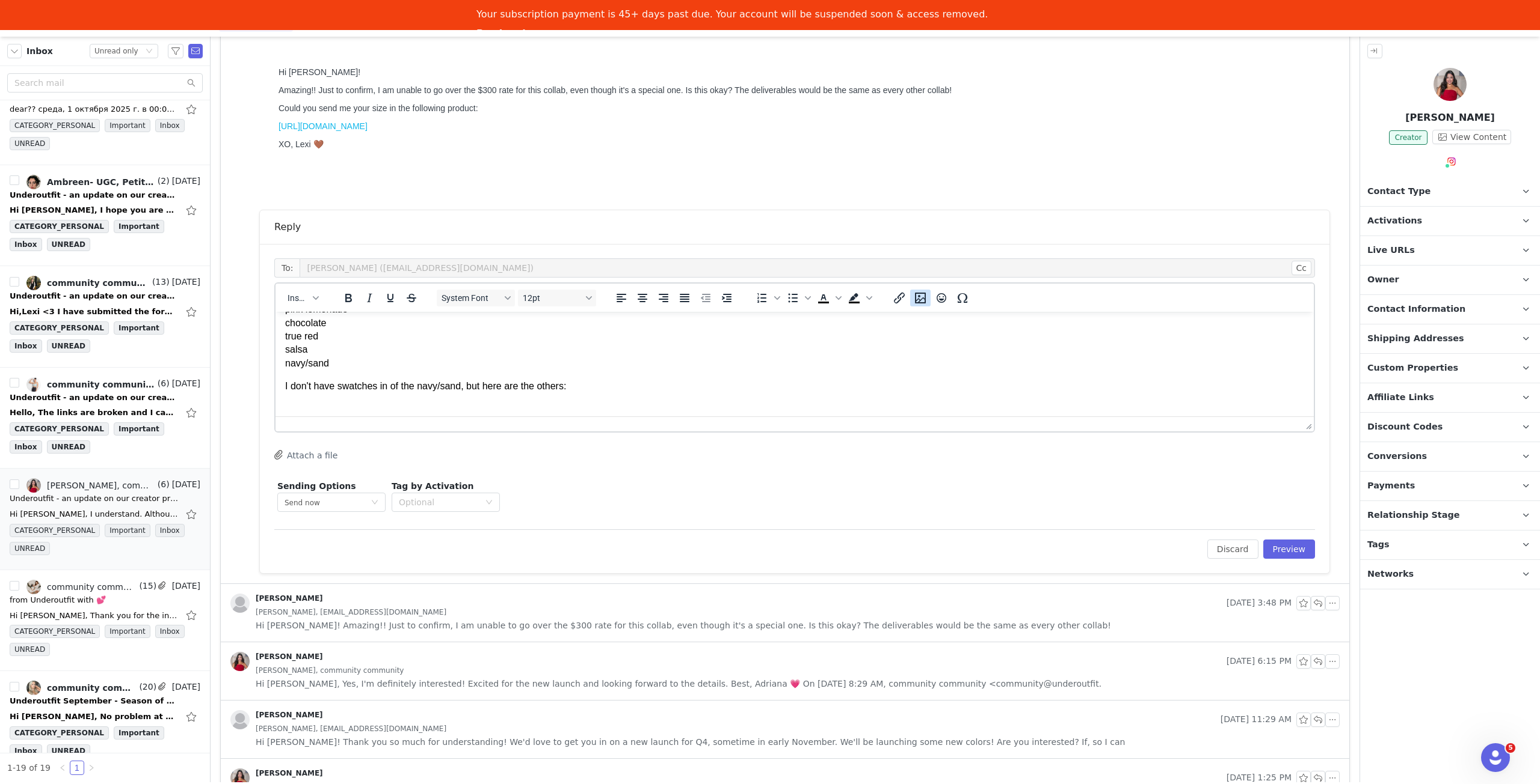
click at [920, 297] on icon "Insert/edit image" at bounding box center [921, 298] width 11 height 11
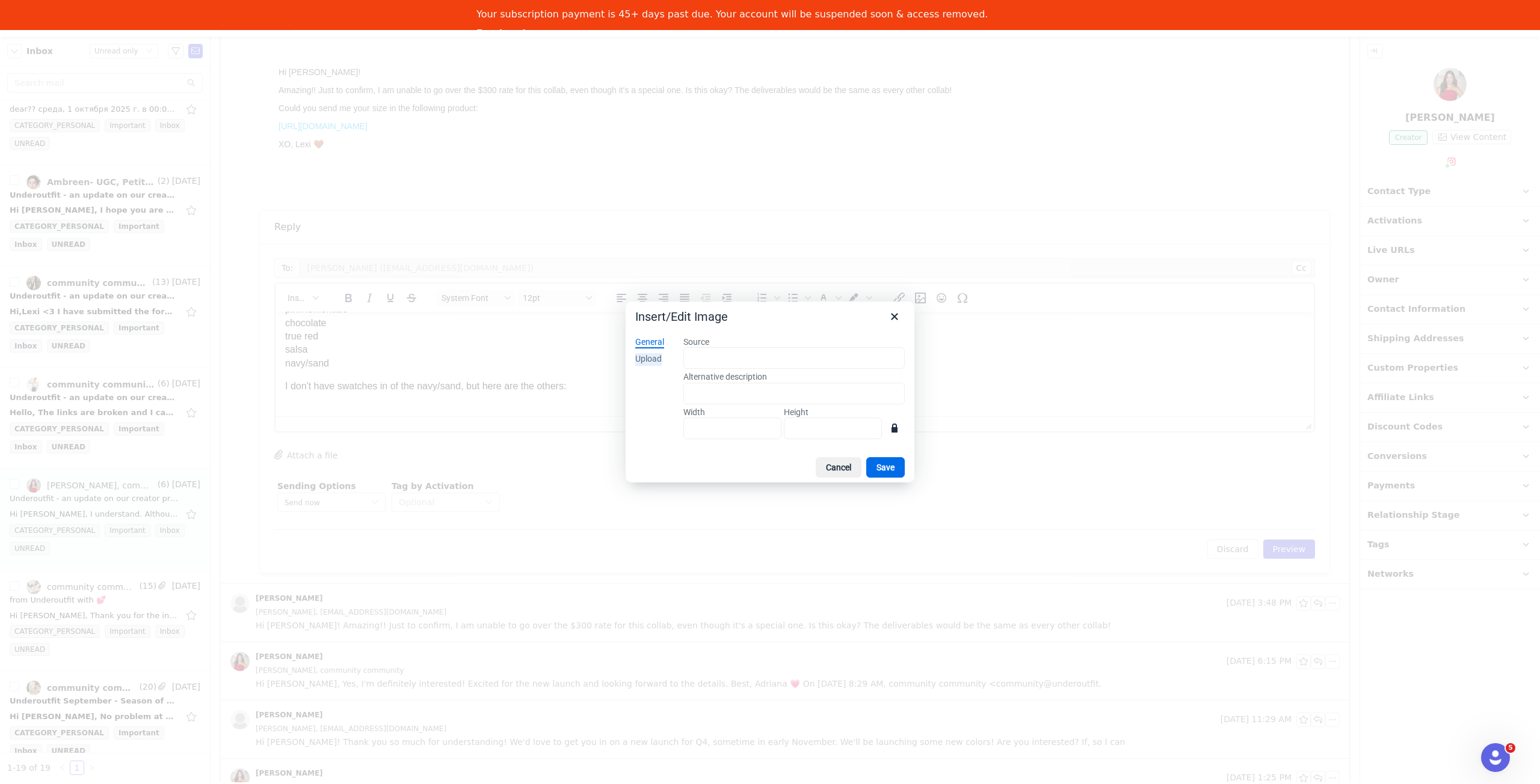
drag, startPoint x: 653, startPoint y: 358, endPoint x: 659, endPoint y: 359, distance: 6.1
click at [653, 358] on div "Upload" at bounding box center [648, 359] width 27 height 12
click at [786, 403] on button "Browse for an image" at bounding box center [794, 399] width 97 height 20
type input "422"
type input "398"
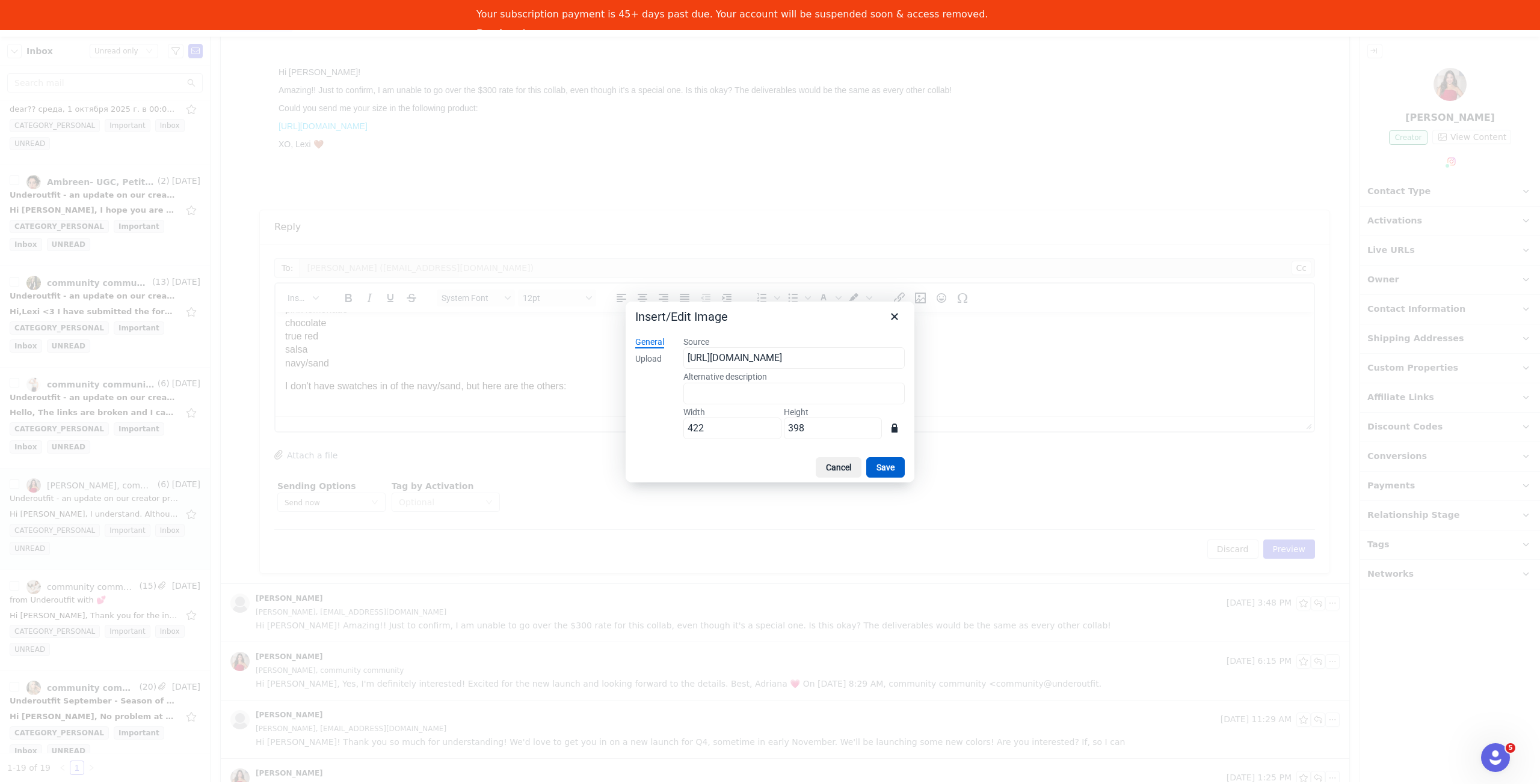
click at [887, 468] on button "Save" at bounding box center [885, 468] width 39 height 20
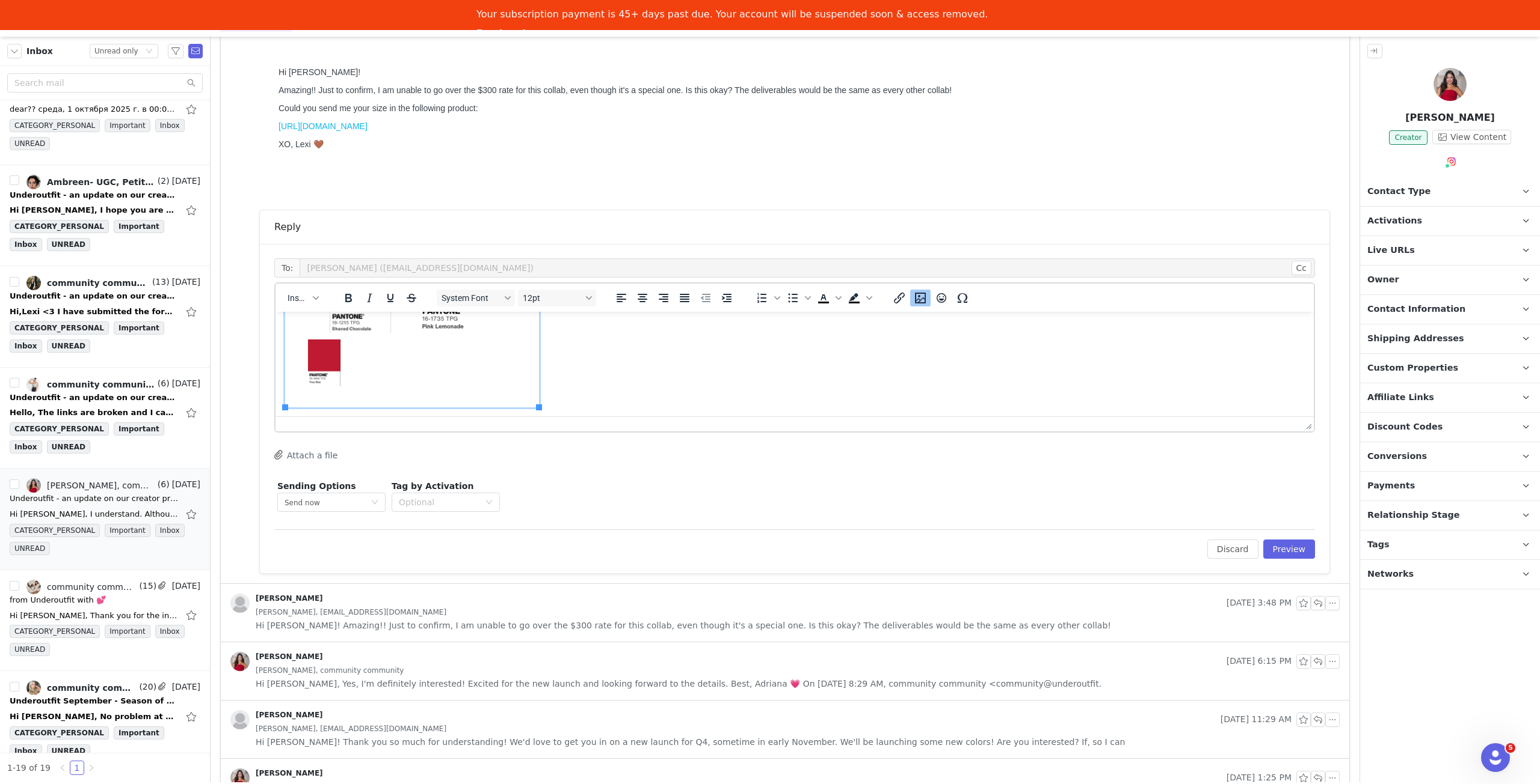
scroll to position [326, 0]
click at [578, 387] on p "Rich Text Area. Press ALT-0 for help." at bounding box center [794, 286] width 1019 height 243
drag, startPoint x: 845, startPoint y: 729, endPoint x: 427, endPoint y: 398, distance: 533.2
click at [427, 398] on p "Let me know which you'd prefer! The chocolate combinations are i" at bounding box center [794, 401] width 1019 height 13
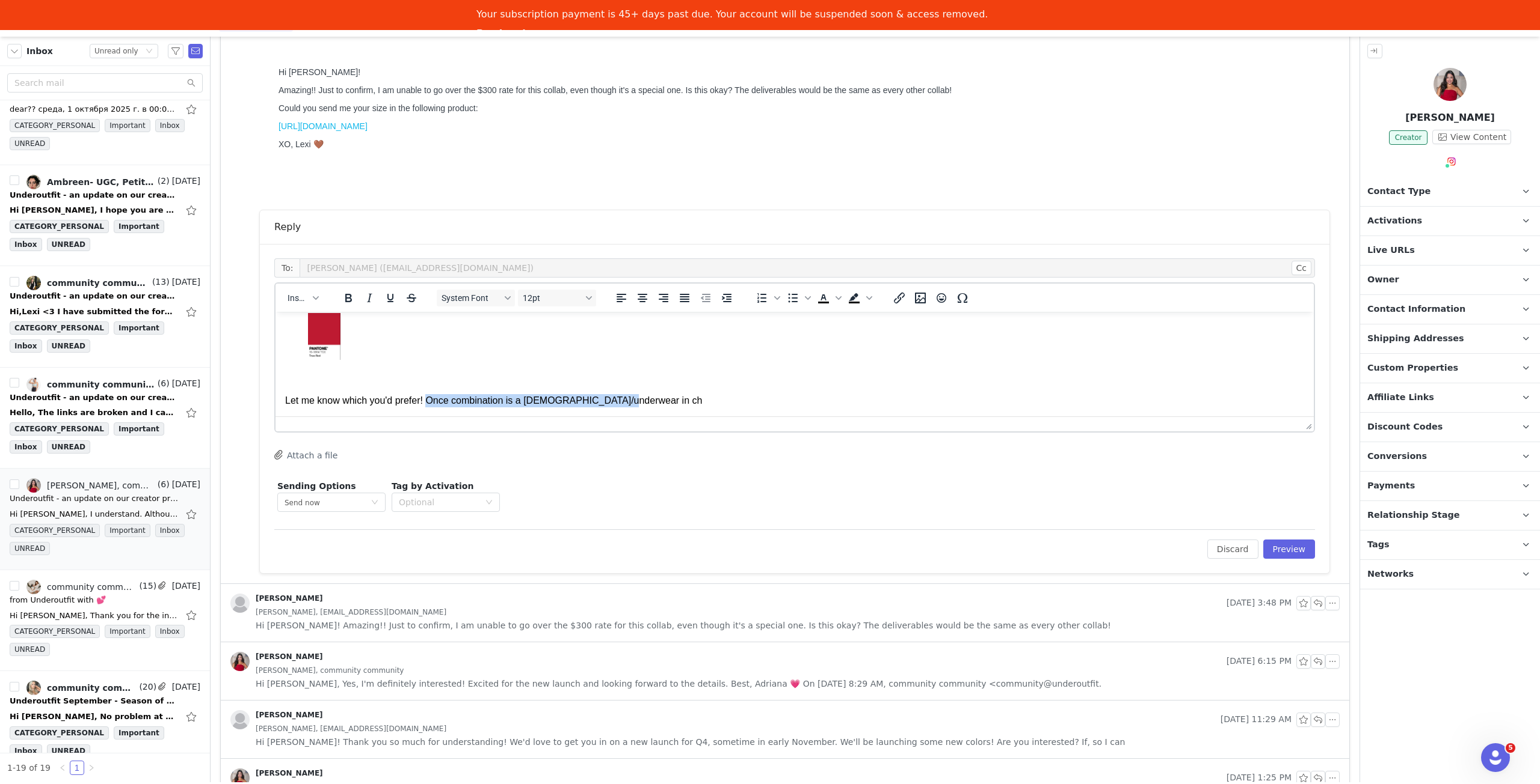
drag, startPoint x: 646, startPoint y: 399, endPoint x: 427, endPoint y: 403, distance: 219.0
click at [427, 403] on p "Let me know which you'd prefer! Once combination is a cami/underwear in ch" at bounding box center [794, 401] width 1019 height 13
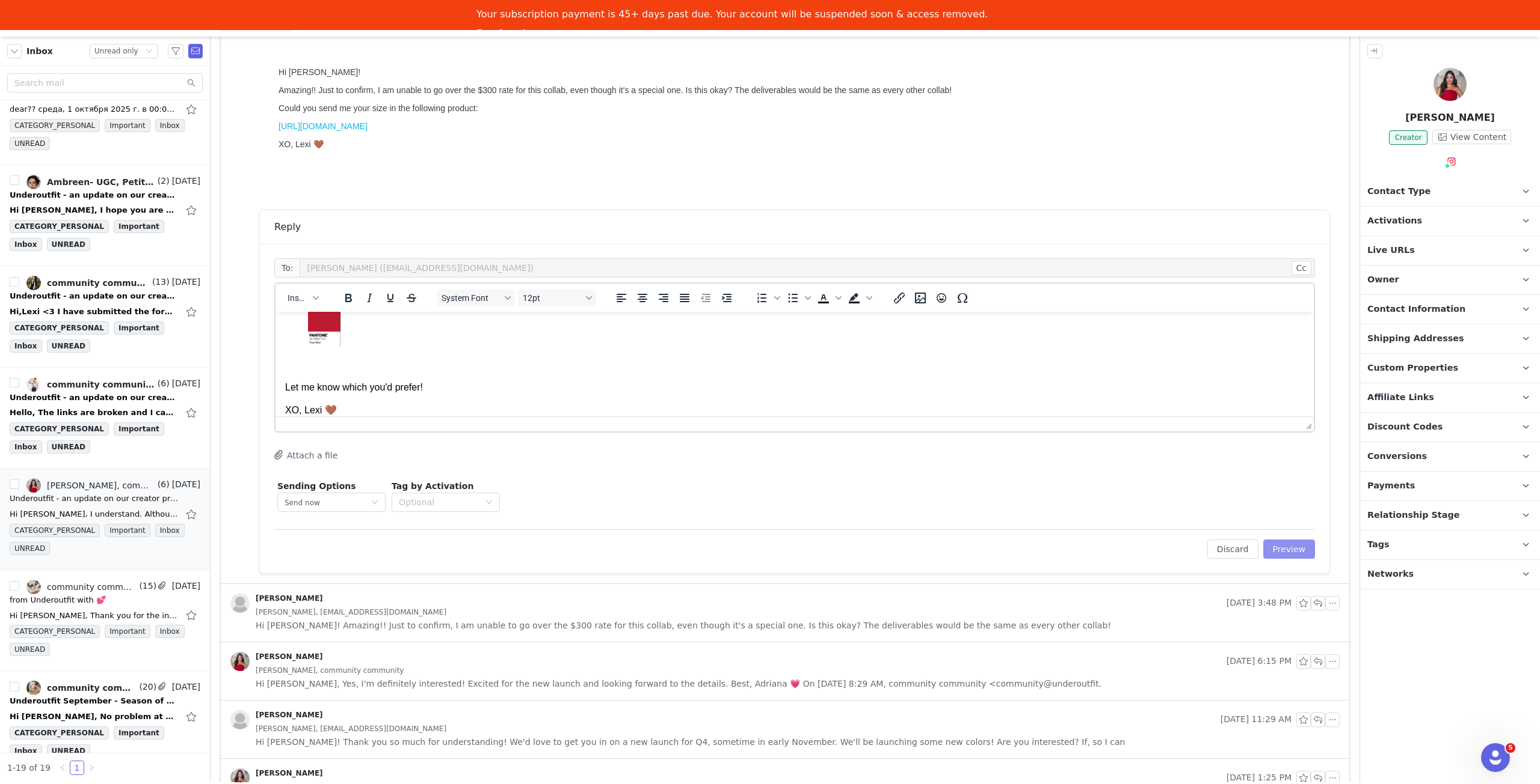
click at [1263, 549] on button "Preview" at bounding box center [1289, 549] width 52 height 19
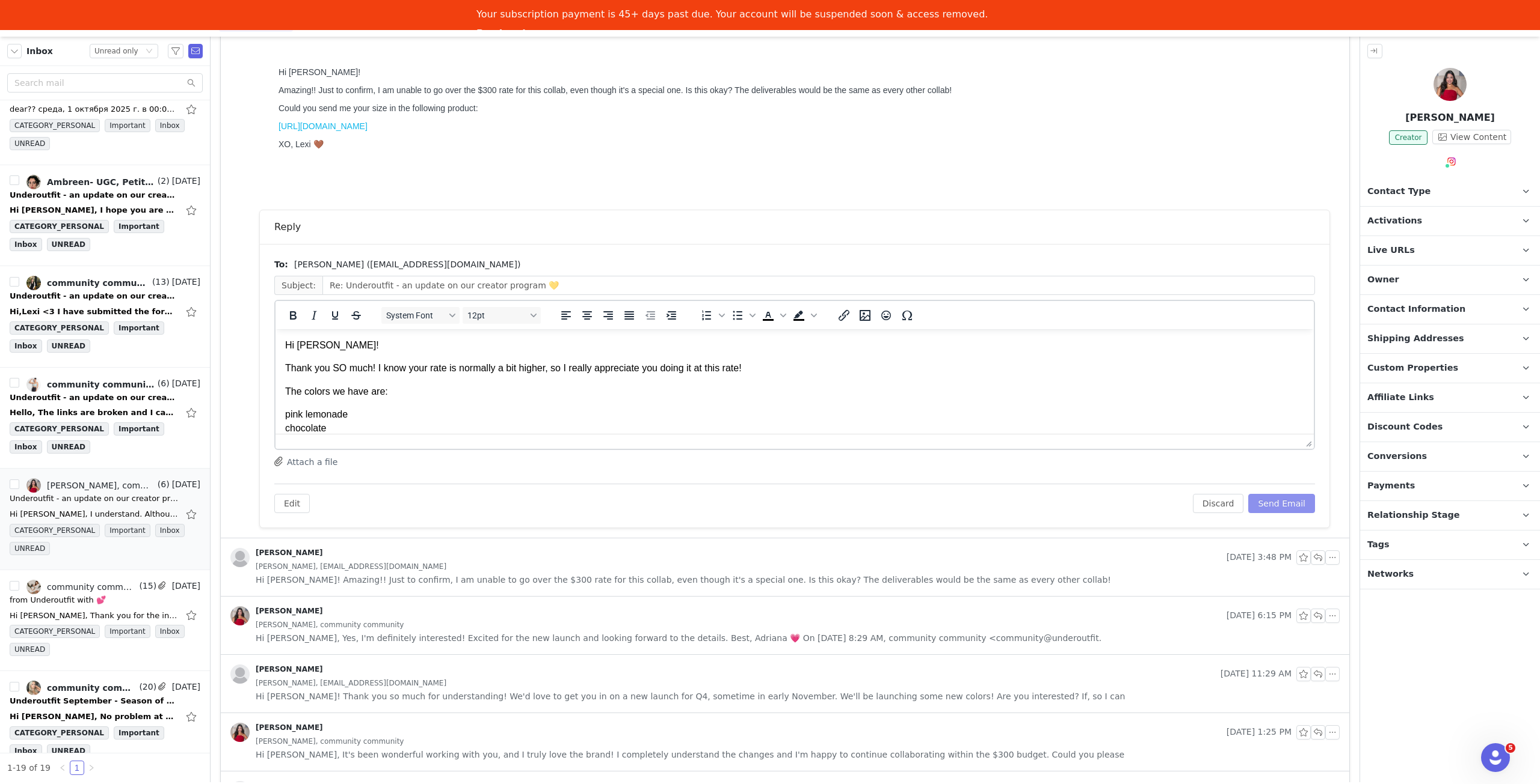
scroll to position [0, 0]
click at [1275, 504] on button "Send Email" at bounding box center [1281, 503] width 67 height 19
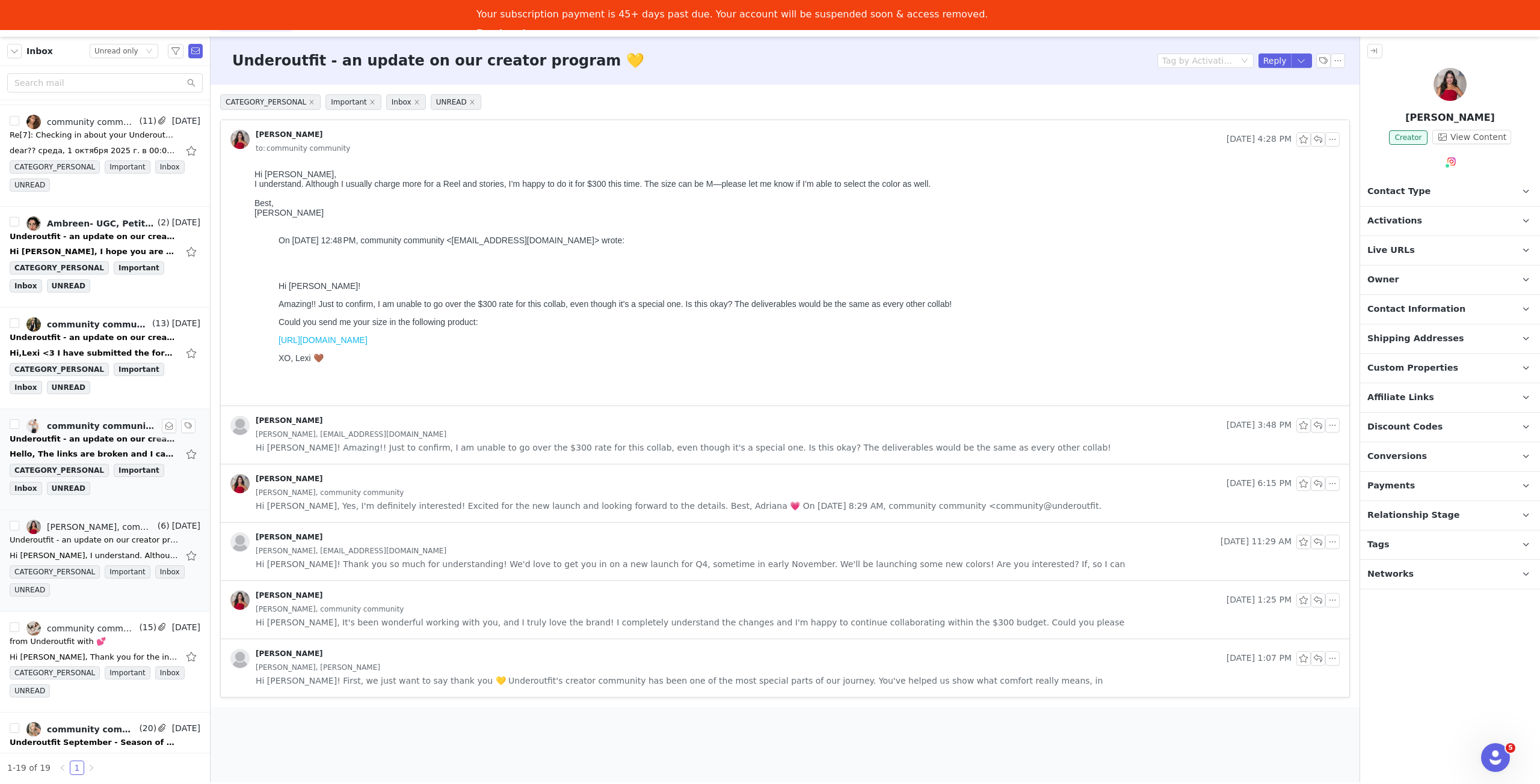
scroll to position [1192, 0]
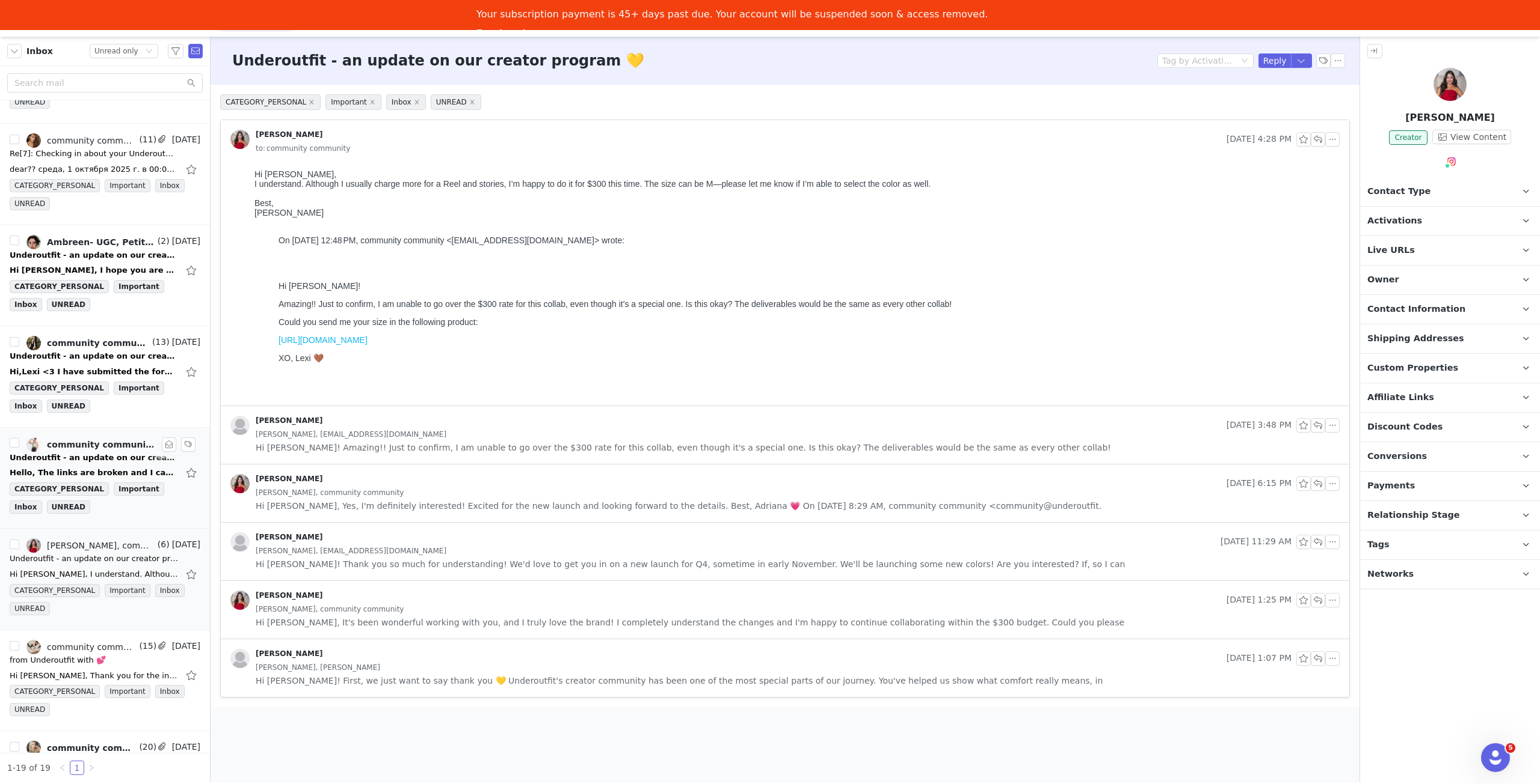
click at [112, 437] on link "community community, Maryangel Garcia" at bounding box center [91, 445] width 129 height 15
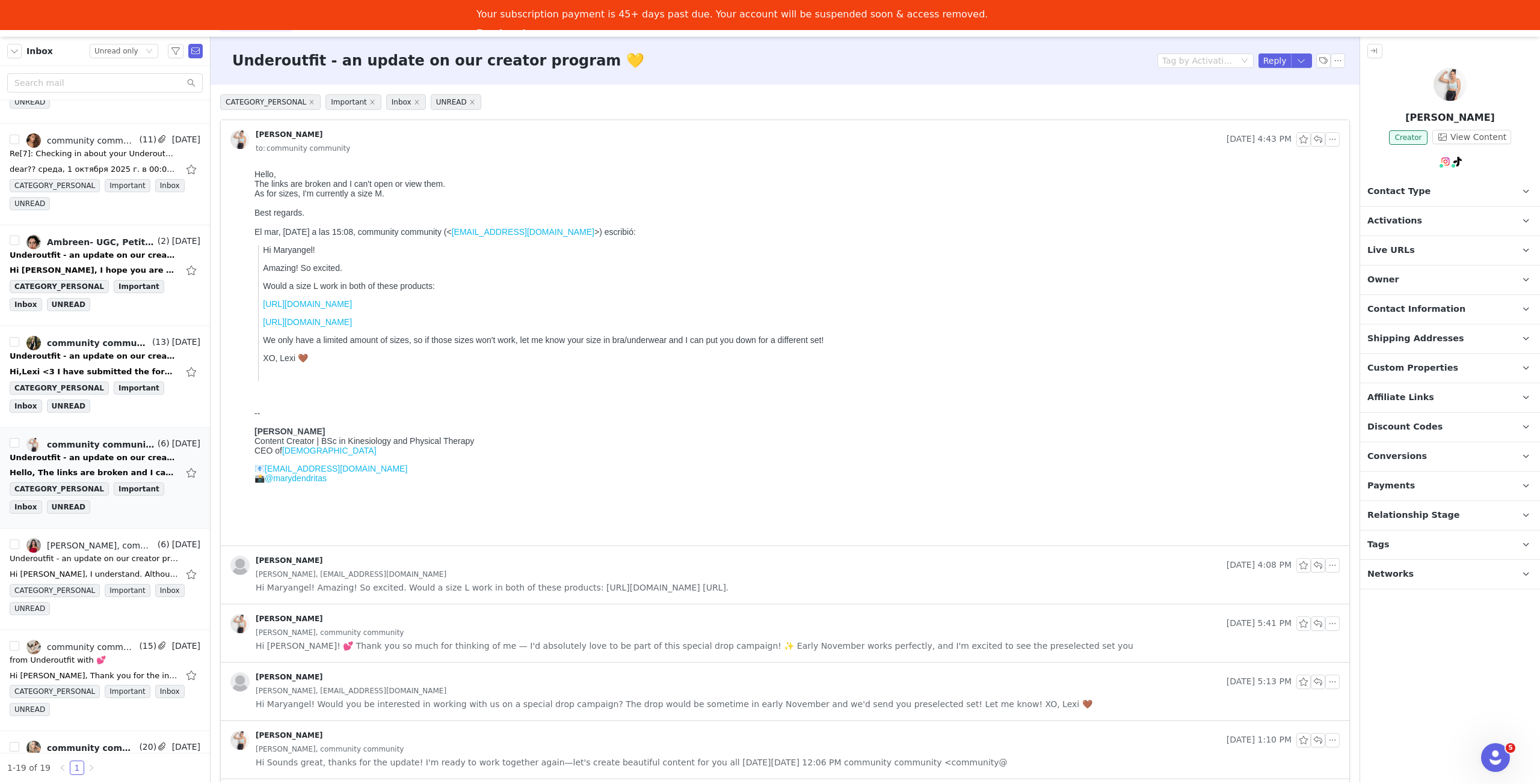
scroll to position [0, 0]
click at [1316, 142] on button "button" at bounding box center [1317, 140] width 15 height 15
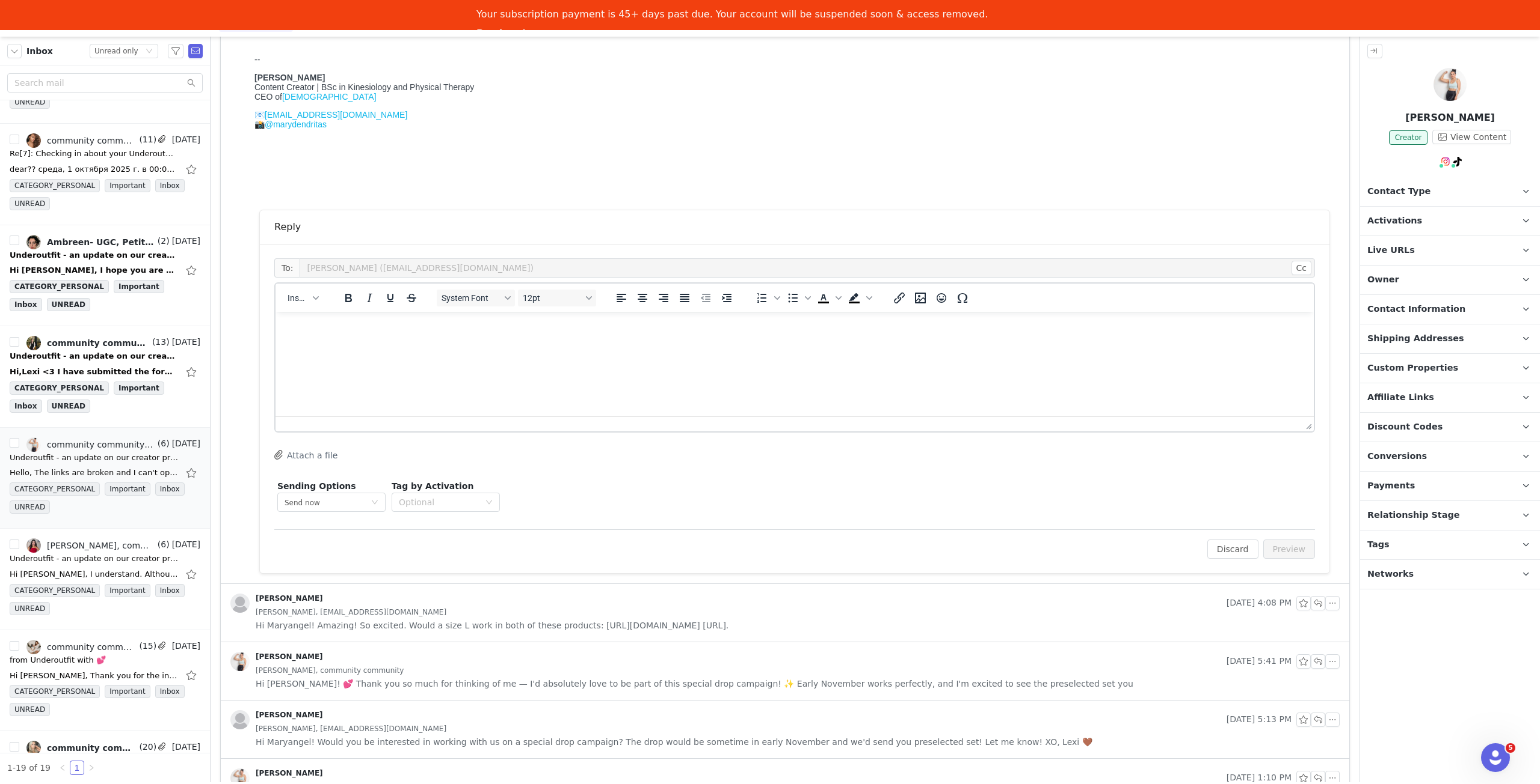
click at [859, 345] on html at bounding box center [795, 328] width 1038 height 32
click at [435, 373] on p "I'll put you down for a M." at bounding box center [794, 374] width 1019 height 13
click at [1277, 549] on button "Preview" at bounding box center [1289, 549] width 52 height 19
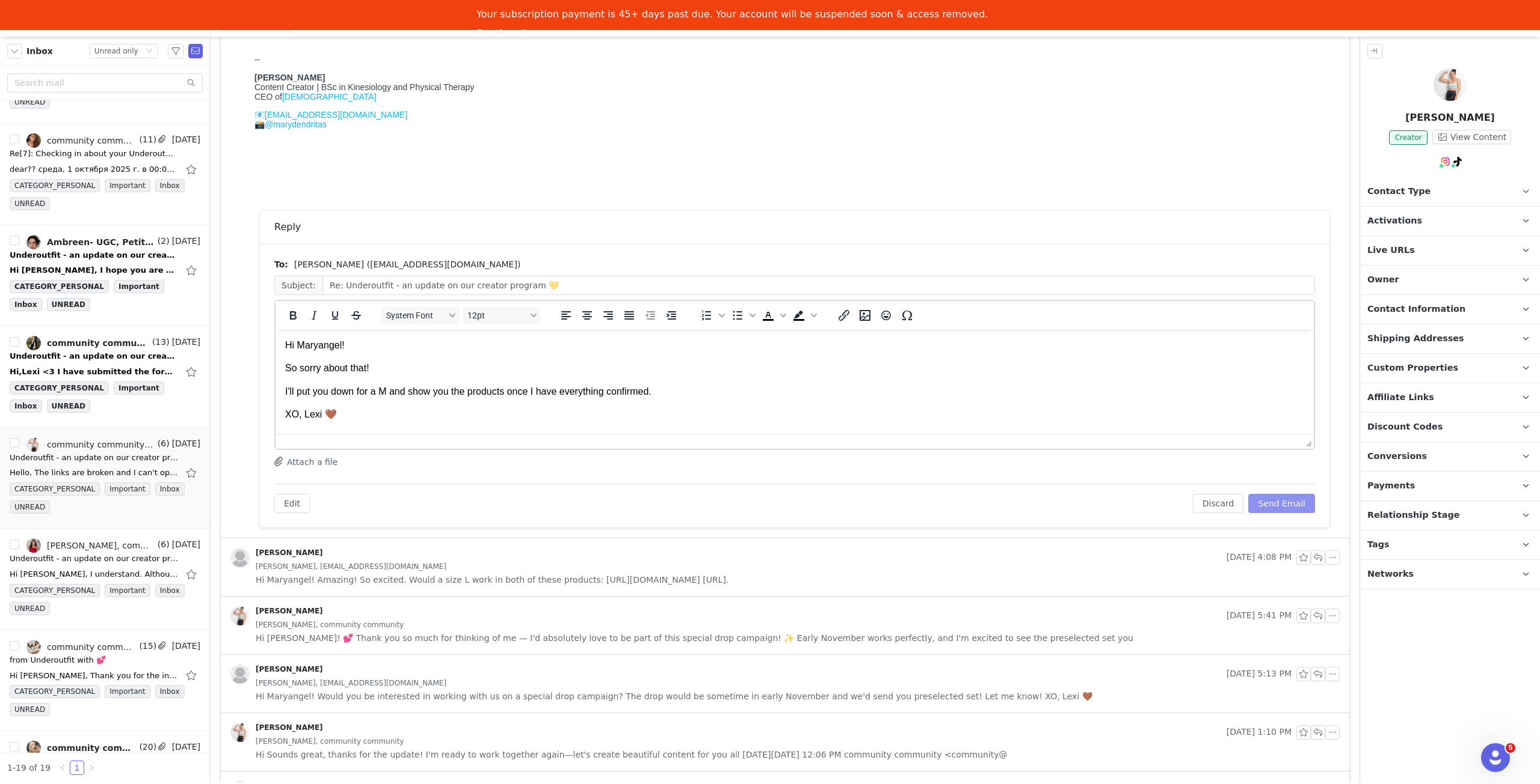
click at [1281, 499] on button "Send Email" at bounding box center [1281, 503] width 67 height 19
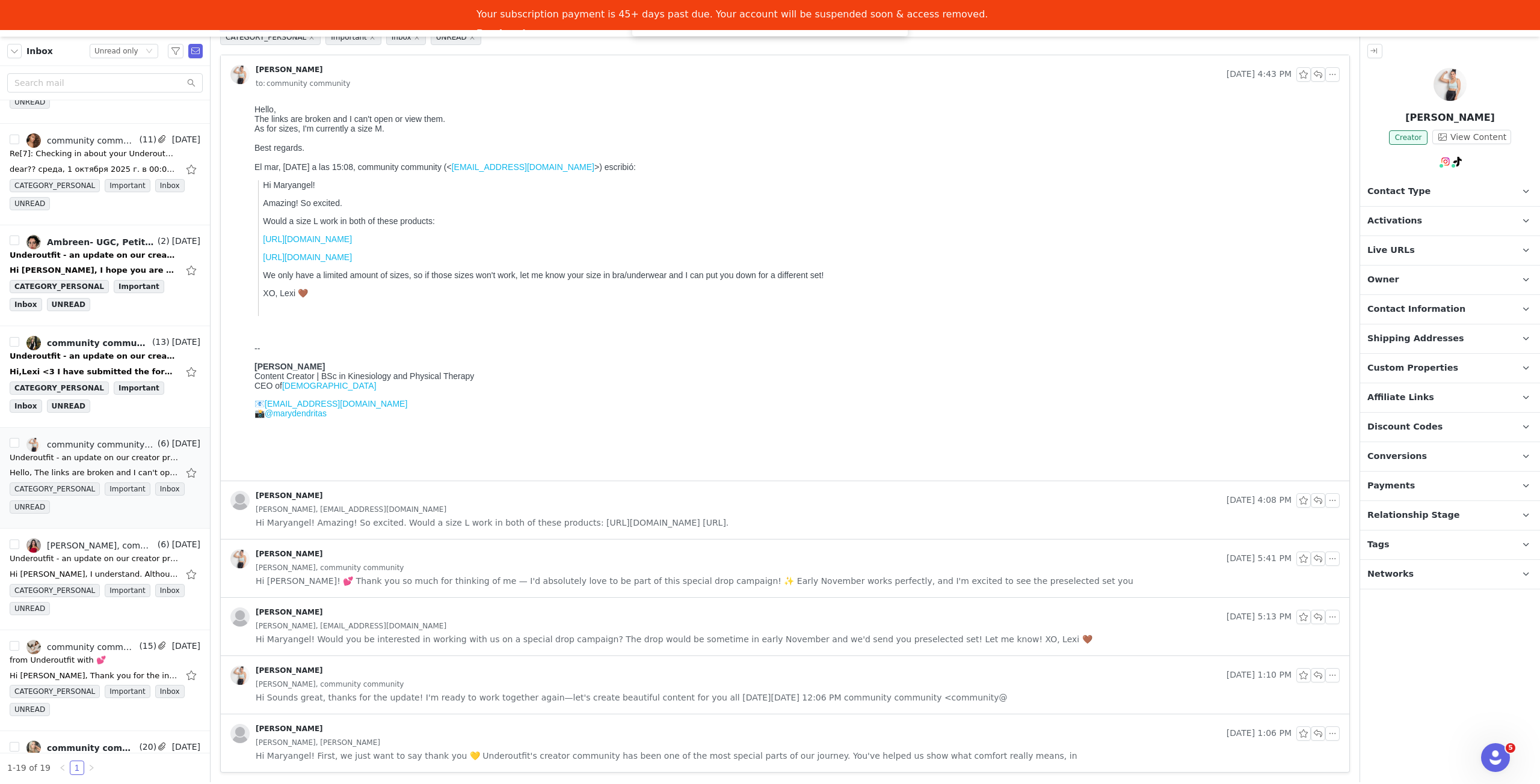
scroll to position [62, 0]
click at [556, 571] on div "Maryangel Garcia, community community" at bounding box center [797, 570] width 1084 height 13
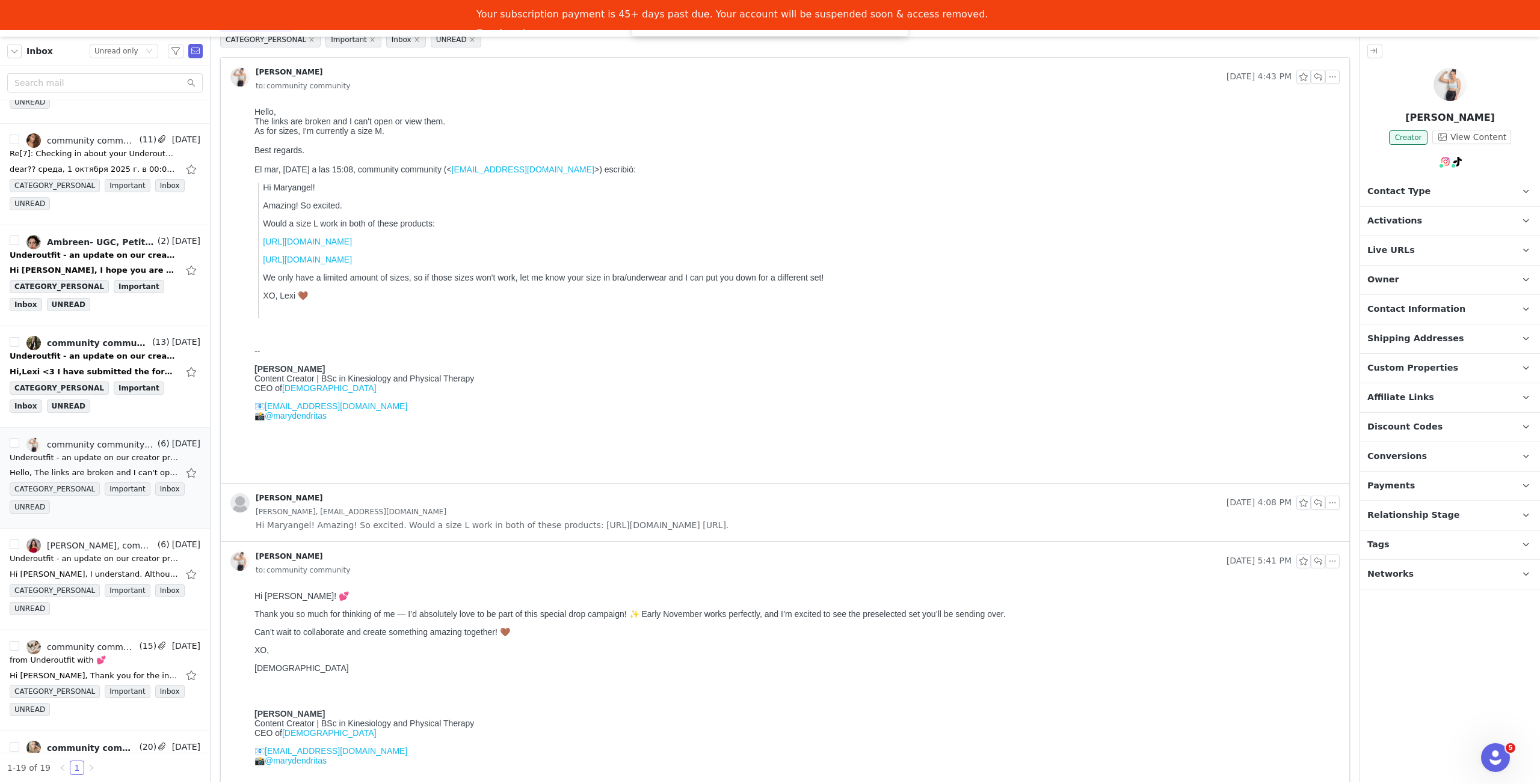
scroll to position [0, 0]
drag, startPoint x: 552, startPoint y: 571, endPoint x: 556, endPoint y: 561, distance: 10.8
click at [554, 568] on div "to: community community" at bounding box center [797, 570] width 1084 height 13
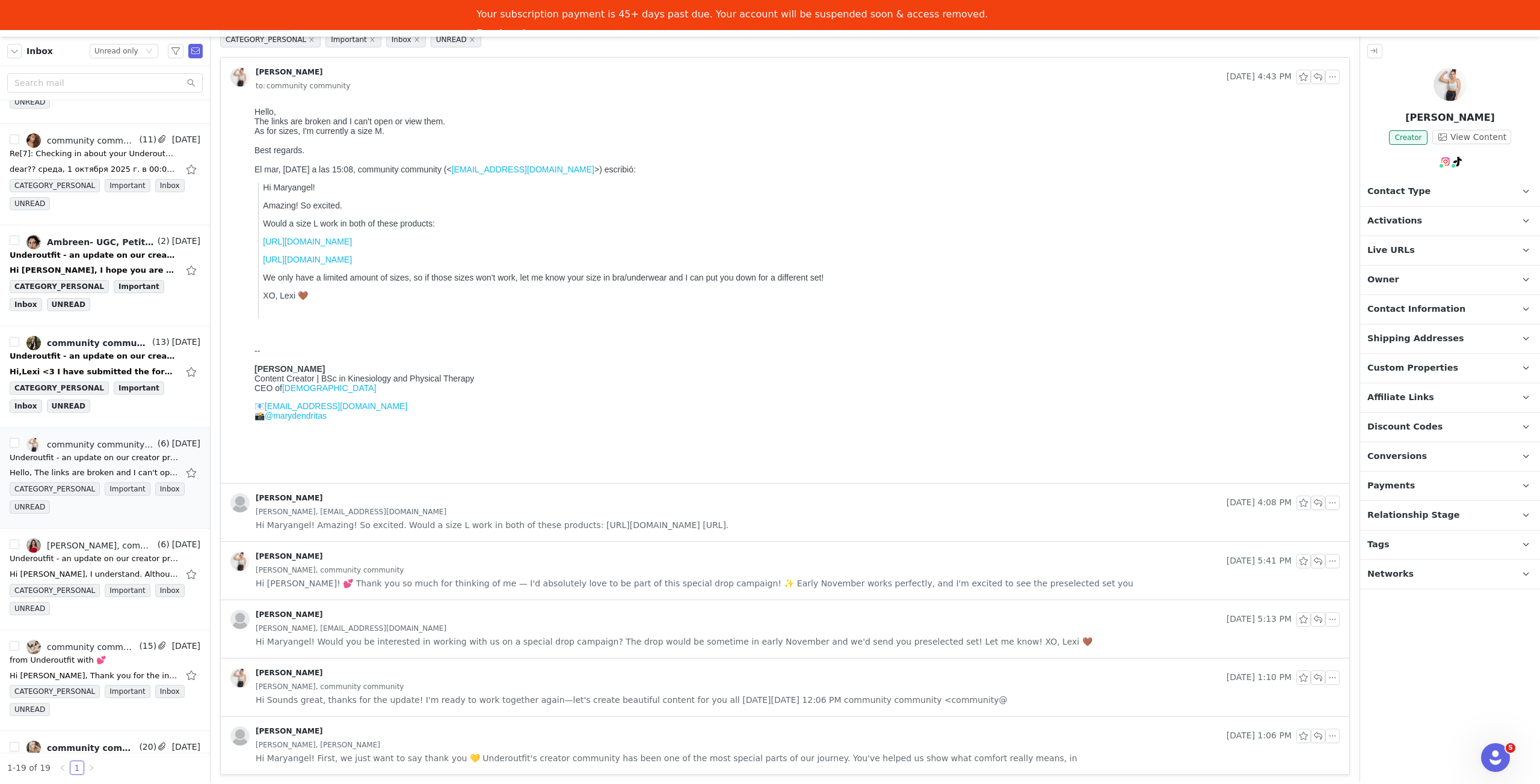
click at [552, 519] on span "Hi Maryangel! Amazing! So excited. Would a size L work in both of these product…" at bounding box center [492, 525] width 473 height 13
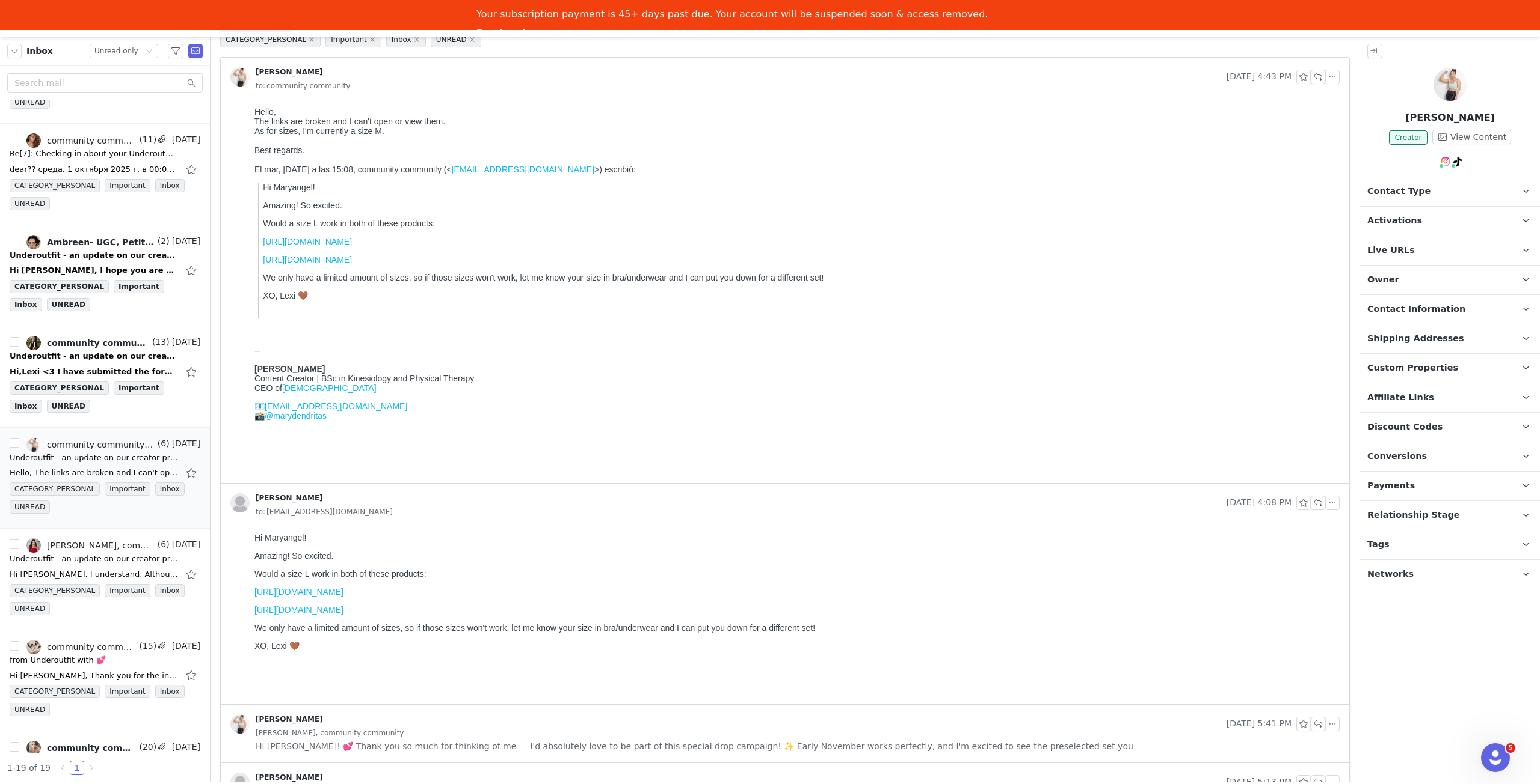
click at [556, 506] on div "to: marydendritas@gmail.com" at bounding box center [797, 512] width 1084 height 13
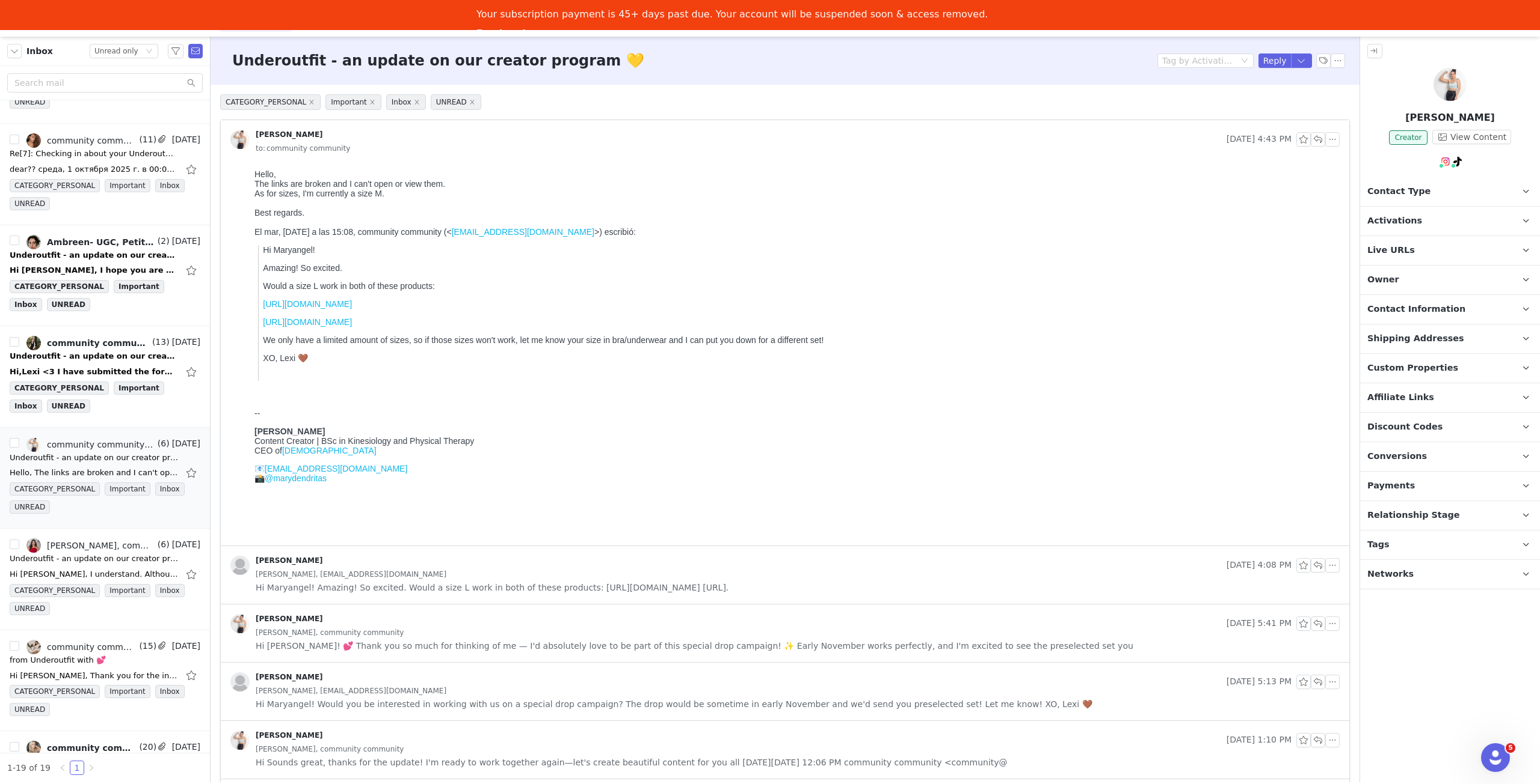
click at [1378, 217] on span "Activations" at bounding box center [1394, 221] width 55 height 13
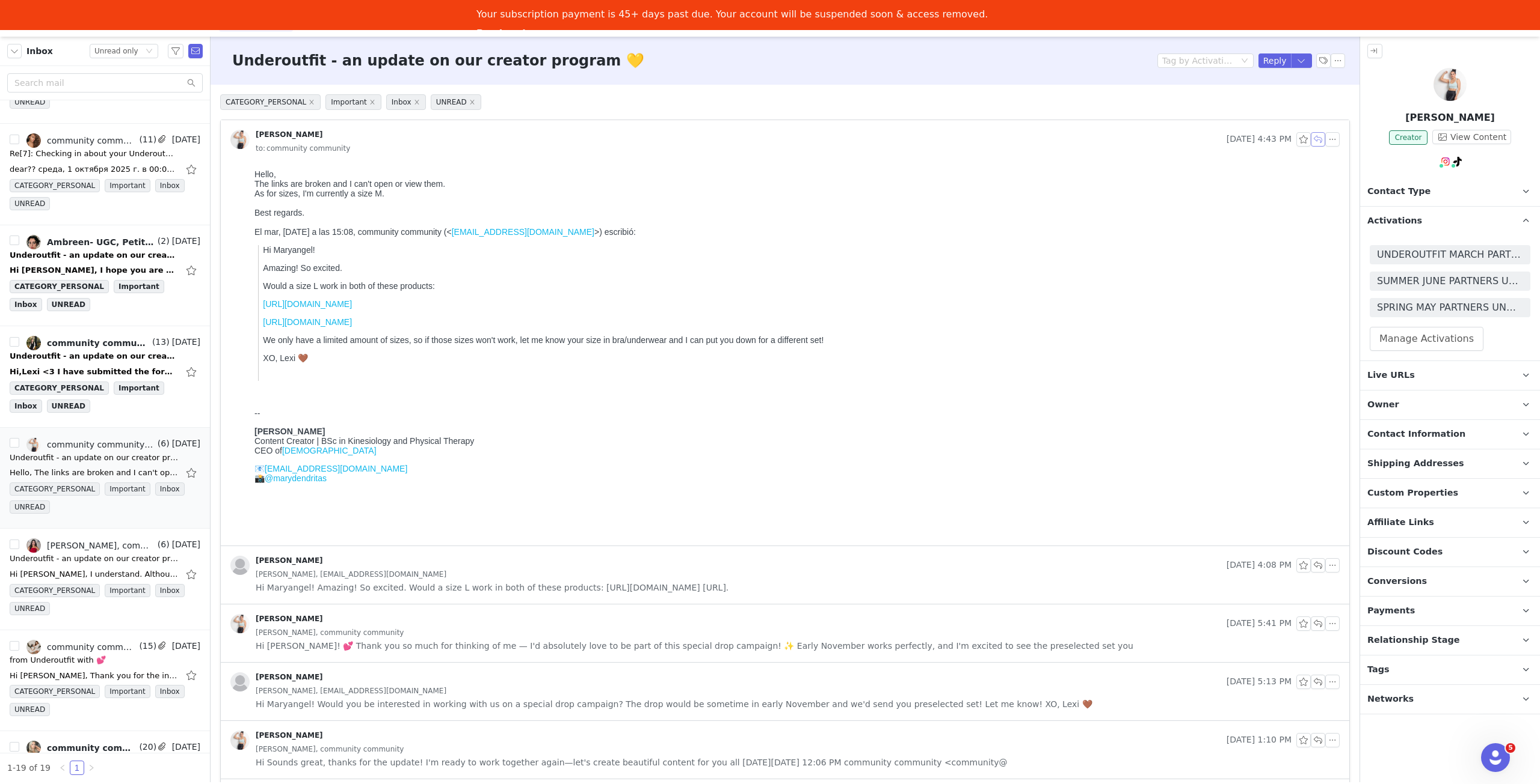
click at [1310, 138] on button "button" at bounding box center [1317, 140] width 15 height 15
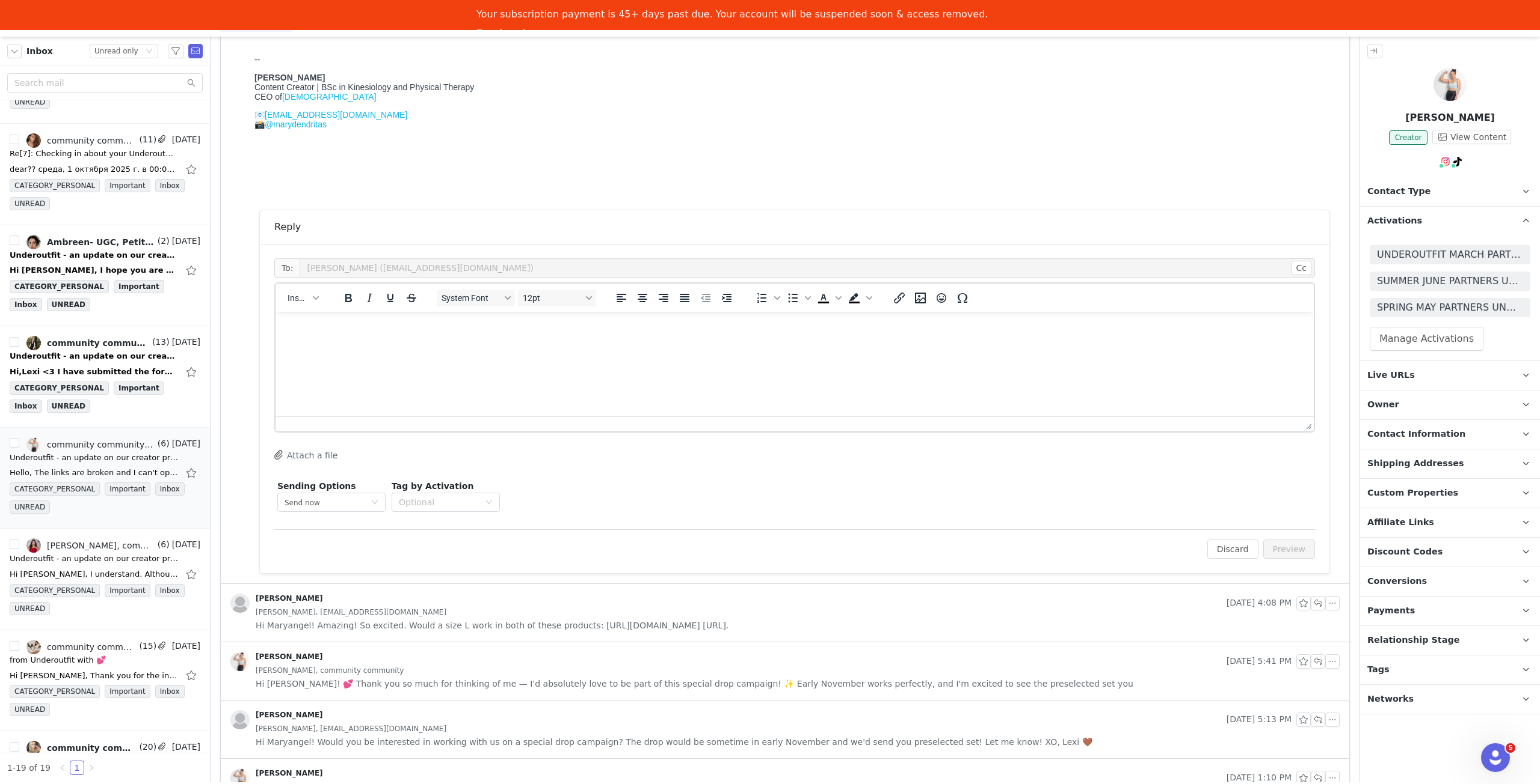
click at [717, 345] on html at bounding box center [795, 328] width 1038 height 32
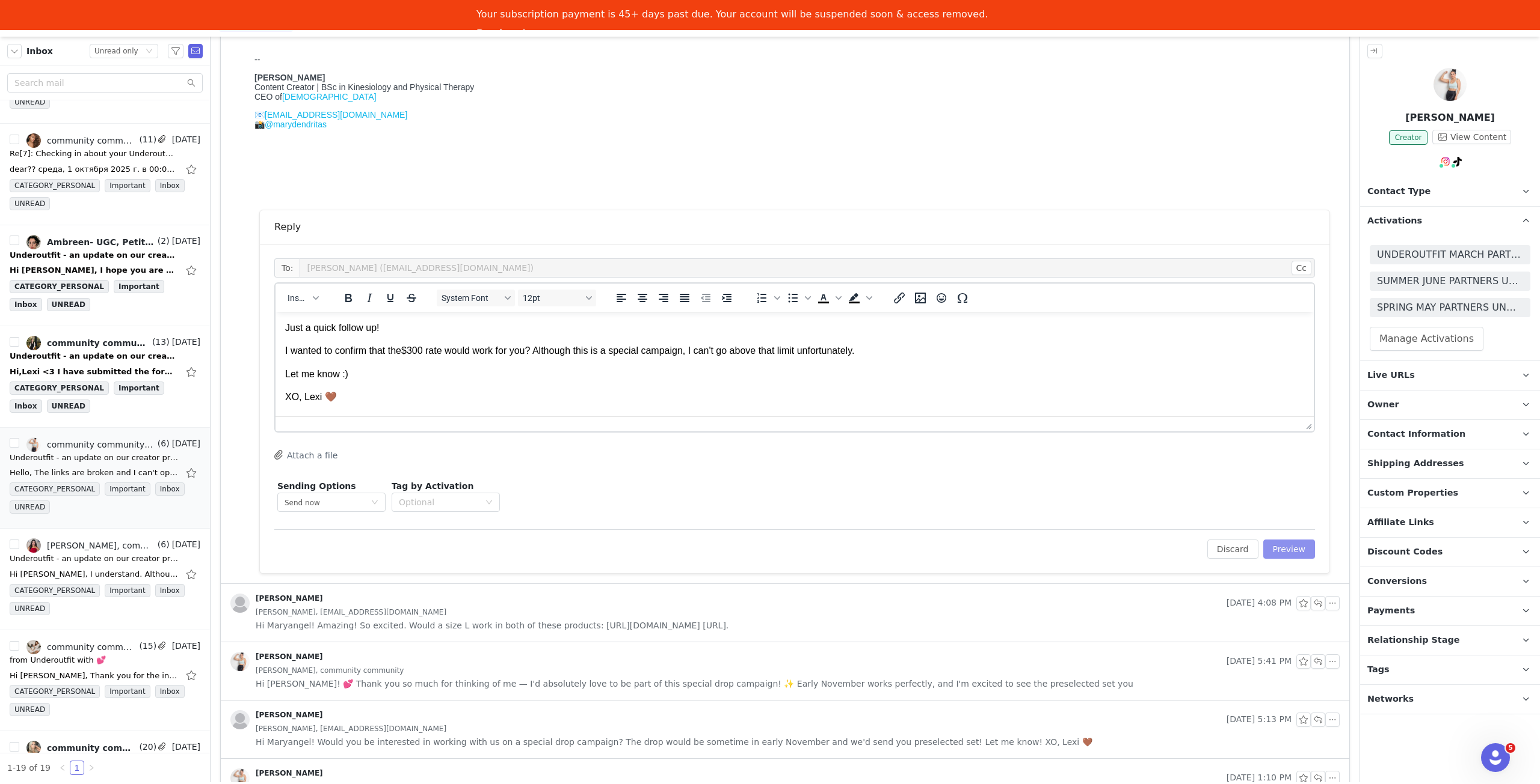
click at [1289, 547] on button "Preview" at bounding box center [1289, 549] width 52 height 19
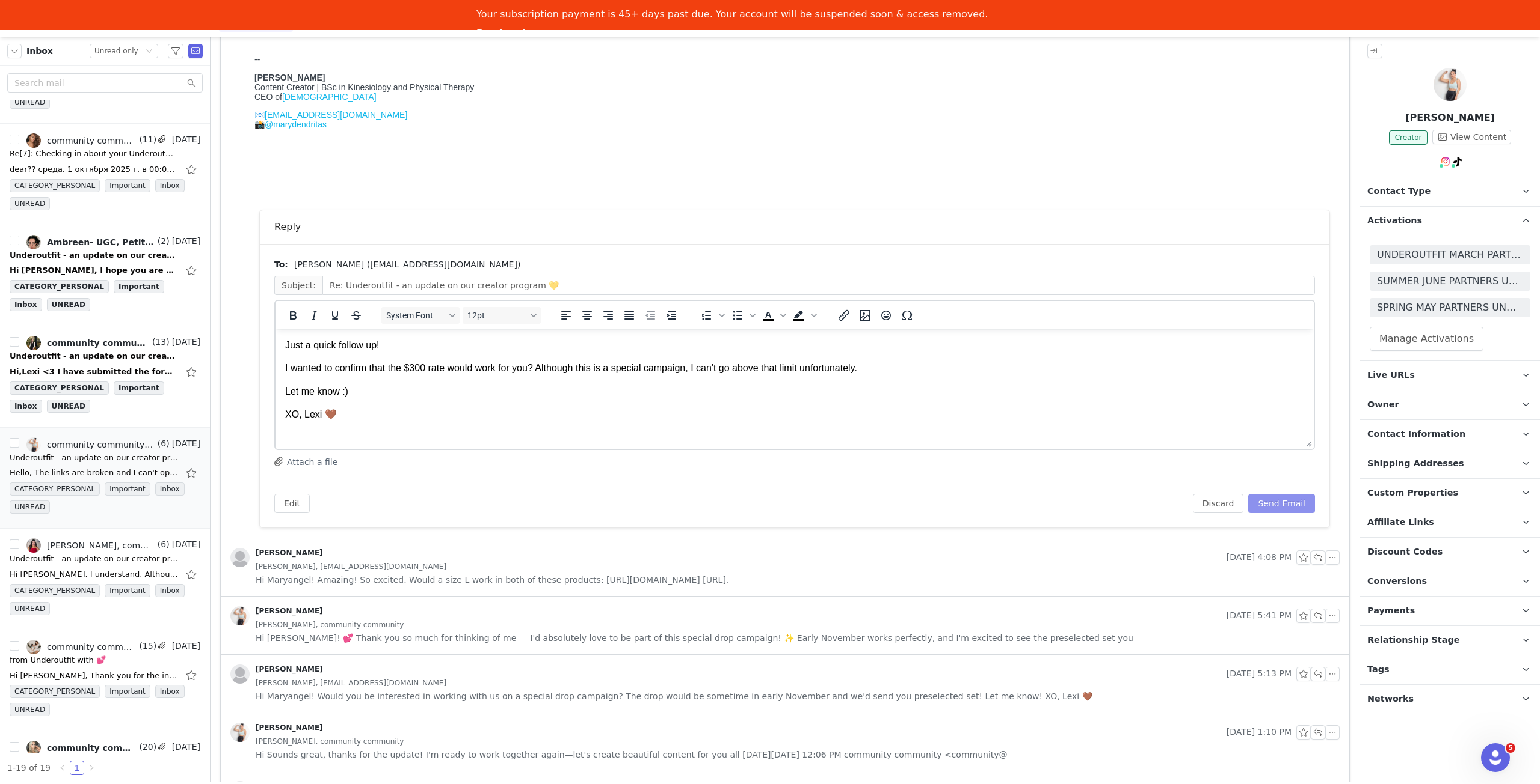
click at [1280, 509] on button "Send Email" at bounding box center [1281, 503] width 67 height 19
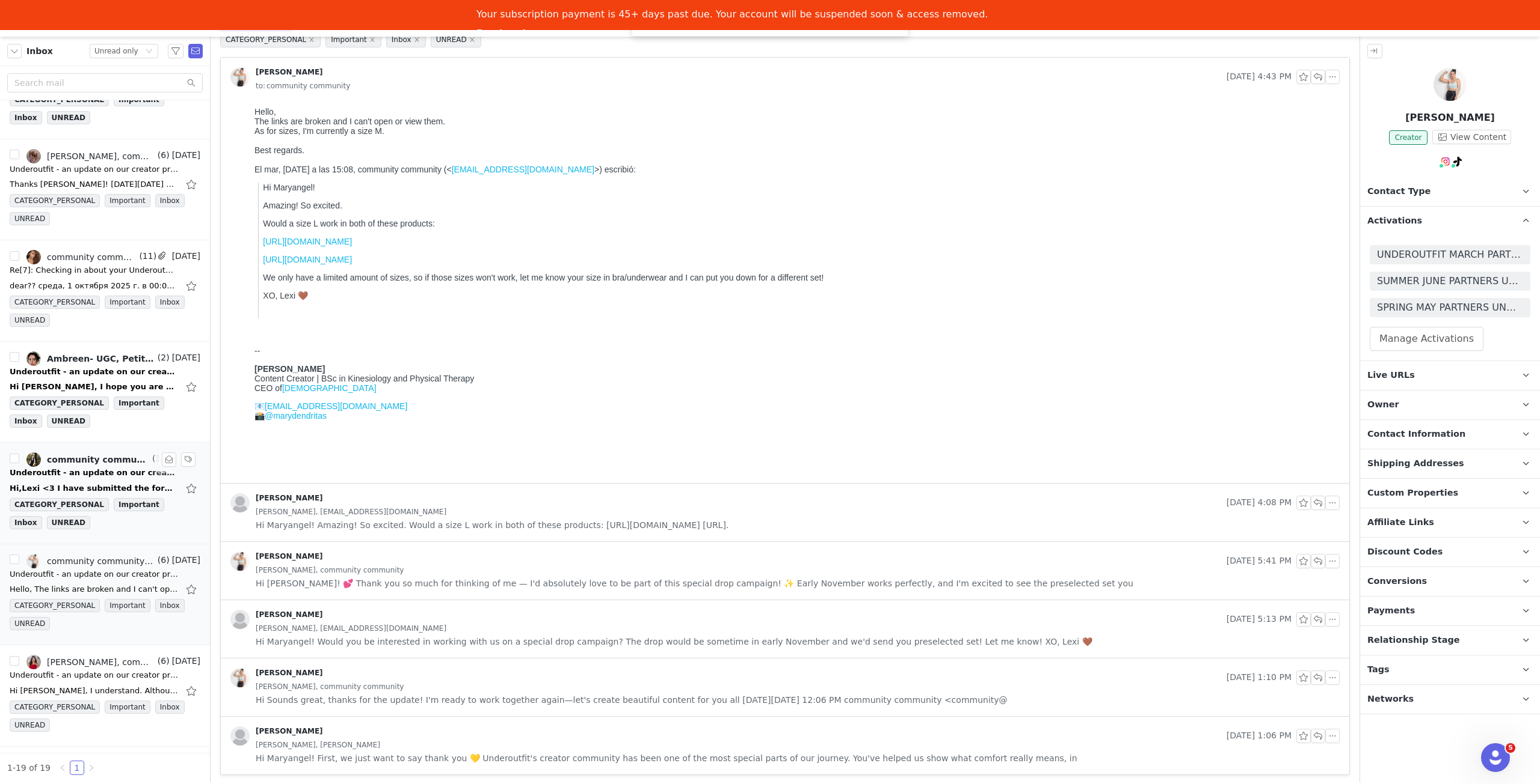
scroll to position [1072, 0]
click at [82, 471] on div "Underoutfit - an update on our creator program 💛" at bounding box center [94, 476] width 169 height 12
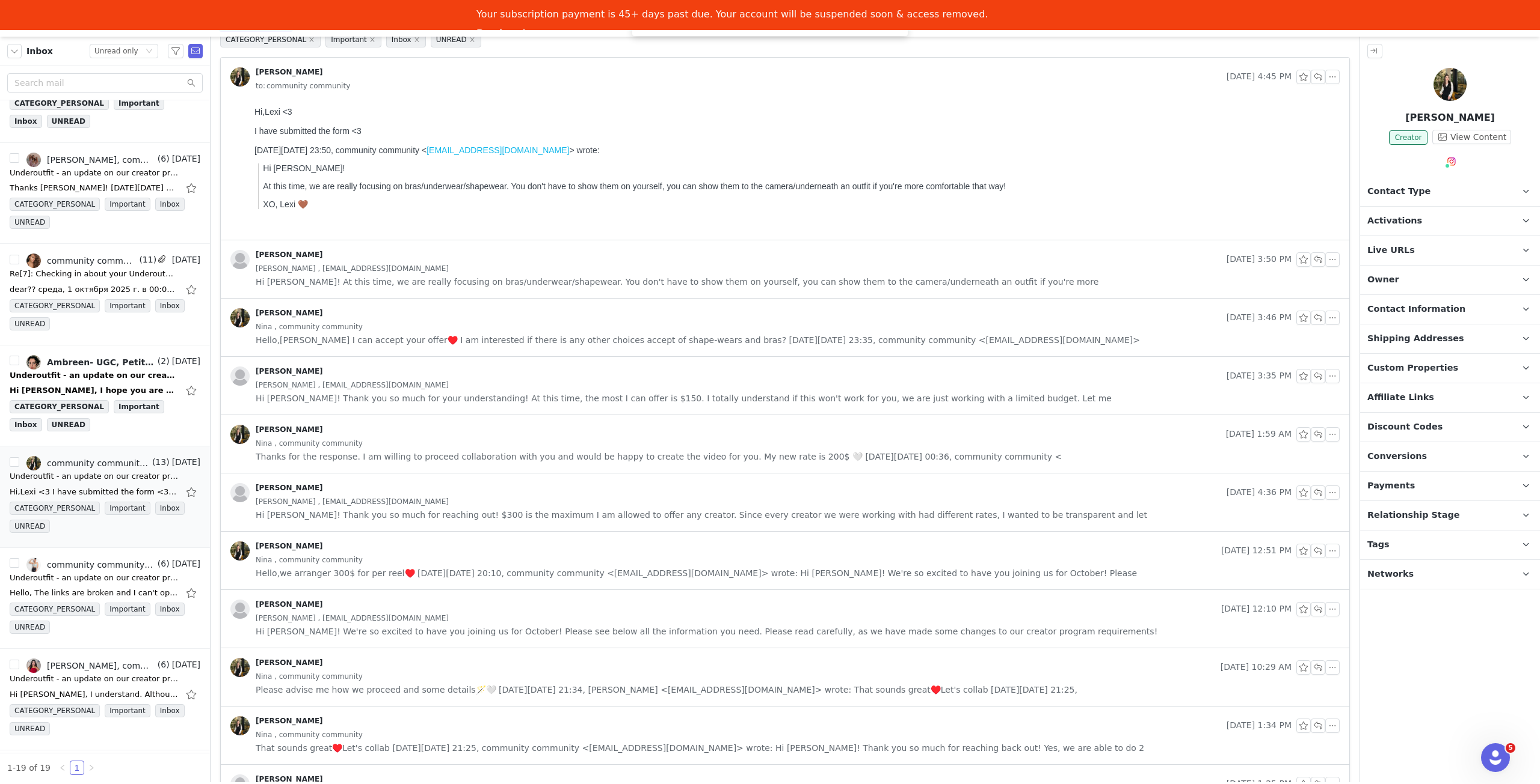
scroll to position [0, 0]
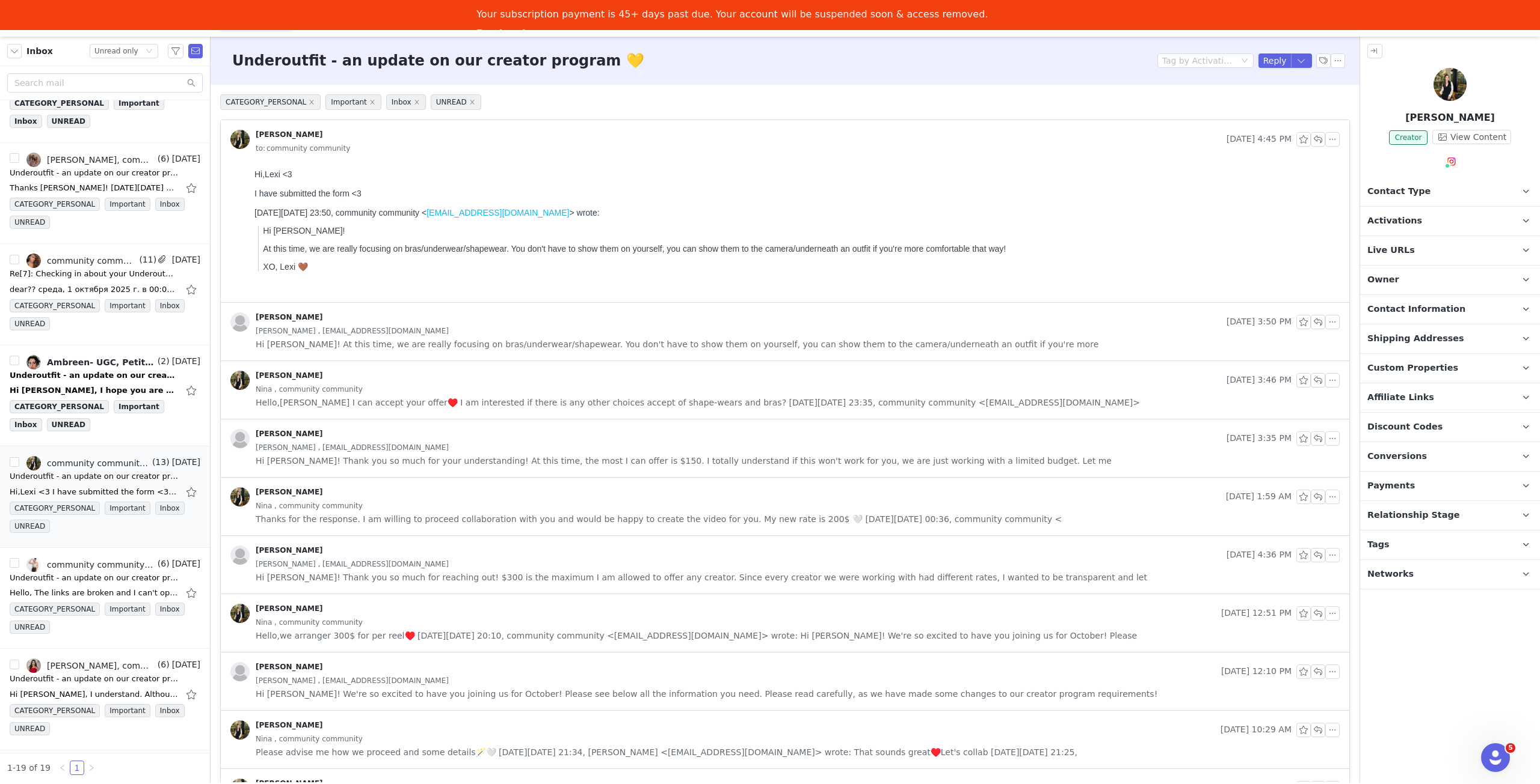
click at [1404, 223] on span "Activations" at bounding box center [1394, 221] width 55 height 13
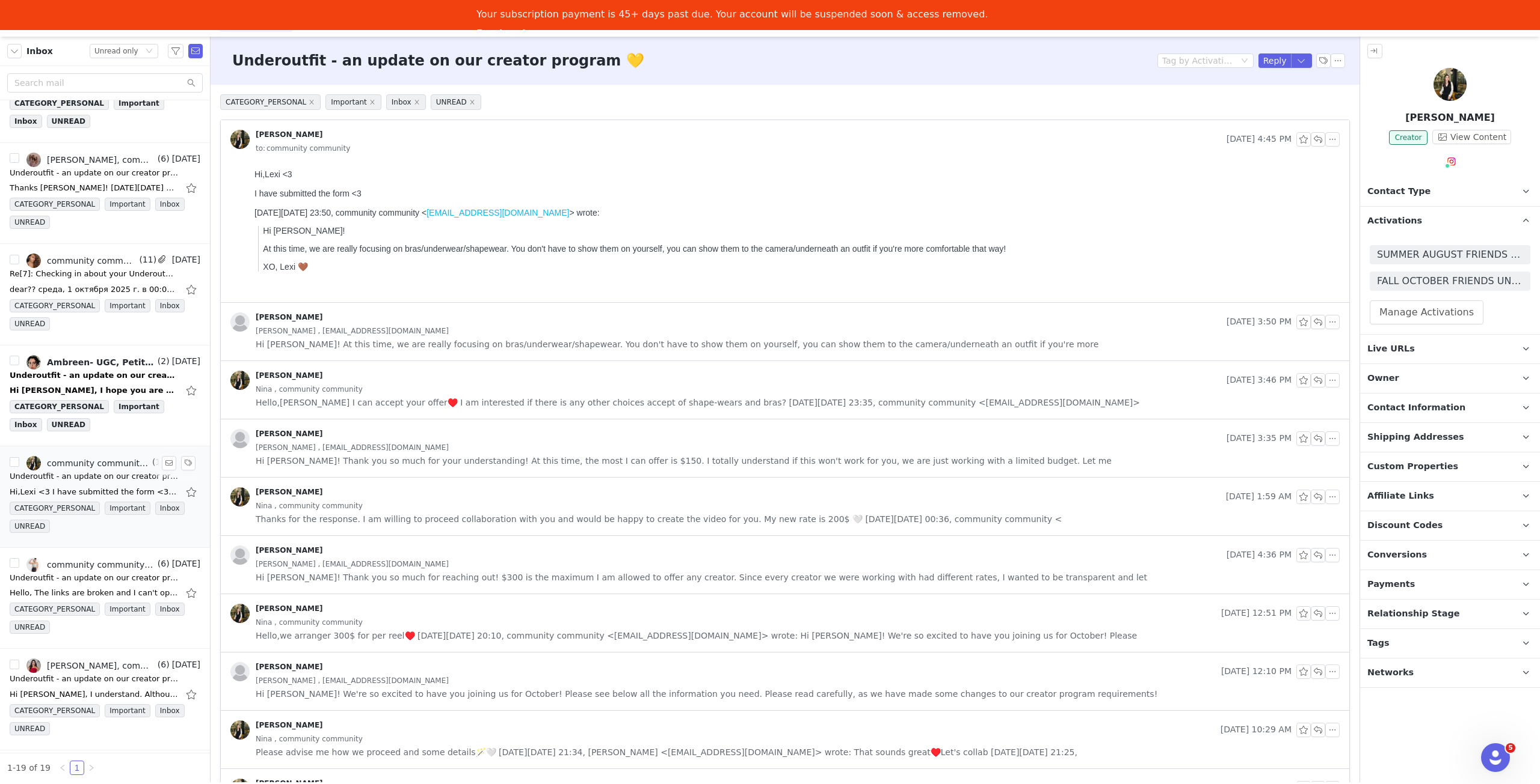
scroll to position [1012, 0]
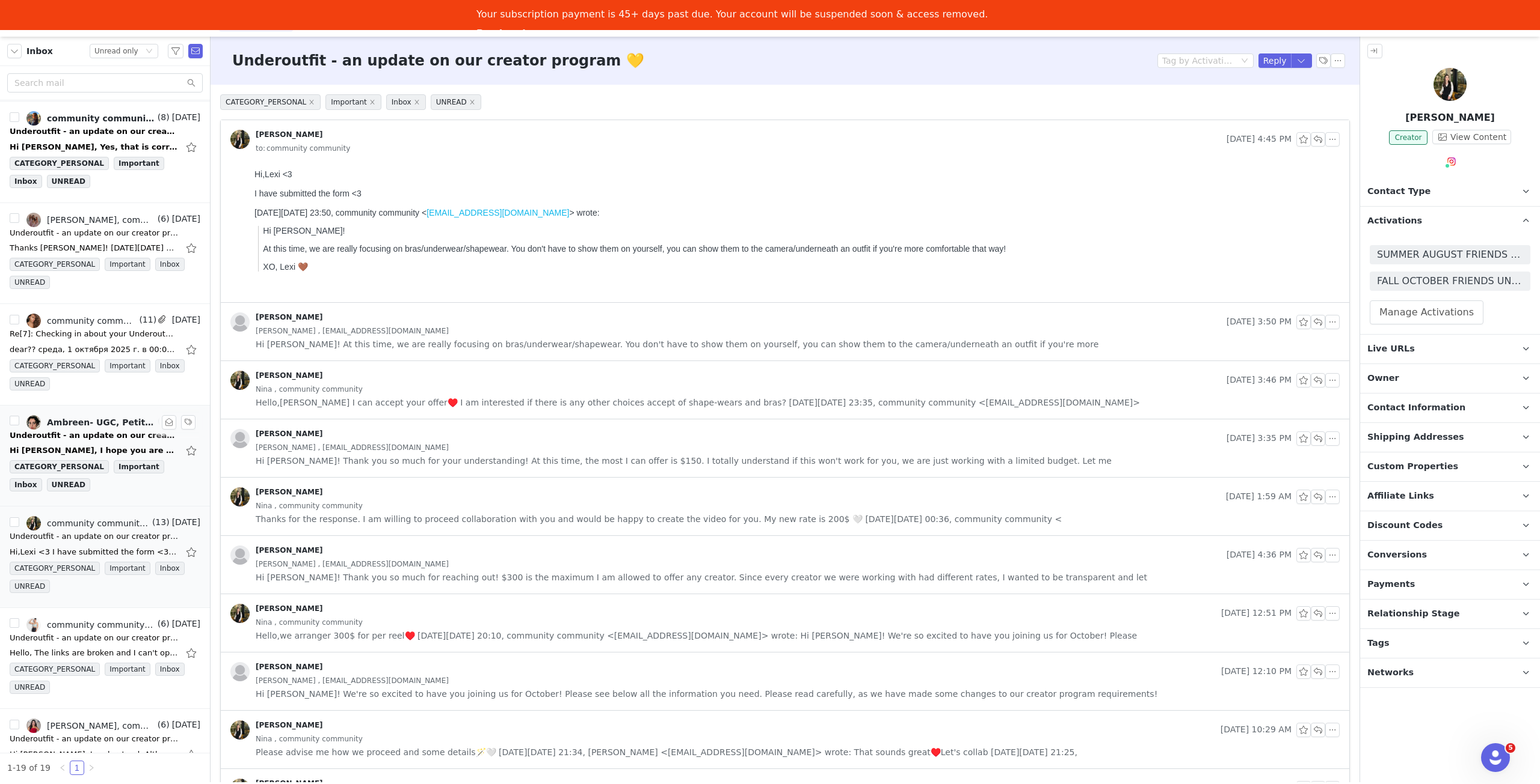
click at [102, 441] on div "Hi Lexi, I hope you are doing well! Let me know when the next campaign starts, …" at bounding box center [105, 450] width 191 height 19
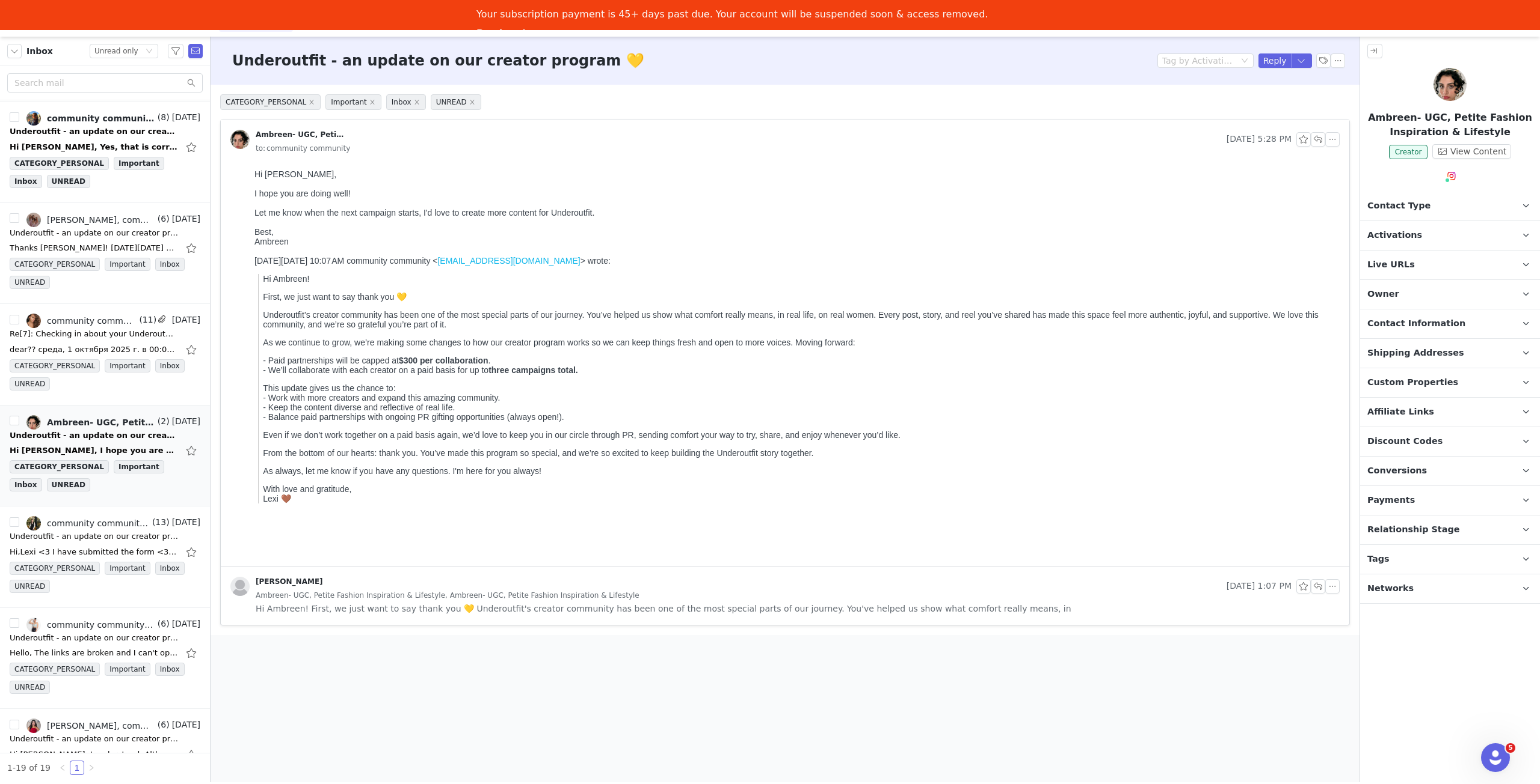
scroll to position [0, 0]
click at [1396, 240] on span "Activations" at bounding box center [1394, 235] width 55 height 13
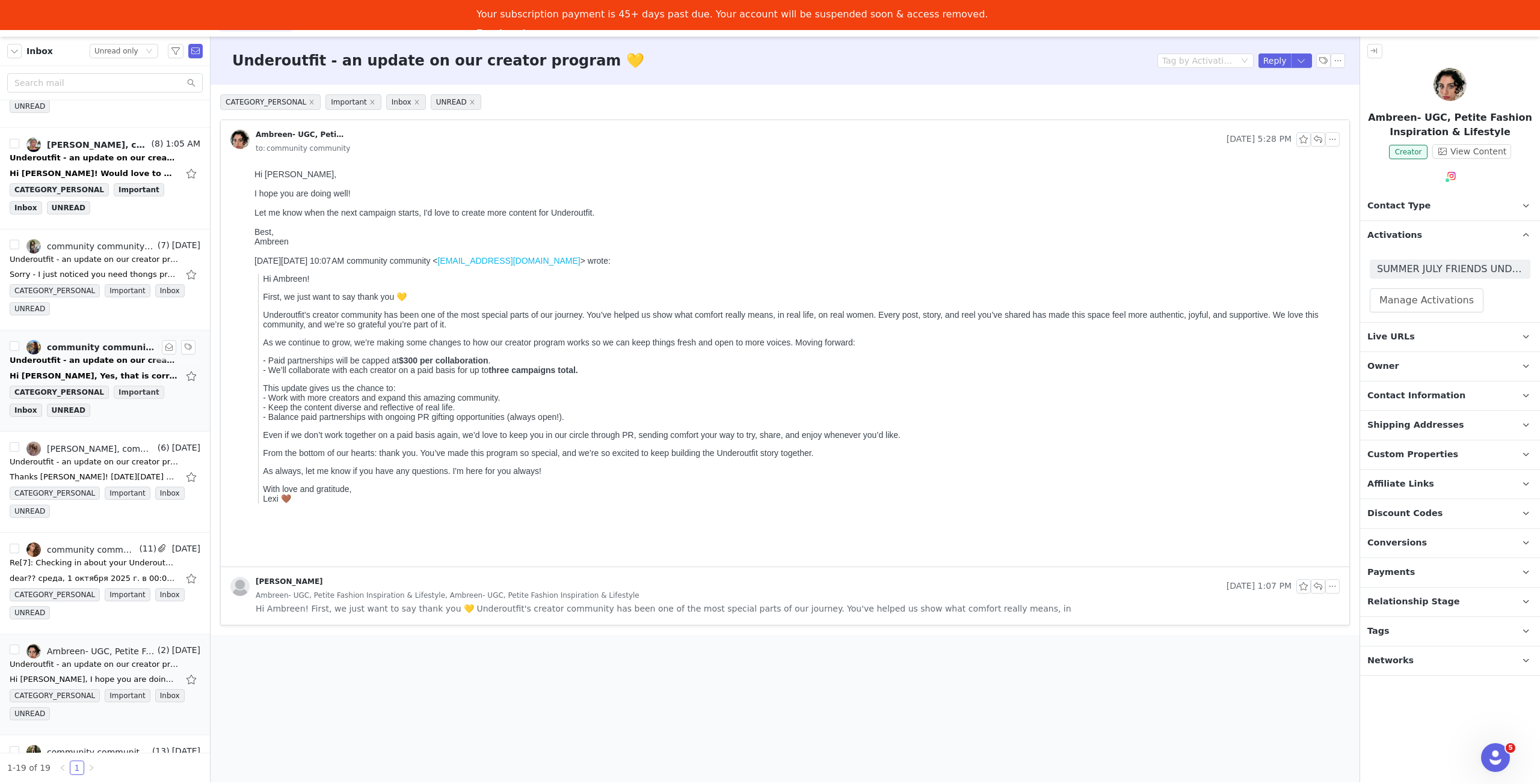
scroll to position [711, 0]
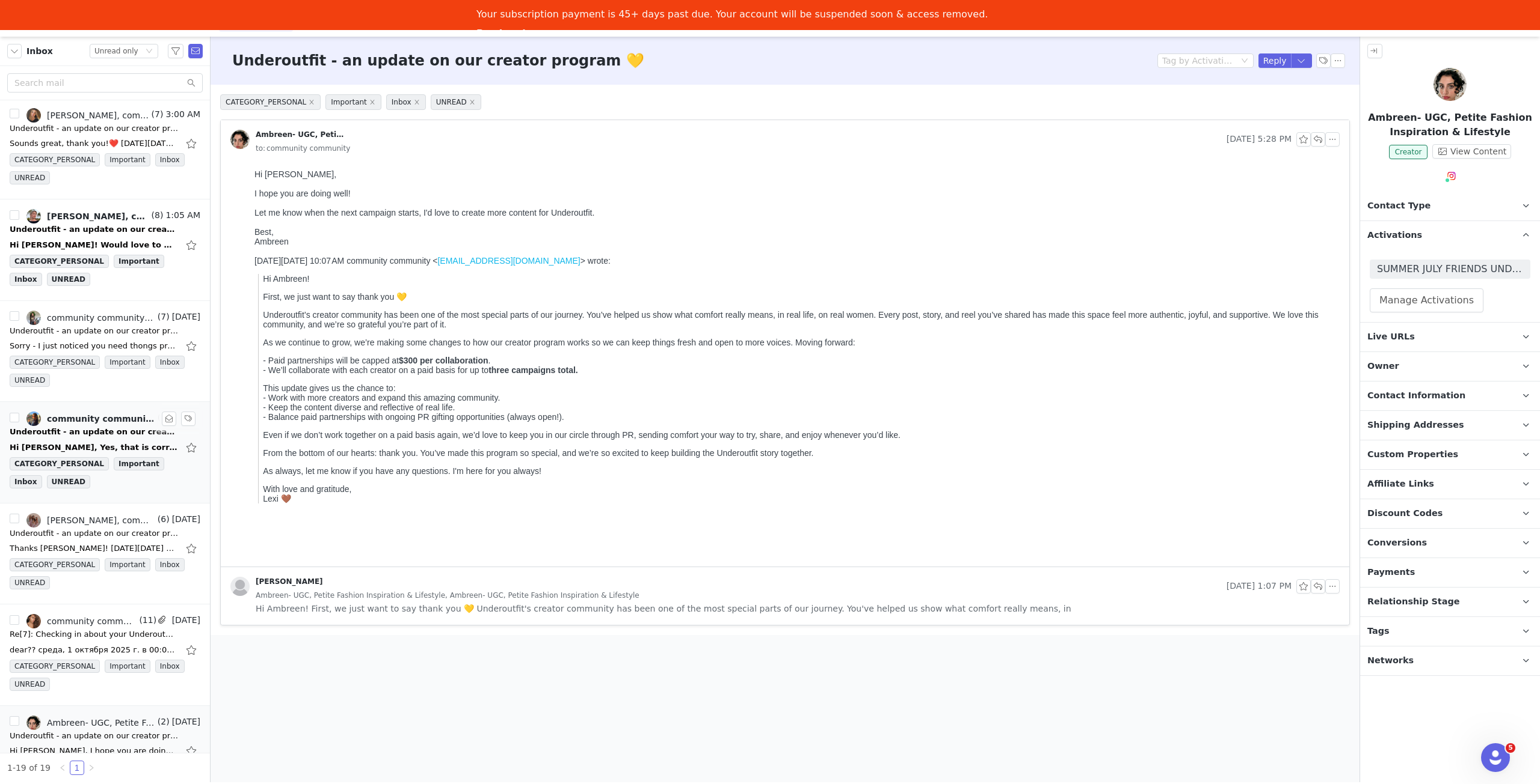
click at [118, 426] on div "Underoutfit - an update on our creator program 💛" at bounding box center [94, 432] width 169 height 12
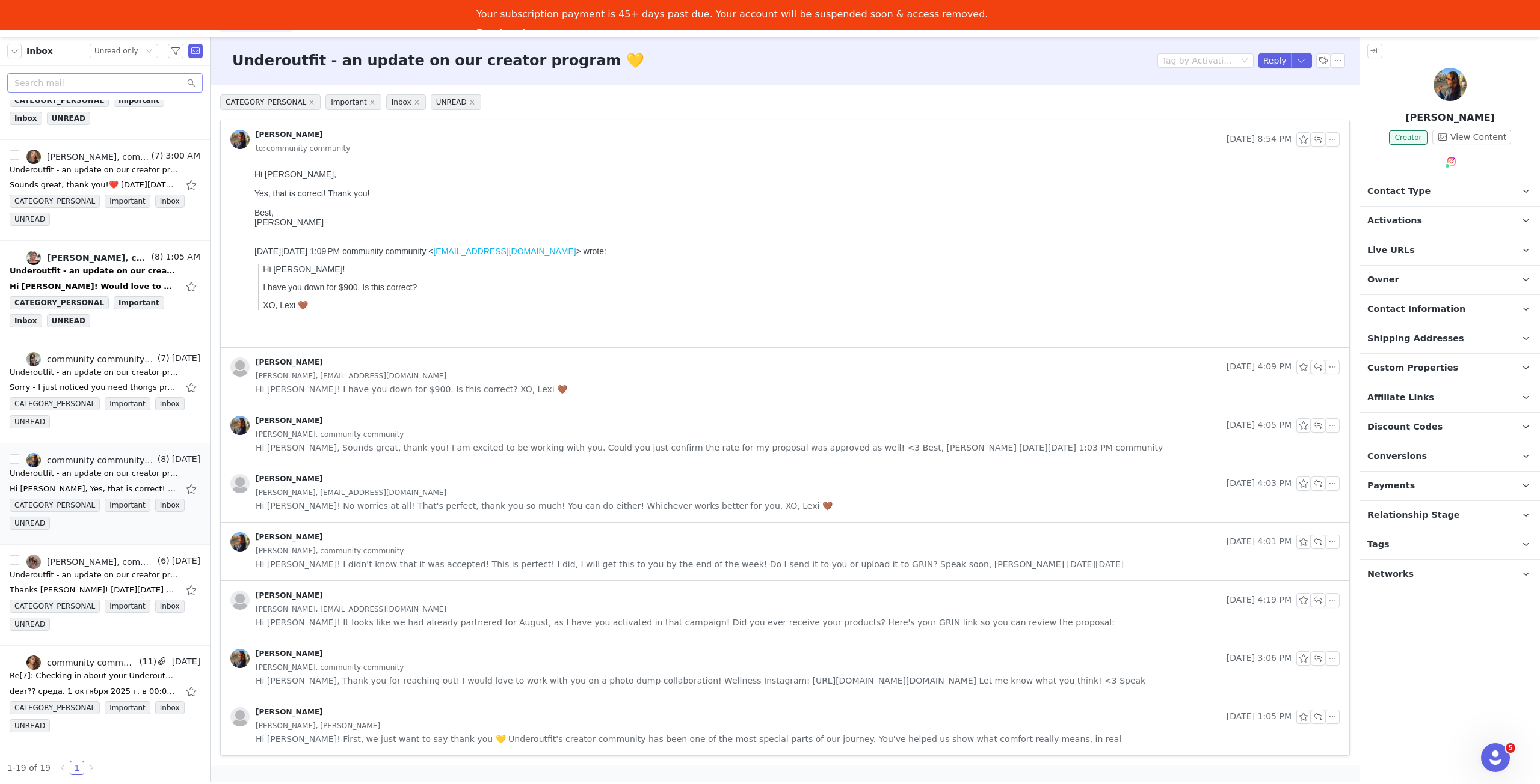
scroll to position [651, 0]
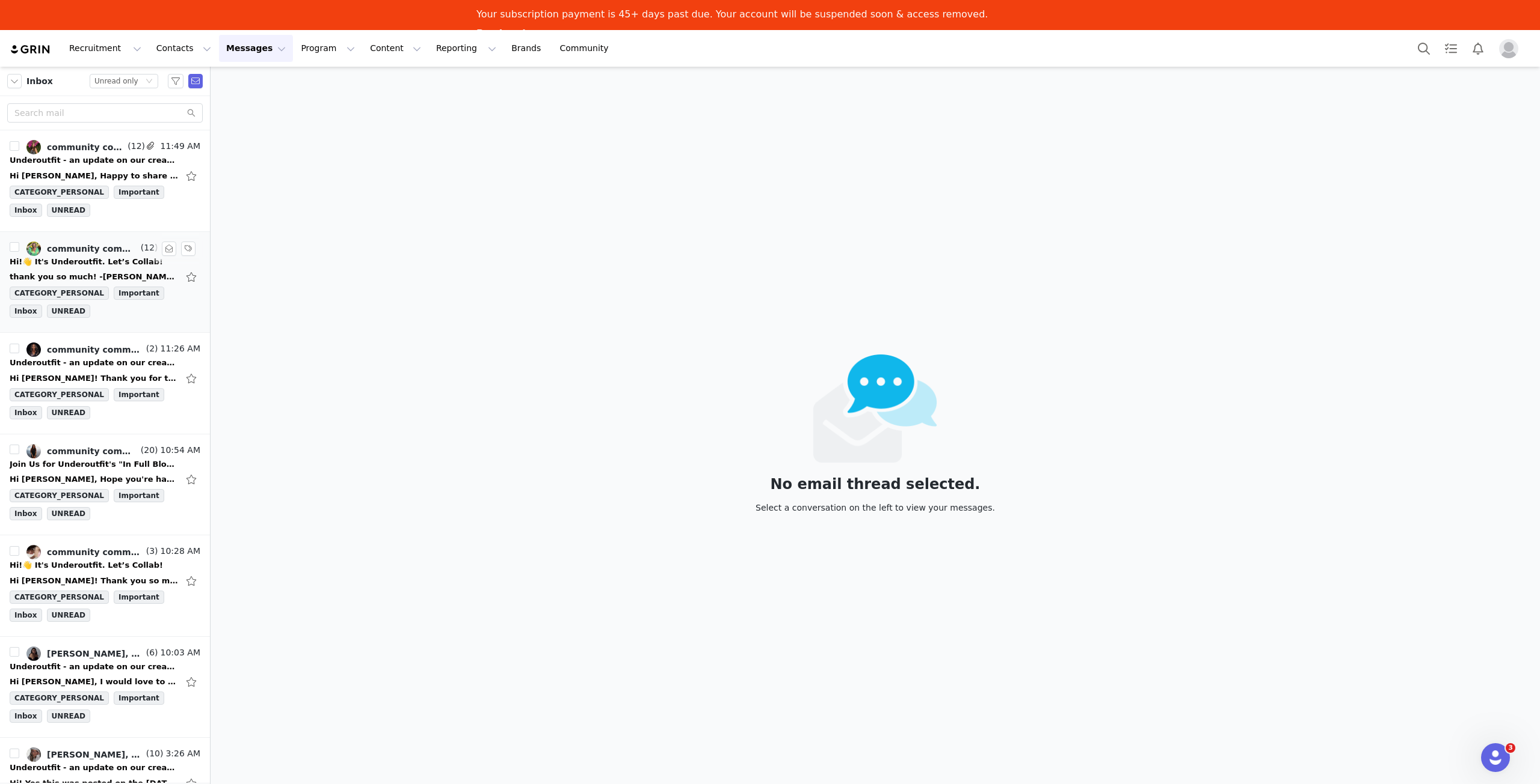
click at [108, 260] on div "Hi!👋 It's Underoutfit. Let’s Collab!" at bounding box center [85, 261] width 153 height 12
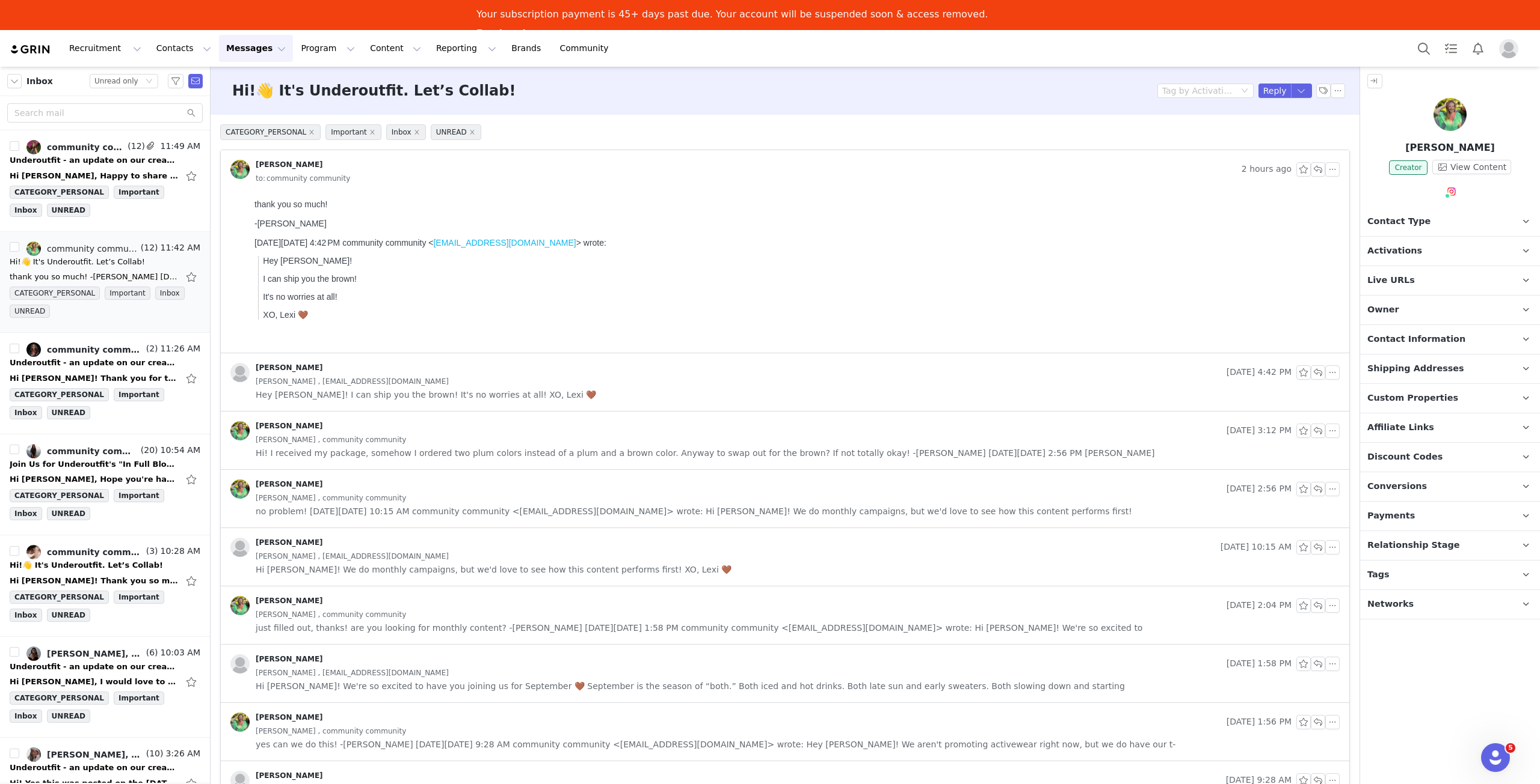
click at [1411, 249] on span "Activations" at bounding box center [1394, 251] width 55 height 13
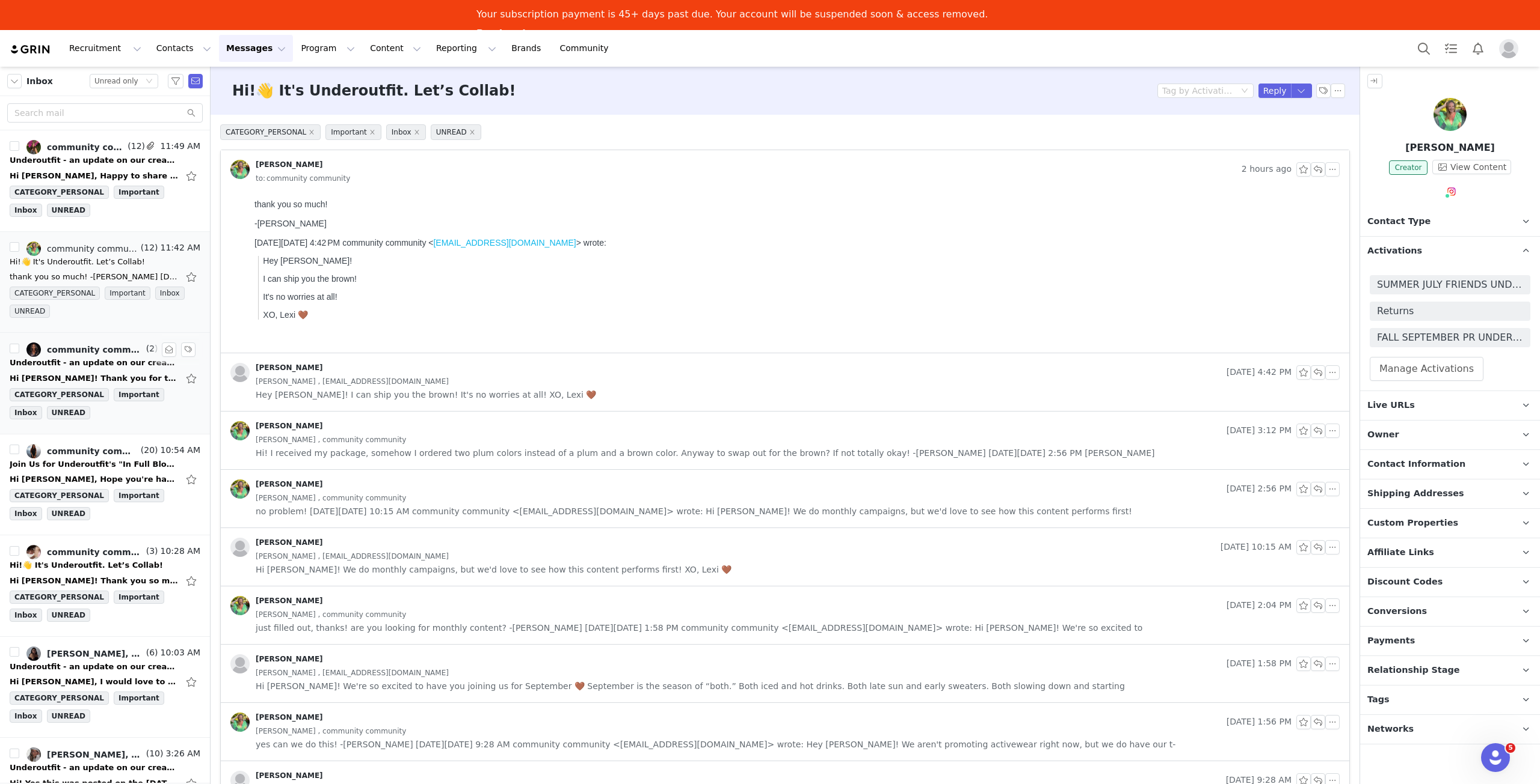
click at [98, 373] on div "Hi [PERSON_NAME]! Thank you for the update. PLease let me know of any upcoming …" at bounding box center [94, 378] width 169 height 12
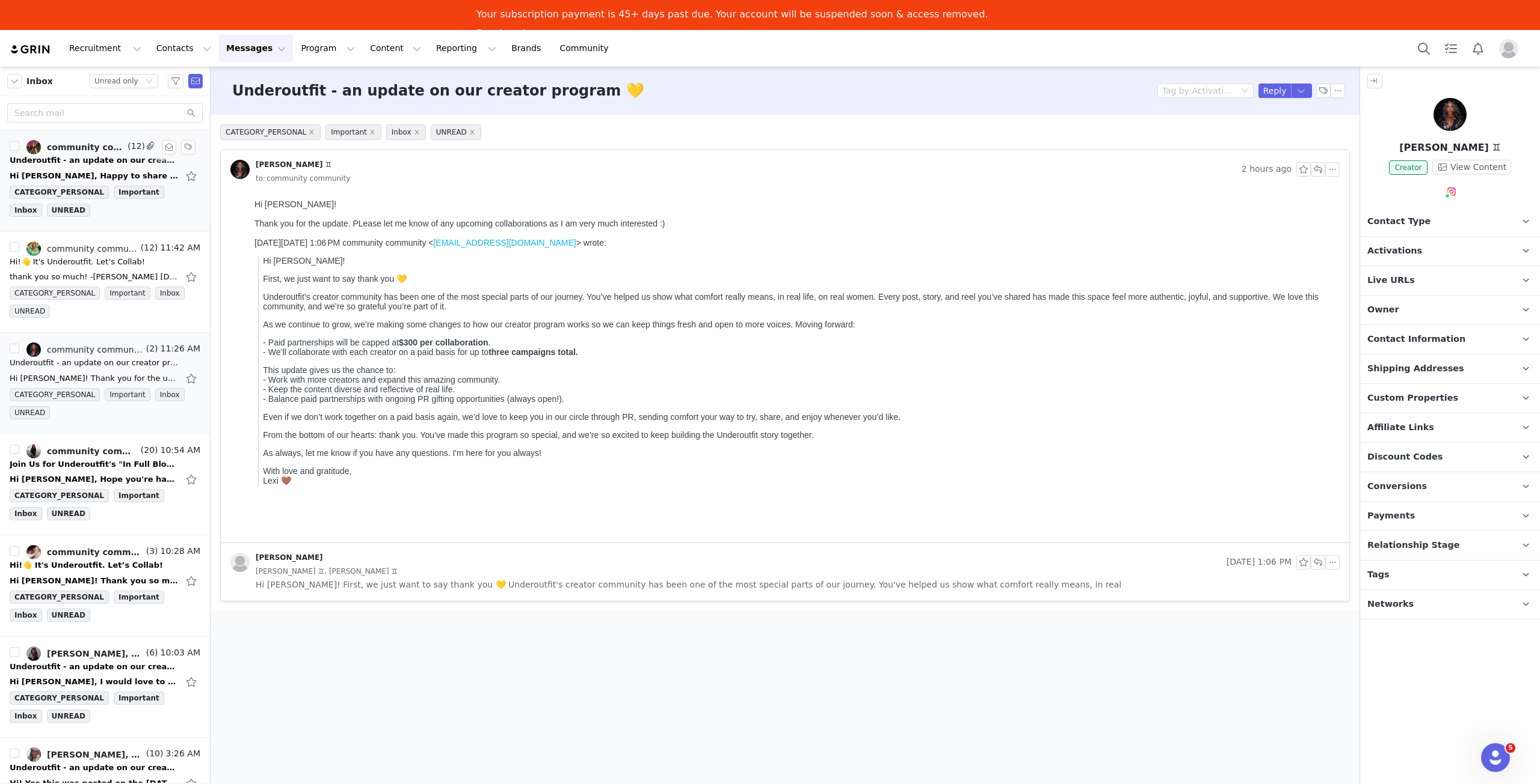
click at [118, 163] on div "Underoutfit - an update on our creator program 💛" at bounding box center [94, 160] width 169 height 12
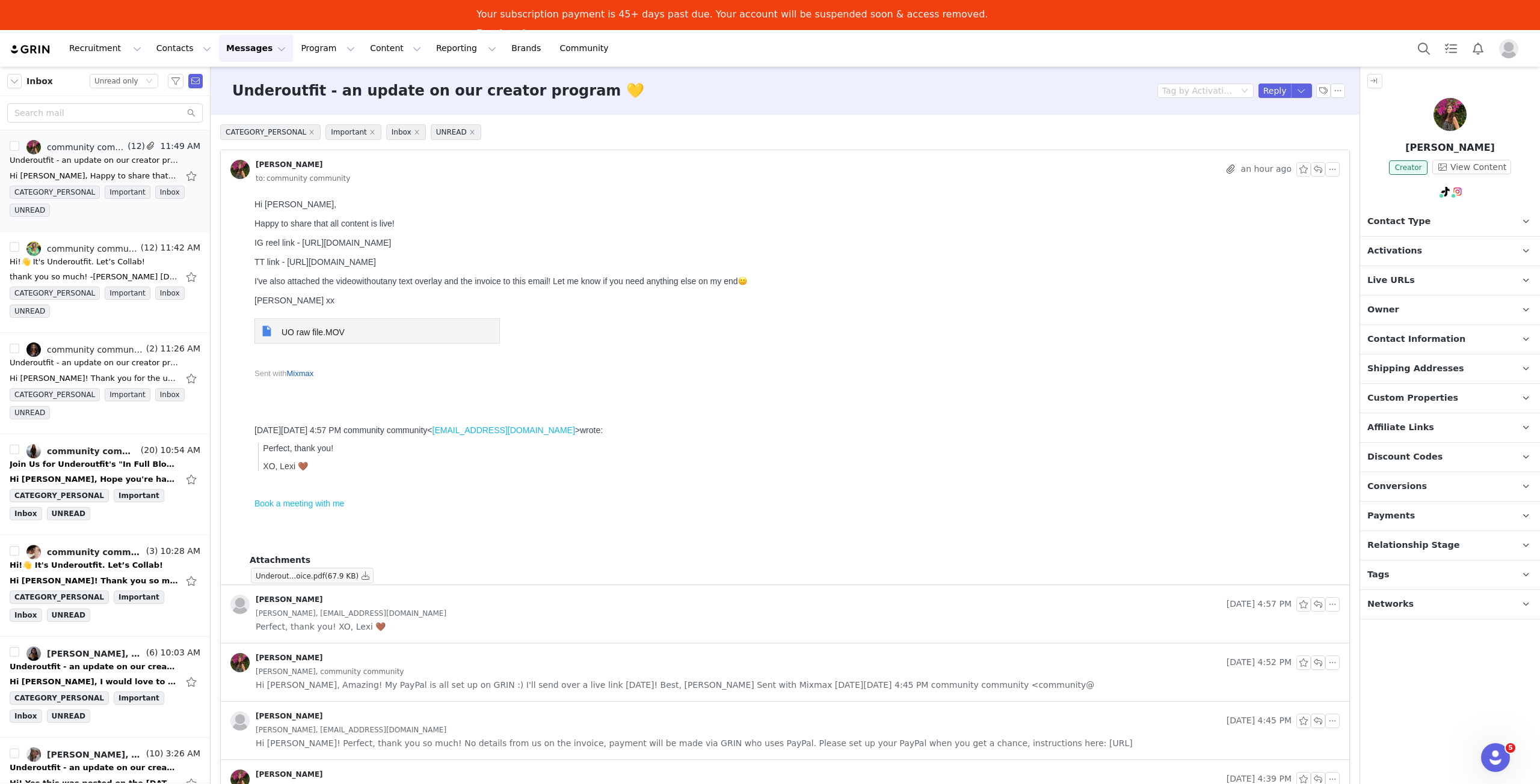
click at [358, 344] on div "UO raw file.MOV" at bounding box center [376, 331] width 246 height 25
click at [336, 337] on span "UO raw file.MOV" at bounding box center [313, 333] width 63 height 9
click at [1438, 245] on p "Activations" at bounding box center [1435, 251] width 151 height 29
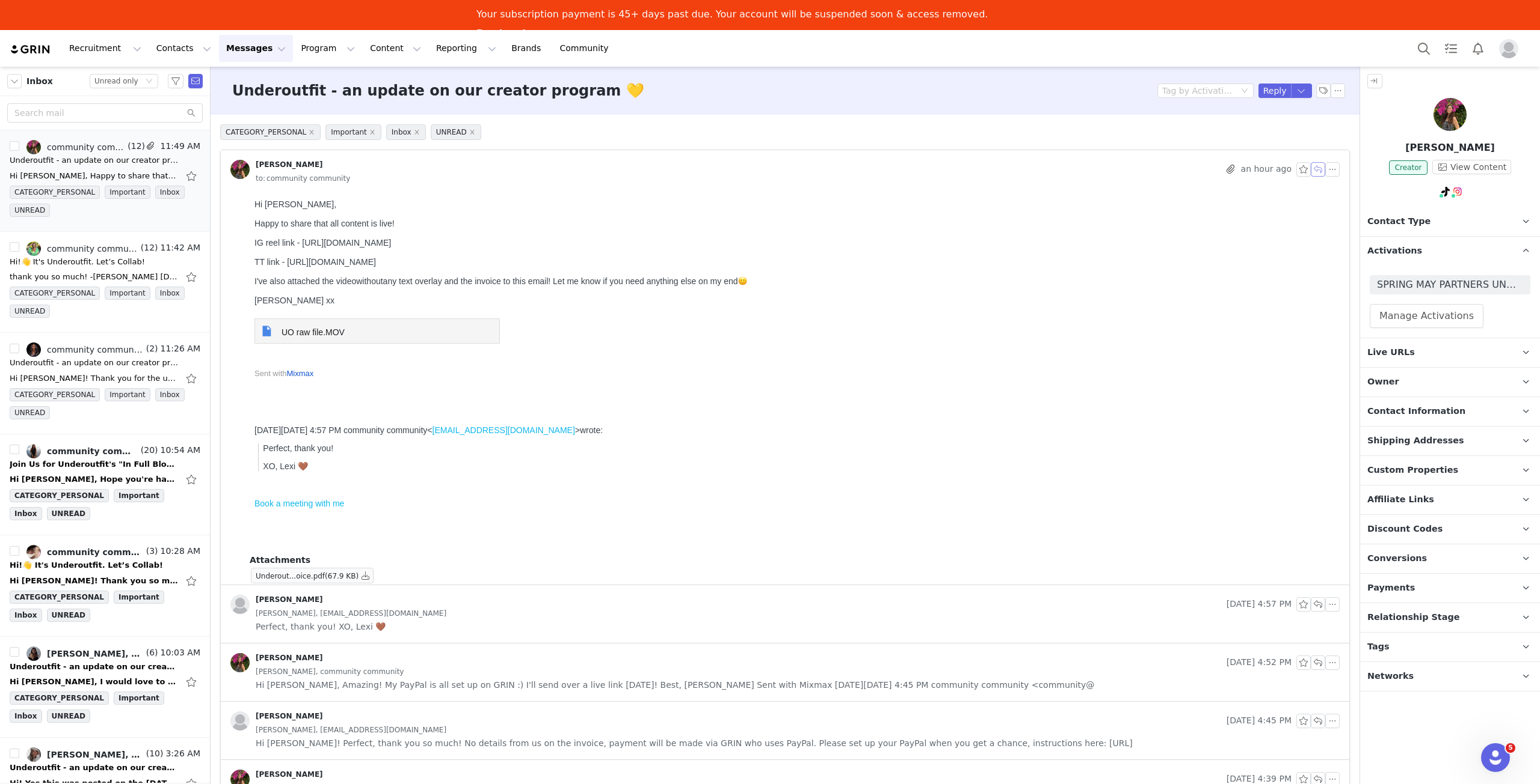
click at [1310, 171] on button "button" at bounding box center [1317, 170] width 15 height 15
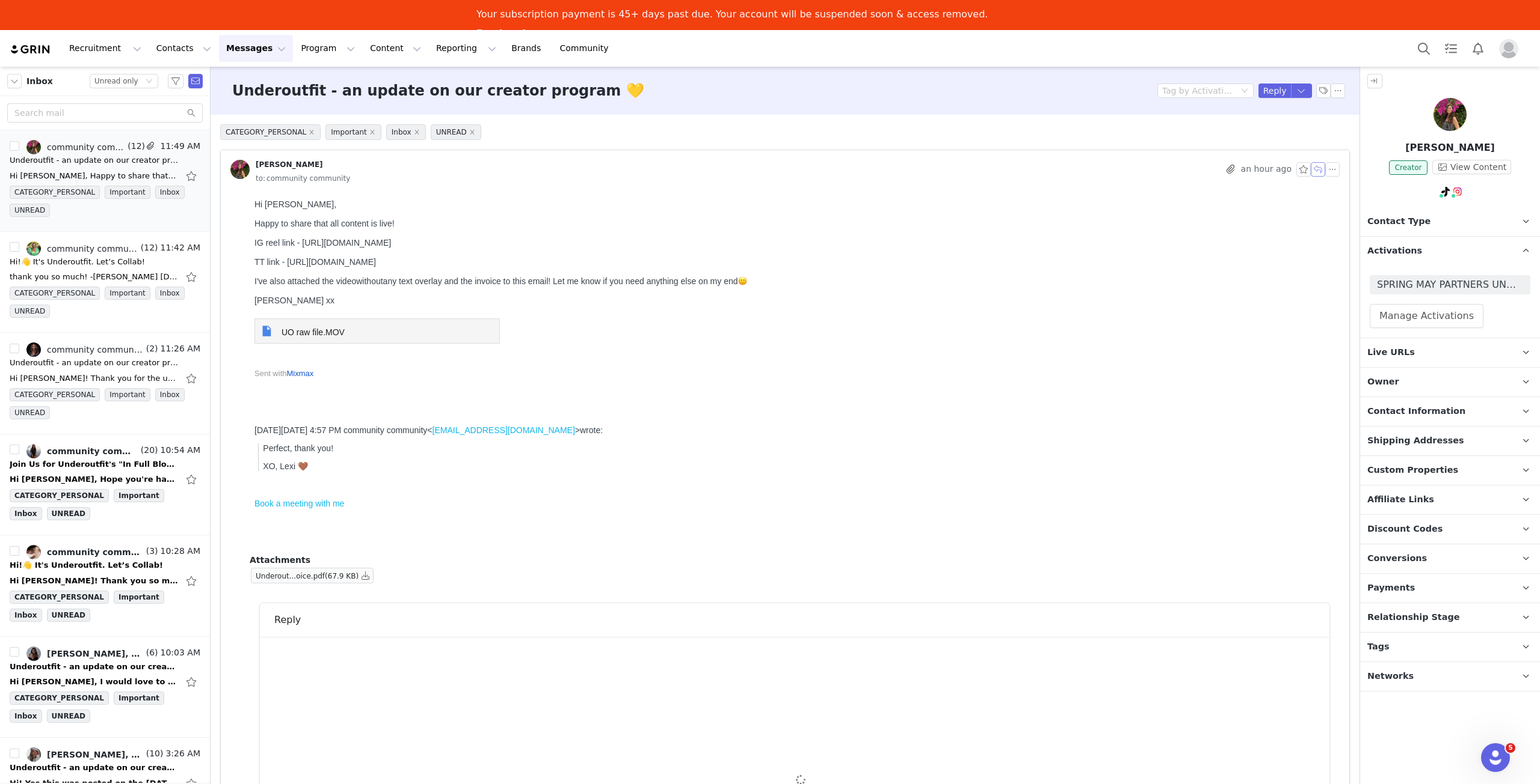
scroll to position [30, 0]
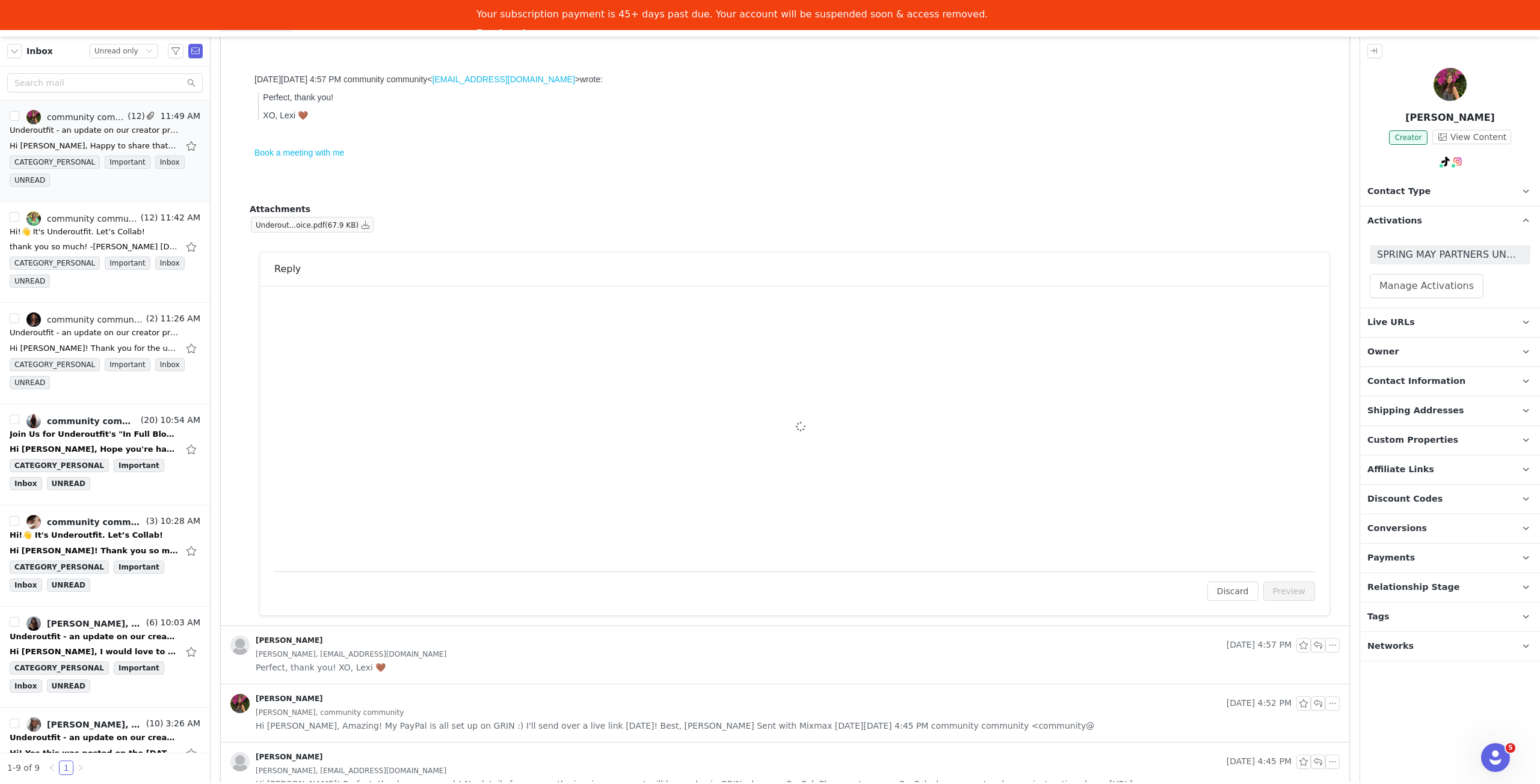
click at [607, 345] on div "To: [PERSON_NAME] ([EMAIL_ADDRESS][DOMAIN_NAME]) Cc Cc: Attach a file Sending O…" at bounding box center [795, 428] width 1040 height 257
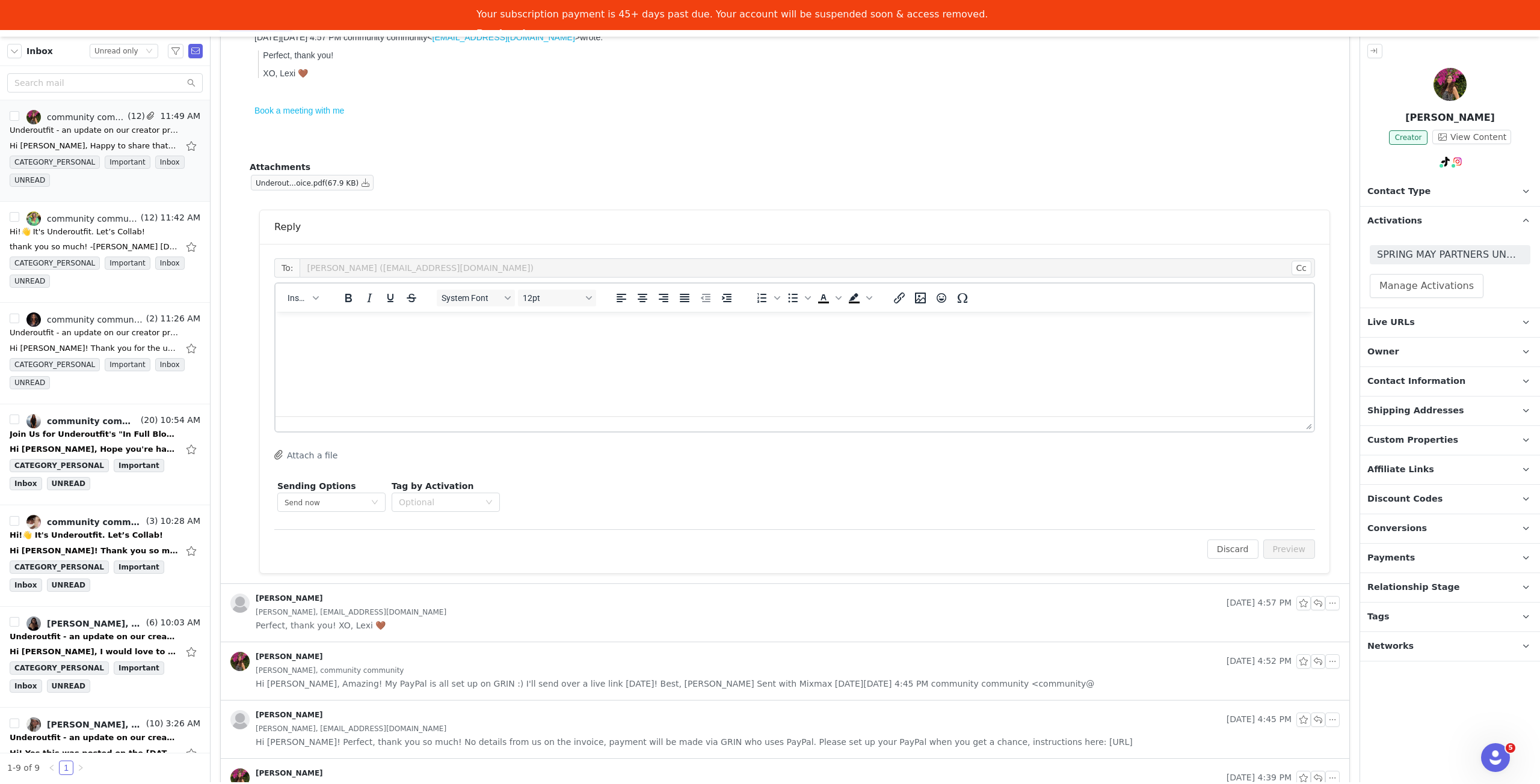
scroll to position [0, 0]
click at [606, 341] on html at bounding box center [795, 328] width 1038 height 32
click at [1501, 557] on p "Payments" at bounding box center [1435, 558] width 151 height 29
drag, startPoint x: 479, startPoint y: 364, endPoint x: 478, endPoint y: 353, distance: 11.0
click at [478, 357] on html "Hi [PERSON_NAME]! Thank you so much!" at bounding box center [795, 340] width 1038 height 56
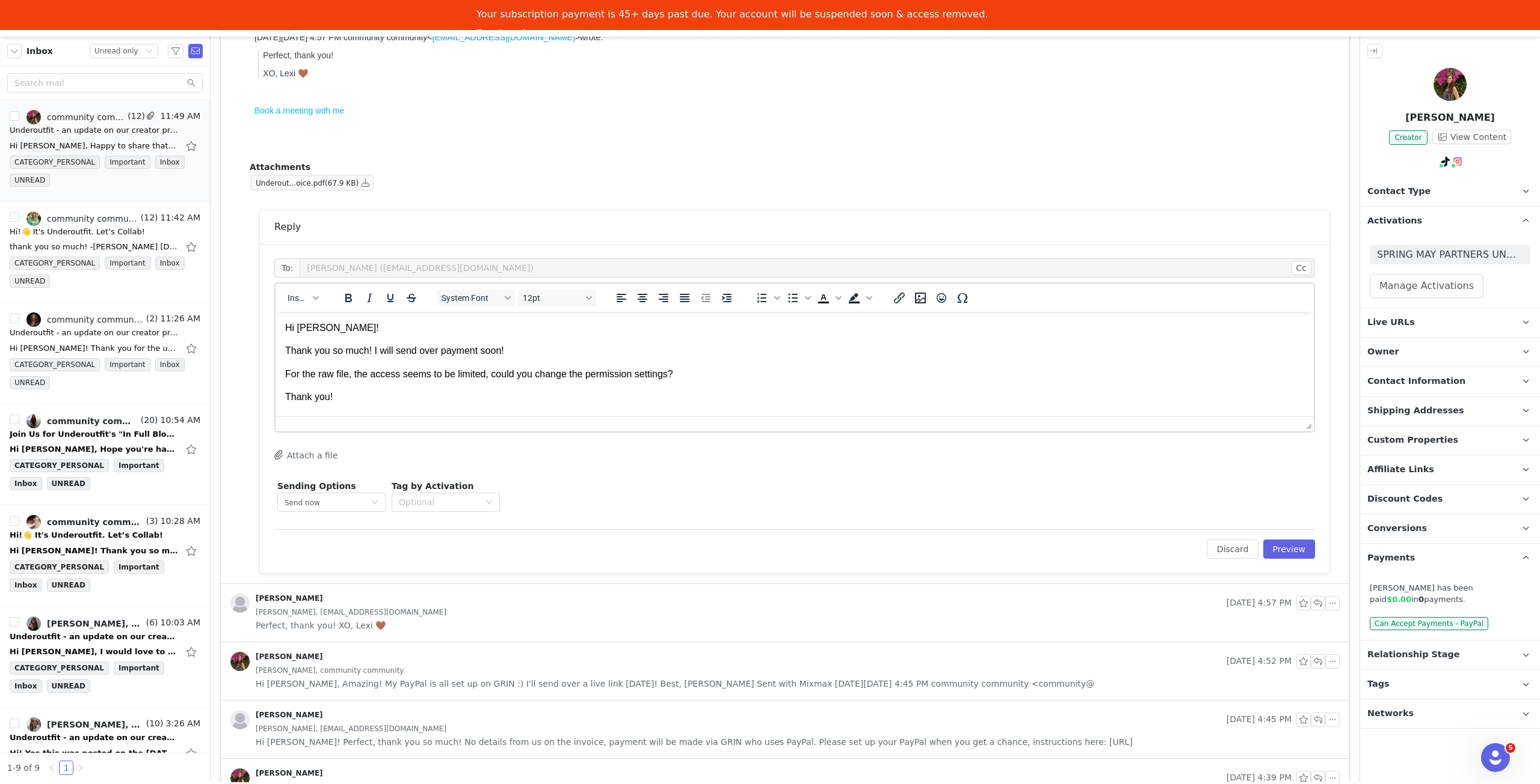
scroll to position [11, 0]
drag, startPoint x: 481, startPoint y: 365, endPoint x: 453, endPoint y: 365, distance: 28.0
click at [453, 365] on p "For the raw file, the access seems to be limited, could you change the permissi…" at bounding box center [794, 363] width 1019 height 13
click at [745, 385] on p "Thank you!" at bounding box center [794, 386] width 1019 height 13
click at [1283, 548] on button "Preview" at bounding box center [1289, 549] width 52 height 19
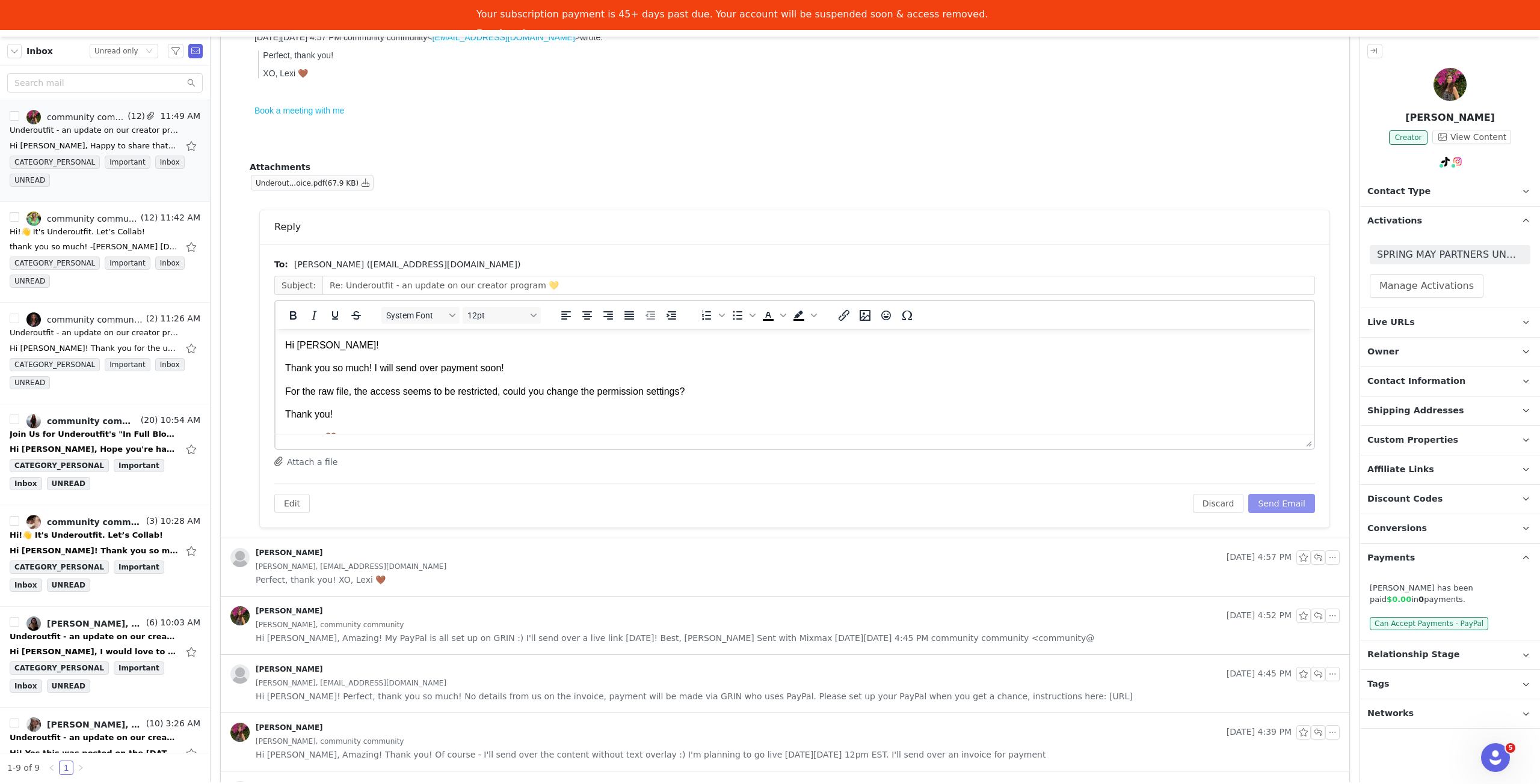
scroll to position [0, 0]
click at [1285, 499] on button "Send Email" at bounding box center [1281, 503] width 67 height 19
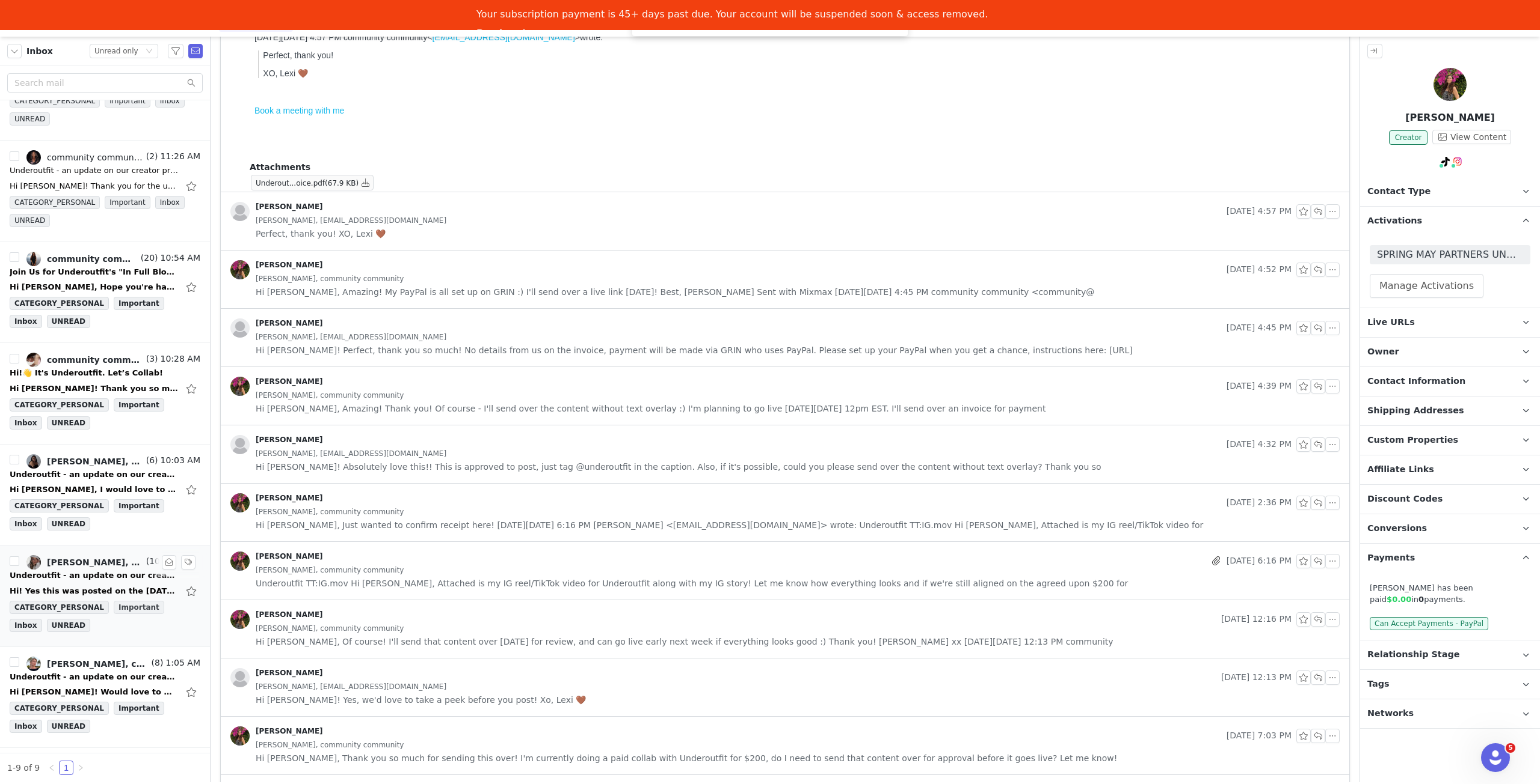
scroll to position [181, 0]
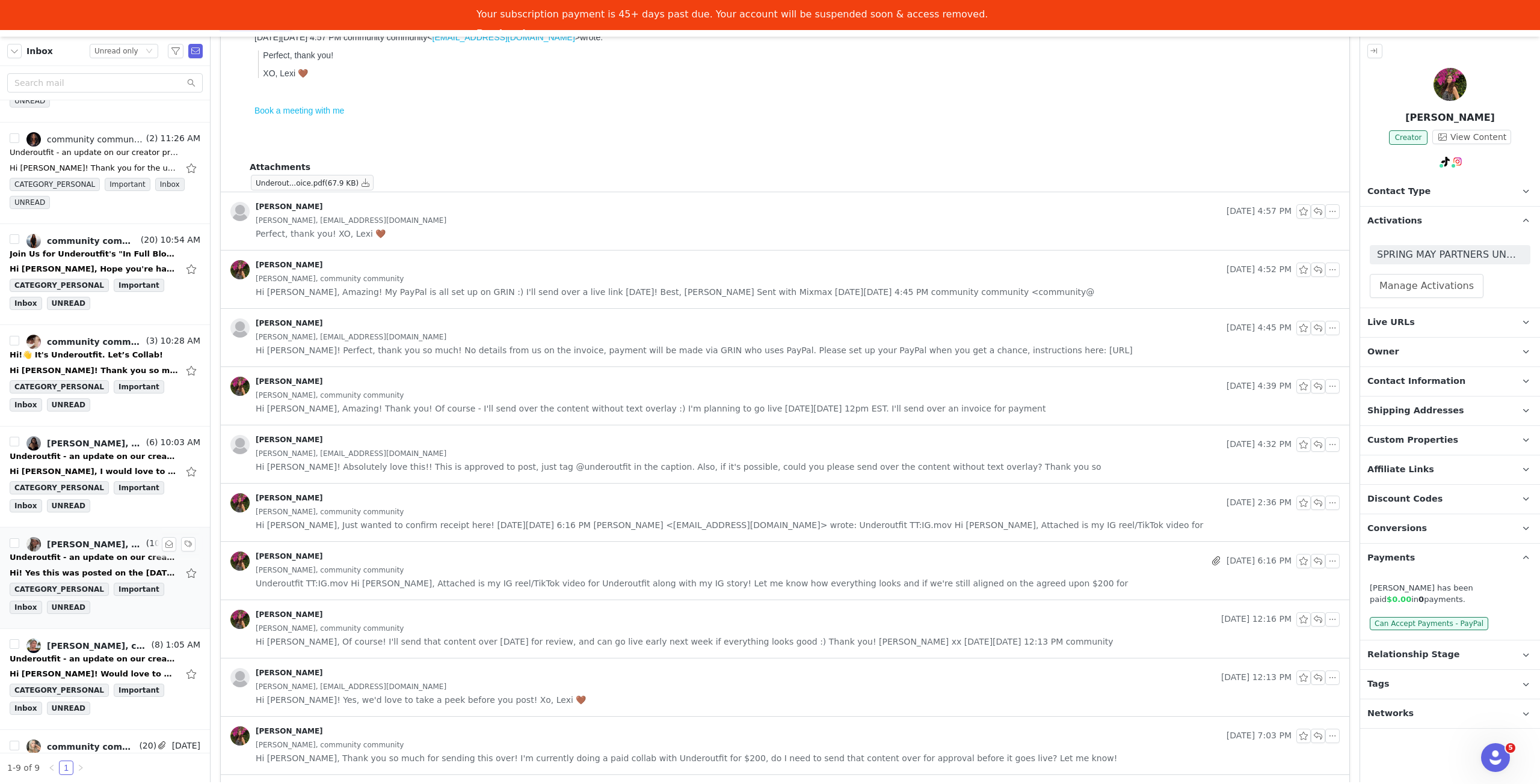
click at [104, 563] on div "Hi! Yes this was posted on the [DATE] thankyou☺️ [PERSON_NAME] Sent from Outloo…" at bounding box center [105, 573] width 191 height 19
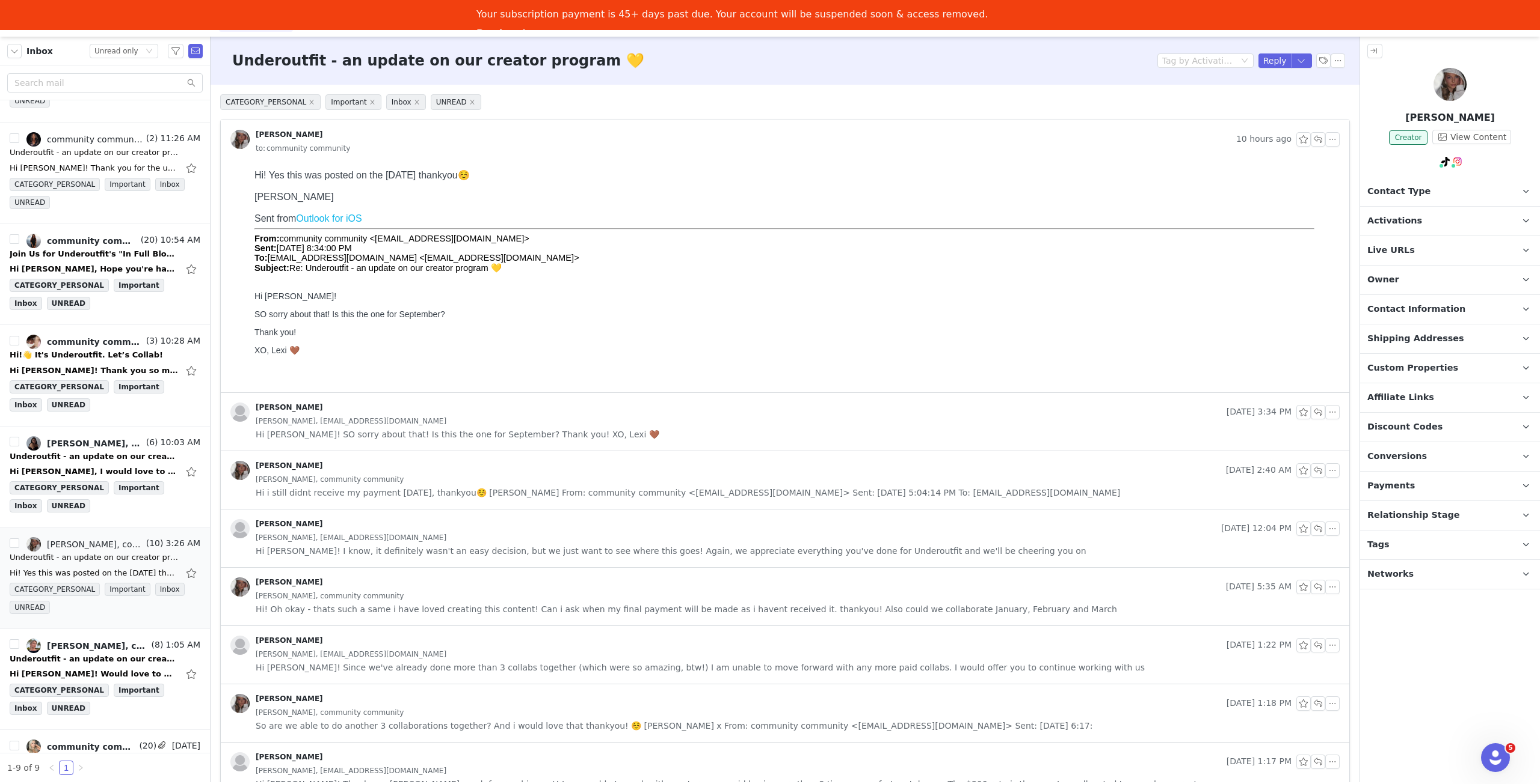
scroll to position [0, 0]
click at [1469, 215] on p "Activations" at bounding box center [1435, 221] width 151 height 29
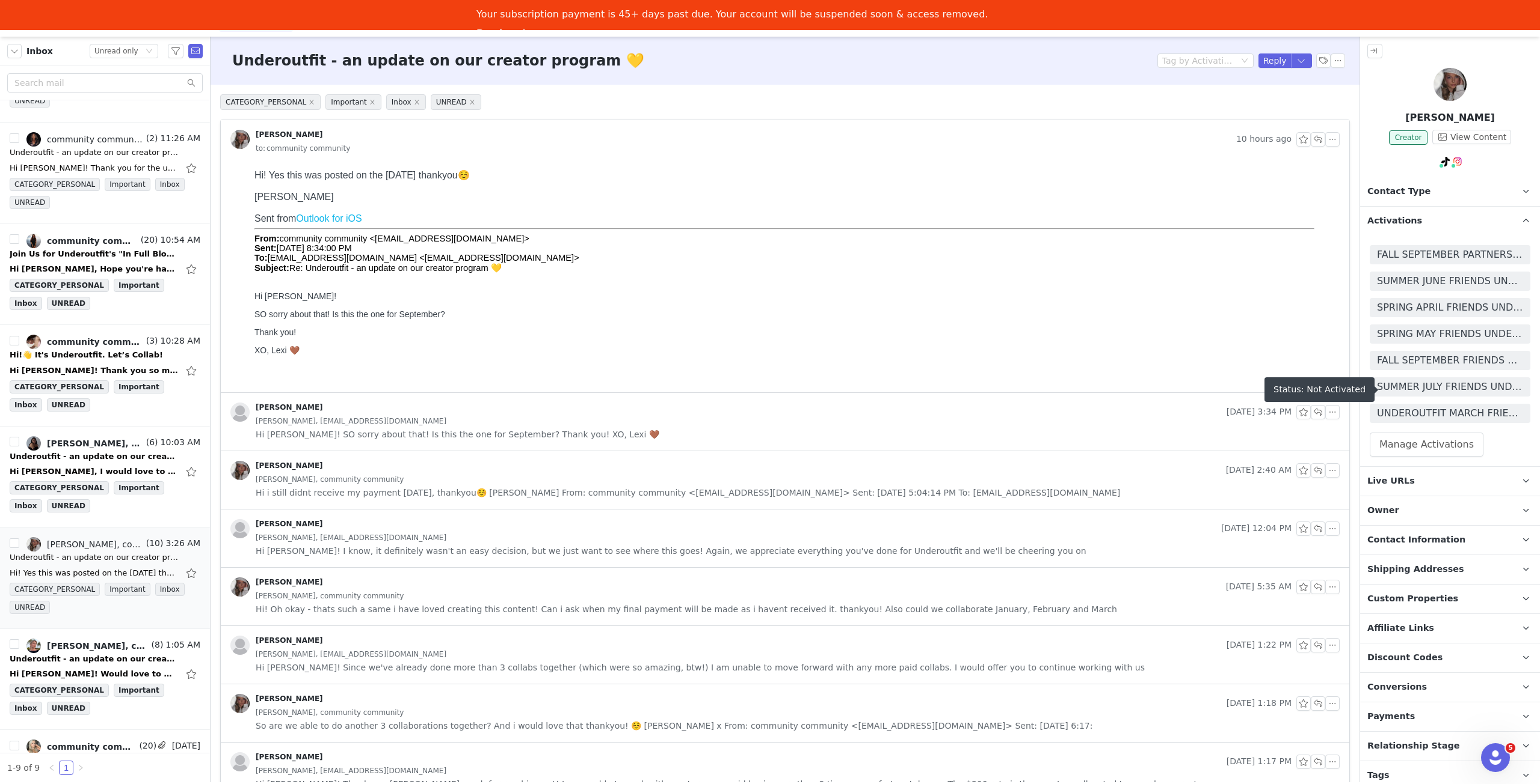
click at [1470, 360] on span "FALL SEPTEMBER FRIENDS UNDEROUTFIT 🍂" at bounding box center [1450, 360] width 146 height 15
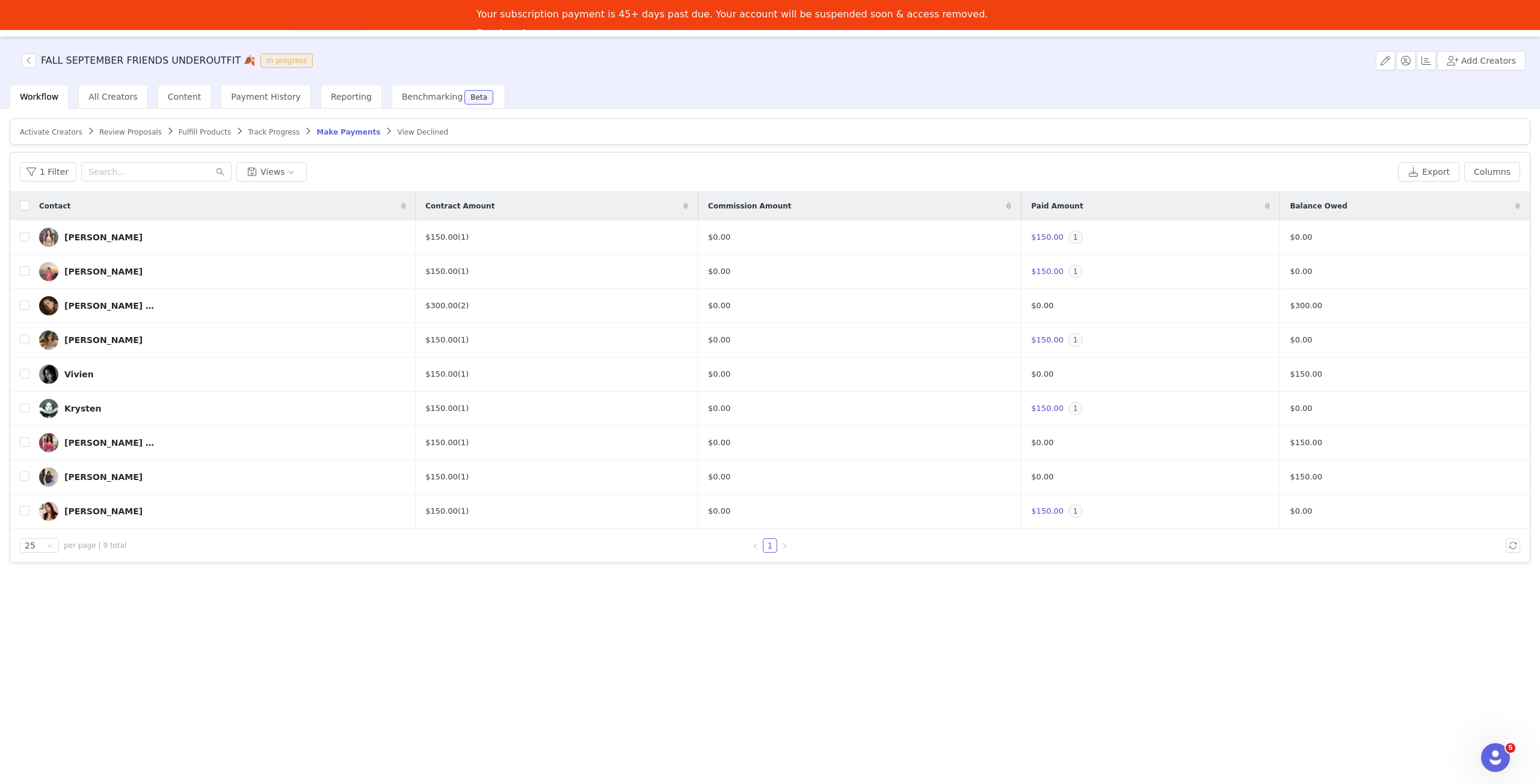
click at [108, 130] on span "Review Proposals" at bounding box center [130, 132] width 62 height 8
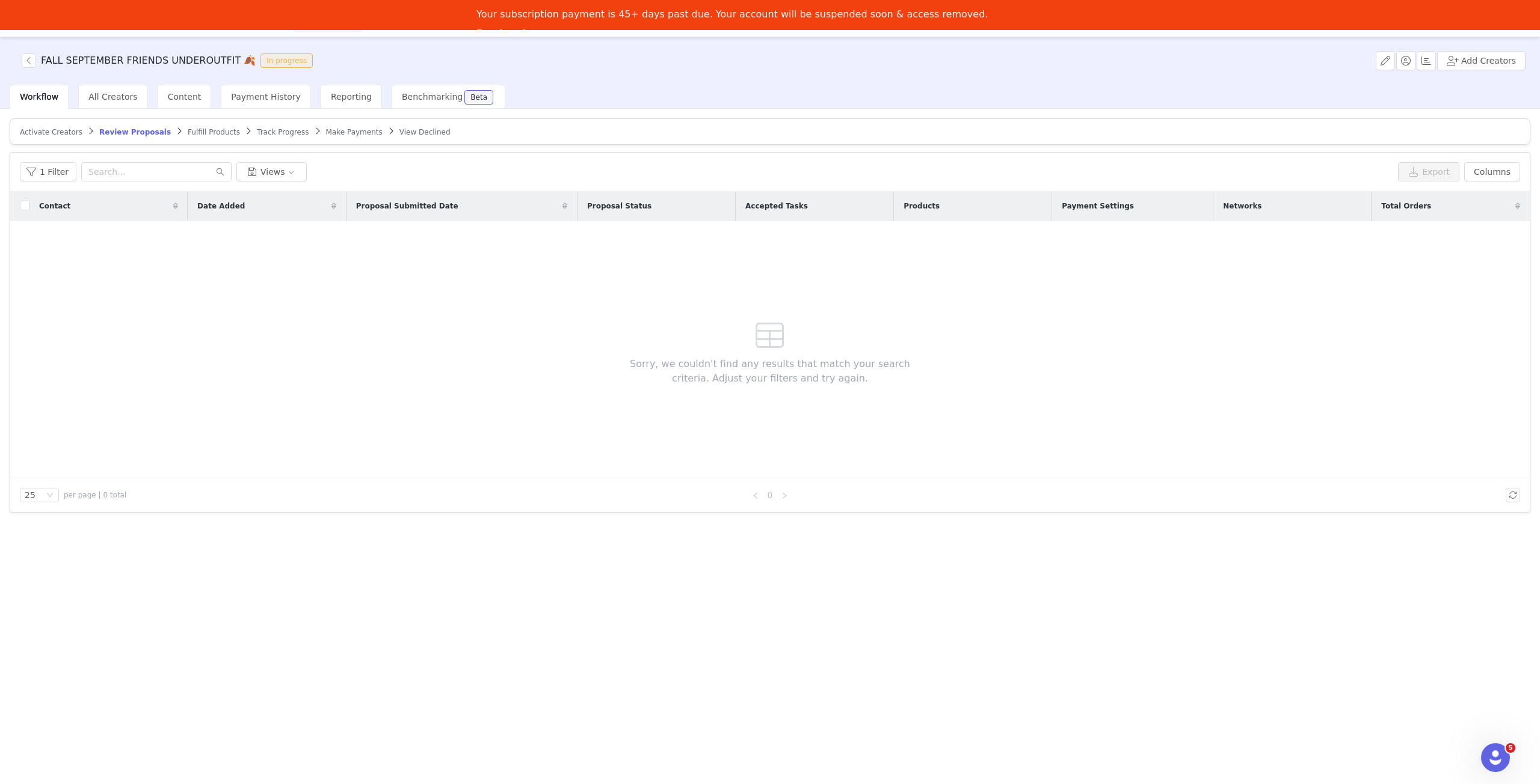
click at [45, 129] on span "Activate Creators" at bounding box center [50, 132] width 62 height 8
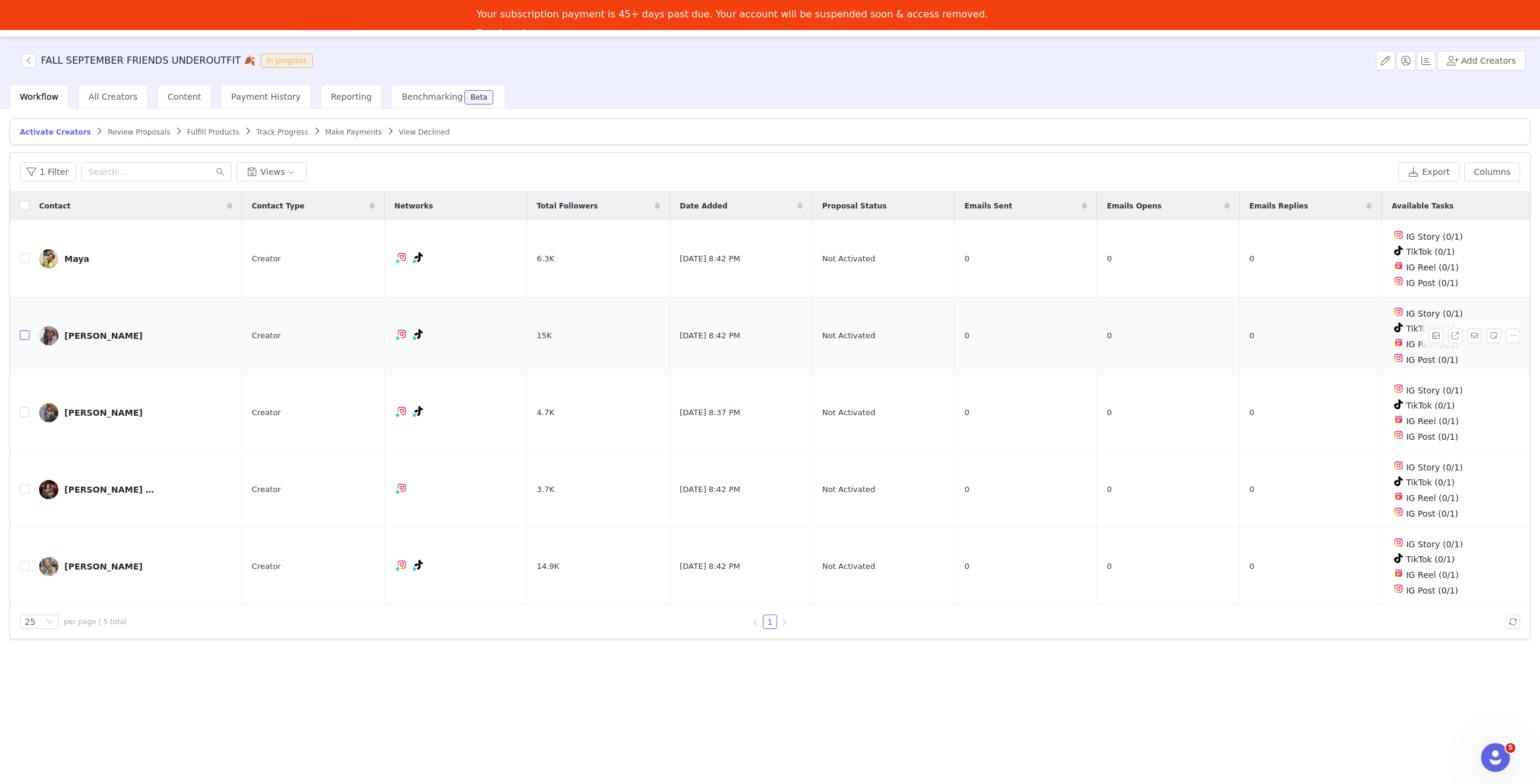
click at [25, 331] on input "checkbox" at bounding box center [24, 335] width 9 height 9
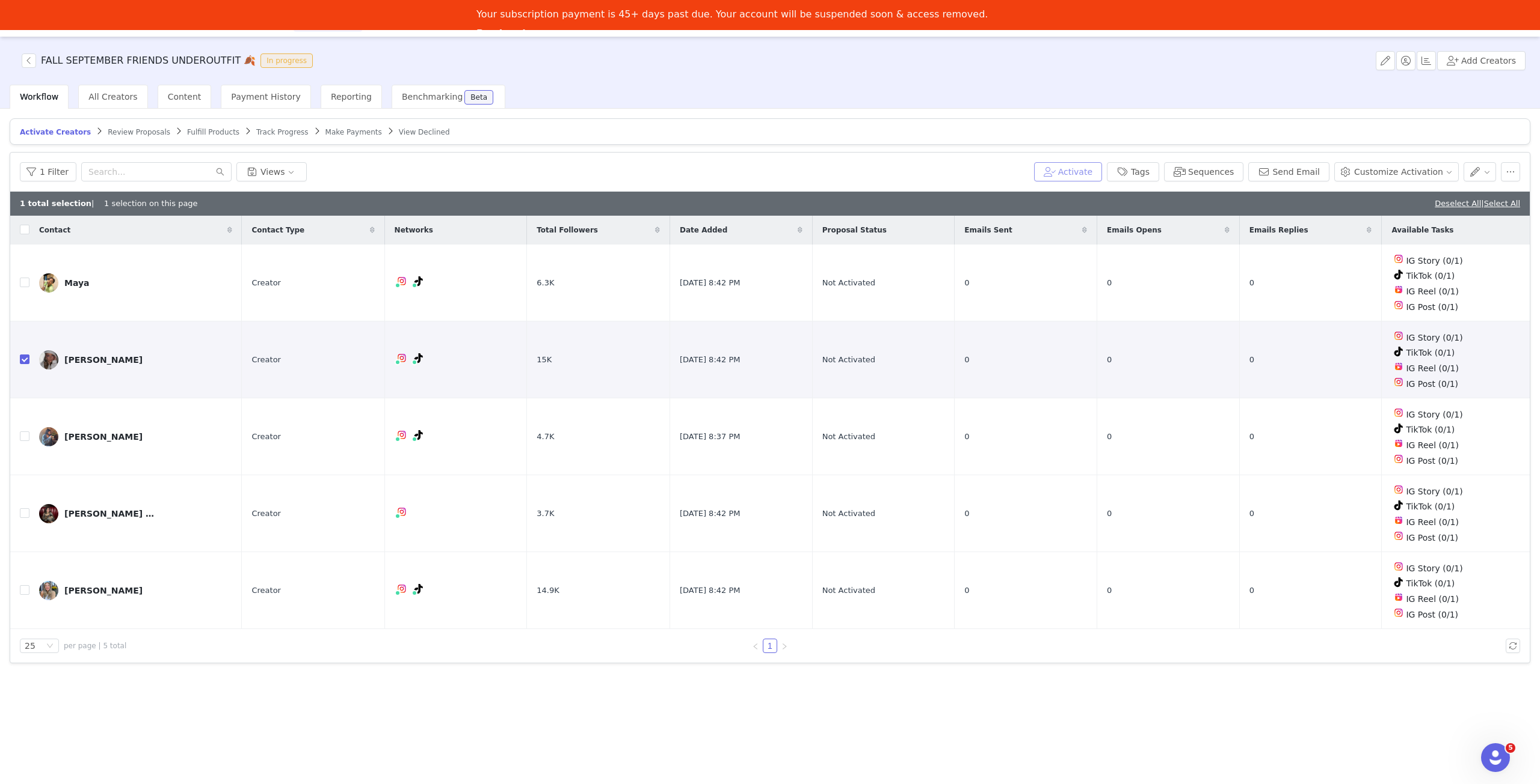
click at [1101, 169] on button "Activate" at bounding box center [1067, 171] width 68 height 19
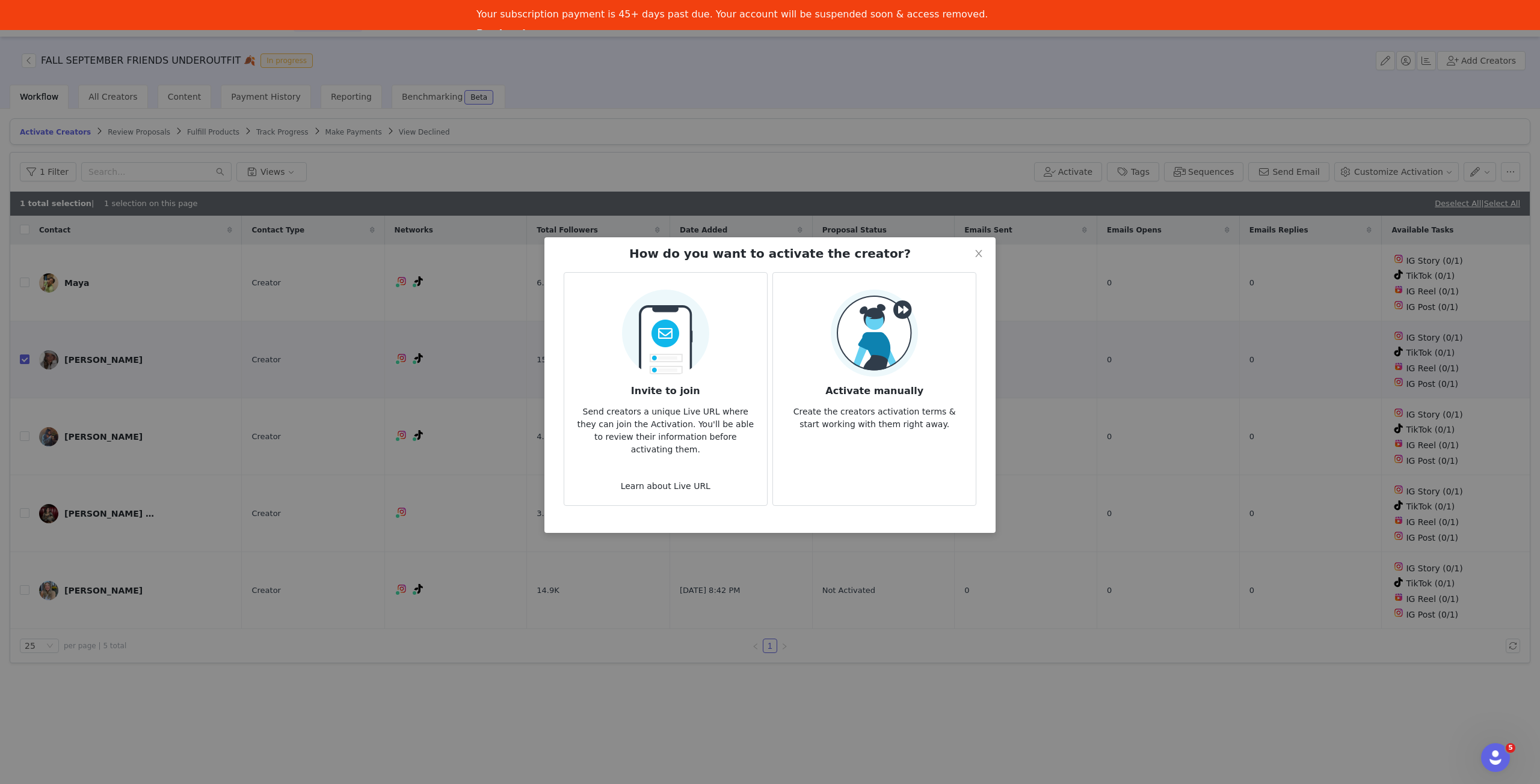
click at [929, 409] on p "Create the creators activation terms & start working with them right away." at bounding box center [874, 414] width 184 height 32
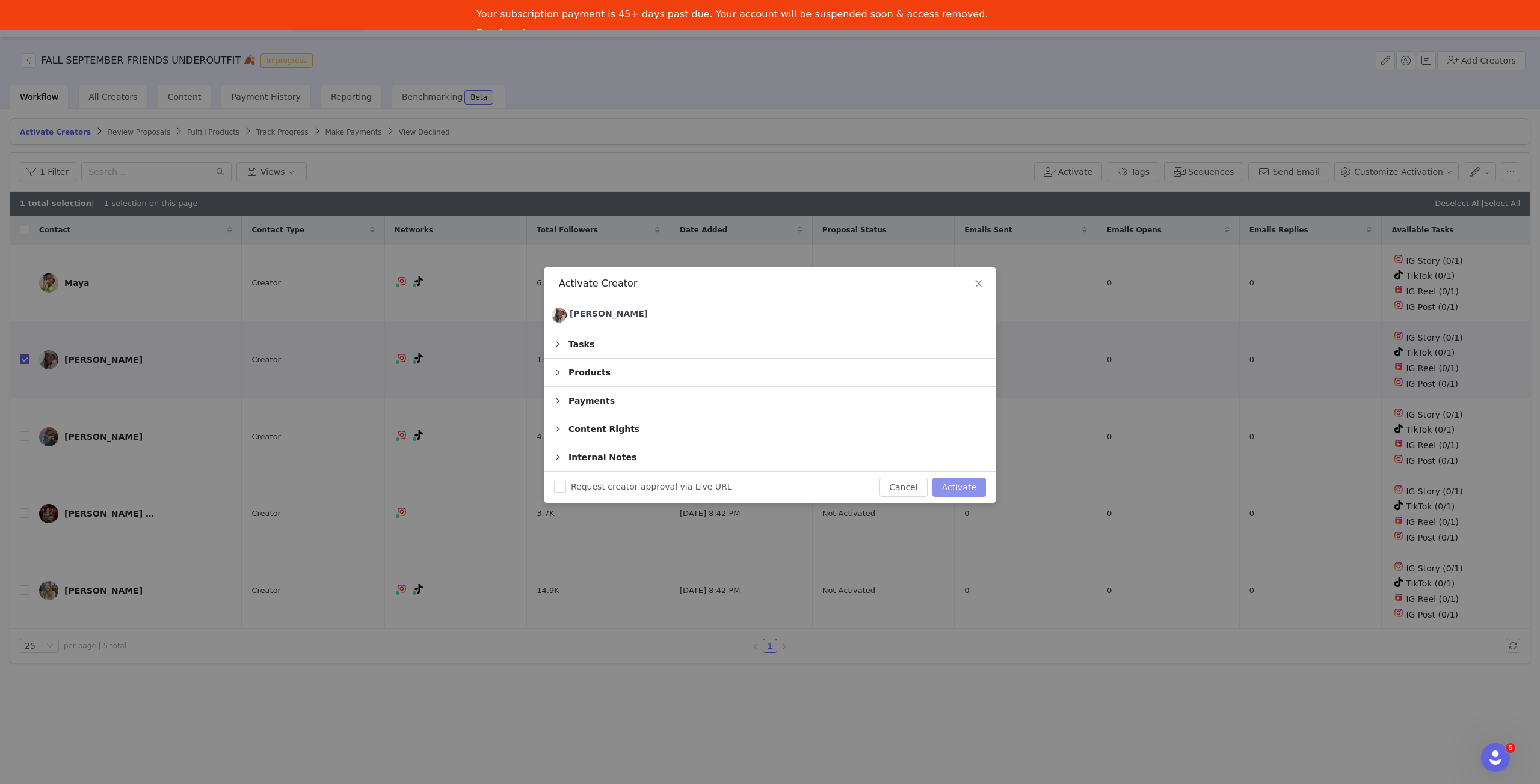
click at [980, 487] on button "Activate" at bounding box center [959, 487] width 54 height 19
checkbox input "false"
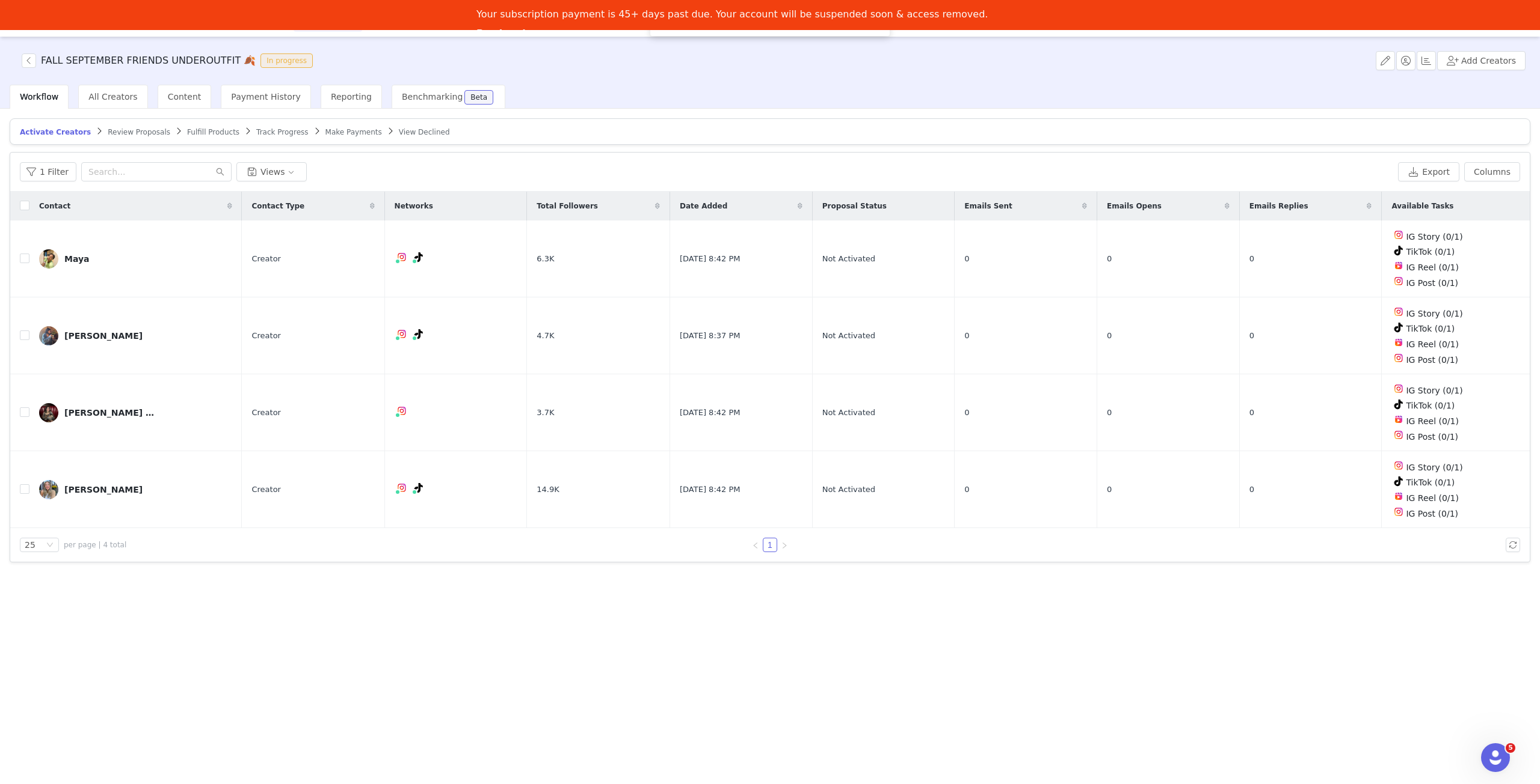
click at [325, 135] on span "Make Payments" at bounding box center [353, 132] width 57 height 8
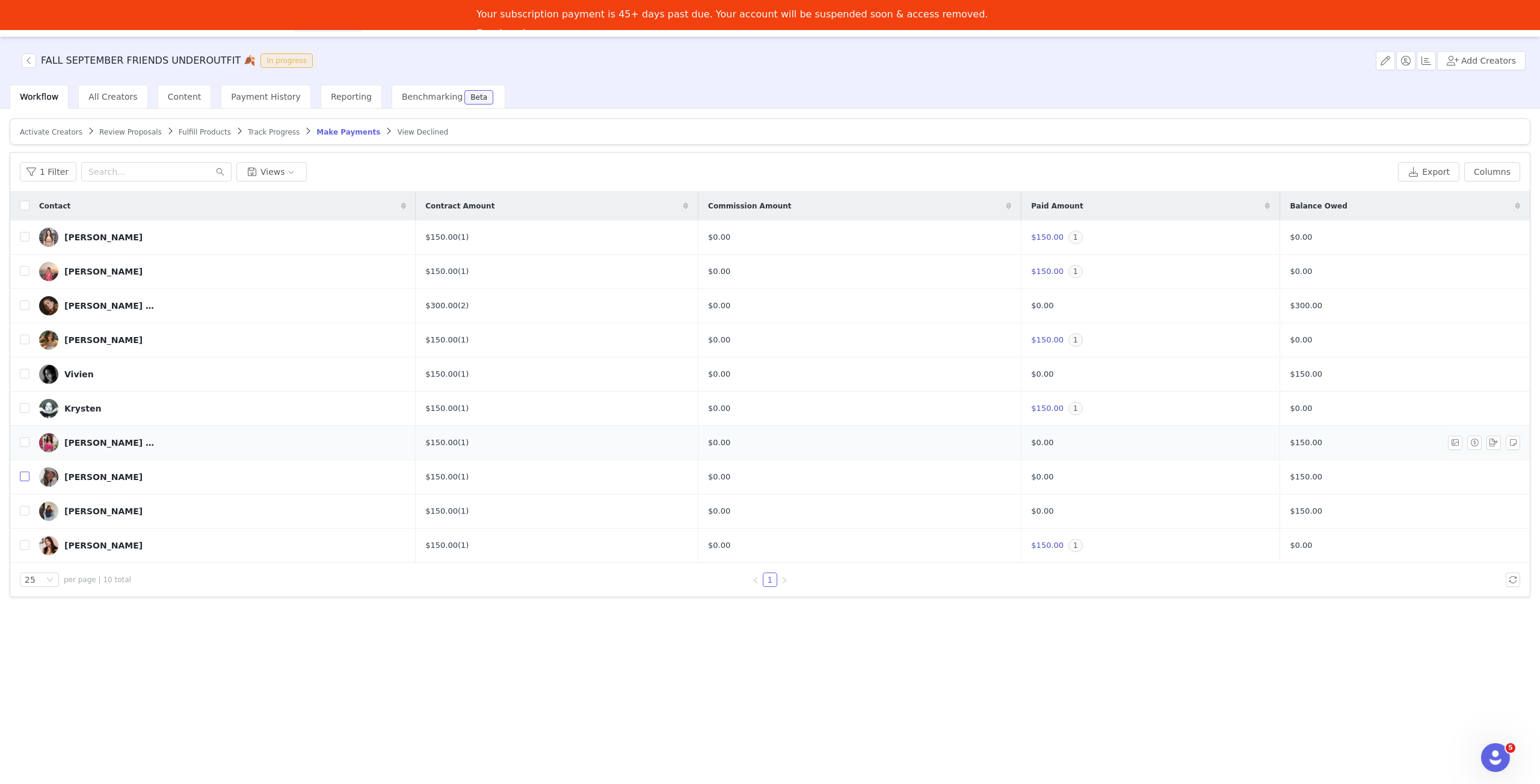
click at [24, 474] on input "checkbox" at bounding box center [24, 476] width 9 height 9
checkbox input "true"
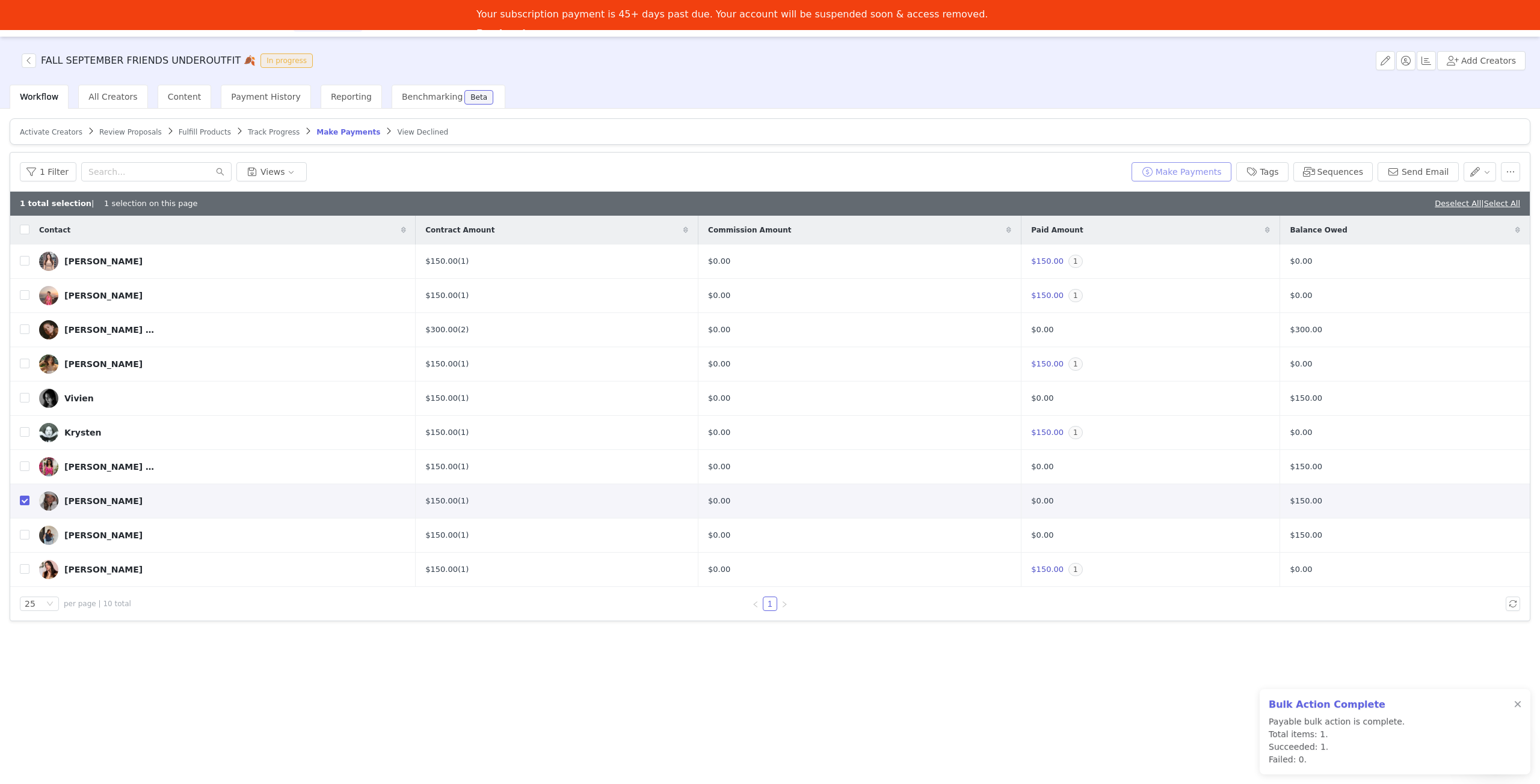
click at [1184, 171] on button "Make Payments" at bounding box center [1181, 171] width 100 height 19
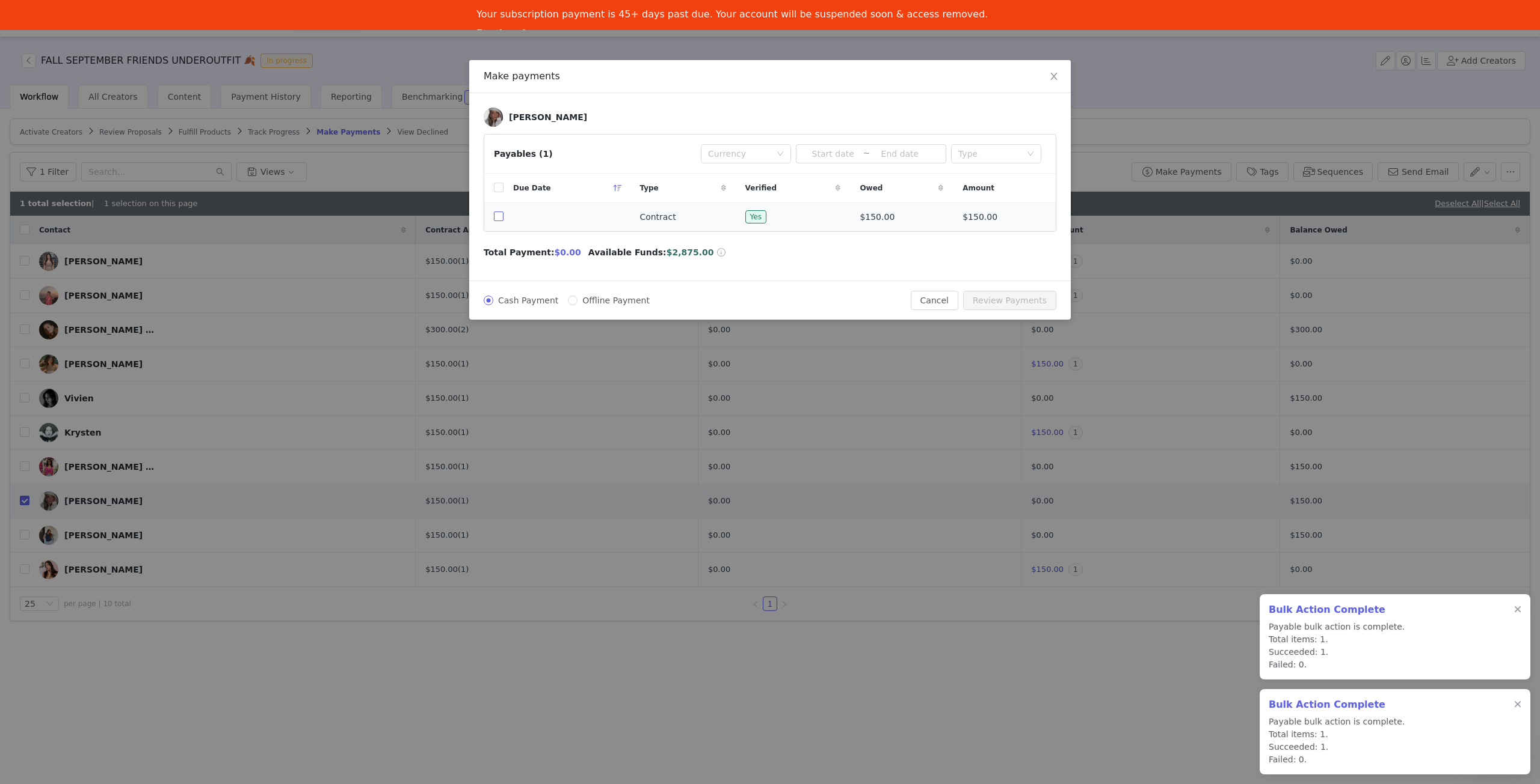
click at [495, 216] on input "checkbox" at bounding box center [499, 216] width 9 height 9
checkbox input "true"
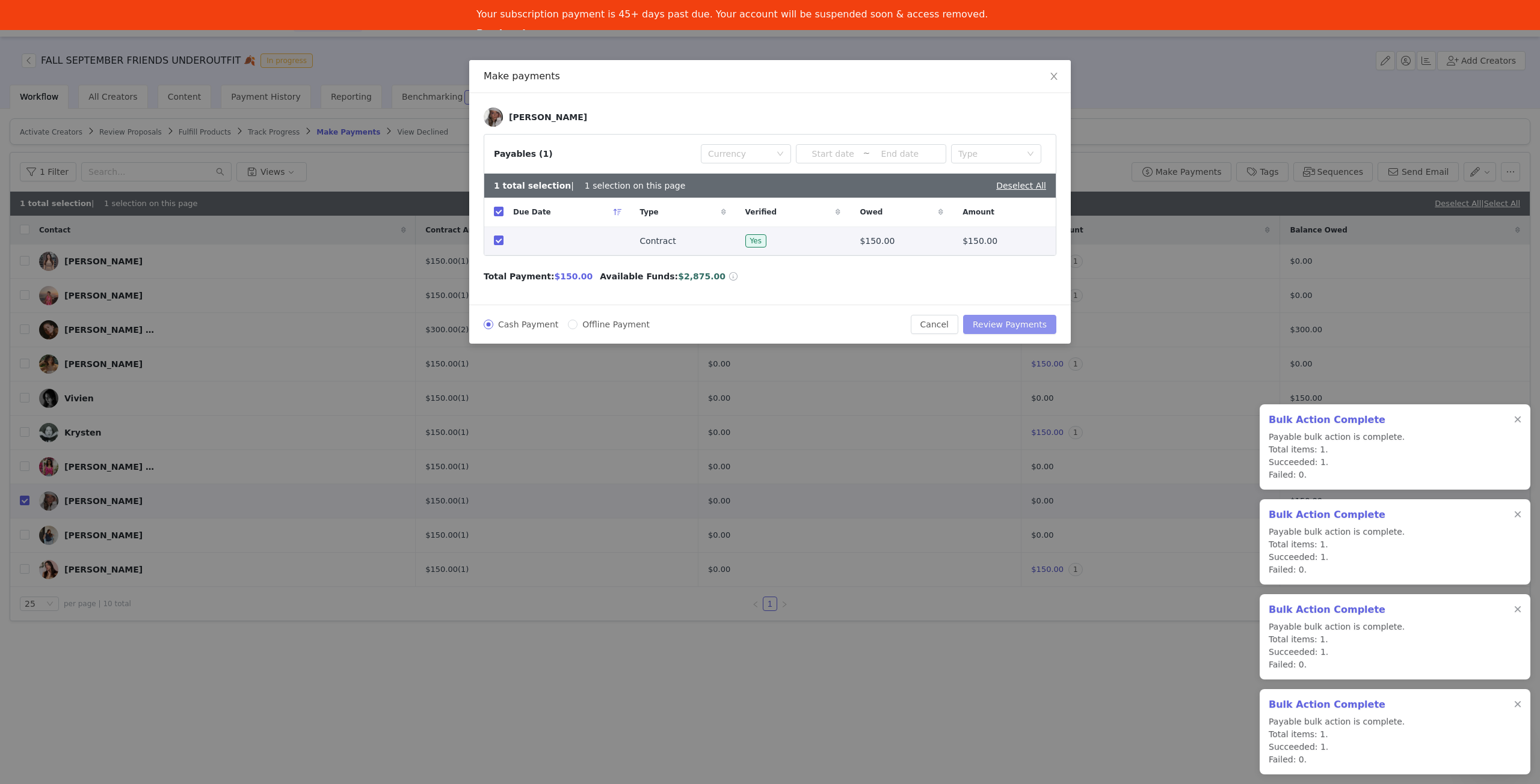
click at [1045, 328] on button "Review Payments" at bounding box center [1009, 324] width 94 height 19
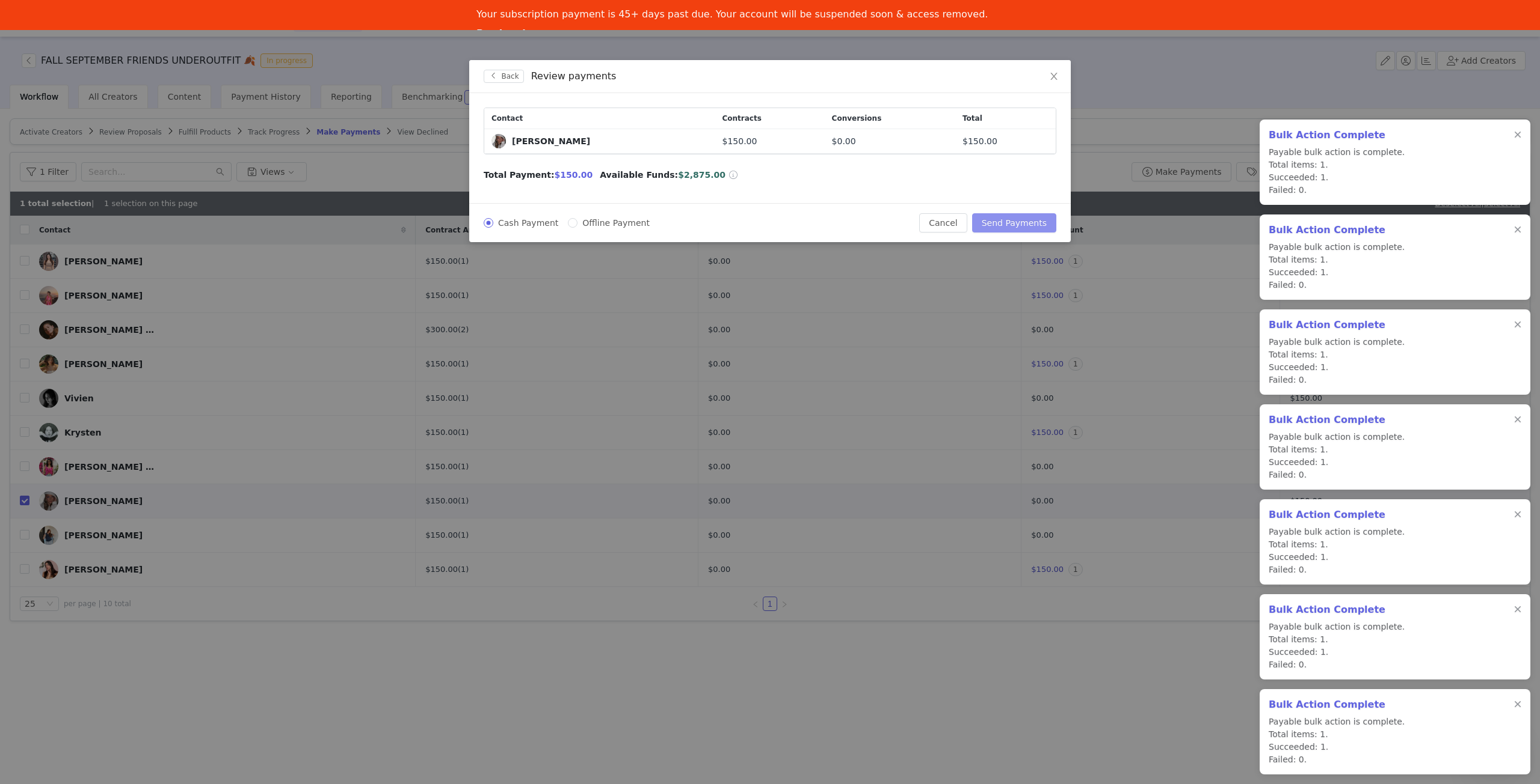
click at [1029, 220] on button "Send Payments" at bounding box center [1013, 222] width 84 height 19
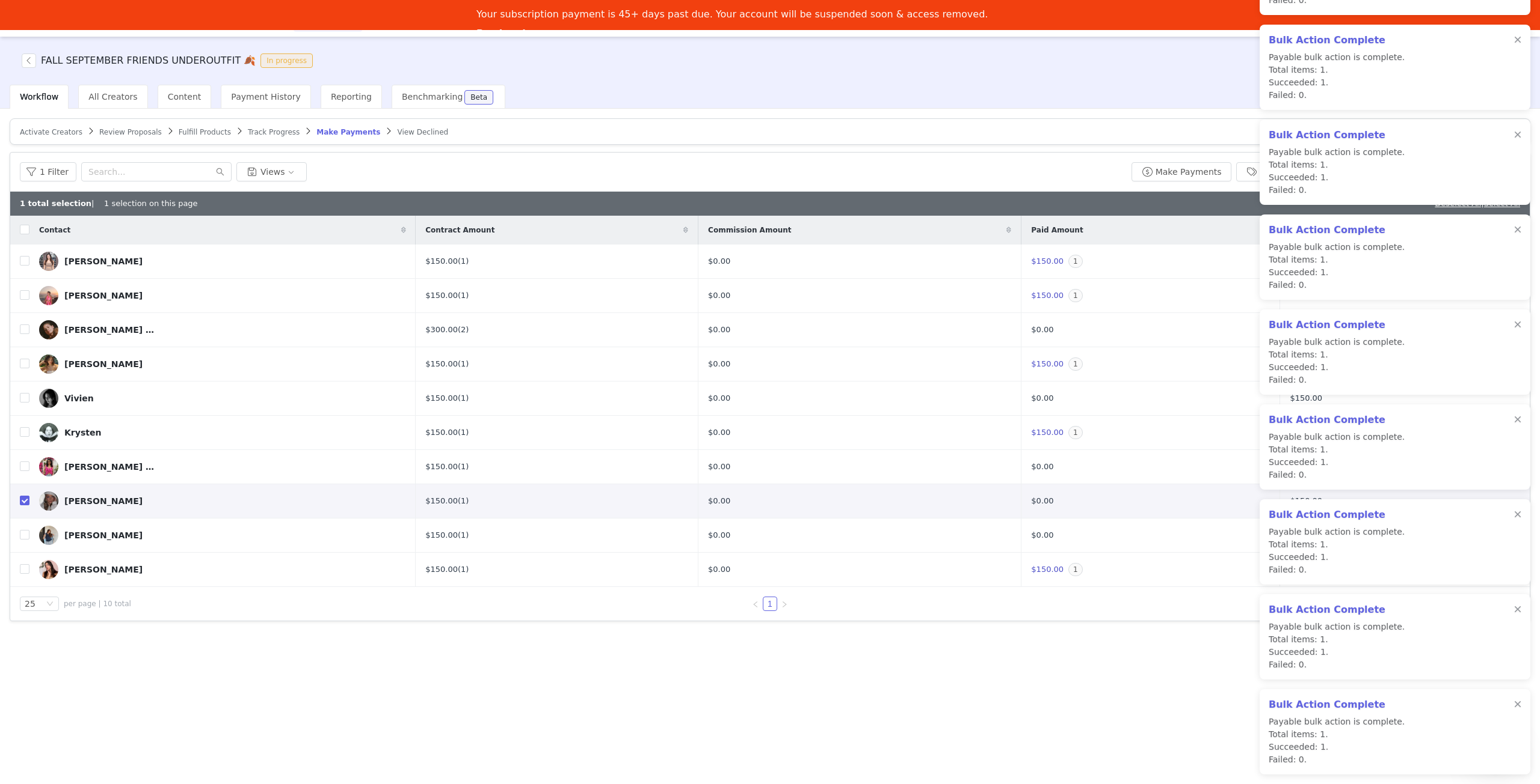
click at [1081, 669] on div "Activate Creators Review Proposals Fulfill Products Track Progress Make Payment…" at bounding box center [770, 445] width 1540 height 674
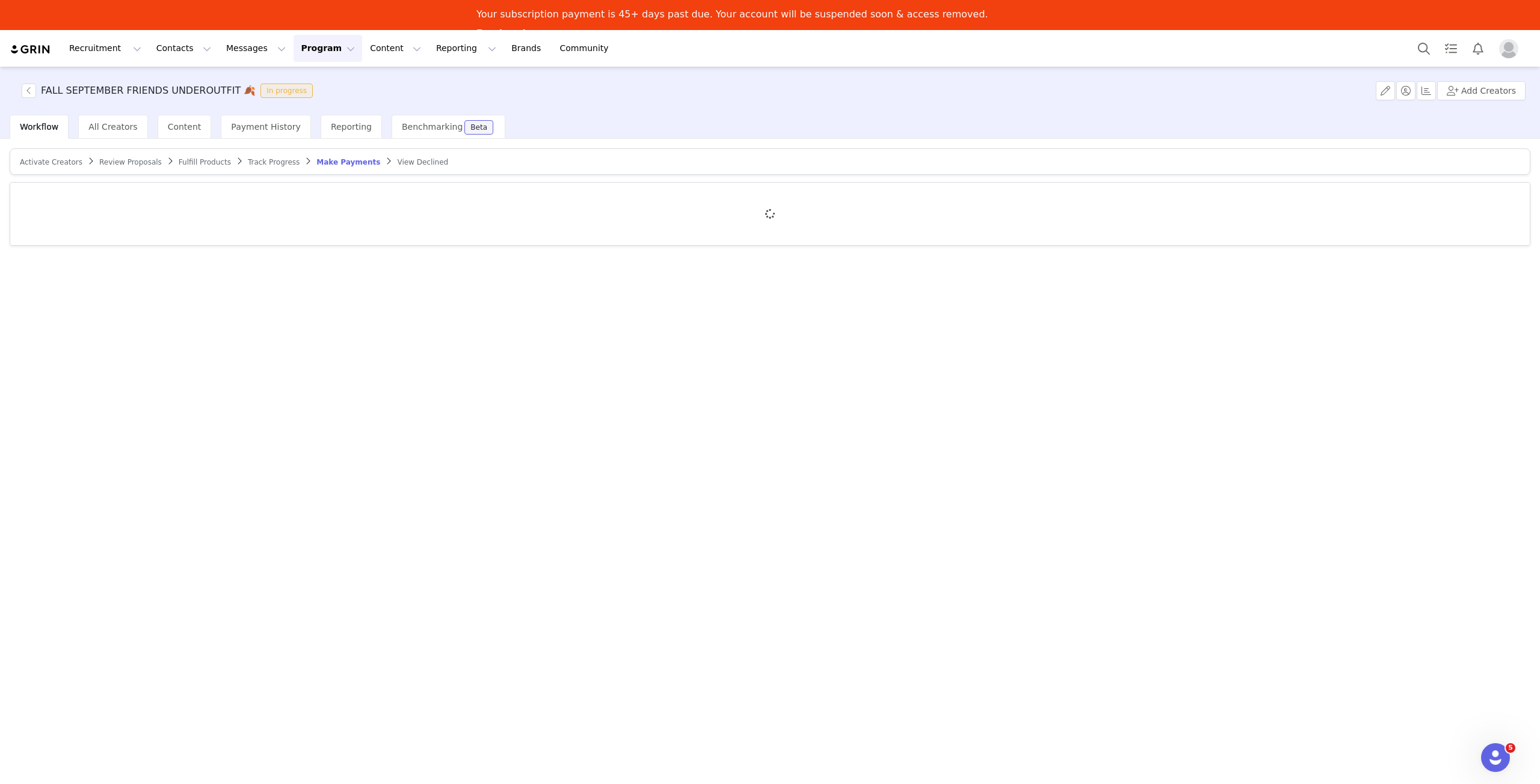
click at [1510, 52] on img "Profile" at bounding box center [1508, 48] width 19 height 19
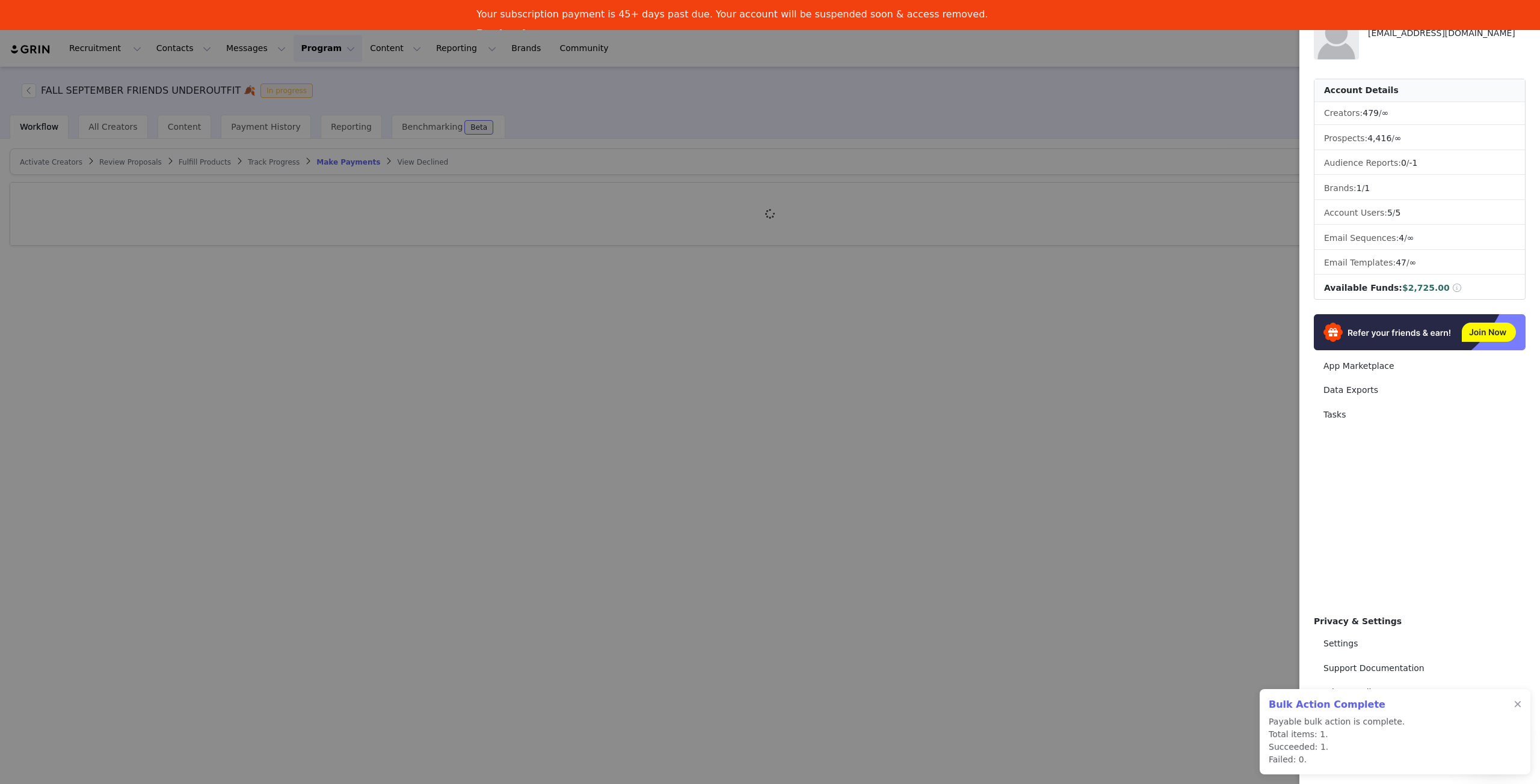
click at [1144, 201] on div at bounding box center [770, 392] width 1540 height 784
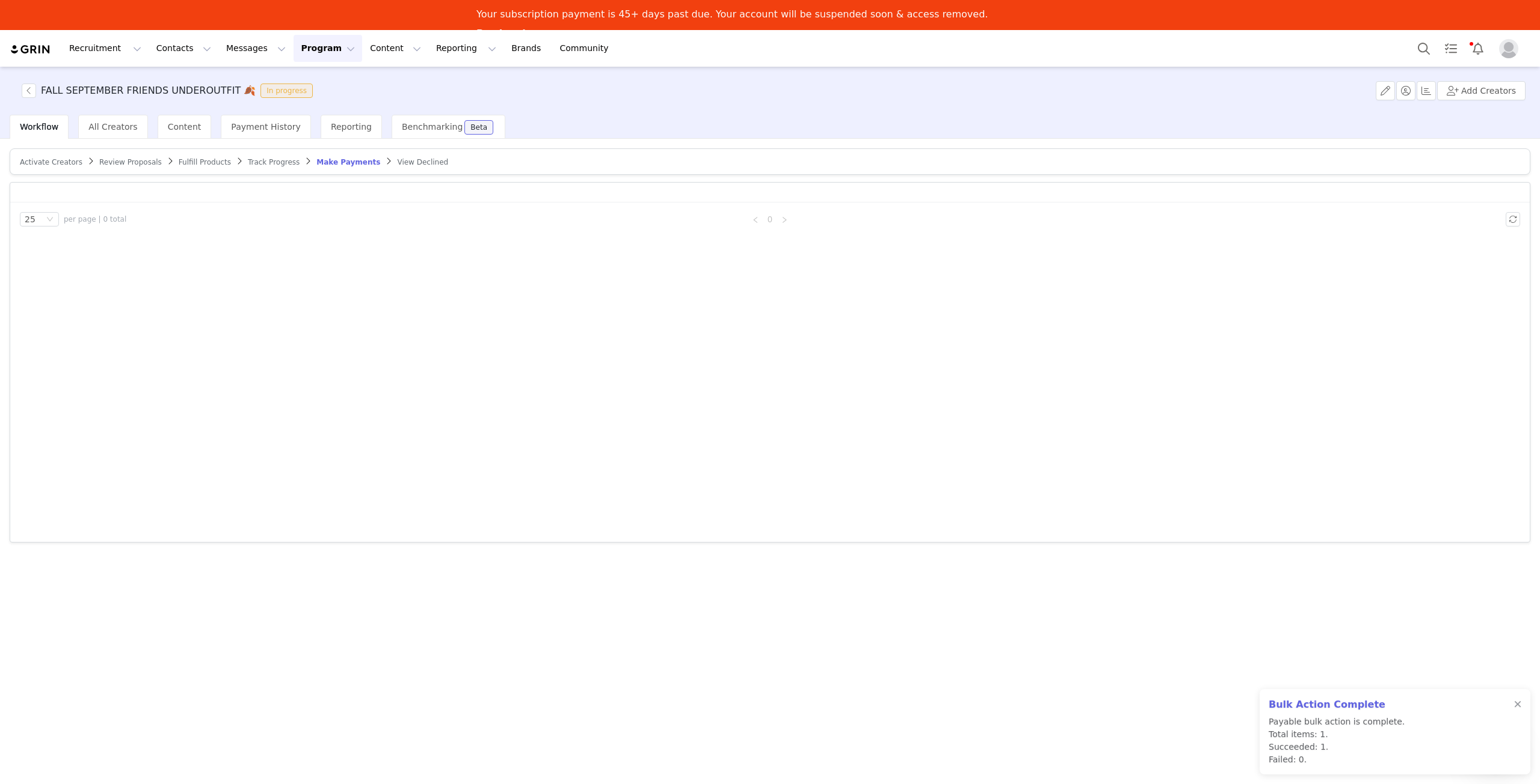
click at [477, 645] on div "Activate Creators Review Proposals Fulfill Products Track Progress Make Payment…" at bounding box center [770, 475] width 1540 height 674
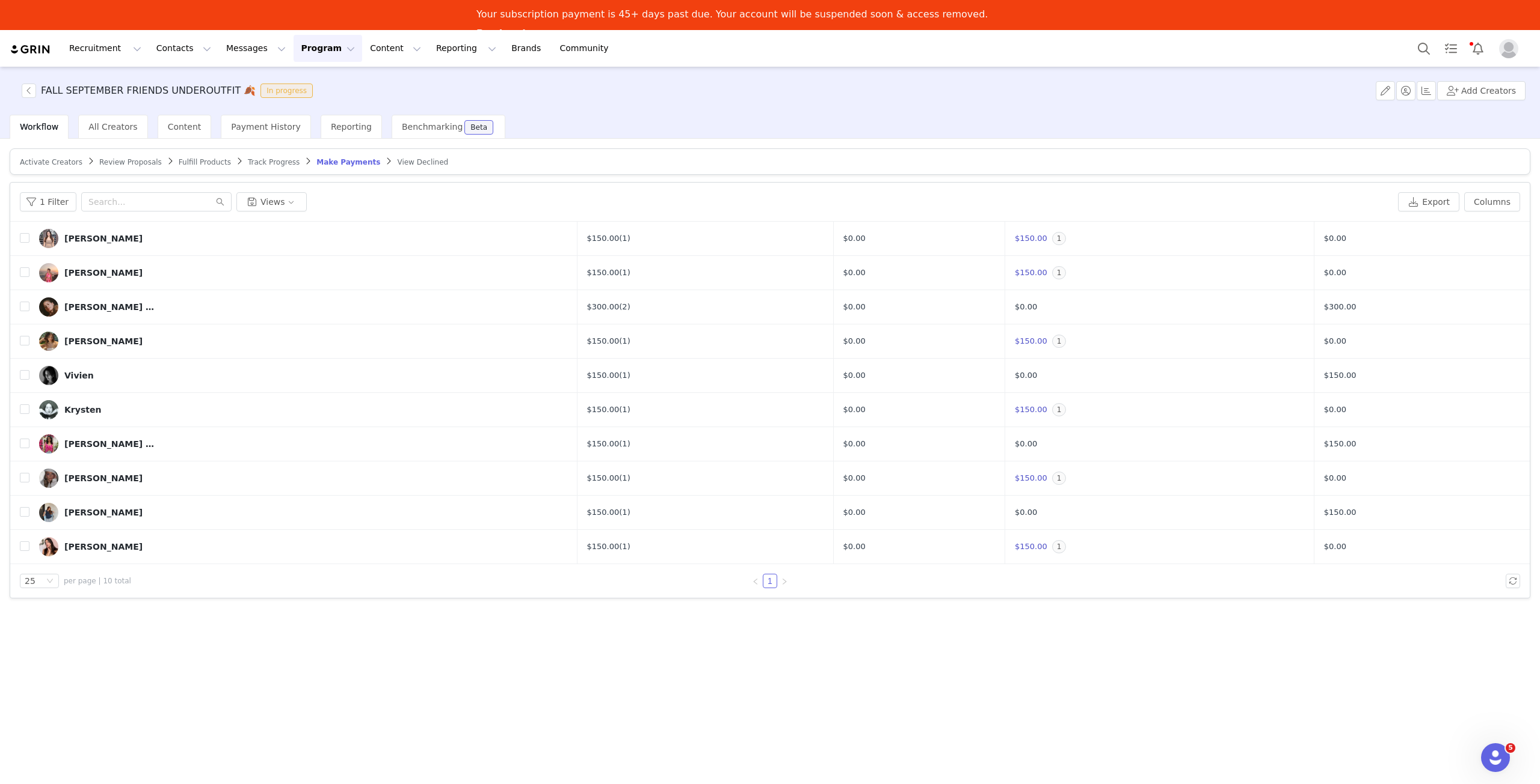
click at [222, 29] on div "Your subscription payment is 45+ days past due. Your account will be suspended …" at bounding box center [770, 15] width 1540 height 30
click at [222, 42] on button "Messages Messages" at bounding box center [256, 48] width 74 height 27
click at [235, 103] on div "Inbox" at bounding box center [246, 106] width 81 height 13
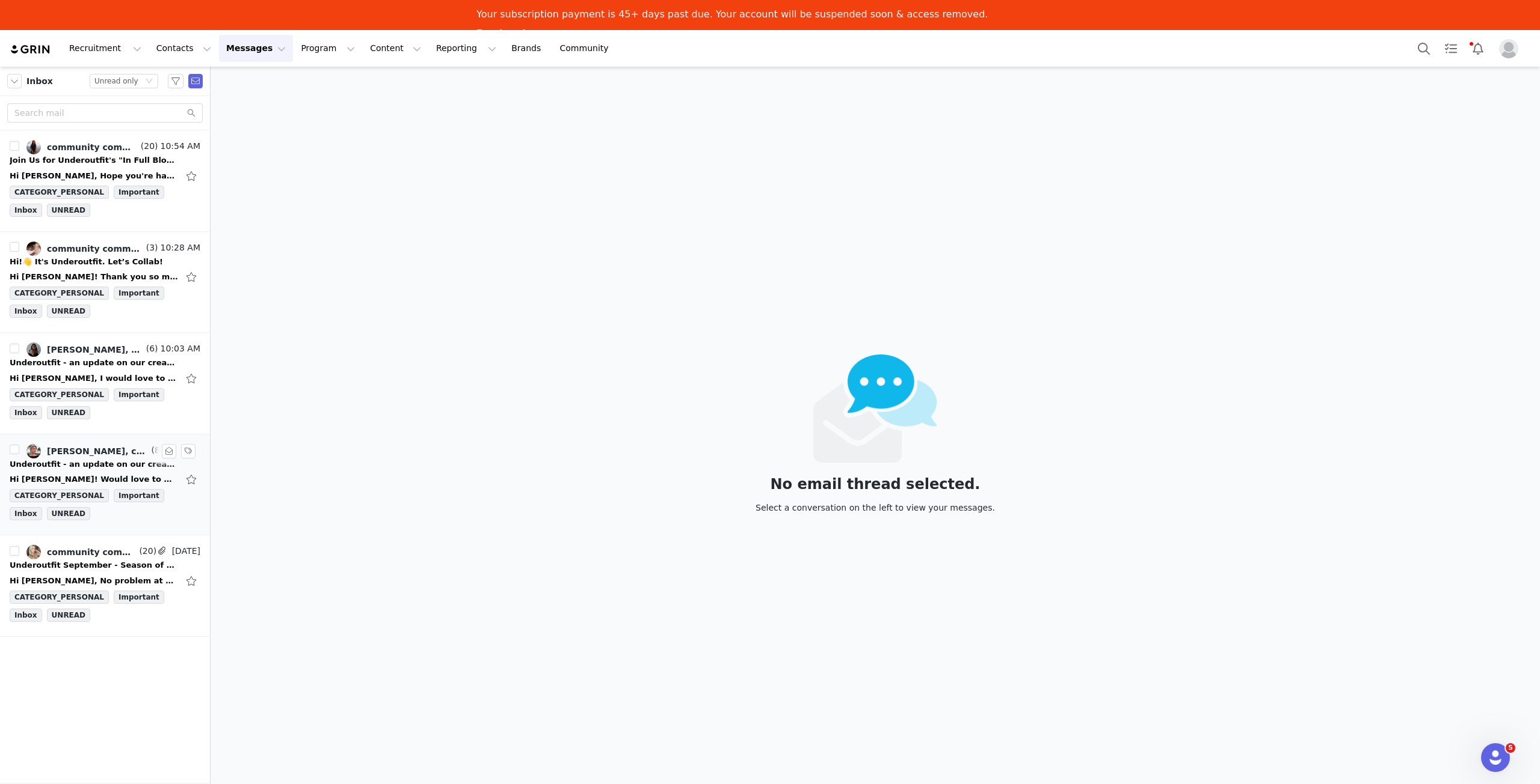
click at [90, 470] on div "Hi [PERSON_NAME]! Would love to move forwards! Arielle [DATE][DATE] 1:46 PM com…" at bounding box center [105, 479] width 191 height 19
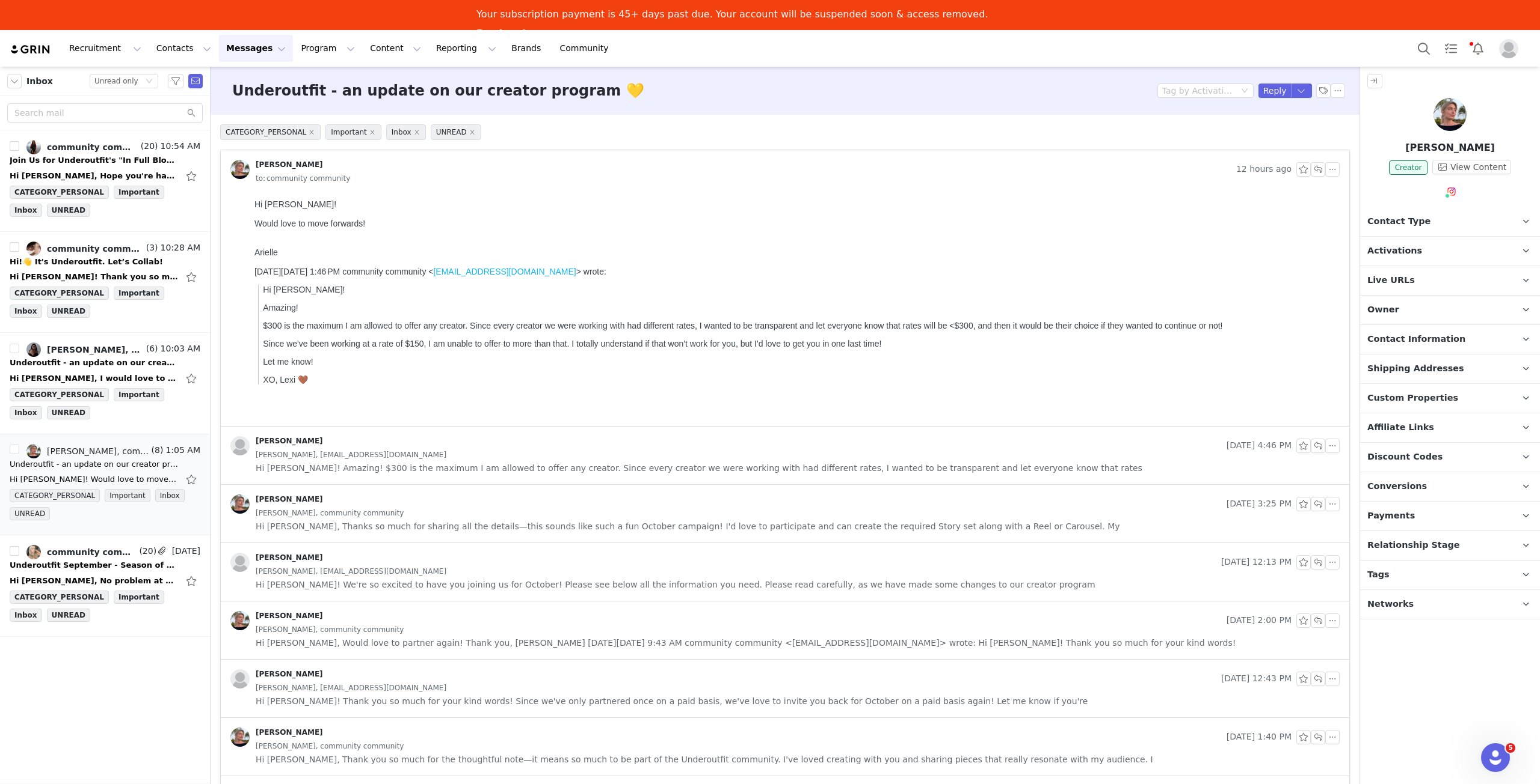
click at [1476, 246] on p "Activations" at bounding box center [1435, 251] width 151 height 29
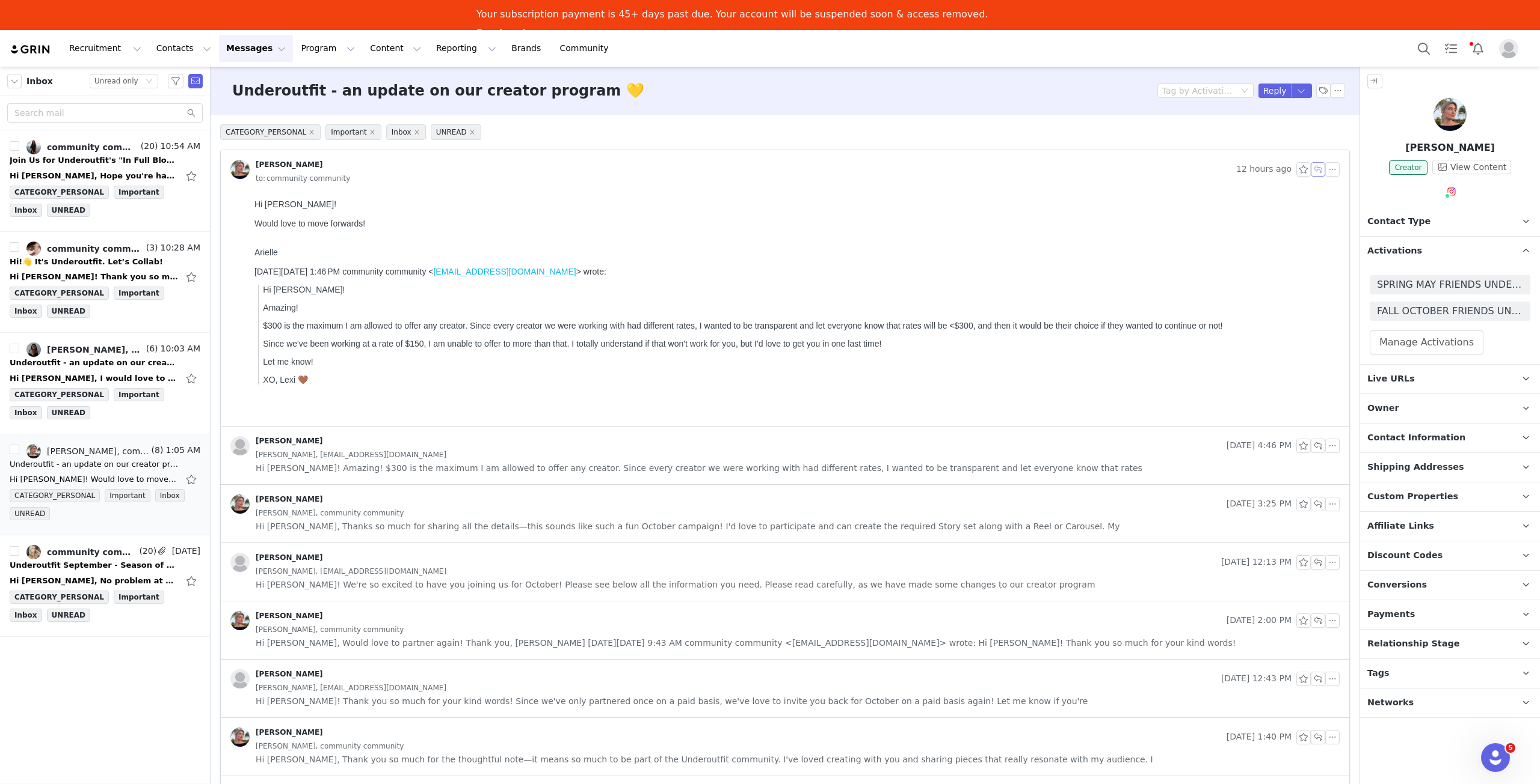
click at [1310, 173] on button "button" at bounding box center [1317, 170] width 15 height 15
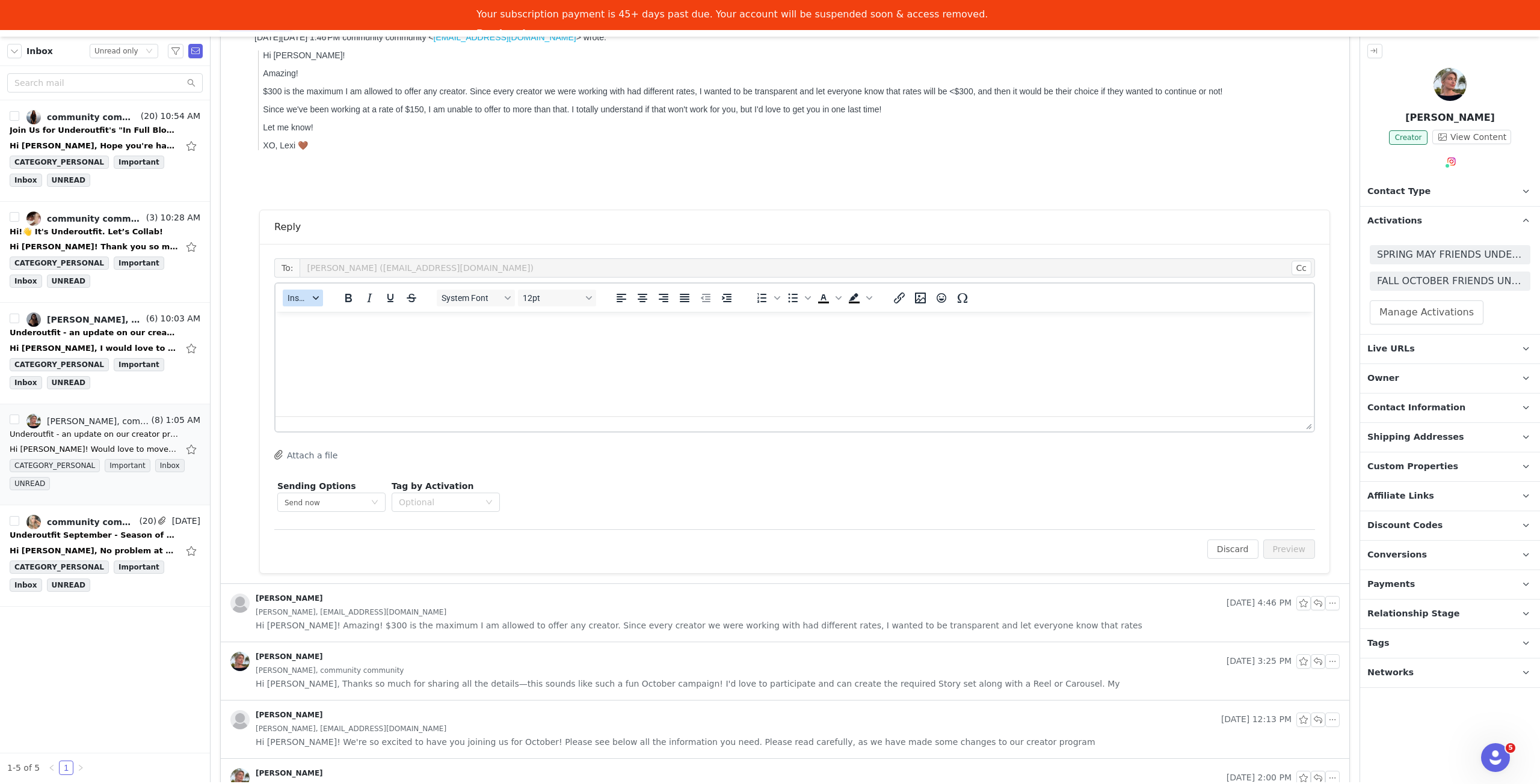
click at [304, 295] on span "Insert" at bounding box center [298, 298] width 21 height 9
click at [319, 321] on div "Insert Template" at bounding box center [346, 318] width 108 height 15
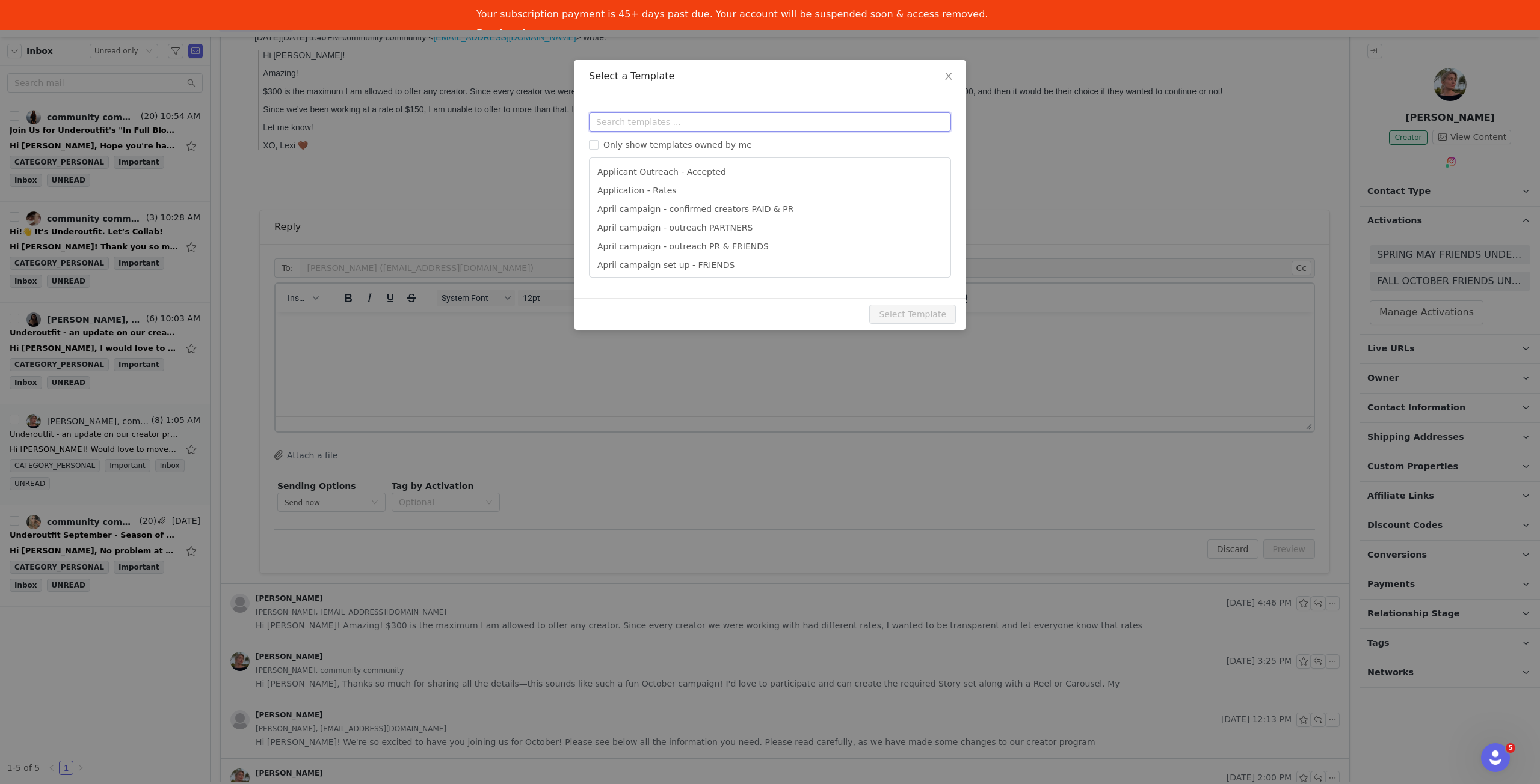
click at [779, 122] on input "text" at bounding box center [770, 121] width 362 height 19
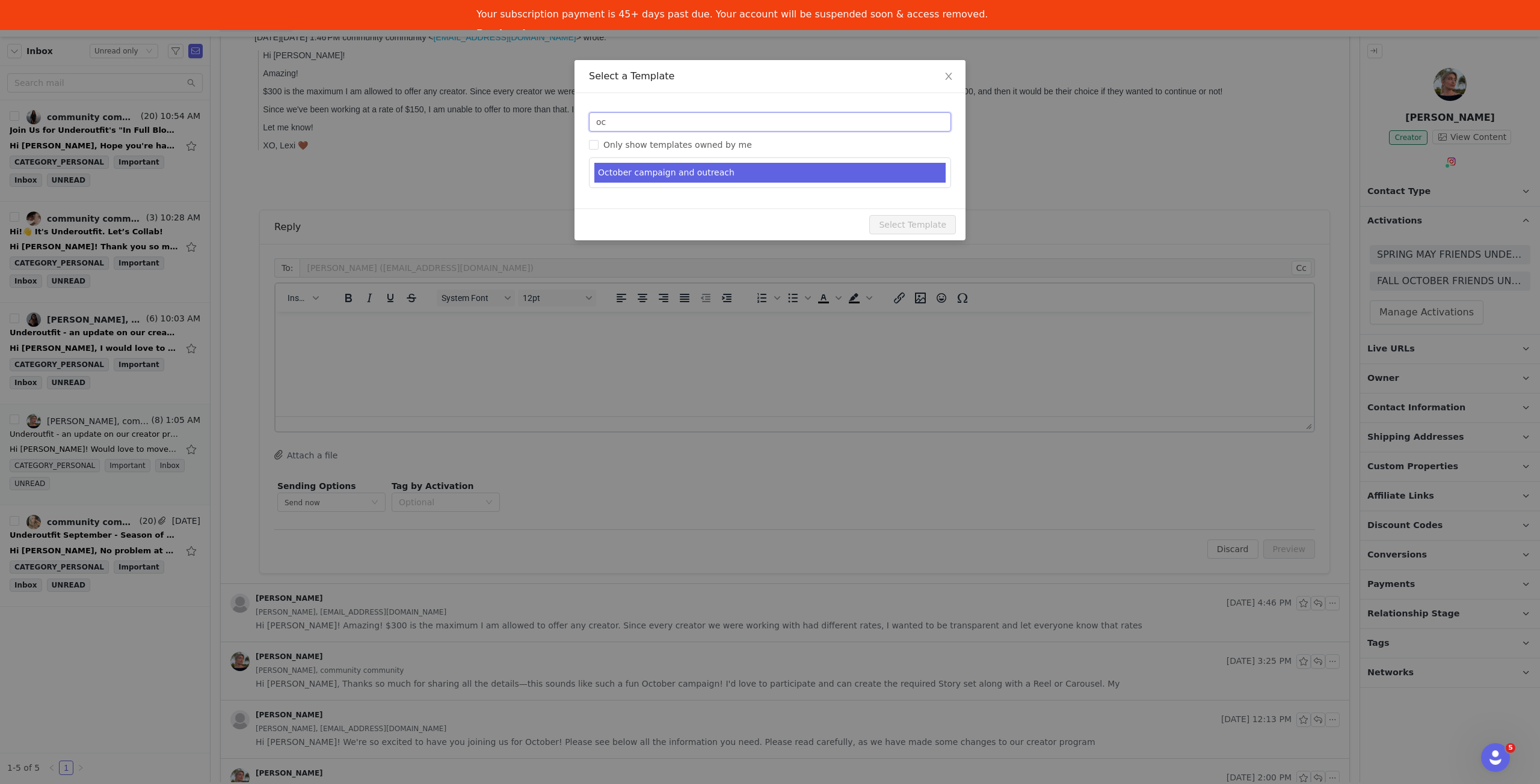
type input "oc"
type input "October collab with Underoutfit: Cozy Confidence 🍂🤎"
click at [758, 164] on li "October campaign and outreach" at bounding box center [770, 172] width 351 height 19
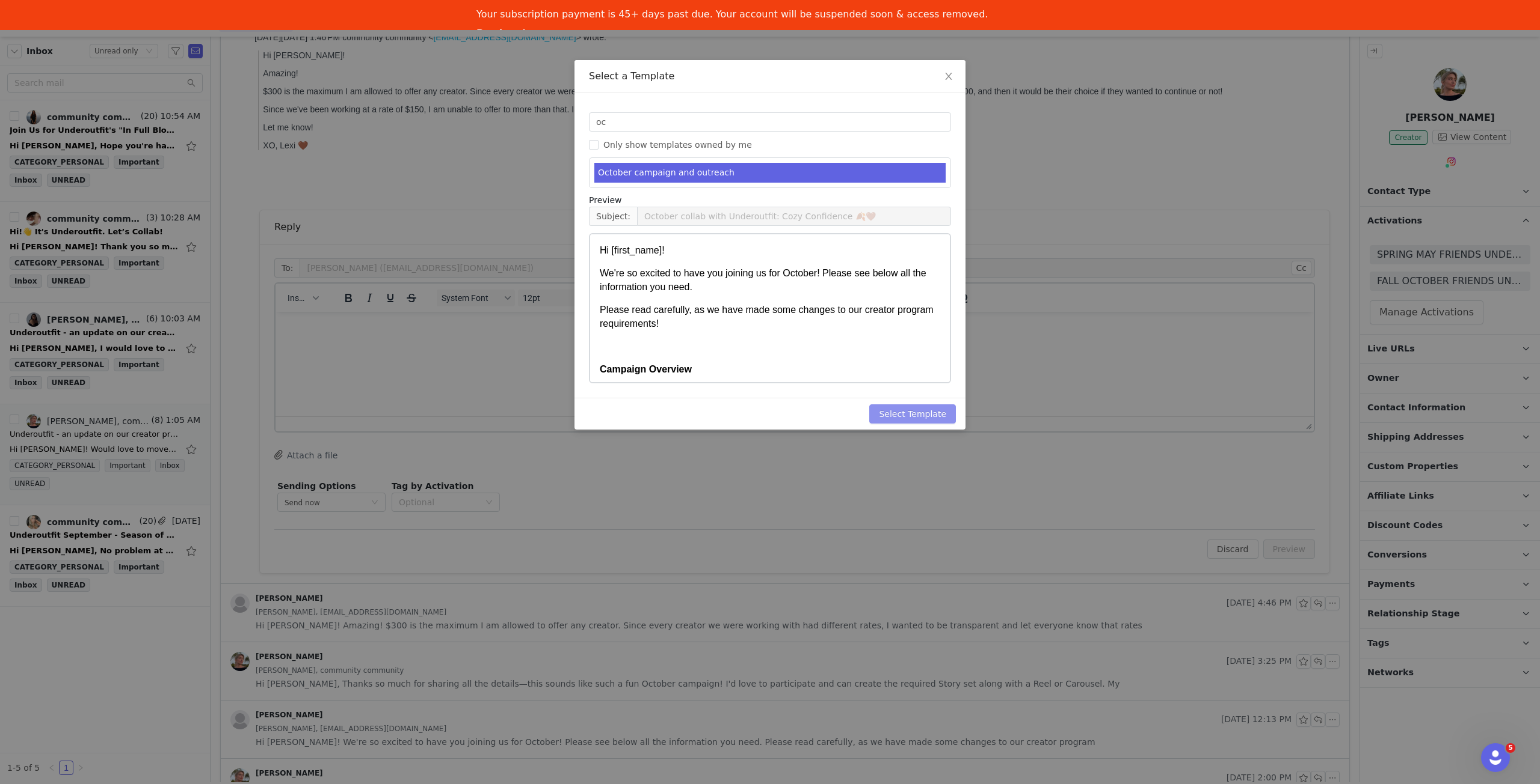
click at [911, 412] on button "Select Template" at bounding box center [911, 414] width 86 height 19
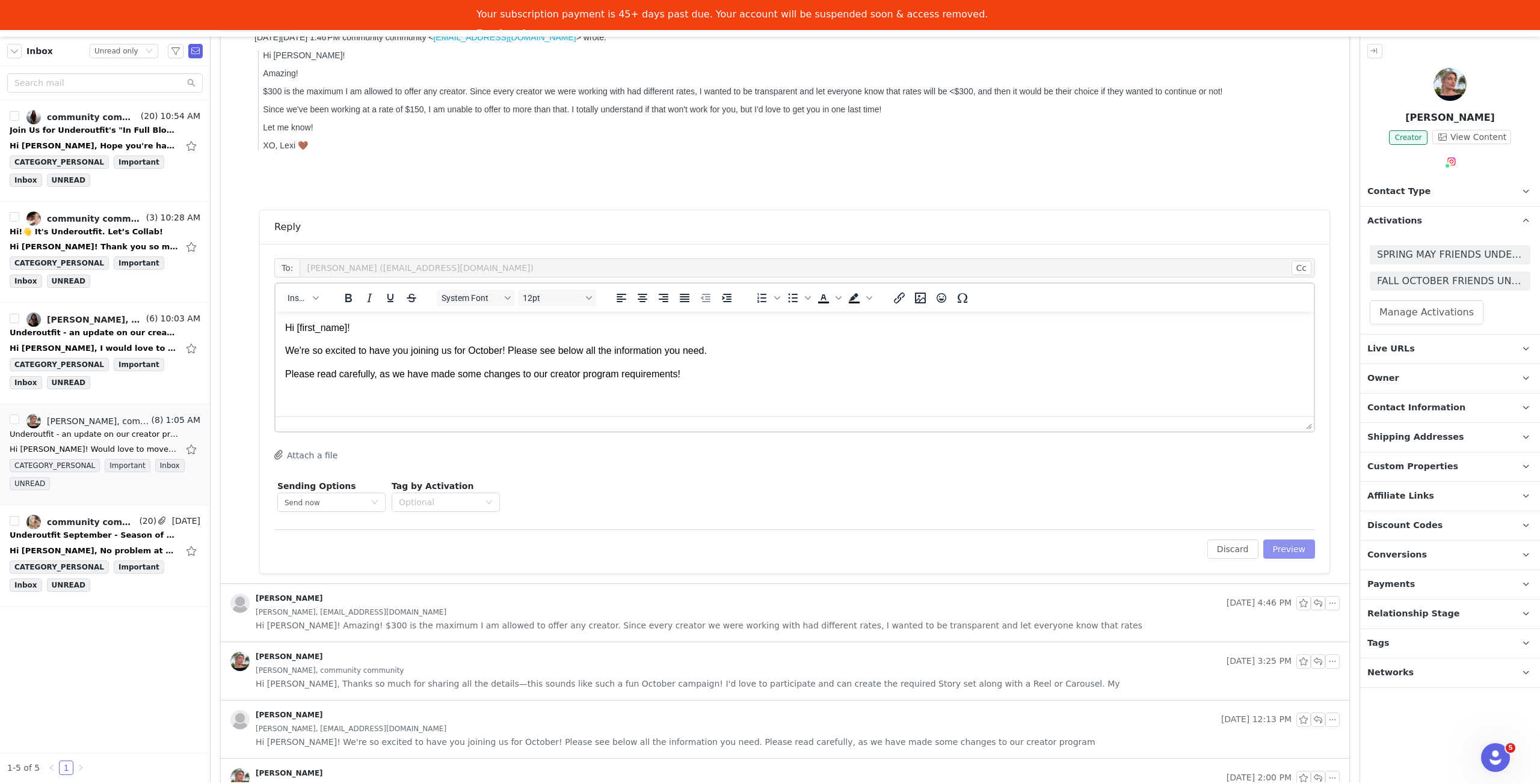
click at [1292, 551] on button "Preview" at bounding box center [1289, 549] width 52 height 19
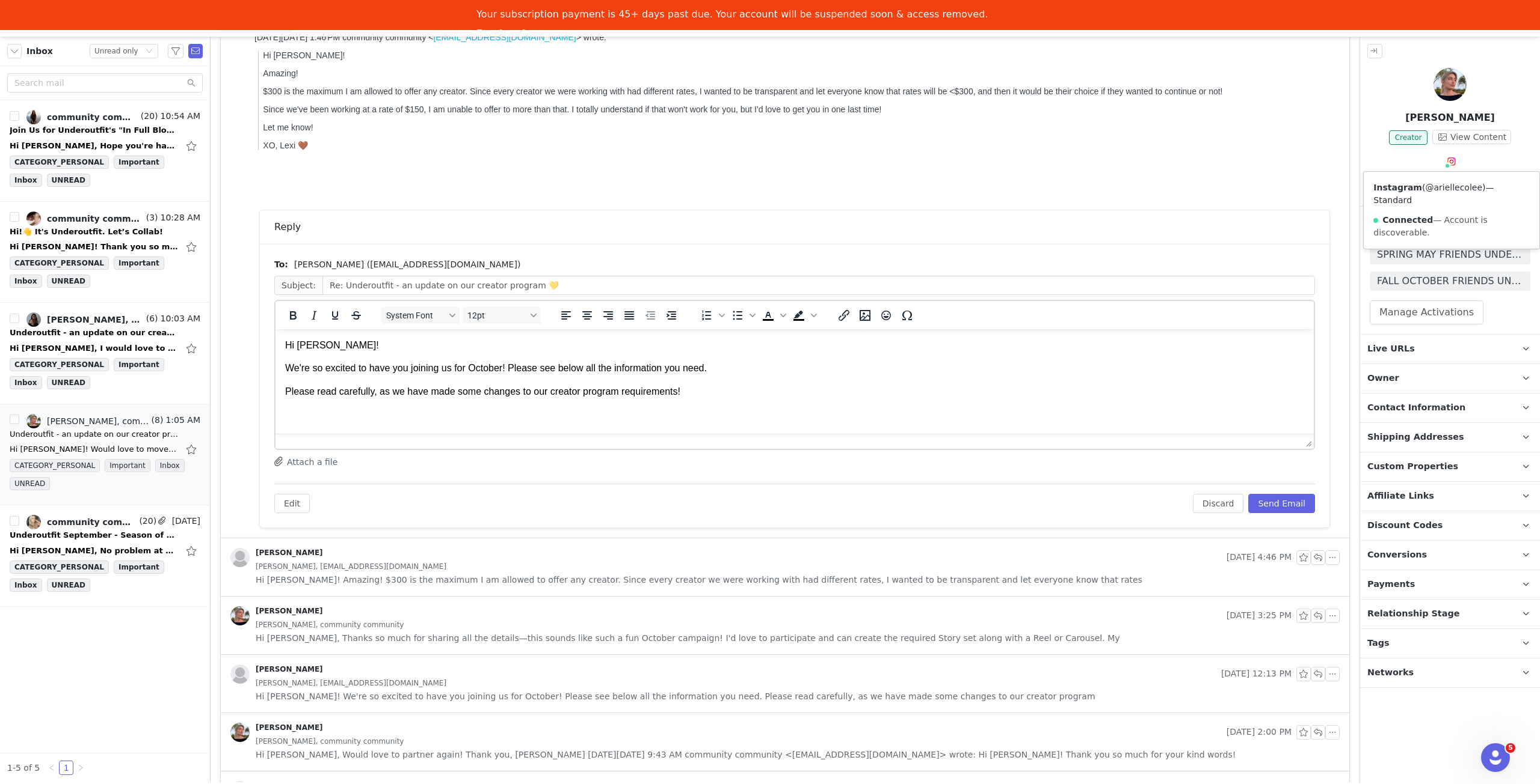
click at [1449, 187] on link "@ariellecolee" at bounding box center [1454, 187] width 57 height 9
click at [1266, 501] on button "Send Email" at bounding box center [1281, 503] width 67 height 19
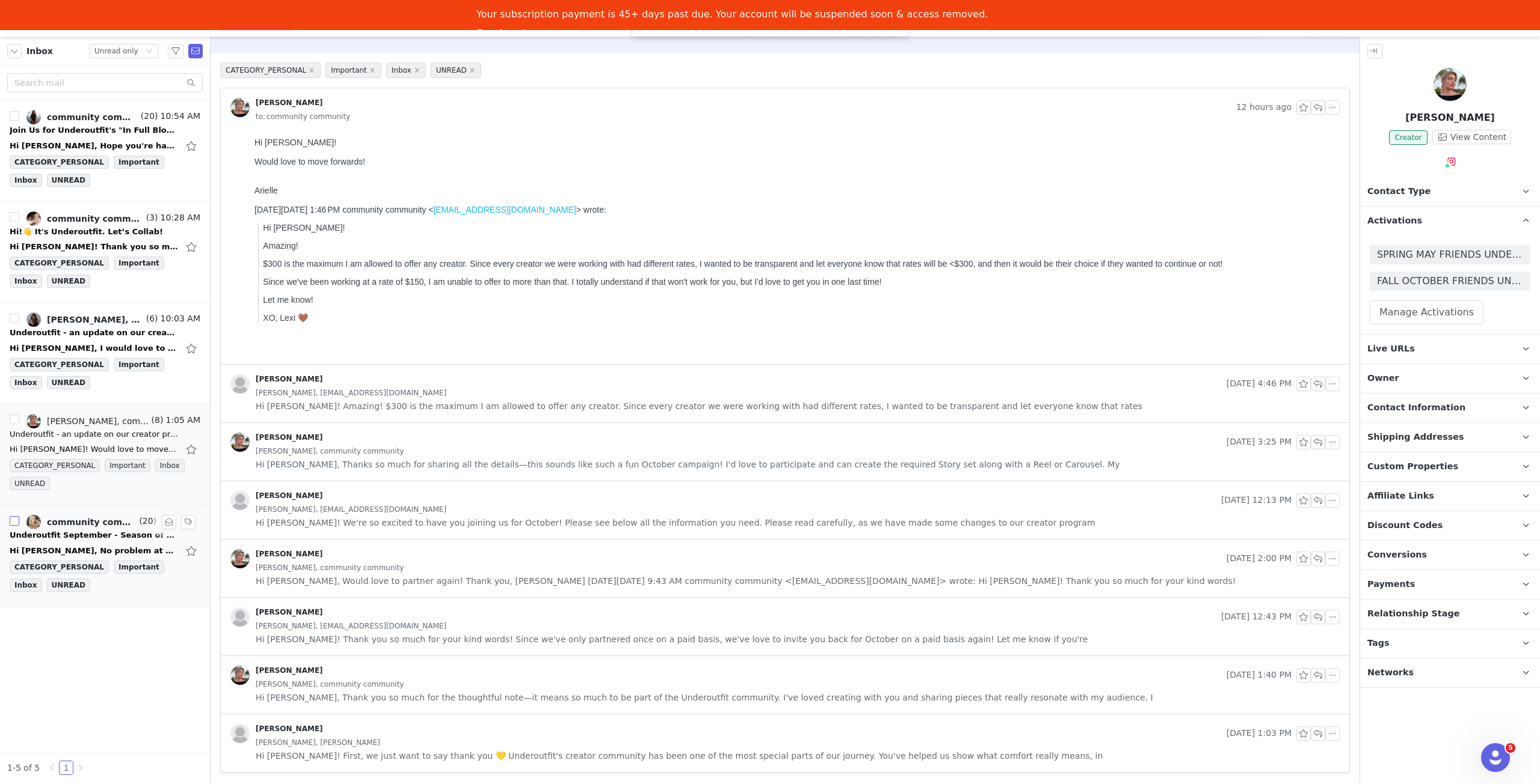
scroll to position [30, 0]
click at [110, 333] on div "Underoutfit - an update on our creator program 💛" at bounding box center [94, 333] width 169 height 12
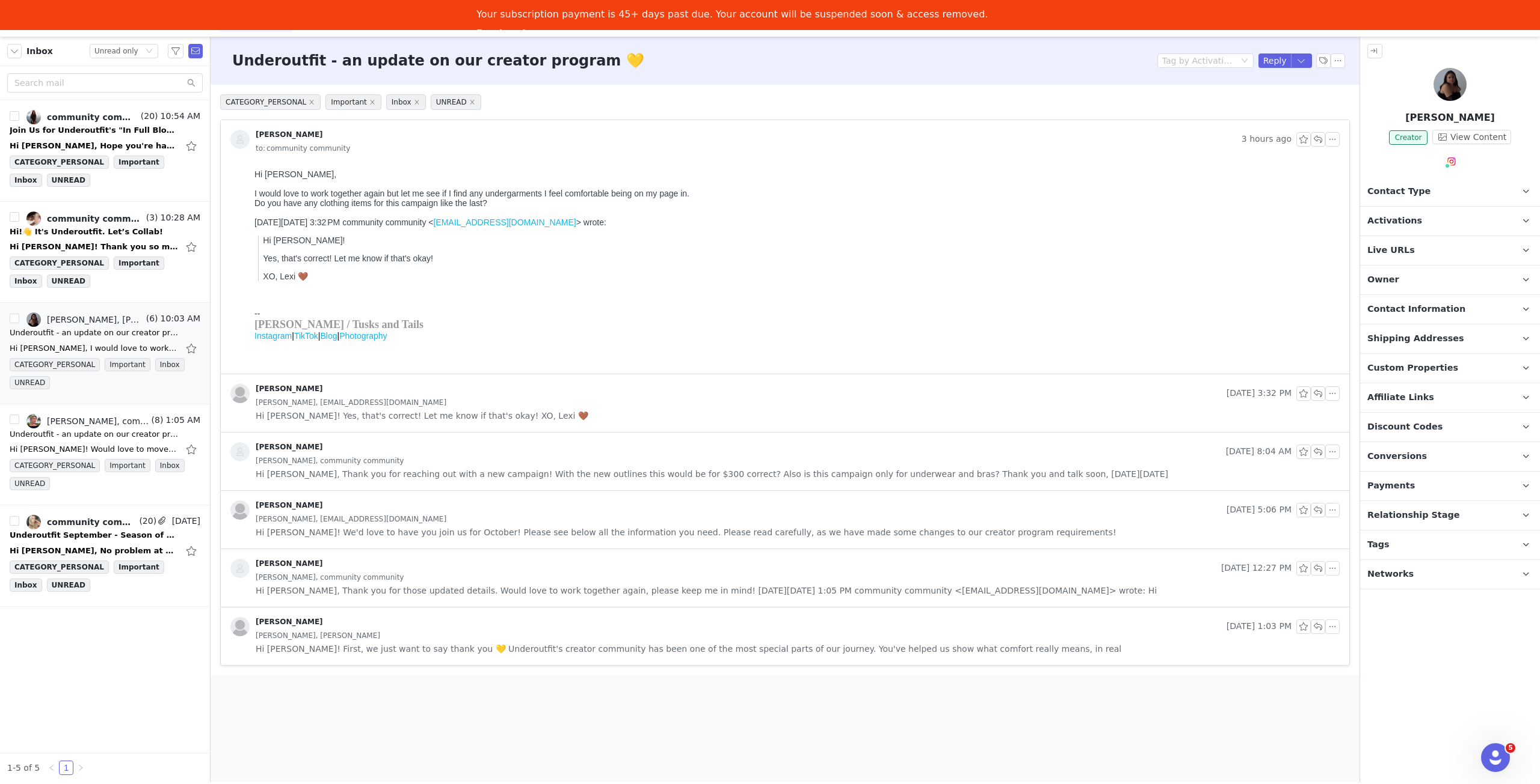
scroll to position [0, 0]
click at [499, 469] on span "Hi [PERSON_NAME], Thank you for reaching out with a new campaign! With the new …" at bounding box center [712, 474] width 912 height 13
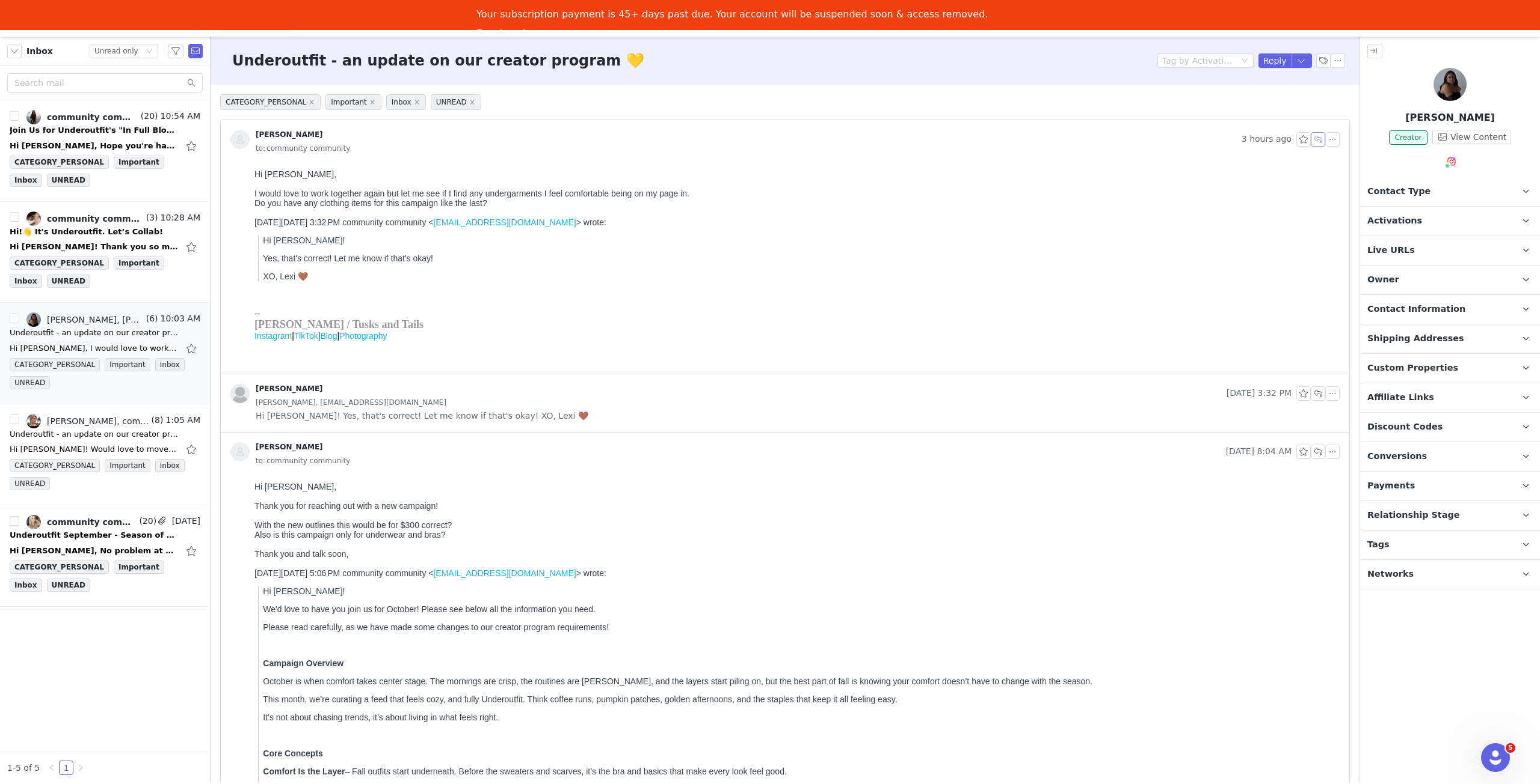
click at [1312, 142] on button "button" at bounding box center [1317, 140] width 15 height 15
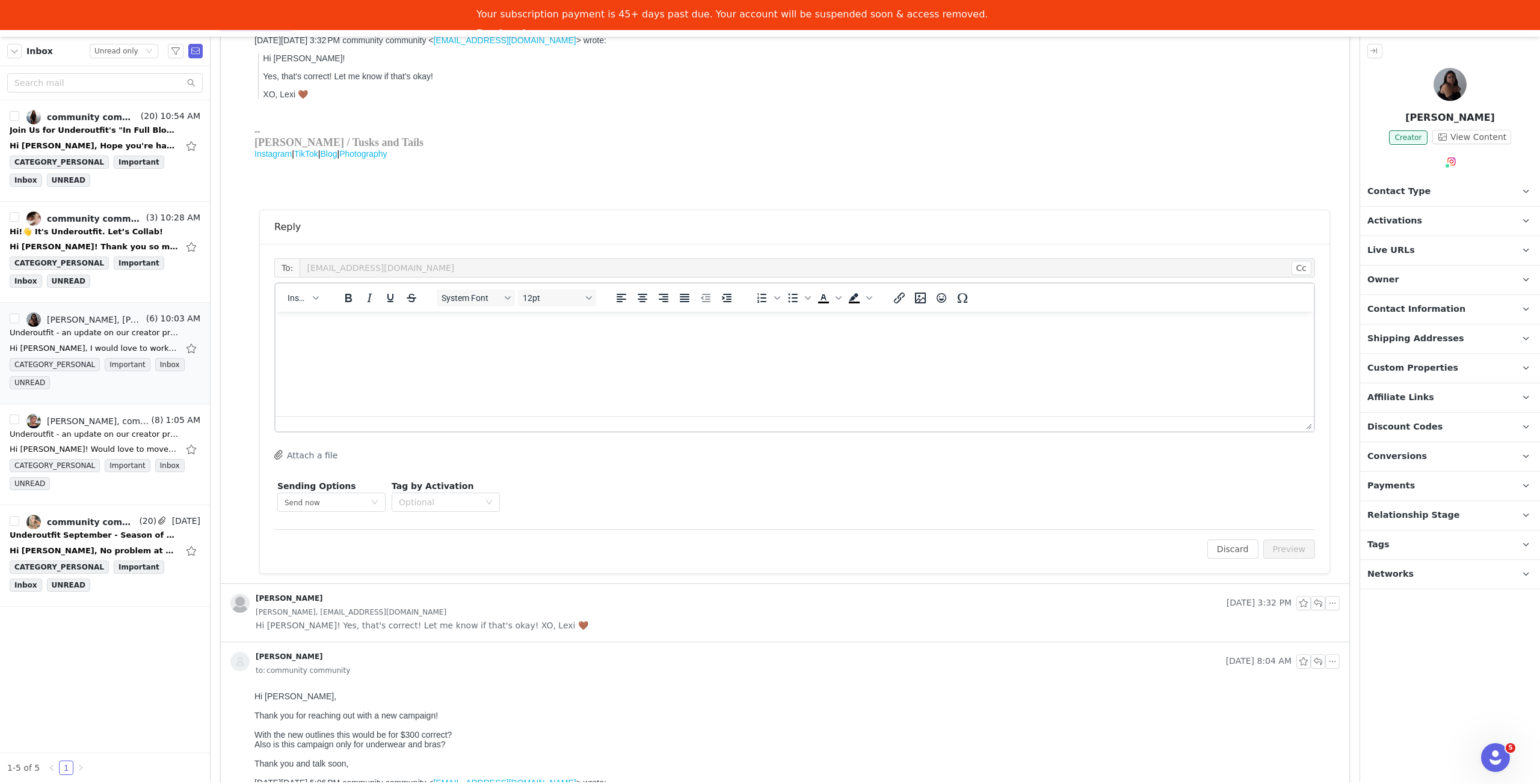
click at [684, 345] on html at bounding box center [795, 328] width 1038 height 32
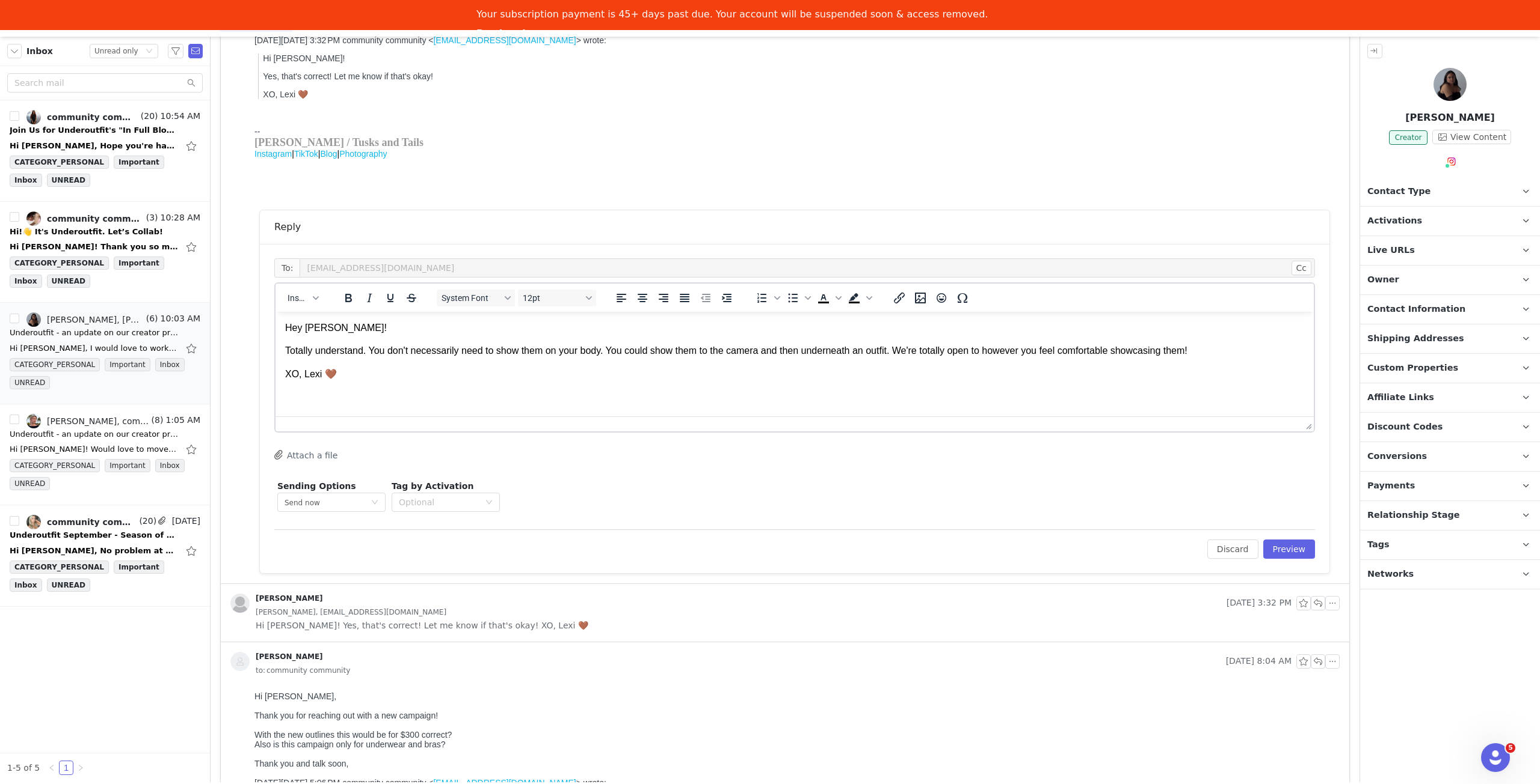
click at [1203, 353] on p "Totally understand. You don't necessarily need to show them on your body. You c…" at bounding box center [794, 351] width 1019 height 13
click at [1280, 547] on button "Preview" at bounding box center [1289, 549] width 52 height 19
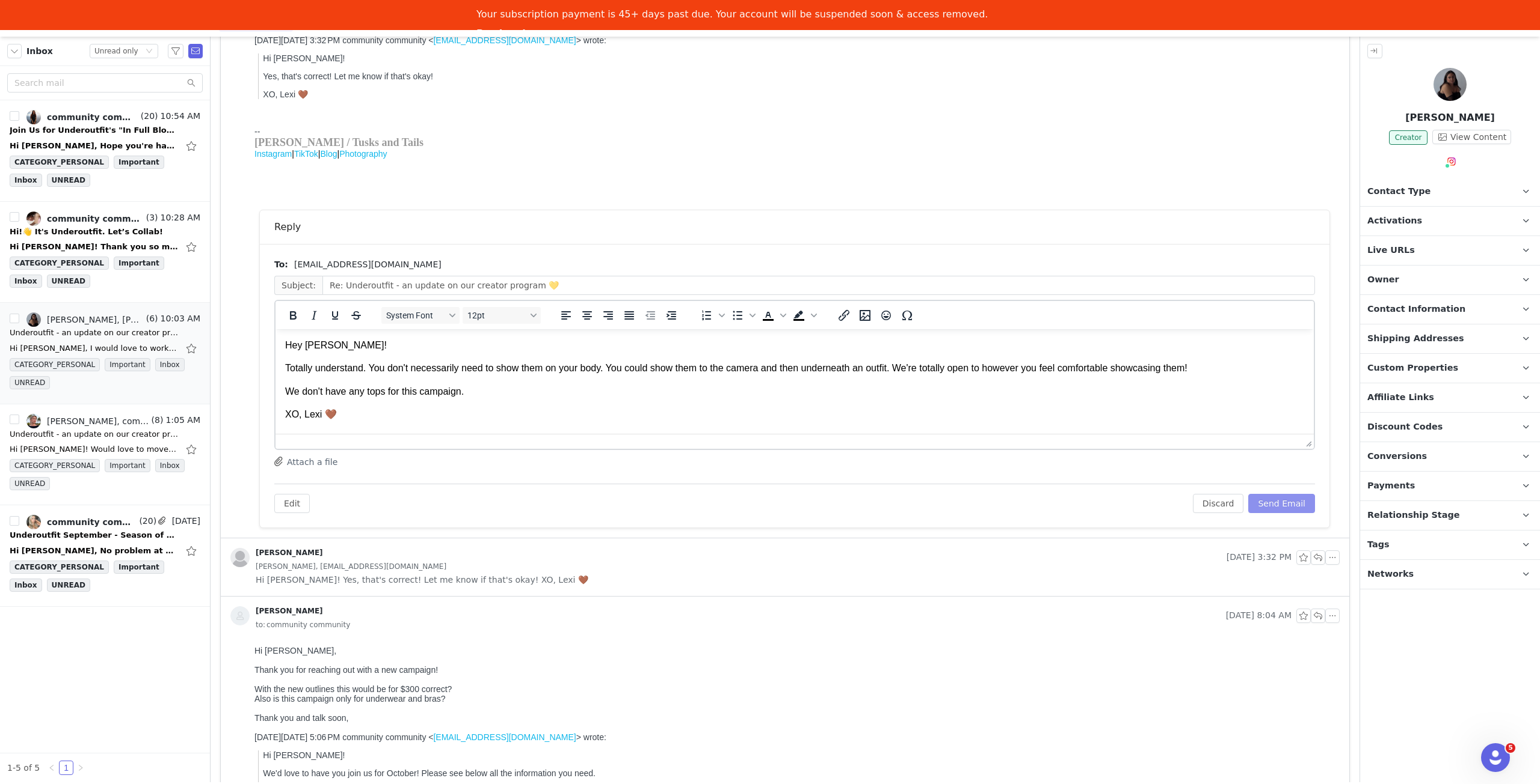
click at [1279, 511] on button "Send Email" at bounding box center [1281, 503] width 67 height 19
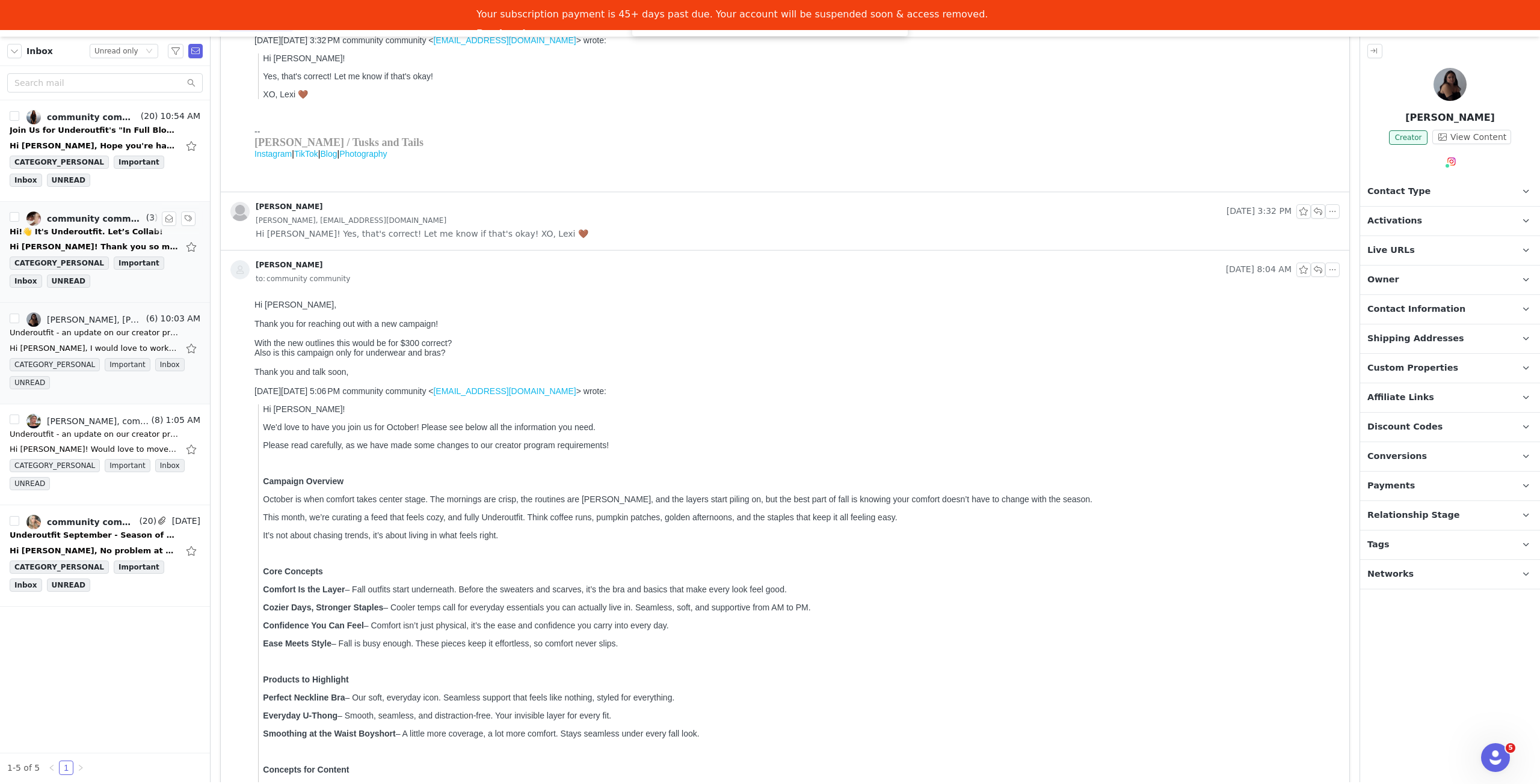
click at [102, 221] on link "community community, Baby[DEMOGRAPHIC_DATA]💗" at bounding box center [85, 219] width 117 height 15
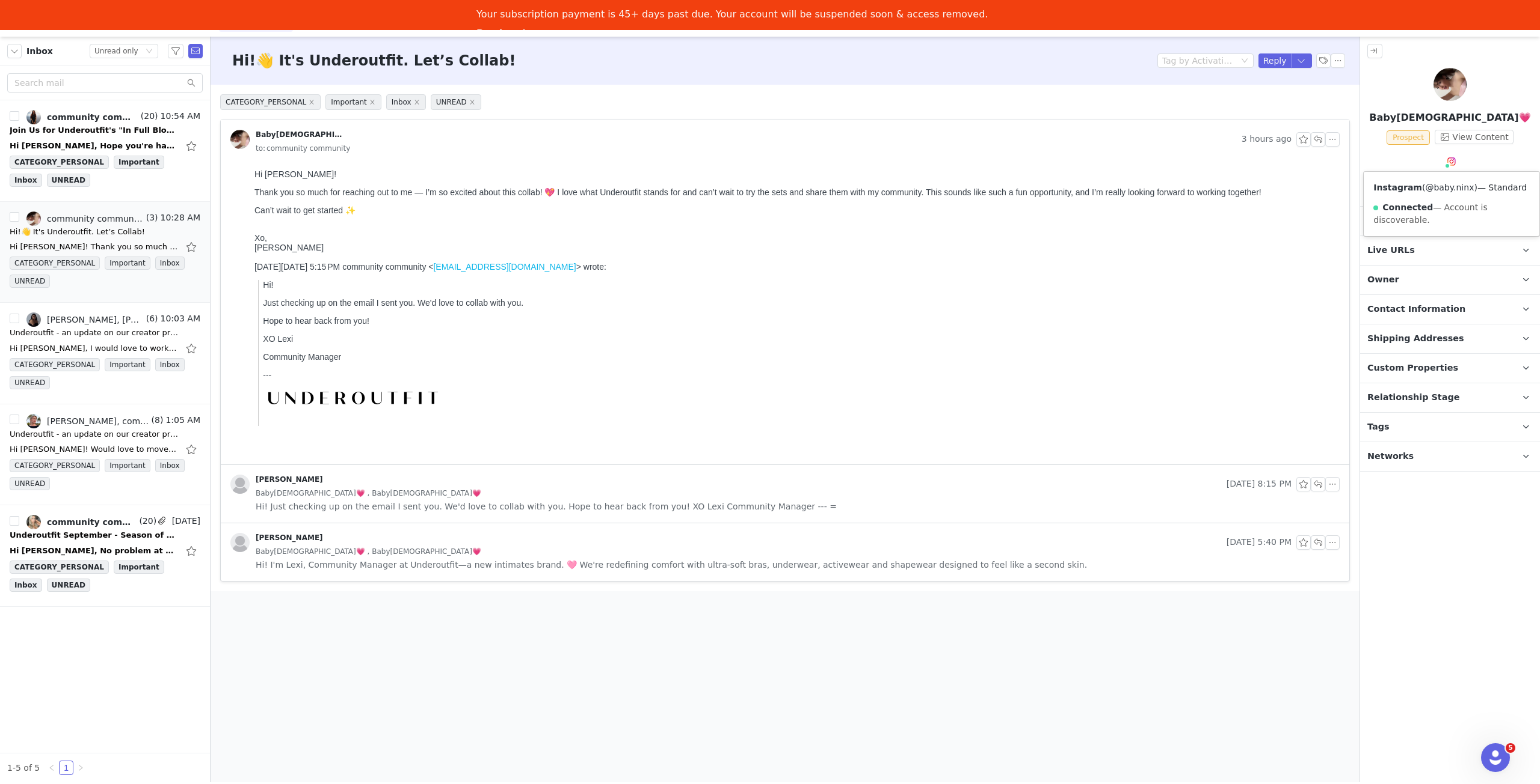
click at [1450, 185] on link "@baby.ninx" at bounding box center [1449, 187] width 49 height 9
click at [1317, 139] on button "button" at bounding box center [1317, 140] width 15 height 15
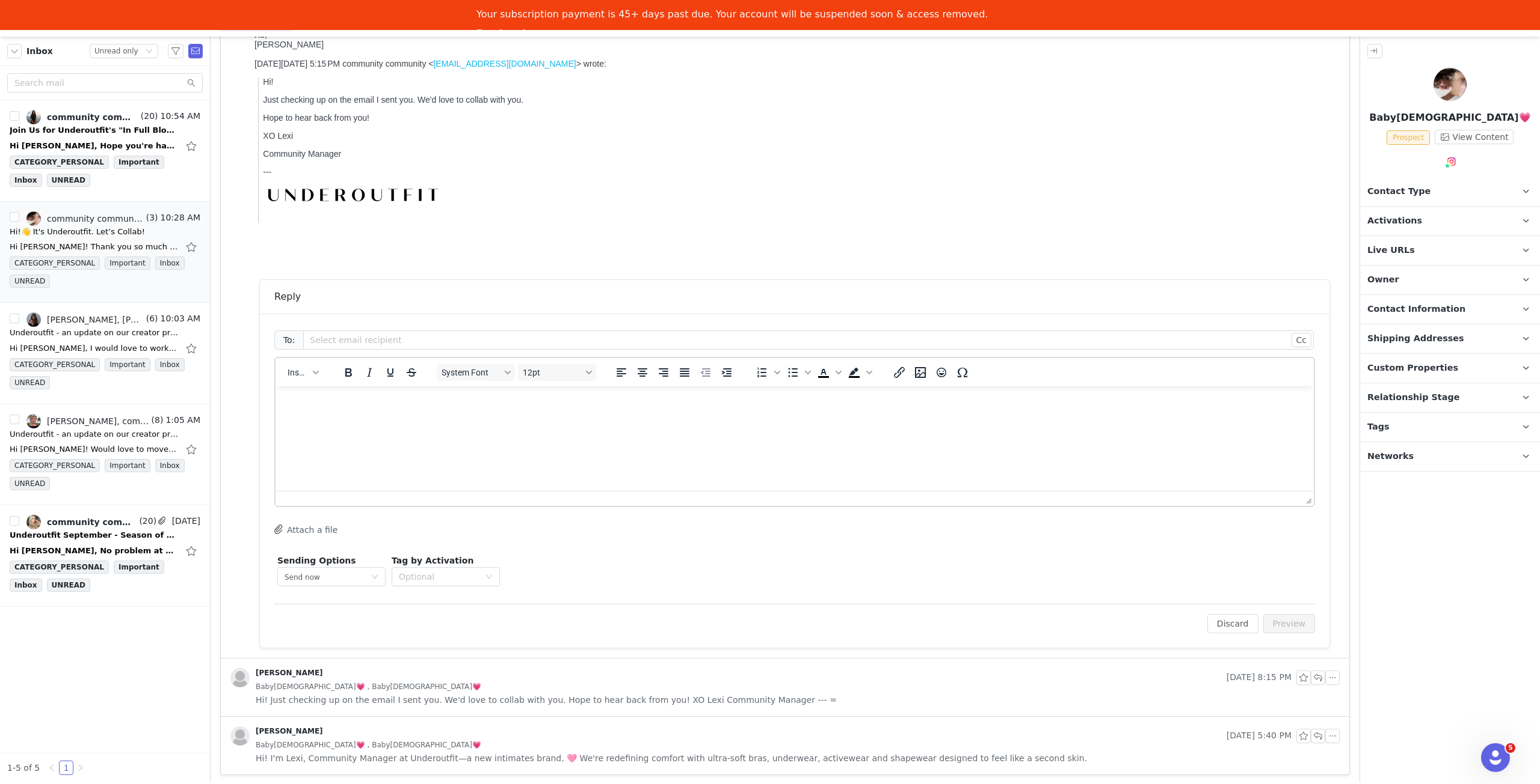
scroll to position [198, 0]
click at [498, 419] on html at bounding box center [795, 402] width 1038 height 32
click at [1300, 614] on button "Preview" at bounding box center [1289, 624] width 52 height 19
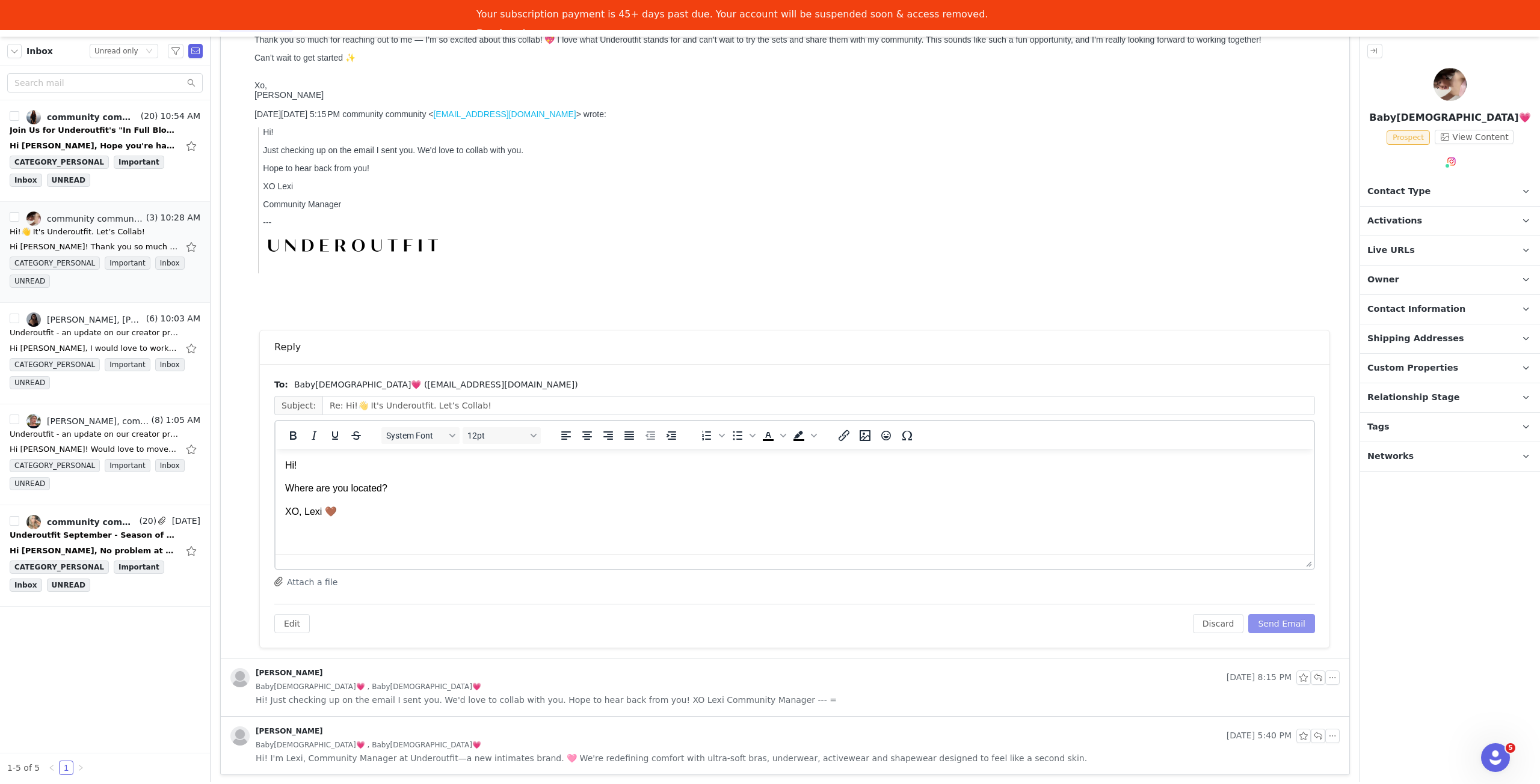
scroll to position [0, 0]
click at [1298, 620] on button "Send Email" at bounding box center [1281, 624] width 67 height 19
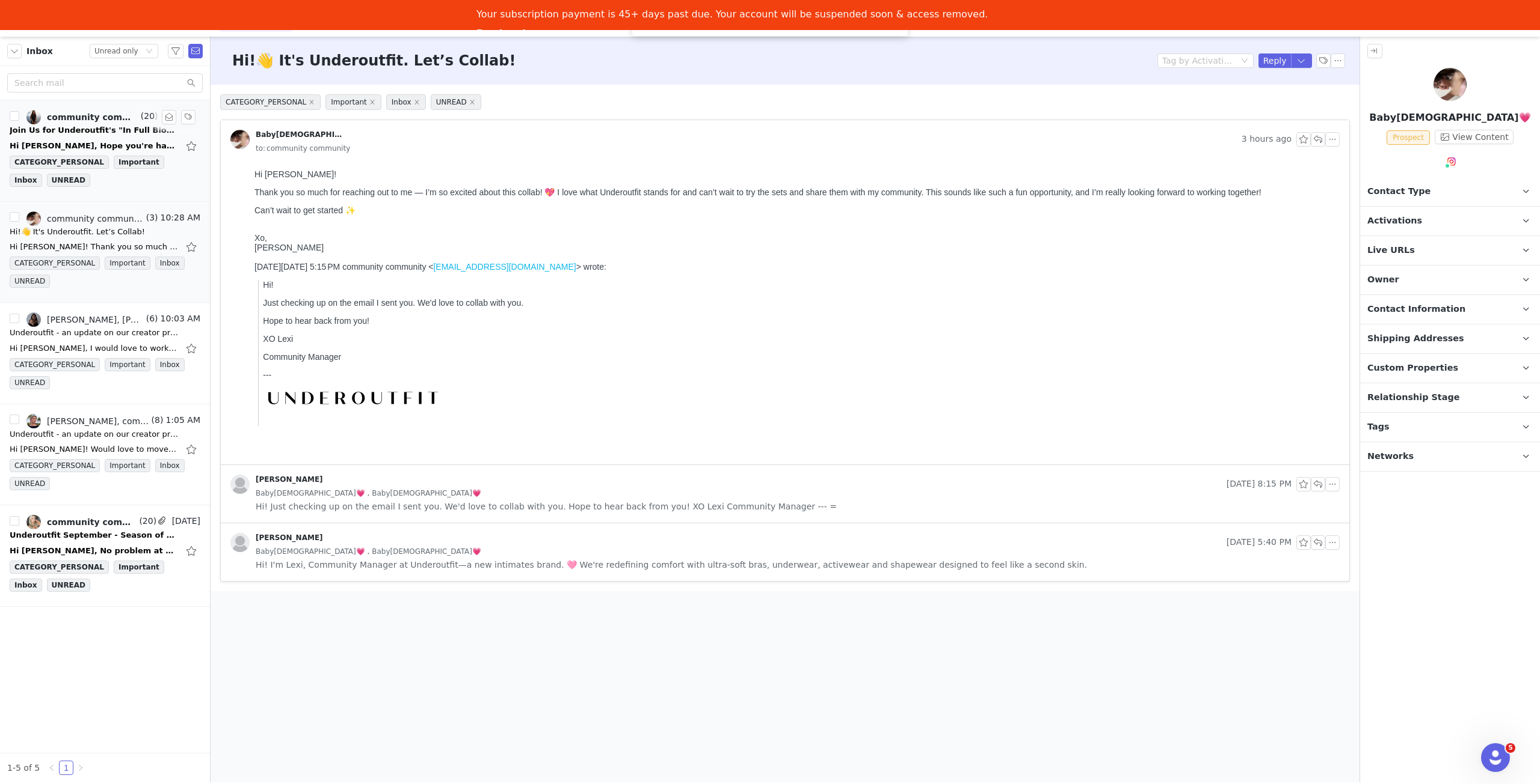
click at [105, 138] on div "Hi [PERSON_NAME], Hope you're having a great week! With Q4 kicking off, wanted …" at bounding box center [105, 145] width 191 height 19
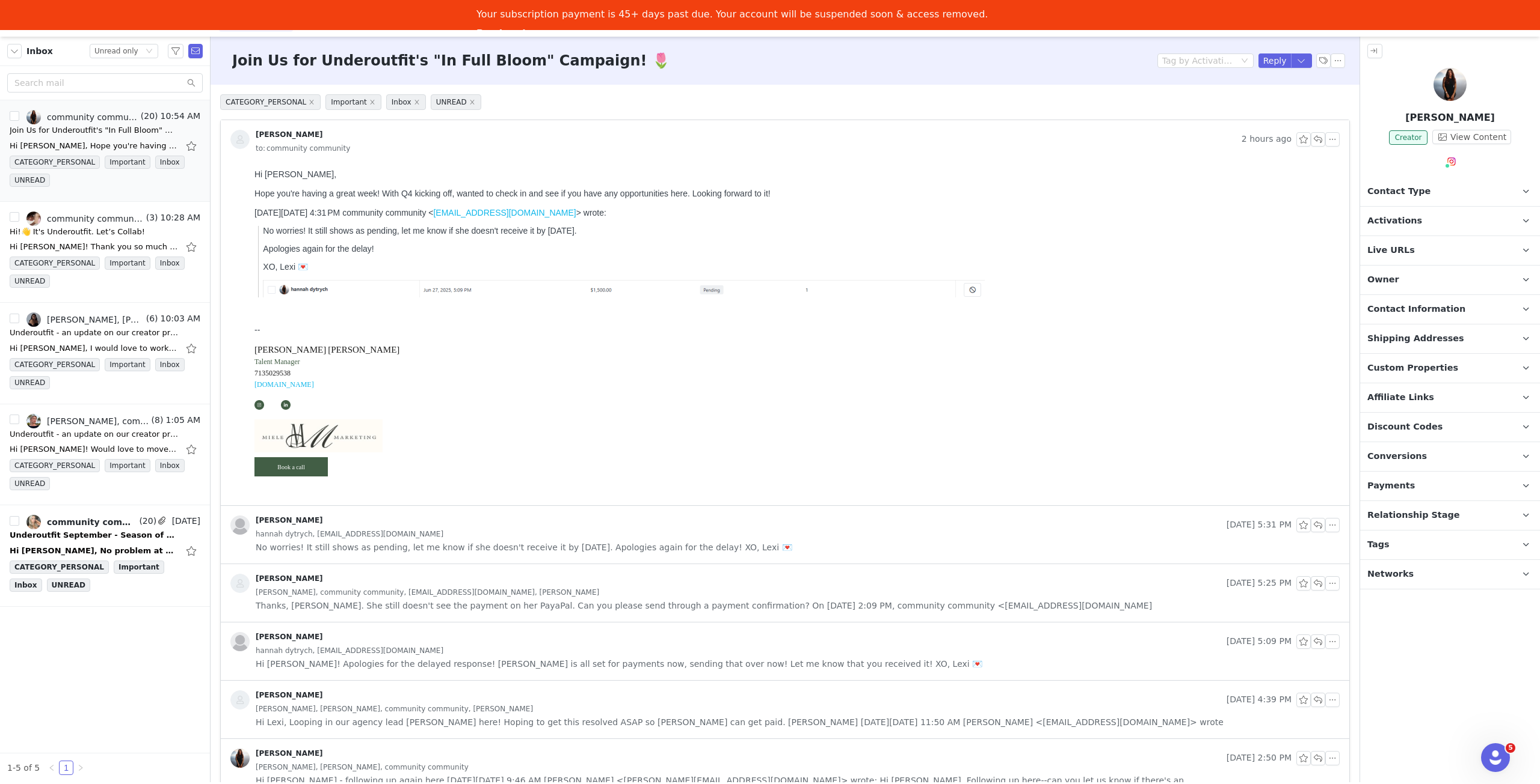
click at [1470, 220] on p "Activations" at bounding box center [1435, 221] width 151 height 29
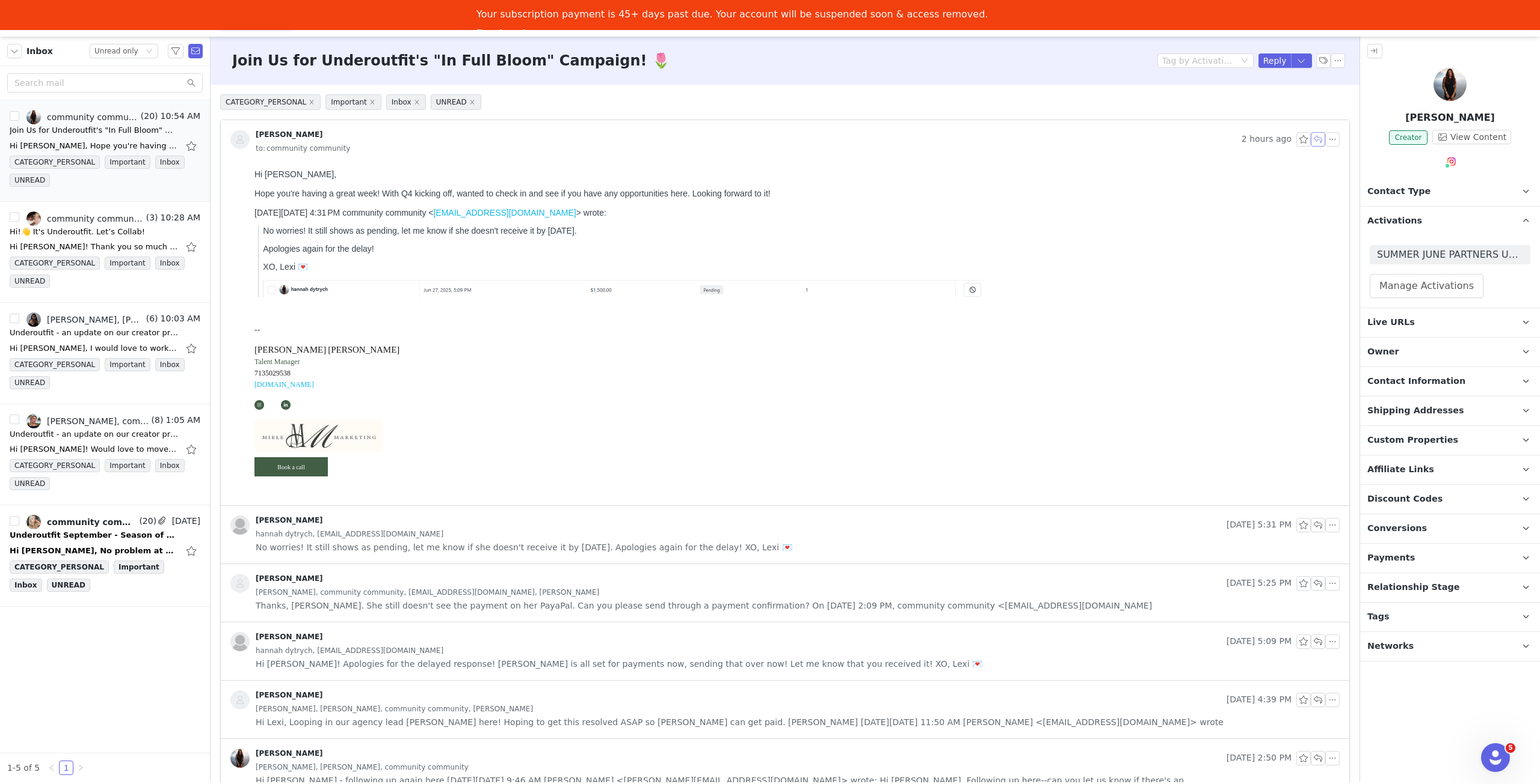
click at [1310, 138] on button "button" at bounding box center [1317, 140] width 15 height 15
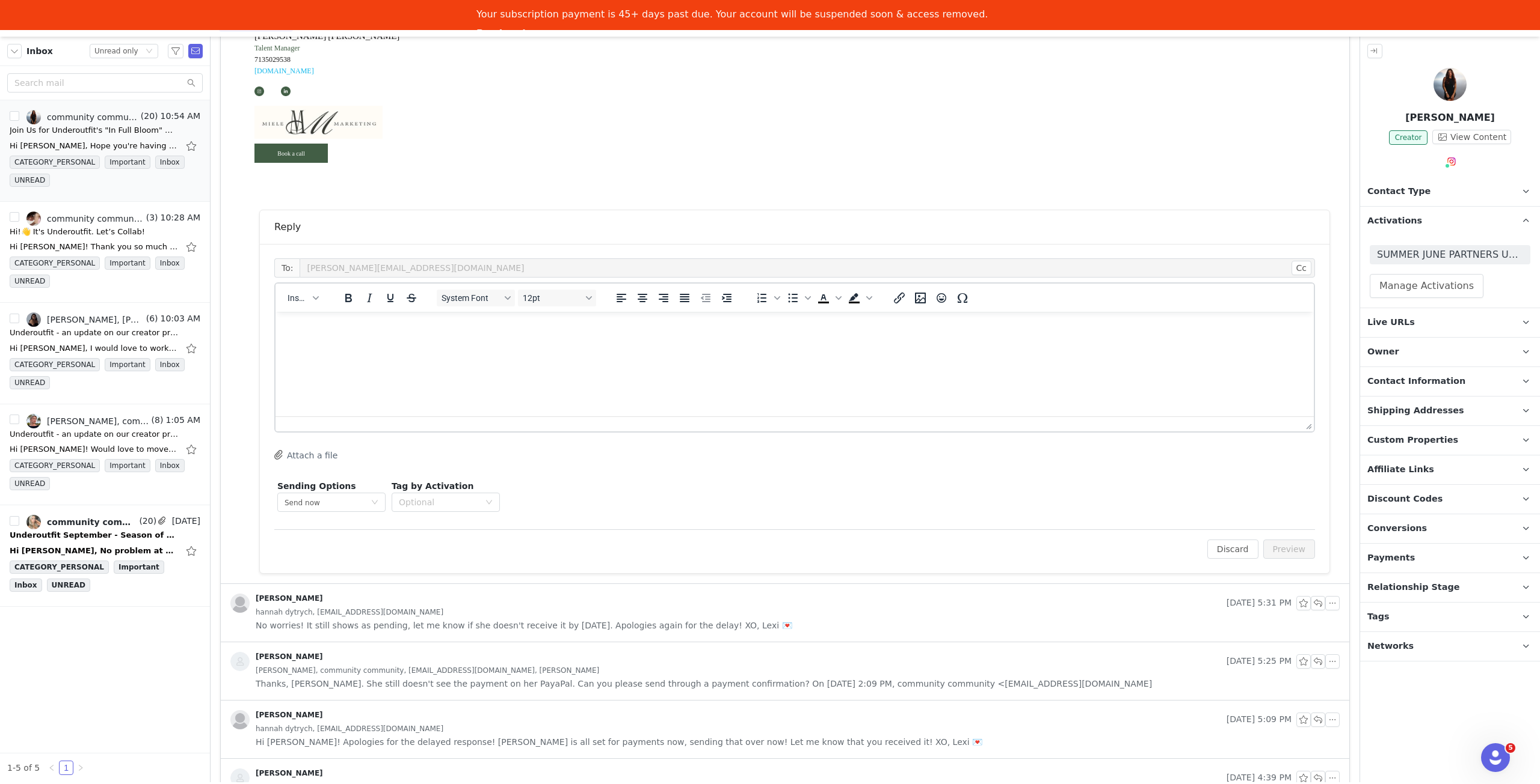
click at [719, 345] on html at bounding box center [795, 328] width 1038 height 32
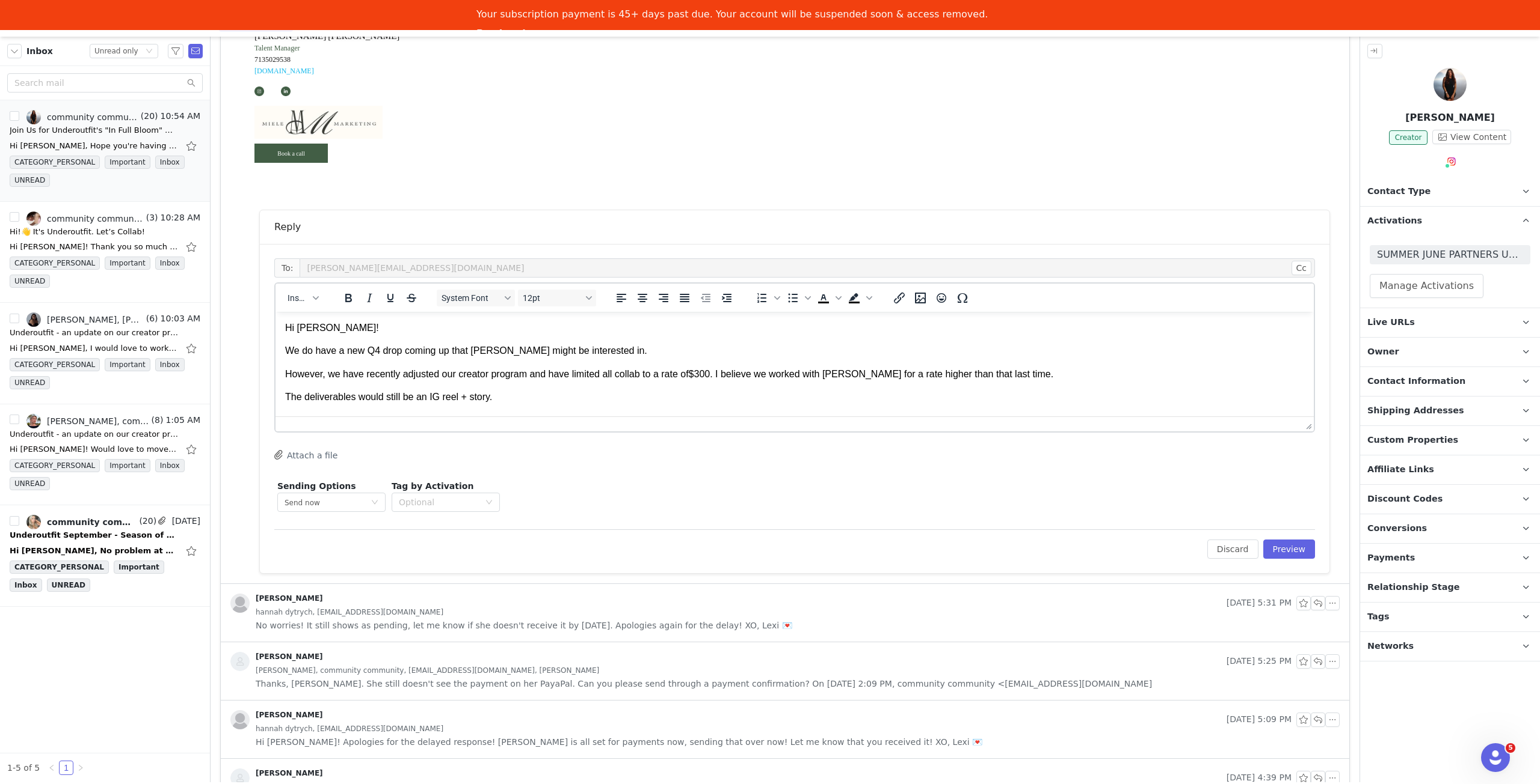
click at [537, 399] on p "The deliverables would still be an IG reel + story." at bounding box center [794, 398] width 1019 height 13
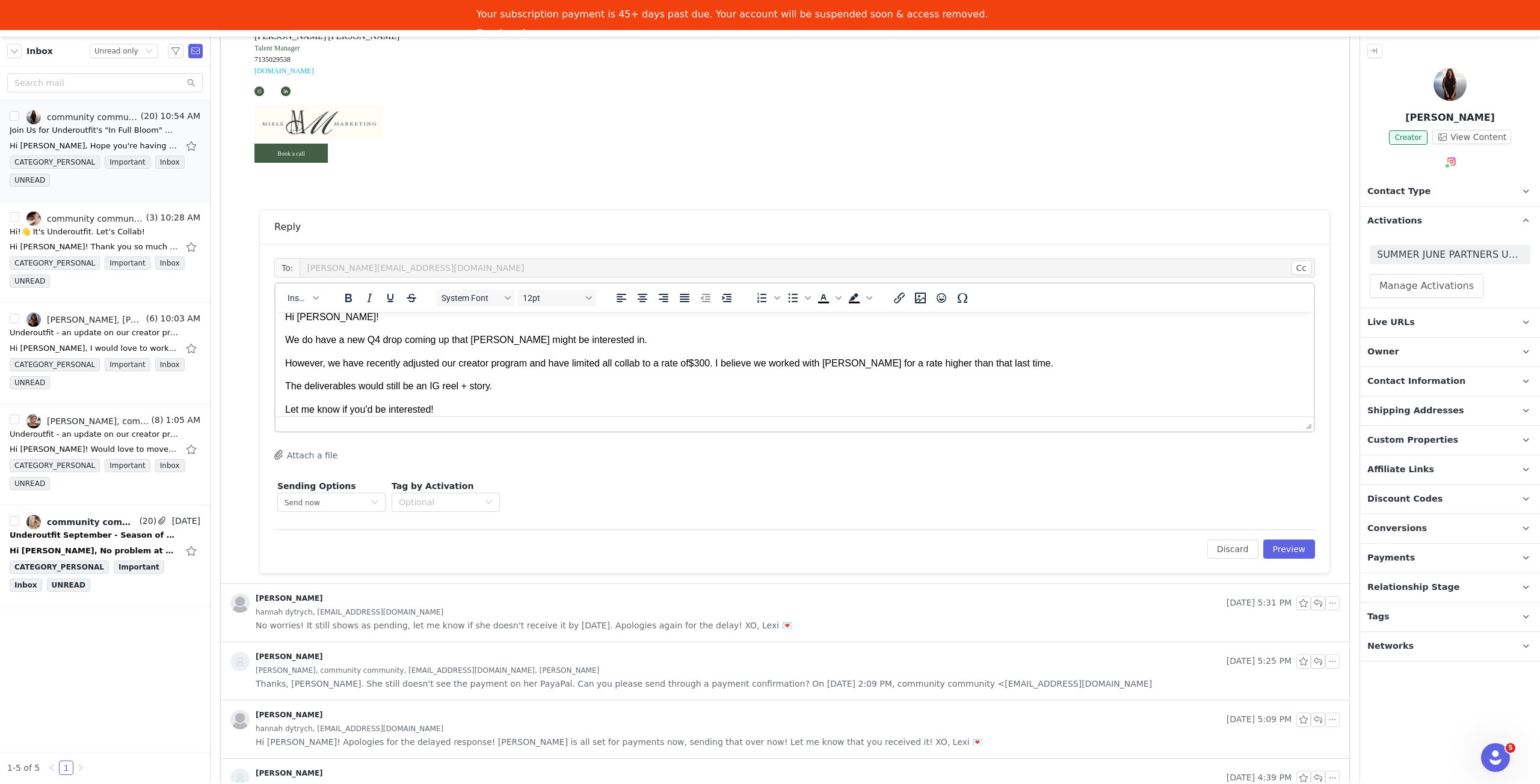
scroll to position [33, 0]
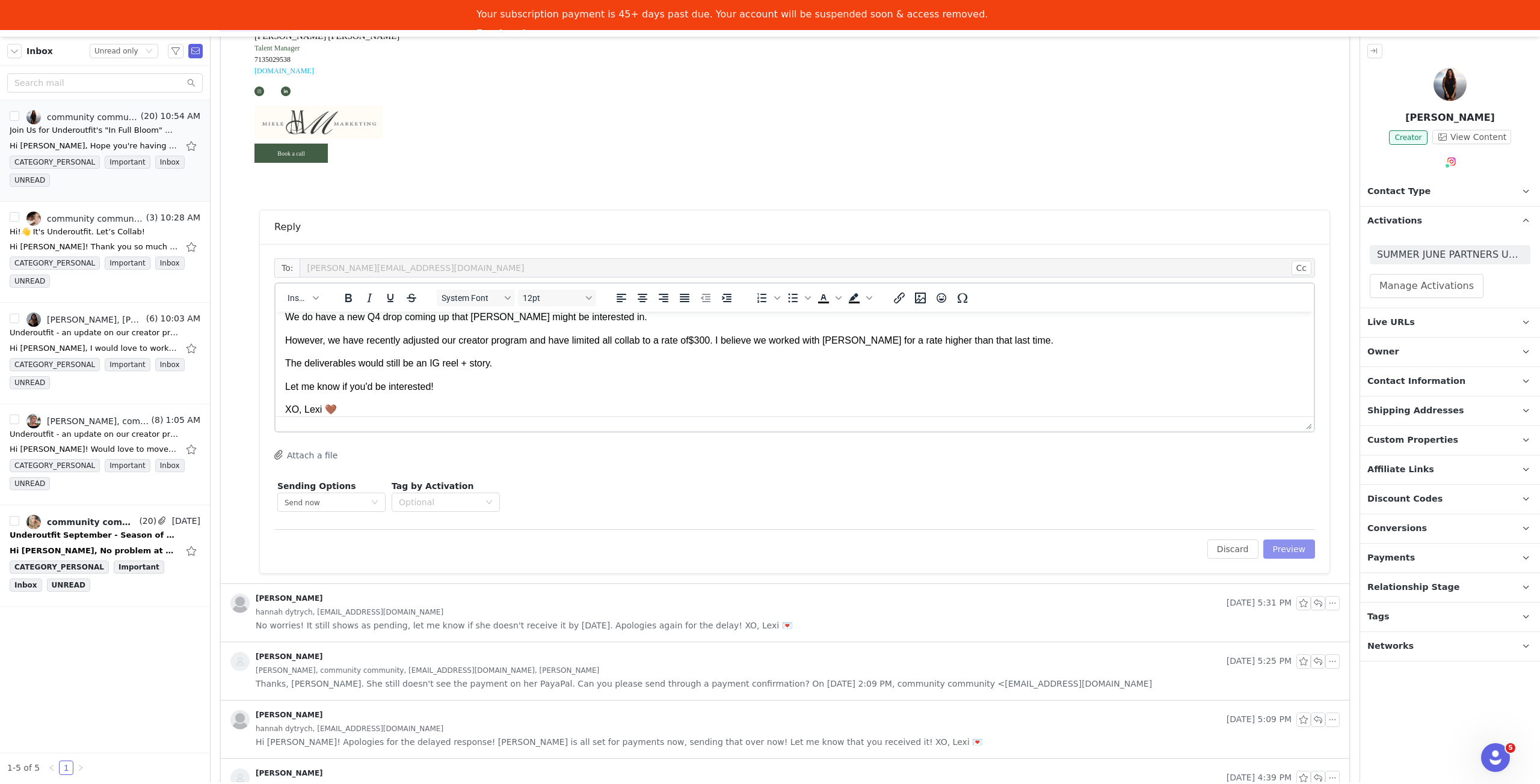
click at [1279, 540] on button "Preview" at bounding box center [1289, 549] width 52 height 19
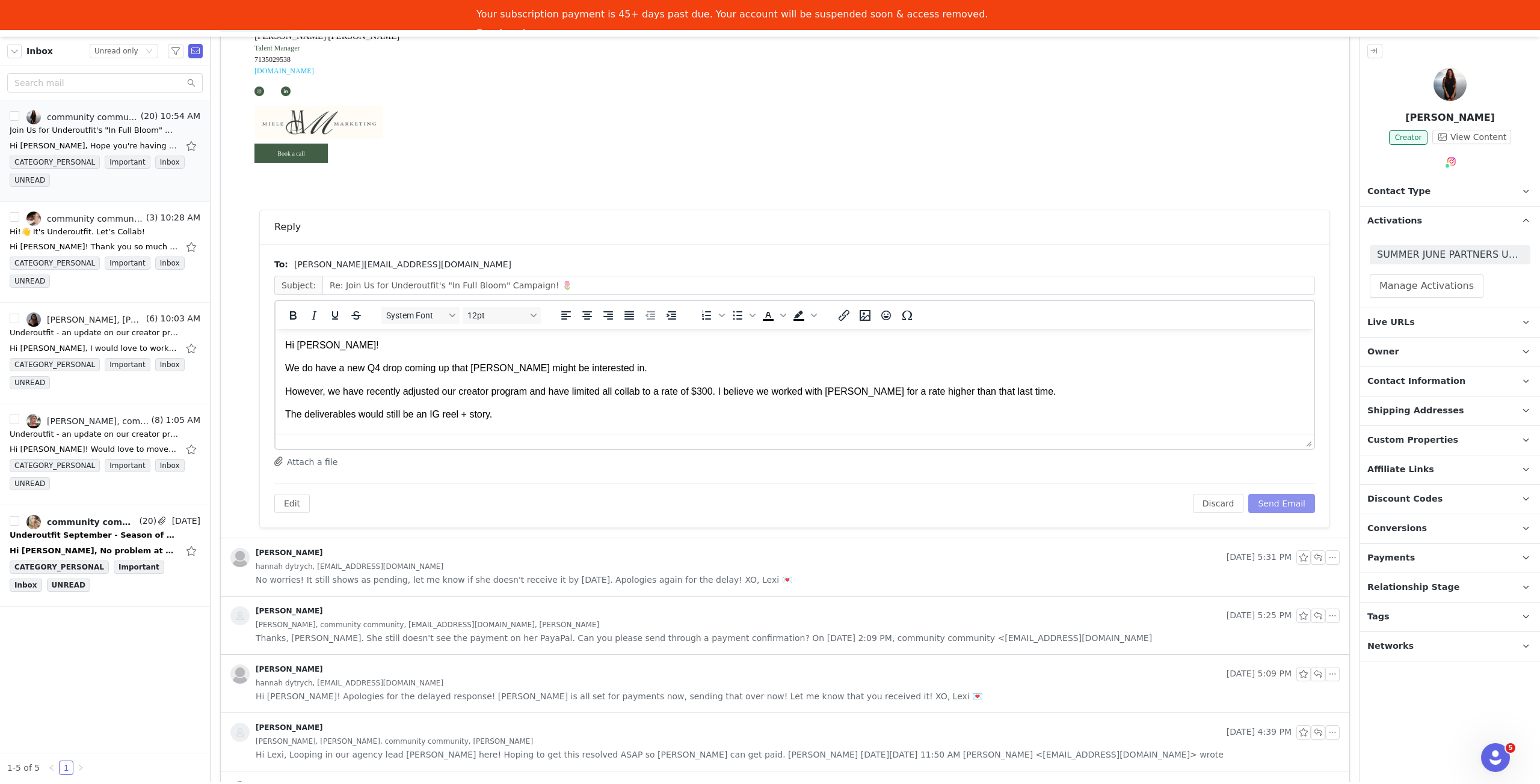
scroll to position [0, 0]
click at [1287, 509] on button "Send Email" at bounding box center [1281, 503] width 67 height 19
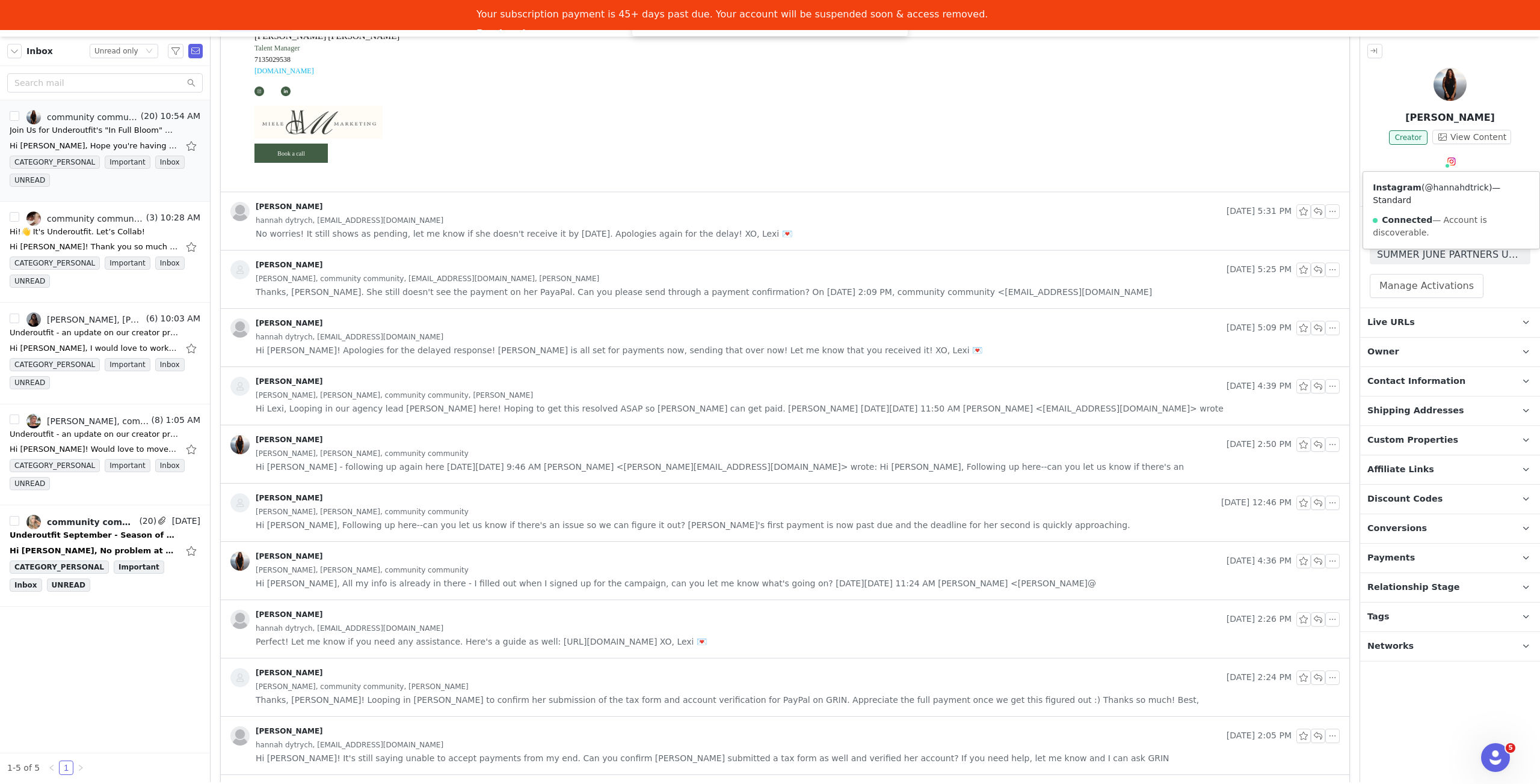
click at [1453, 188] on link "@hannahdtrick" at bounding box center [1456, 187] width 64 height 9
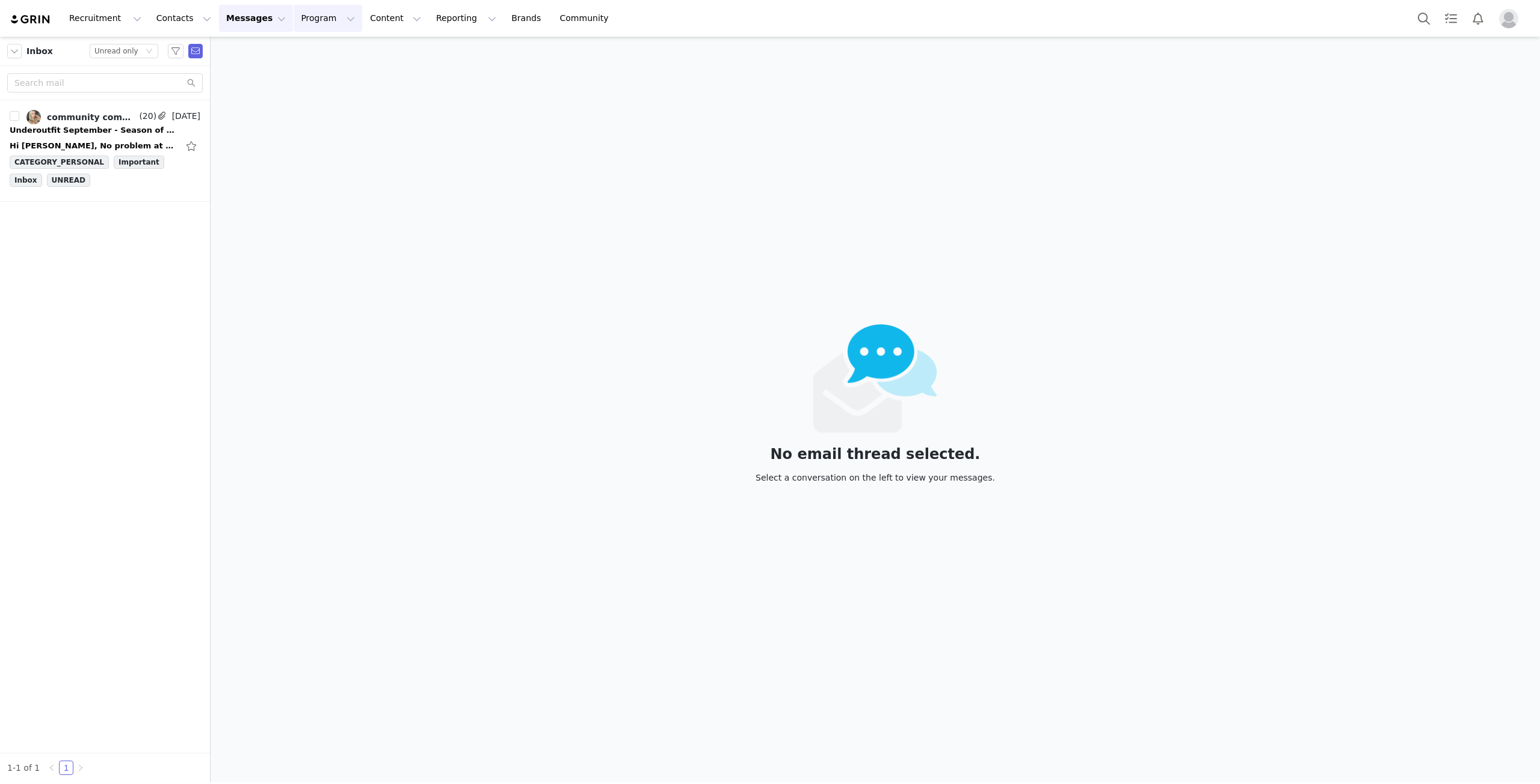
click at [297, 20] on button "Program Program" at bounding box center [328, 18] width 69 height 27
click at [308, 47] on p "Activations" at bounding box center [298, 54] width 46 height 13
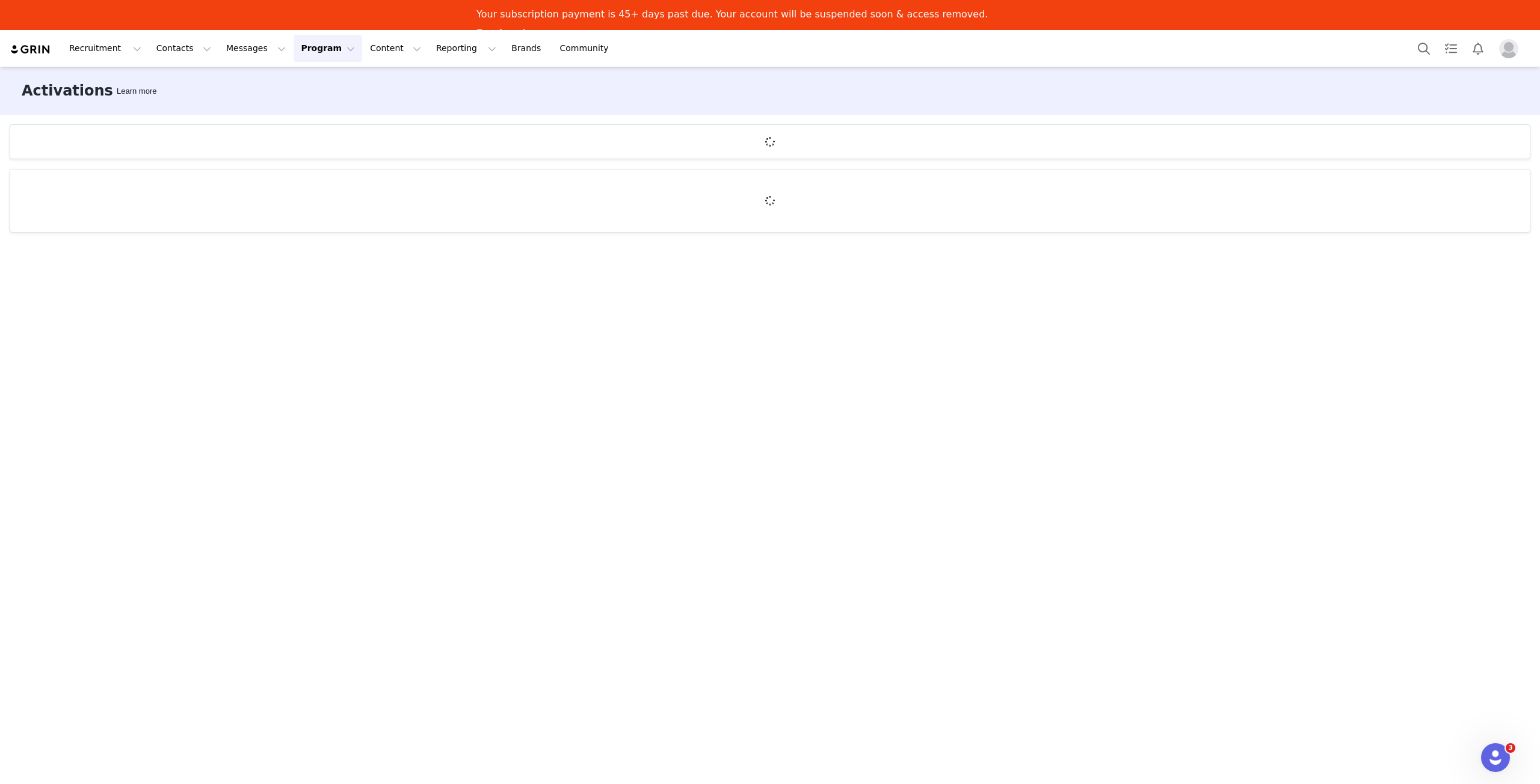
click at [1514, 46] on img "Profile" at bounding box center [1508, 48] width 19 height 19
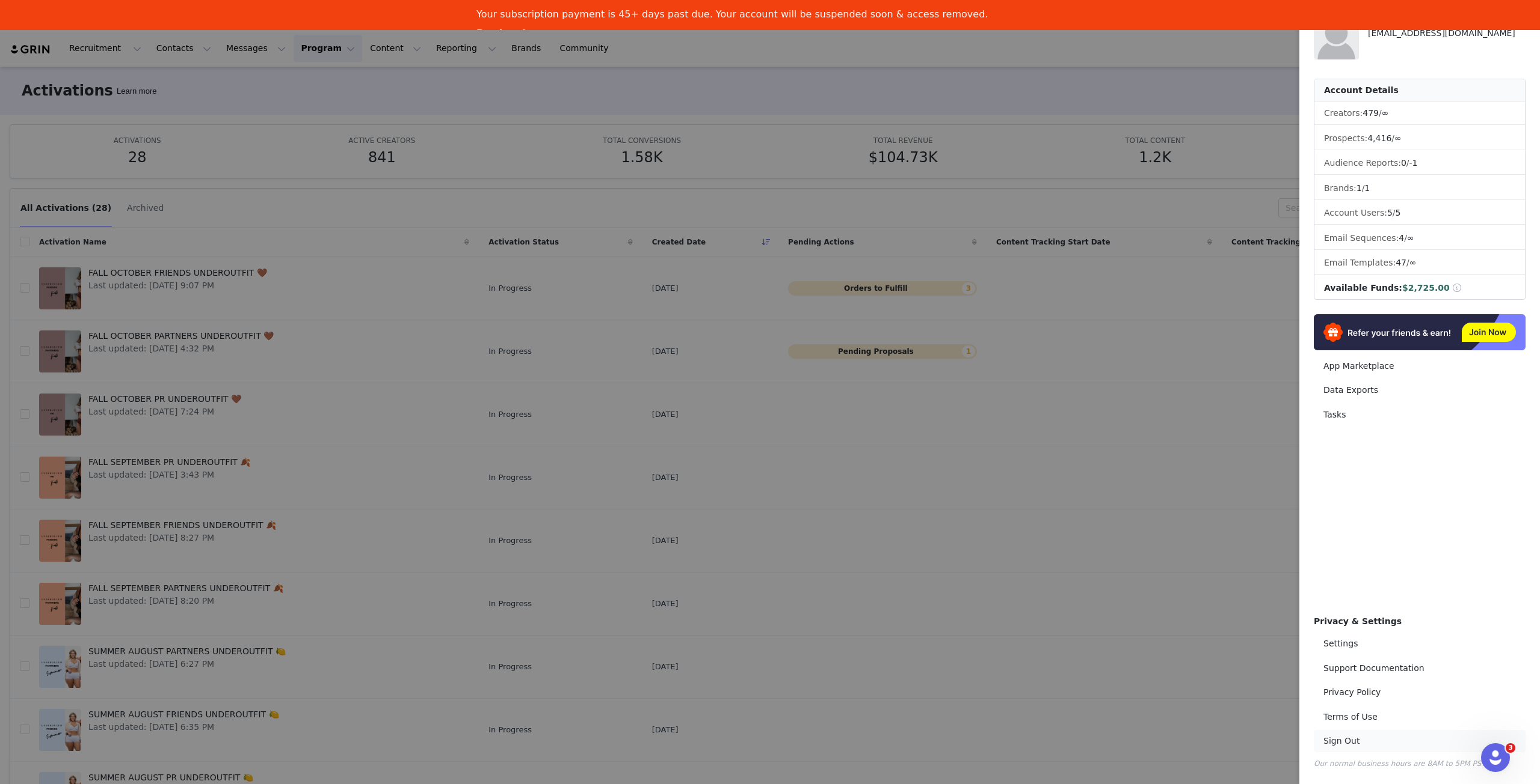
click at [1383, 740] on link "Sign Out" at bounding box center [1419, 741] width 211 height 22
